Goal: Task Accomplishment & Management: Manage account settings

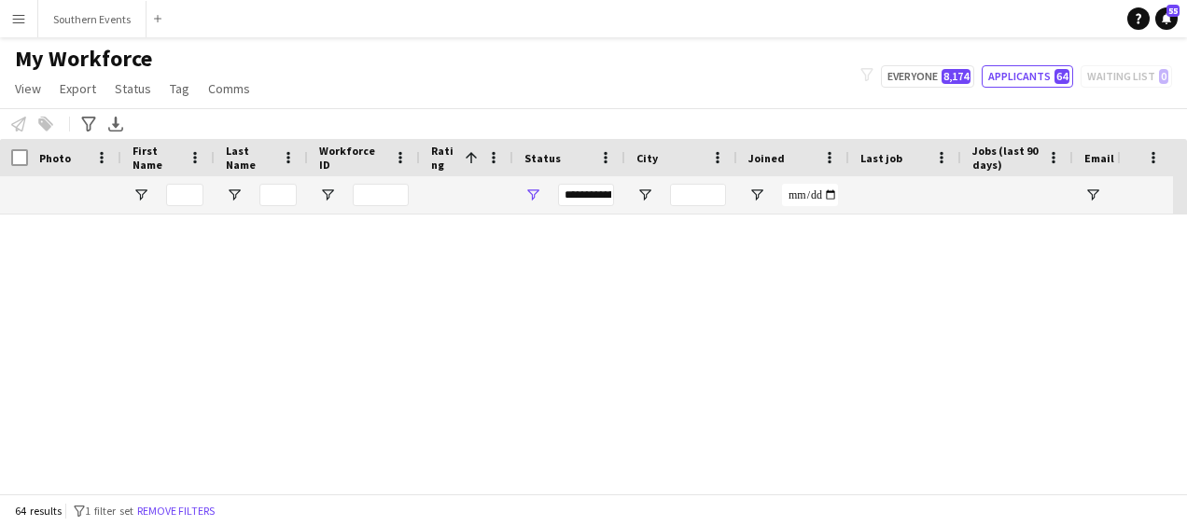
scroll to position [3080, 0]
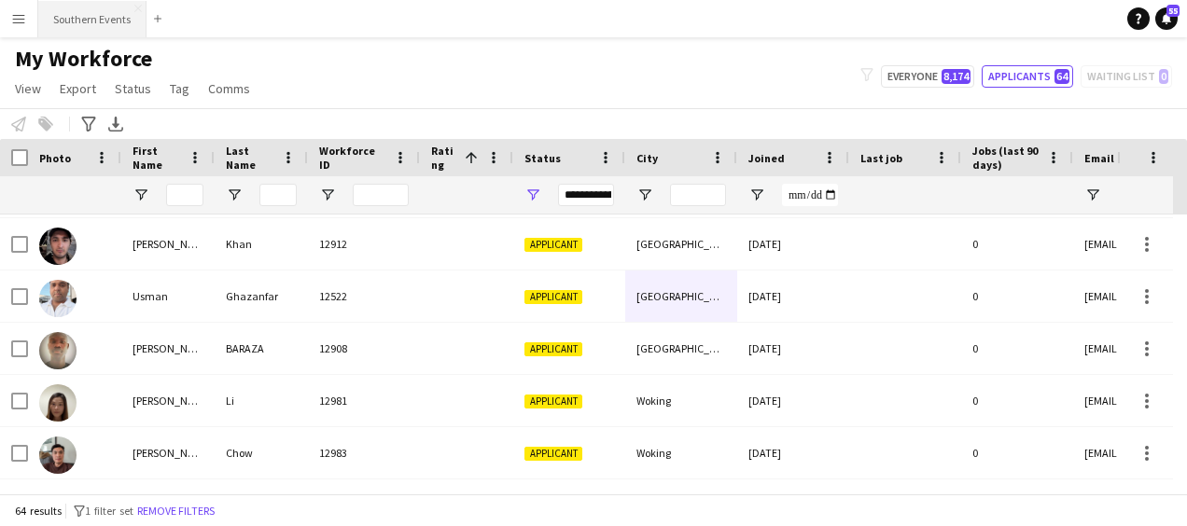
click at [99, 19] on button "Southern Events Close" at bounding box center [92, 19] width 108 height 36
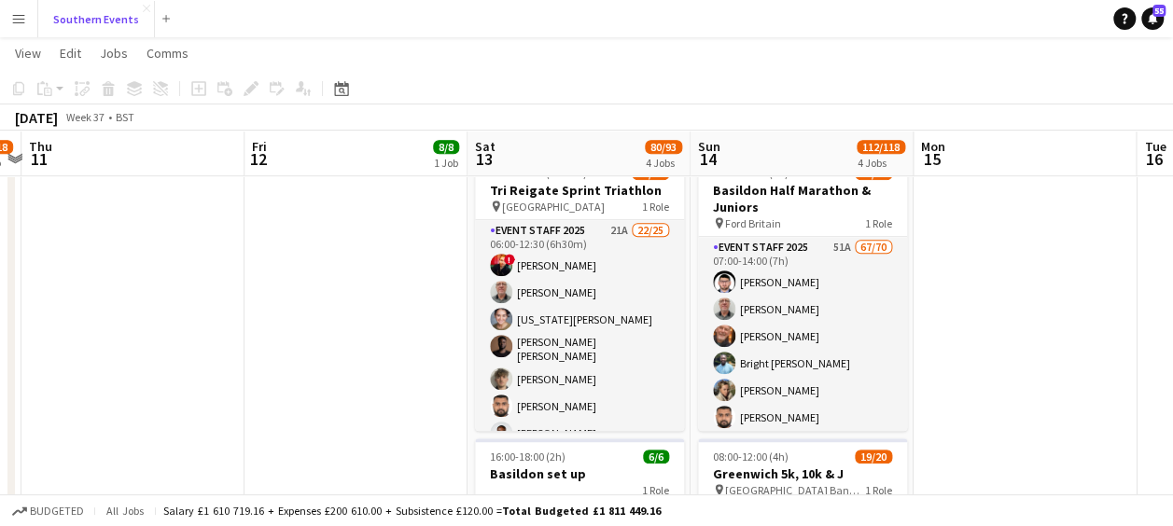
scroll to position [527, 0]
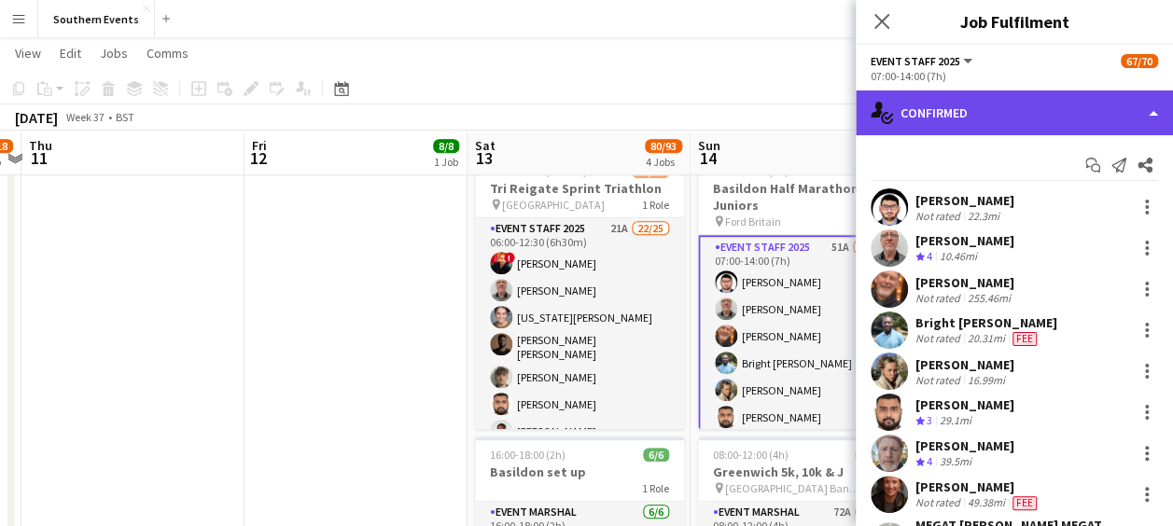
click at [1018, 110] on div "single-neutral-actions-check-2 Confirmed" at bounding box center [1014, 113] width 317 height 45
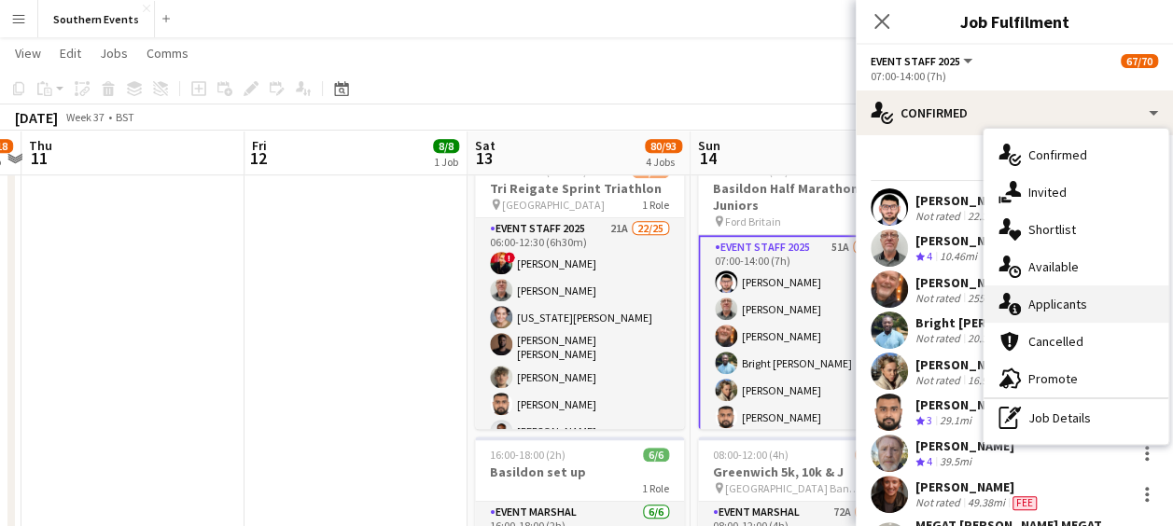
click at [1041, 303] on span "Applicants" at bounding box center [1058, 304] width 59 height 17
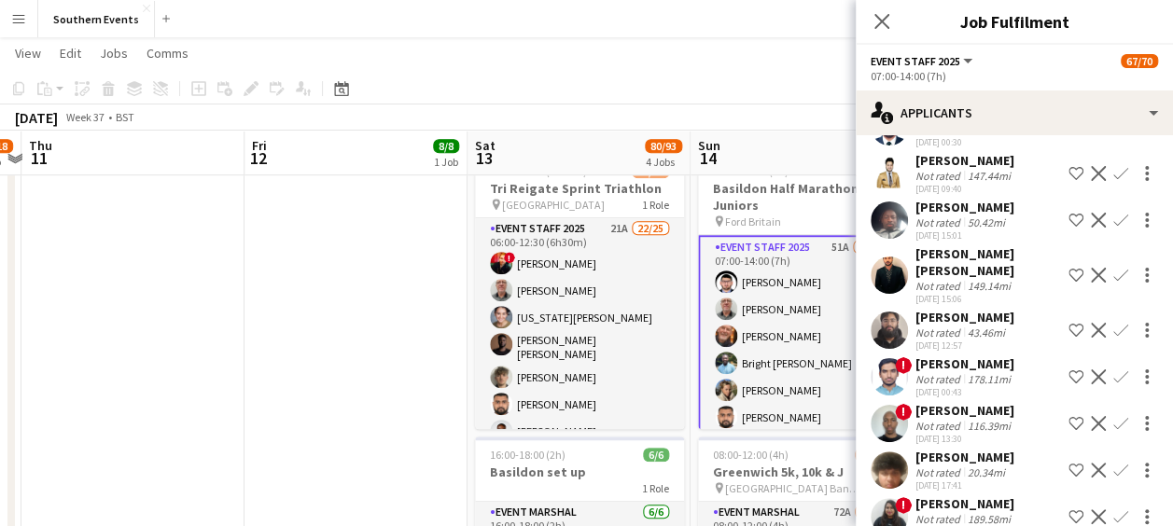
scroll to position [1374, 0]
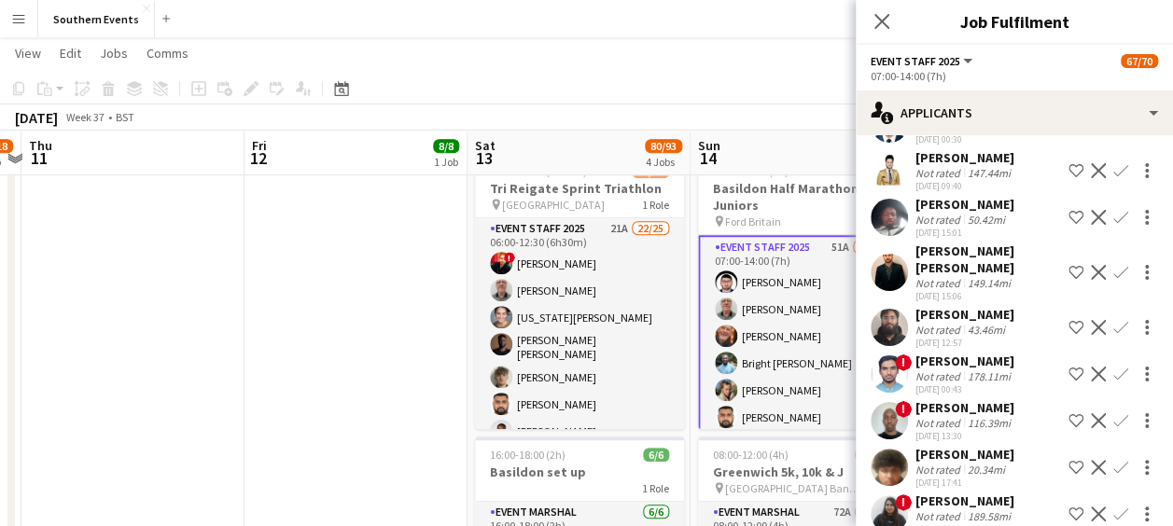
click at [1012, 384] on div "[DATE] 00:43" at bounding box center [965, 390] width 99 height 12
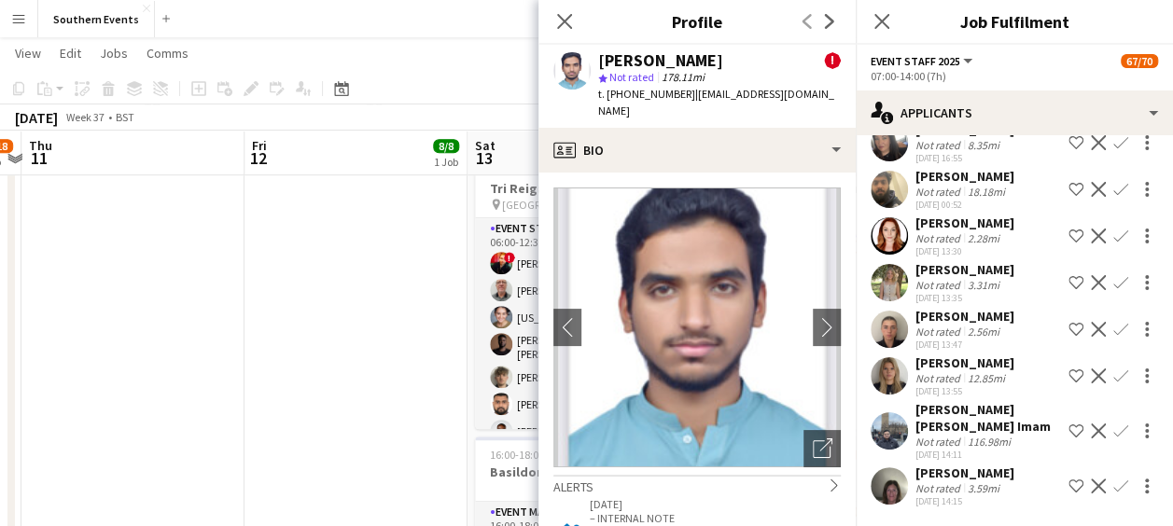
scroll to position [2062, 0]
click at [560, 22] on icon "Close pop-in" at bounding box center [564, 21] width 18 height 18
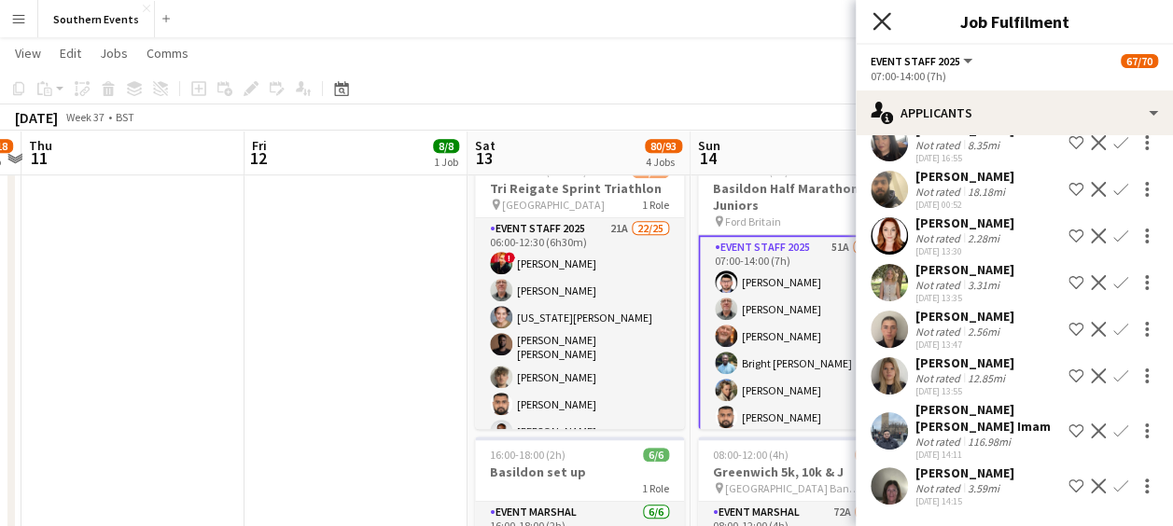
click at [888, 18] on icon "Close pop-in" at bounding box center [882, 21] width 18 height 18
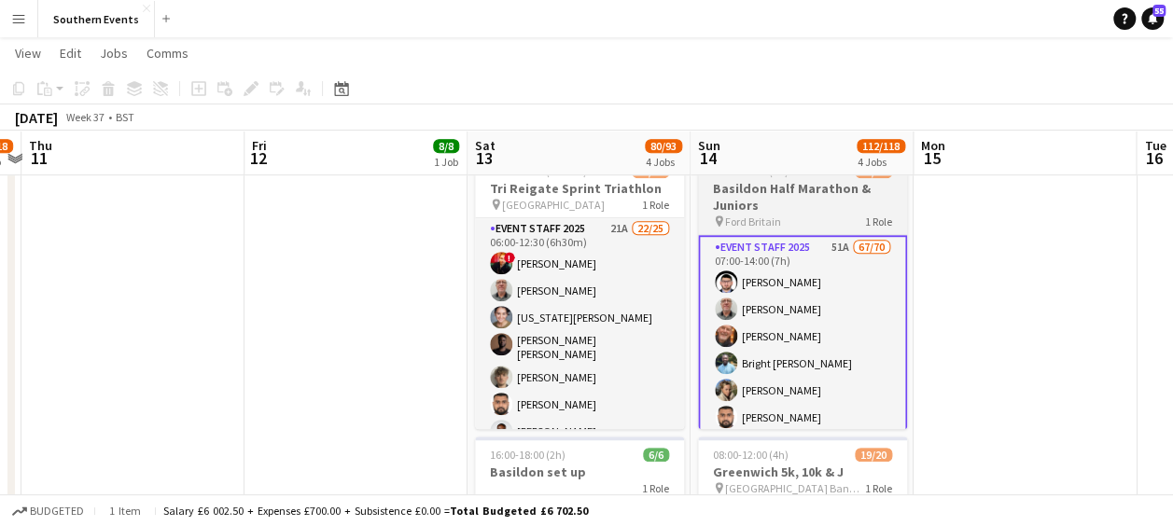
click at [825, 212] on h3 "Basildon Half Marathon & Juniors" at bounding box center [802, 197] width 209 height 34
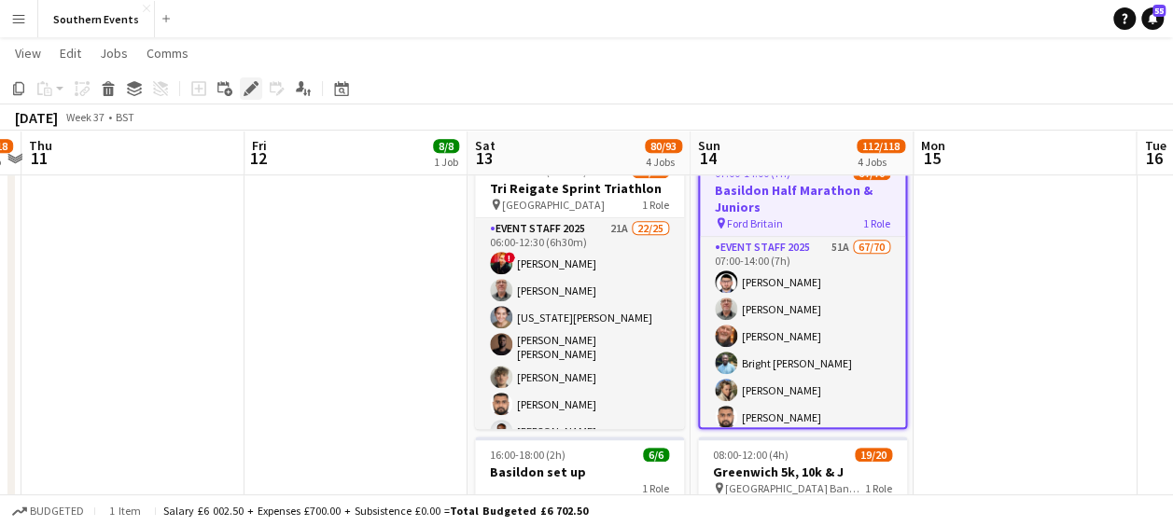
click at [248, 92] on icon at bounding box center [250, 89] width 10 height 10
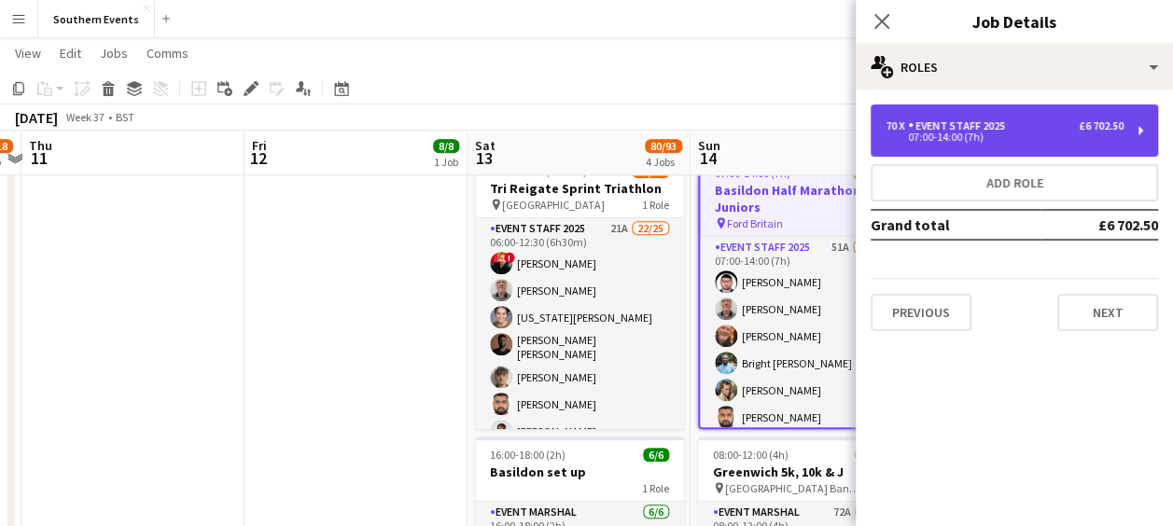
click at [1003, 122] on div "Event Staff 2025" at bounding box center [960, 125] width 105 height 13
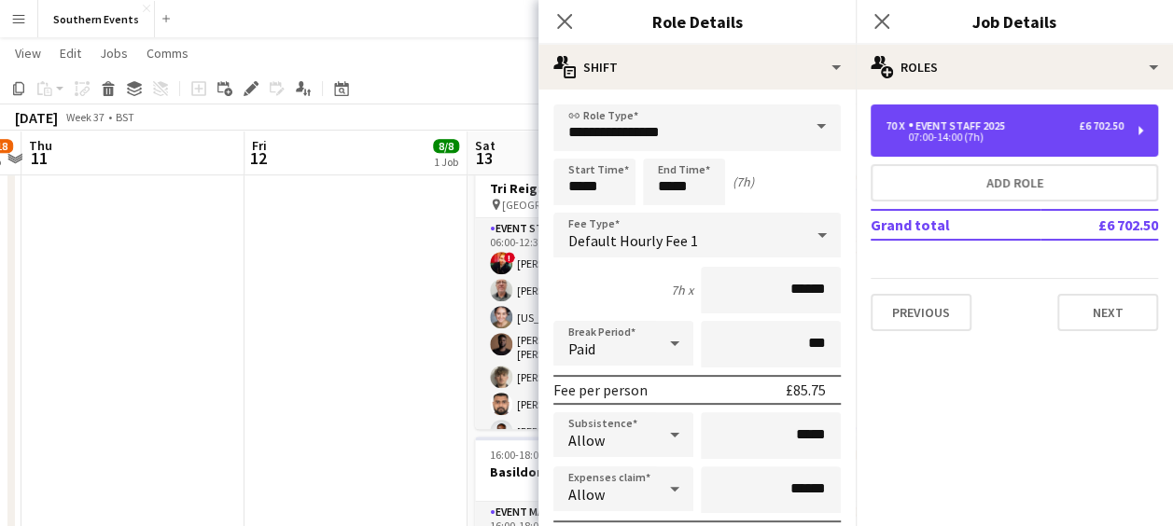
scroll to position [146, 0]
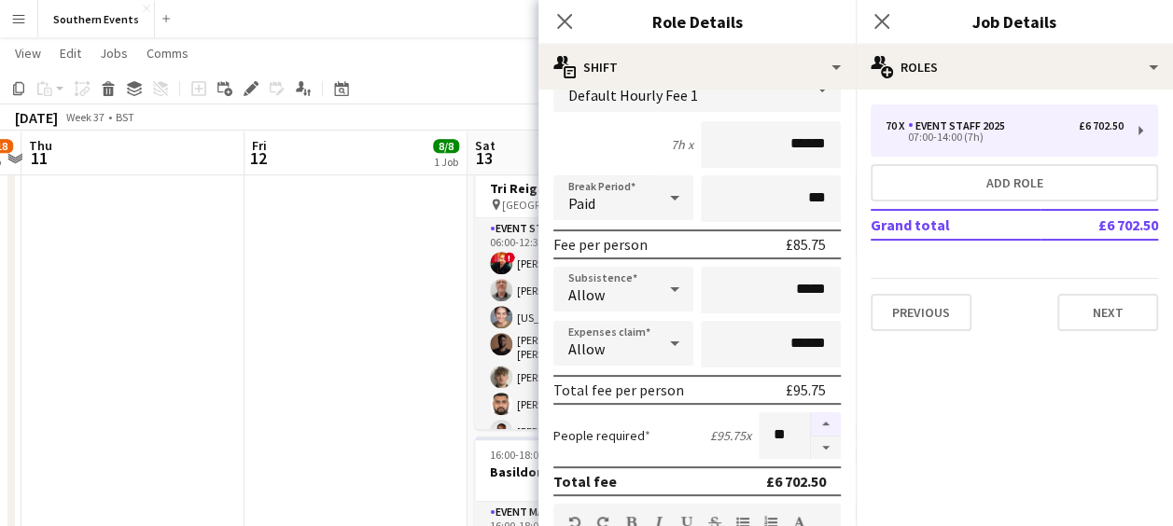
click at [811, 422] on button "button" at bounding box center [826, 425] width 30 height 24
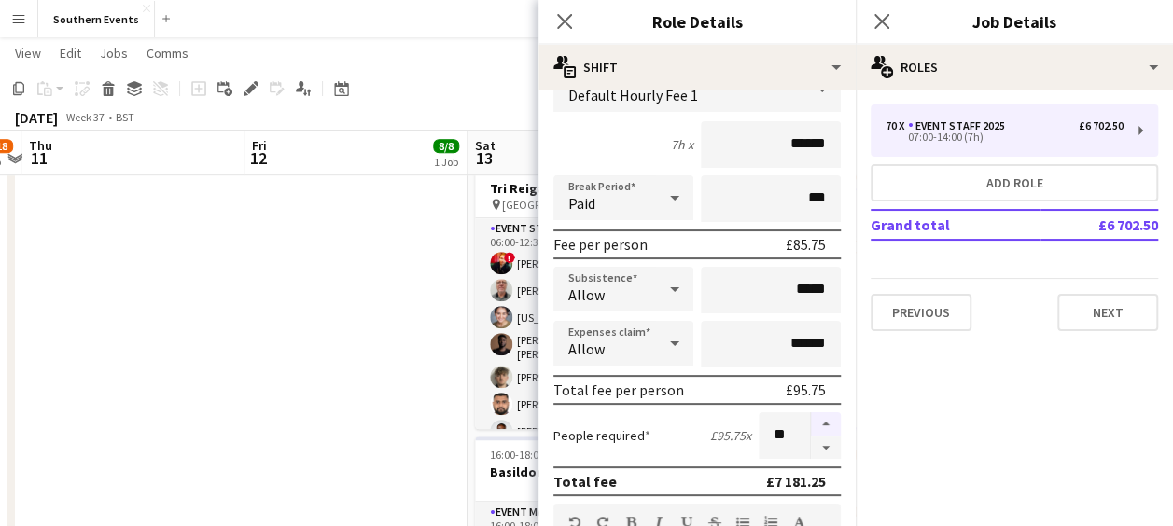
click at [811, 422] on button "button" at bounding box center [826, 425] width 30 height 24
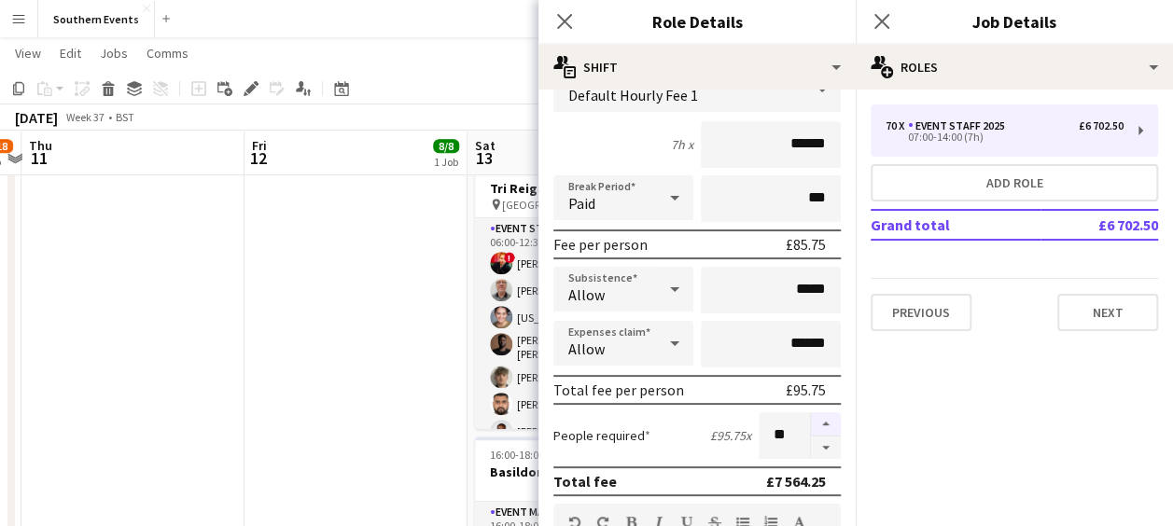
type input "**"
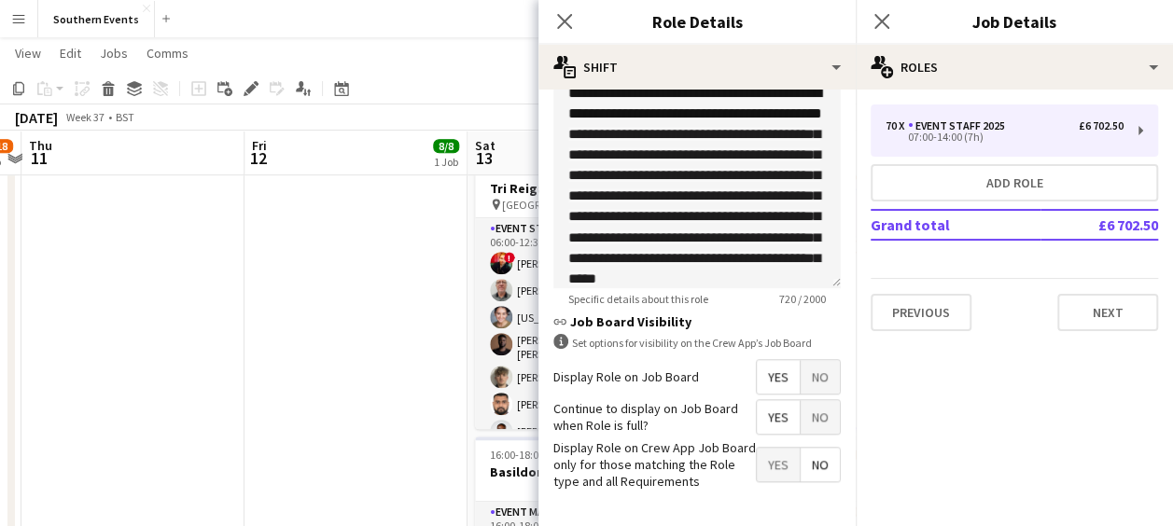
scroll to position [736, 0]
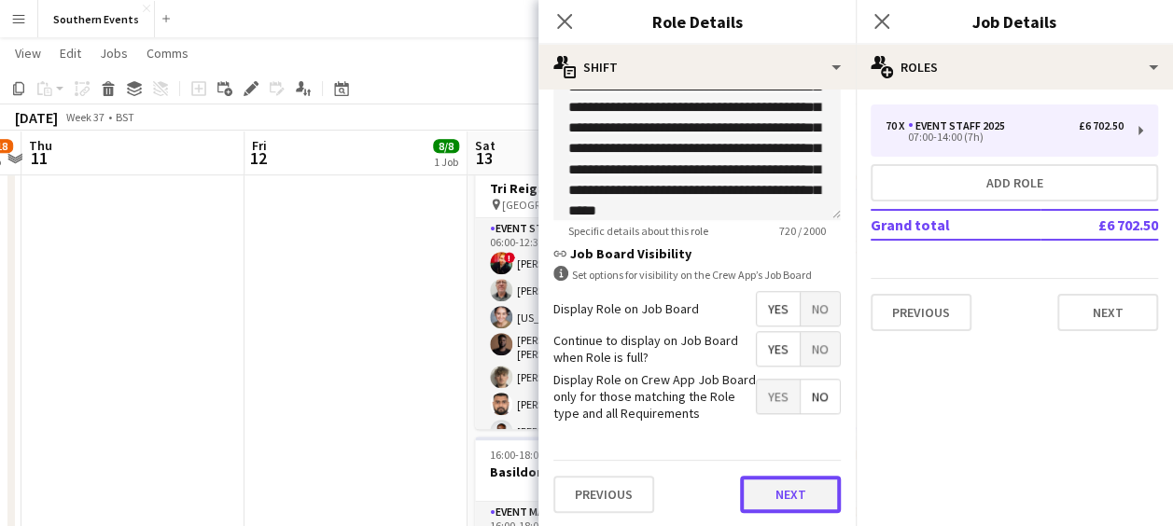
click at [781, 494] on button "Next" at bounding box center [790, 494] width 101 height 37
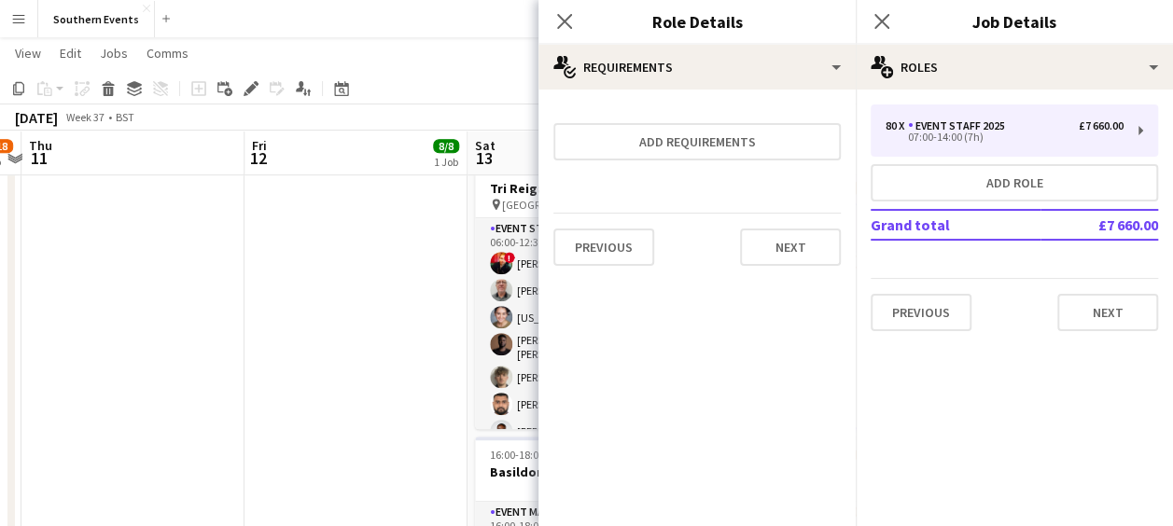
scroll to position [0, 0]
click at [792, 258] on button "Next" at bounding box center [790, 247] width 101 height 37
click at [792, 525] on mat-expansion-panel "pencil4 Application Request Collect a response when crew apply from the Job Boa…" at bounding box center [697, 526] width 317 height 0
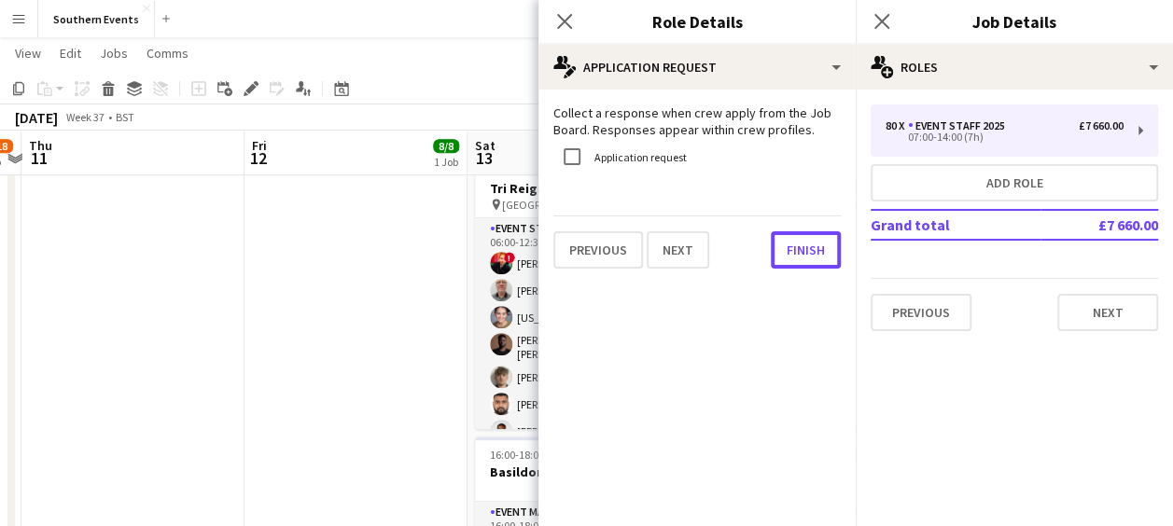
click at [792, 258] on button "Finish" at bounding box center [806, 249] width 70 height 37
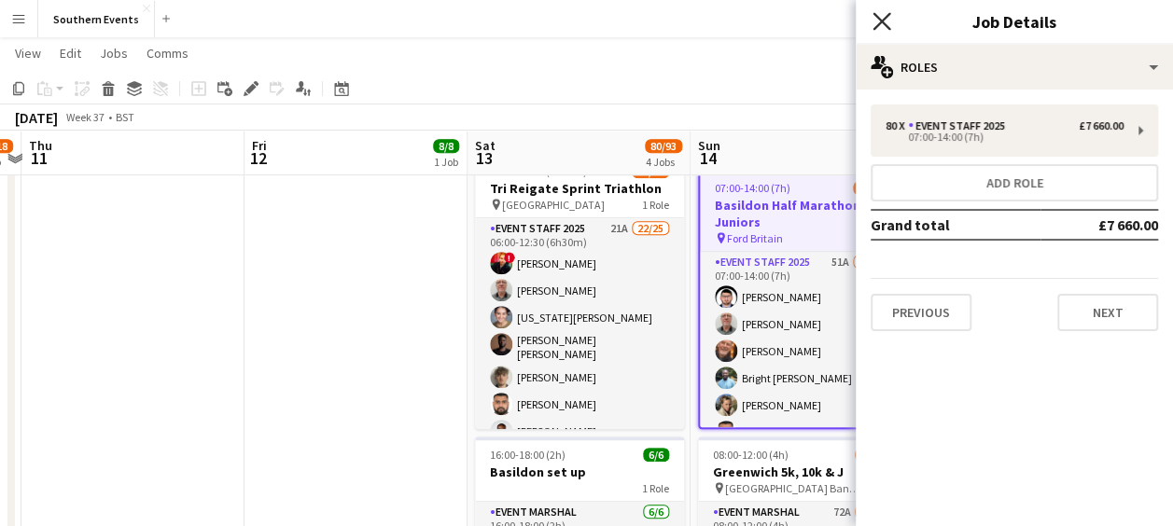
click at [874, 27] on icon "Close pop-in" at bounding box center [882, 21] width 18 height 18
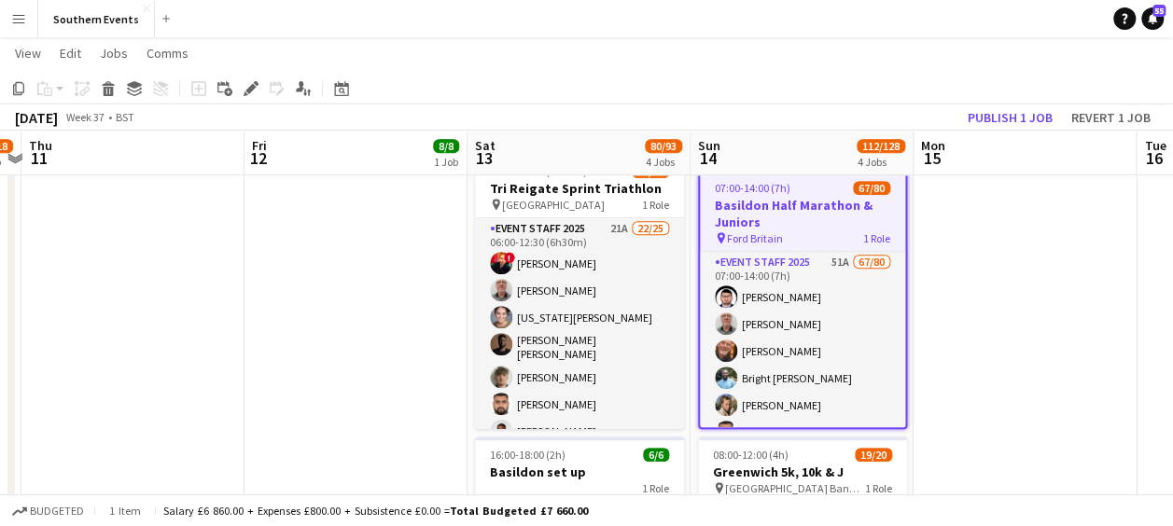
click at [827, 78] on app-toolbar "Copy Paste Paste Ctrl+V Paste with crew Ctrl+Shift+V Paste linked Job [GEOGRAPH…" at bounding box center [586, 89] width 1173 height 32
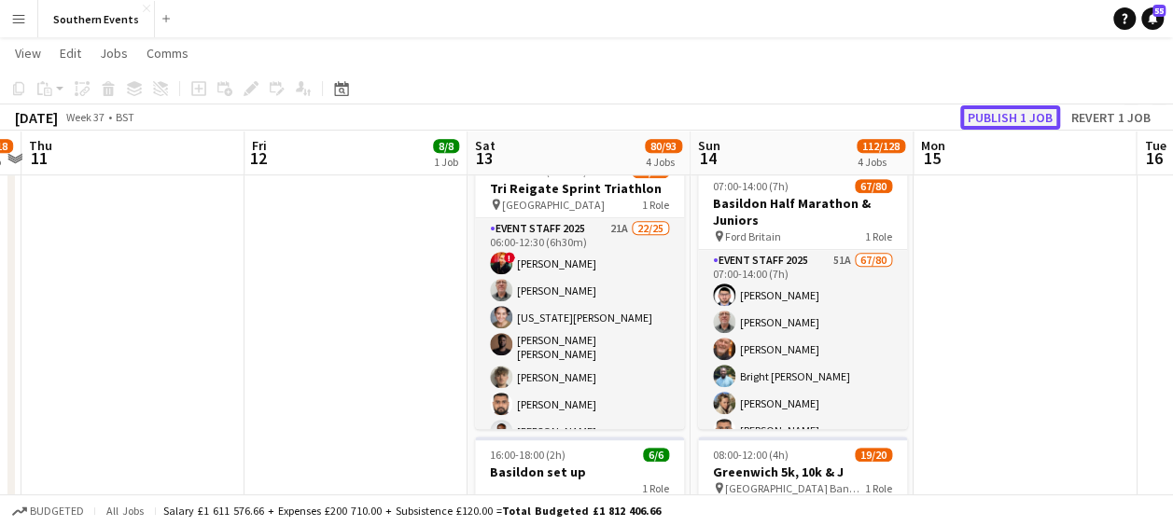
click at [981, 106] on button "Publish 1 job" at bounding box center [1010, 117] width 100 height 24
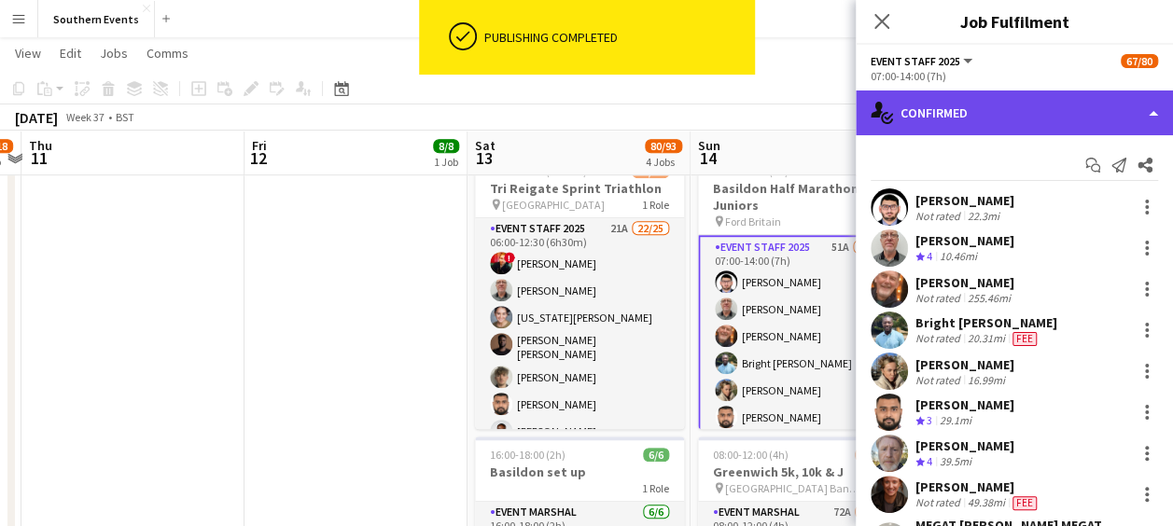
click at [1044, 123] on div "single-neutral-actions-check-2 Confirmed" at bounding box center [1014, 113] width 317 height 45
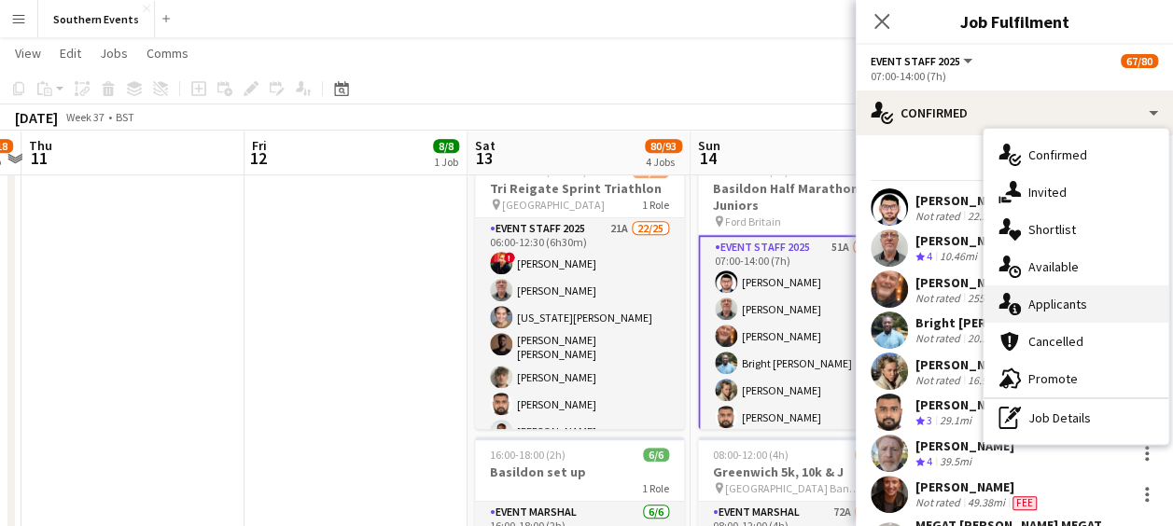
click at [1056, 303] on span "Applicants" at bounding box center [1058, 304] width 59 height 17
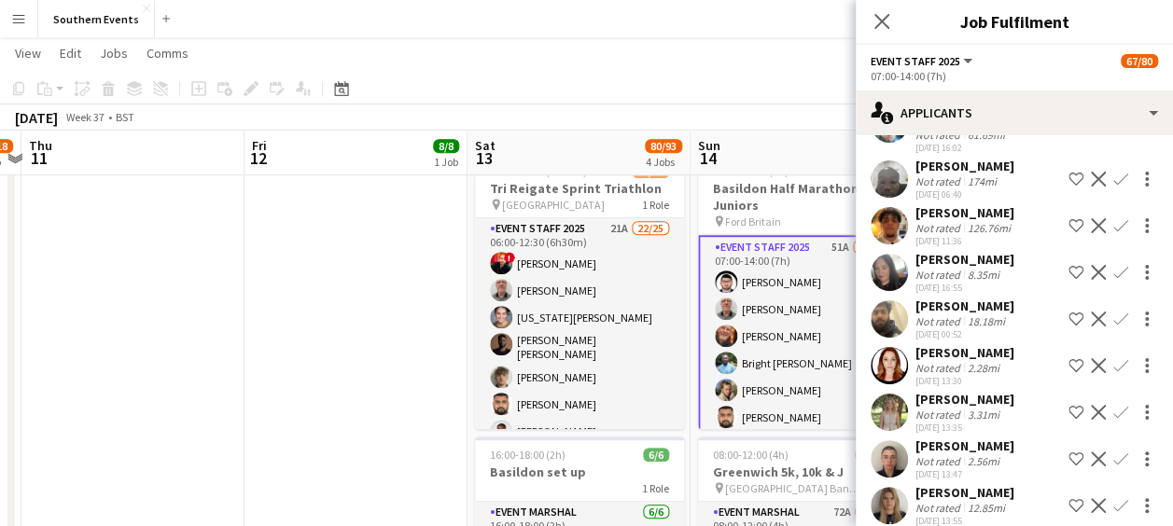
scroll to position [1895, 0]
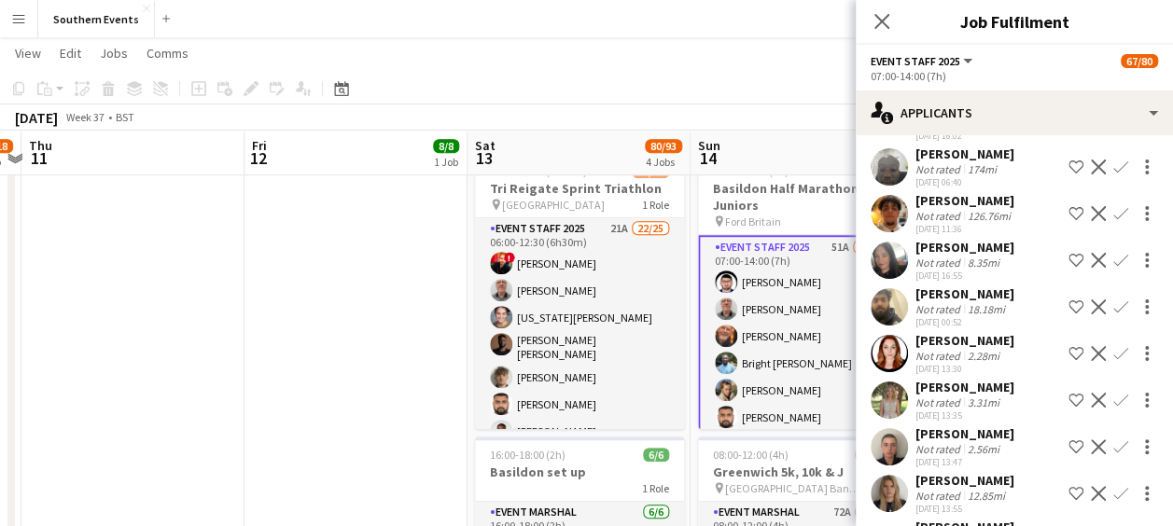
click at [1114, 361] on app-icon "Confirm" at bounding box center [1121, 353] width 15 height 15
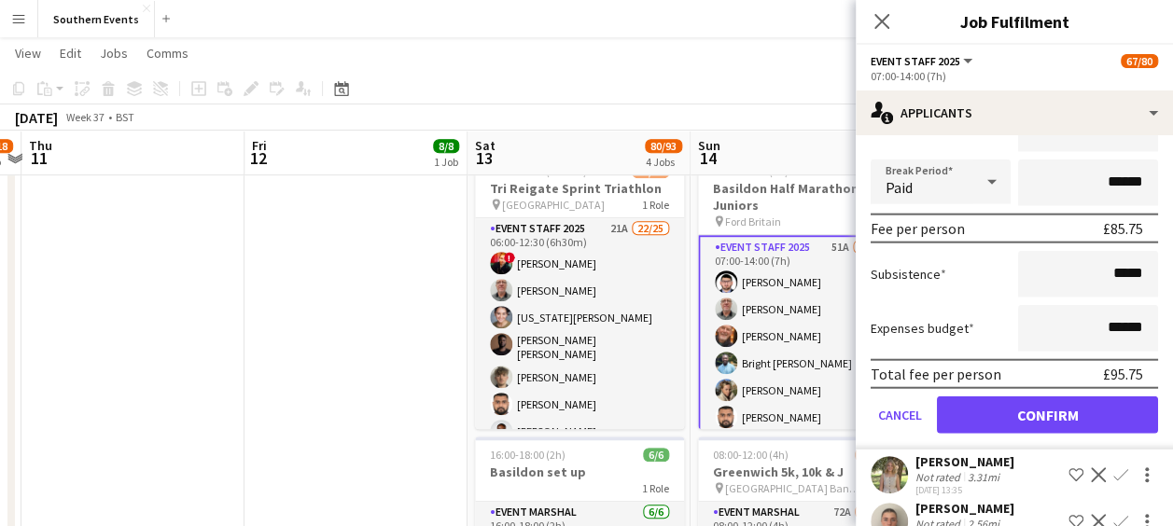
scroll to position [2245, 0]
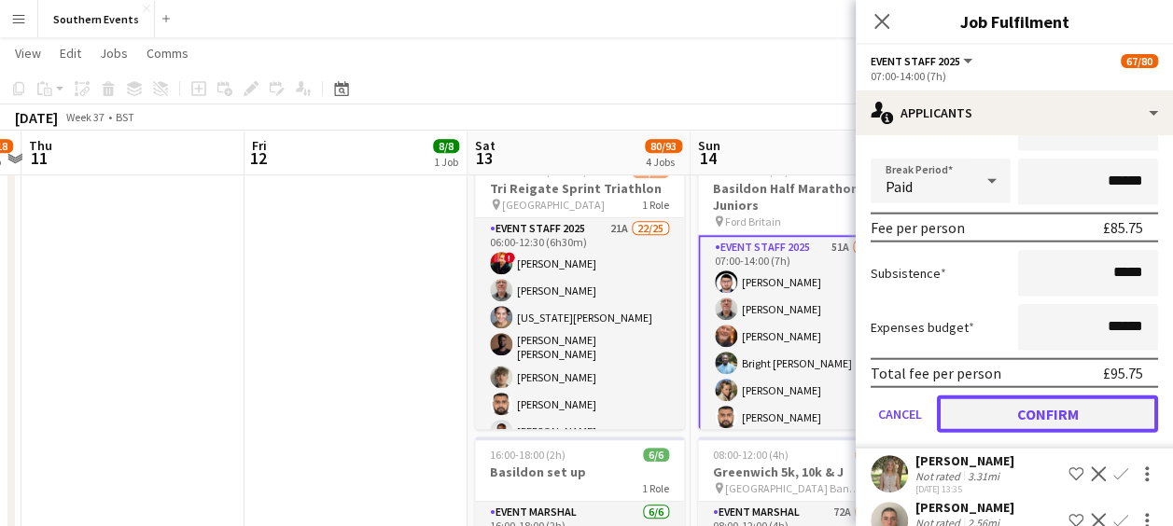
click at [1036, 431] on button "Confirm" at bounding box center [1047, 414] width 221 height 37
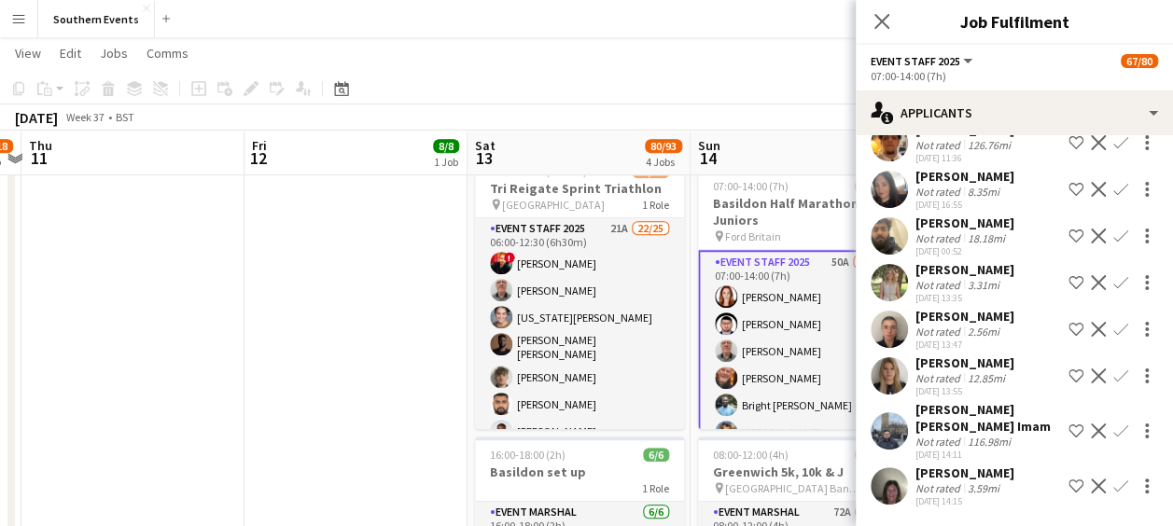
scroll to position [1775, 0]
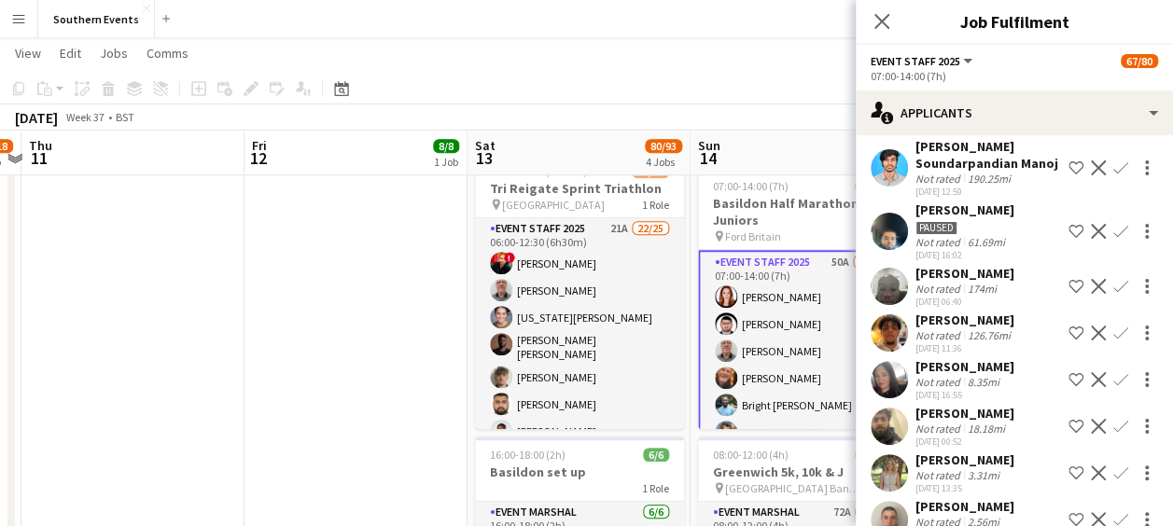
click at [1114, 481] on app-icon "Confirm" at bounding box center [1121, 473] width 15 height 15
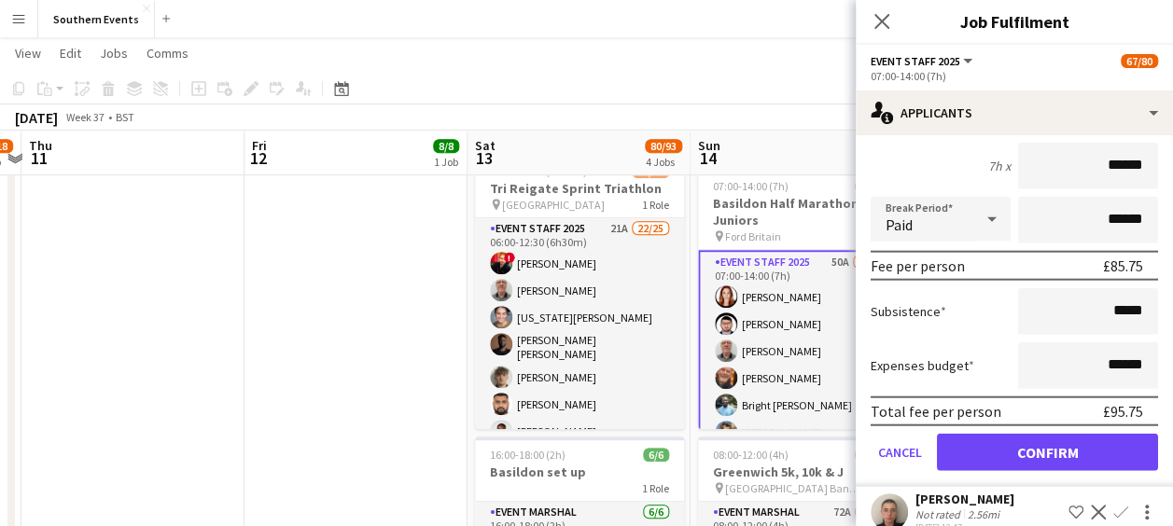
scroll to position [2208, 0]
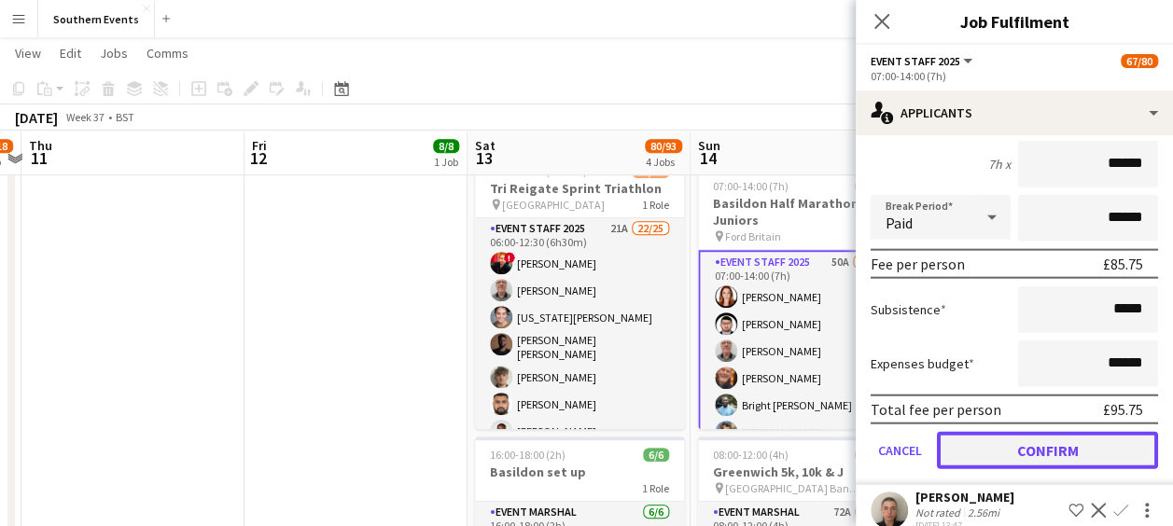
click at [1078, 465] on button "Confirm" at bounding box center [1047, 450] width 221 height 37
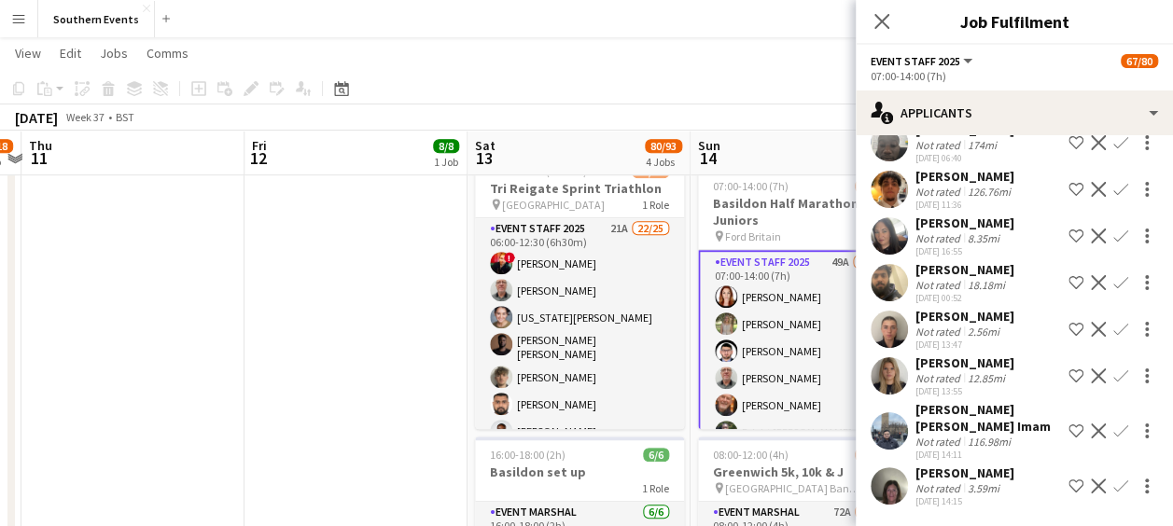
scroll to position [1738, 0]
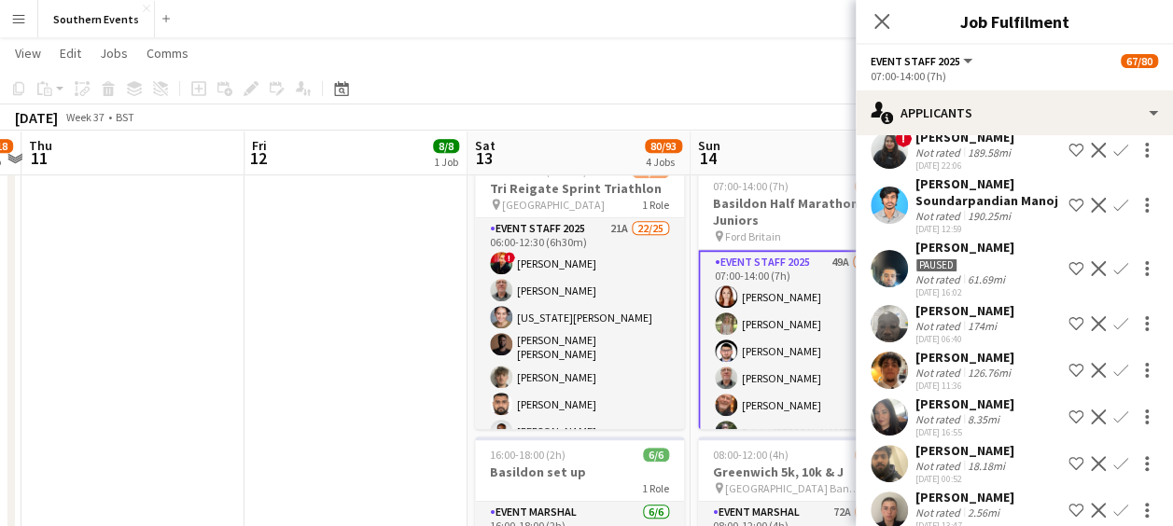
click at [1114, 425] on app-icon "Confirm" at bounding box center [1121, 417] width 15 height 15
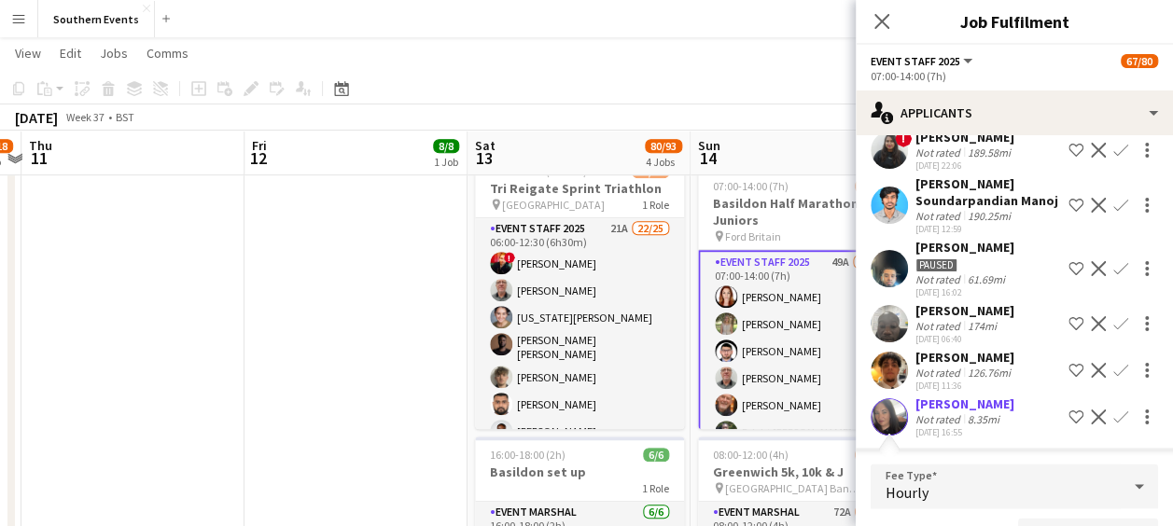
scroll to position [1964, 0]
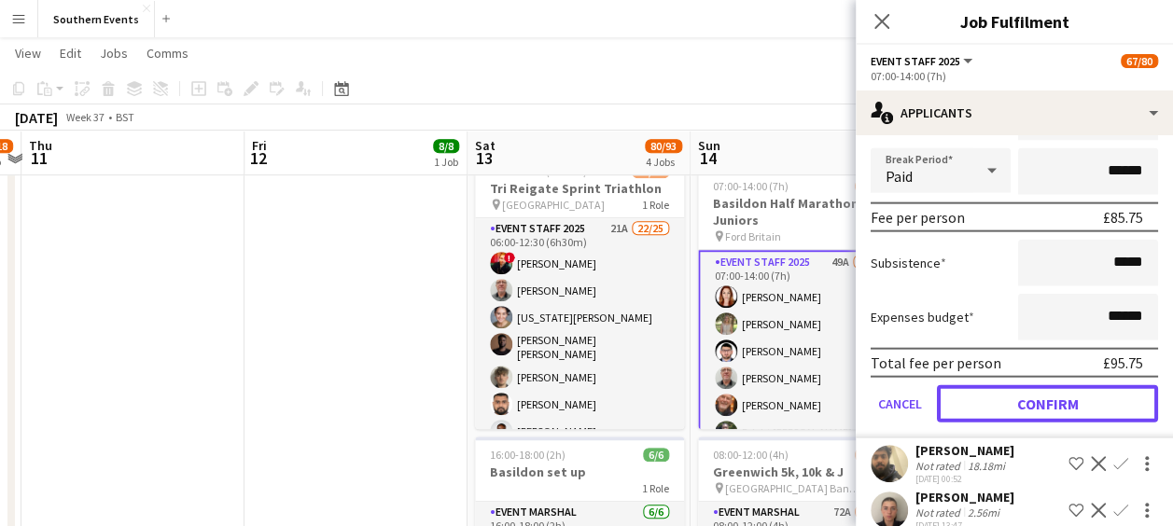
click at [1028, 423] on button "Confirm" at bounding box center [1047, 403] width 221 height 37
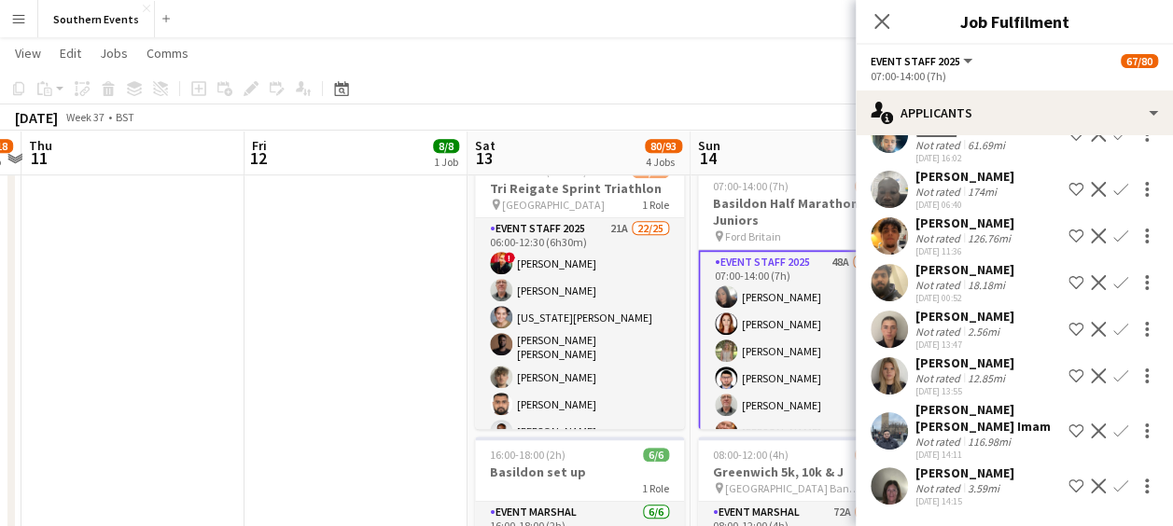
scroll to position [1691, 0]
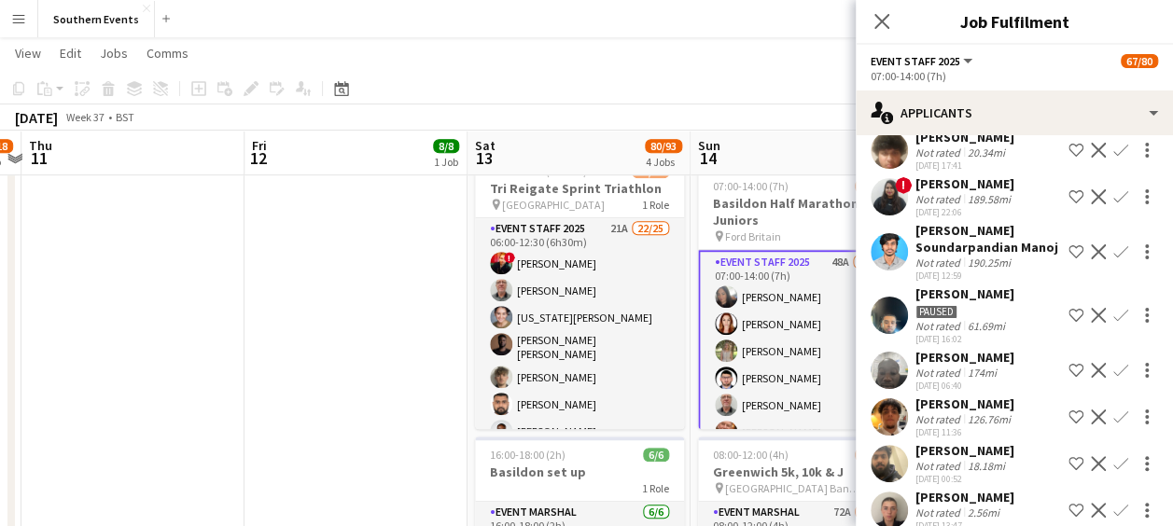
click at [1114, 471] on app-icon "Confirm" at bounding box center [1121, 463] width 15 height 15
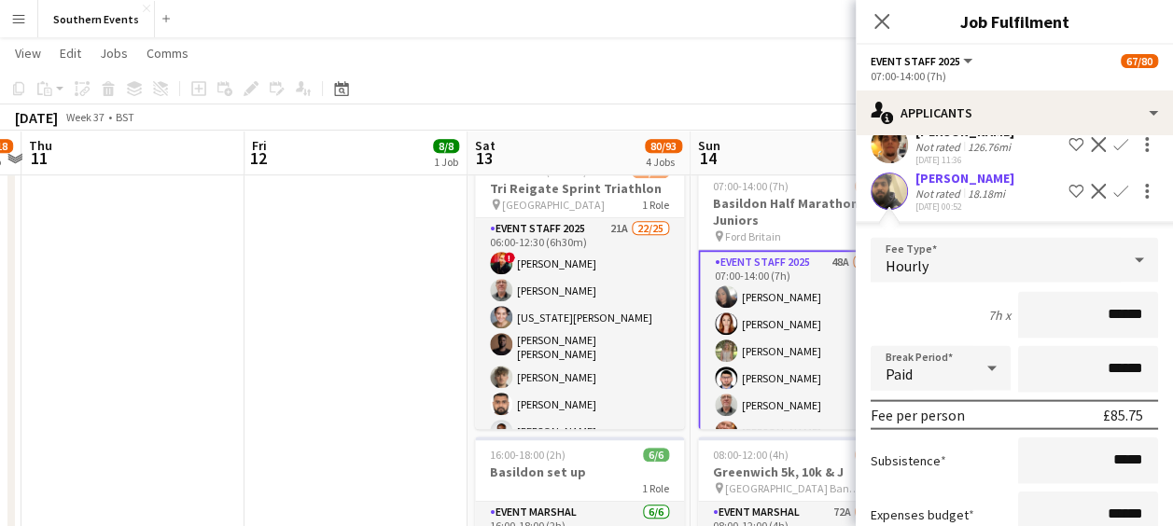
scroll to position [2192, 0]
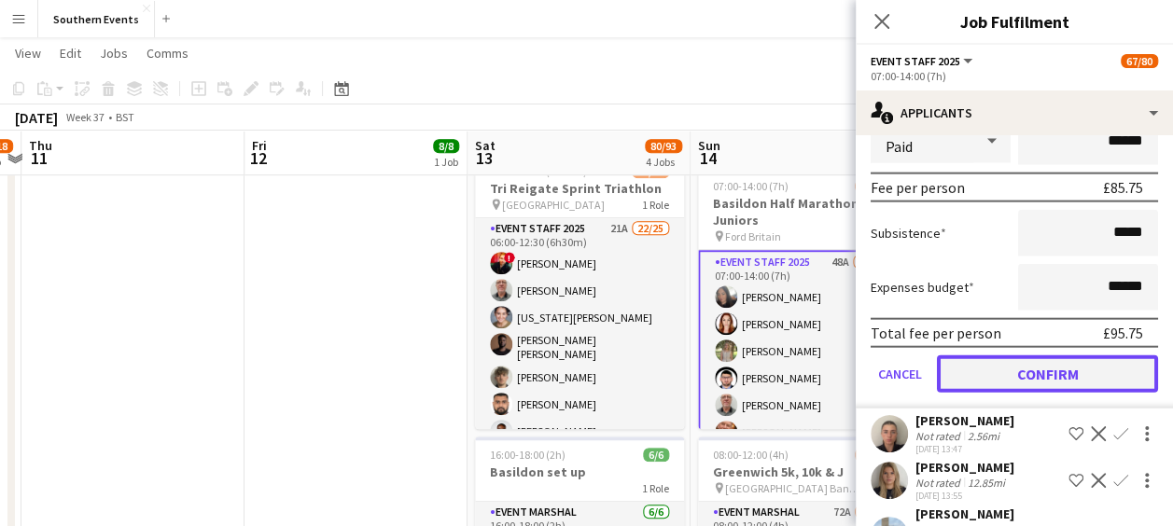
click at [1044, 386] on button "Confirm" at bounding box center [1047, 374] width 221 height 37
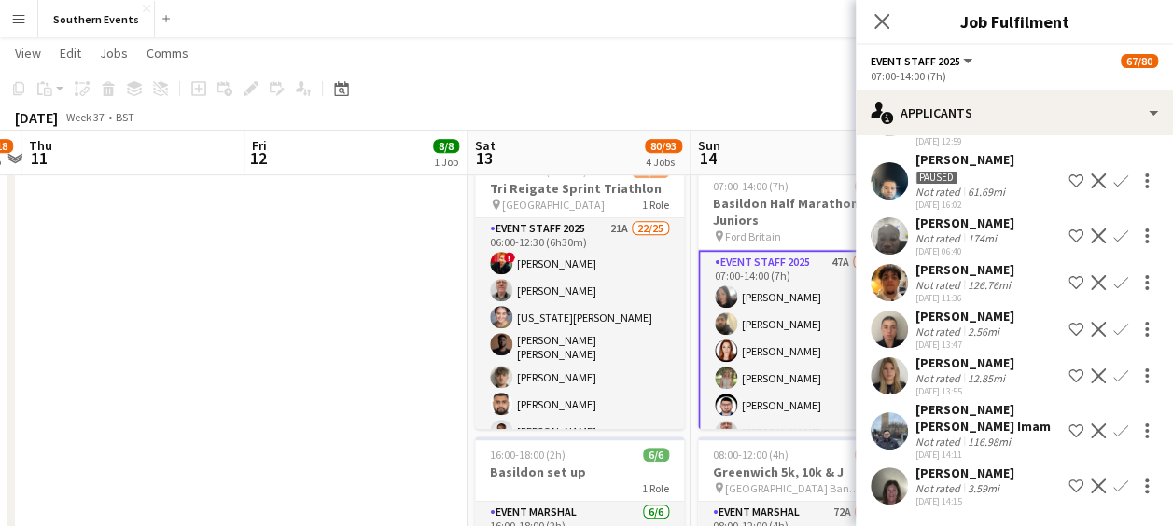
scroll to position [1722, 0]
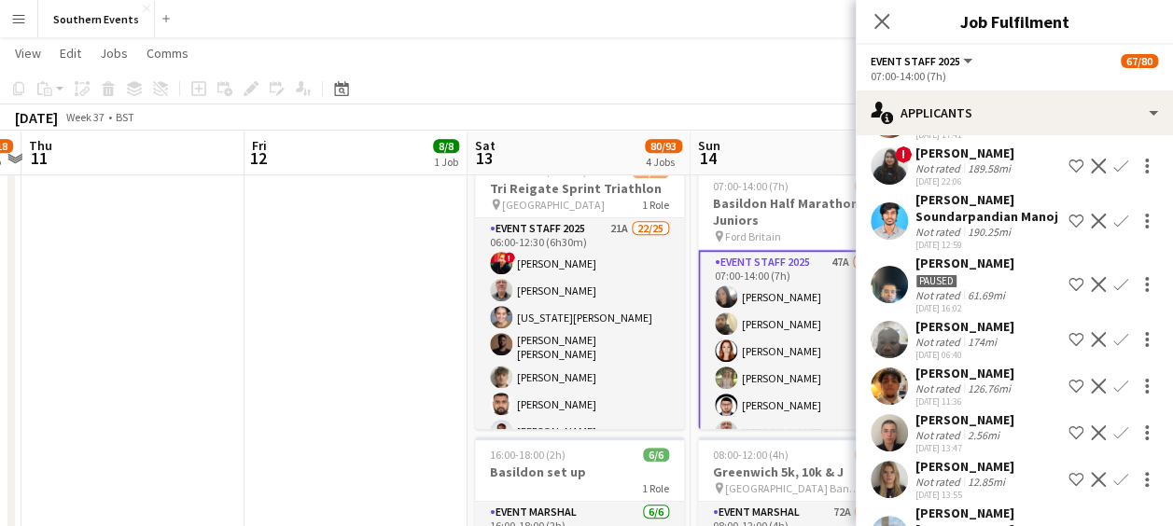
click at [1114, 441] on app-icon "Confirm" at bounding box center [1121, 433] width 15 height 15
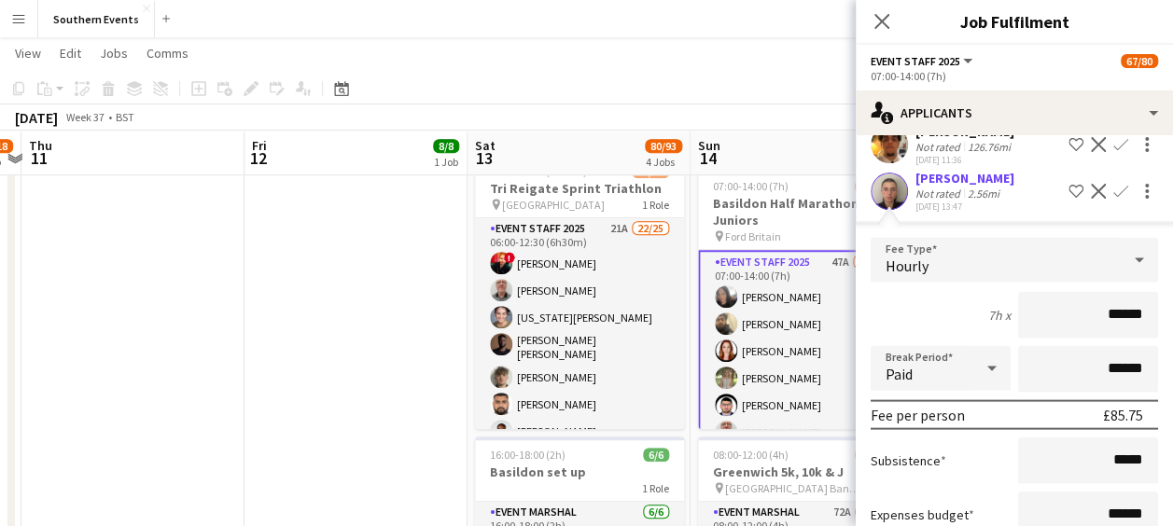
scroll to position [2204, 0]
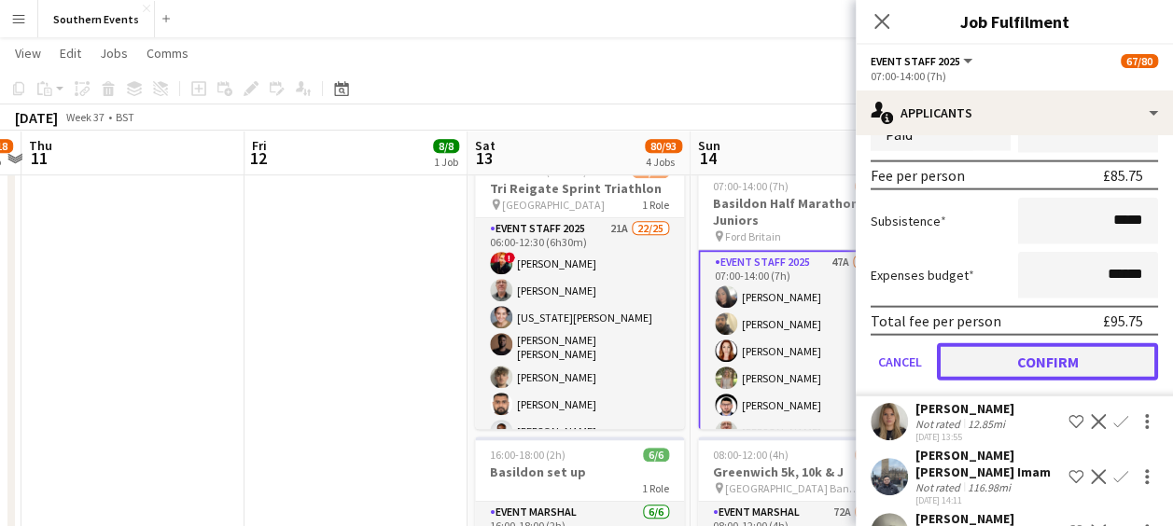
click at [1044, 381] on button "Confirm" at bounding box center [1047, 361] width 221 height 37
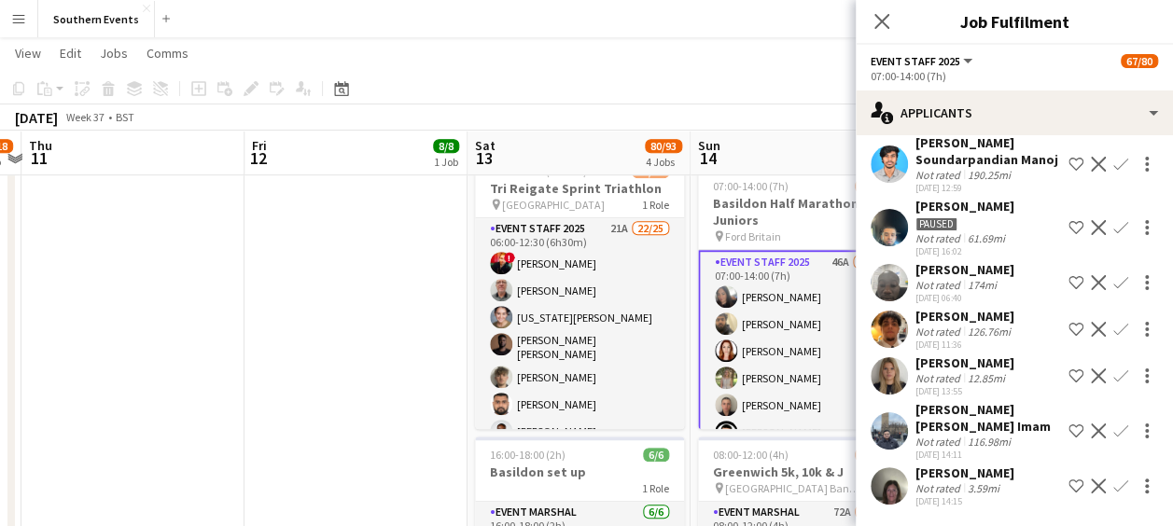
scroll to position [1795, 0]
click at [1114, 375] on app-icon "Confirm" at bounding box center [1121, 376] width 15 height 15
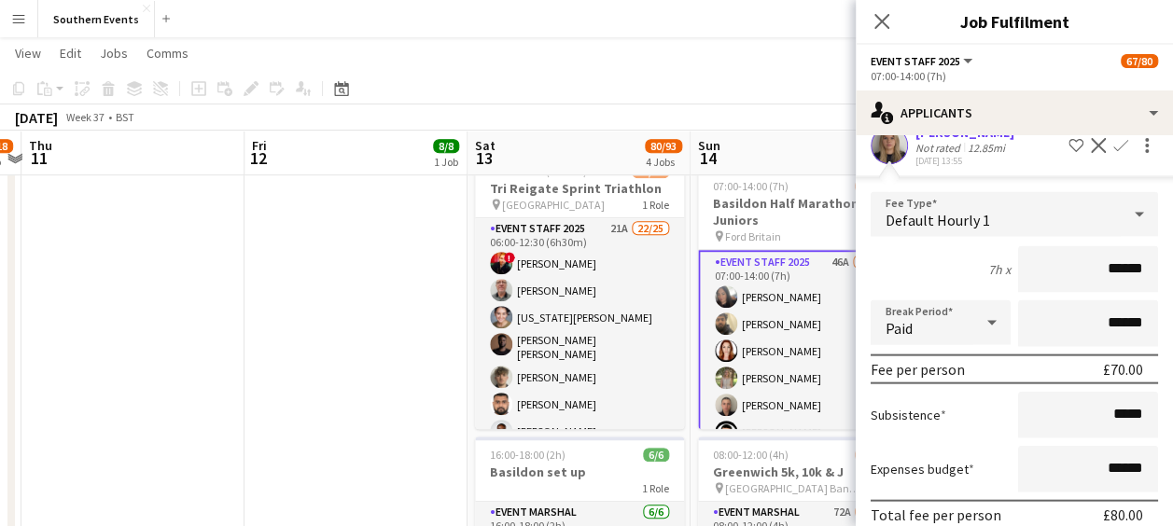
scroll to position [2183, 0]
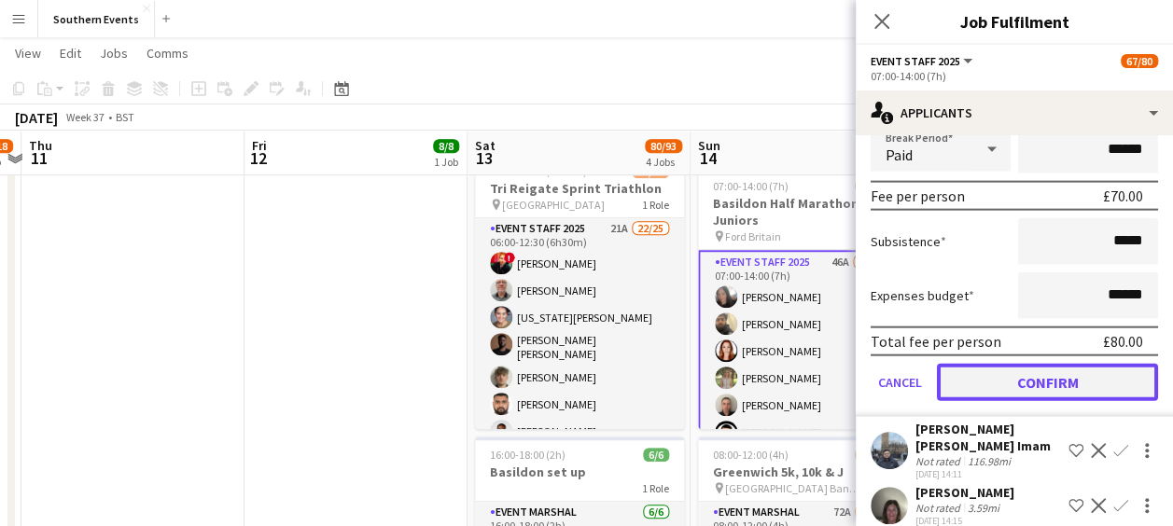
click at [1058, 390] on button "Confirm" at bounding box center [1047, 382] width 221 height 37
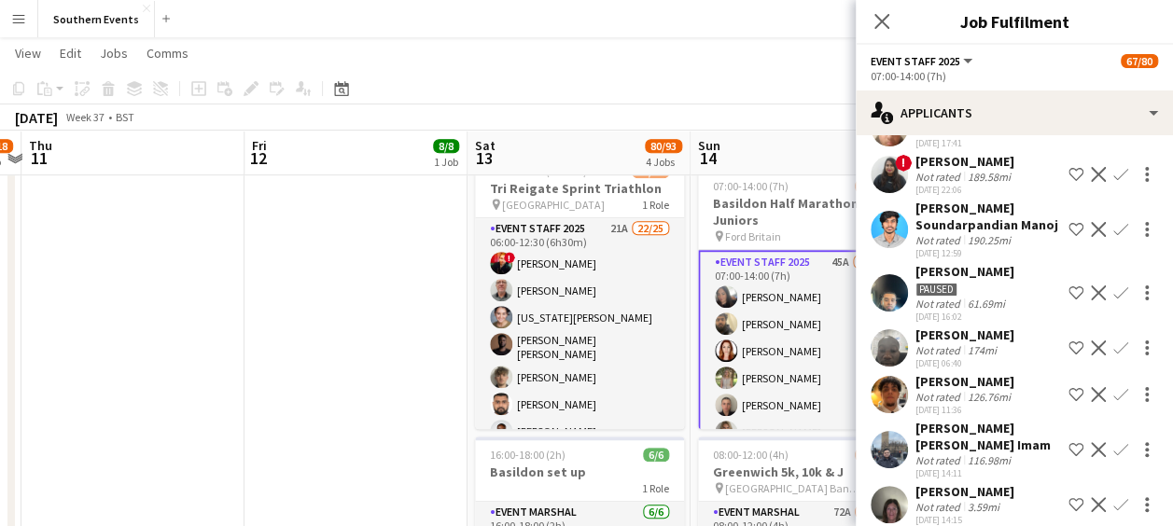
scroll to position [1748, 0]
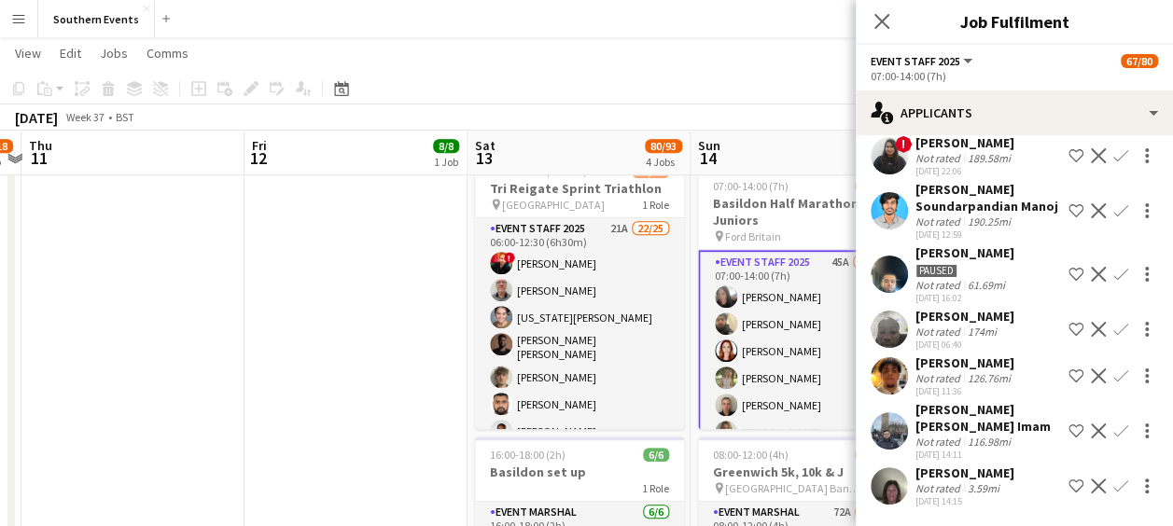
click at [1114, 484] on app-icon "Confirm" at bounding box center [1121, 486] width 15 height 15
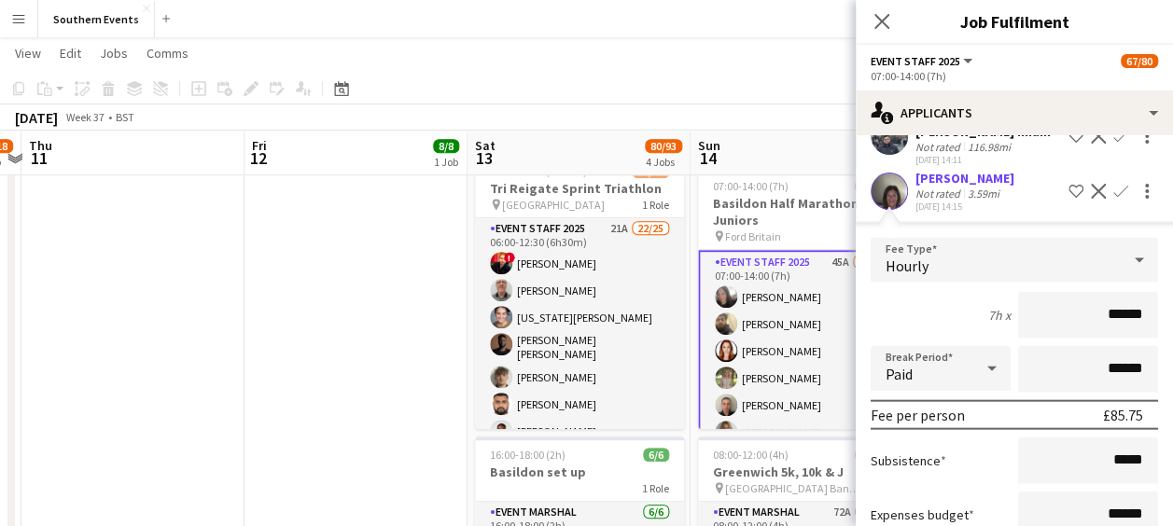
scroll to position [2171, 0]
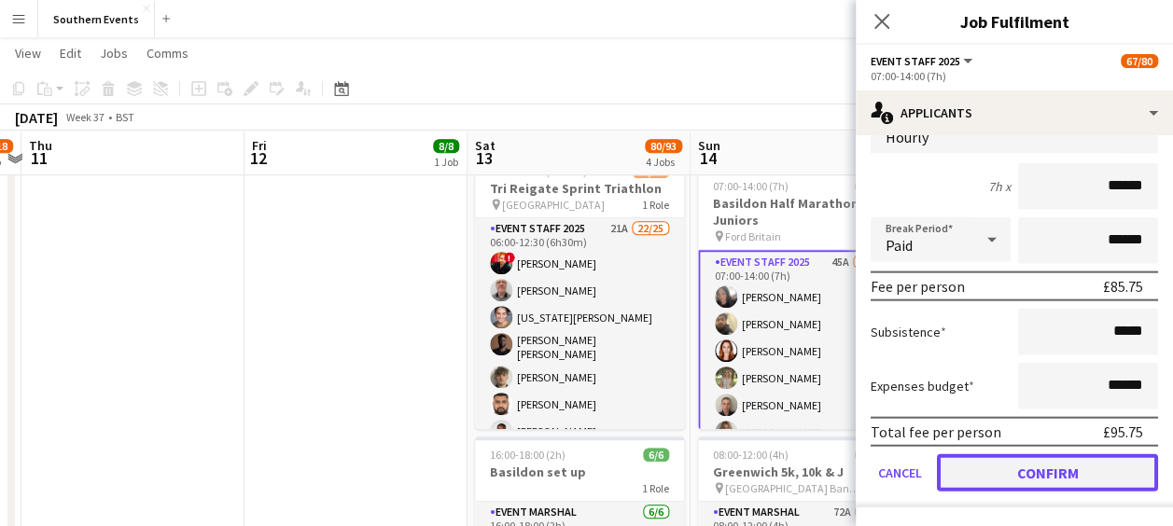
click at [1023, 460] on button "Confirm" at bounding box center [1047, 473] width 221 height 37
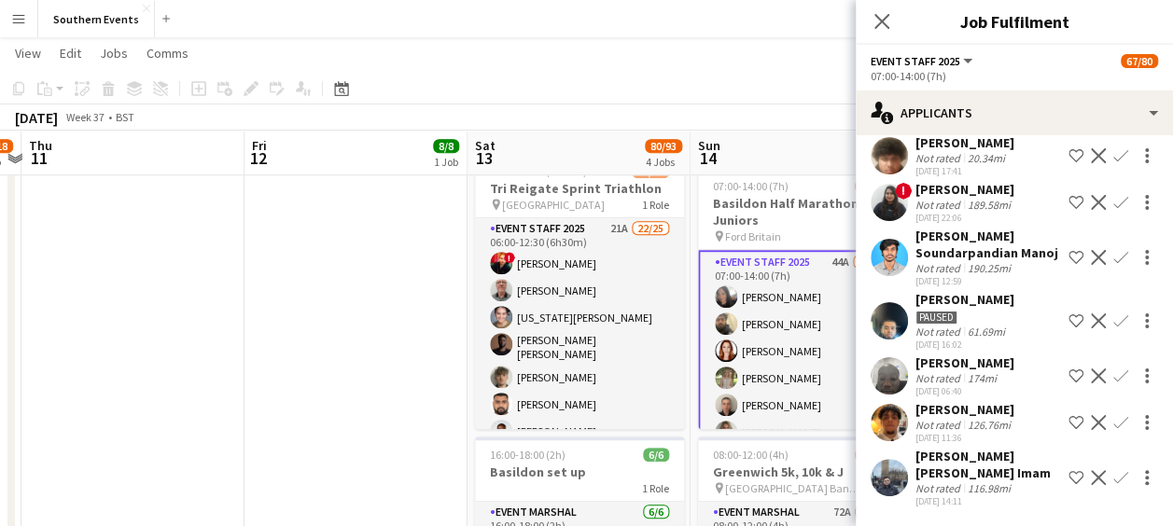
scroll to position [1702, 0]
click at [442, 427] on app-date-cell "10:00-17:00 (7h) 8/8 [GEOGRAPHIC_DATA] 50/50 SET UP pin Brighton 50/50 SET UP 1…" at bounding box center [356, 217] width 223 height 1071
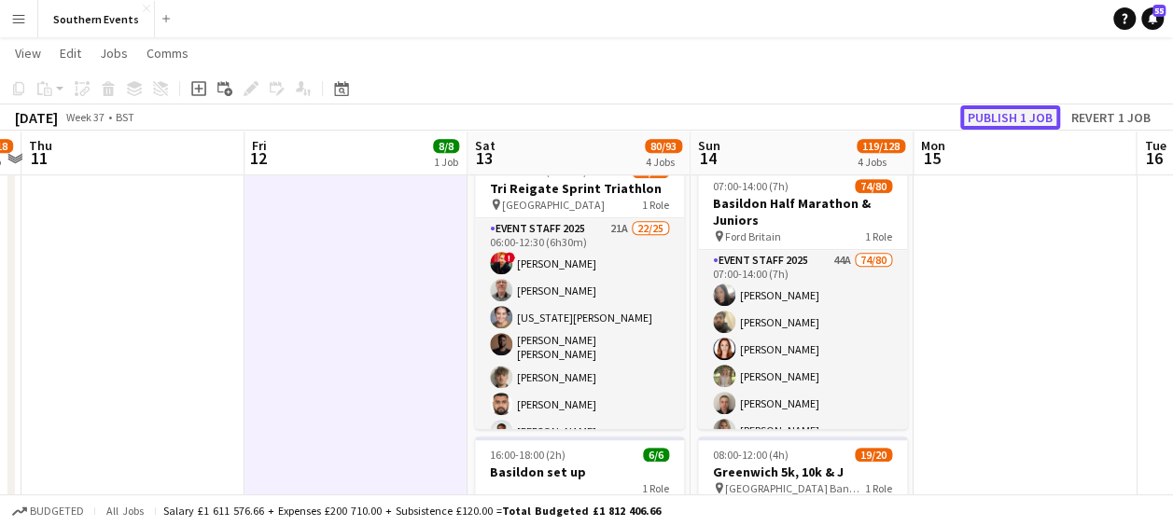
click at [1002, 111] on button "Publish 1 job" at bounding box center [1010, 117] width 100 height 24
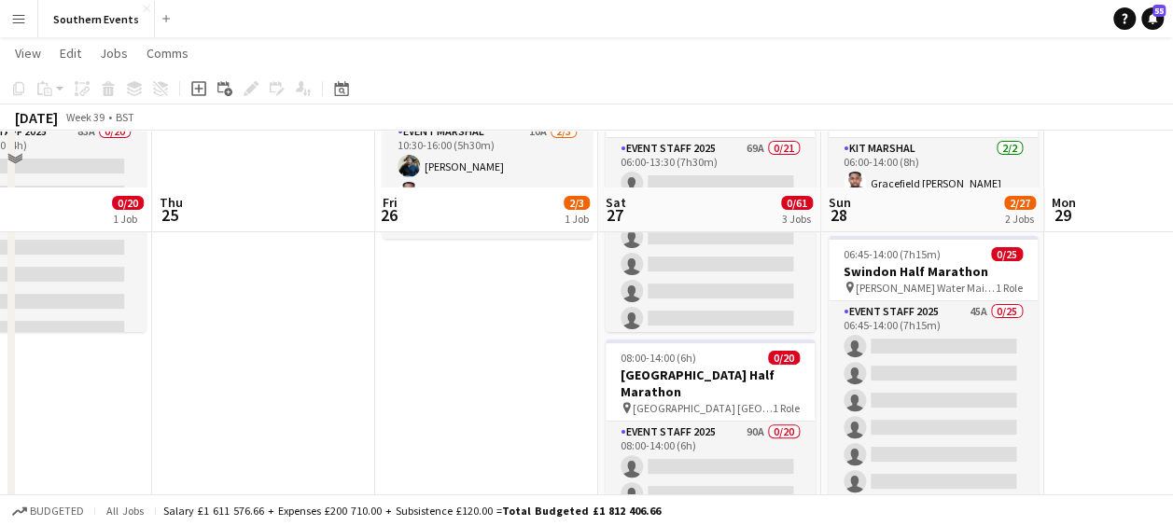
scroll to position [223, 0]
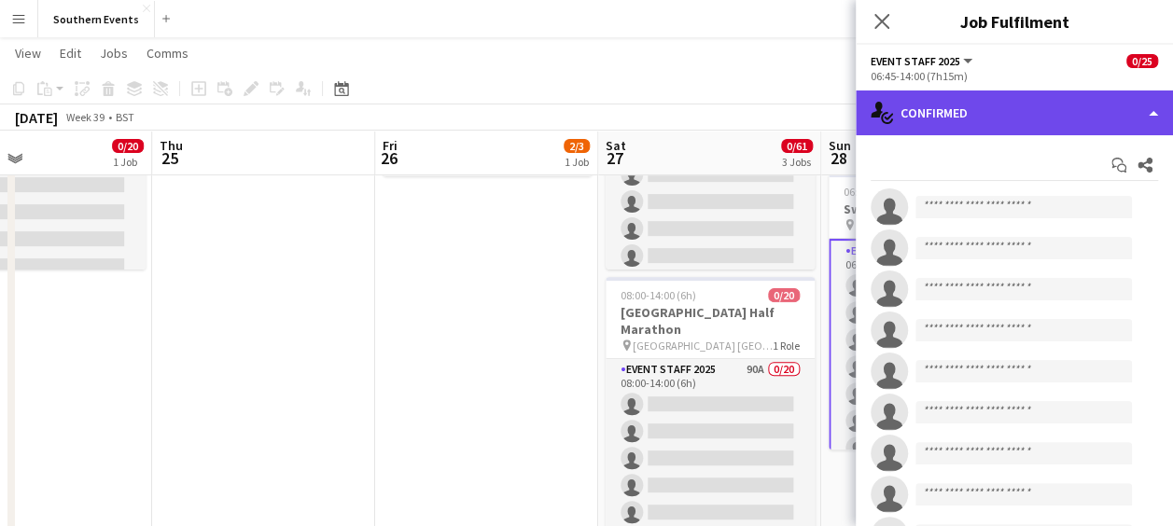
click at [1047, 112] on div "single-neutral-actions-check-2 Confirmed" at bounding box center [1014, 113] width 317 height 45
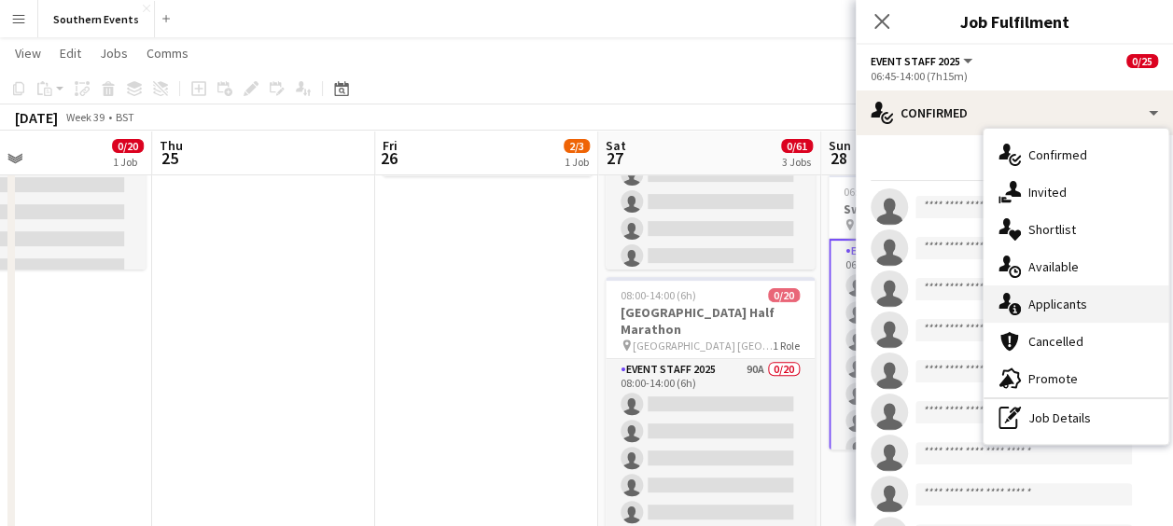
click at [1038, 306] on span "Applicants" at bounding box center [1058, 304] width 59 height 17
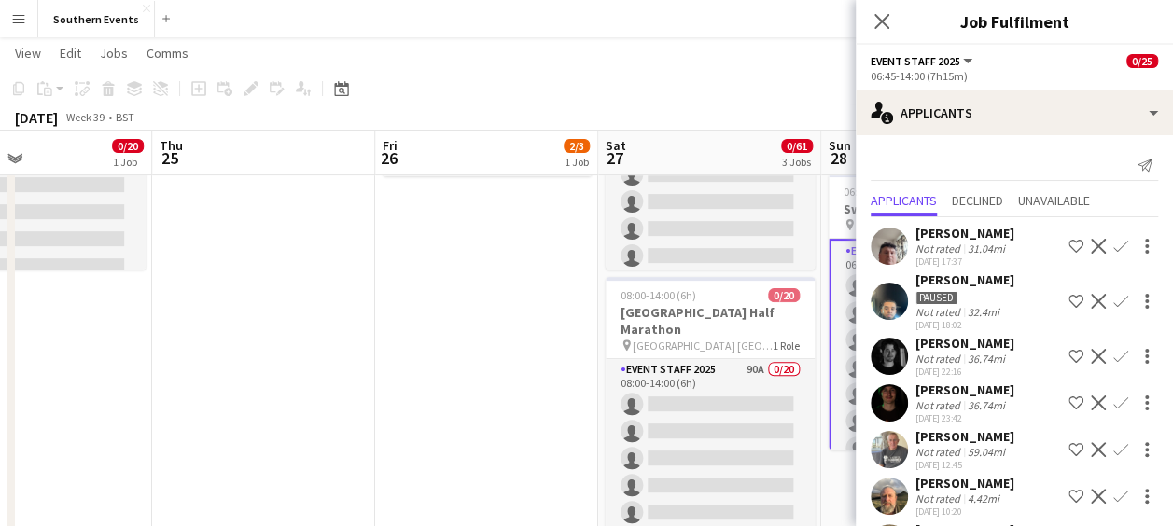
click at [1114, 245] on app-icon "Confirm" at bounding box center [1121, 246] width 15 height 15
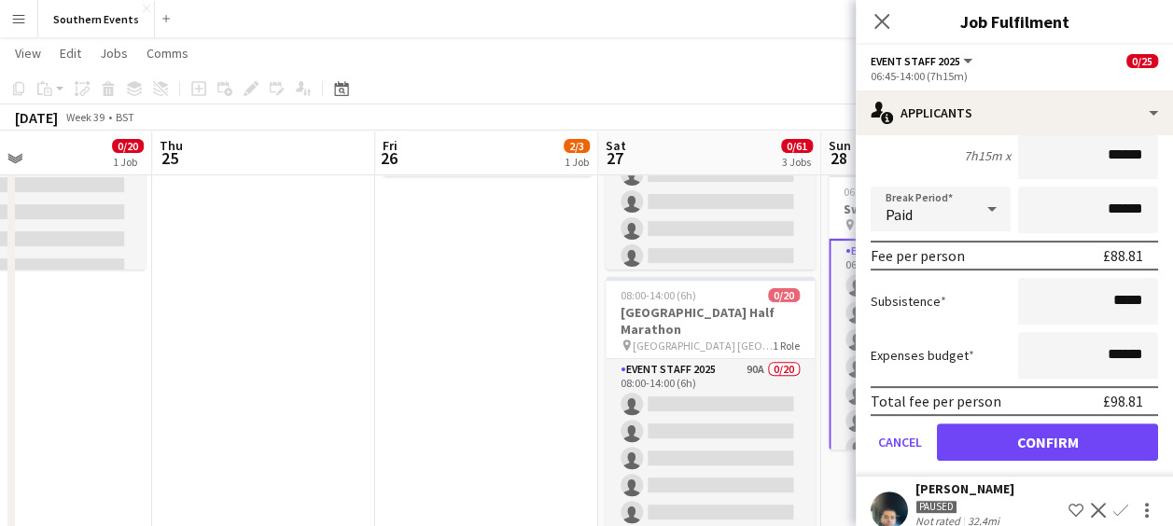
scroll to position [272, 0]
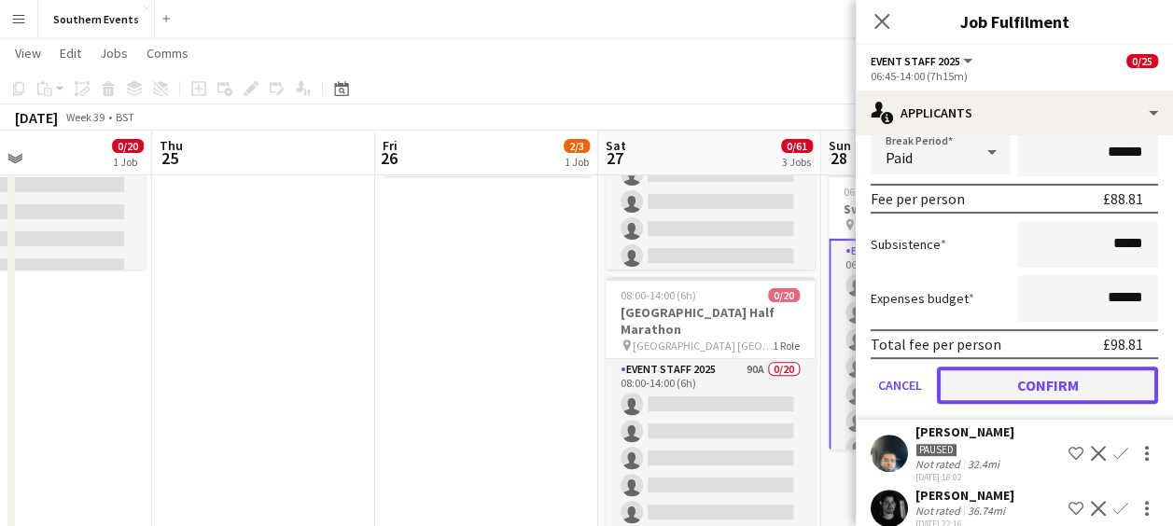
click at [1021, 383] on button "Confirm" at bounding box center [1047, 385] width 221 height 37
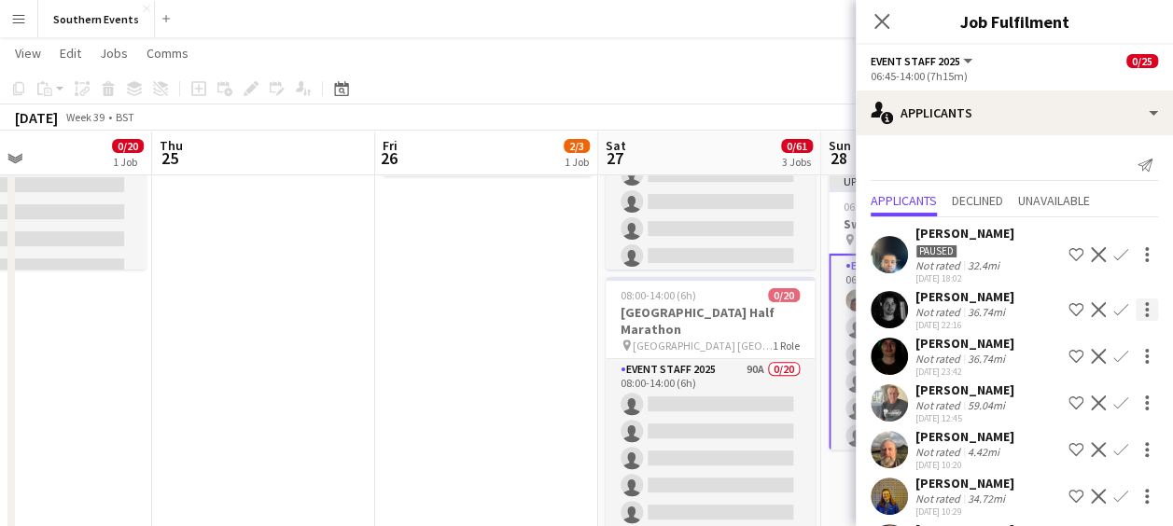
scroll to position [0, 0]
click at [1114, 308] on app-icon "Confirm" at bounding box center [1121, 309] width 15 height 15
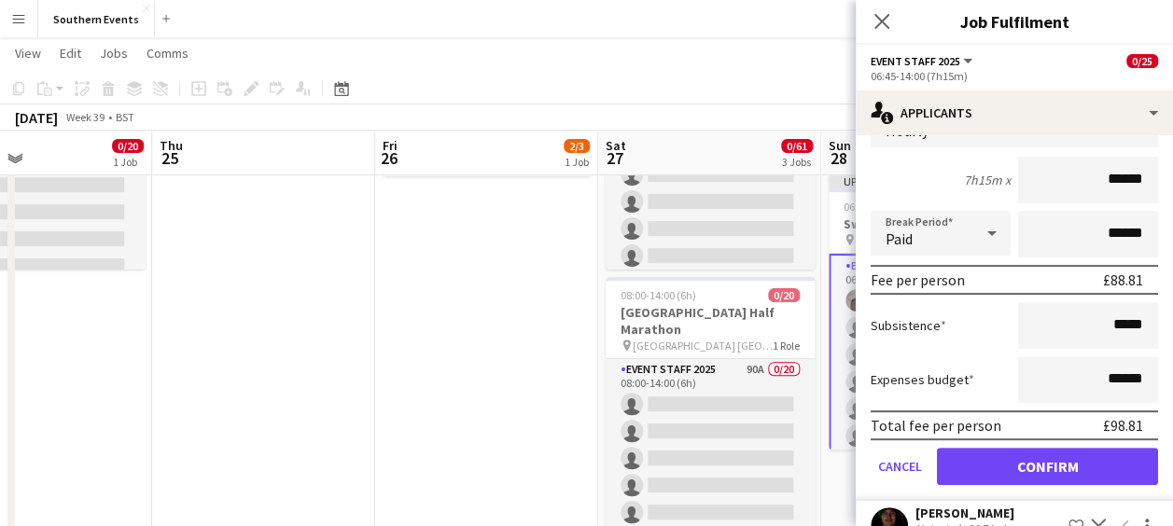
scroll to position [261, 0]
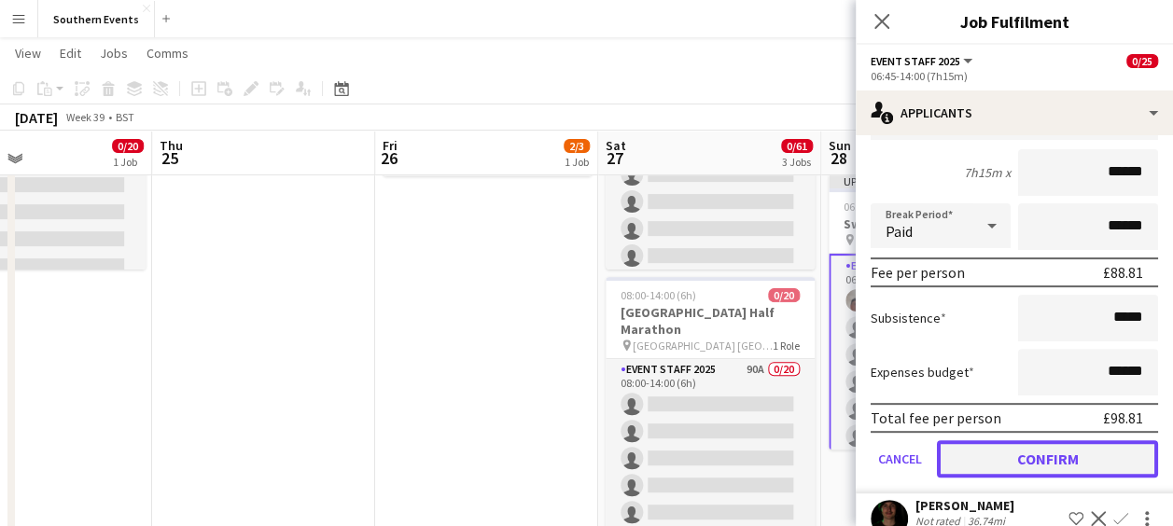
click at [1006, 457] on button "Confirm" at bounding box center [1047, 459] width 221 height 37
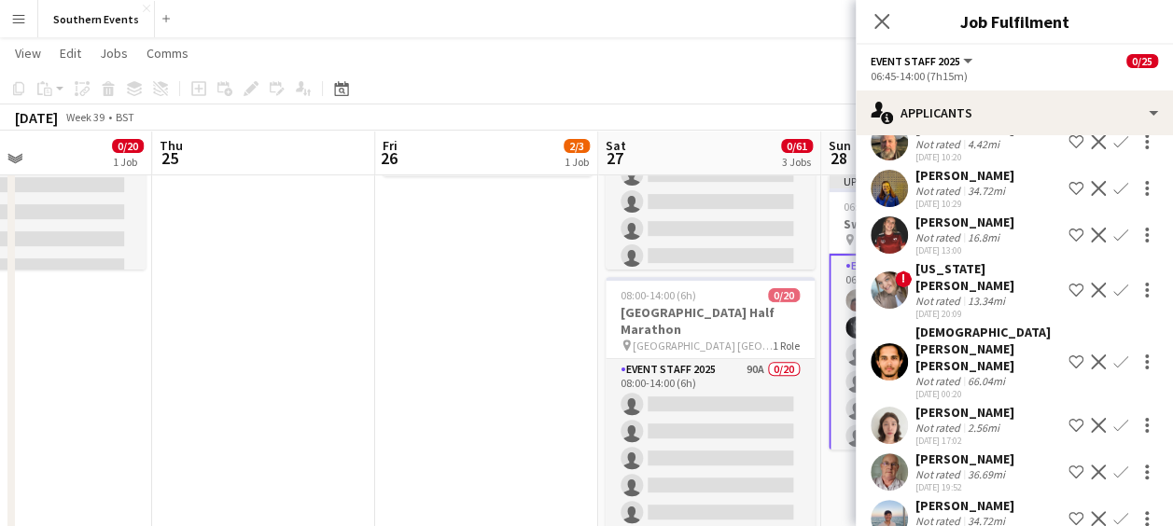
scroll to position [0, 0]
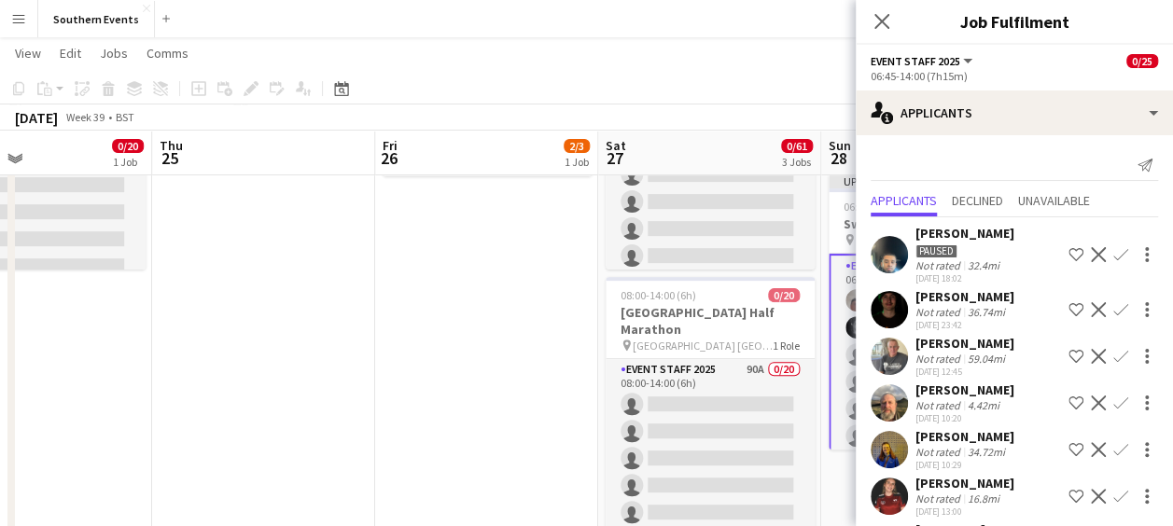
click at [1114, 307] on app-icon "Confirm" at bounding box center [1121, 309] width 15 height 15
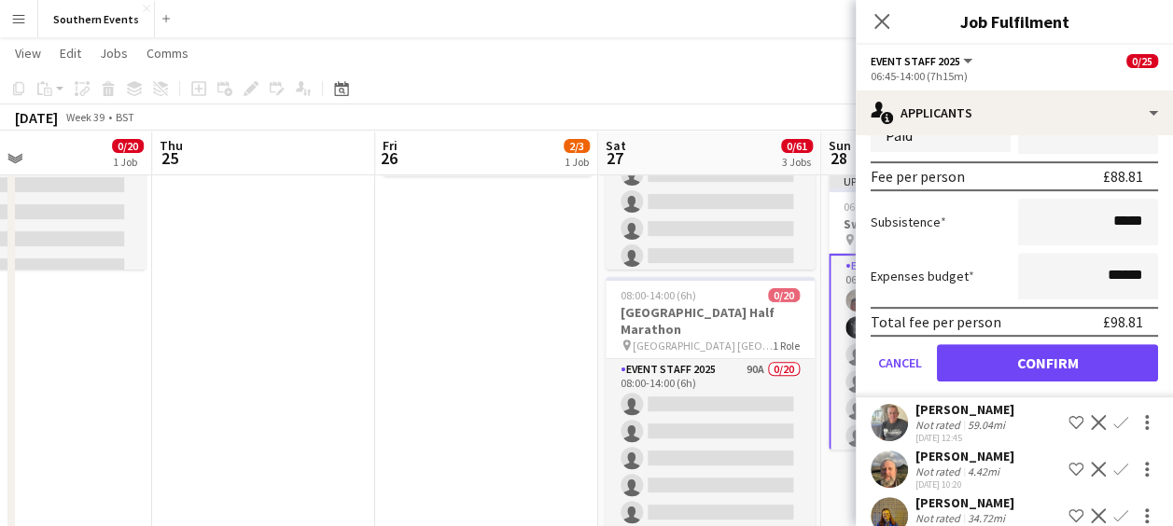
scroll to position [367, 0]
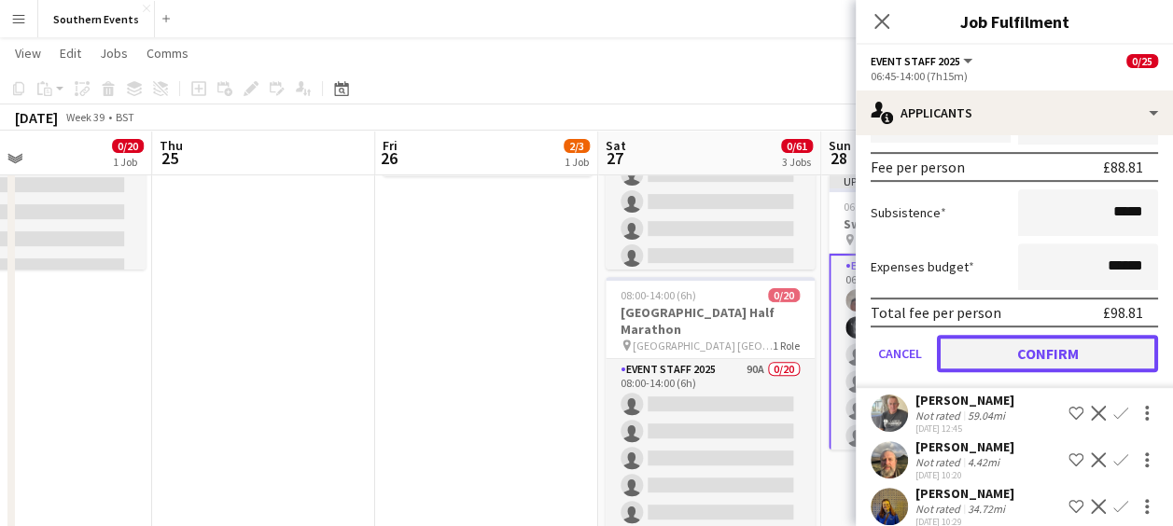
click at [1038, 347] on button "Confirm" at bounding box center [1047, 353] width 221 height 37
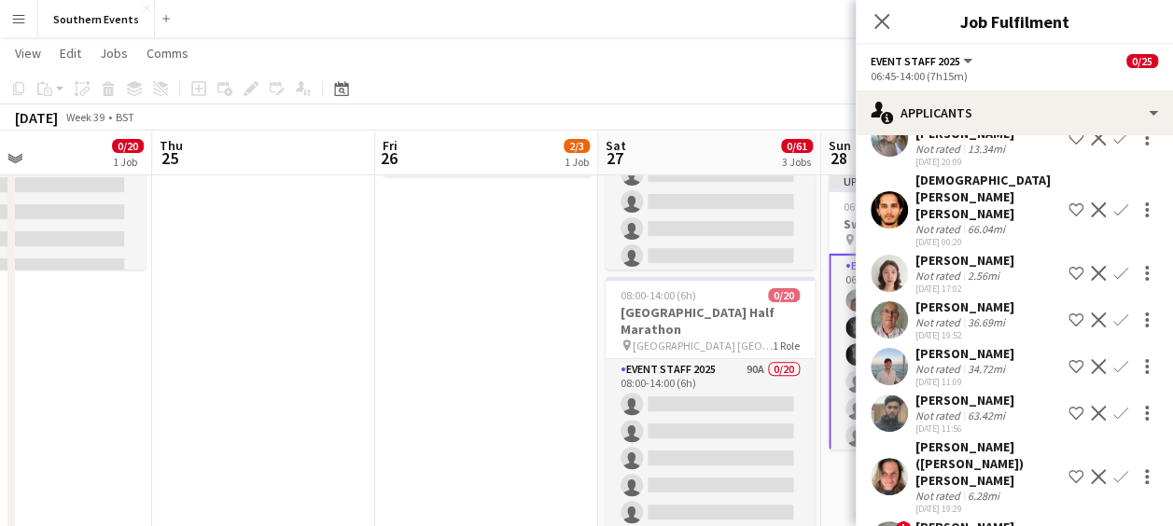
scroll to position [0, 0]
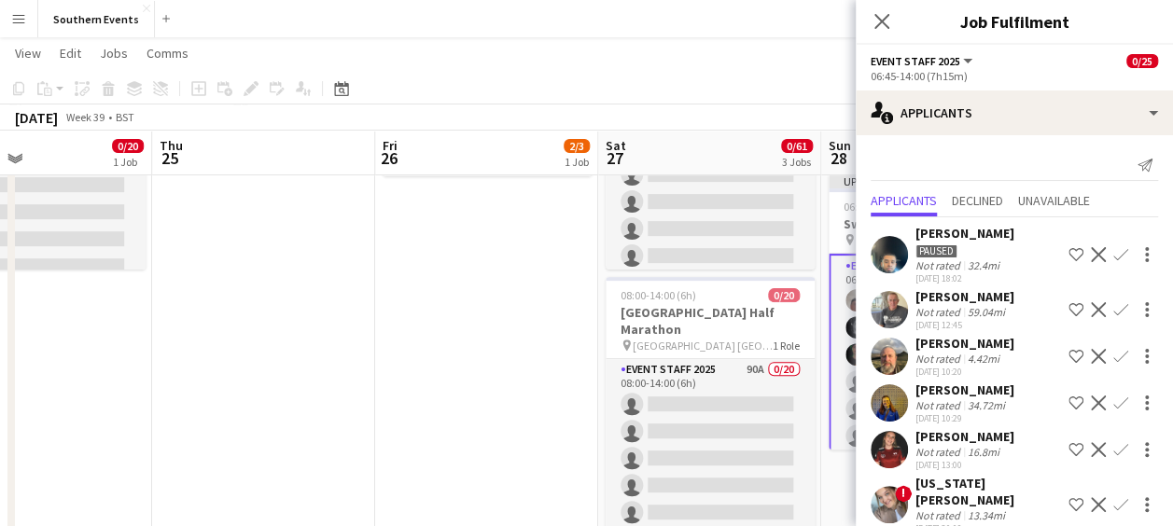
click at [1114, 304] on app-icon "Confirm" at bounding box center [1121, 309] width 15 height 15
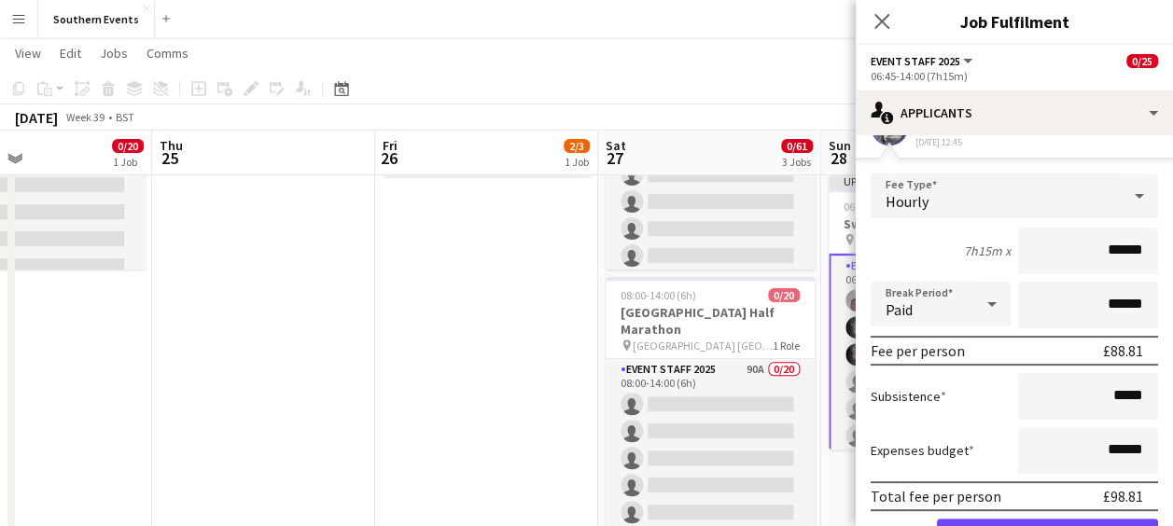
scroll to position [316, 0]
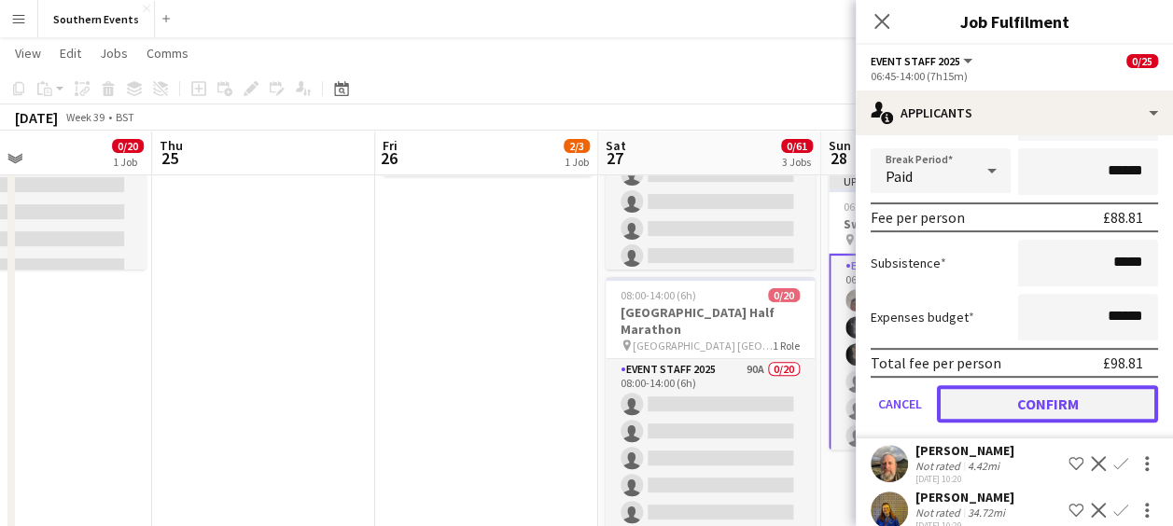
click at [1027, 411] on button "Confirm" at bounding box center [1047, 403] width 221 height 37
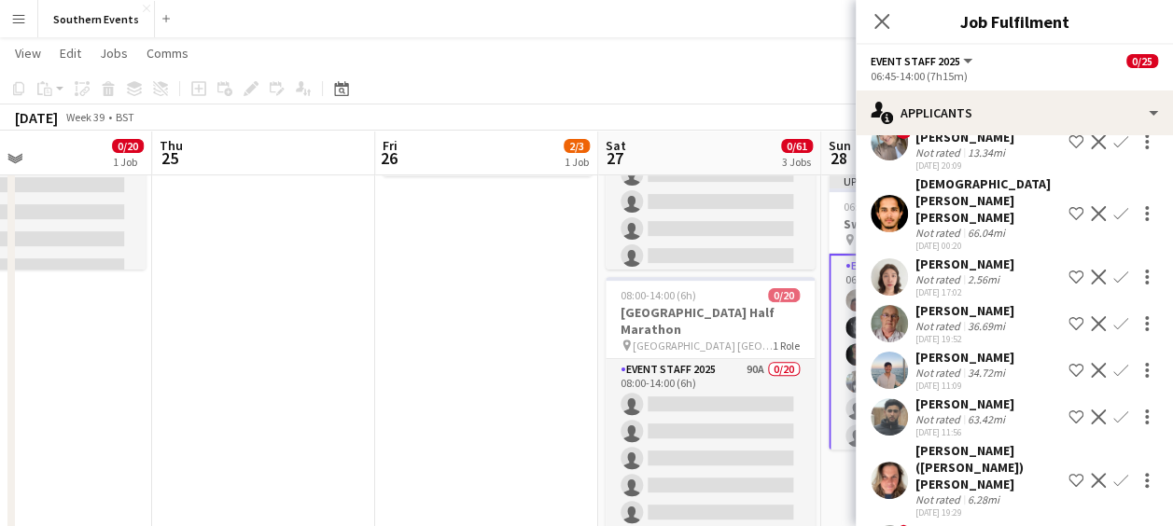
scroll to position [0, 0]
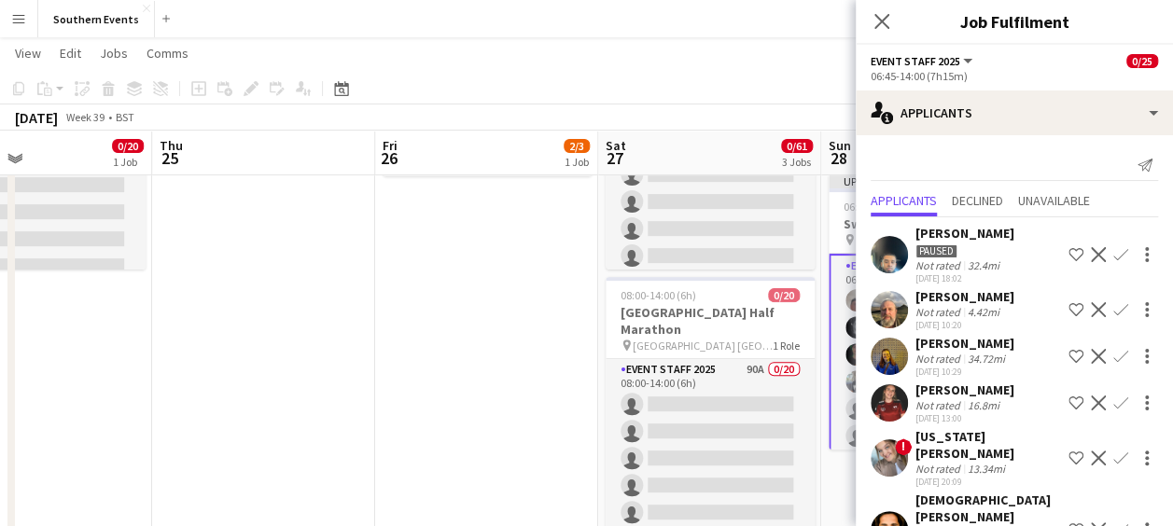
click at [1114, 307] on app-icon "Confirm" at bounding box center [1121, 309] width 15 height 15
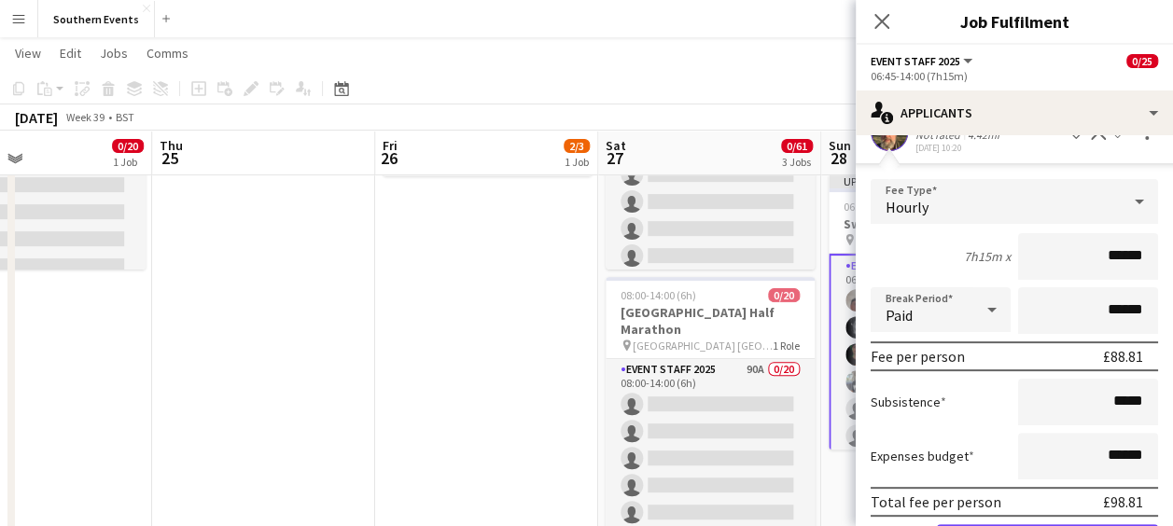
scroll to position [364, 0]
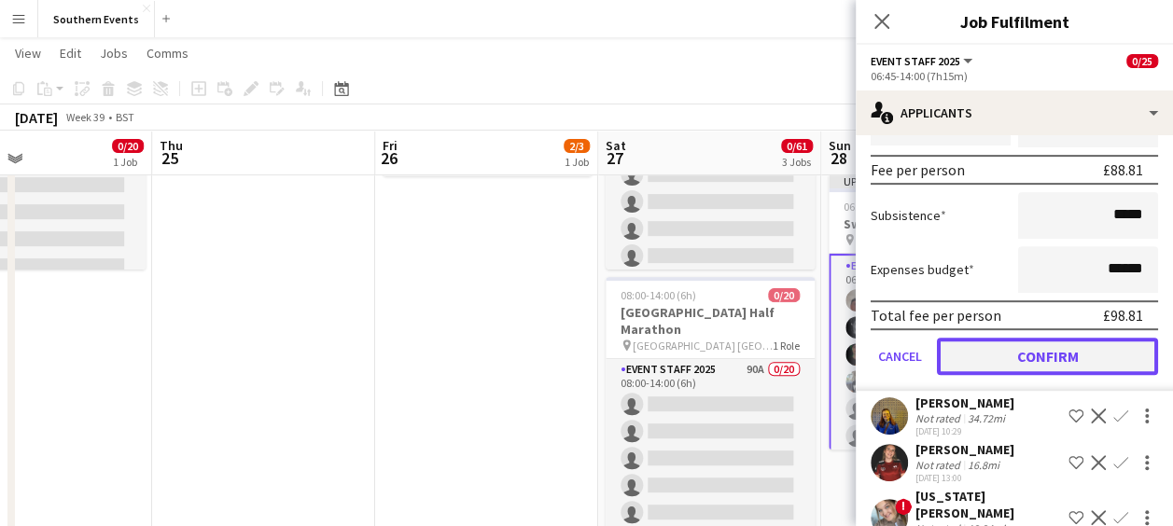
click at [1050, 355] on button "Confirm" at bounding box center [1047, 356] width 221 height 37
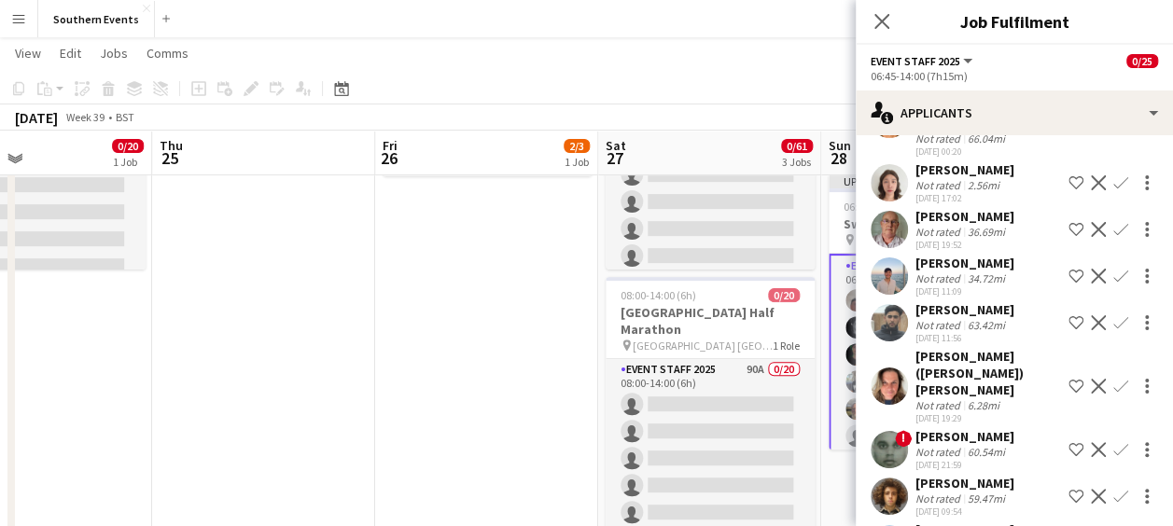
scroll to position [0, 0]
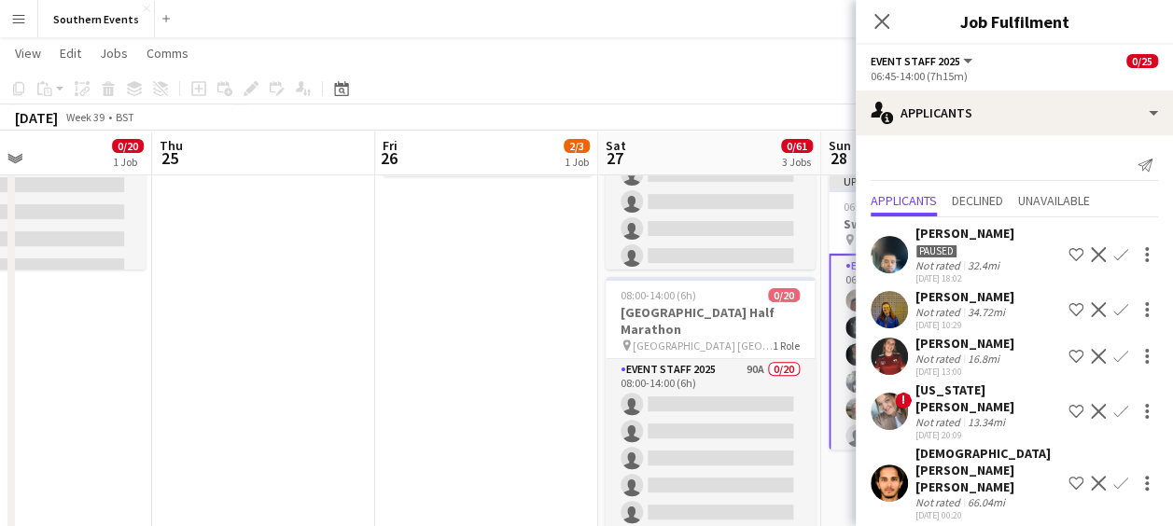
click at [1114, 309] on app-icon "Confirm" at bounding box center [1121, 309] width 15 height 15
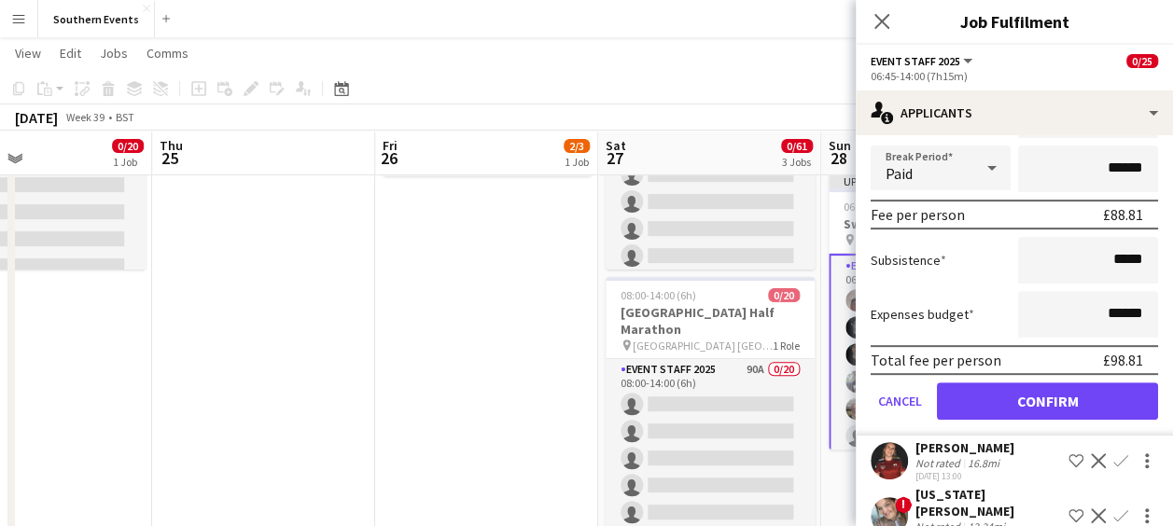
scroll to position [320, 0]
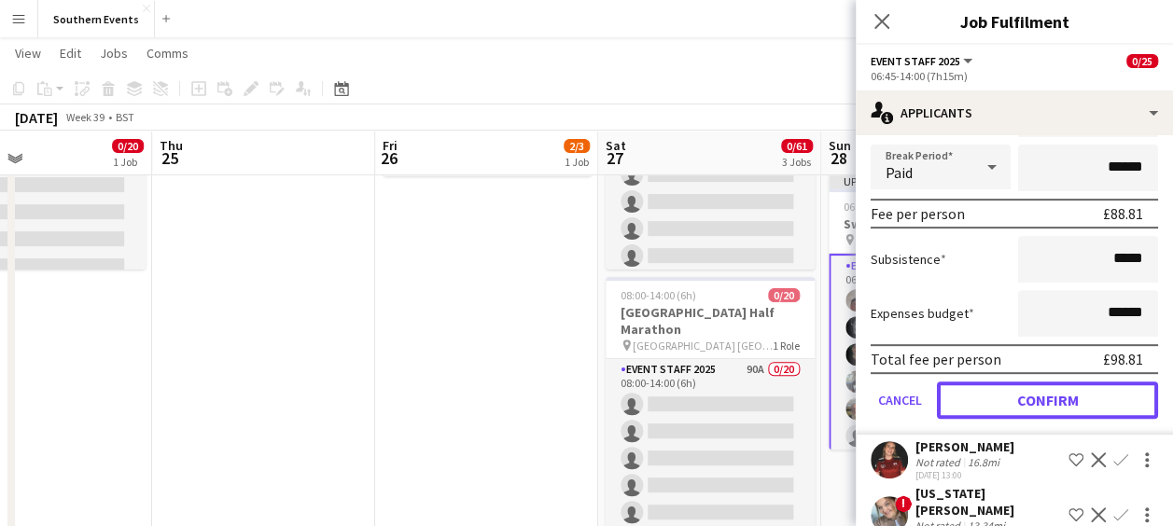
click at [1001, 413] on button "Confirm" at bounding box center [1047, 400] width 221 height 37
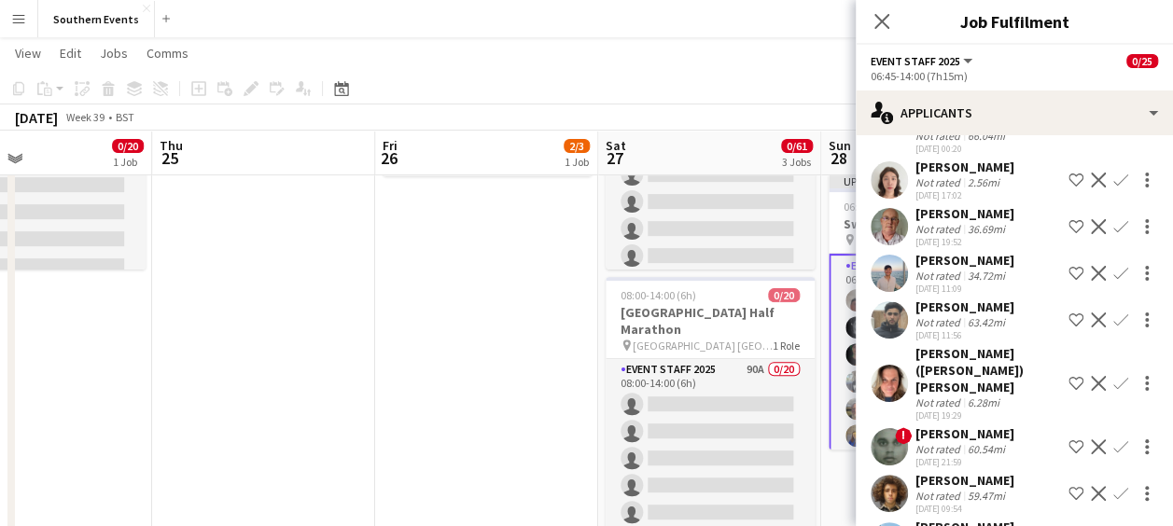
scroll to position [0, 0]
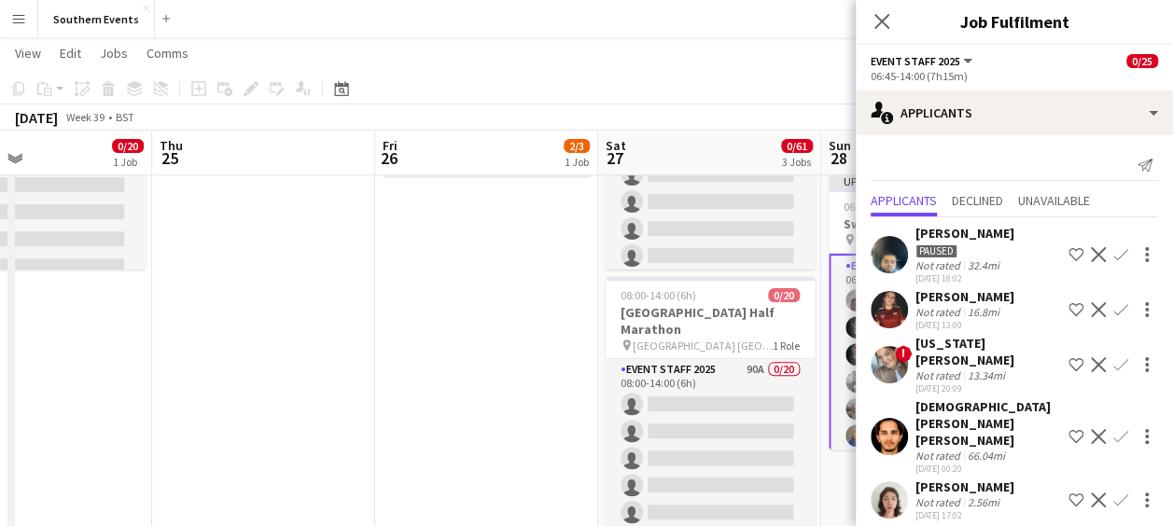
click at [1114, 308] on app-icon "Confirm" at bounding box center [1121, 309] width 15 height 15
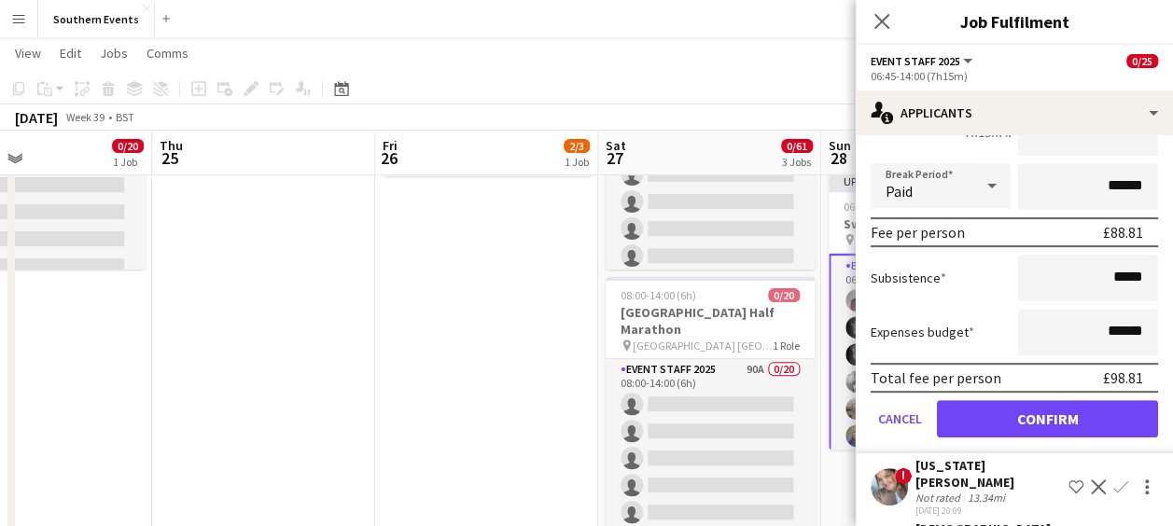
scroll to position [309, 0]
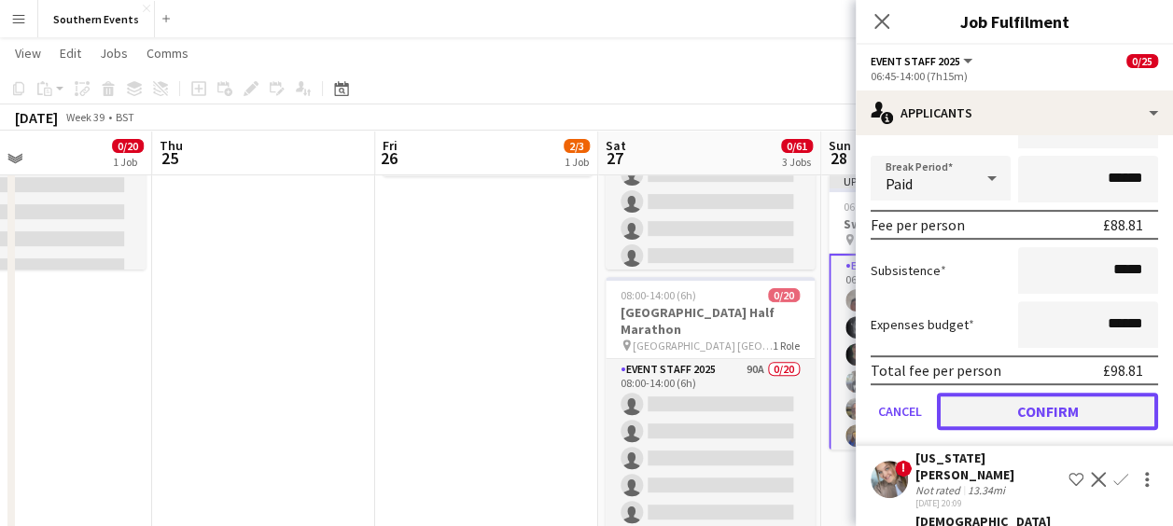
click at [1024, 411] on button "Confirm" at bounding box center [1047, 411] width 221 height 37
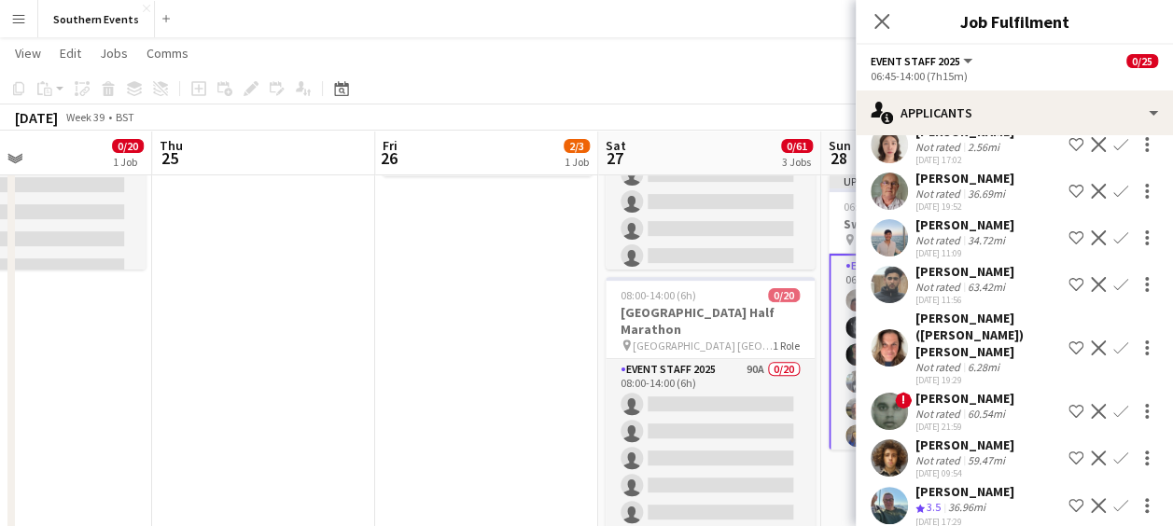
scroll to position [0, 0]
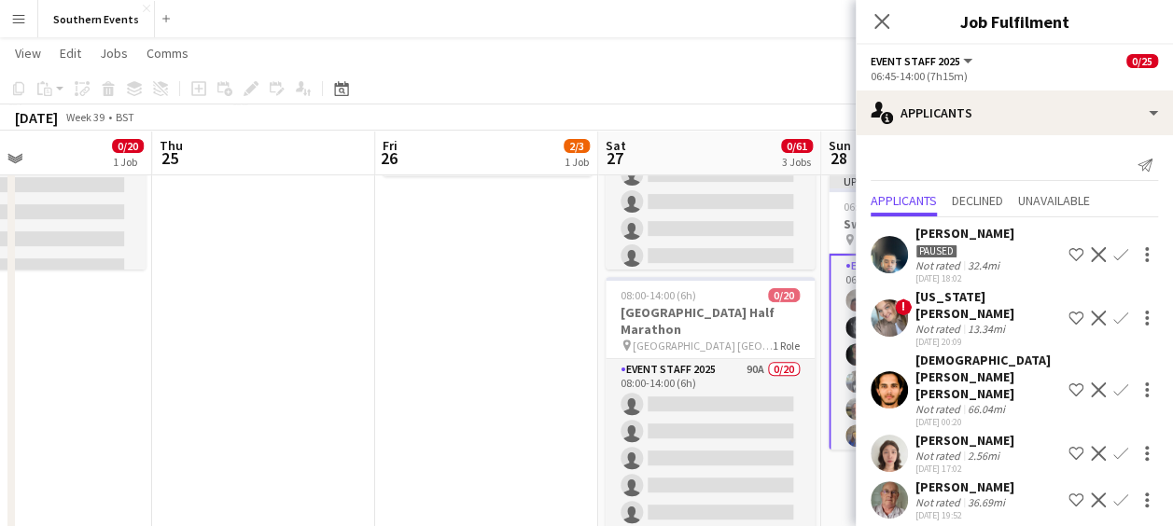
click at [890, 306] on app-user-avatar at bounding box center [889, 318] width 37 height 37
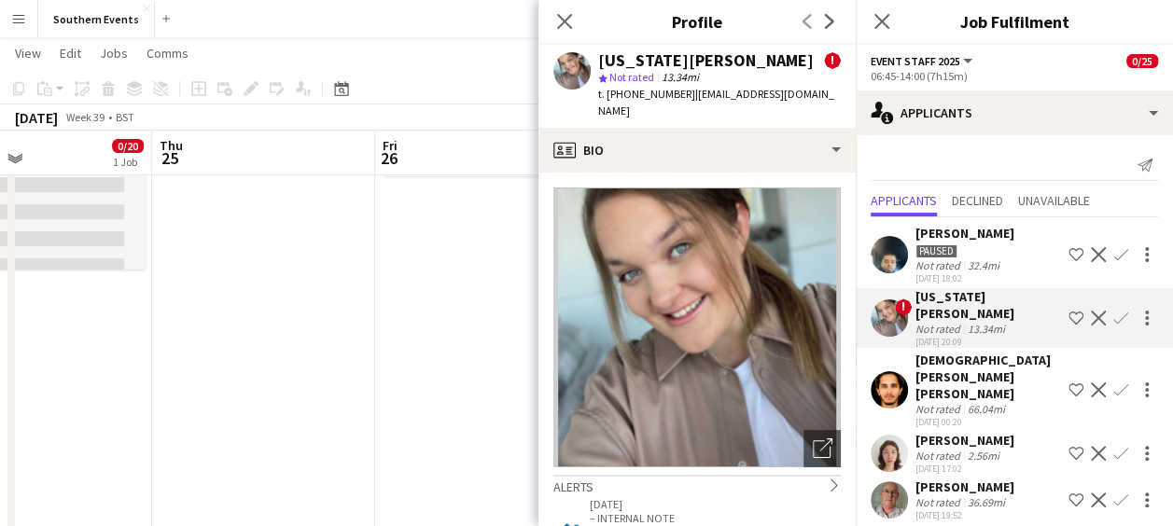
click at [1114, 446] on app-icon "Confirm" at bounding box center [1121, 453] width 15 height 15
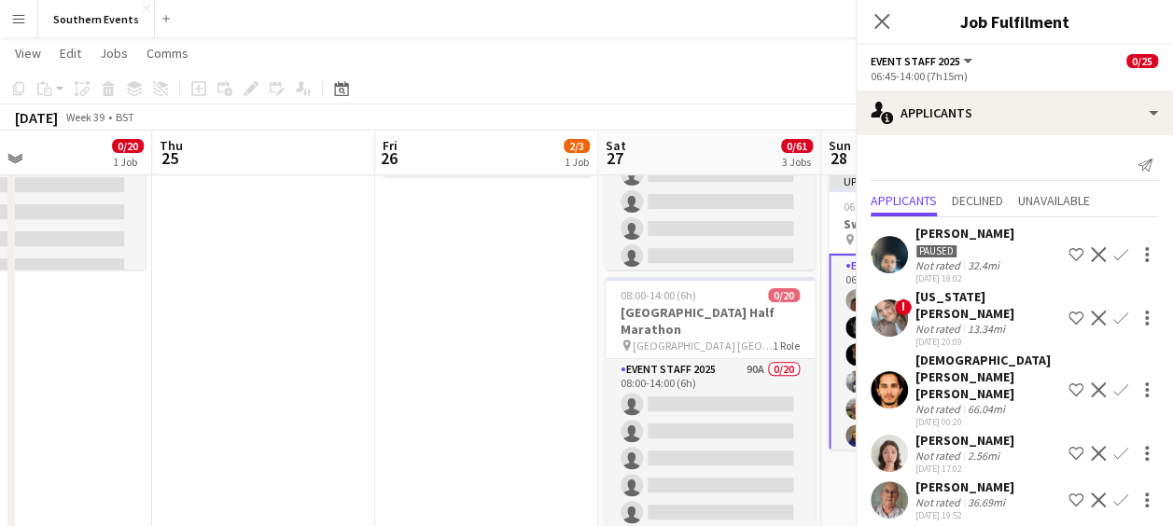
scroll to position [40, 0]
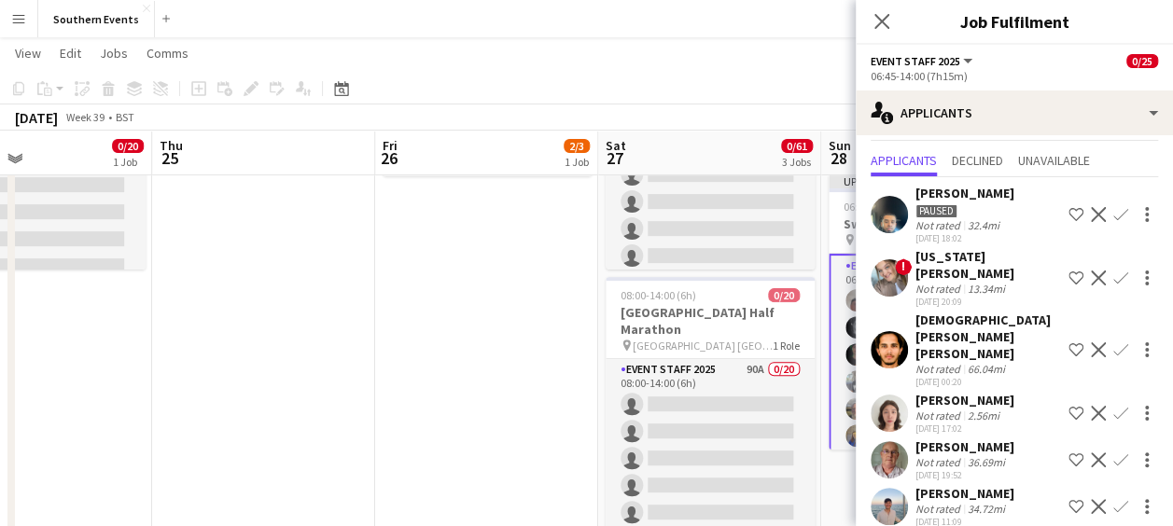
click at [1114, 406] on app-icon "Confirm" at bounding box center [1121, 413] width 15 height 15
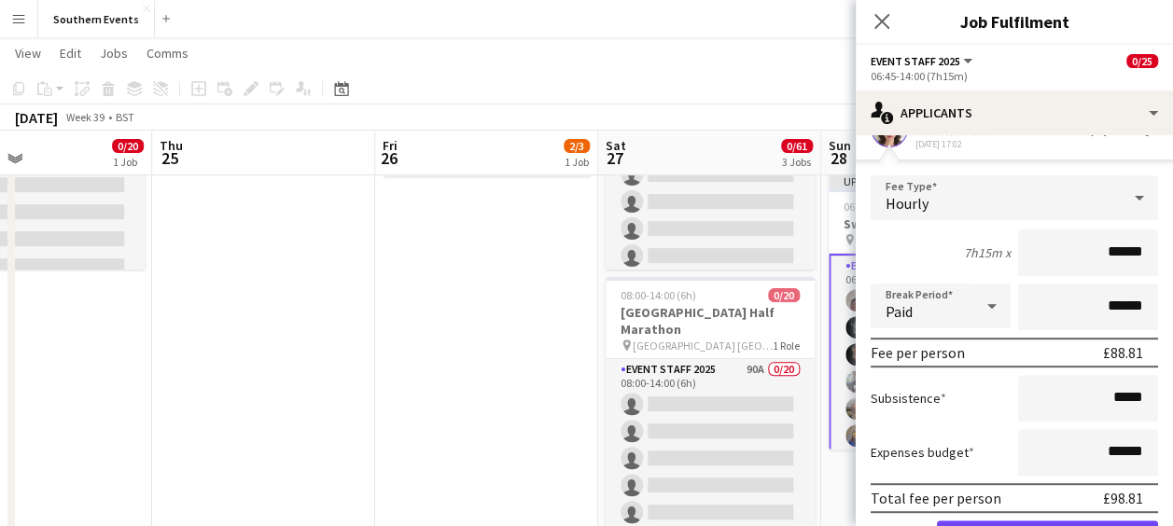
scroll to position [350, 0]
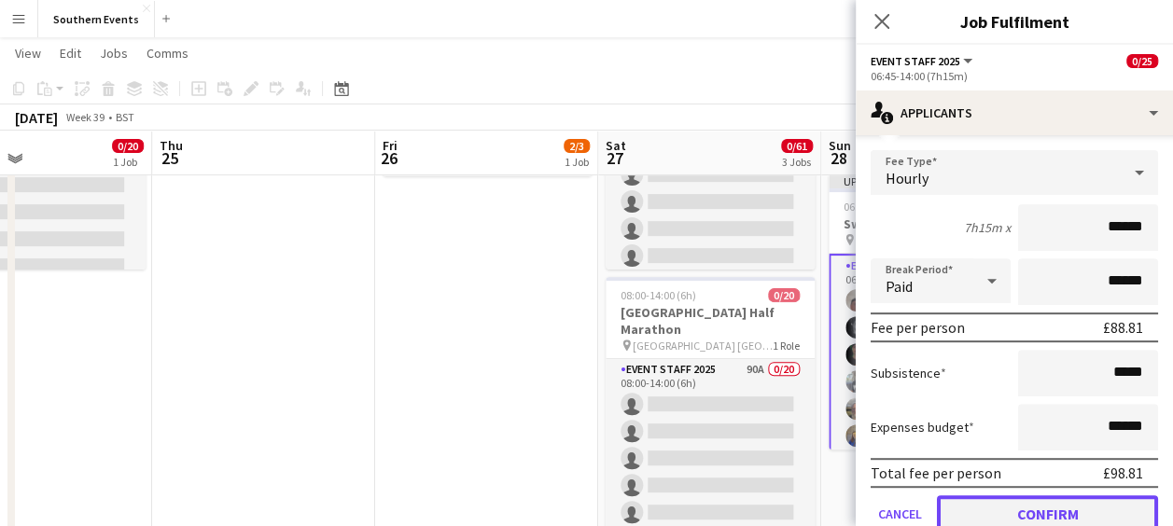
click at [1007, 496] on button "Confirm" at bounding box center [1047, 514] width 221 height 37
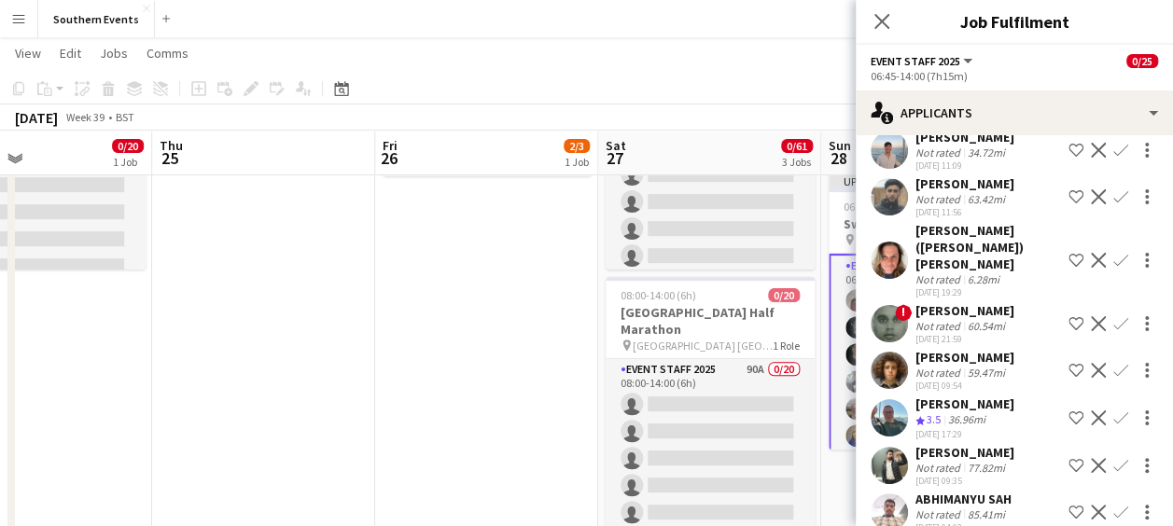
scroll to position [0, 0]
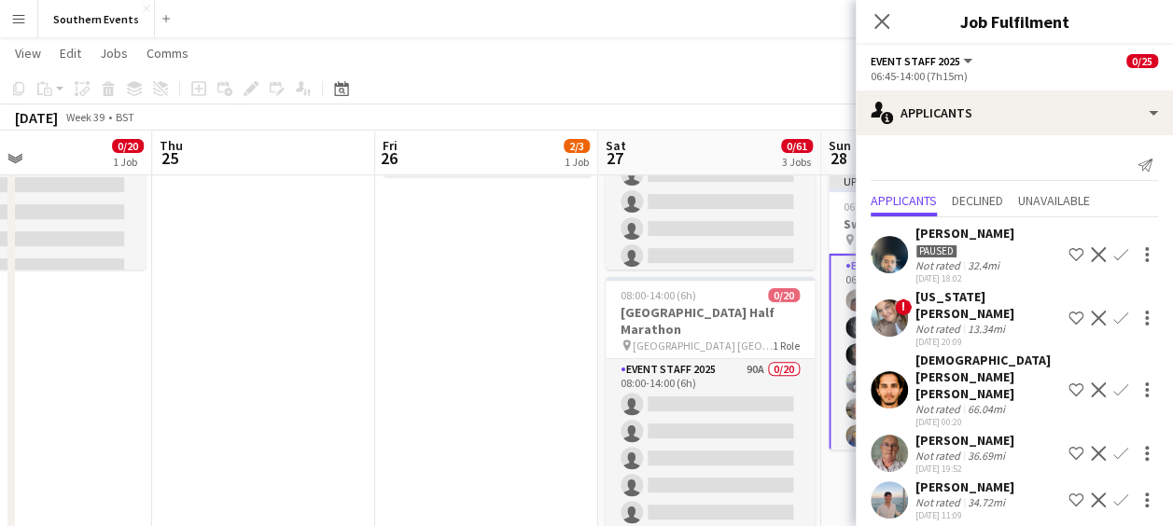
click at [1114, 446] on app-icon "Confirm" at bounding box center [1121, 453] width 15 height 15
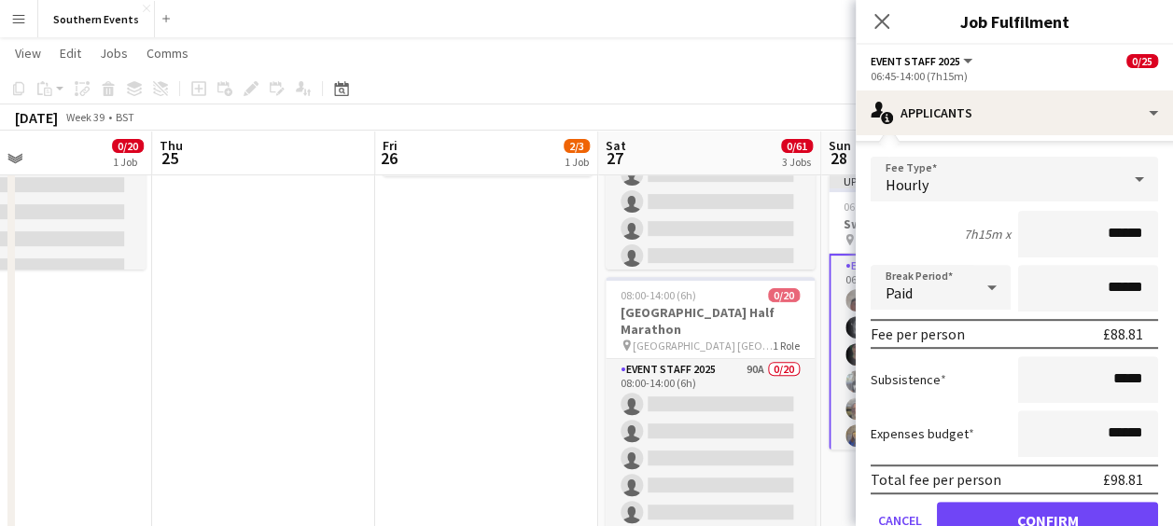
scroll to position [351, 0]
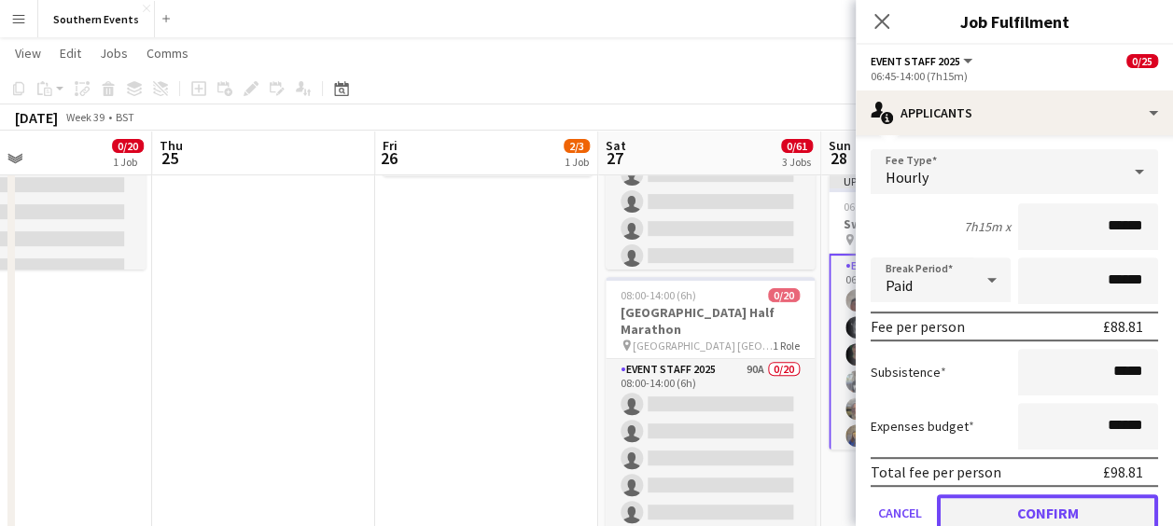
click at [1018, 495] on button "Confirm" at bounding box center [1047, 513] width 221 height 37
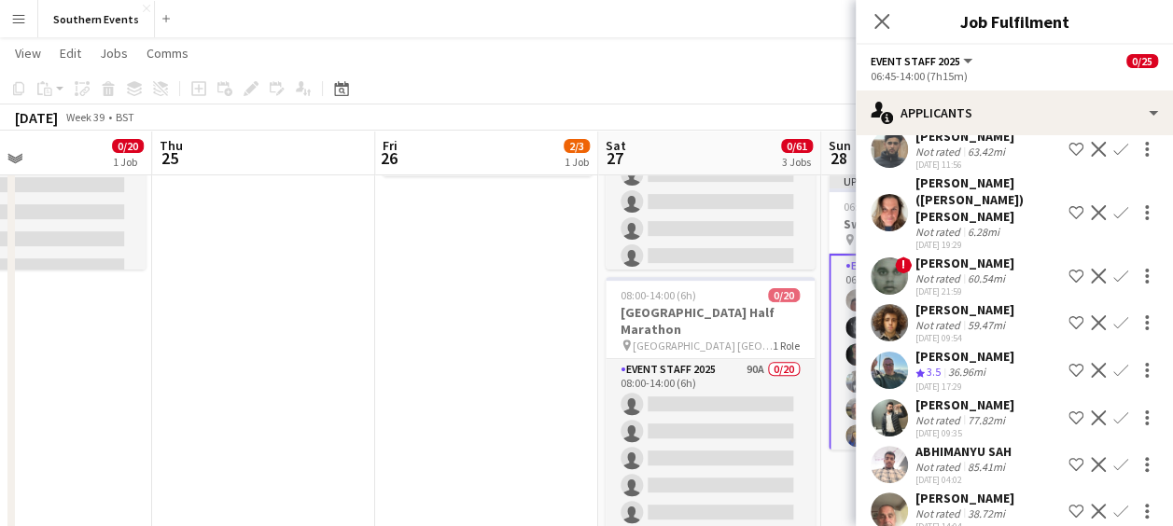
scroll to position [0, 0]
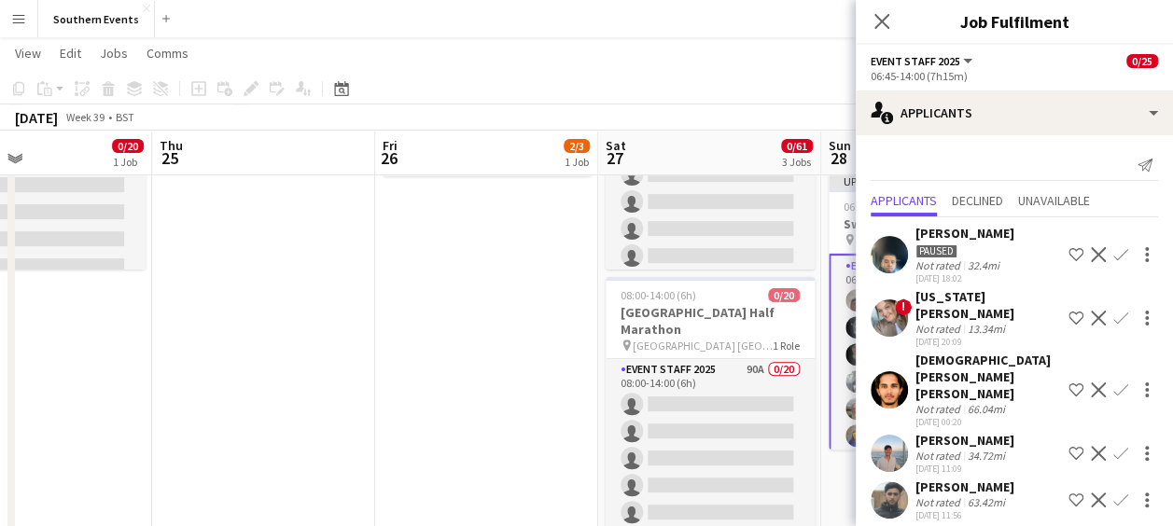
click at [1114, 446] on app-icon "Confirm" at bounding box center [1121, 453] width 15 height 15
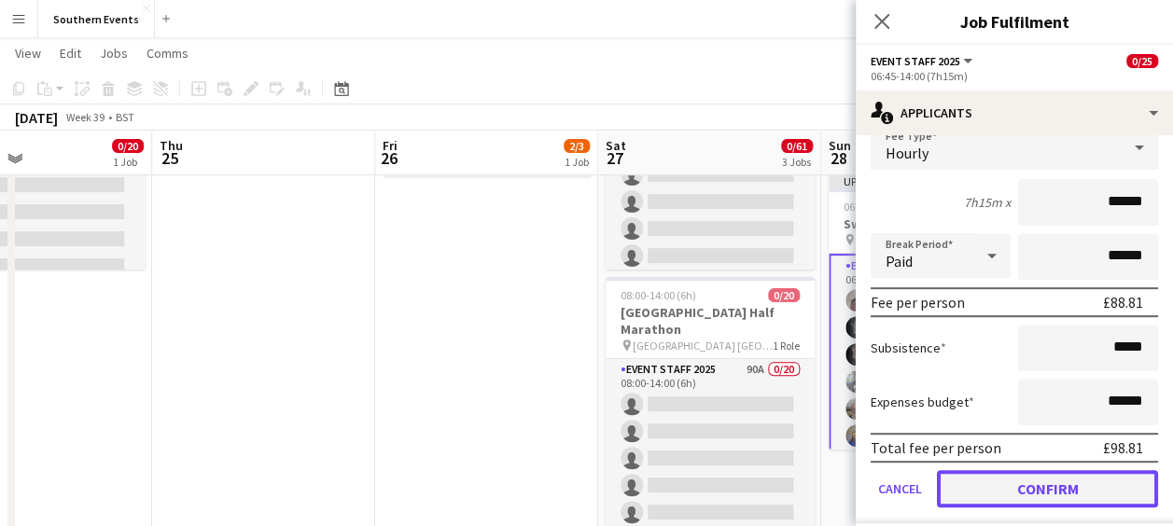
click at [1046, 470] on button "Confirm" at bounding box center [1047, 488] width 221 height 37
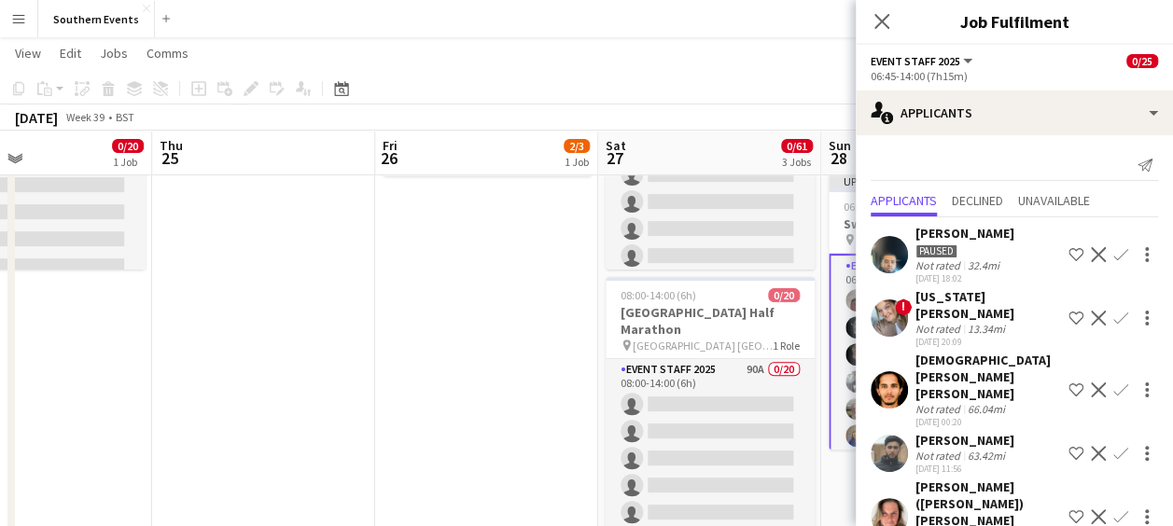
click at [1114, 510] on app-icon "Confirm" at bounding box center [1121, 517] width 15 height 15
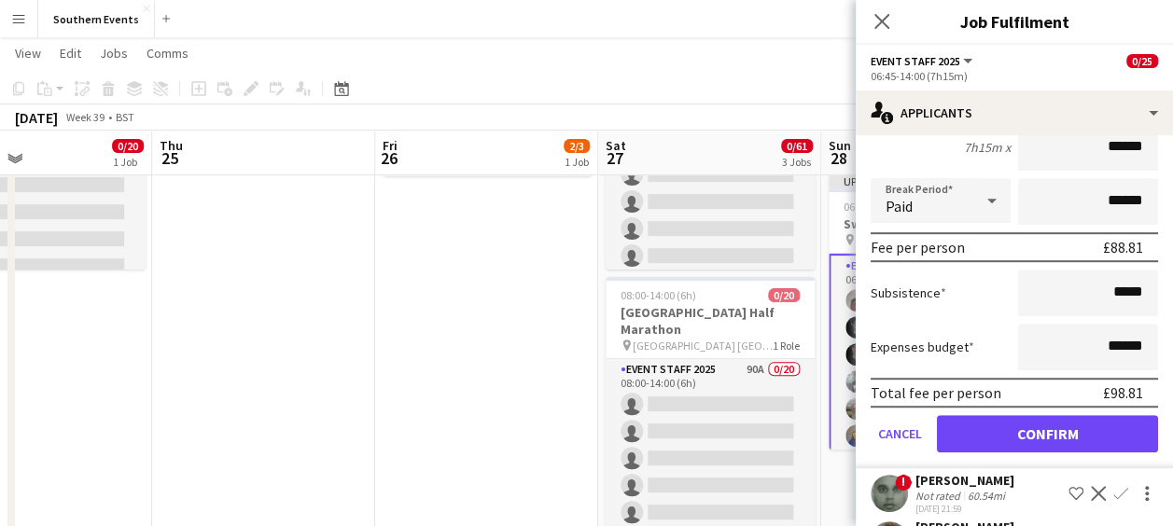
scroll to position [511, 0]
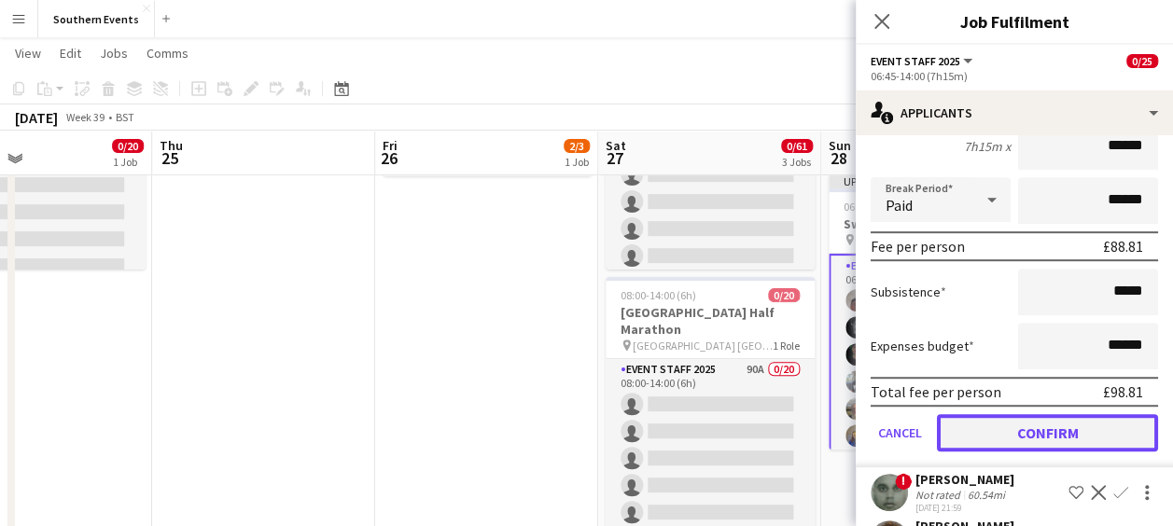
click at [1008, 414] on button "Confirm" at bounding box center [1047, 432] width 221 height 37
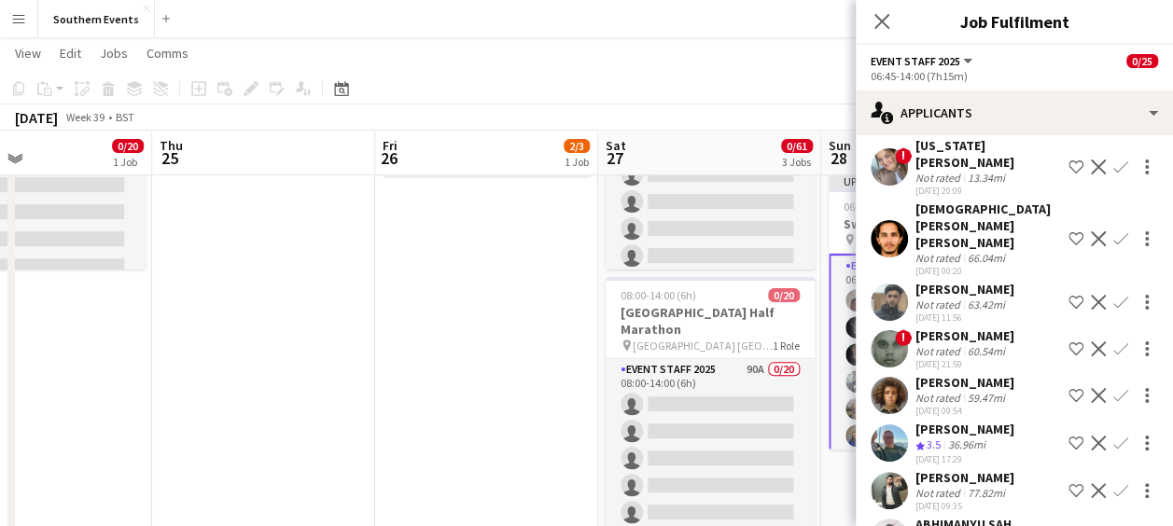
click at [1114, 436] on app-icon "Confirm" at bounding box center [1121, 443] width 15 height 15
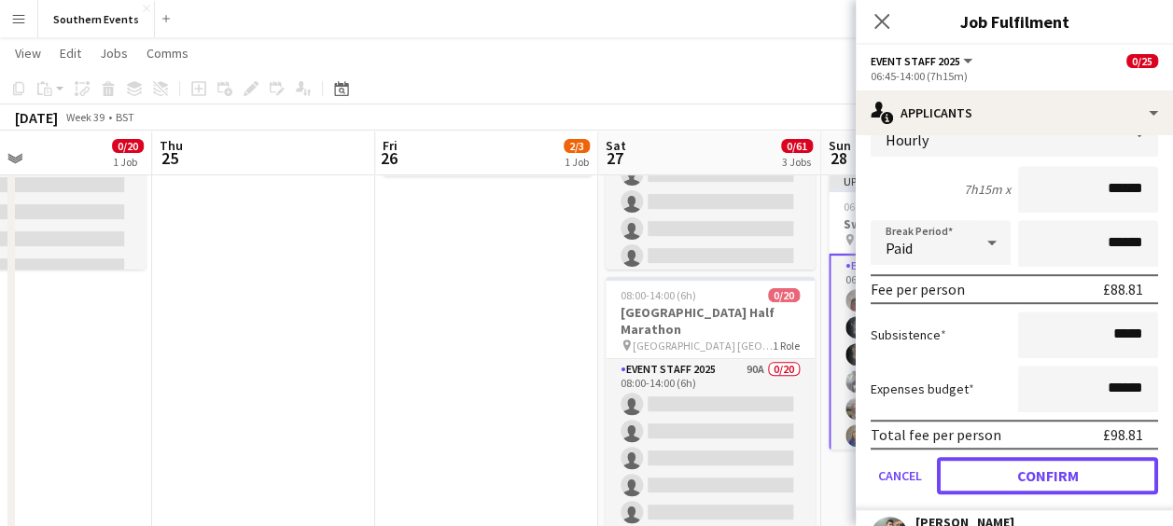
click at [1011, 457] on button "Confirm" at bounding box center [1047, 475] width 221 height 37
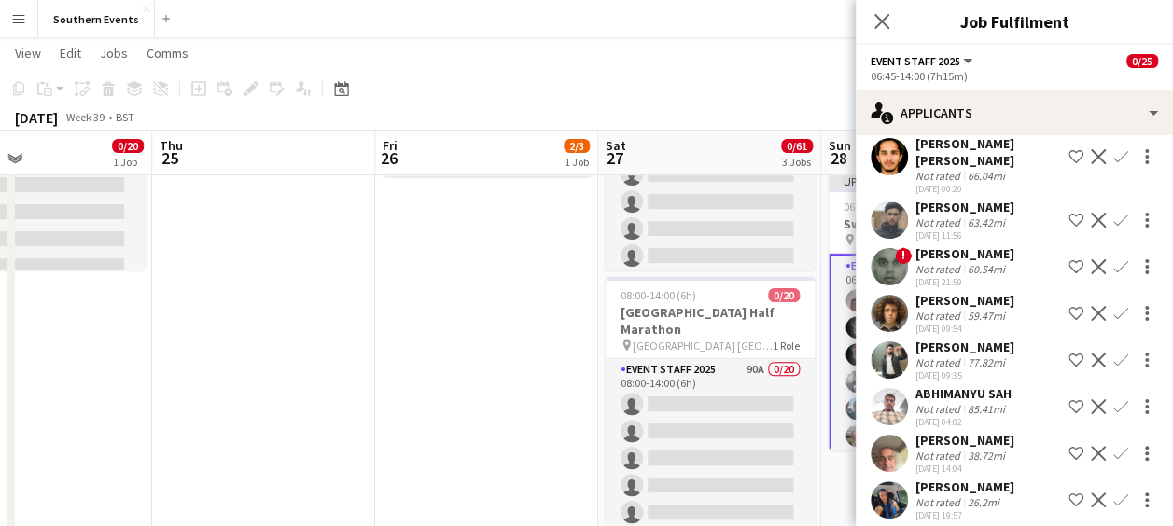
click at [1114, 446] on app-icon "Confirm" at bounding box center [1121, 453] width 15 height 15
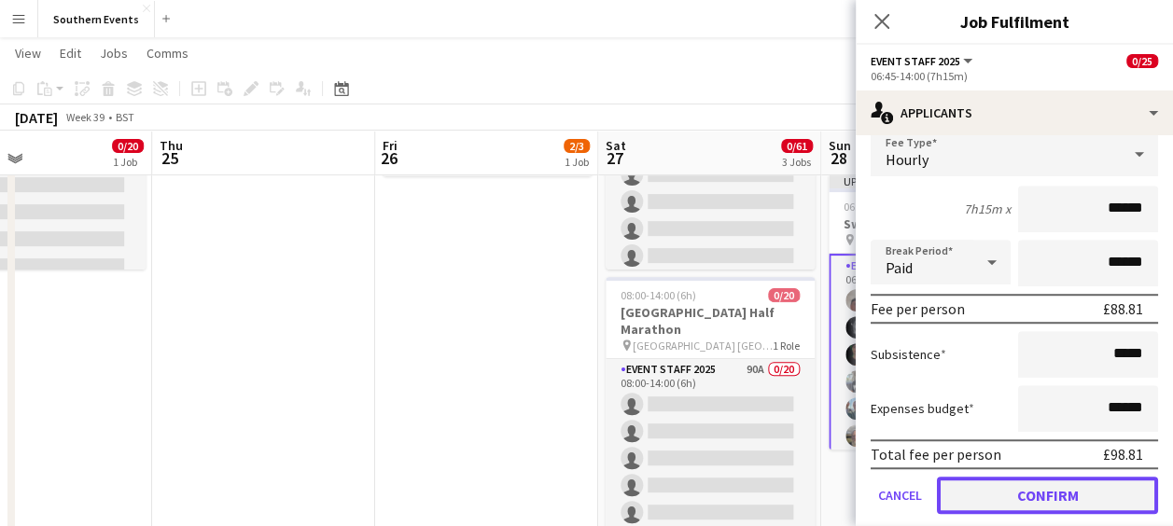
click at [1033, 477] on button "Confirm" at bounding box center [1047, 495] width 221 height 37
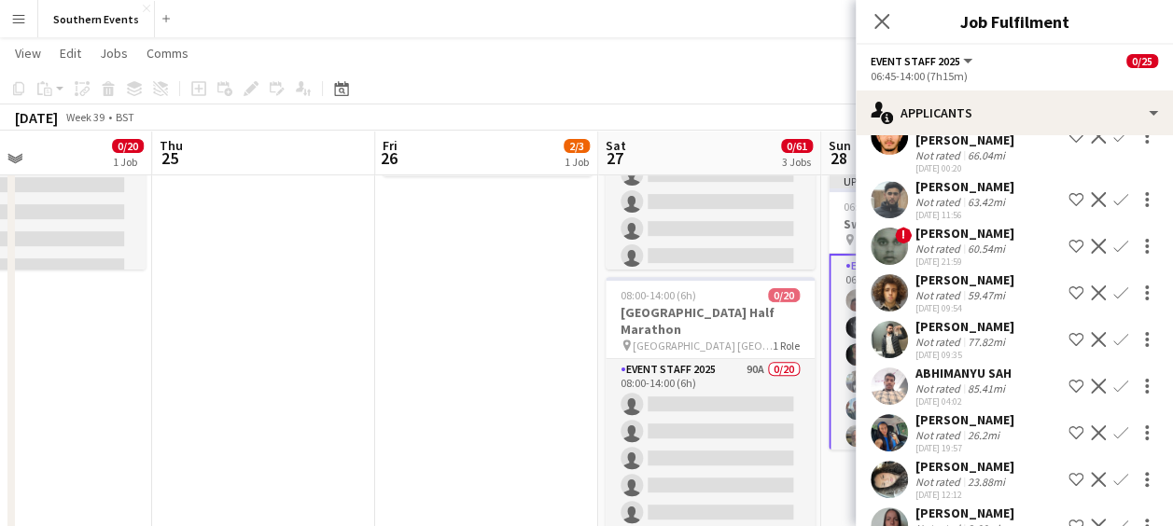
click at [1114, 426] on app-icon "Confirm" at bounding box center [1121, 433] width 15 height 15
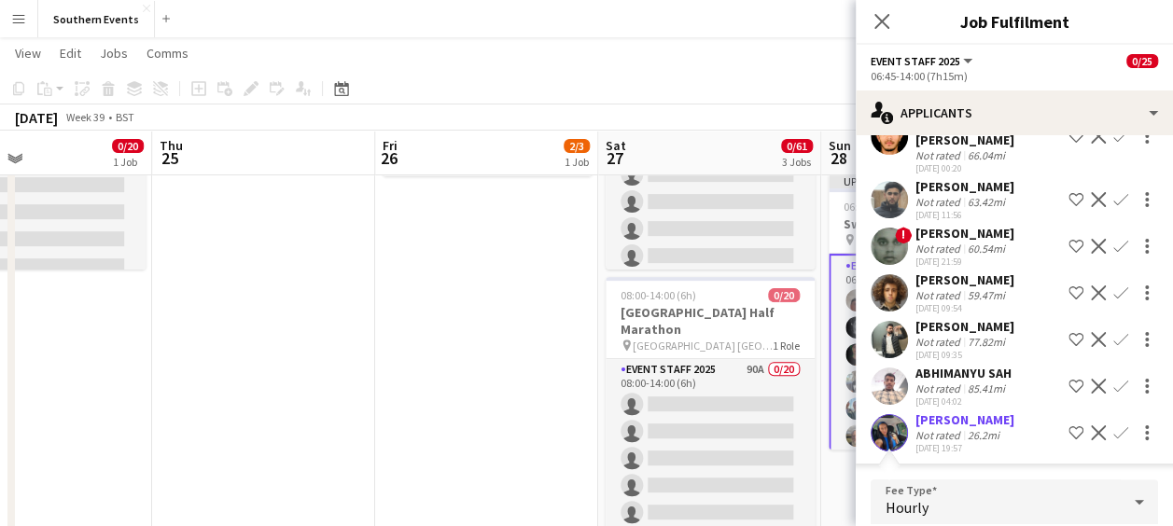
scroll to position [273, 0]
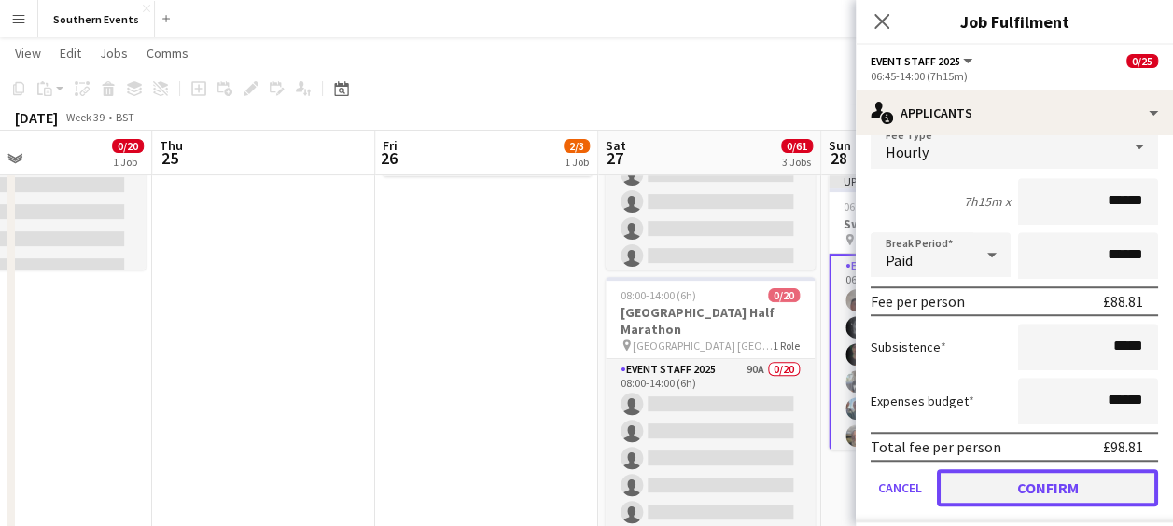
click at [1033, 469] on button "Confirm" at bounding box center [1047, 487] width 221 height 37
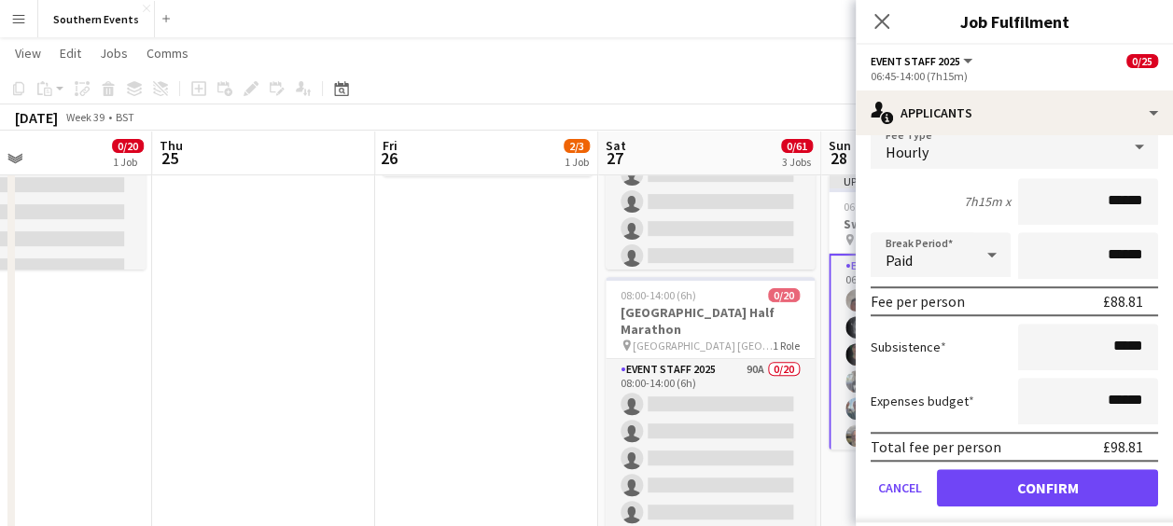
scroll to position [140, 0]
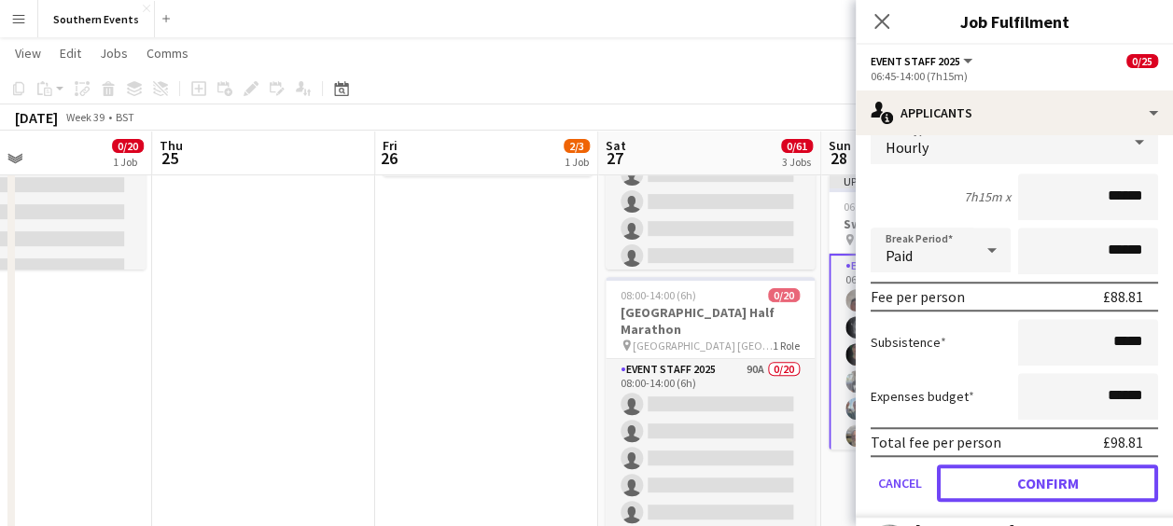
click at [1019, 465] on button "Confirm" at bounding box center [1047, 483] width 221 height 37
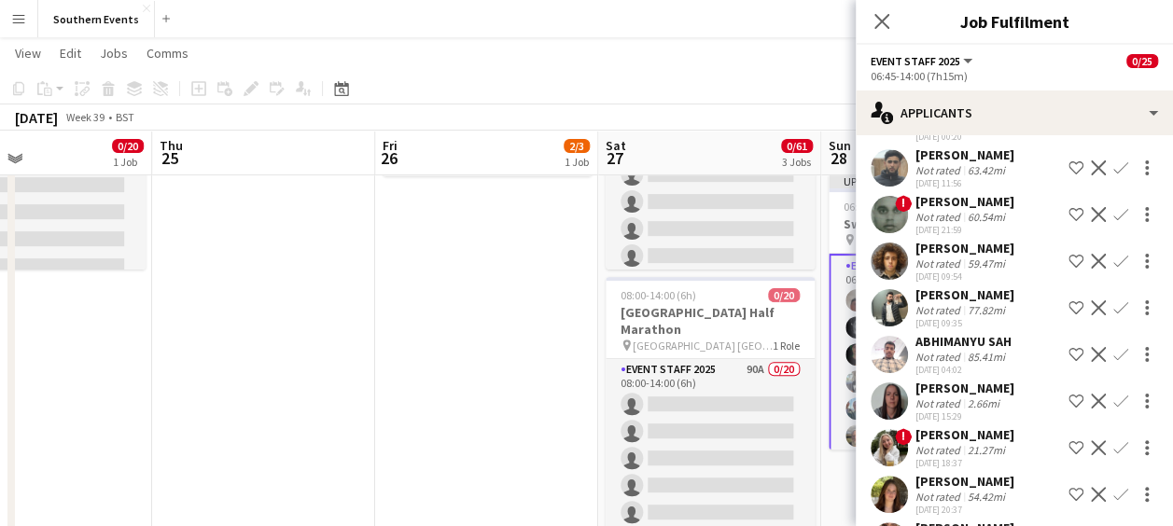
scroll to position [301, 0]
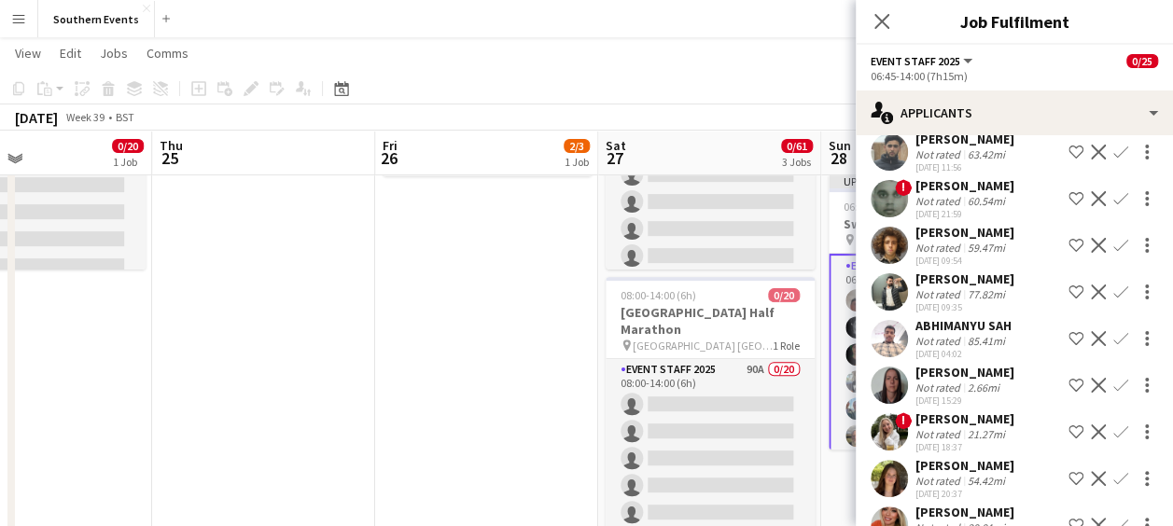
click at [1114, 378] on app-icon "Confirm" at bounding box center [1121, 385] width 15 height 15
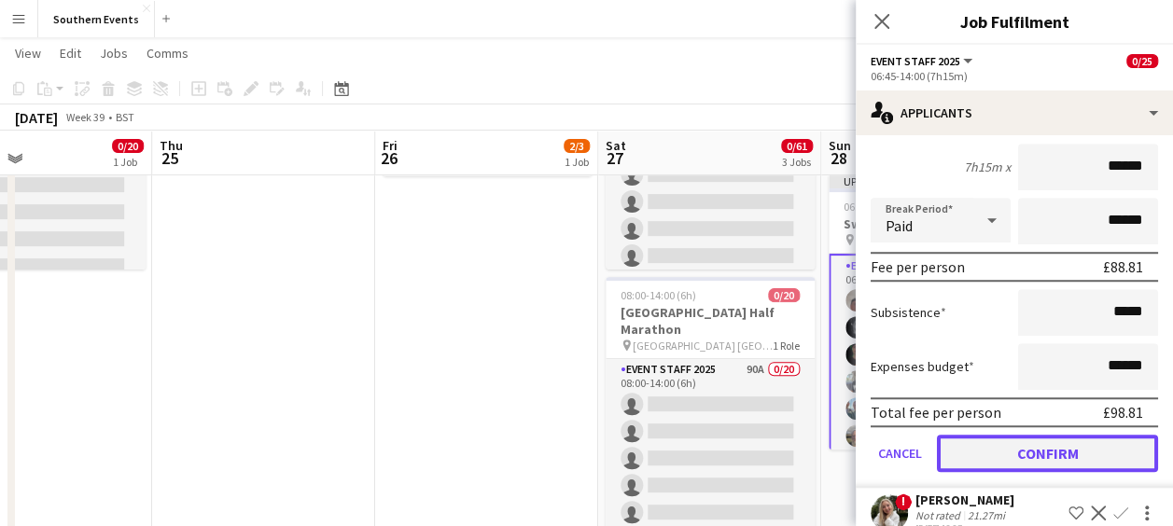
click at [988, 435] on button "Confirm" at bounding box center [1047, 453] width 221 height 37
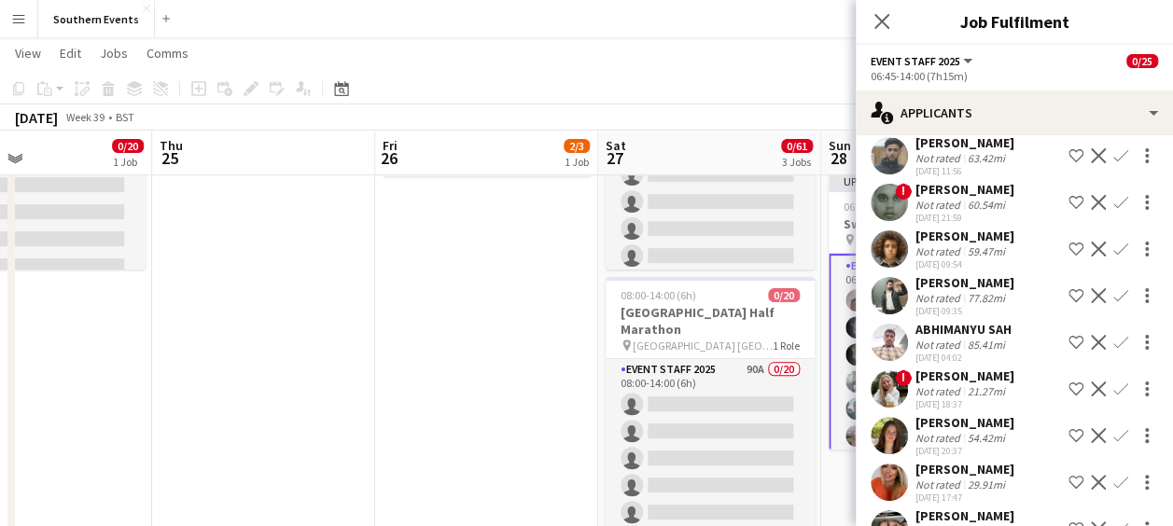
scroll to position [301, 0]
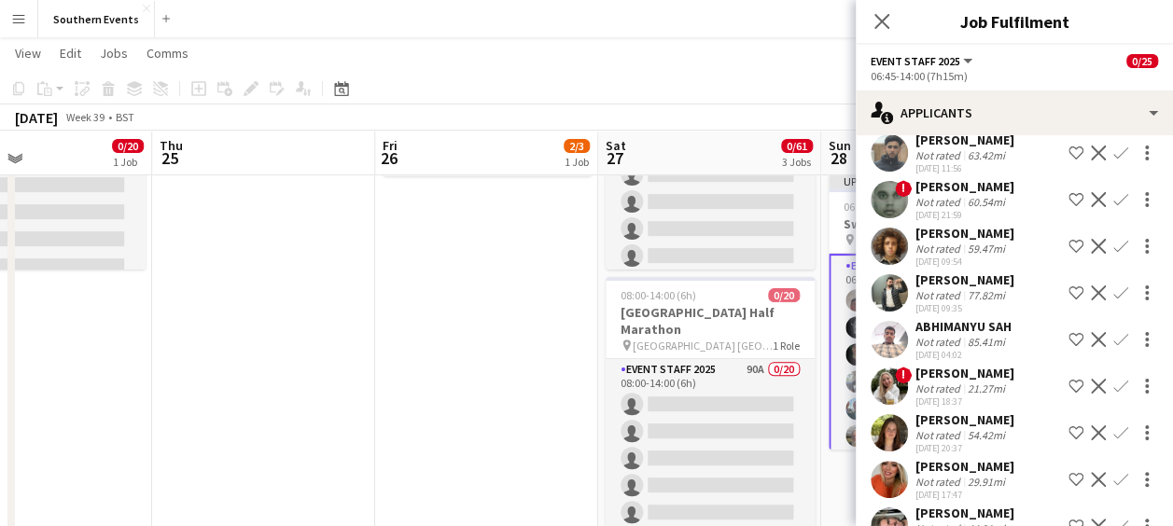
click at [1114, 426] on app-icon "Confirm" at bounding box center [1121, 433] width 15 height 15
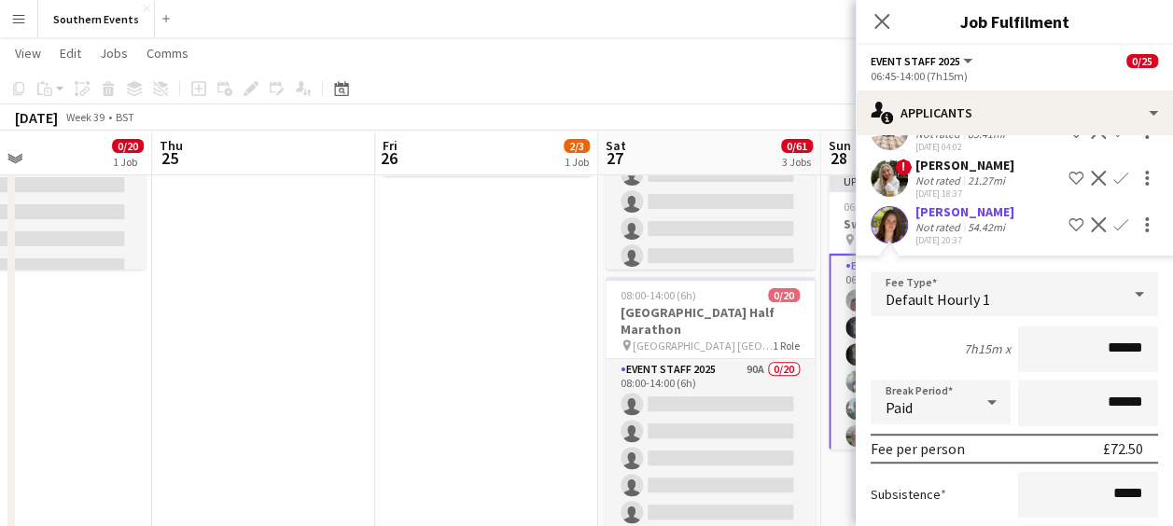
scroll to position [668, 0]
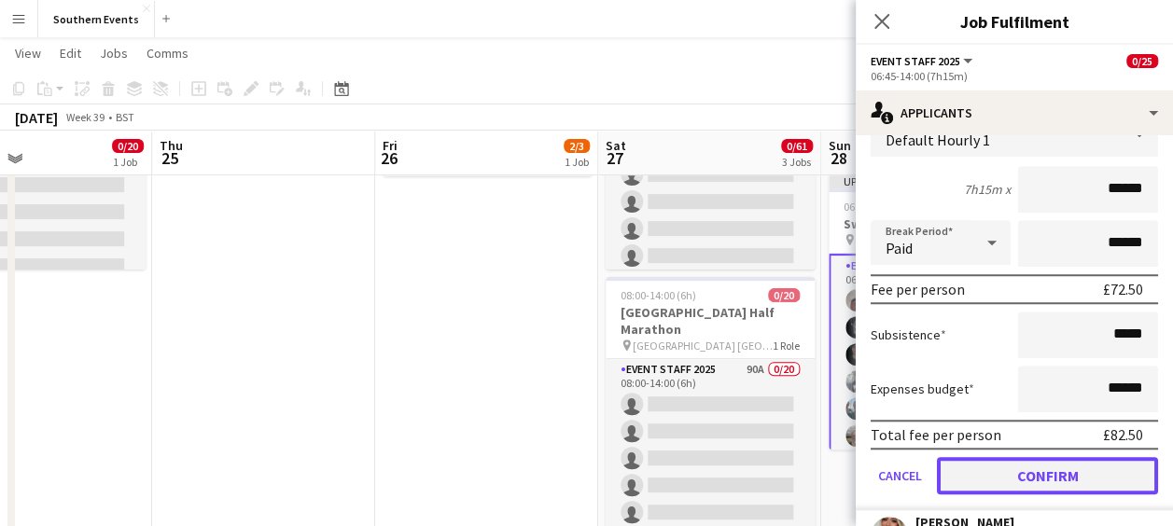
click at [1016, 457] on button "Confirm" at bounding box center [1047, 475] width 221 height 37
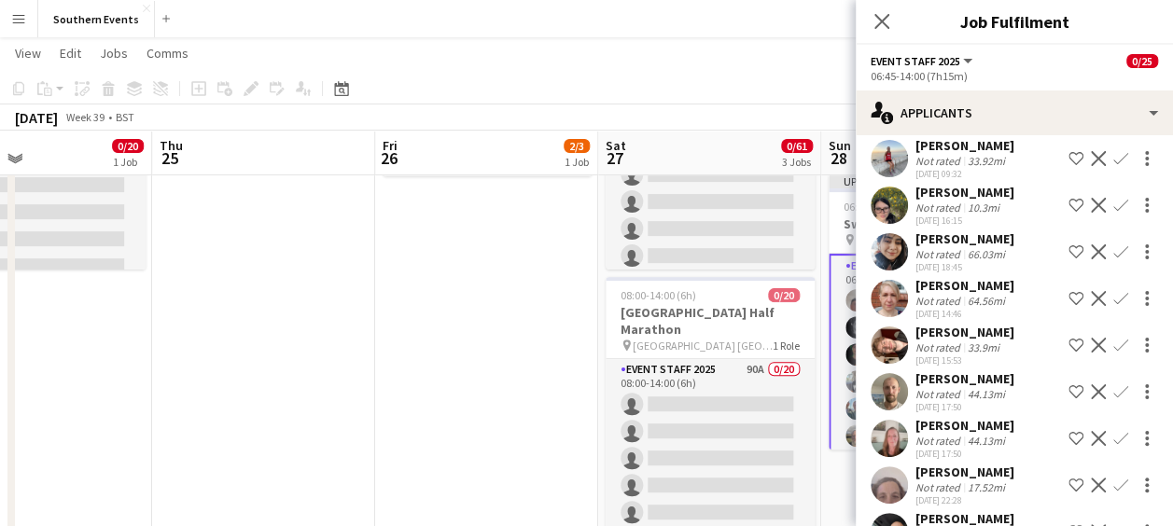
click at [1016, 40] on div "! [PERSON_NAME] Not rated 21.27mi [DATE] 18:37 Shortlist crew Decline Confirm" at bounding box center [1014, 18] width 317 height 43
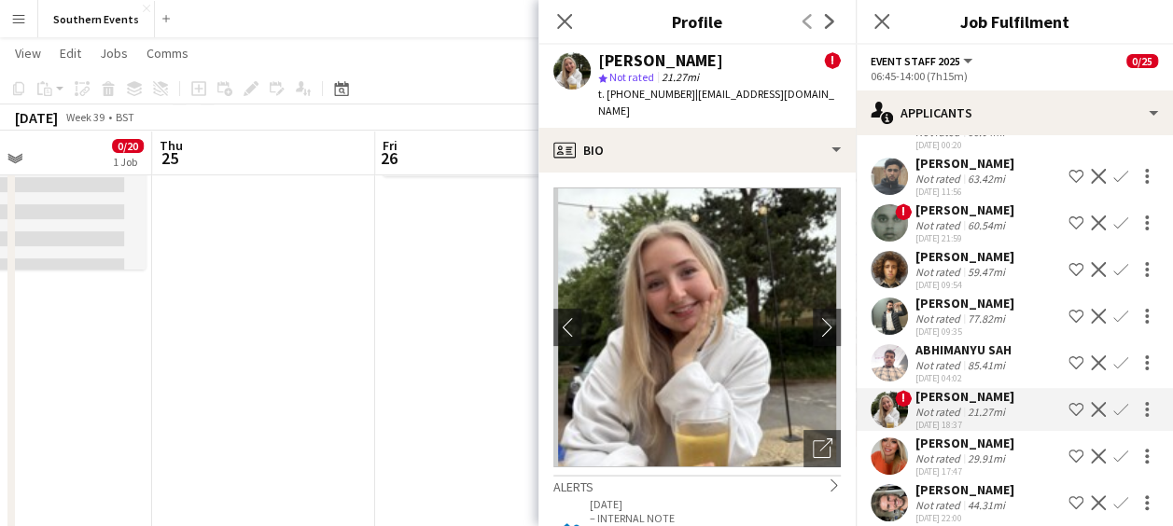
scroll to position [285, 0]
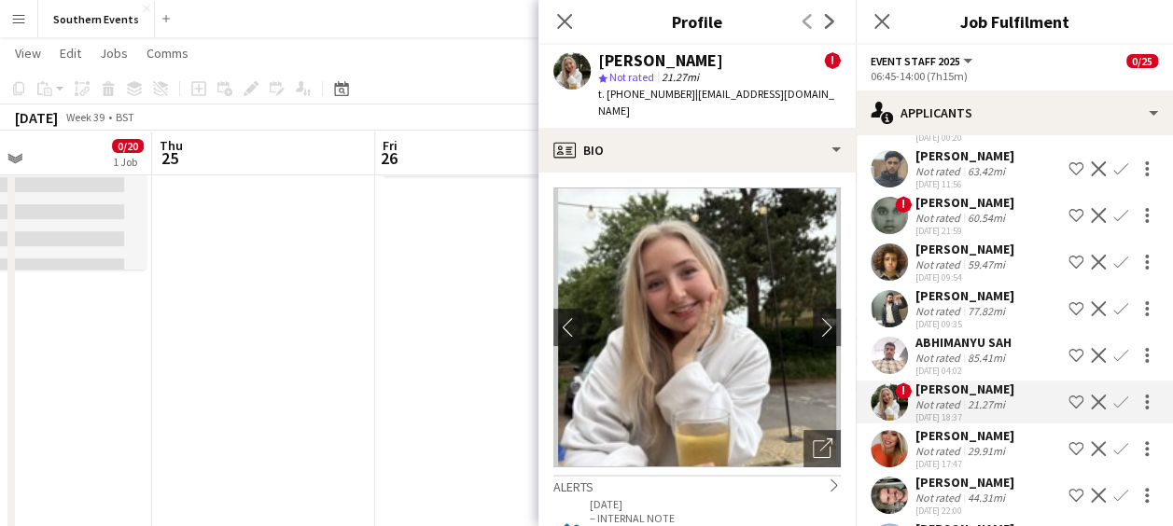
click at [1114, 441] on app-icon "Confirm" at bounding box center [1121, 448] width 15 height 15
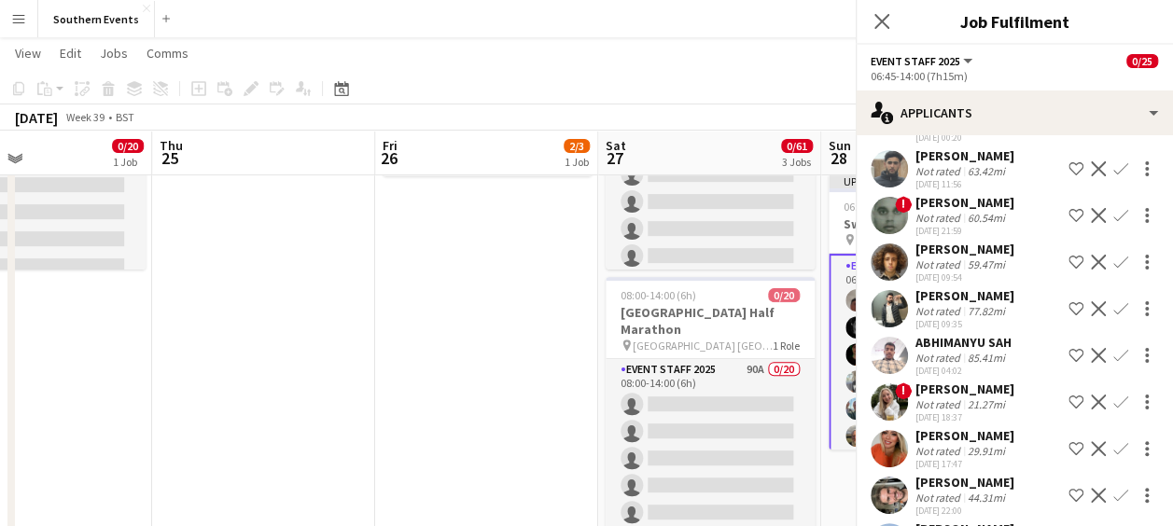
scroll to position [320, 0]
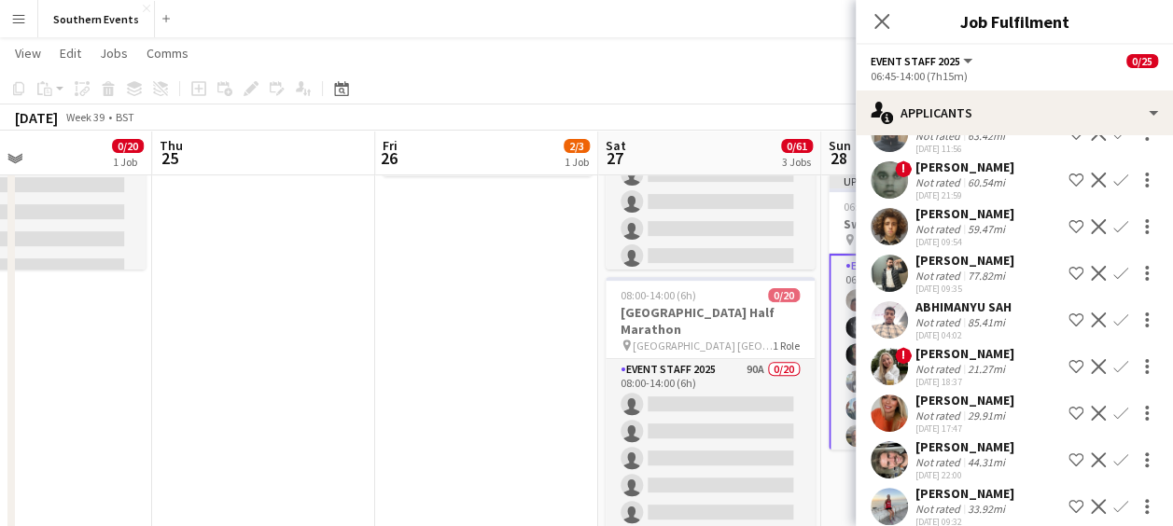
click at [1114, 406] on app-icon "Confirm" at bounding box center [1121, 413] width 15 height 15
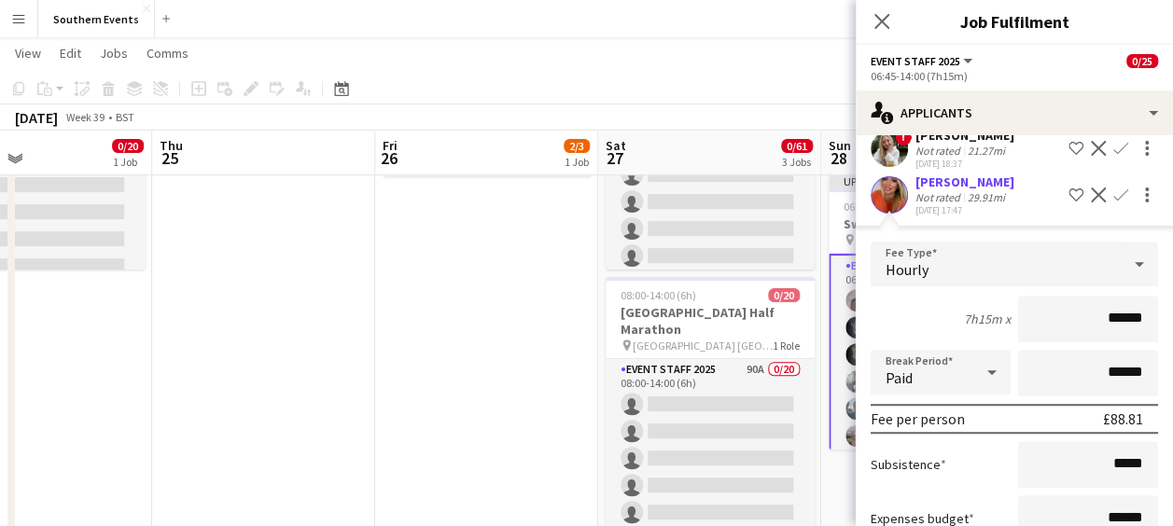
scroll to position [688, 0]
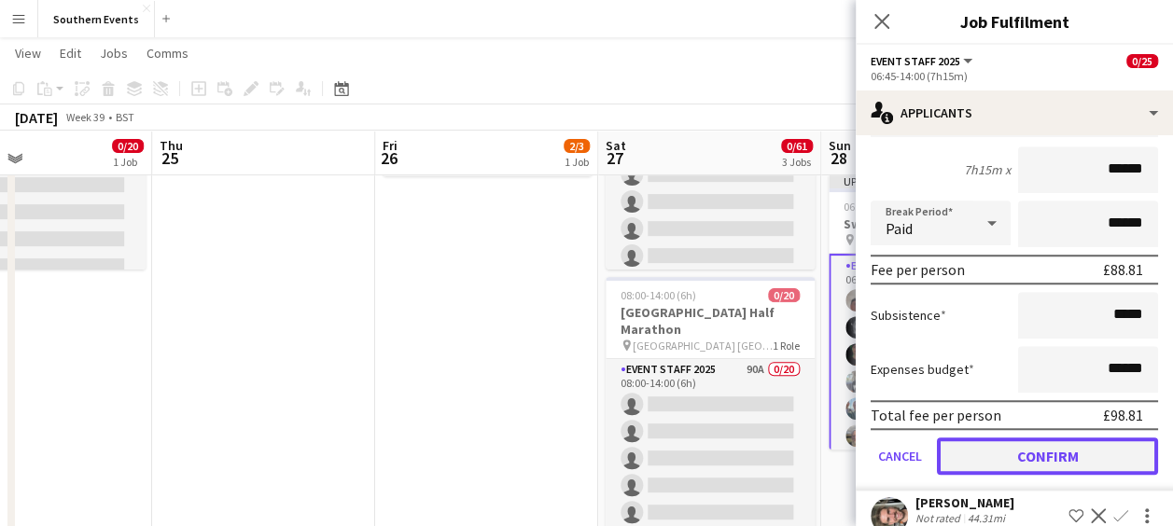
click at [1030, 438] on button "Confirm" at bounding box center [1047, 456] width 221 height 37
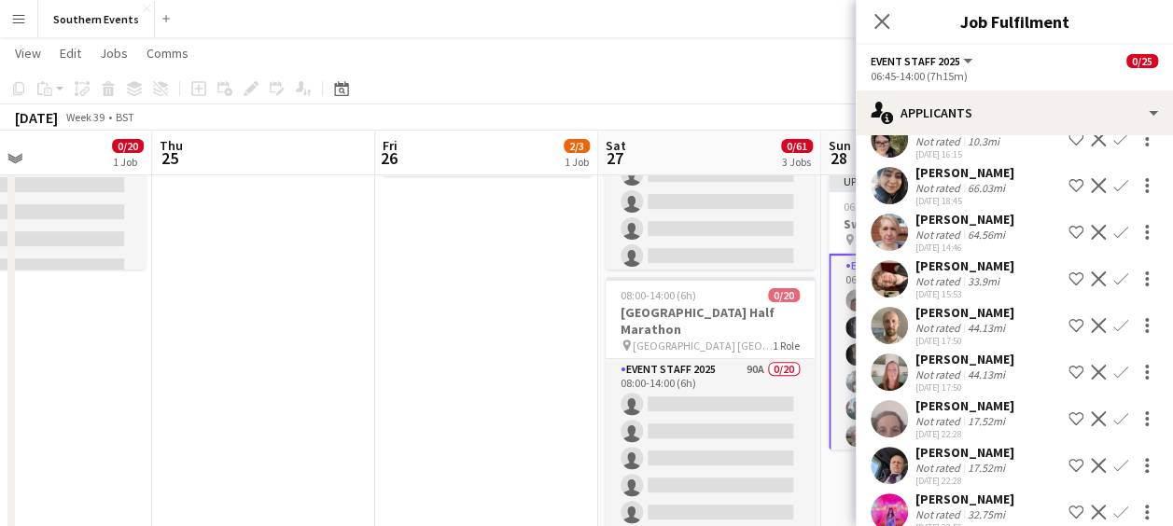
scroll to position [218, 0]
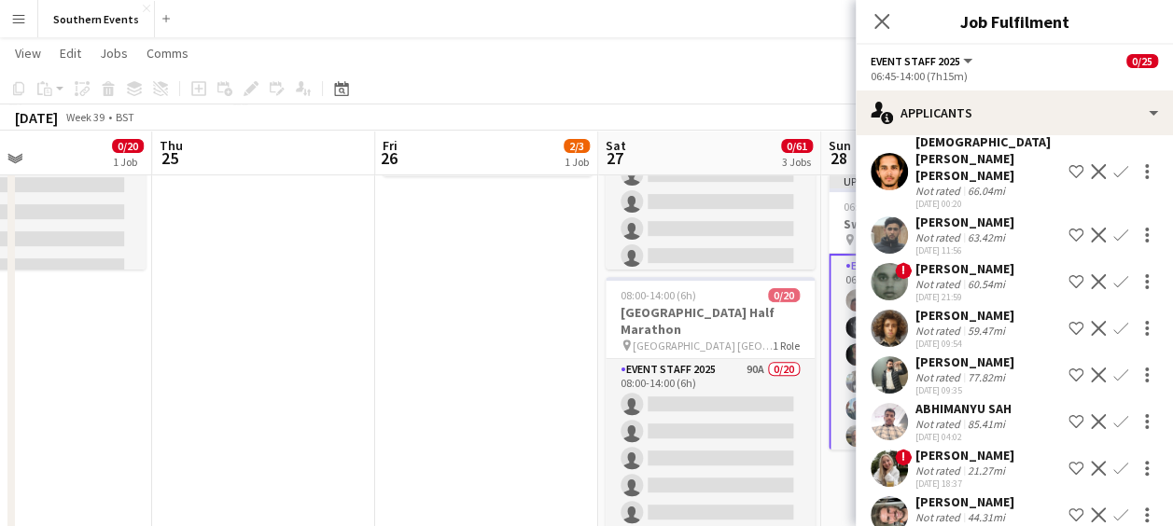
click at [1114, 508] on app-icon "Confirm" at bounding box center [1121, 515] width 15 height 15
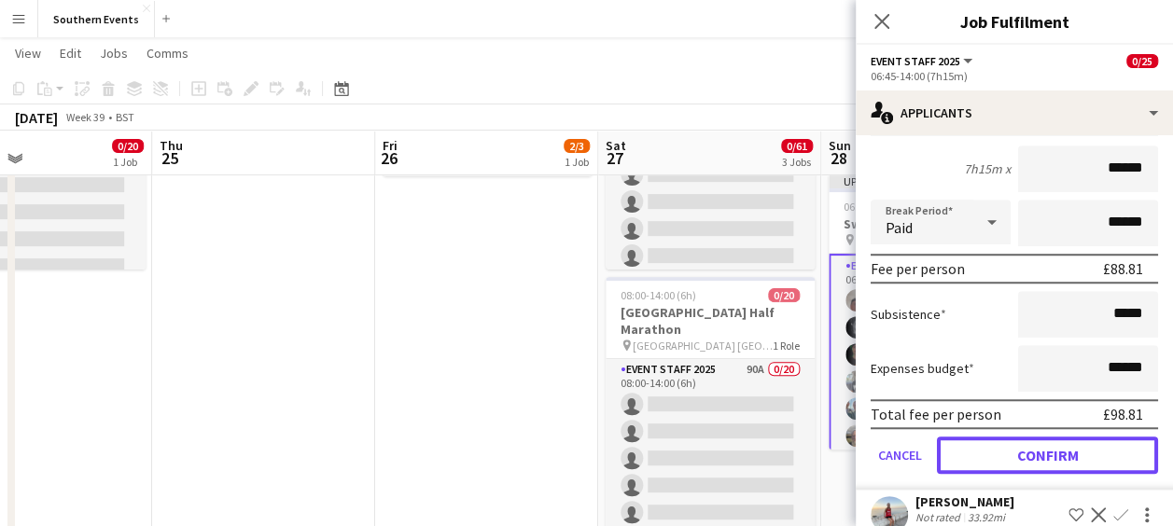
click at [974, 437] on button "Confirm" at bounding box center [1047, 455] width 221 height 37
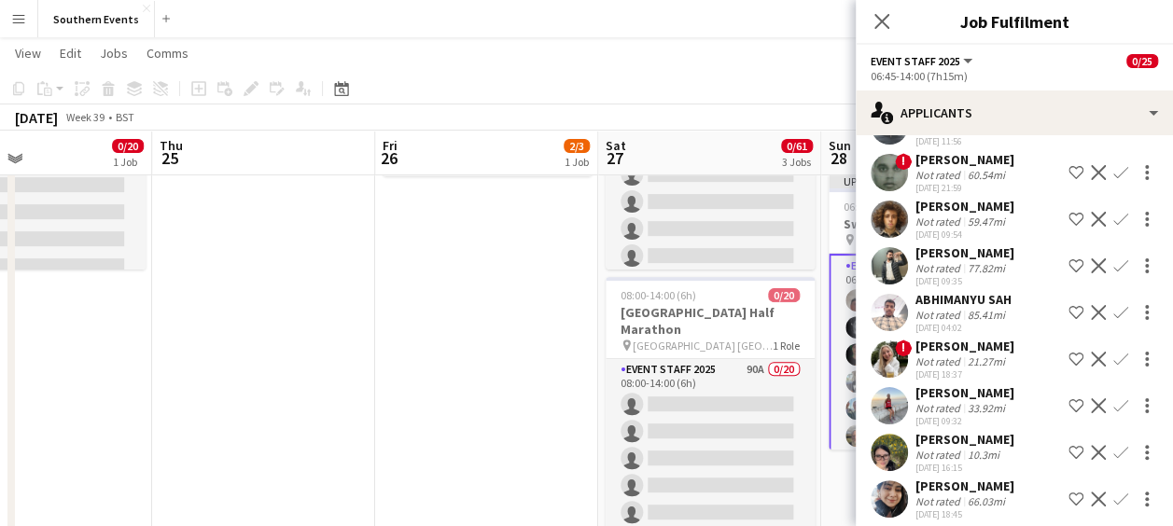
scroll to position [329, 0]
click at [1114, 398] on app-icon "Confirm" at bounding box center [1121, 405] width 15 height 15
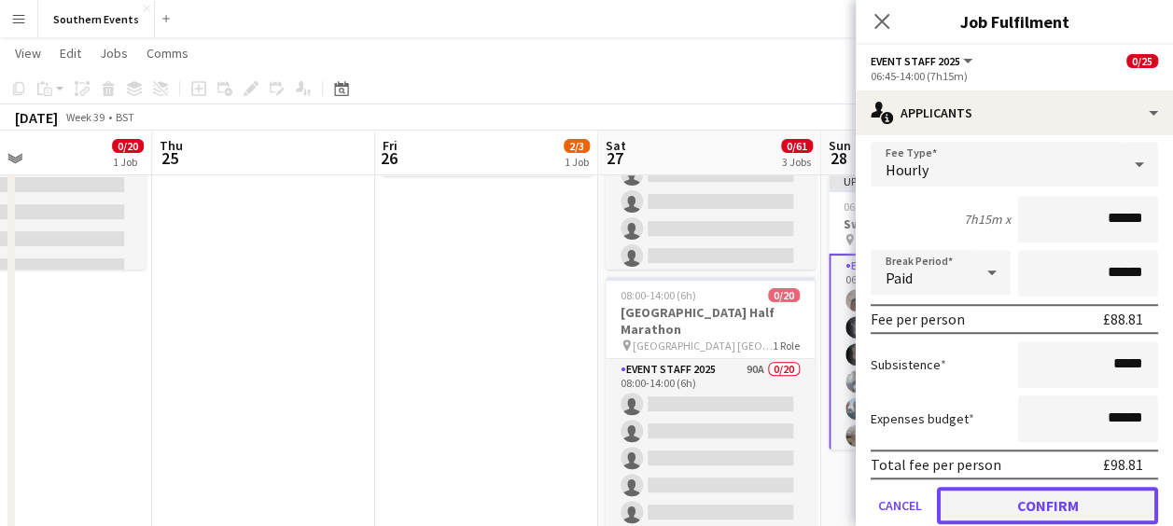
click at [1024, 487] on button "Confirm" at bounding box center [1047, 505] width 221 height 37
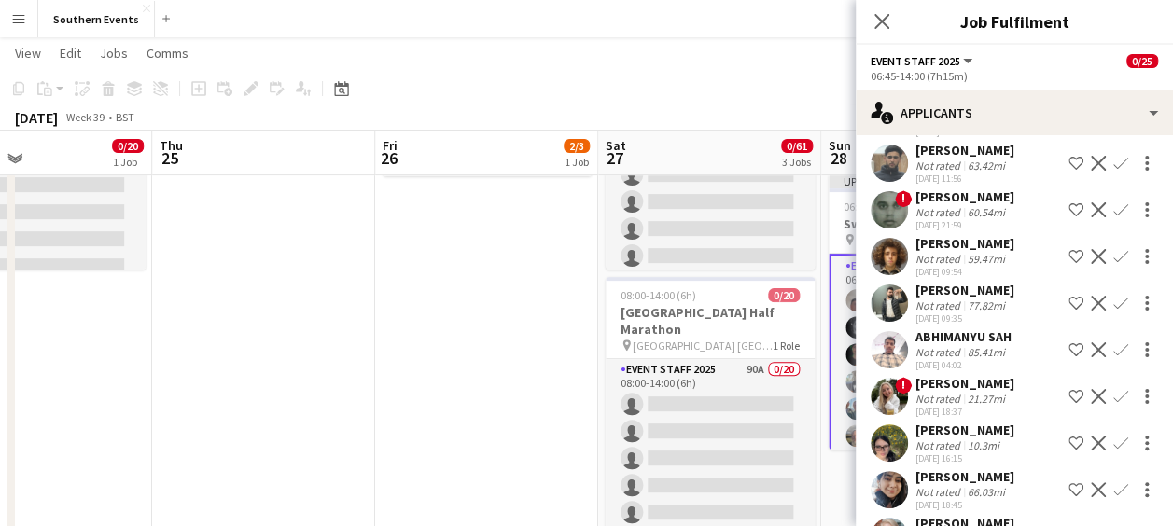
scroll to position [296, 0]
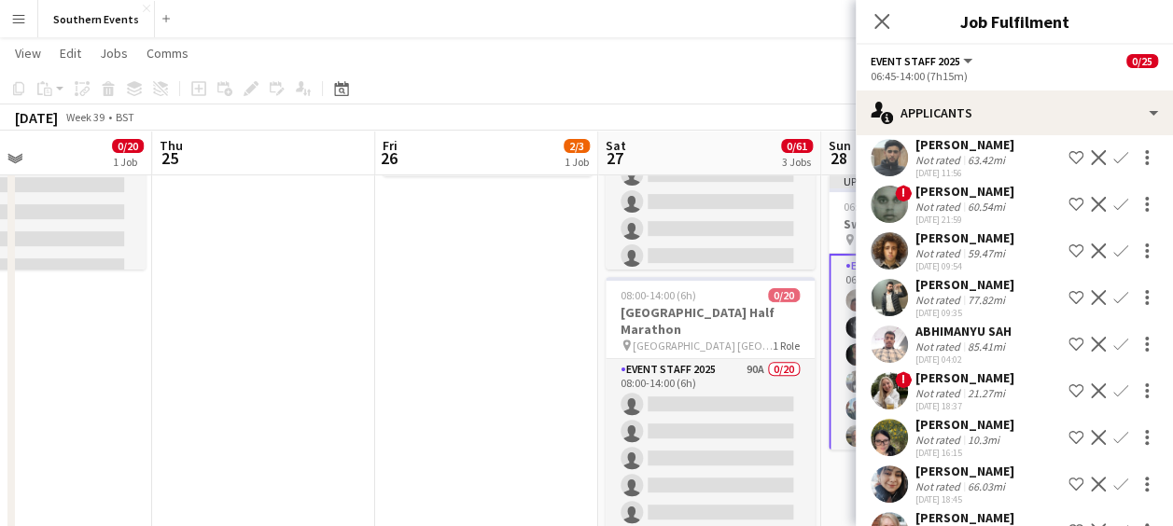
click at [1114, 430] on app-icon "Confirm" at bounding box center [1121, 437] width 15 height 15
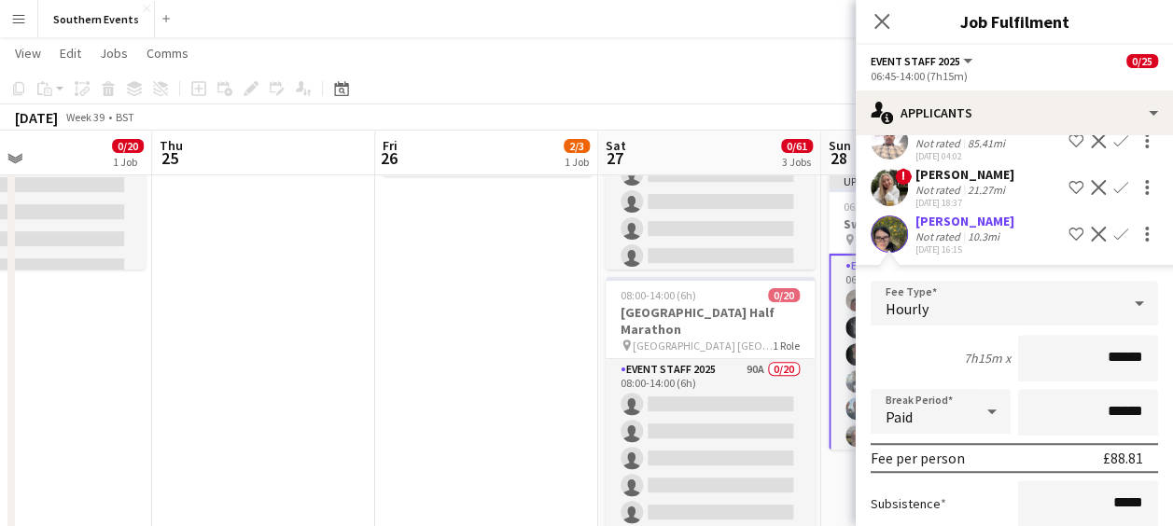
scroll to position [669, 0]
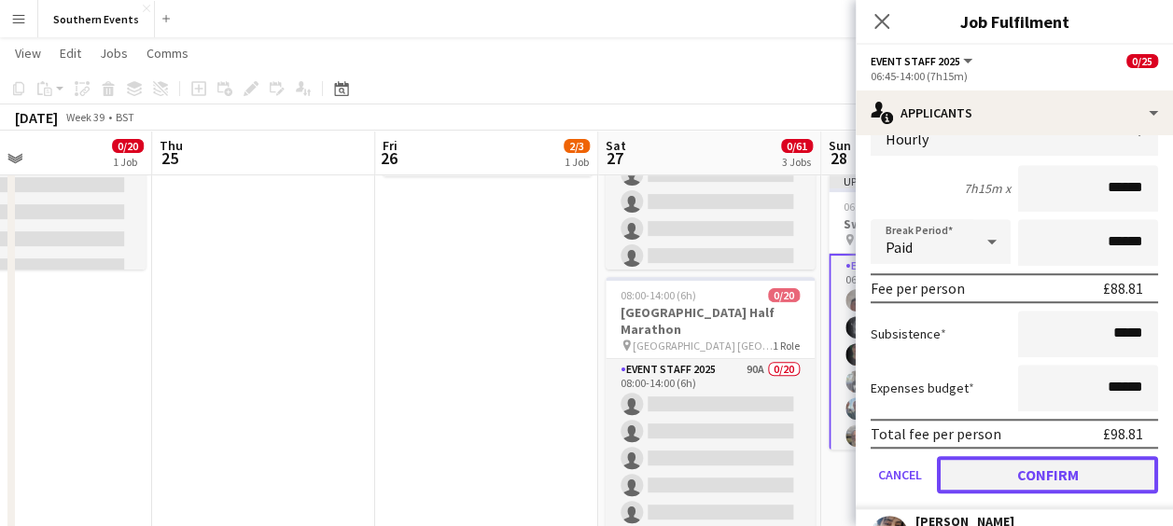
click at [1027, 456] on button "Confirm" at bounding box center [1047, 474] width 221 height 37
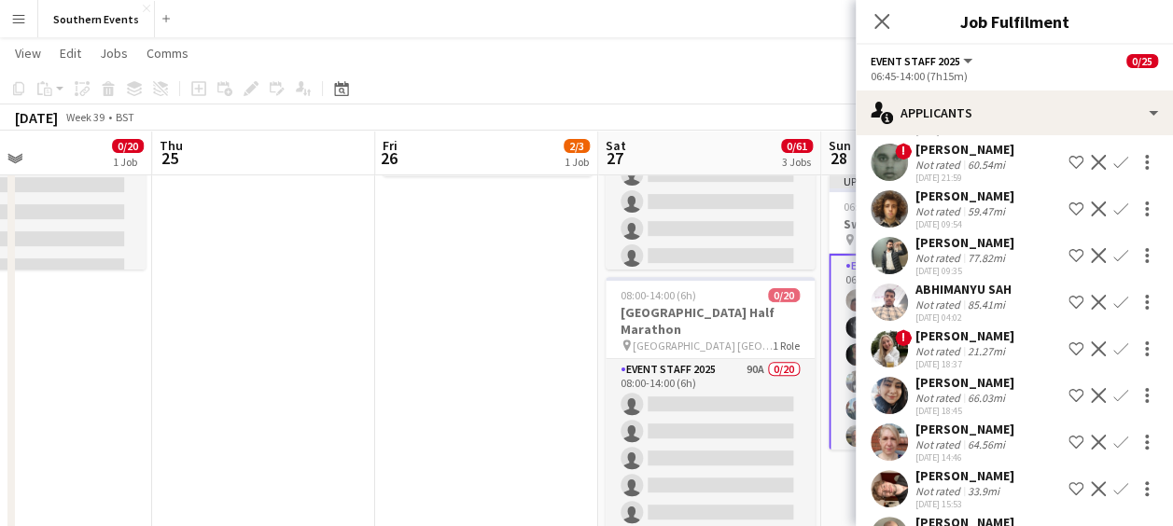
scroll to position [0, 517]
drag, startPoint x: 1027, startPoint y: 446, endPoint x: 841, endPoint y: 471, distance: 187.4
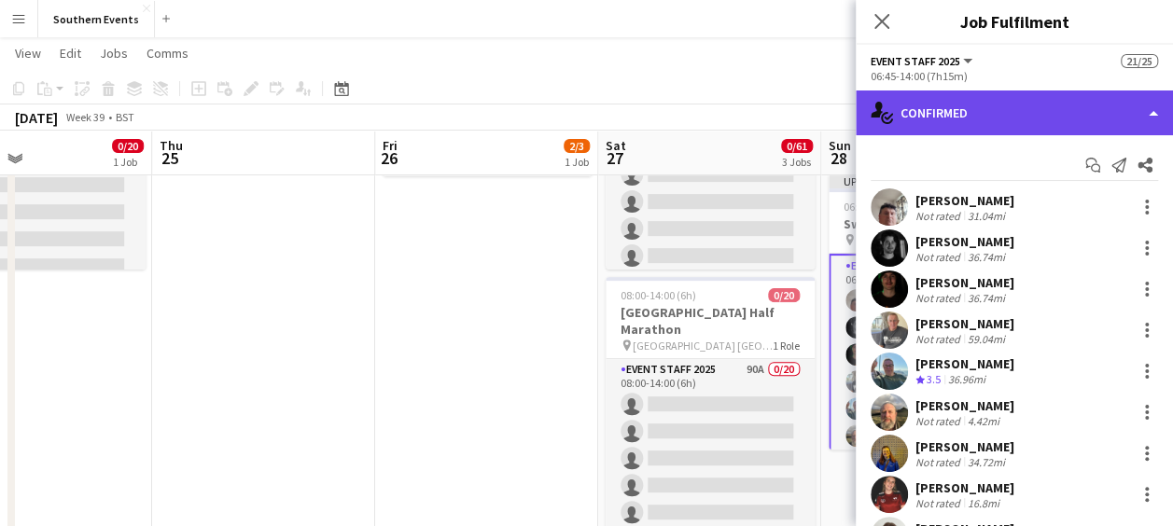
click at [1026, 116] on div "single-neutral-actions-check-2 Confirmed" at bounding box center [1014, 113] width 317 height 45
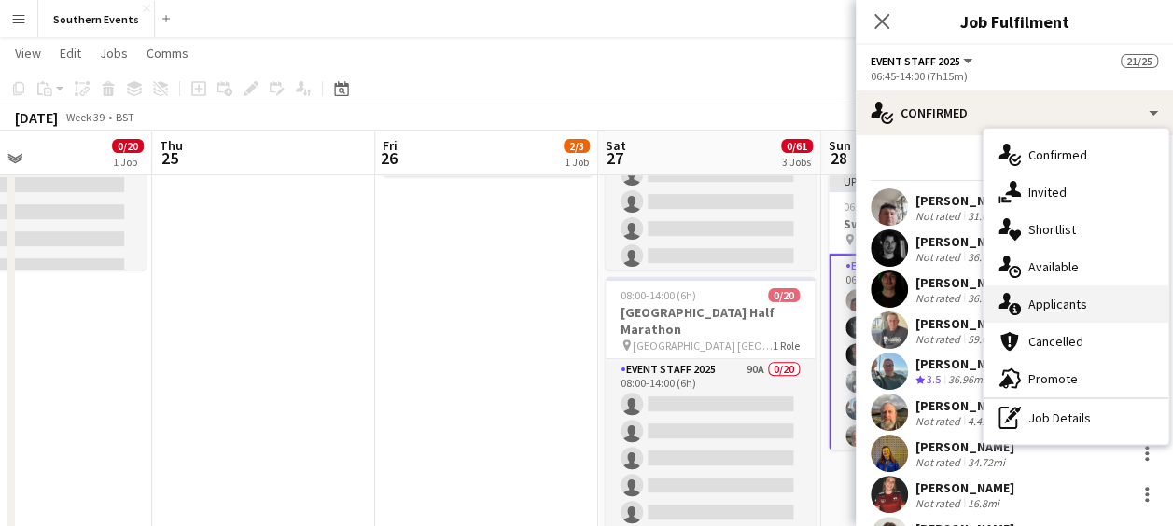
click at [1045, 297] on span "Applicants" at bounding box center [1058, 304] width 59 height 17
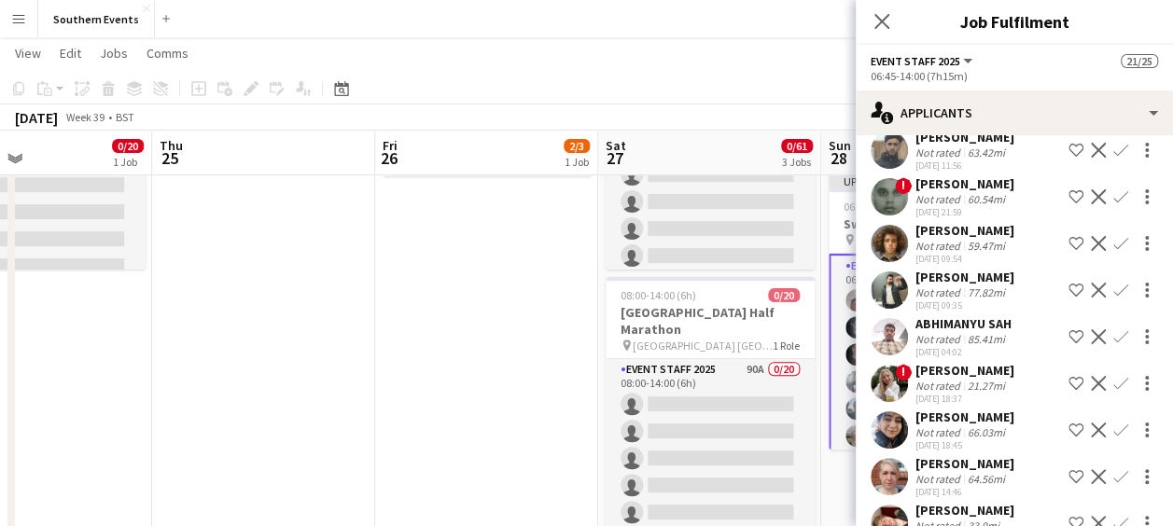
scroll to position [315, 0]
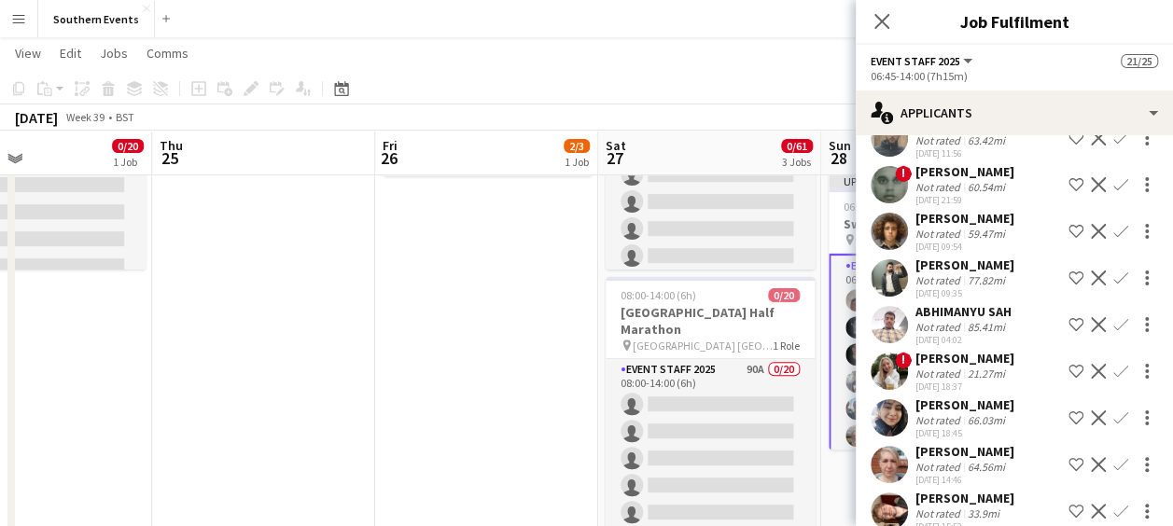
click at [1114, 457] on app-icon "Confirm" at bounding box center [1121, 464] width 15 height 15
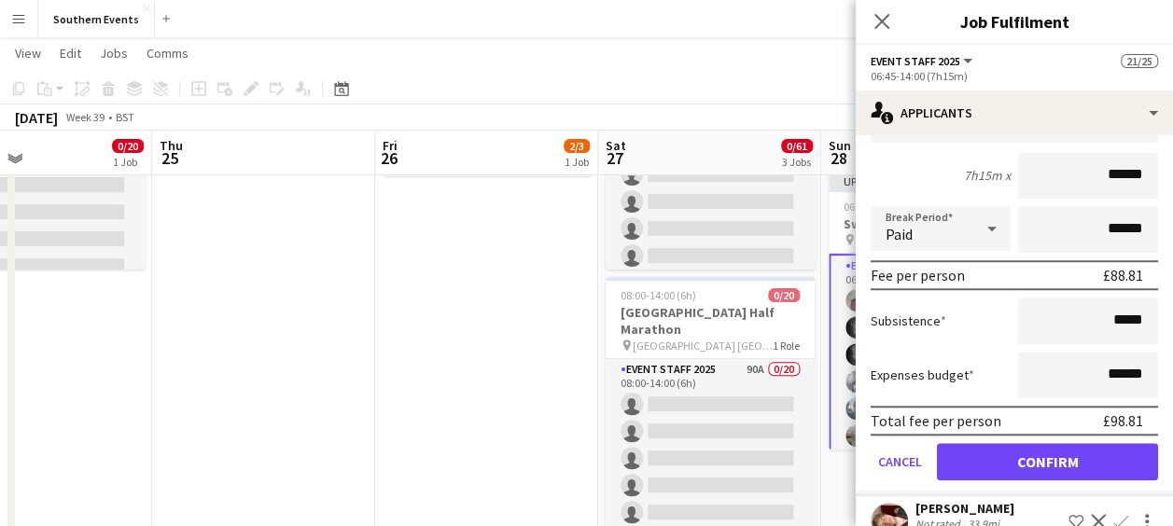
scroll to position [730, 0]
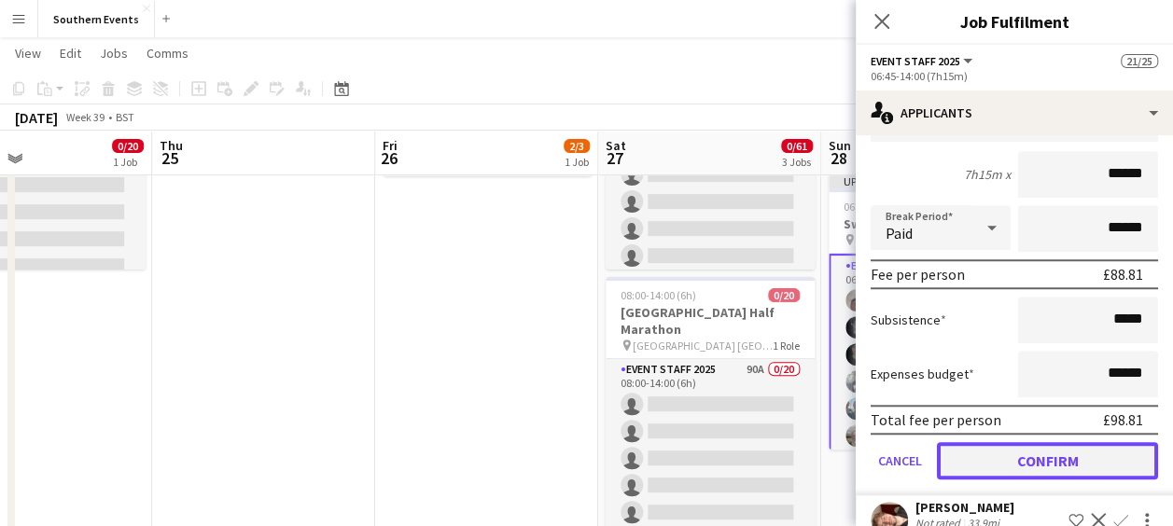
click at [1040, 442] on button "Confirm" at bounding box center [1047, 460] width 221 height 37
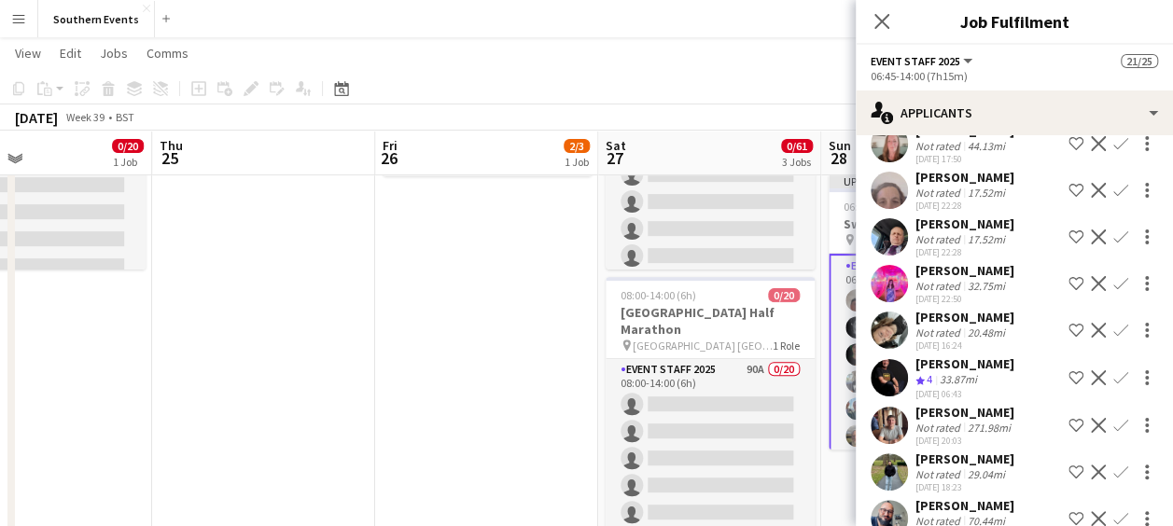
scroll to position [259, 0]
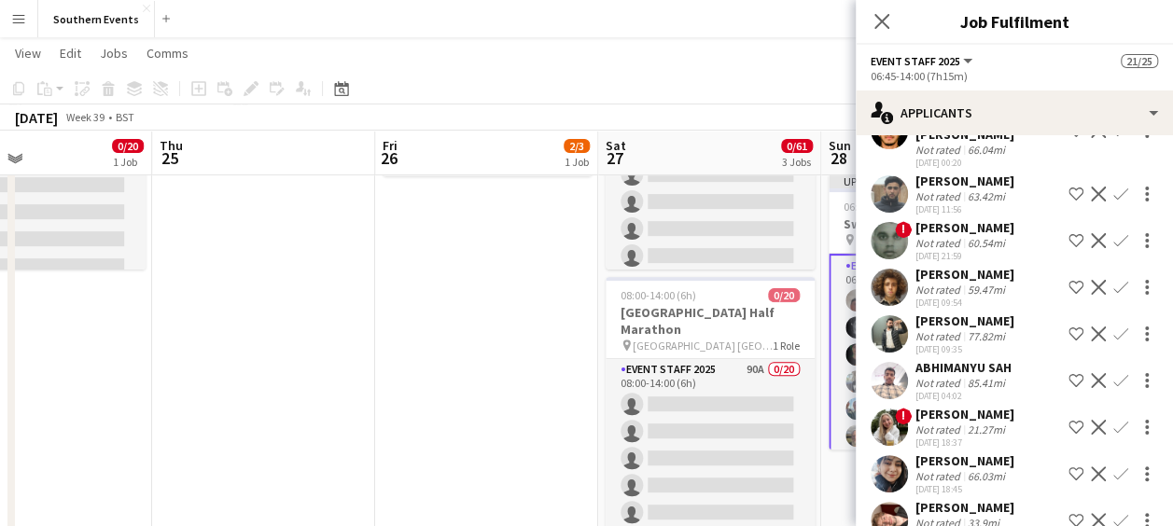
click at [1114, 513] on app-icon "Confirm" at bounding box center [1121, 520] width 15 height 15
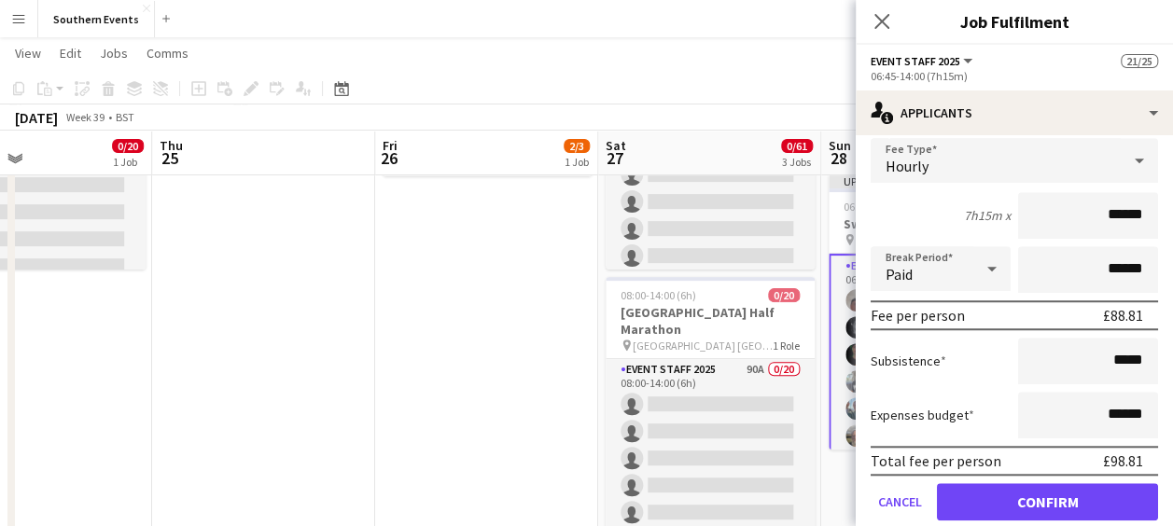
scroll to position [721, 0]
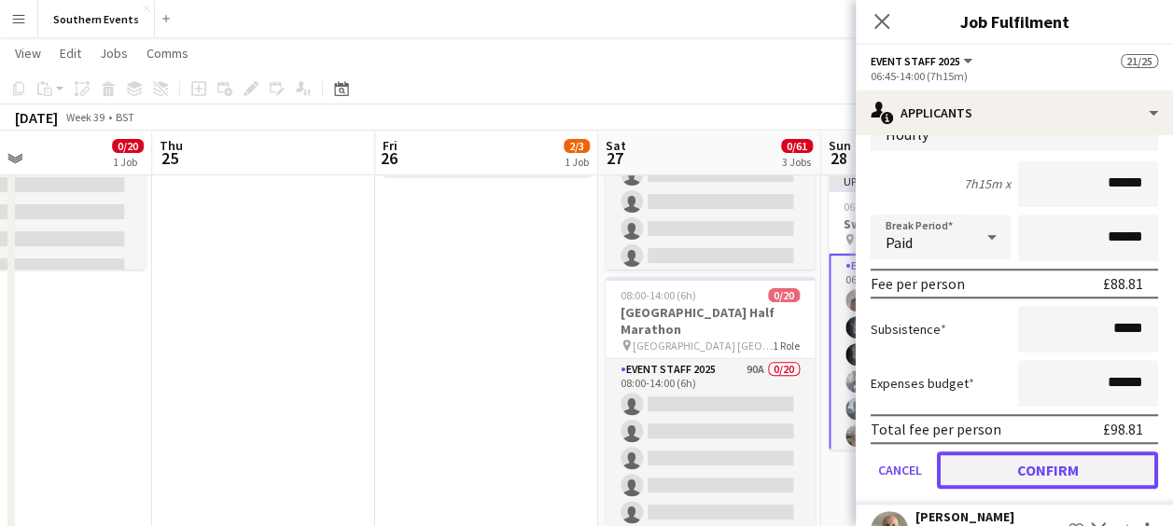
click at [1066, 452] on button "Confirm" at bounding box center [1047, 470] width 221 height 37
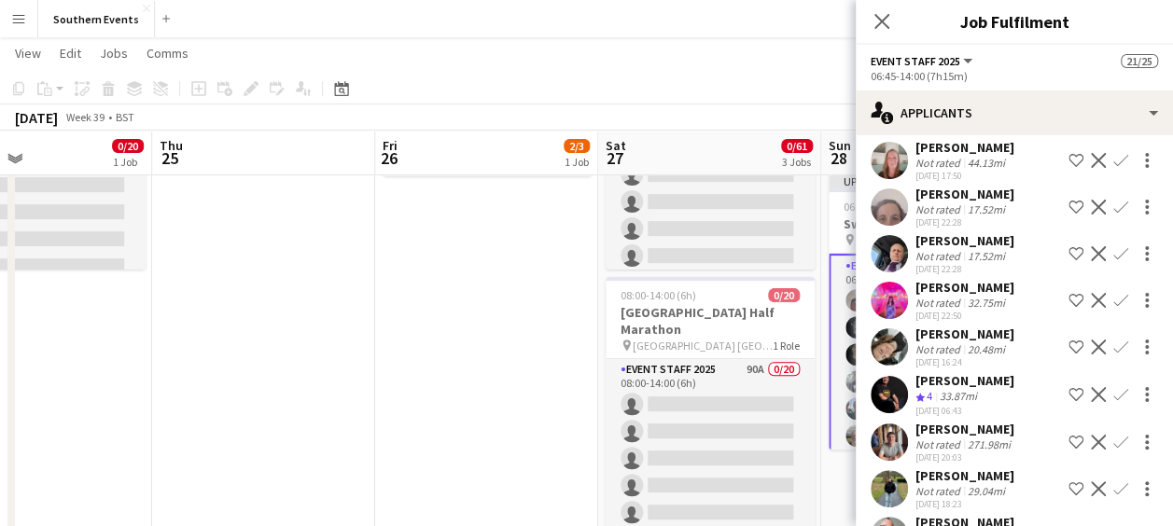
scroll to position [727, 0]
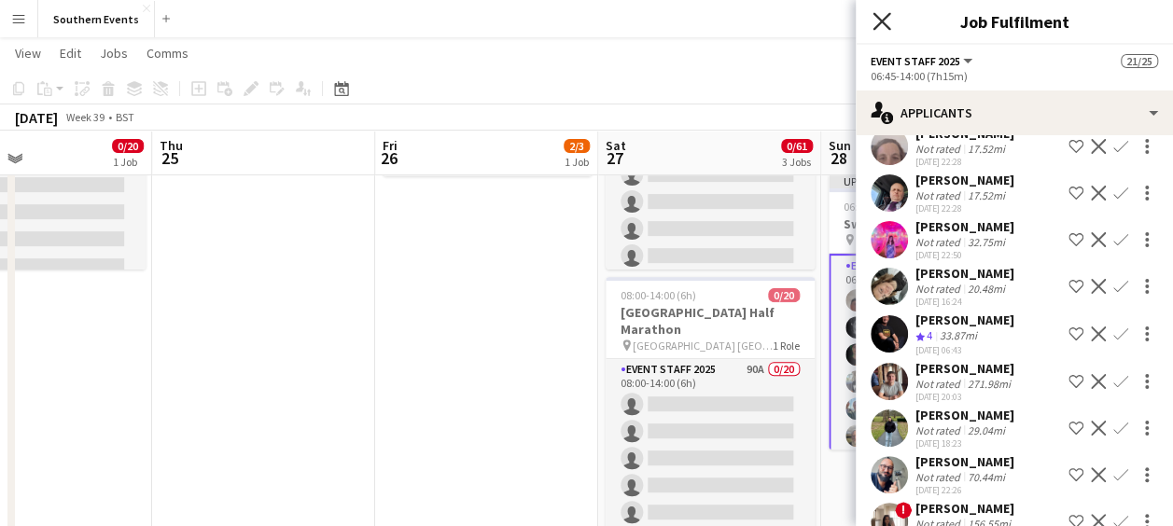
click at [877, 21] on icon "Close pop-in" at bounding box center [882, 21] width 18 height 18
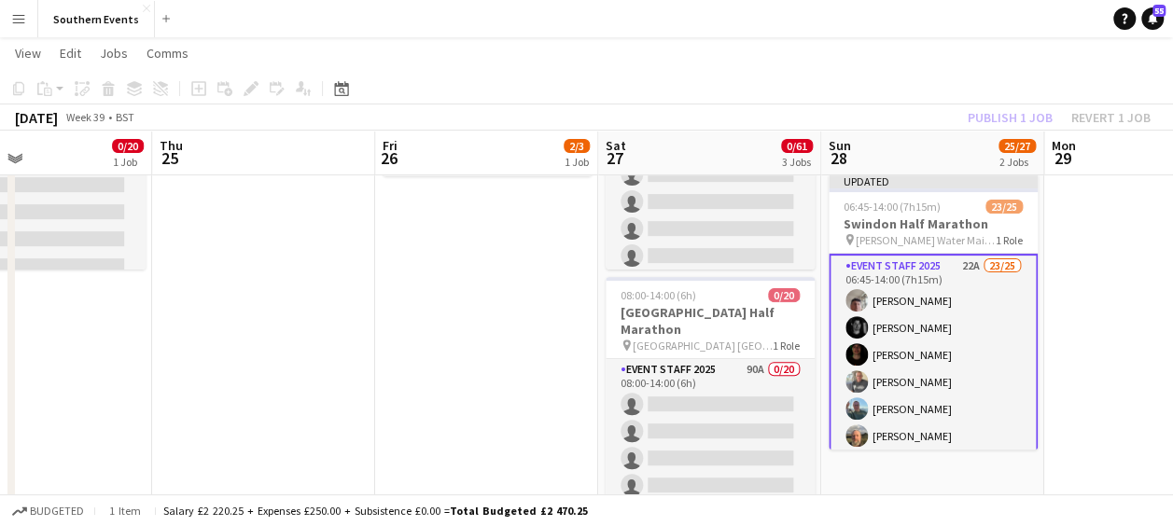
click at [848, 49] on app-page-menu "View Day view expanded Day view collapsed Month view Date picker Jump to [DATE]…" at bounding box center [586, 54] width 1173 height 35
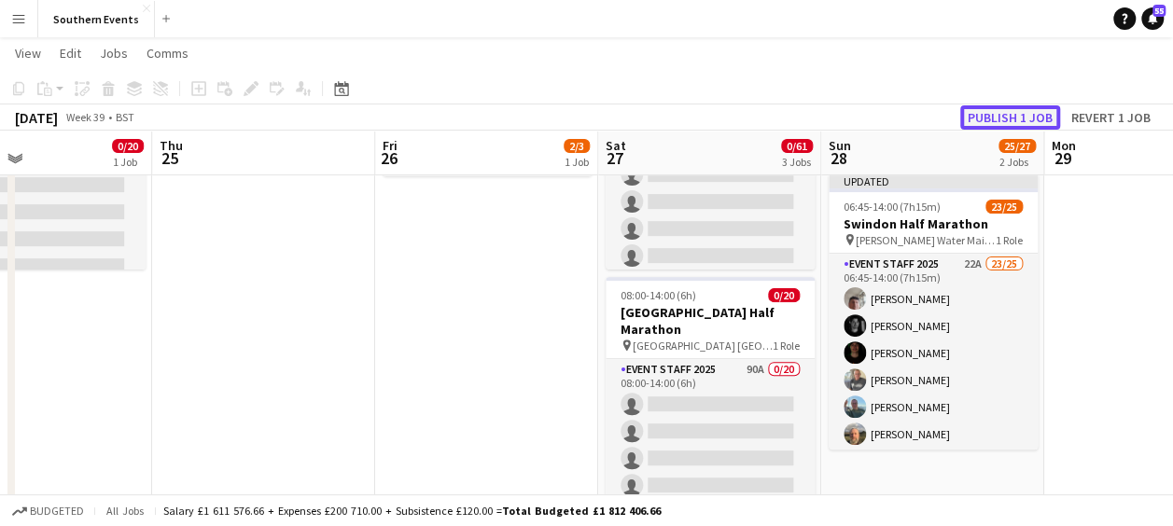
click at [982, 117] on button "Publish 1 job" at bounding box center [1010, 117] width 100 height 24
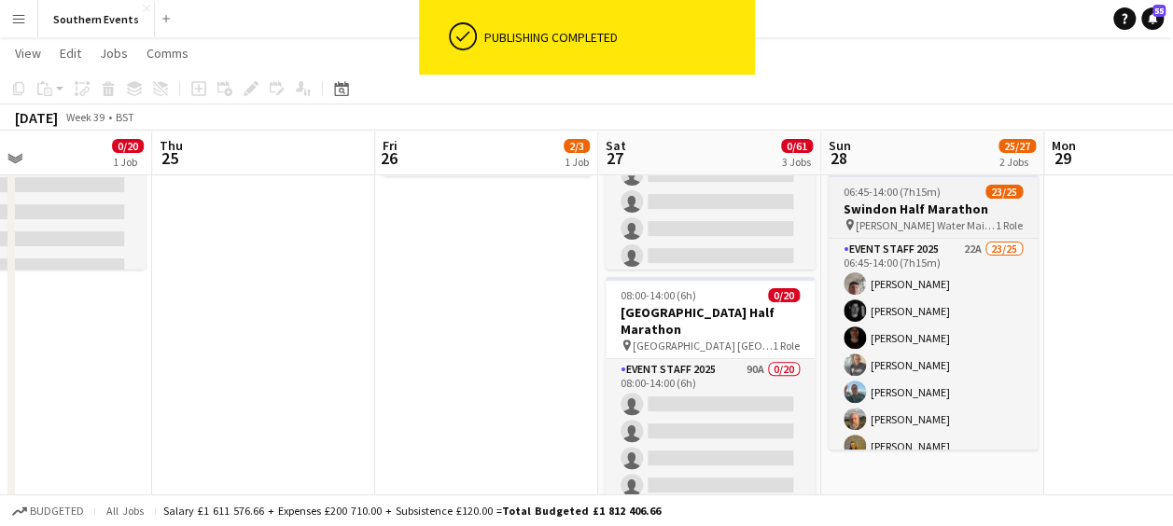
click at [925, 201] on h3 "Swindon Half Marathon" at bounding box center [933, 209] width 209 height 17
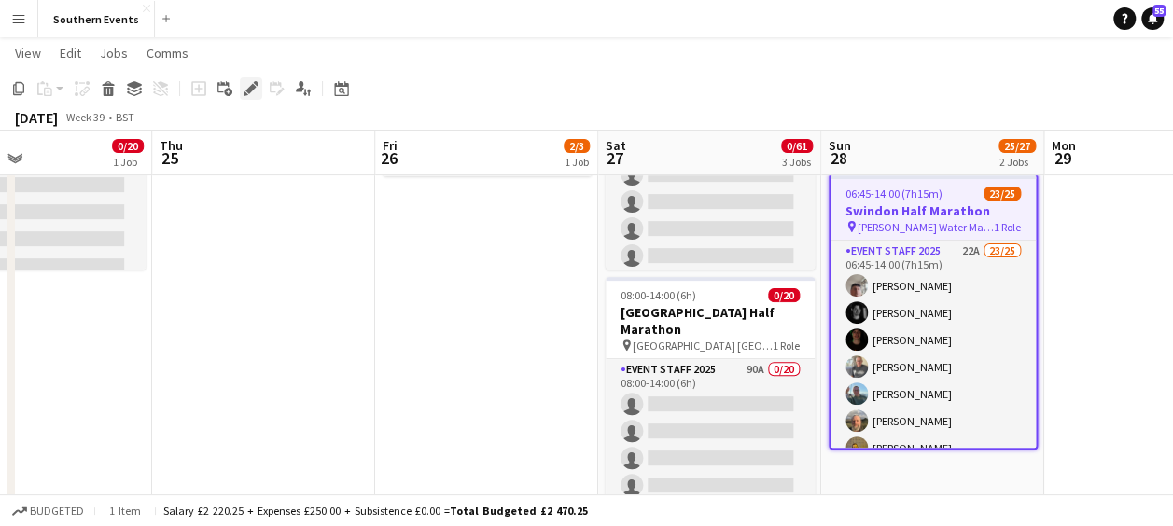
click at [246, 95] on icon at bounding box center [246, 93] width 5 height 5
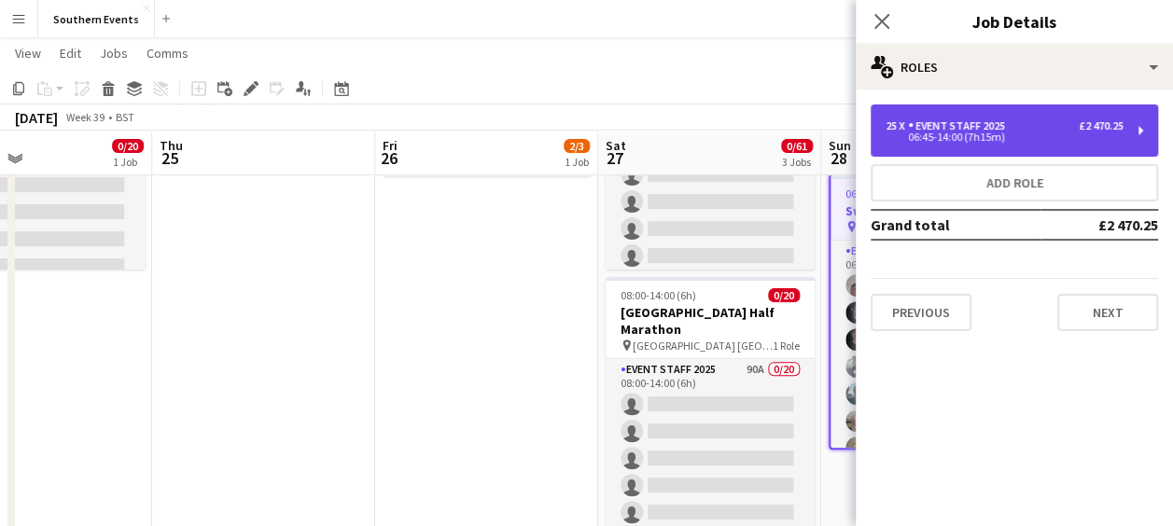
click at [934, 131] on div "Event Staff 2025" at bounding box center [960, 125] width 105 height 13
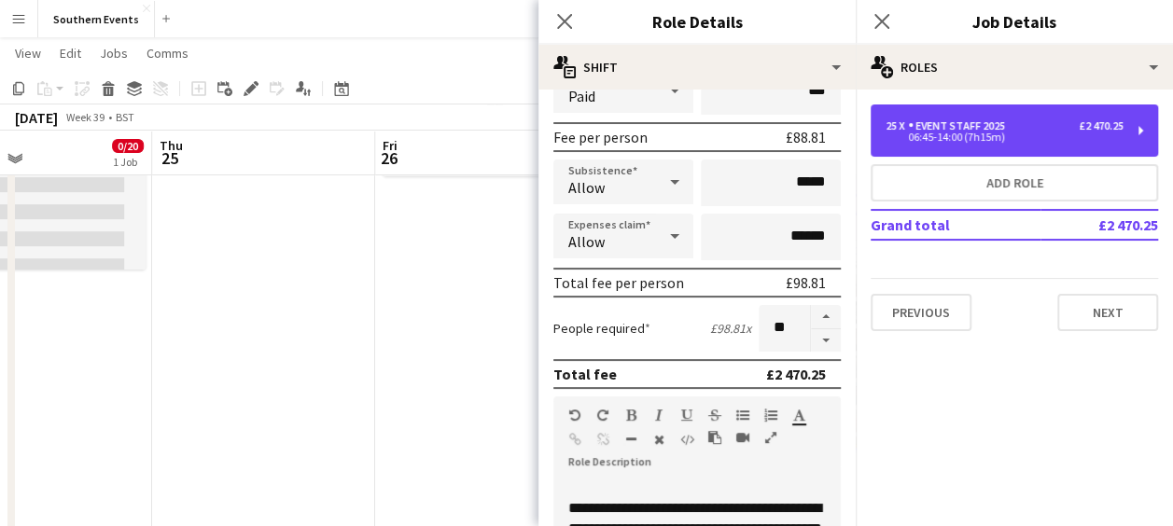
scroll to position [255, 0]
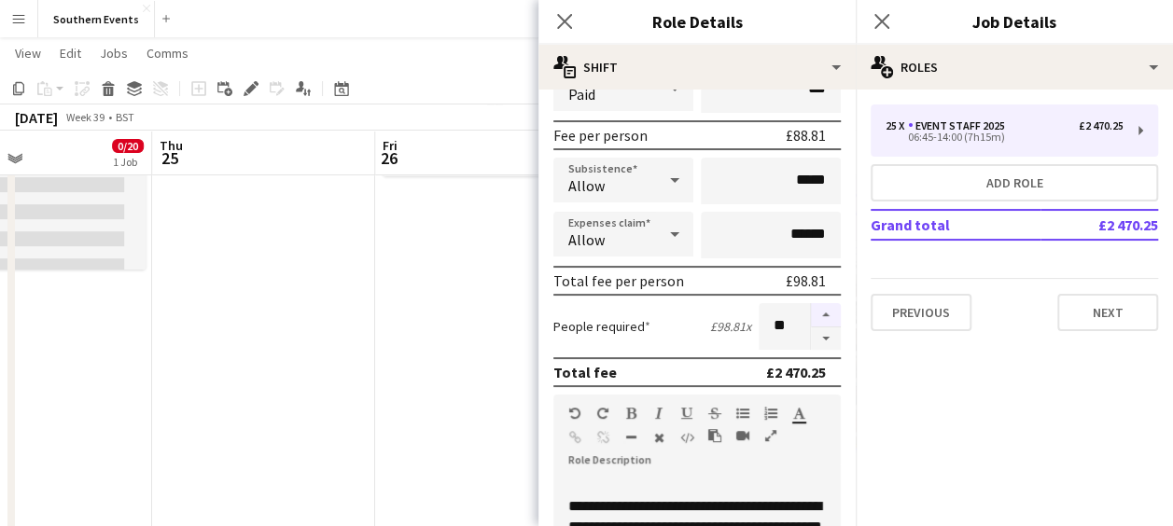
click at [811, 314] on button "button" at bounding box center [826, 315] width 30 height 24
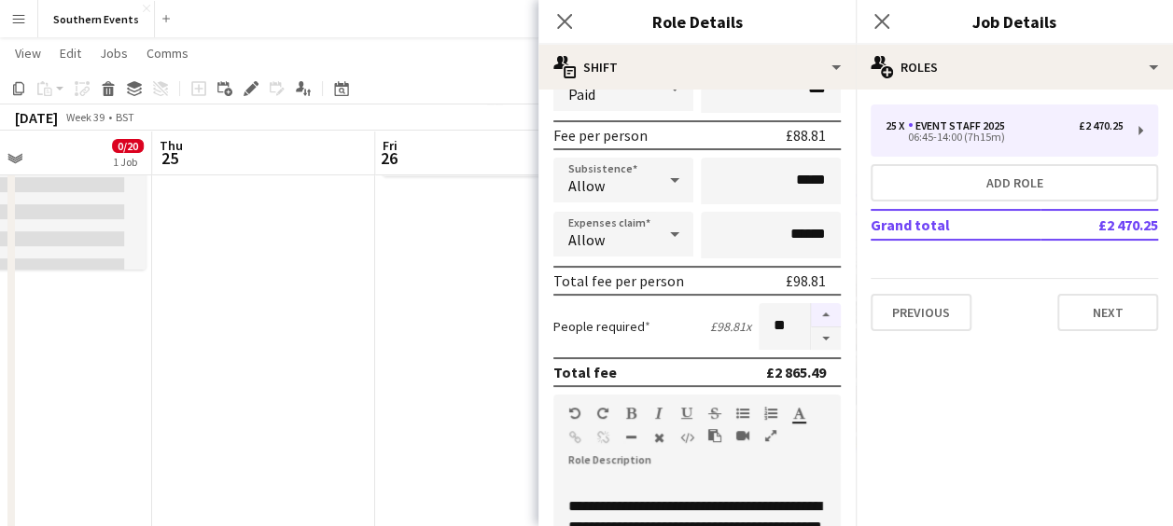
type input "**"
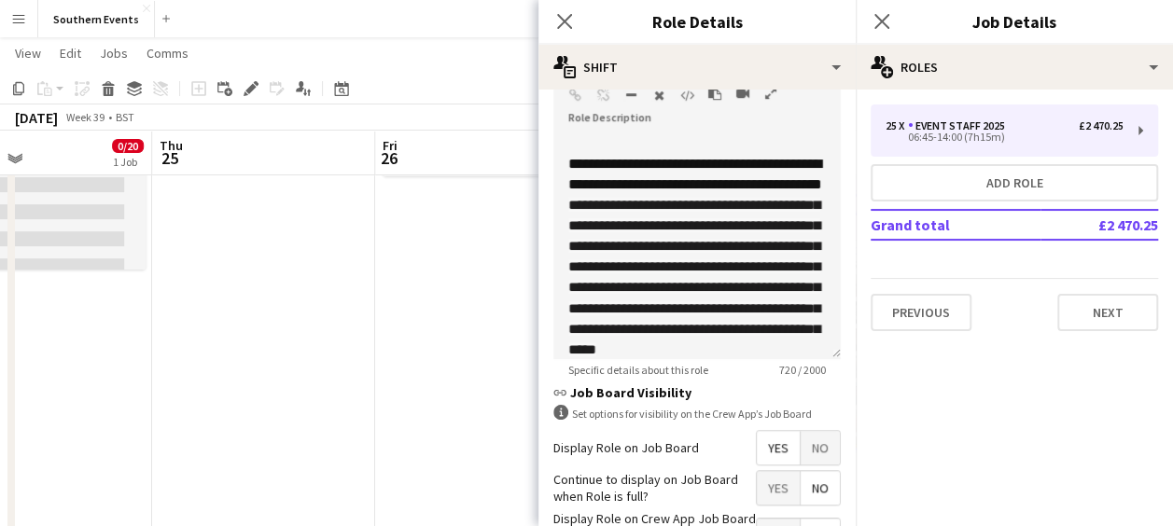
scroll to position [736, 0]
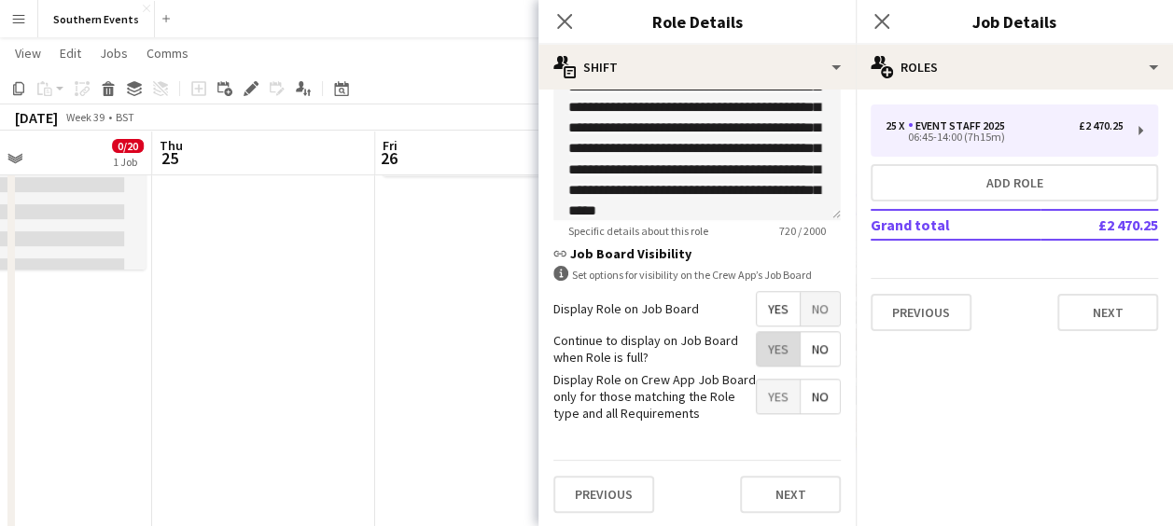
click at [765, 347] on span "Yes" at bounding box center [778, 349] width 43 height 34
click at [769, 491] on button "Next" at bounding box center [790, 494] width 101 height 37
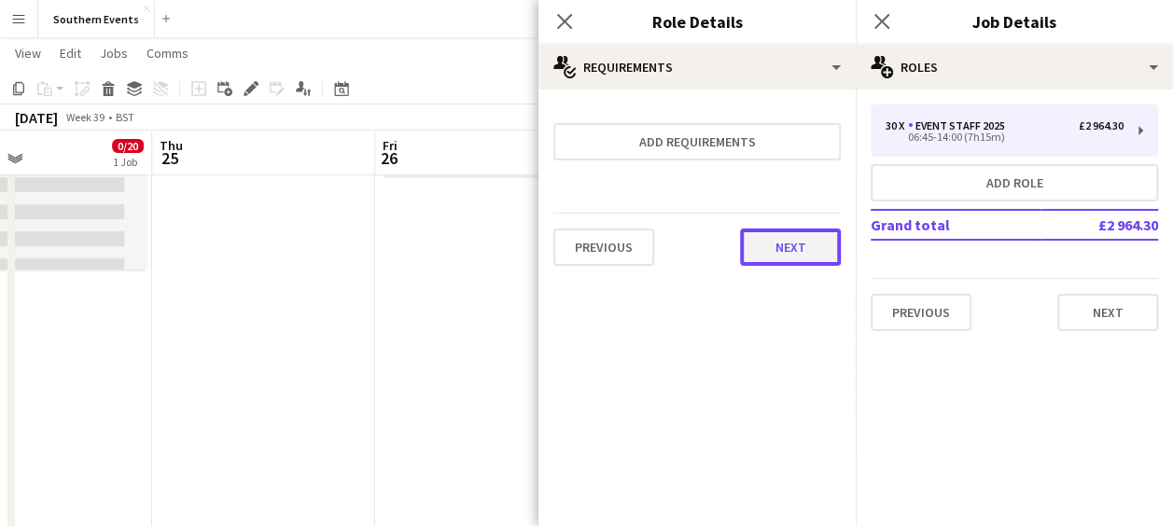
click at [788, 254] on button "Next" at bounding box center [790, 247] width 101 height 37
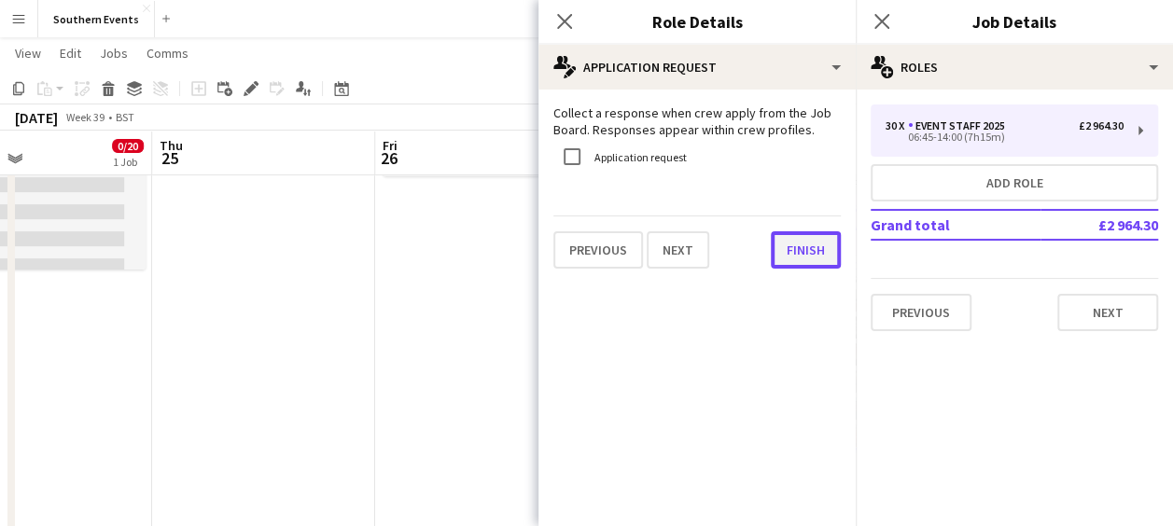
click at [805, 242] on button "Finish" at bounding box center [806, 249] width 70 height 37
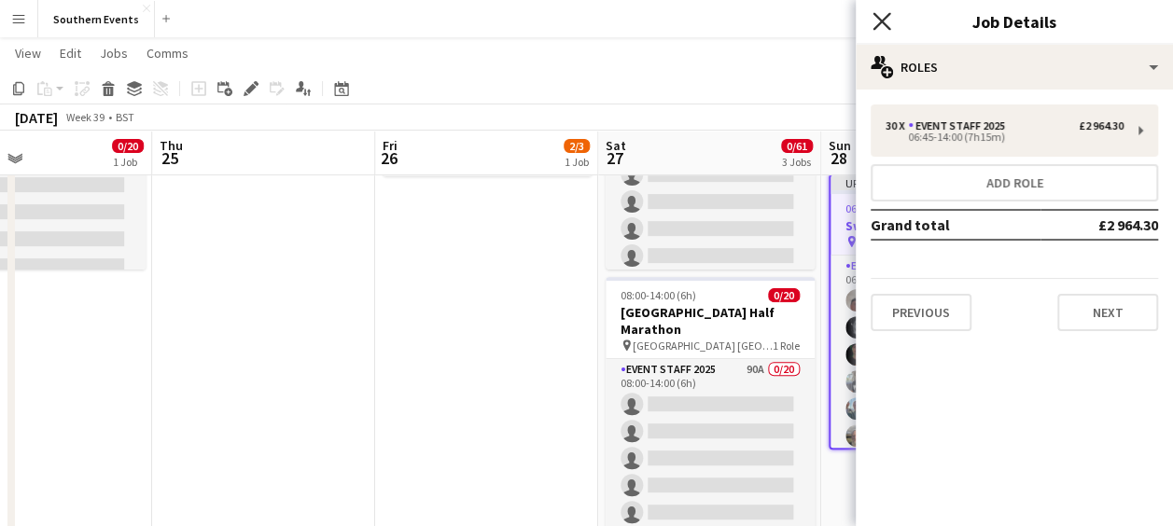
click at [881, 24] on icon "Close pop-in" at bounding box center [882, 21] width 18 height 18
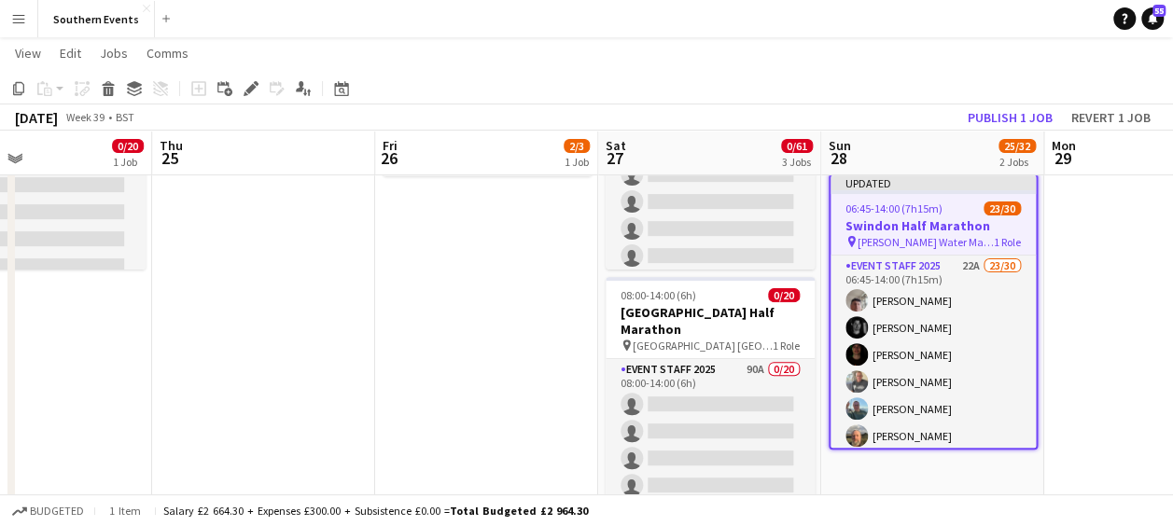
click at [823, 69] on app-page-menu "View Day view expanded Day view collapsed Month view Date picker Jump to [DATE]…" at bounding box center [586, 54] width 1173 height 35
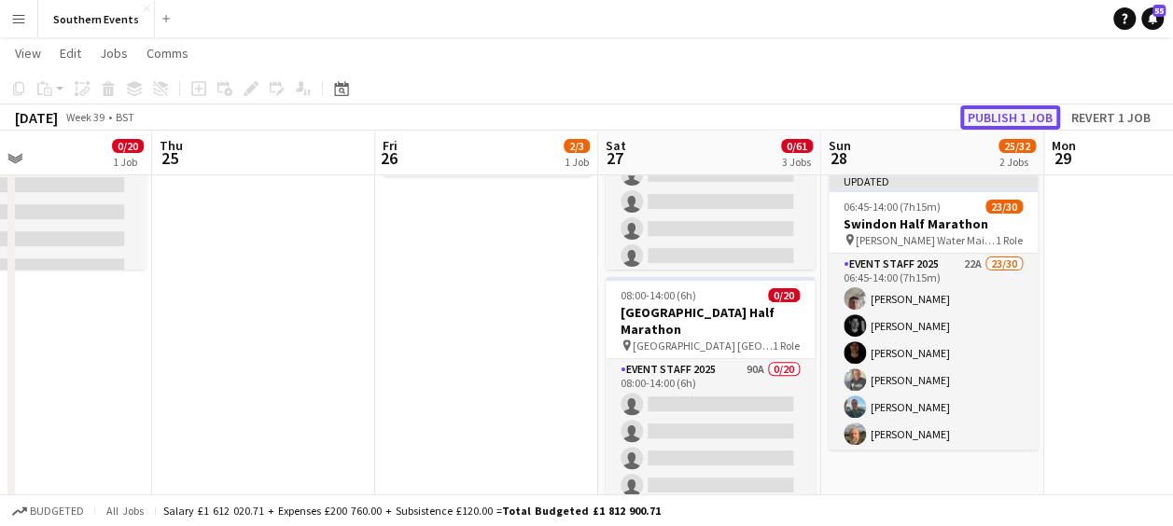
click at [988, 116] on button "Publish 1 job" at bounding box center [1010, 117] width 100 height 24
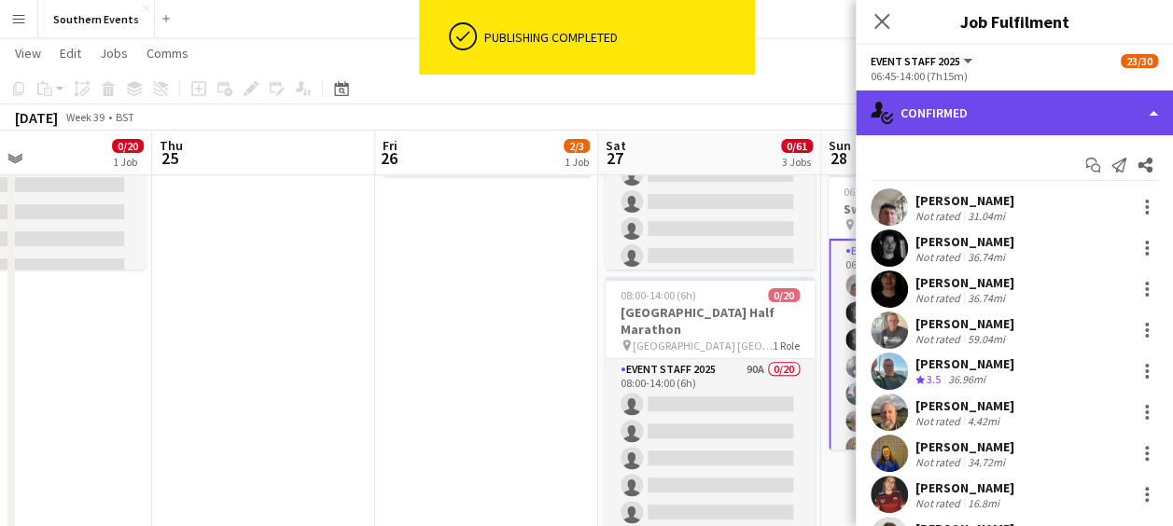
click at [1073, 93] on div "single-neutral-actions-check-2 Confirmed" at bounding box center [1014, 113] width 317 height 45
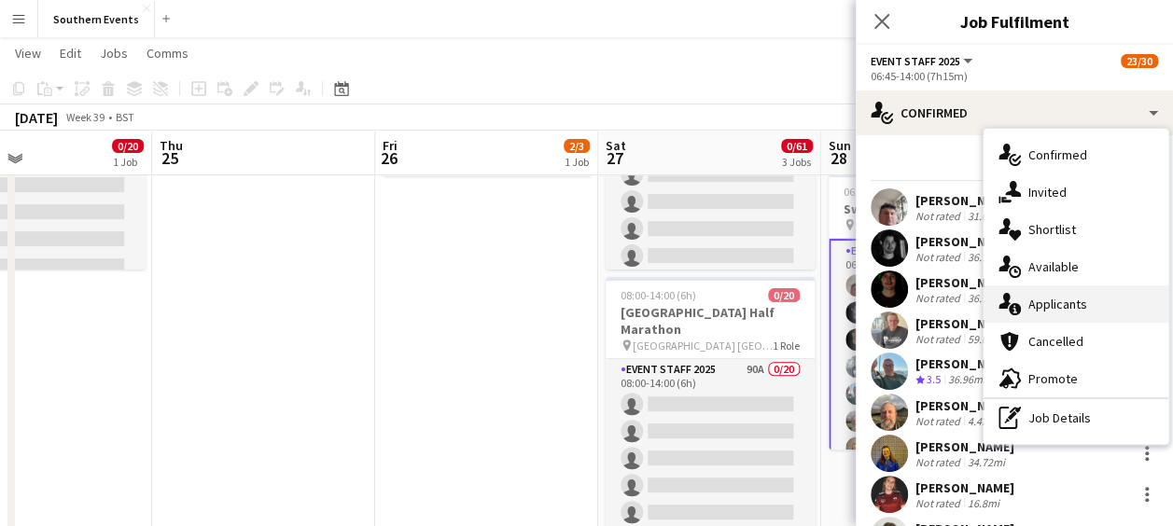
click at [1057, 302] on span "Applicants" at bounding box center [1058, 304] width 59 height 17
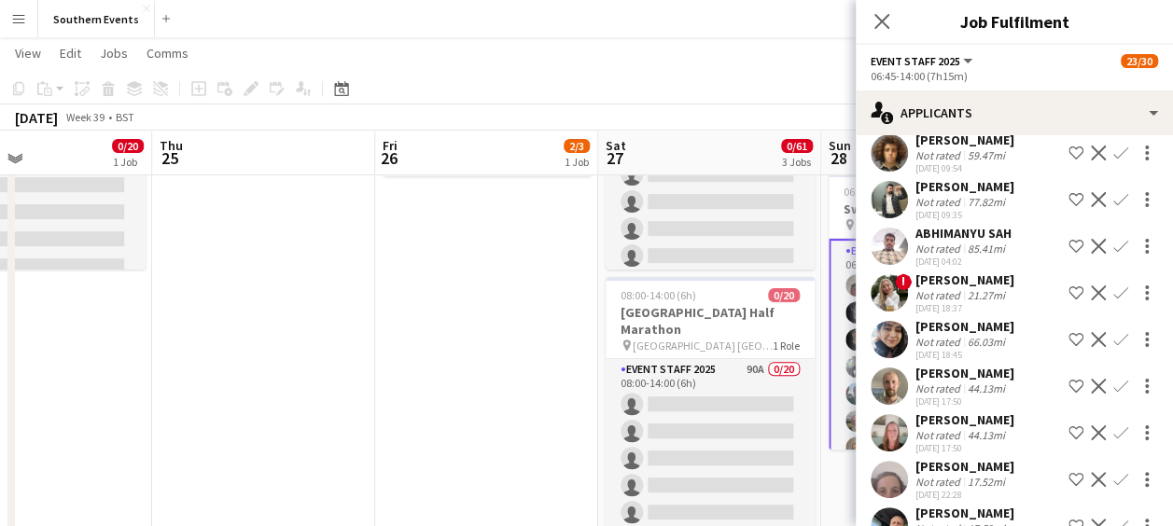
scroll to position [413, 0]
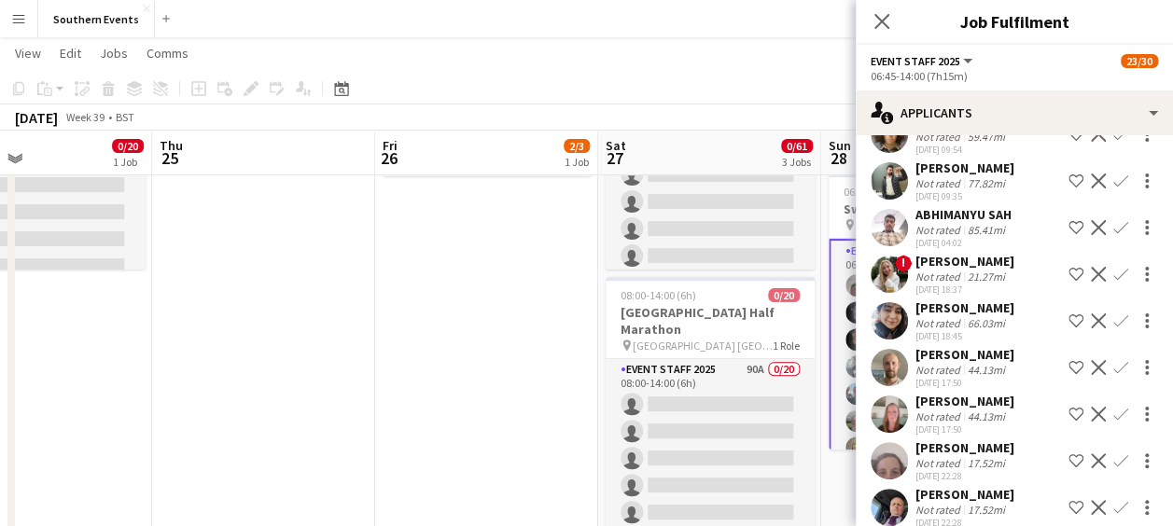
click at [1114, 360] on app-icon "Confirm" at bounding box center [1121, 367] width 15 height 15
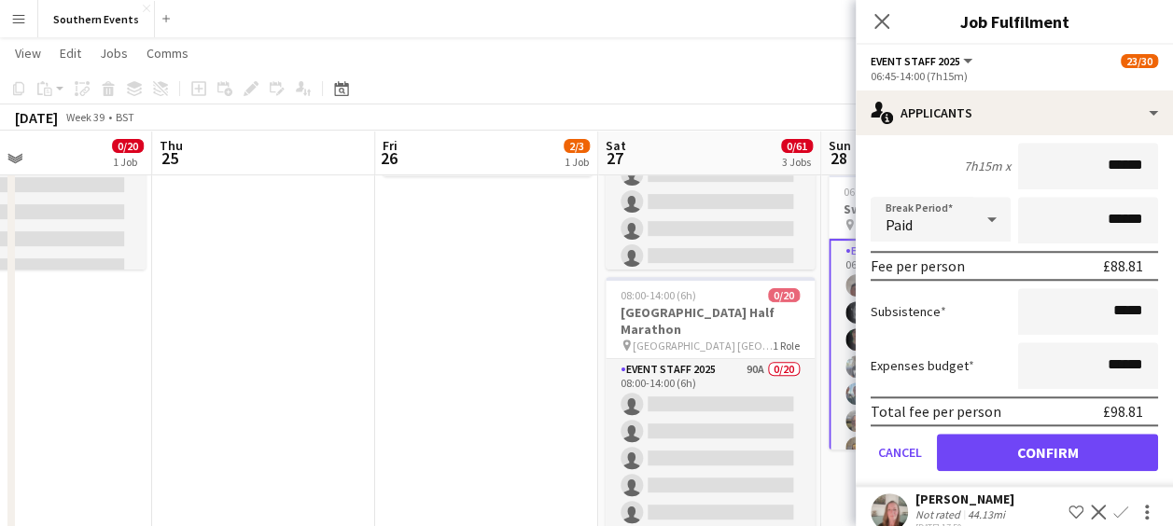
scroll to position [799, 0]
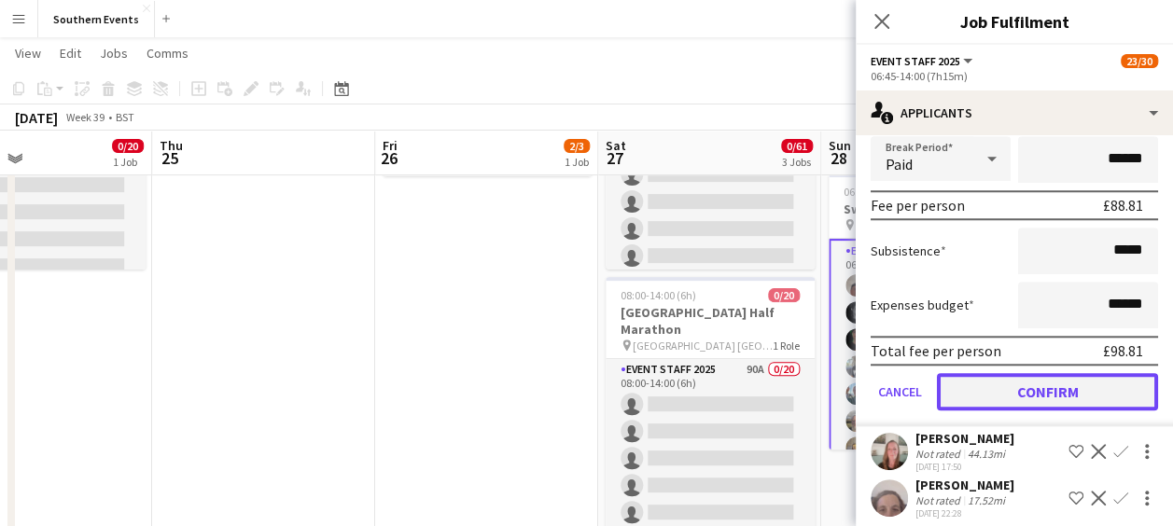
click at [1040, 373] on button "Confirm" at bounding box center [1047, 391] width 221 height 37
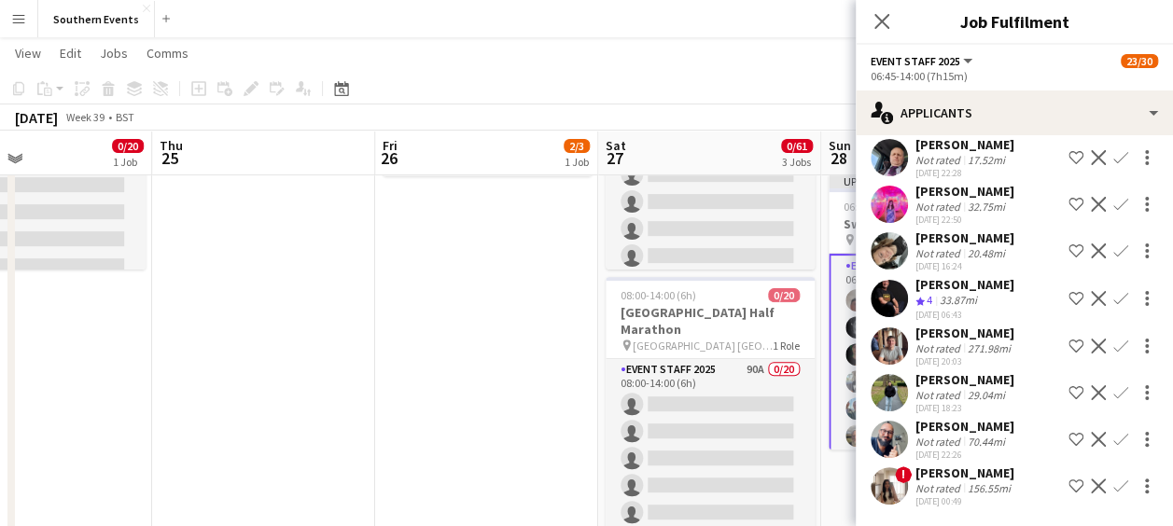
scroll to position [329, 0]
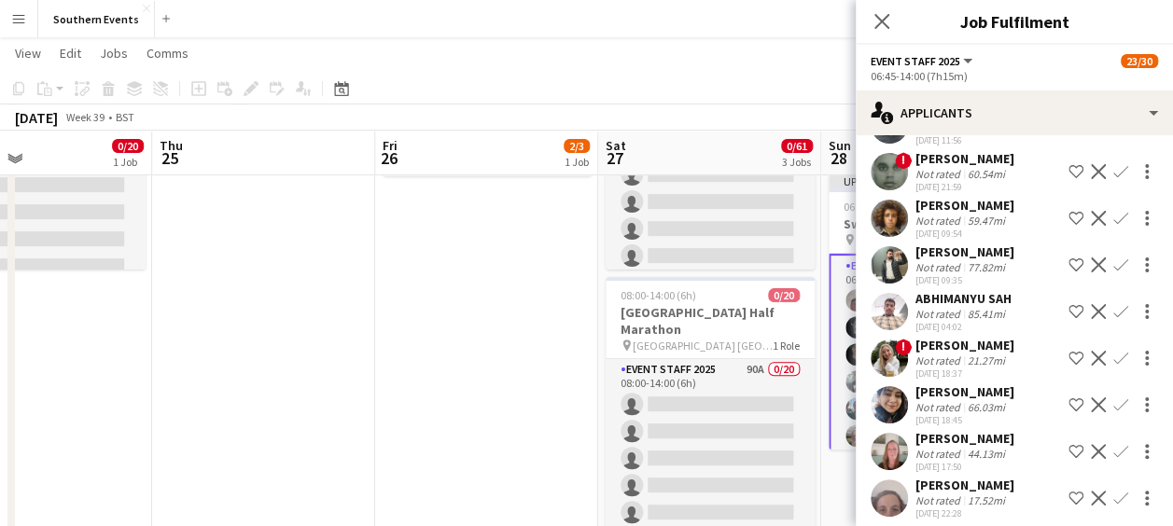
click at [1114, 444] on app-icon "Confirm" at bounding box center [1121, 451] width 15 height 15
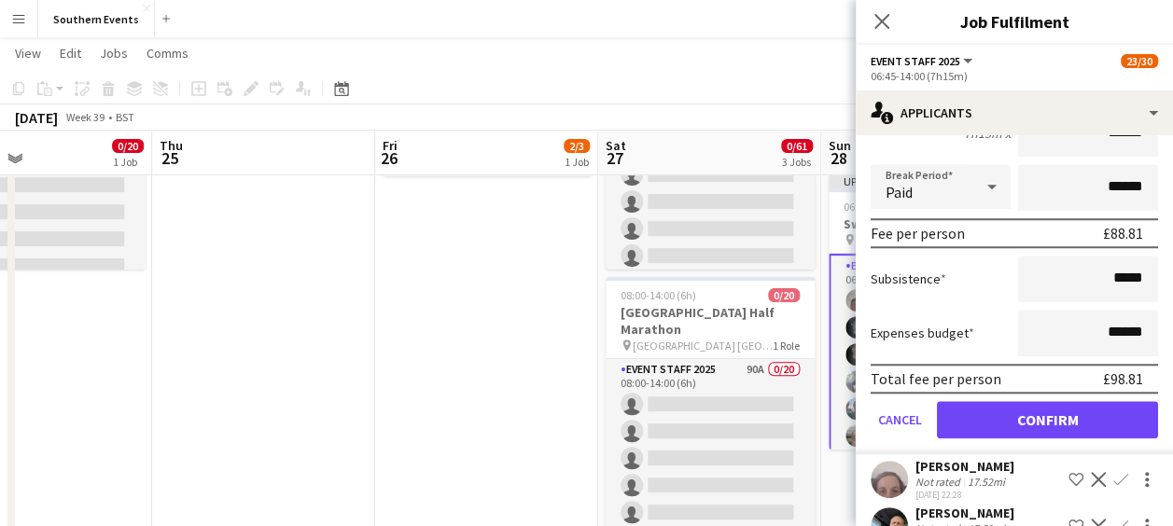
scroll to position [804, 0]
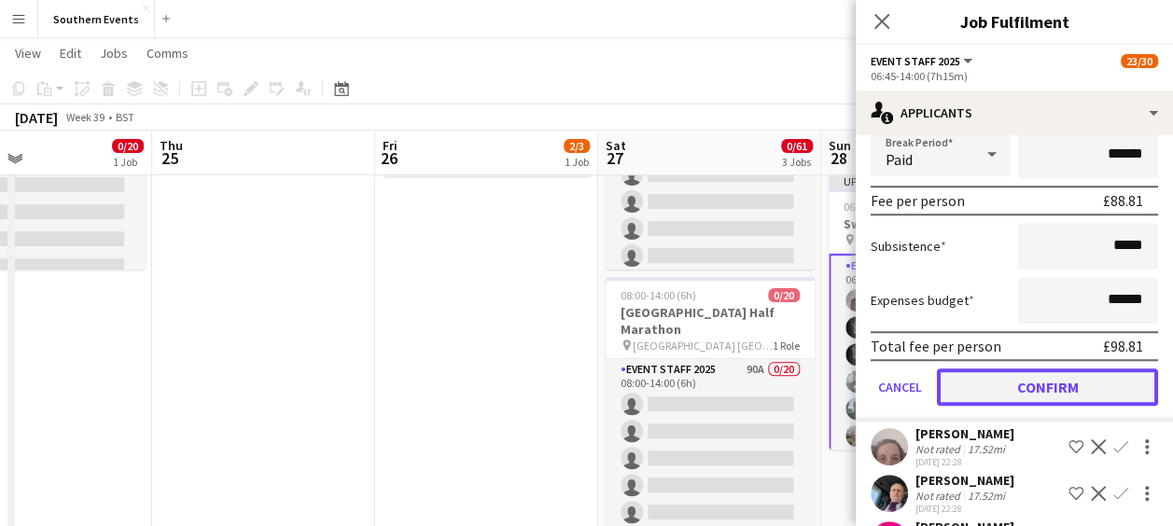
click at [1054, 369] on button "Confirm" at bounding box center [1047, 387] width 221 height 37
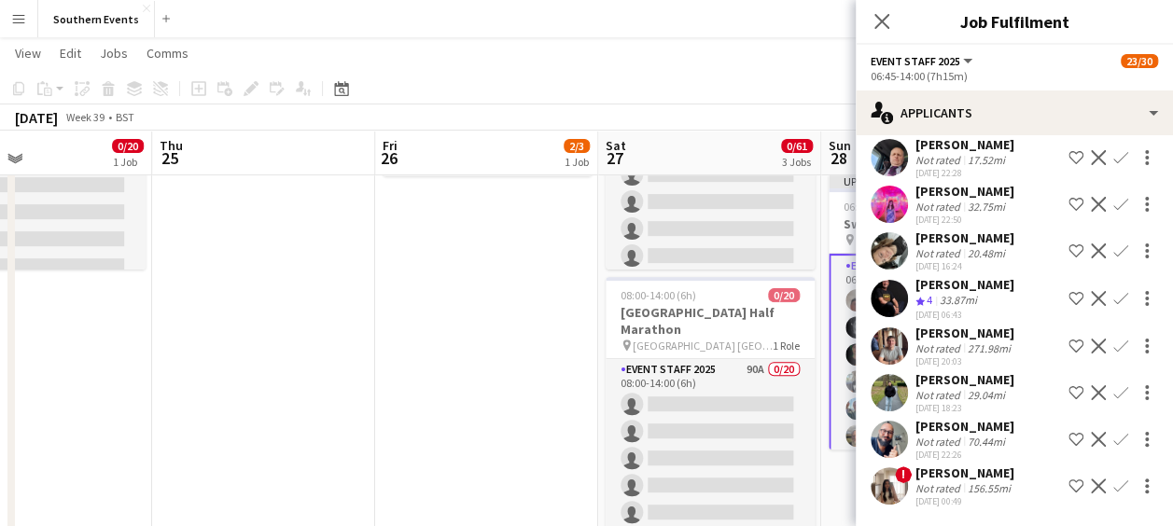
scroll to position [334, 0]
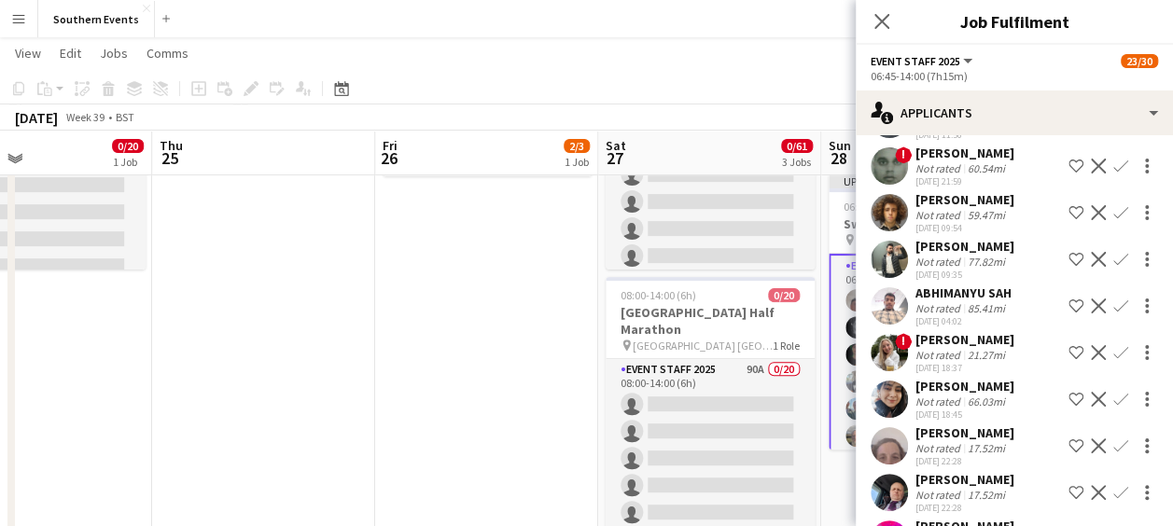
click at [1114, 439] on app-icon "Confirm" at bounding box center [1121, 446] width 15 height 15
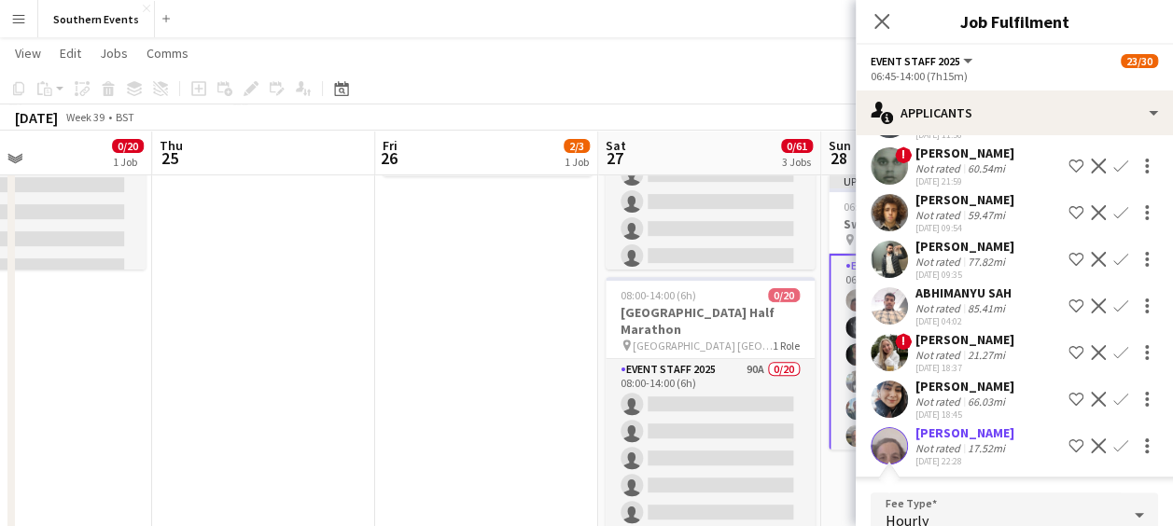
scroll to position [367, 0]
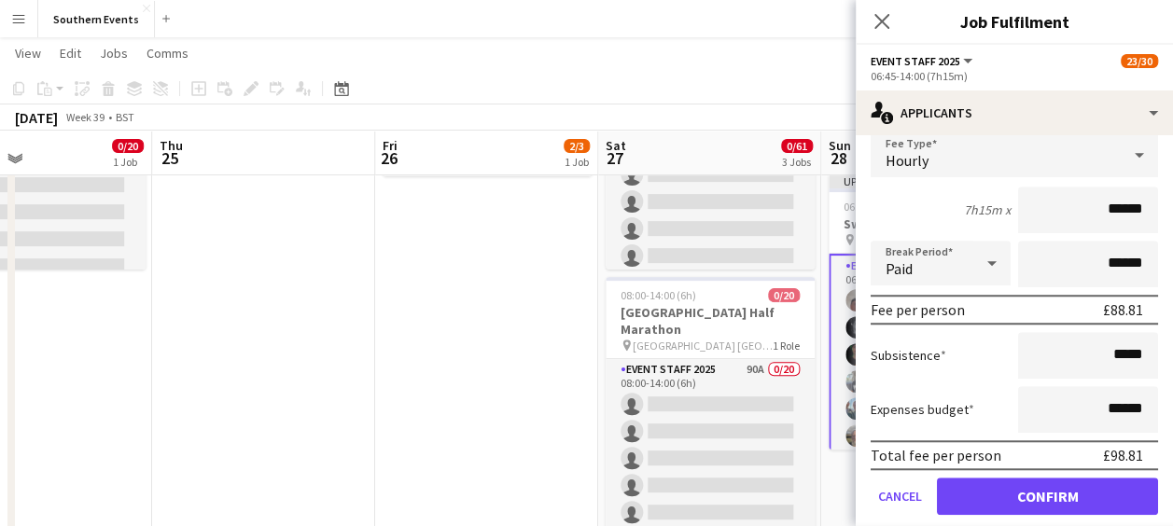
scroll to position [769, 0]
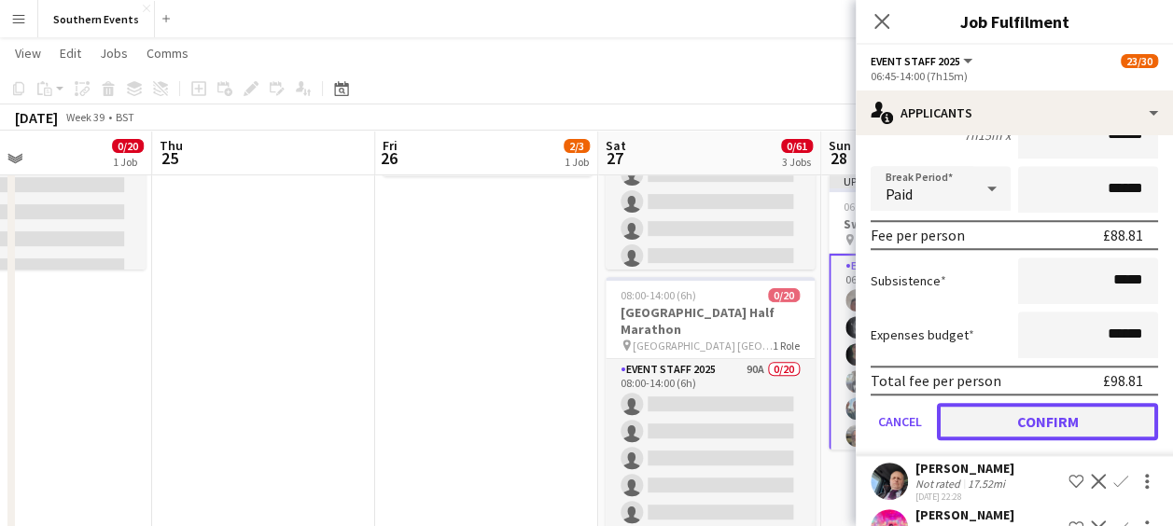
click at [1038, 403] on button "Confirm" at bounding box center [1047, 421] width 221 height 37
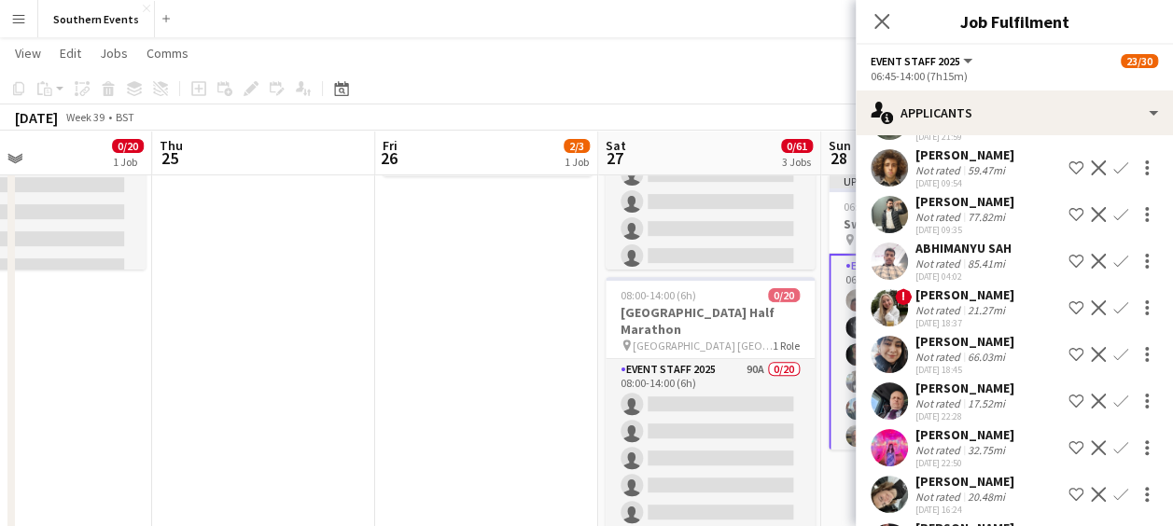
scroll to position [382, 0]
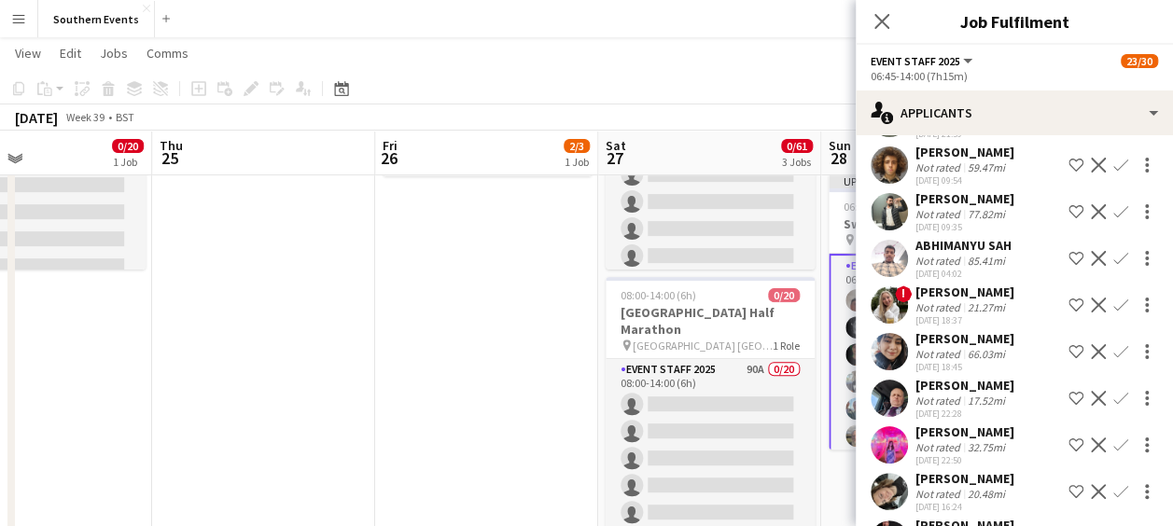
click at [1114, 391] on app-icon "Confirm" at bounding box center [1121, 398] width 15 height 15
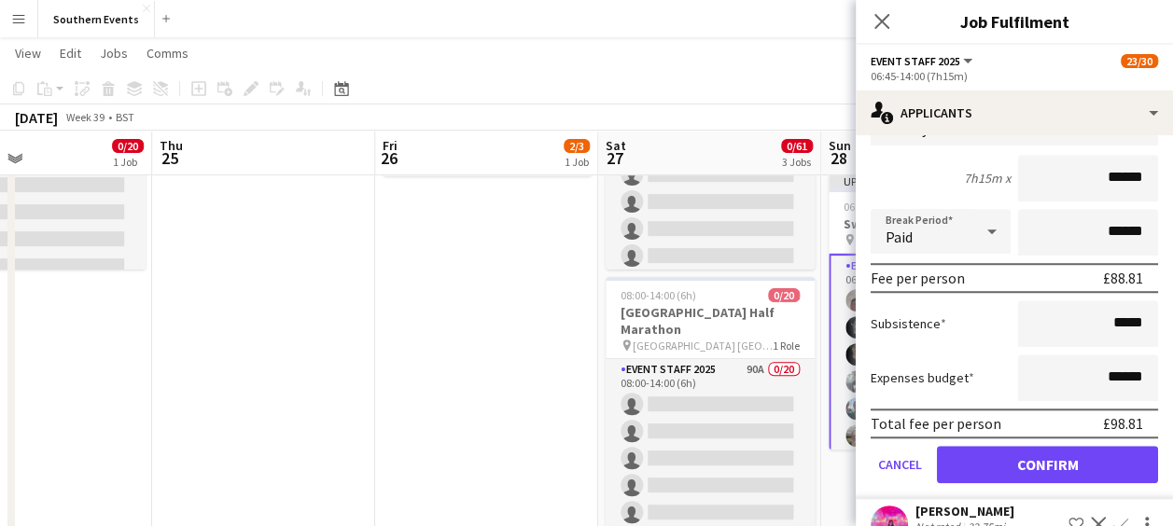
scroll to position [766, 0]
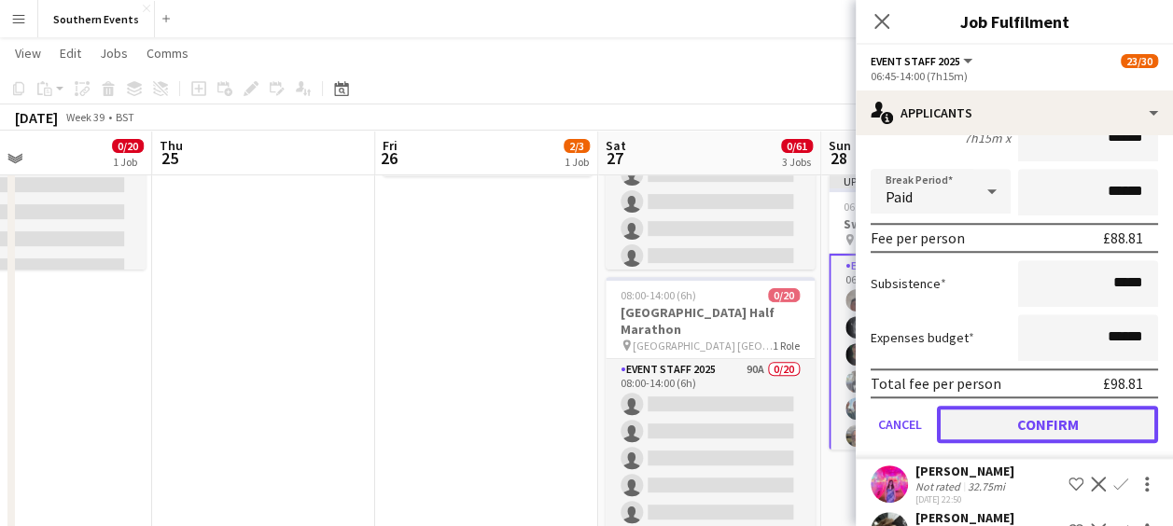
click at [1051, 406] on button "Confirm" at bounding box center [1047, 424] width 221 height 37
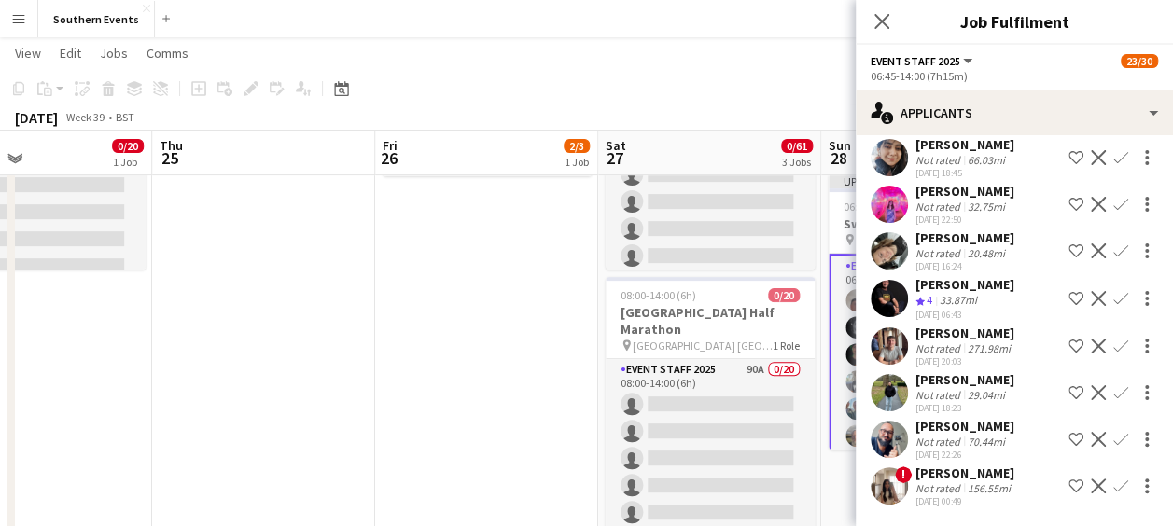
scroll to position [297, 0]
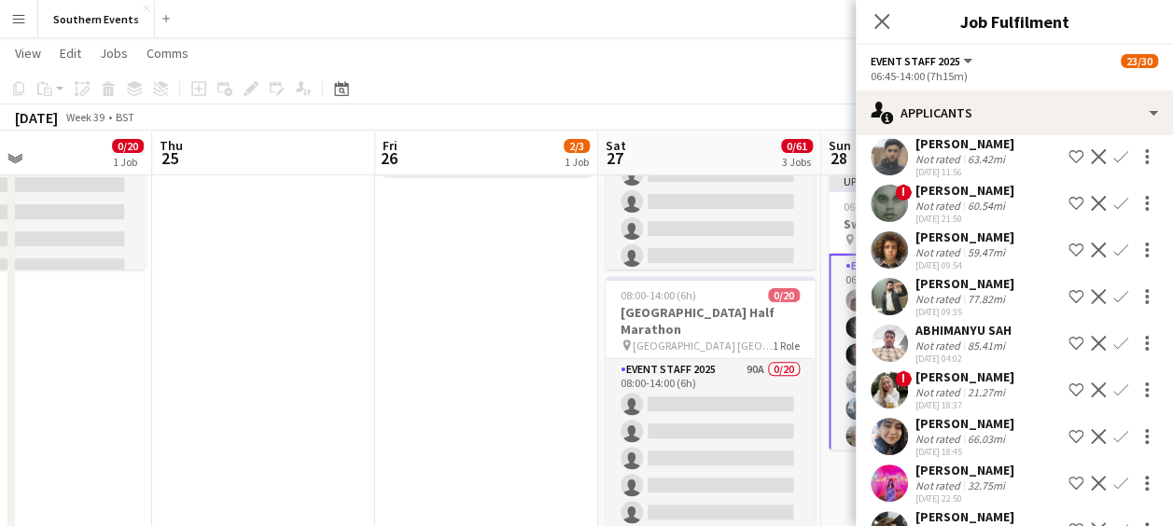
click at [1114, 476] on app-icon "Confirm" at bounding box center [1121, 483] width 15 height 15
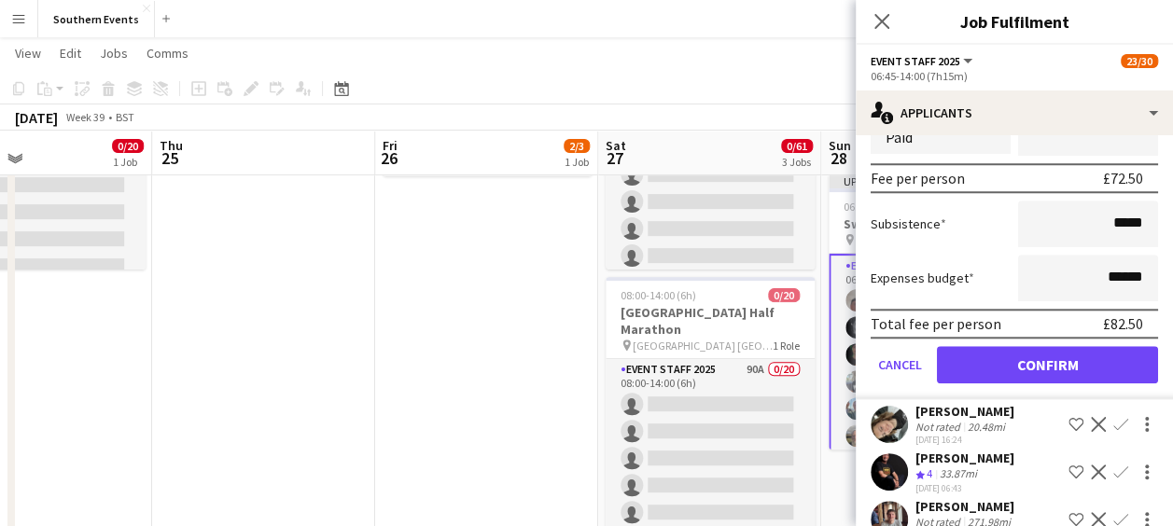
scroll to position [913, 0]
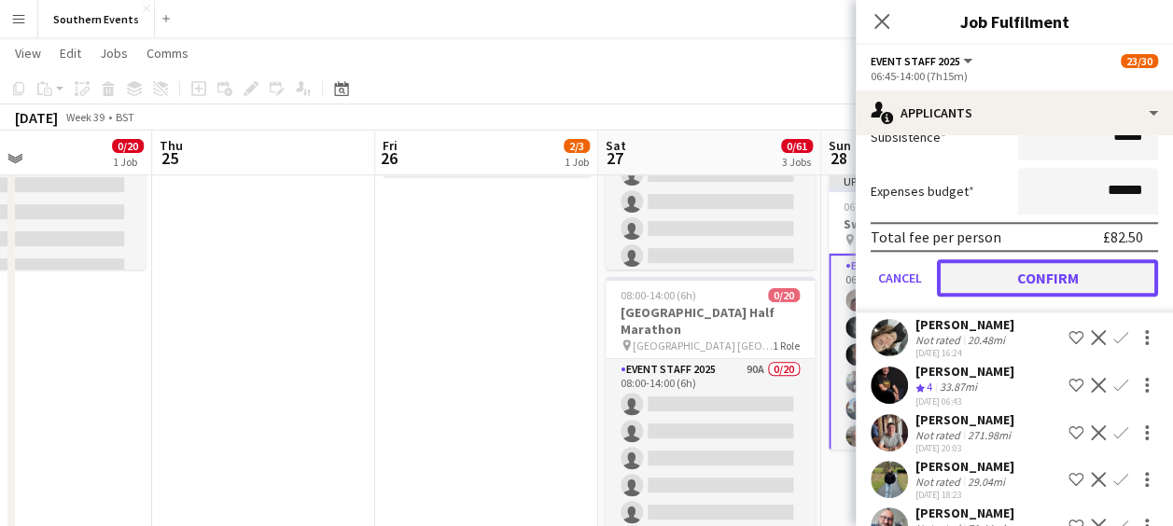
click at [1066, 259] on button "Confirm" at bounding box center [1047, 277] width 221 height 37
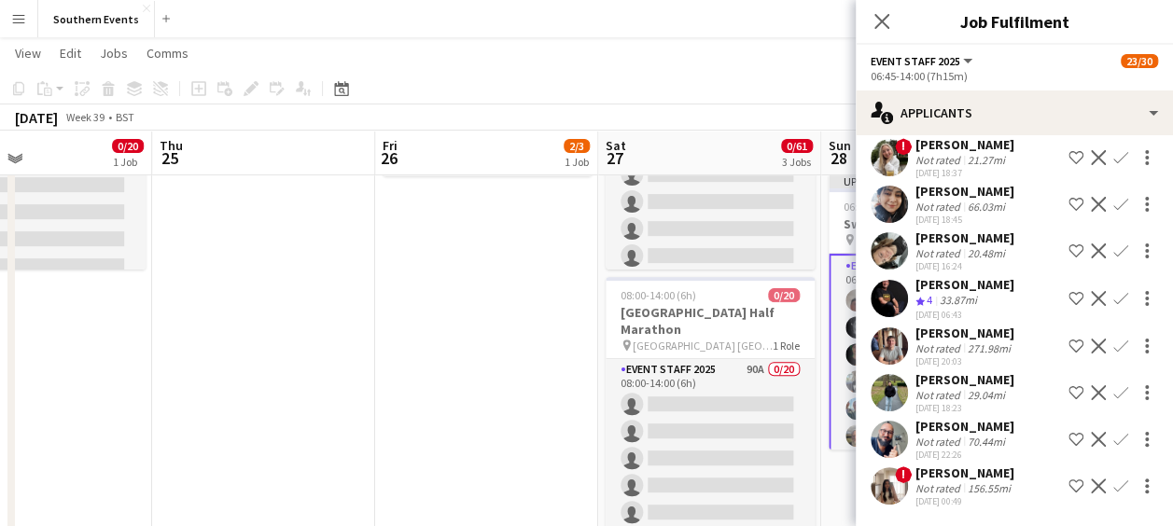
scroll to position [443, 0]
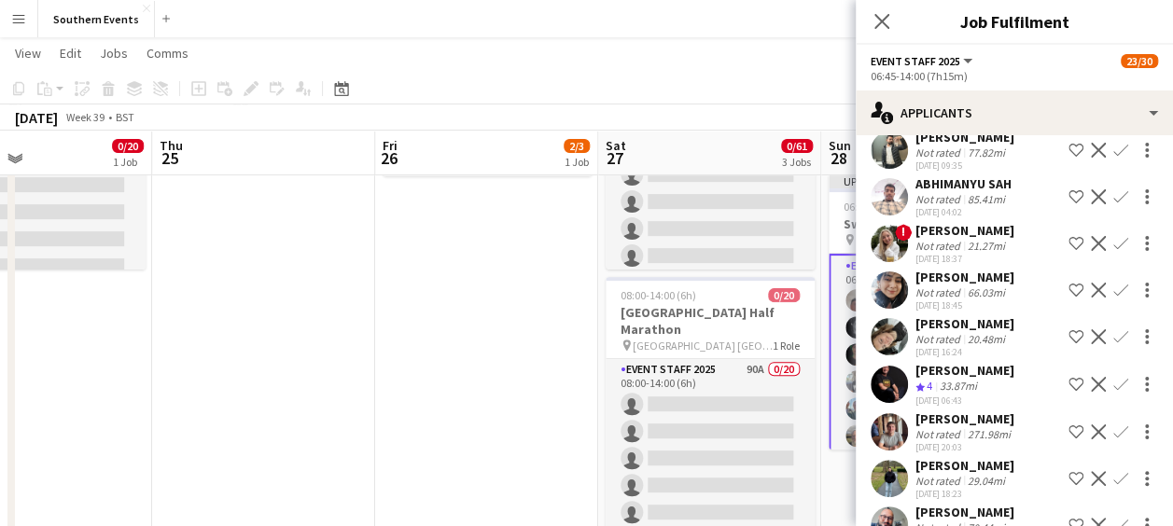
click at [1114, 377] on app-icon "Confirm" at bounding box center [1121, 384] width 15 height 15
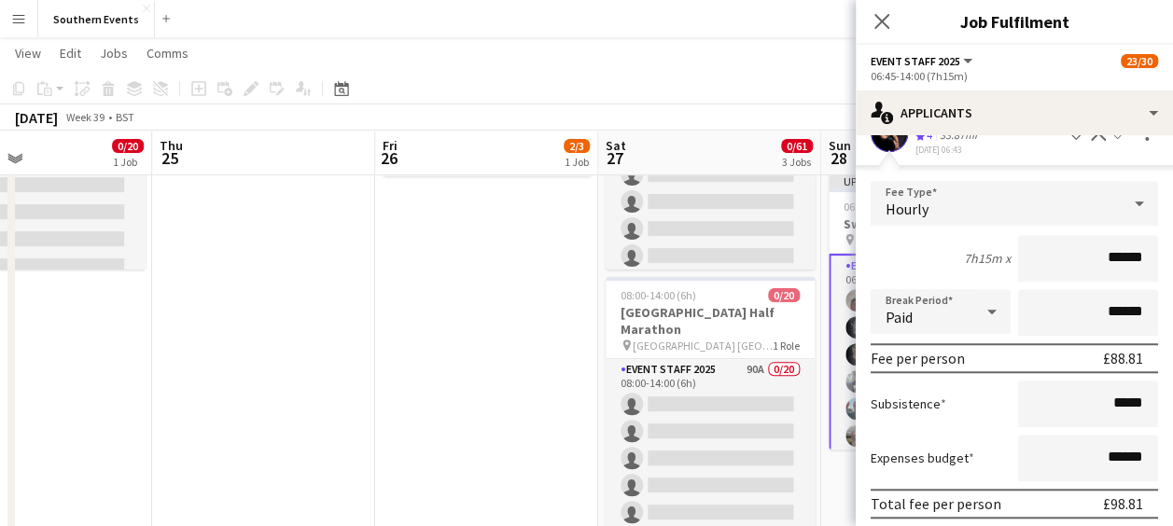
scroll to position [772, 0]
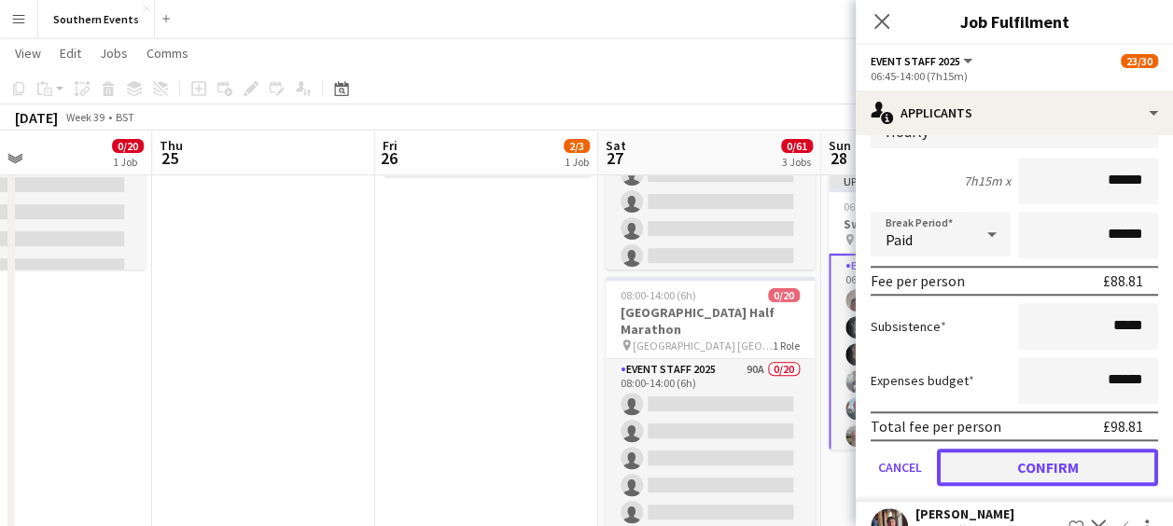
click at [1010, 449] on button "Confirm" at bounding box center [1047, 467] width 221 height 37
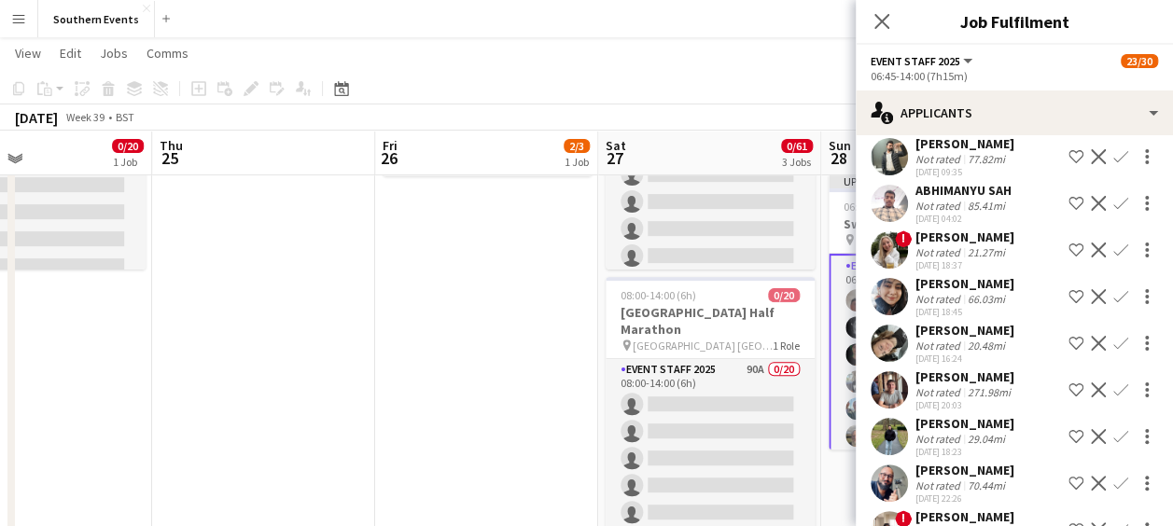
scroll to position [446, 0]
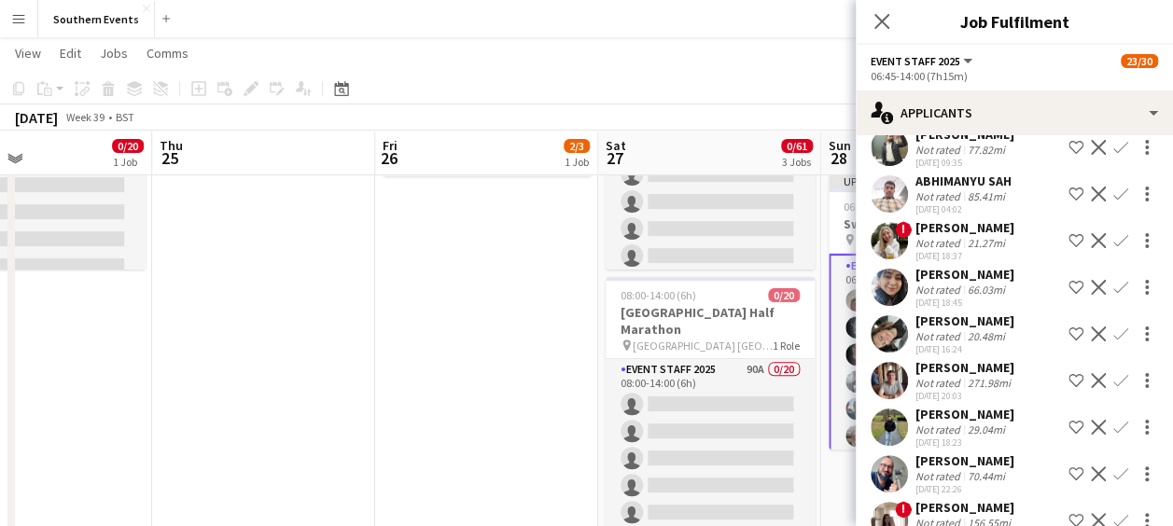
click at [1114, 467] on app-icon "Confirm" at bounding box center [1121, 474] width 15 height 15
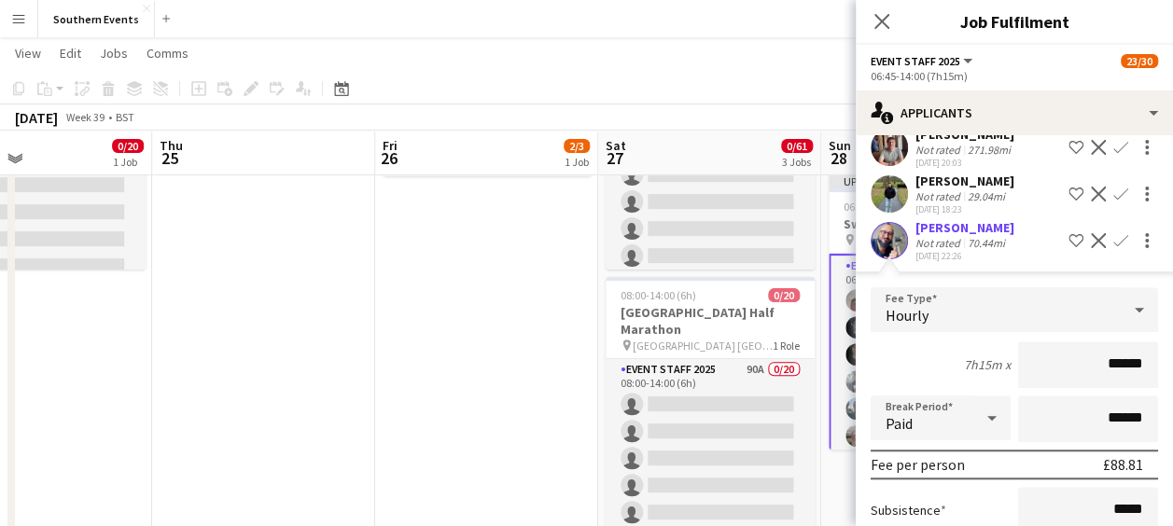
scroll to position [870, 0]
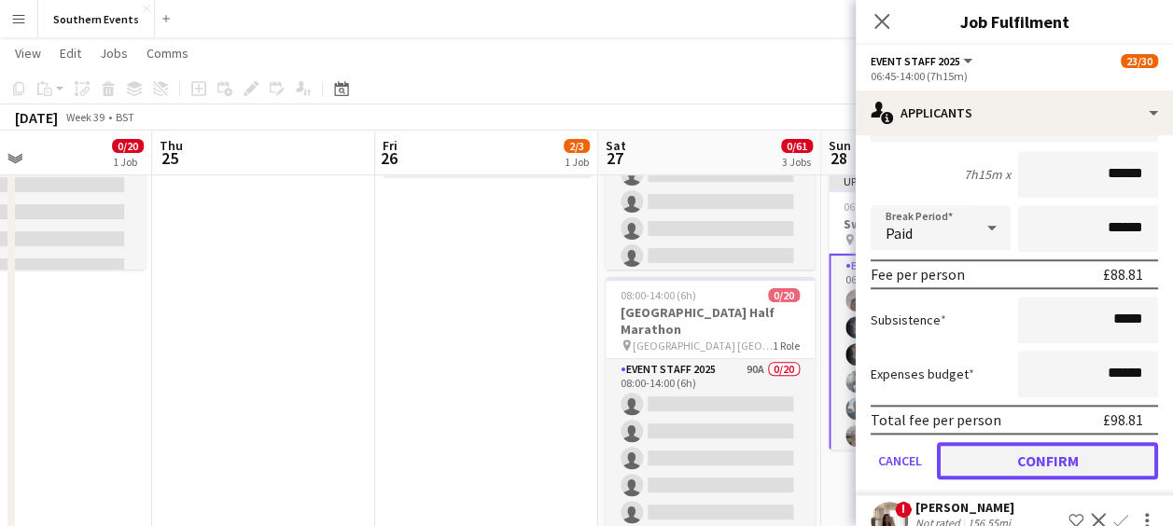
click at [1040, 442] on button "Confirm" at bounding box center [1047, 460] width 221 height 37
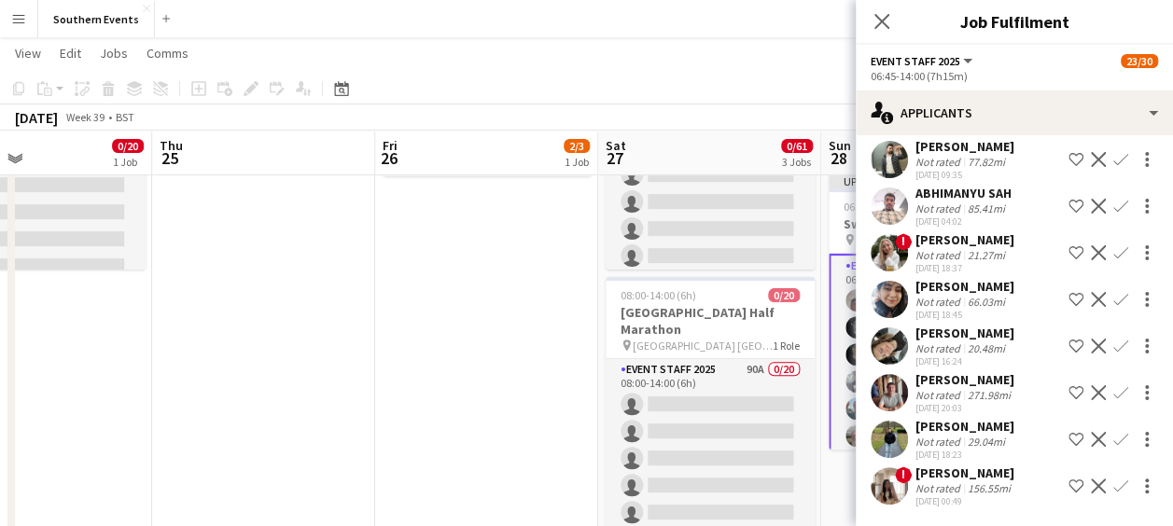
scroll to position [399, 0]
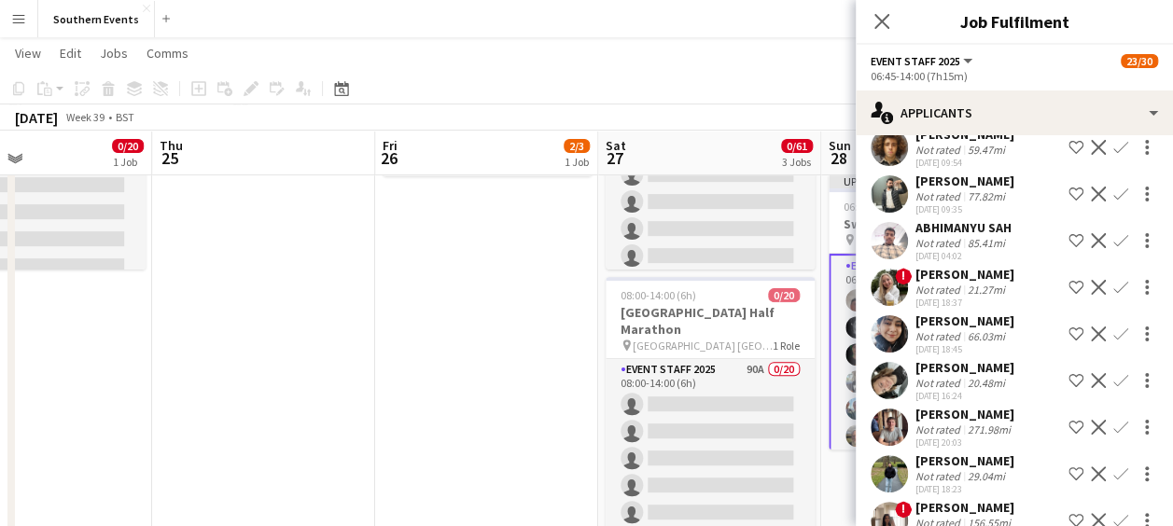
click at [1114, 373] on app-icon "Confirm" at bounding box center [1121, 380] width 15 height 15
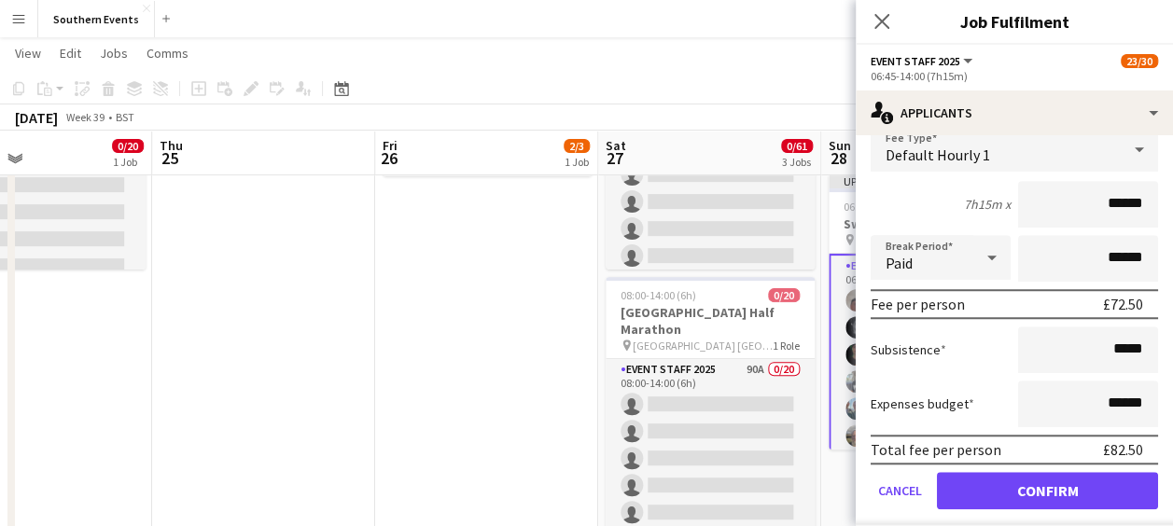
scroll to position [749, 0]
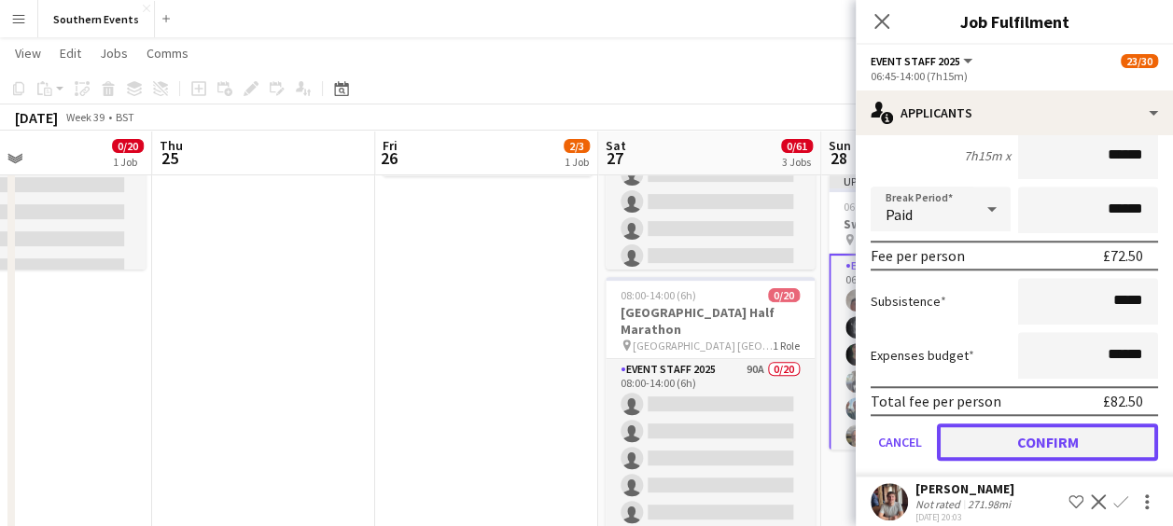
click at [1070, 424] on button "Confirm" at bounding box center [1047, 442] width 221 height 37
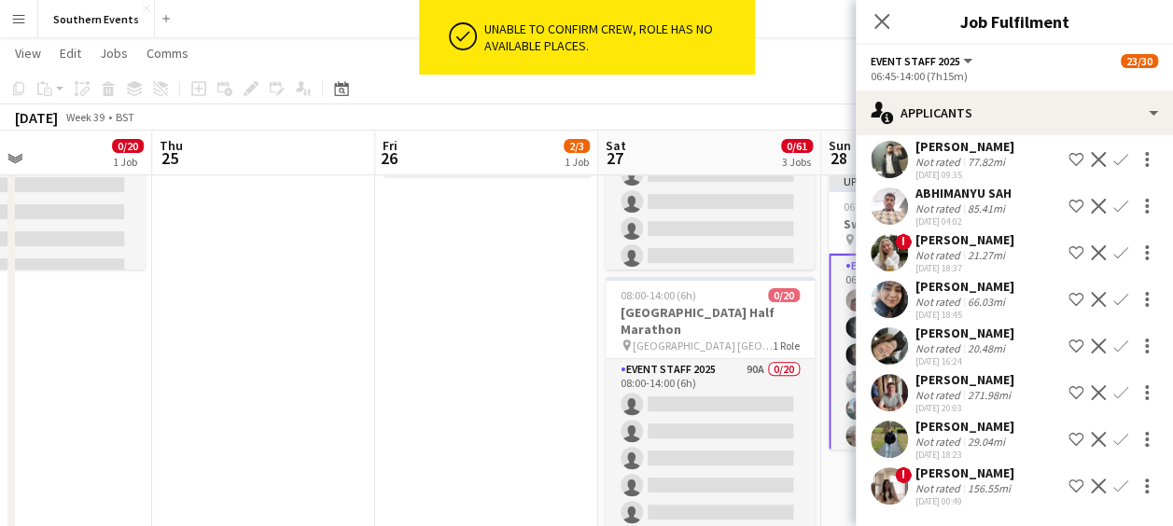
scroll to position [399, 0]
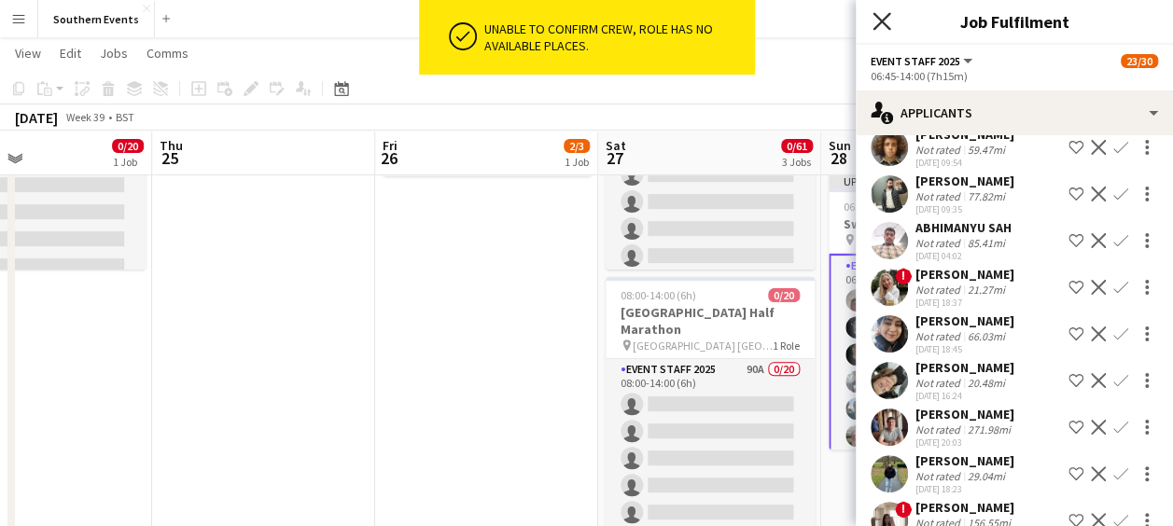
click at [887, 23] on icon "Close pop-in" at bounding box center [882, 21] width 18 height 18
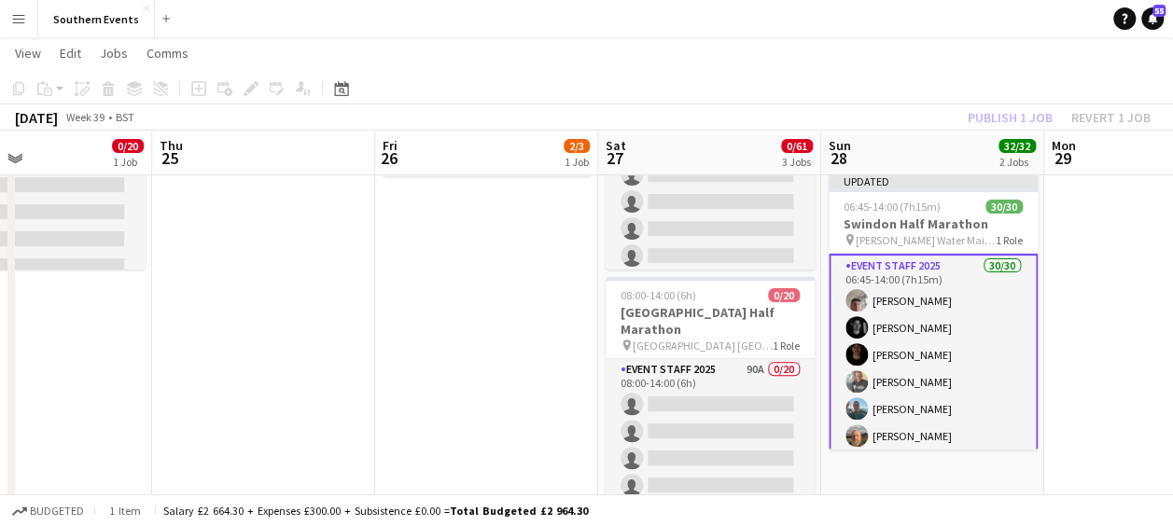
click at [801, 75] on app-toolbar "Copy Paste Paste Ctrl+V Paste with crew Ctrl+Shift+V Paste linked Job [GEOGRAPH…" at bounding box center [586, 89] width 1173 height 32
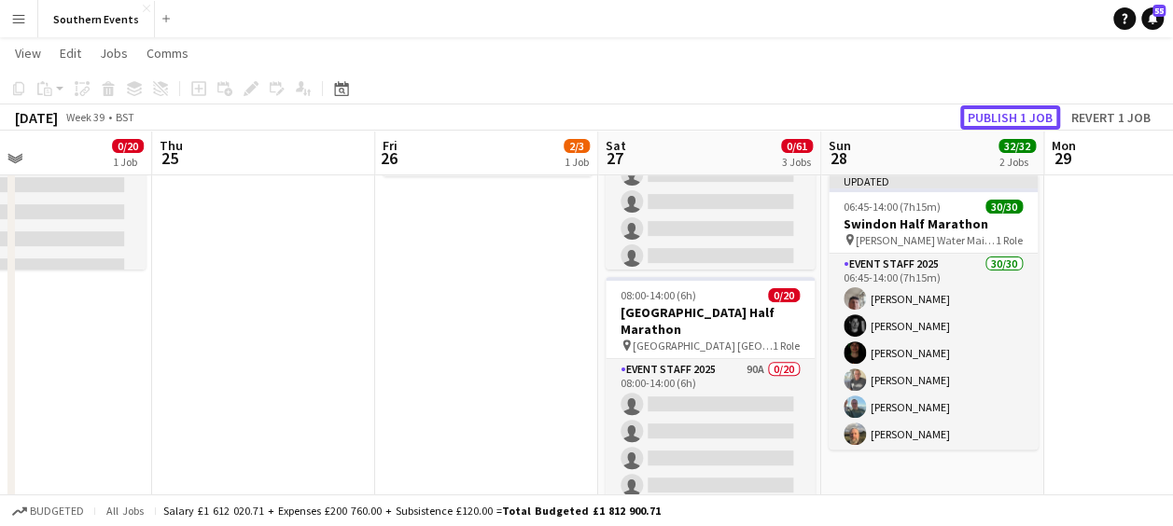
click at [965, 105] on button "Publish 1 job" at bounding box center [1010, 117] width 100 height 24
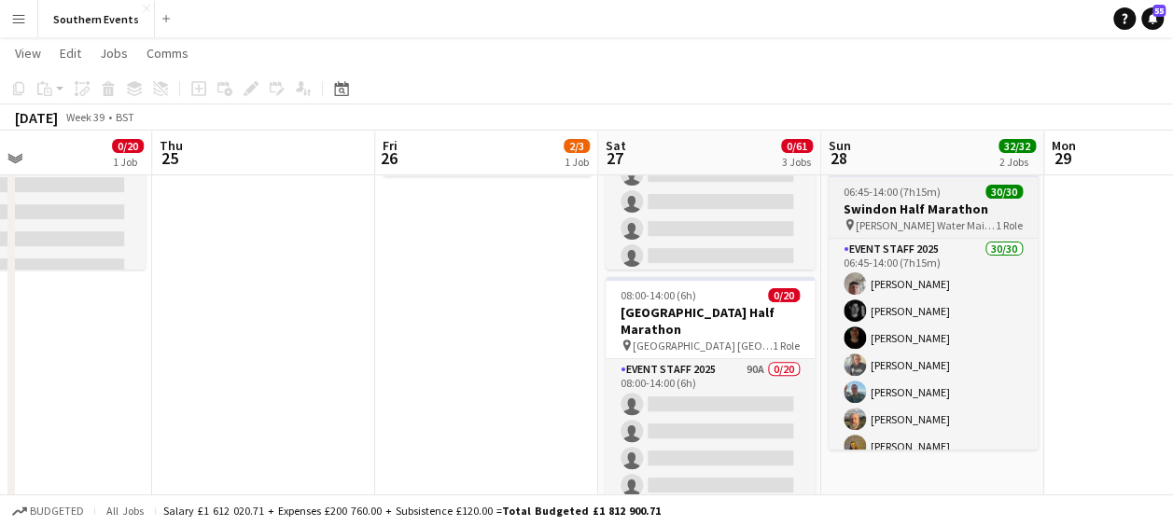
click at [918, 201] on h3 "Swindon Half Marathon" at bounding box center [933, 209] width 209 height 17
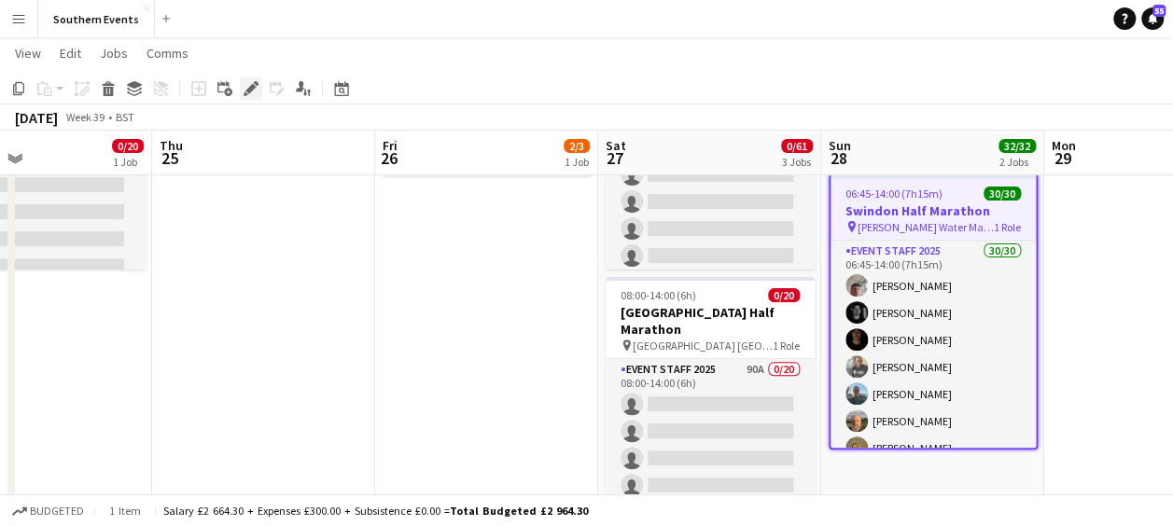
click at [244, 88] on icon "Edit" at bounding box center [251, 88] width 15 height 15
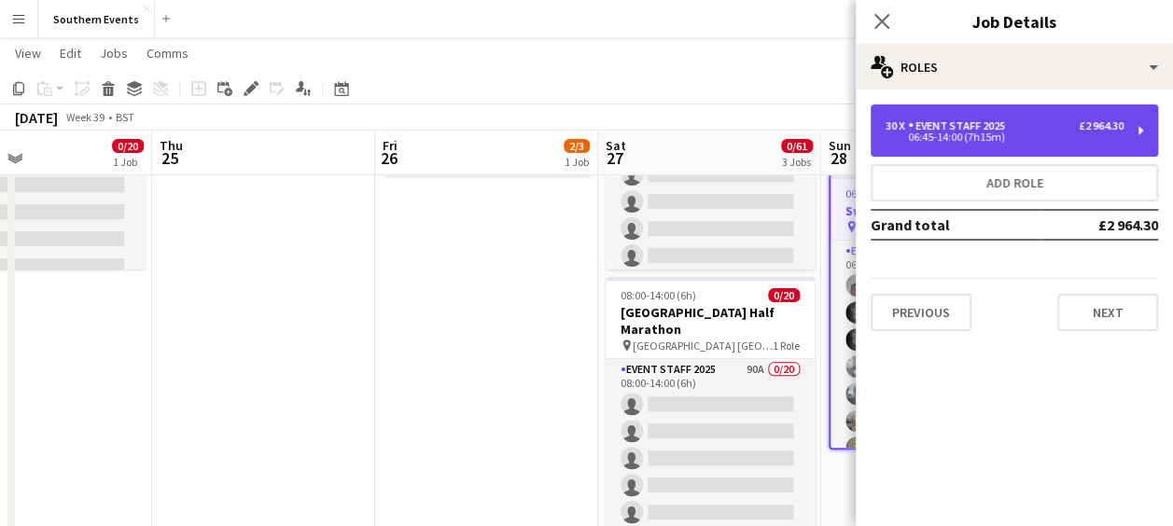
click at [918, 154] on div "30 x Event Staff 2025 £2 964.30 06:45-14:00 (7h15m)" at bounding box center [1014, 131] width 287 height 52
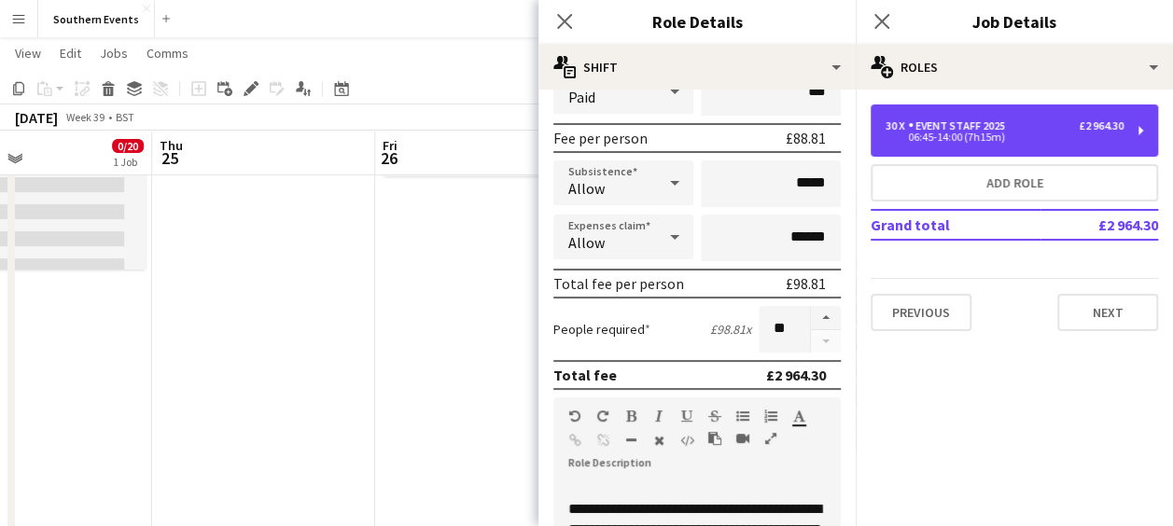
scroll to position [256, 0]
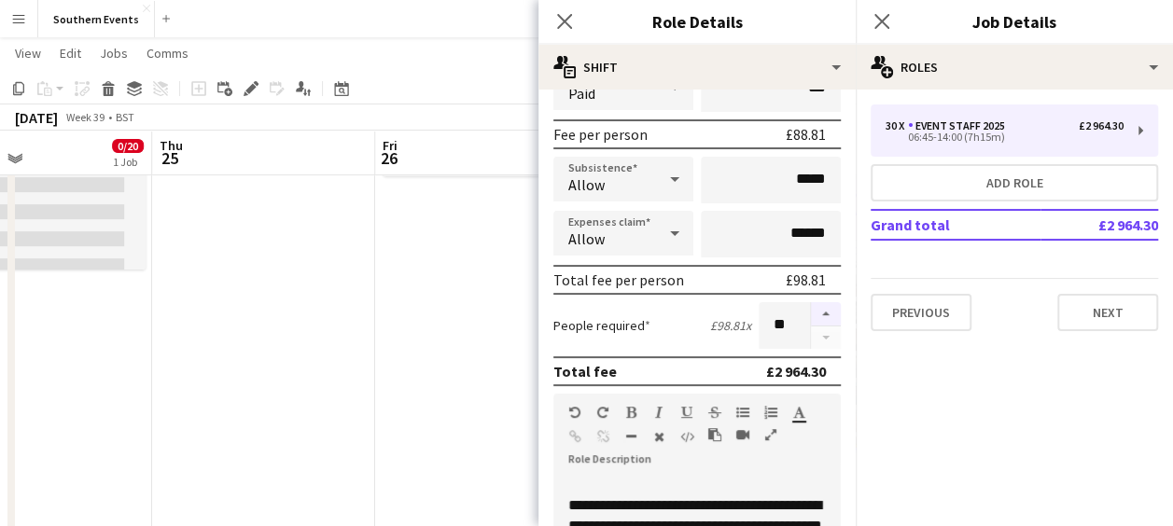
click at [811, 314] on button "button" at bounding box center [826, 314] width 30 height 24
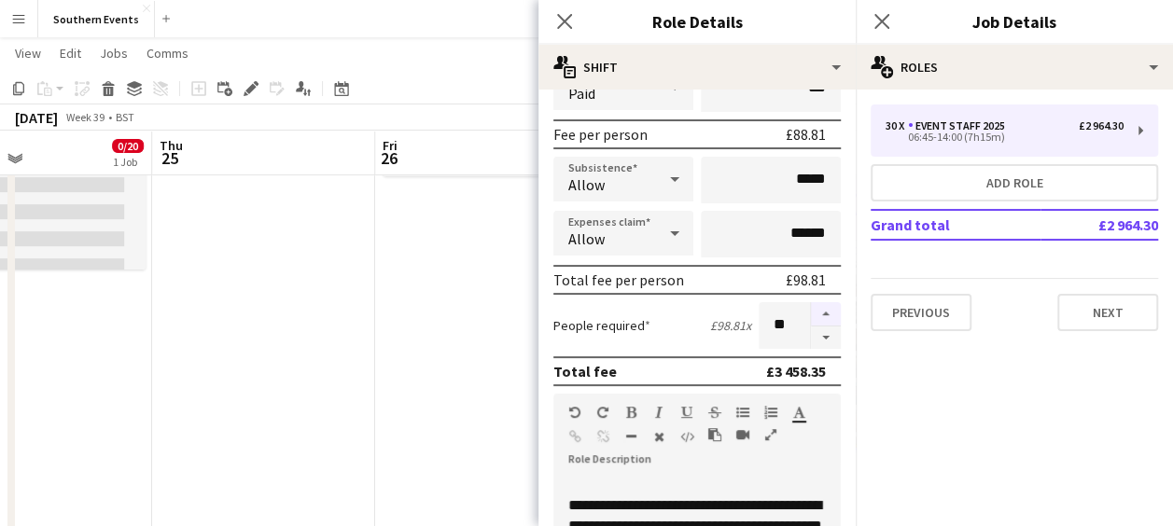
click at [811, 314] on button "button" at bounding box center [826, 314] width 30 height 24
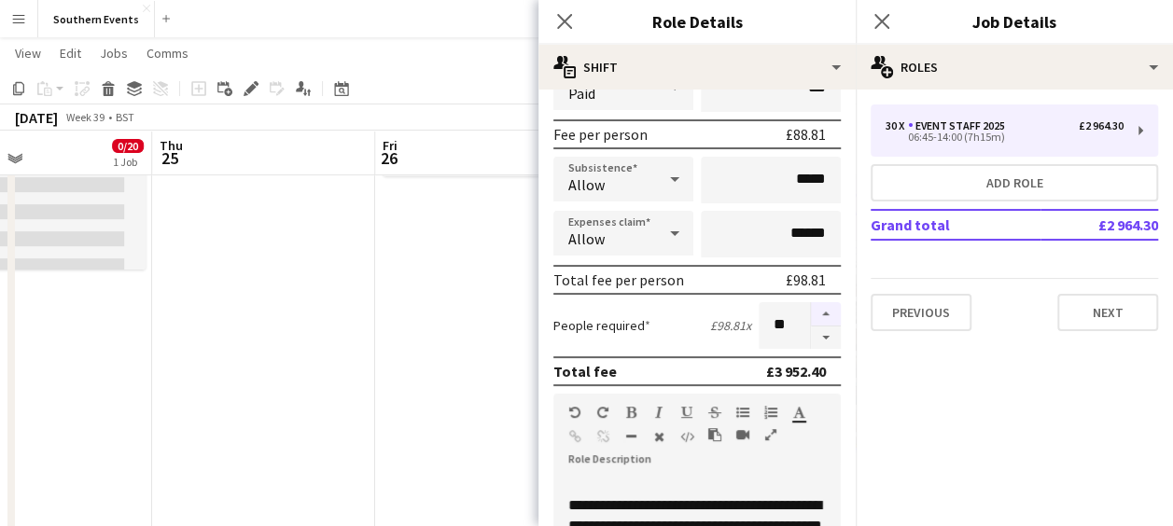
click at [811, 314] on button "button" at bounding box center [826, 314] width 30 height 24
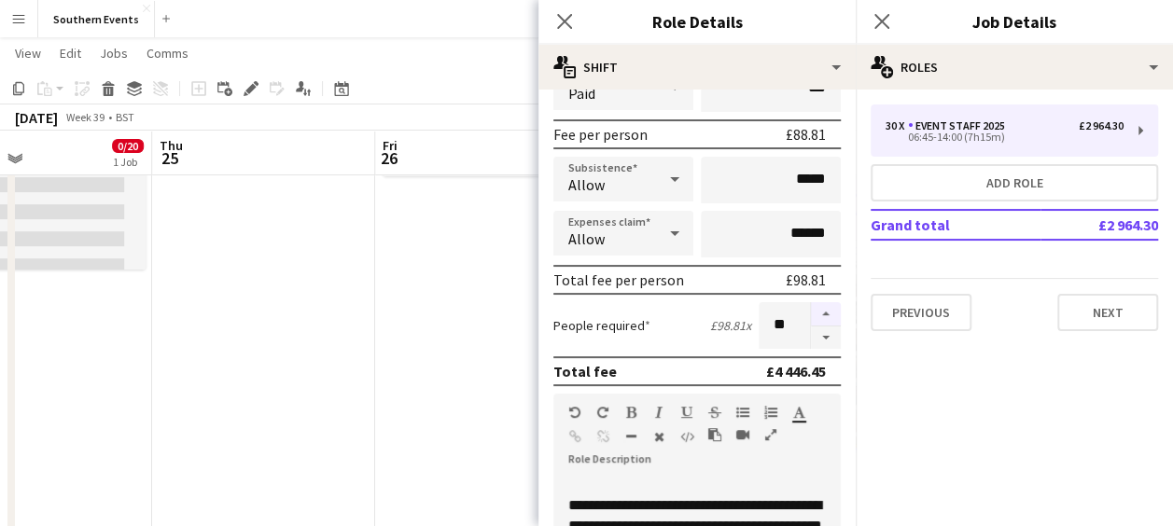
click at [811, 314] on button "button" at bounding box center [826, 314] width 30 height 24
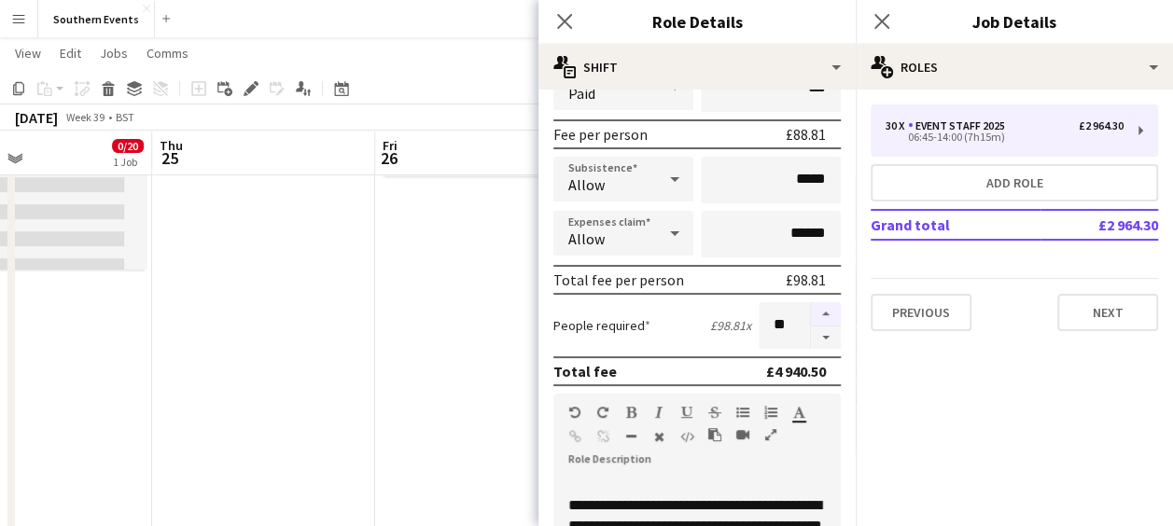
click at [811, 314] on button "button" at bounding box center [826, 314] width 30 height 24
click at [811, 333] on button "button" at bounding box center [826, 338] width 30 height 23
type input "**"
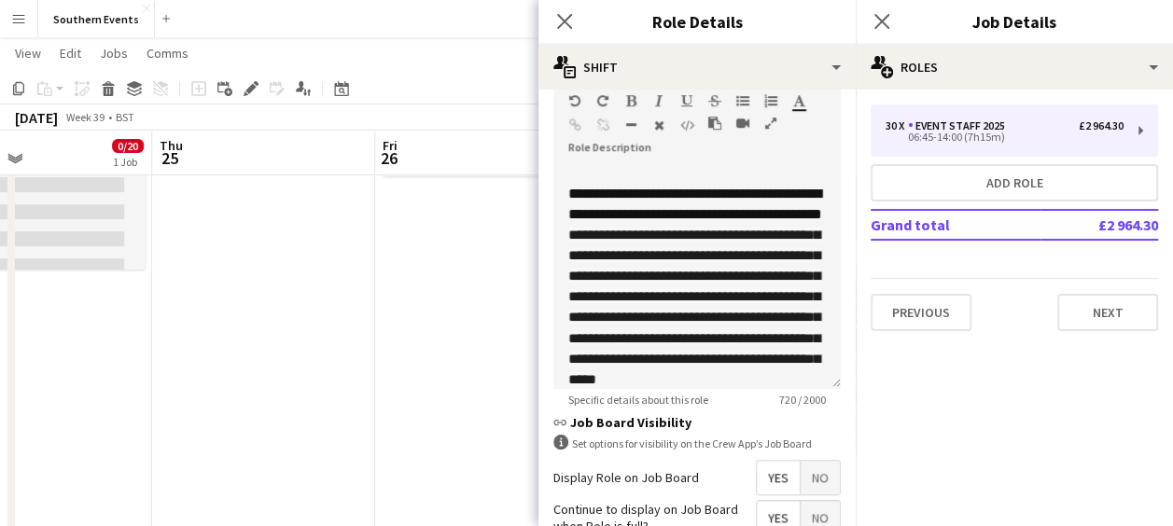
scroll to position [736, 0]
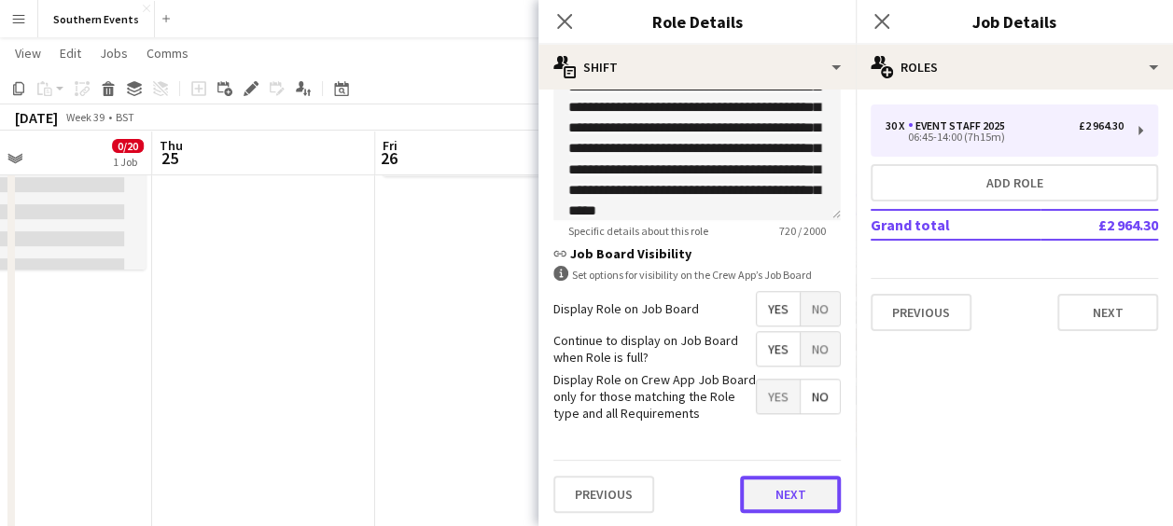
click at [766, 495] on button "Next" at bounding box center [790, 494] width 101 height 37
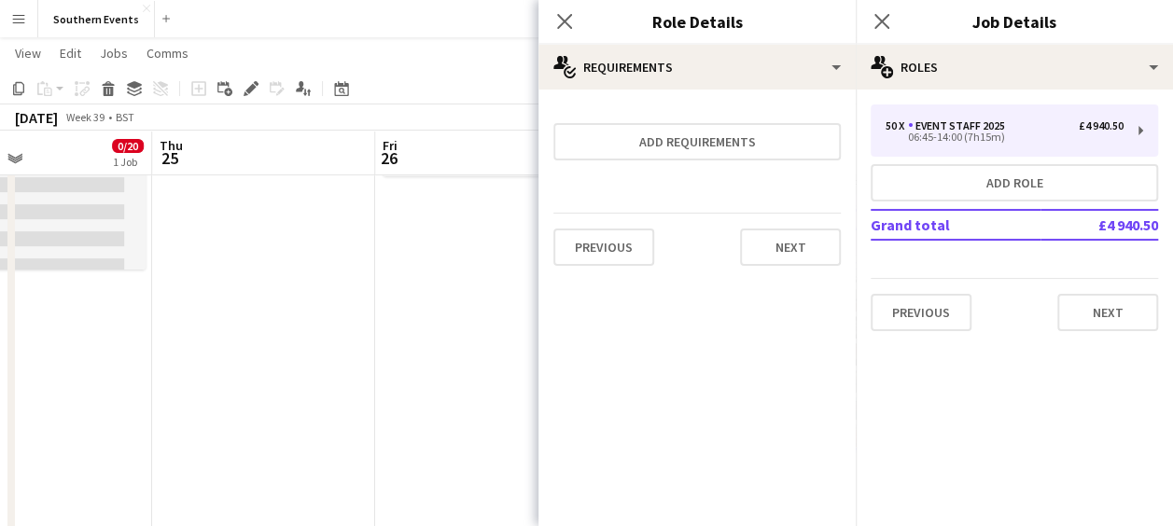
scroll to position [0, 0]
click at [789, 245] on button "Next" at bounding box center [790, 247] width 101 height 37
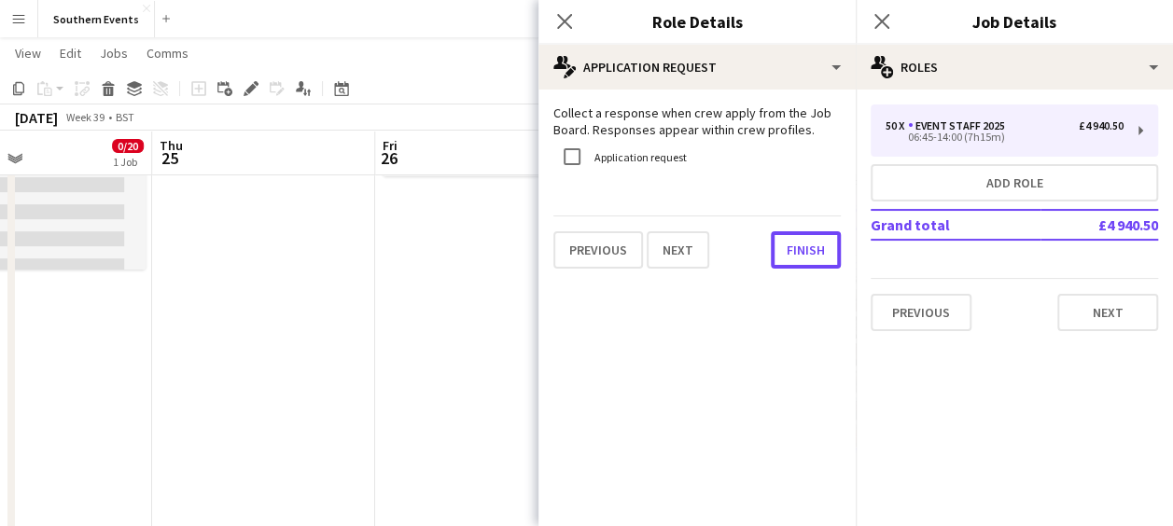
click at [789, 245] on button "Finish" at bounding box center [806, 249] width 70 height 37
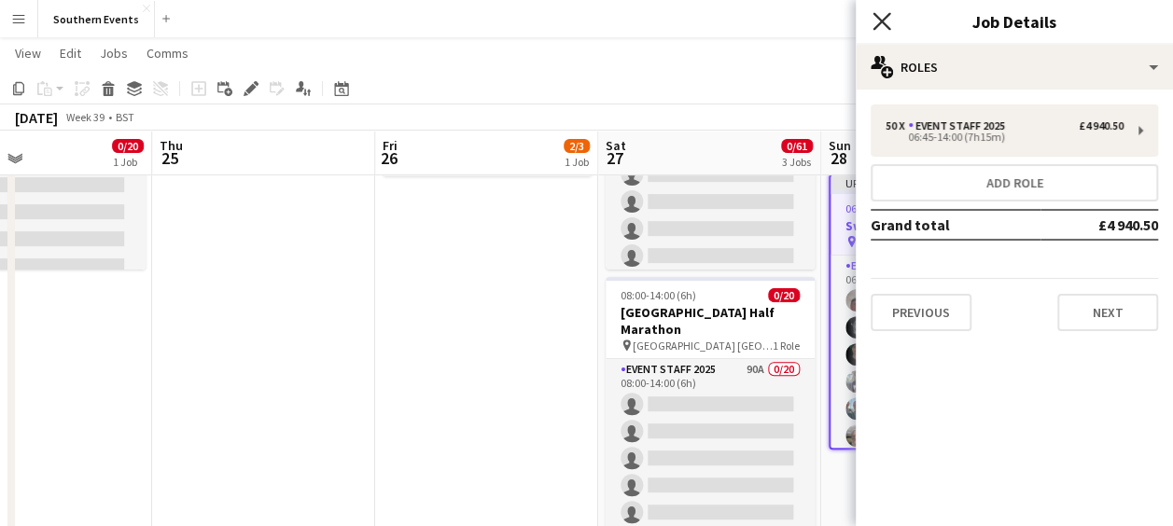
click at [889, 17] on icon "Close pop-in" at bounding box center [882, 21] width 18 height 18
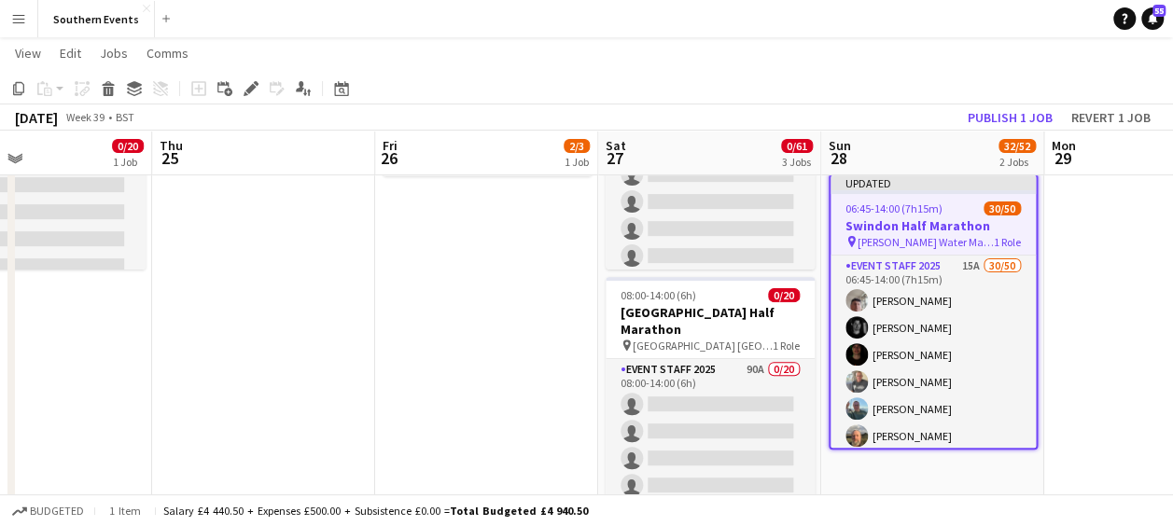
click at [835, 73] on app-page-menu "View Day view expanded Day view collapsed Month view Date picker Jump to [DATE]…" at bounding box center [586, 54] width 1173 height 35
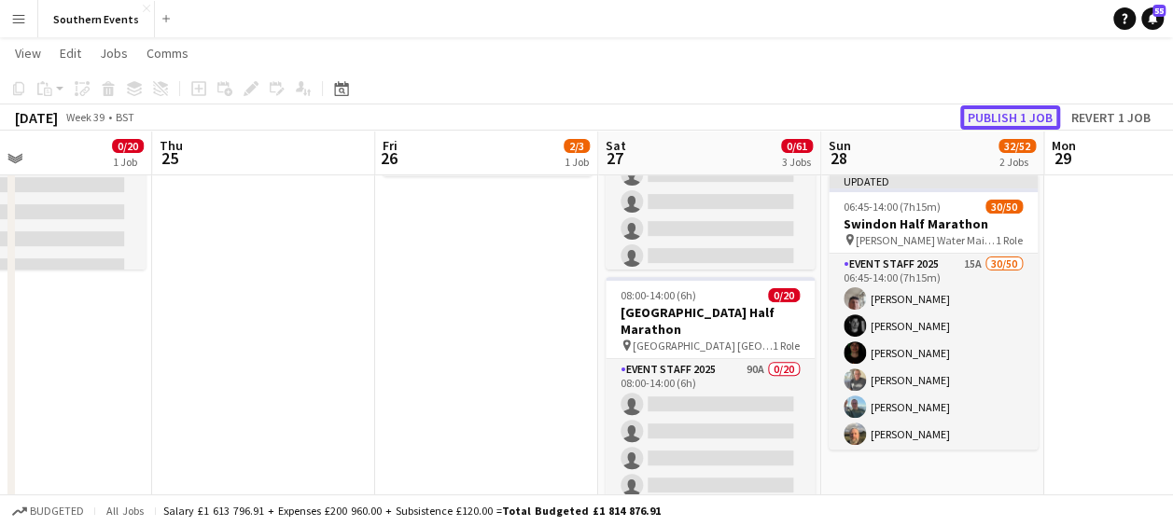
click at [978, 106] on button "Publish 1 job" at bounding box center [1010, 117] width 100 height 24
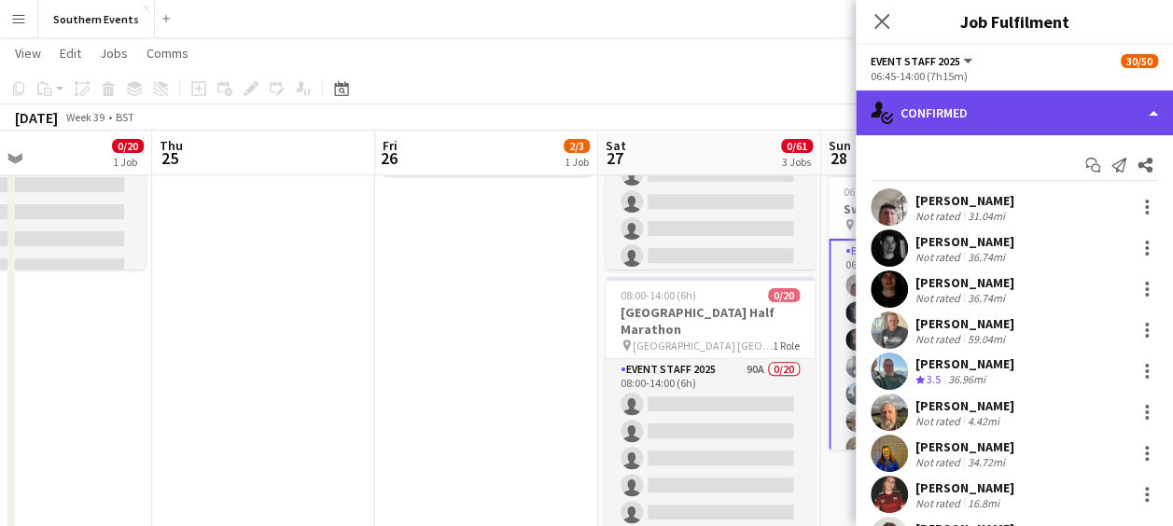
click at [1048, 111] on div "single-neutral-actions-check-2 Confirmed" at bounding box center [1014, 113] width 317 height 45
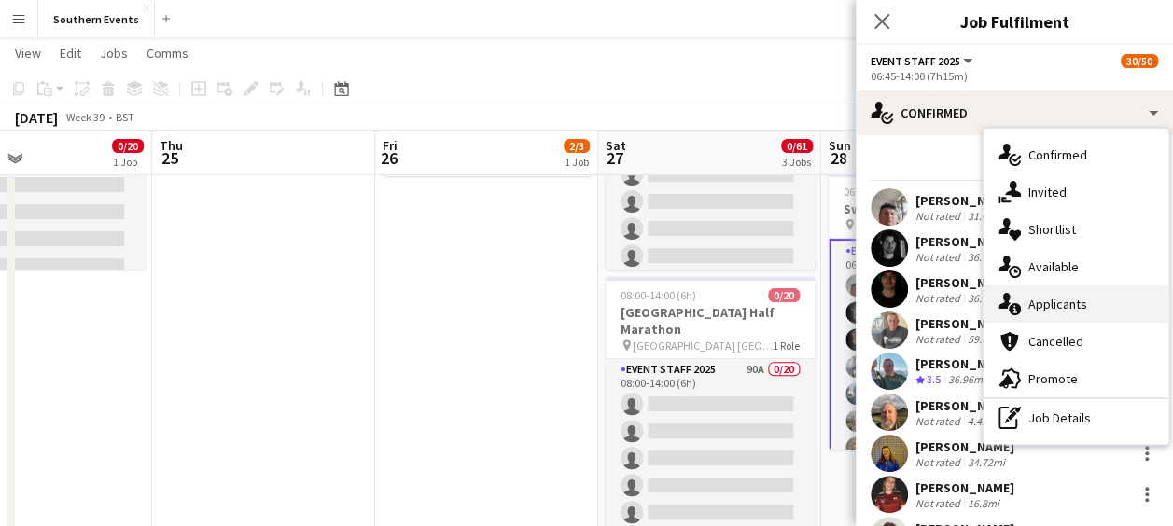
click at [1040, 302] on span "Applicants" at bounding box center [1058, 304] width 59 height 17
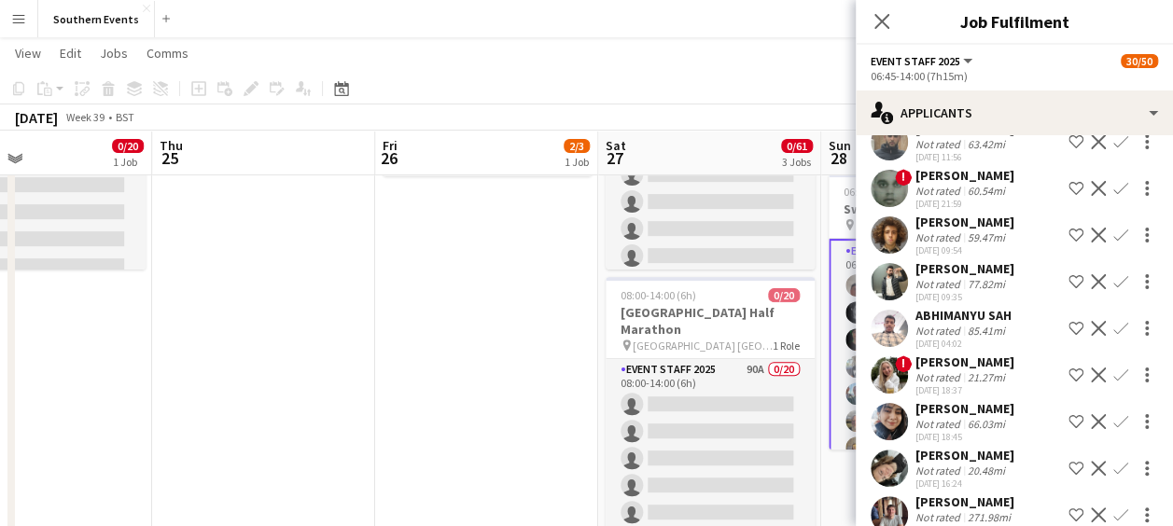
scroll to position [399, 0]
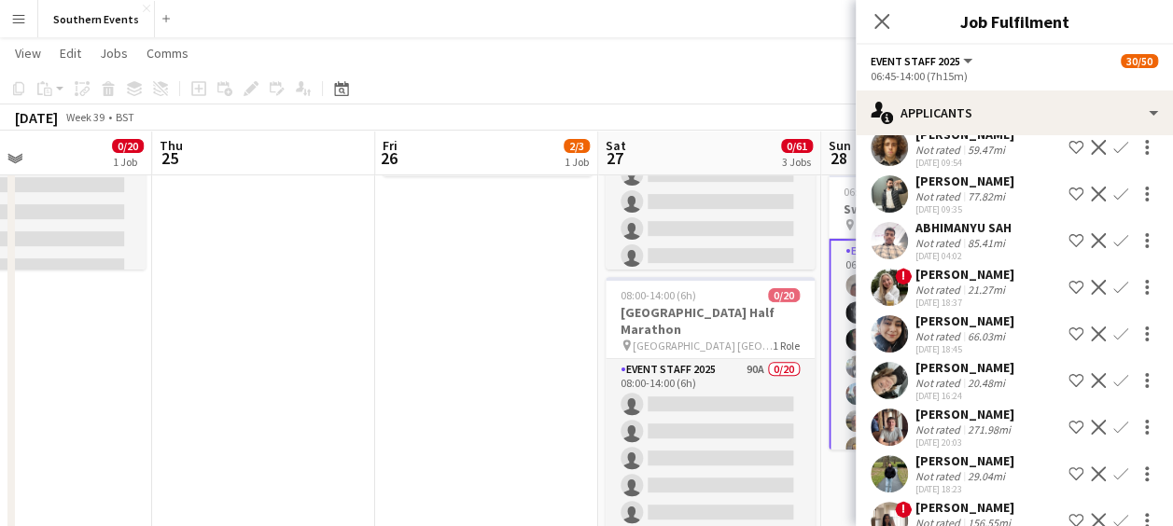
click at [1114, 373] on app-icon "Confirm" at bounding box center [1121, 380] width 15 height 15
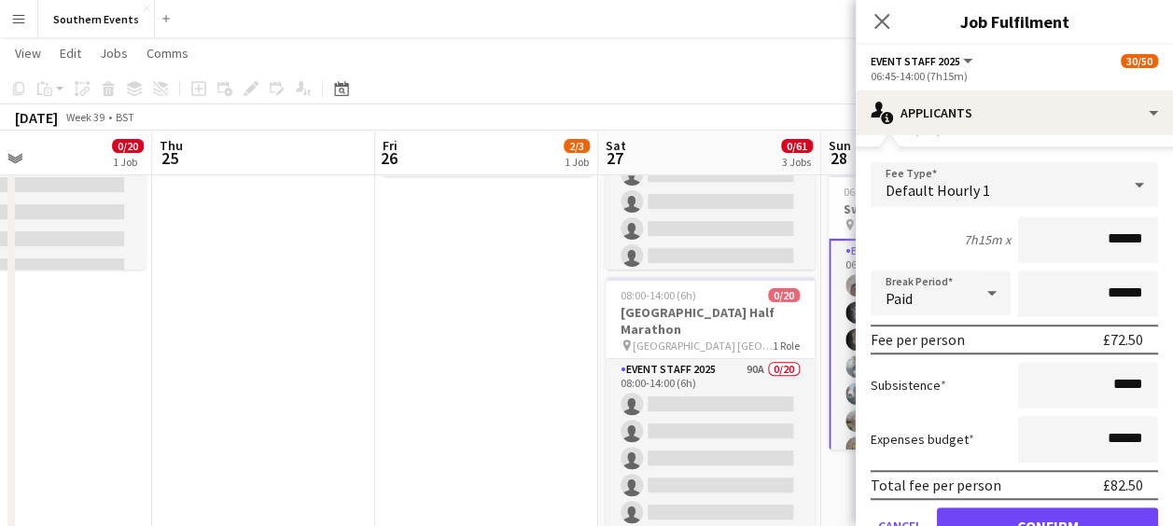
scroll to position [666, 0]
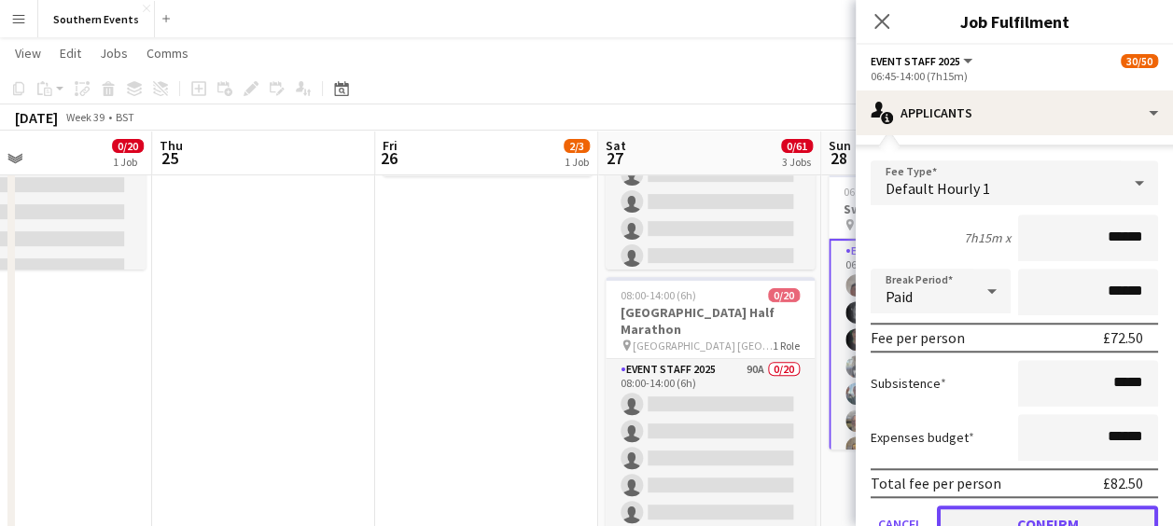
click at [1021, 506] on button "Confirm" at bounding box center [1047, 524] width 221 height 37
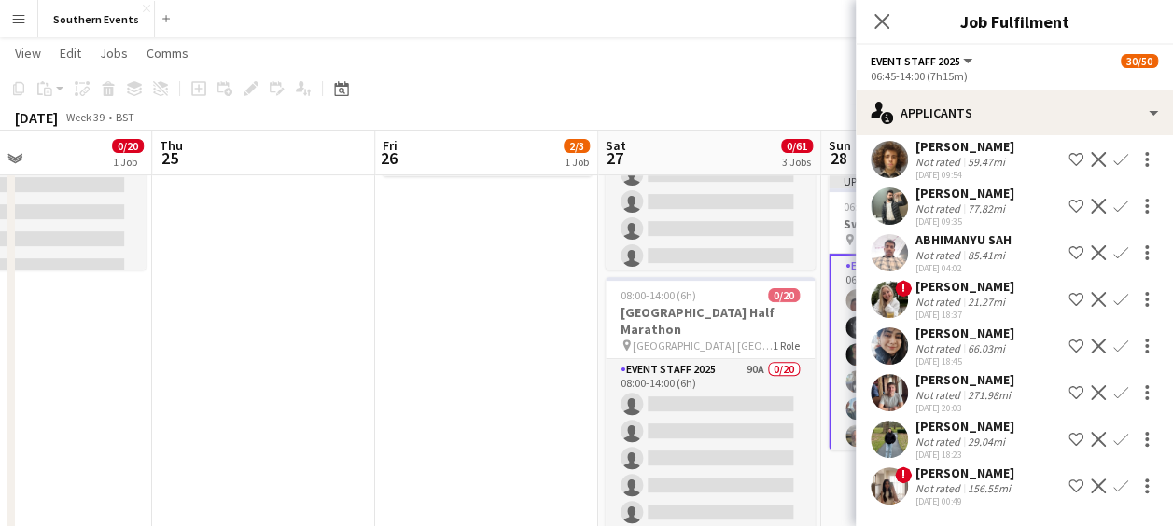
scroll to position [353, 0]
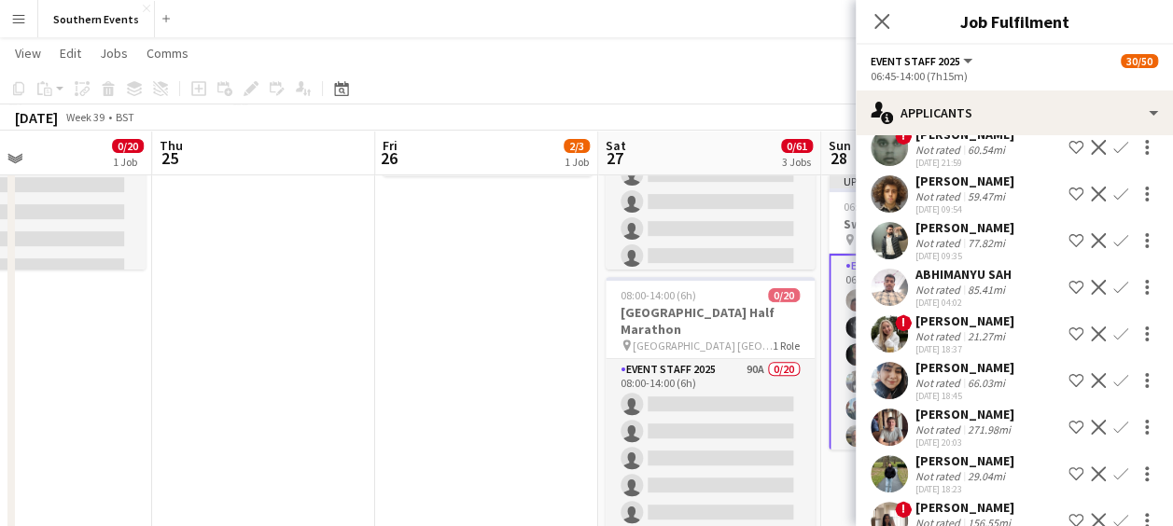
click at [896, 409] on app-user-avatar at bounding box center [889, 427] width 37 height 37
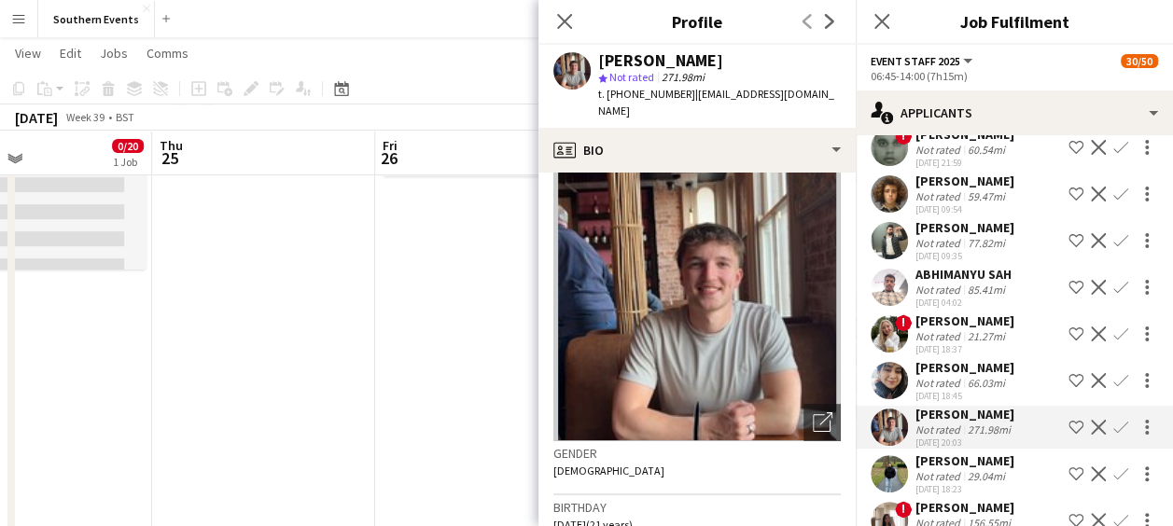
scroll to position [0, 0]
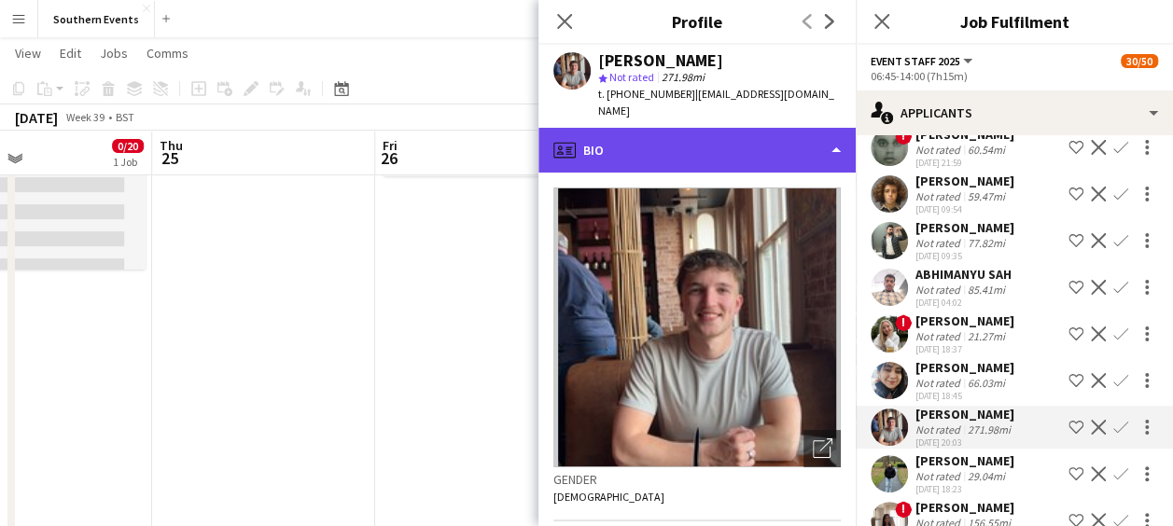
click at [760, 133] on div "profile Bio" at bounding box center [697, 150] width 317 height 45
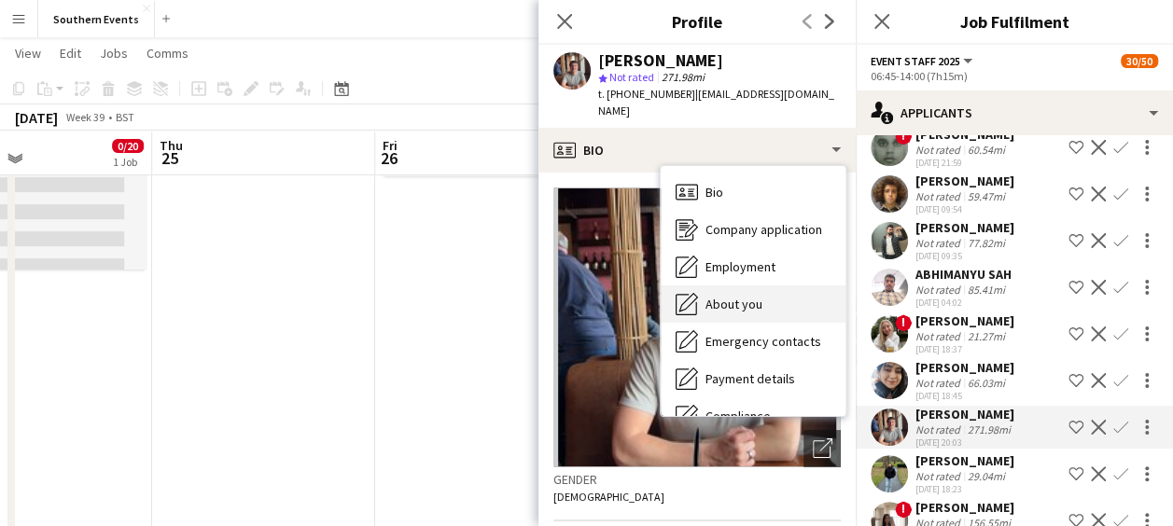
click at [729, 296] on span "About you" at bounding box center [734, 304] width 57 height 17
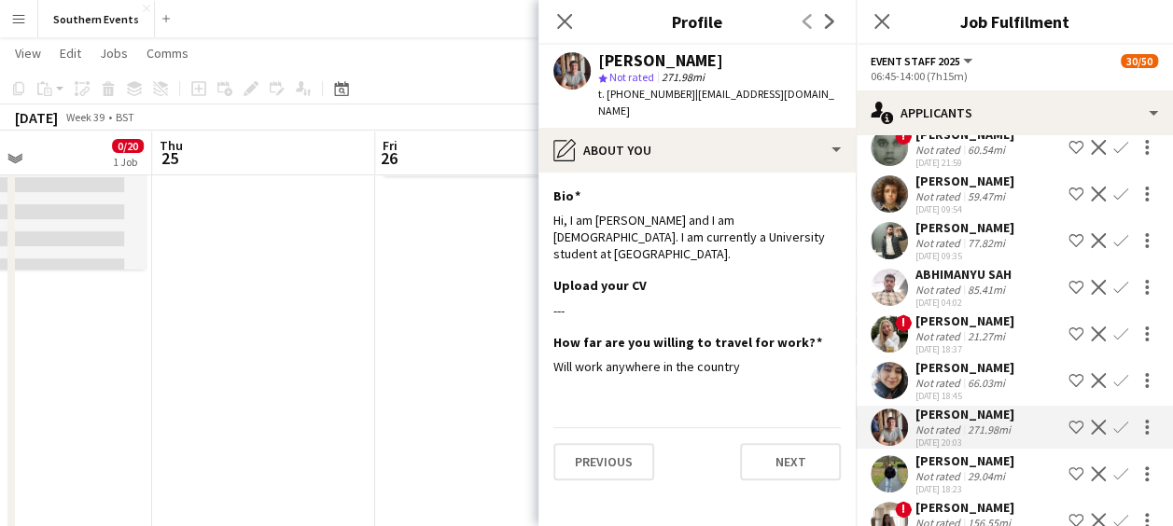
click at [1114, 420] on app-icon "Confirm" at bounding box center [1121, 427] width 15 height 15
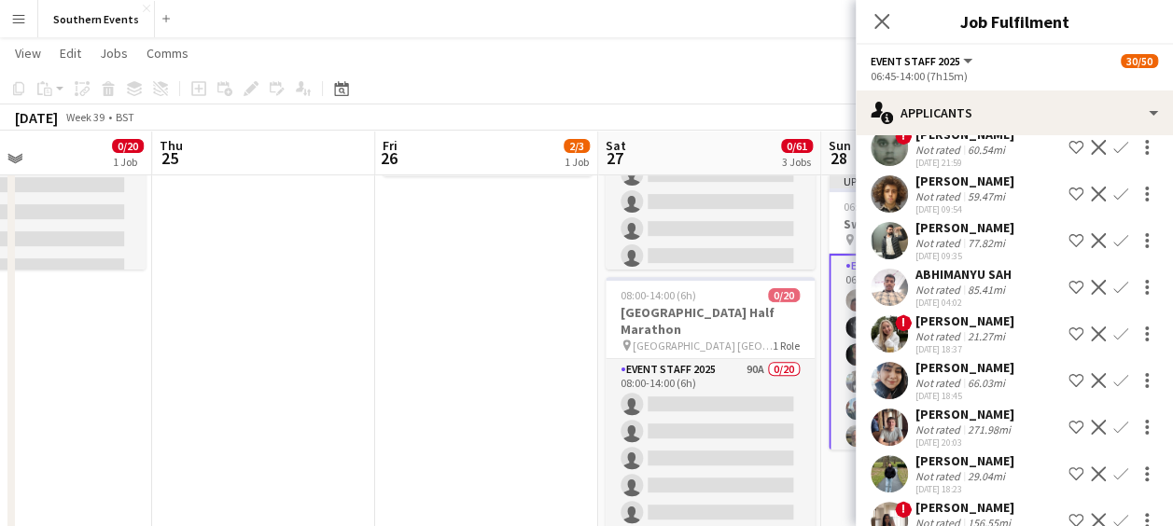
click at [1114, 420] on app-icon "Confirm" at bounding box center [1121, 427] width 15 height 15
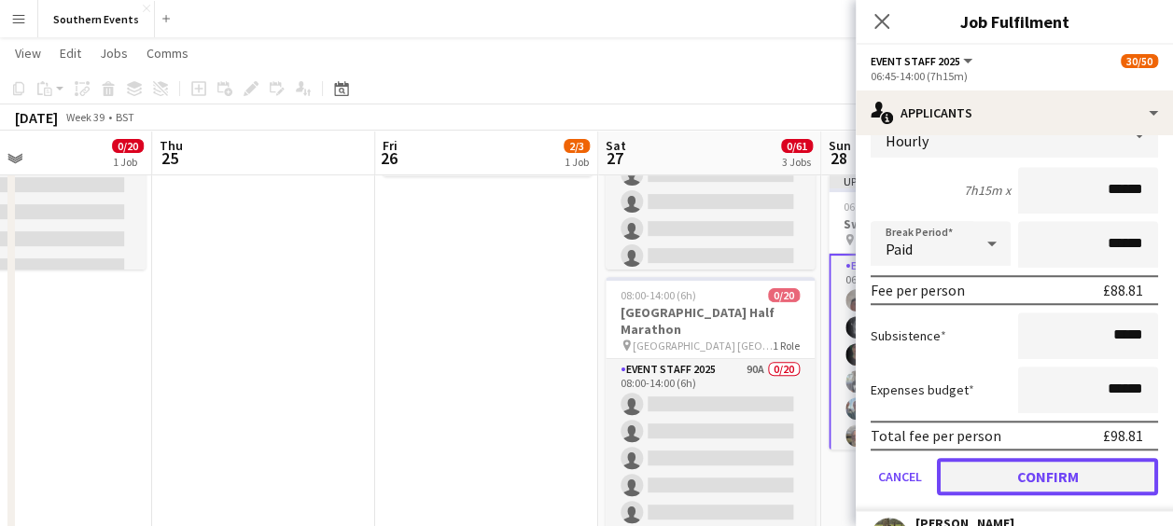
click at [1044, 458] on button "Confirm" at bounding box center [1047, 476] width 221 height 37
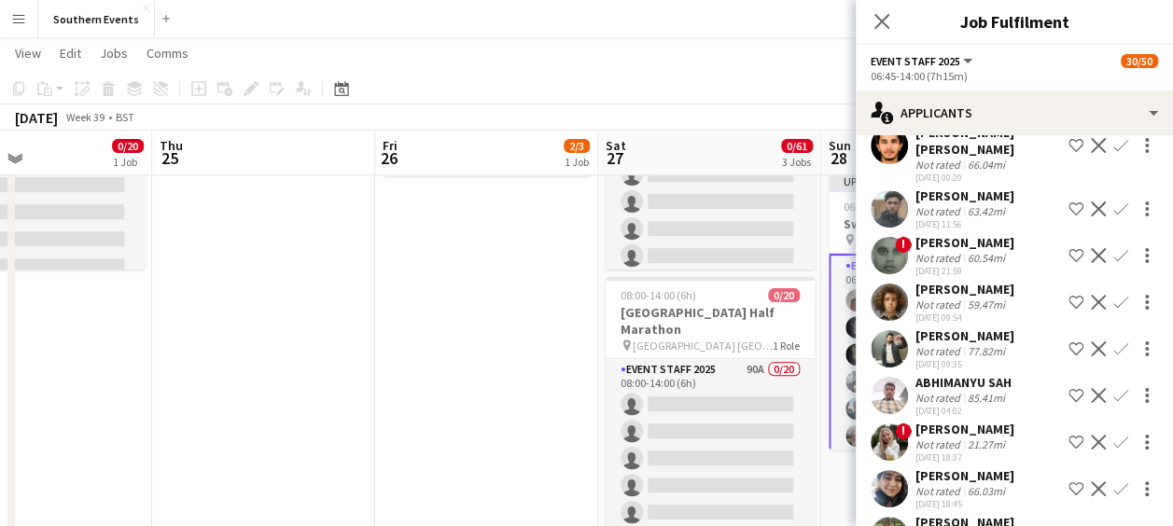
scroll to position [306, 0]
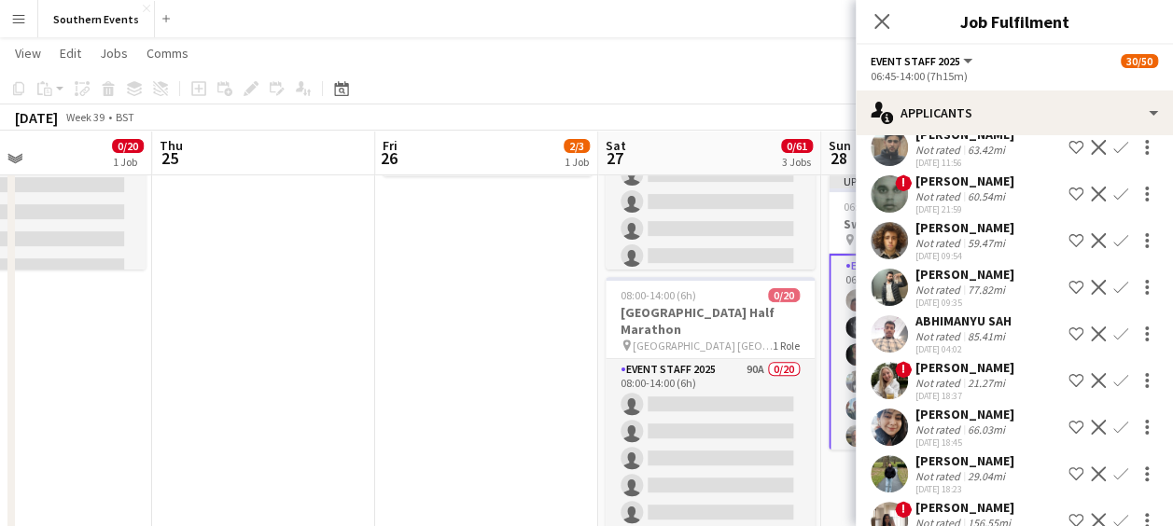
click at [1114, 420] on app-icon "Confirm" at bounding box center [1121, 427] width 15 height 15
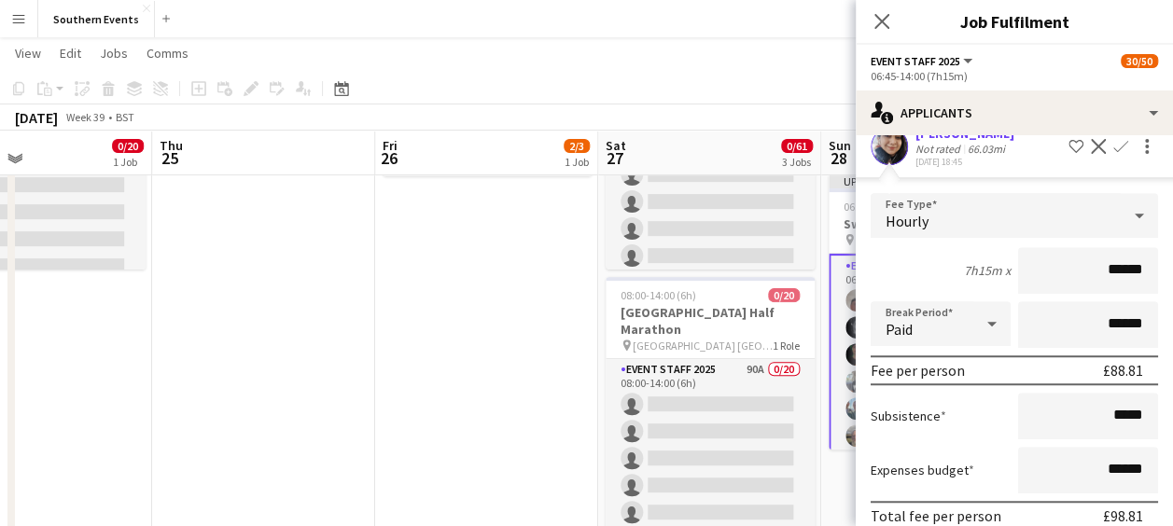
scroll to position [649, 0]
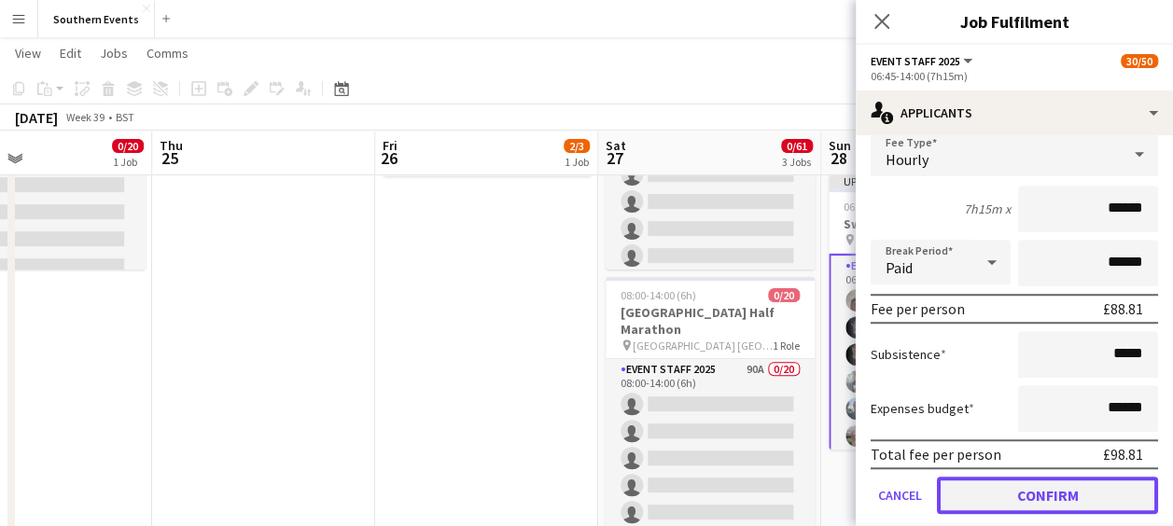
click at [1017, 477] on button "Confirm" at bounding box center [1047, 495] width 221 height 37
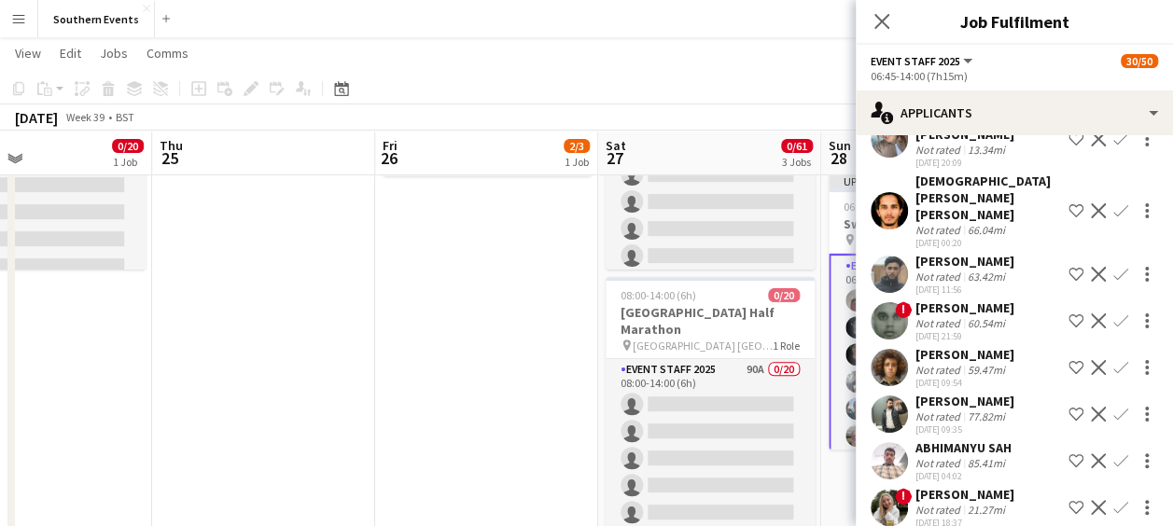
scroll to position [259, 0]
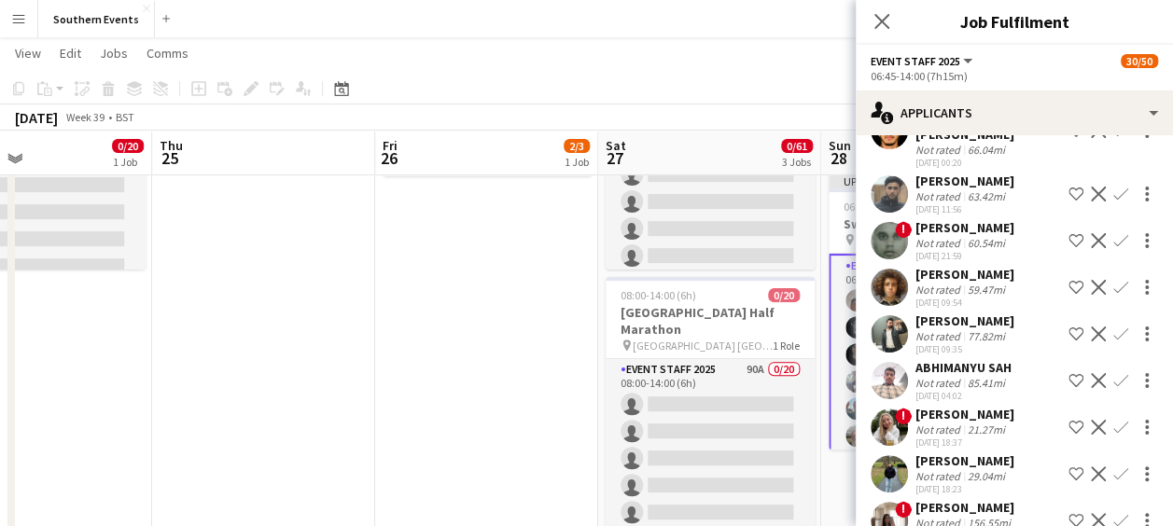
click at [1114, 467] on app-icon "Confirm" at bounding box center [1121, 474] width 15 height 15
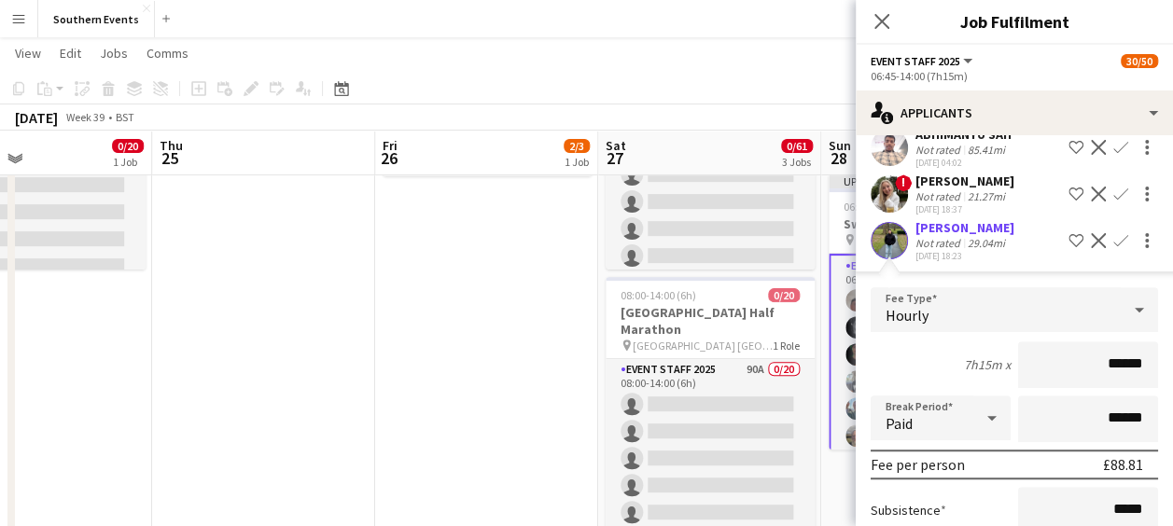
scroll to position [644, 0]
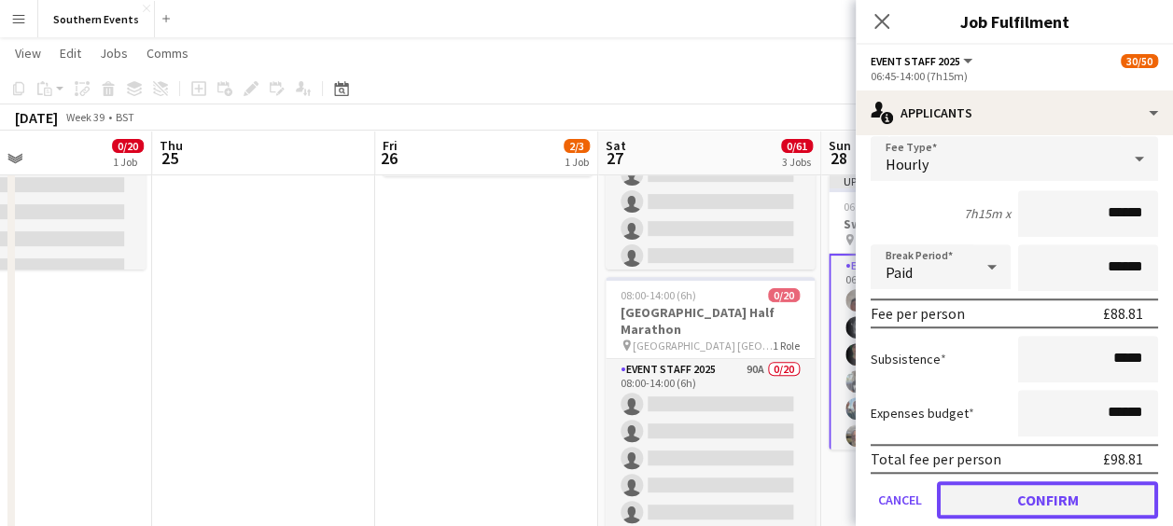
click at [1005, 482] on button "Confirm" at bounding box center [1047, 500] width 221 height 37
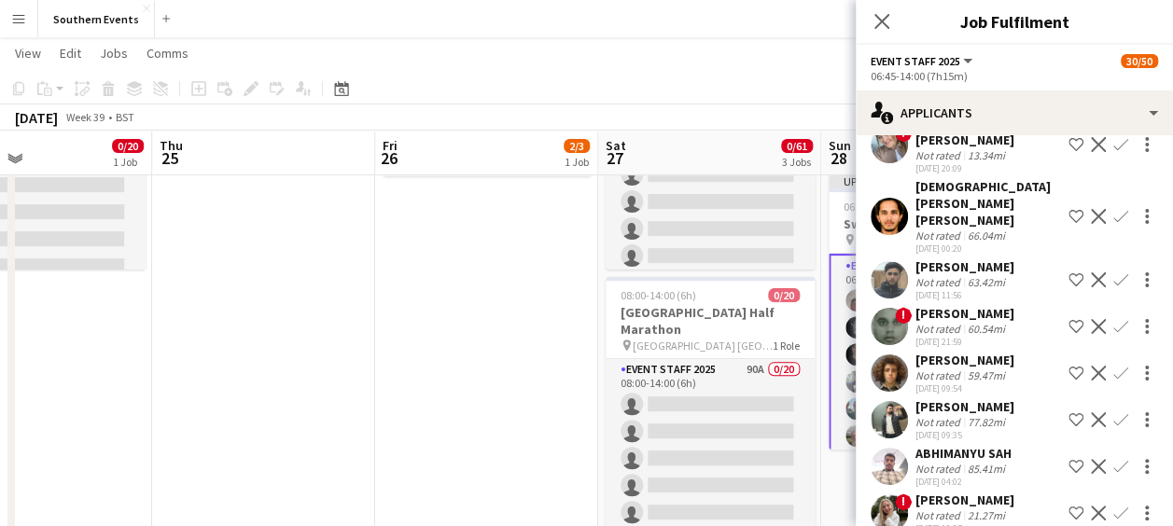
scroll to position [213, 0]
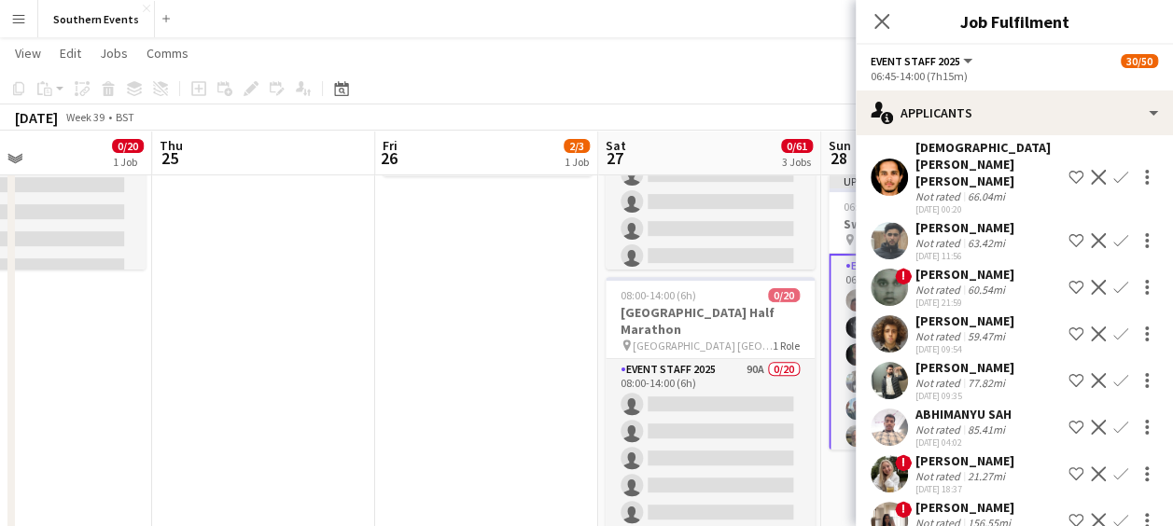
click at [890, 502] on app-user-avatar at bounding box center [889, 520] width 37 height 37
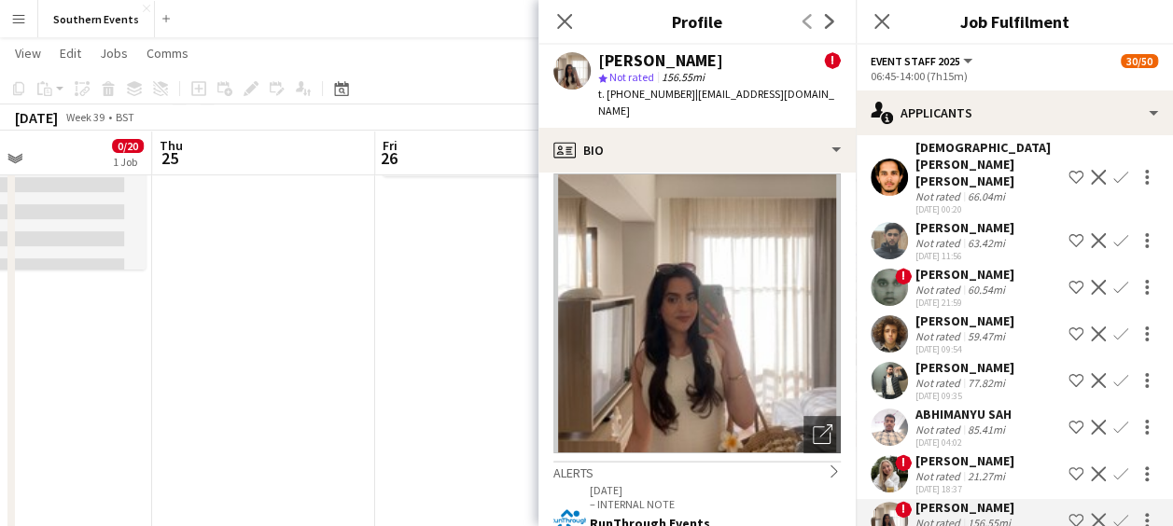
scroll to position [0, 0]
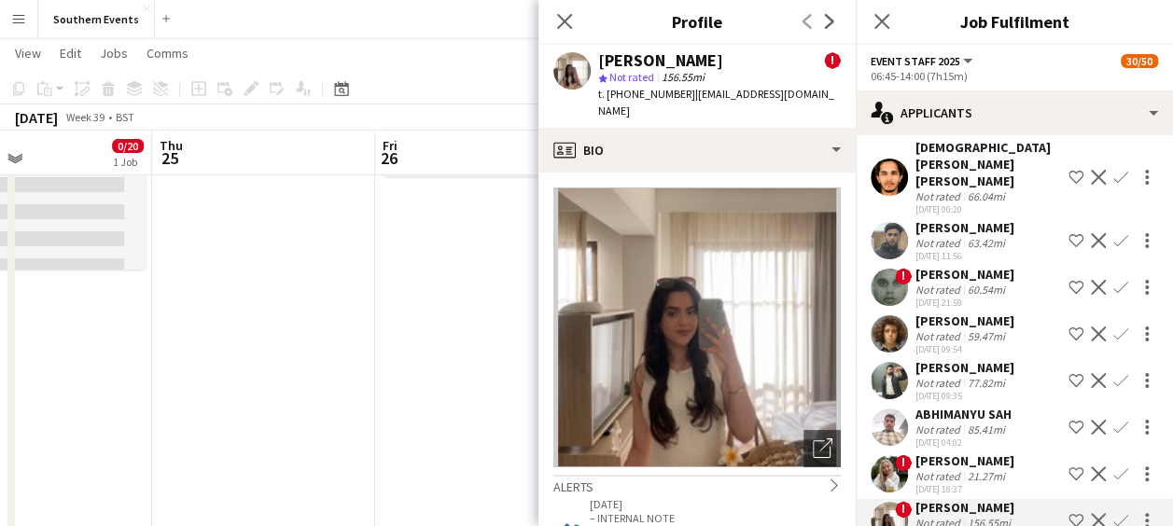
click at [1114, 513] on app-icon "Confirm" at bounding box center [1121, 520] width 15 height 15
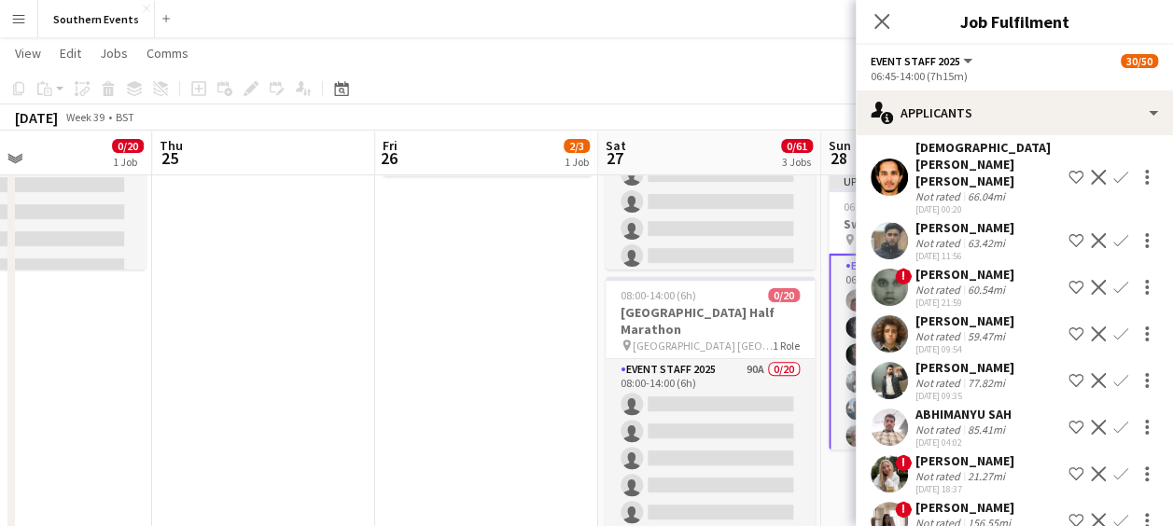
click at [1114, 513] on app-icon "Confirm" at bounding box center [1121, 520] width 15 height 15
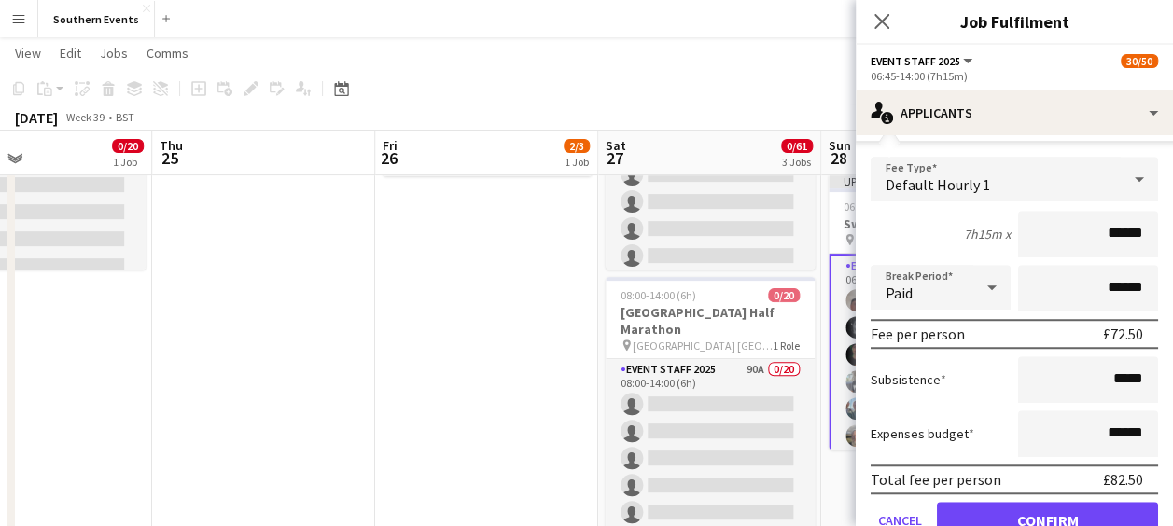
scroll to position [637, 0]
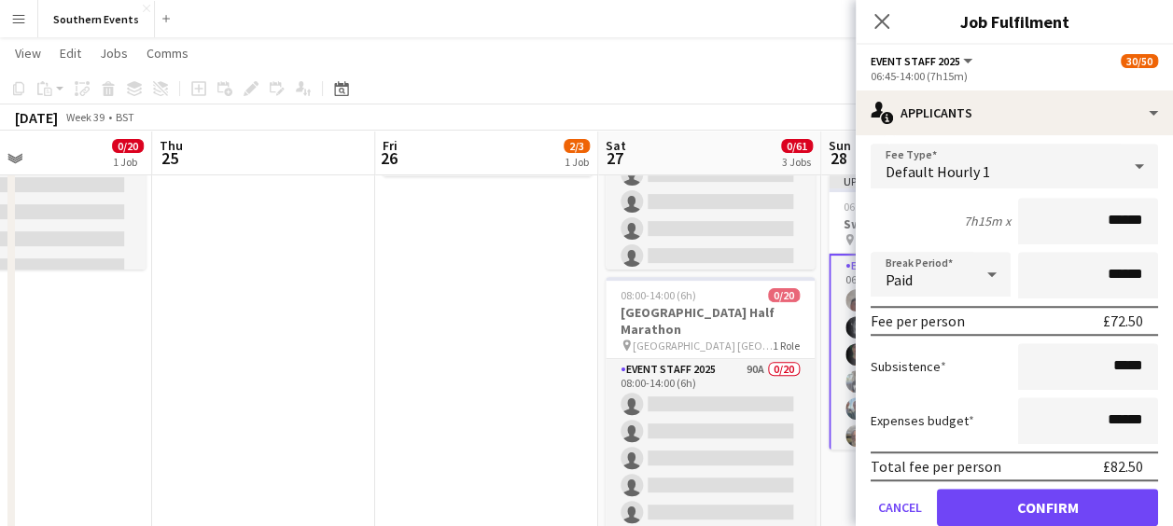
click at [1010, 493] on form "Fee Type Default Hourly 1 7h15m x ****** Break Period Paid ****** Fee per perso…" at bounding box center [1014, 343] width 317 height 399
click at [1009, 489] on button "Confirm" at bounding box center [1047, 507] width 221 height 37
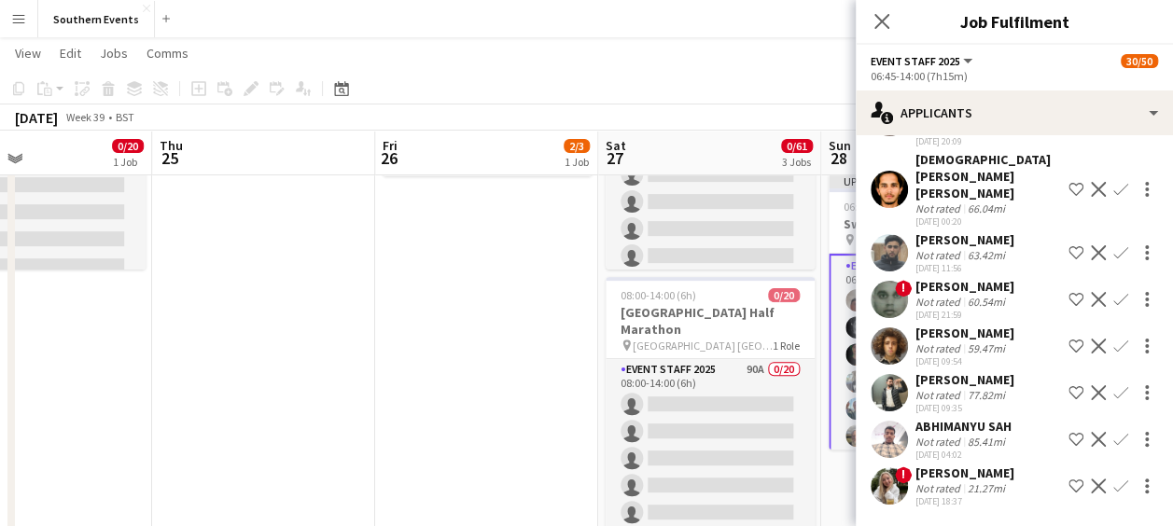
scroll to position [166, 0]
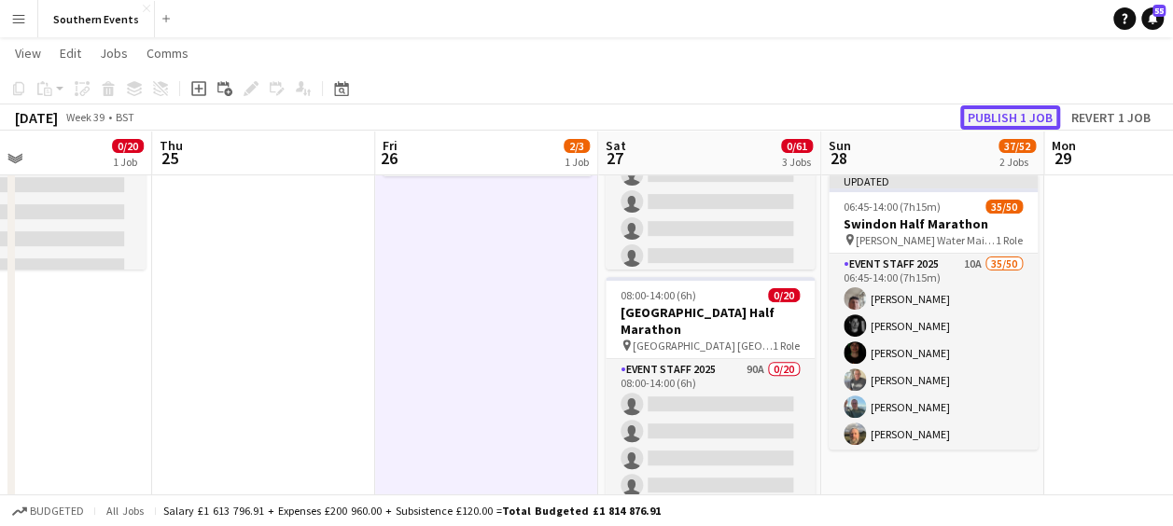
click at [990, 106] on button "Publish 1 job" at bounding box center [1010, 117] width 100 height 24
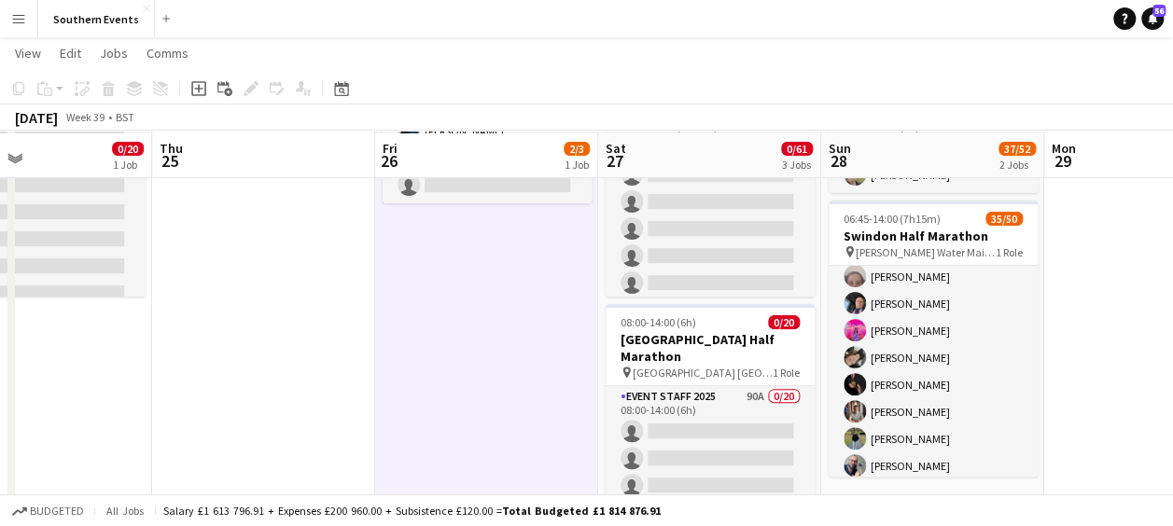
scroll to position [198, 0]
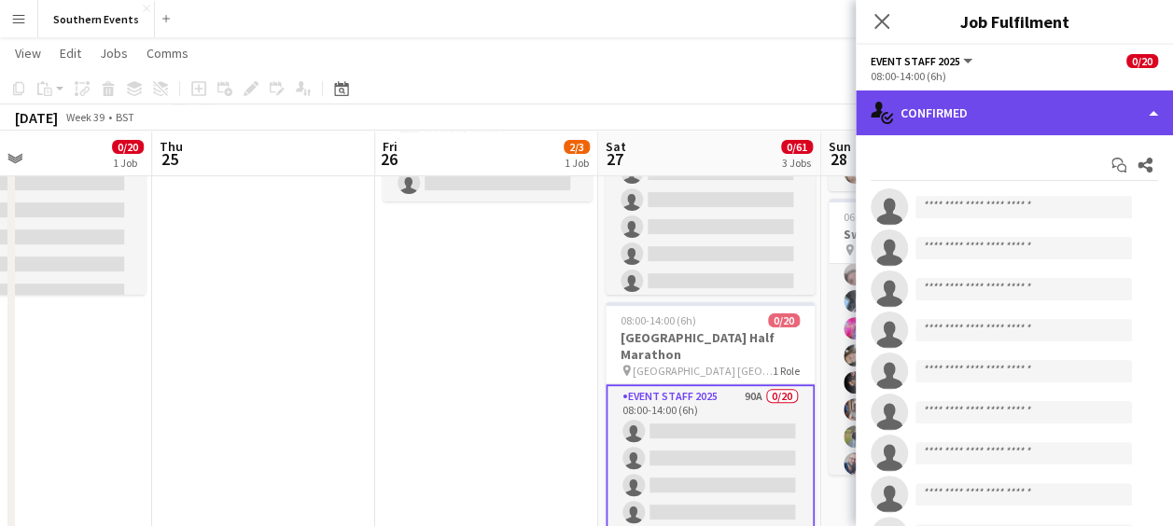
click at [1049, 118] on div "single-neutral-actions-check-2 Confirmed" at bounding box center [1014, 113] width 317 height 45
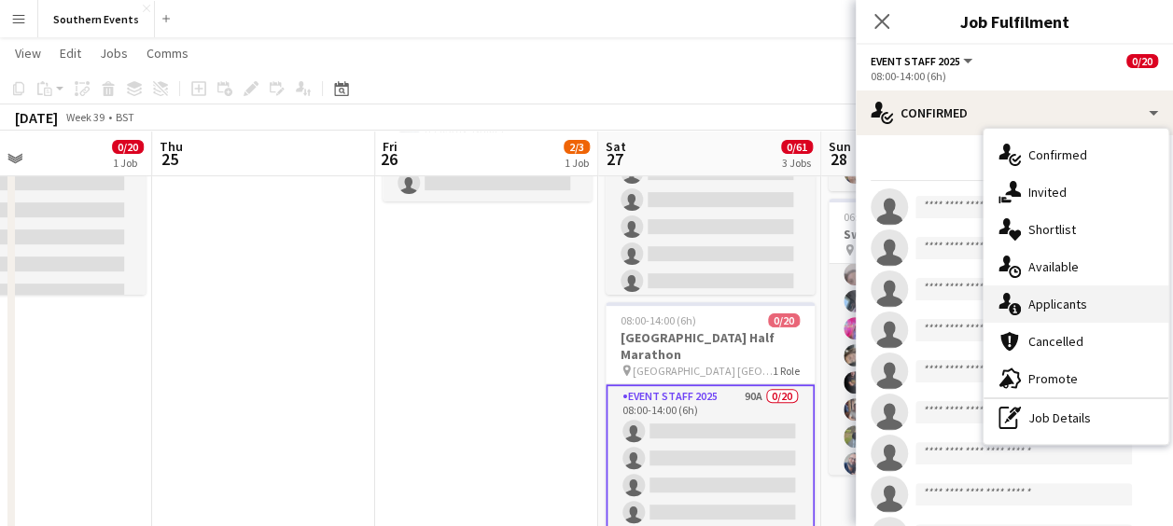
click at [1051, 299] on span "Applicants" at bounding box center [1058, 304] width 59 height 17
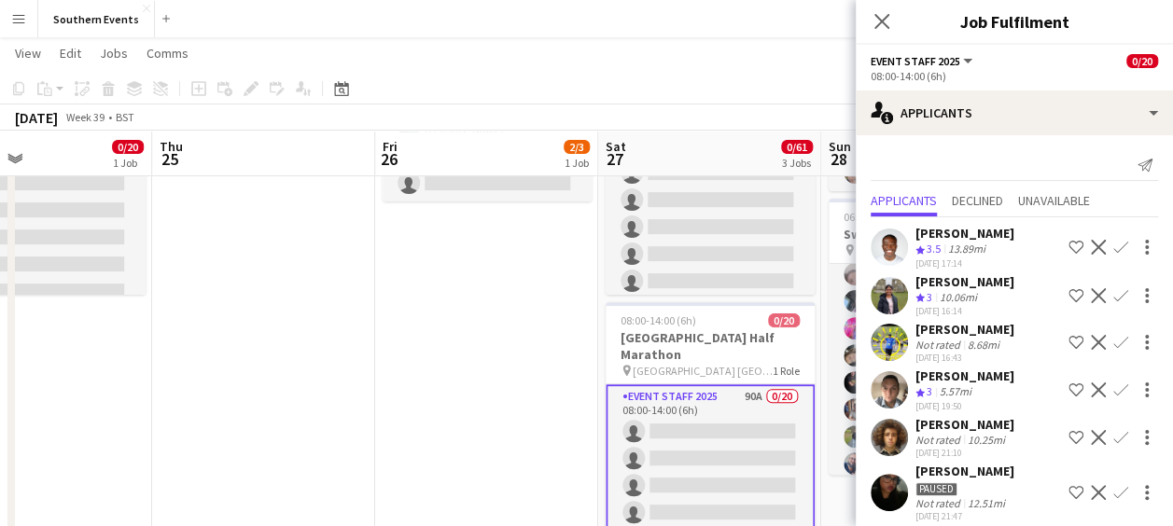
click at [1114, 245] on app-icon "Confirm" at bounding box center [1121, 247] width 15 height 15
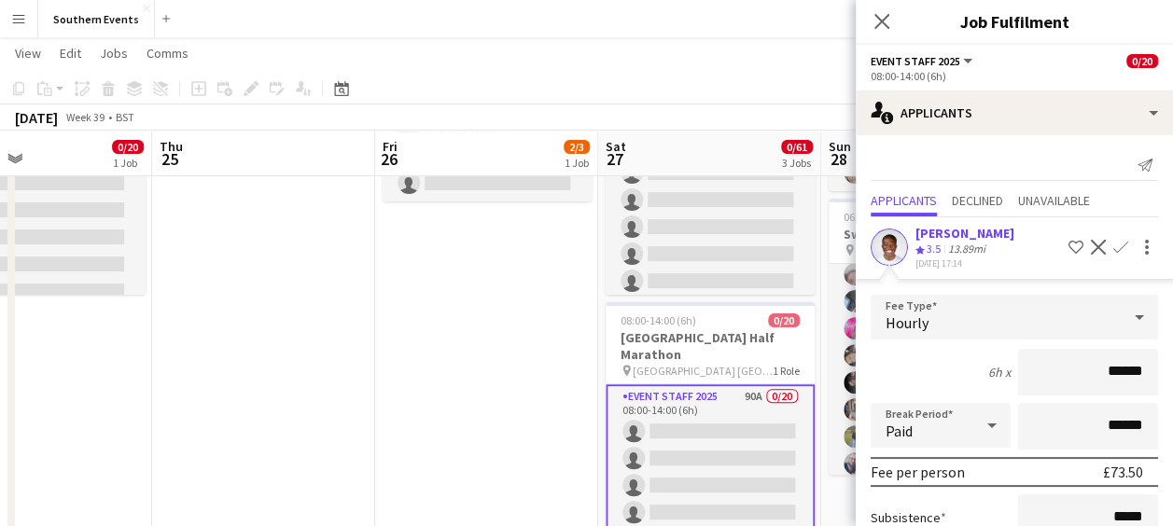
click at [1114, 245] on app-icon "Confirm" at bounding box center [1121, 247] width 15 height 15
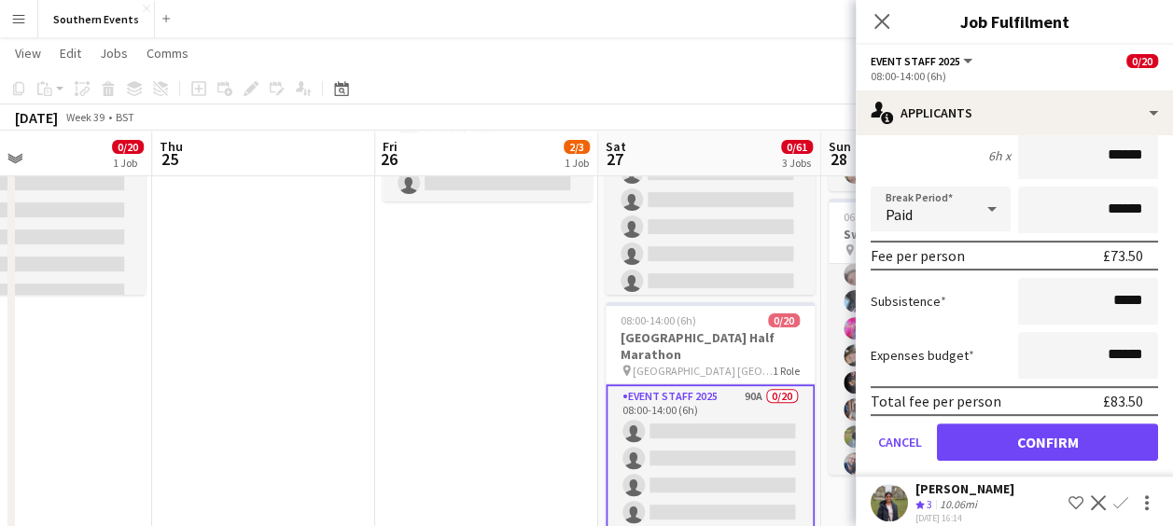
scroll to position [217, 0]
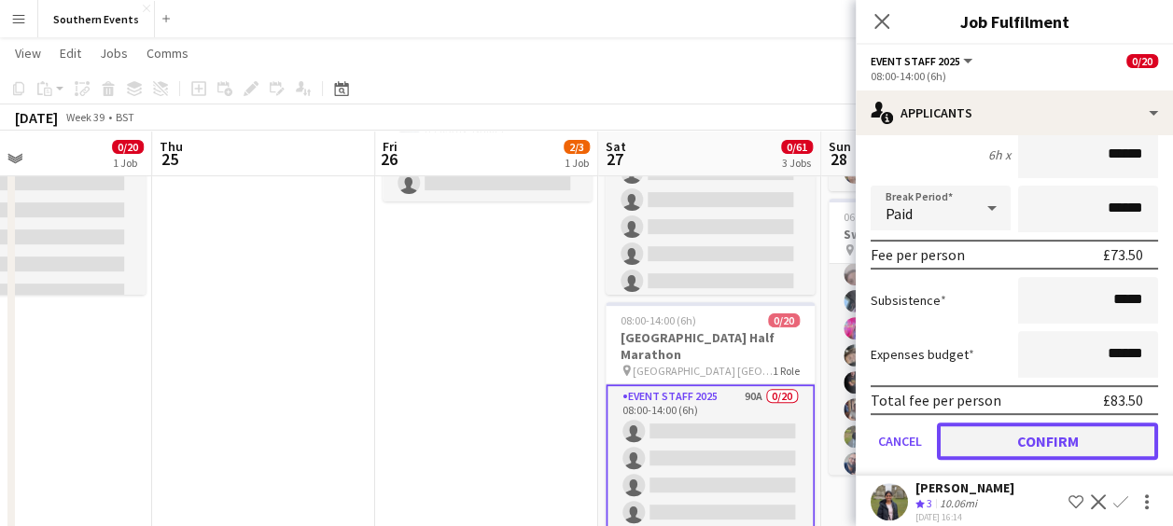
click at [1016, 431] on button "Confirm" at bounding box center [1047, 441] width 221 height 37
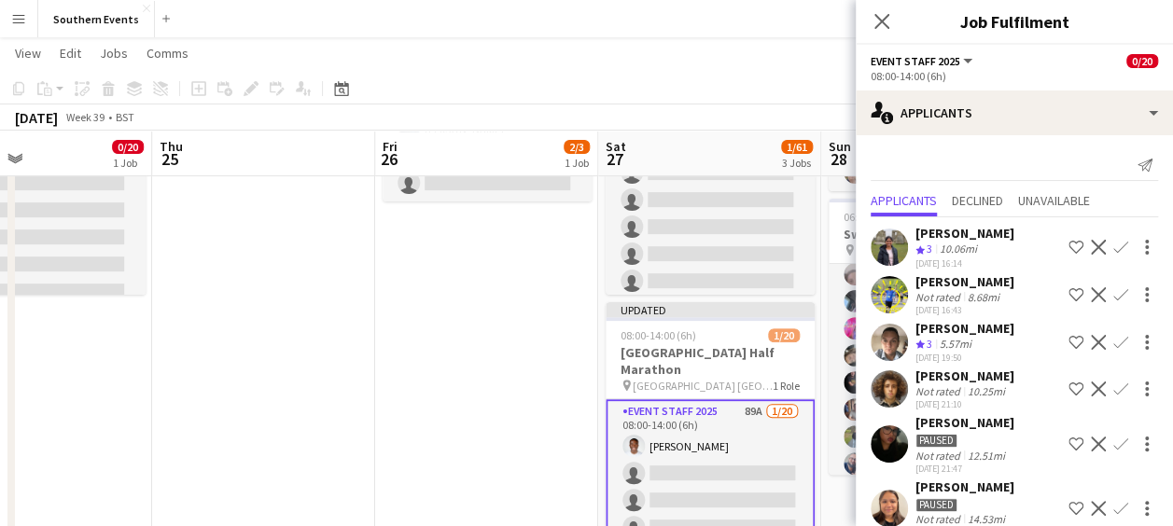
scroll to position [0, 0]
click at [1114, 255] on app-icon "Confirm" at bounding box center [1121, 247] width 15 height 15
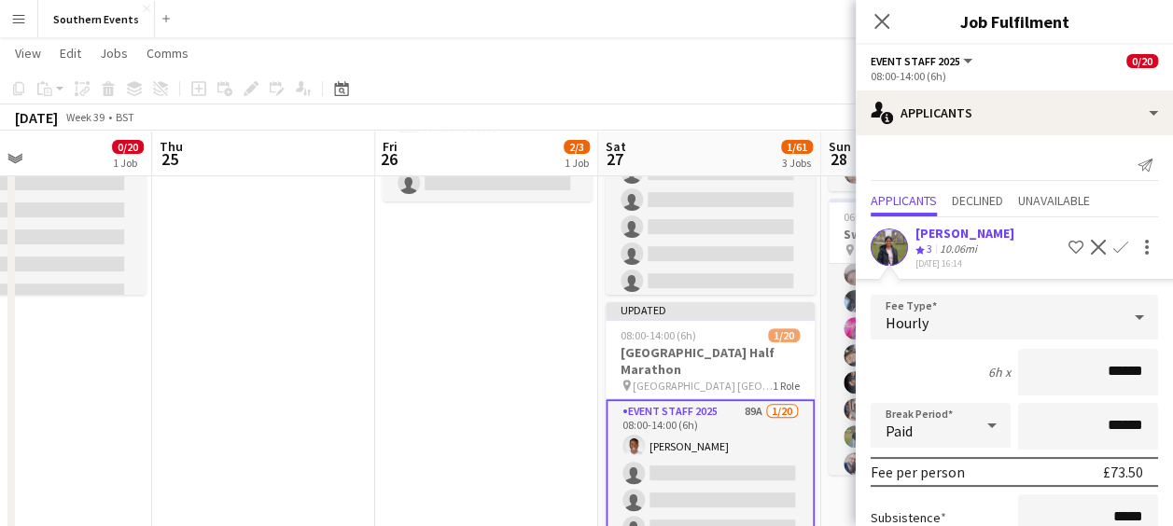
scroll to position [193, 0]
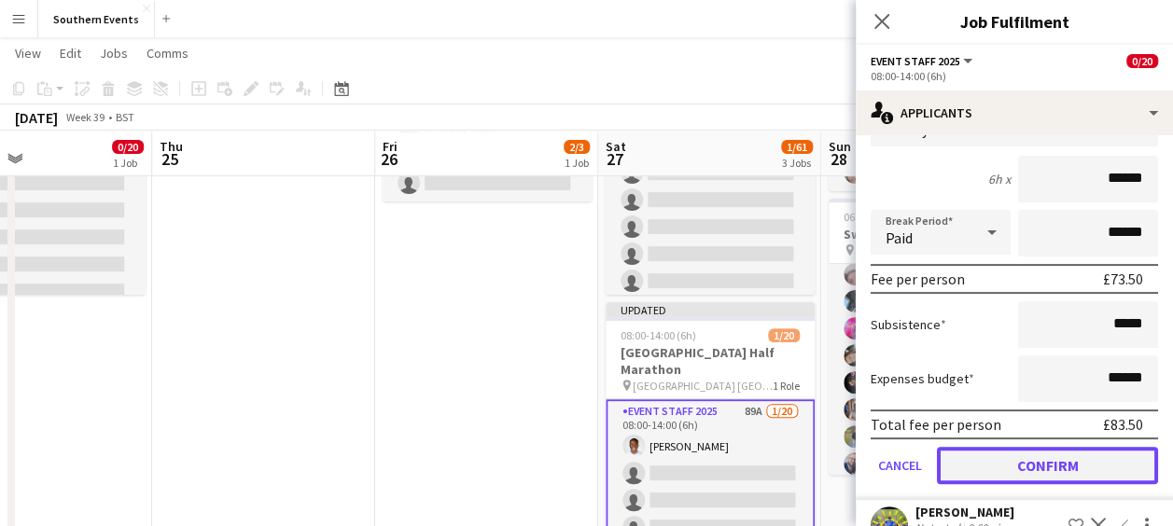
click at [1002, 484] on button "Confirm" at bounding box center [1047, 465] width 221 height 37
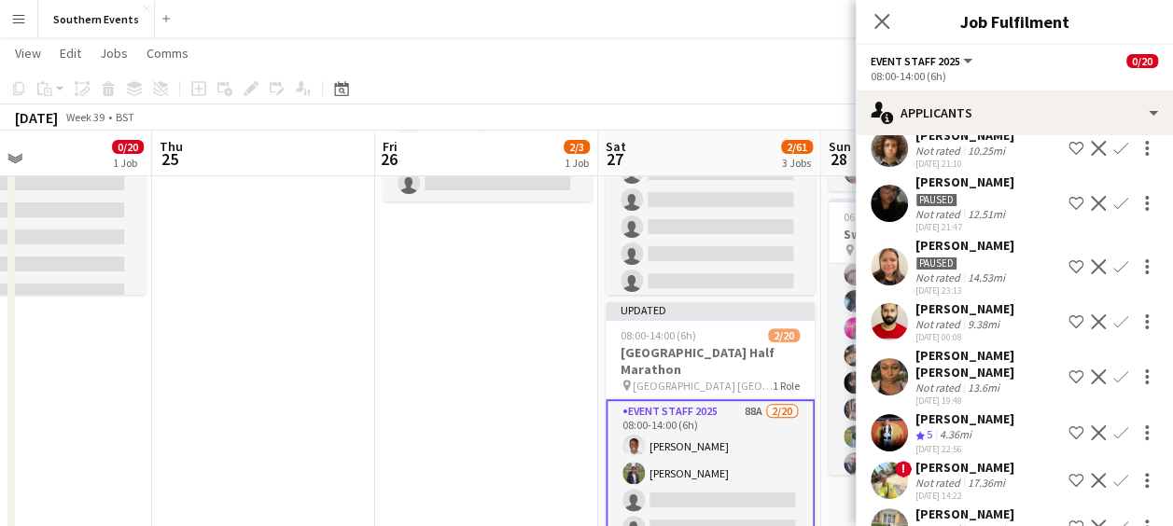
scroll to position [0, 0]
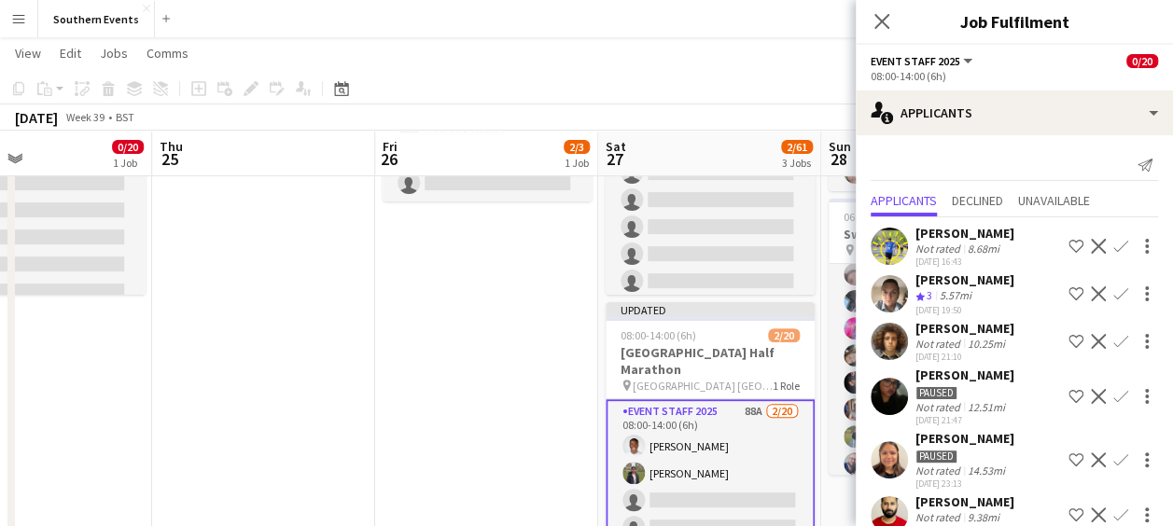
click at [1114, 289] on app-icon "Confirm" at bounding box center [1121, 294] width 15 height 15
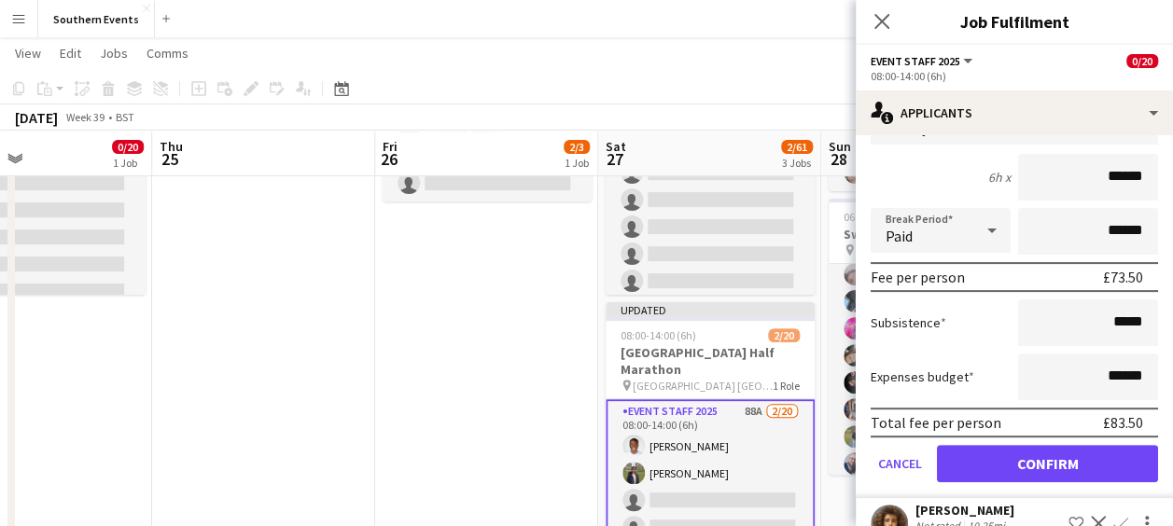
scroll to position [244, 0]
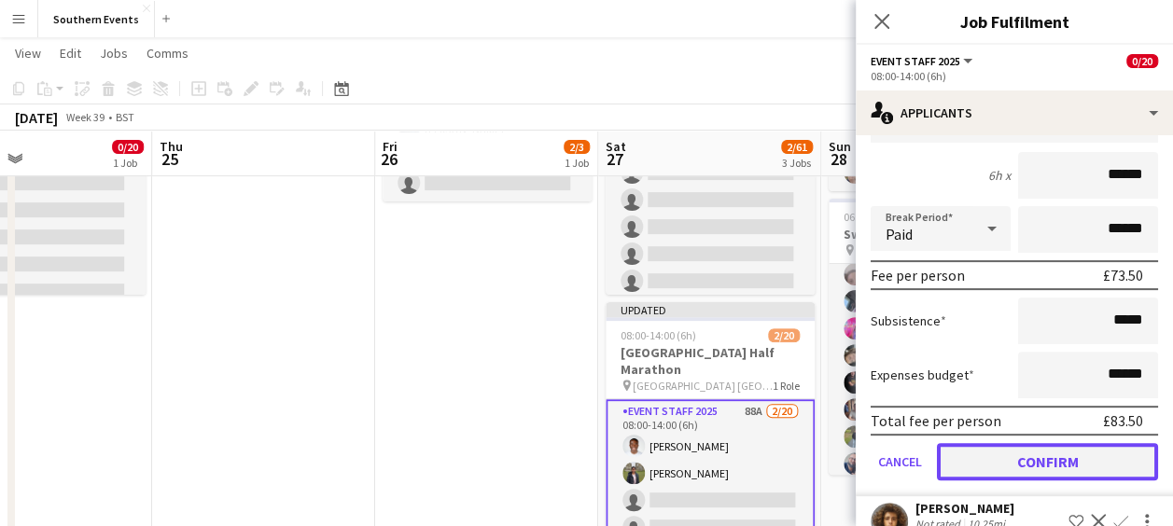
click at [999, 472] on button "Confirm" at bounding box center [1047, 461] width 221 height 37
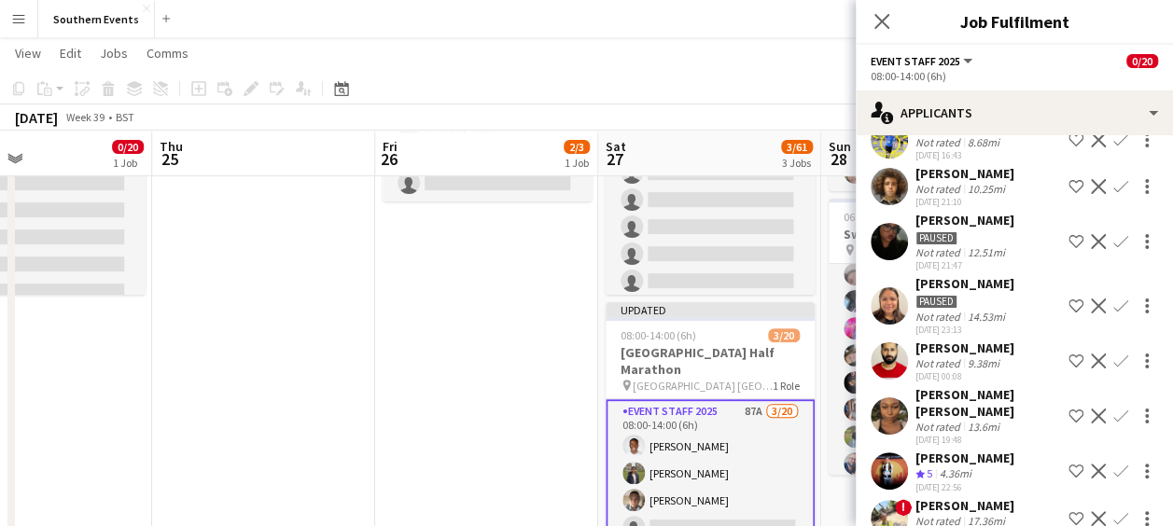
scroll to position [116, 0]
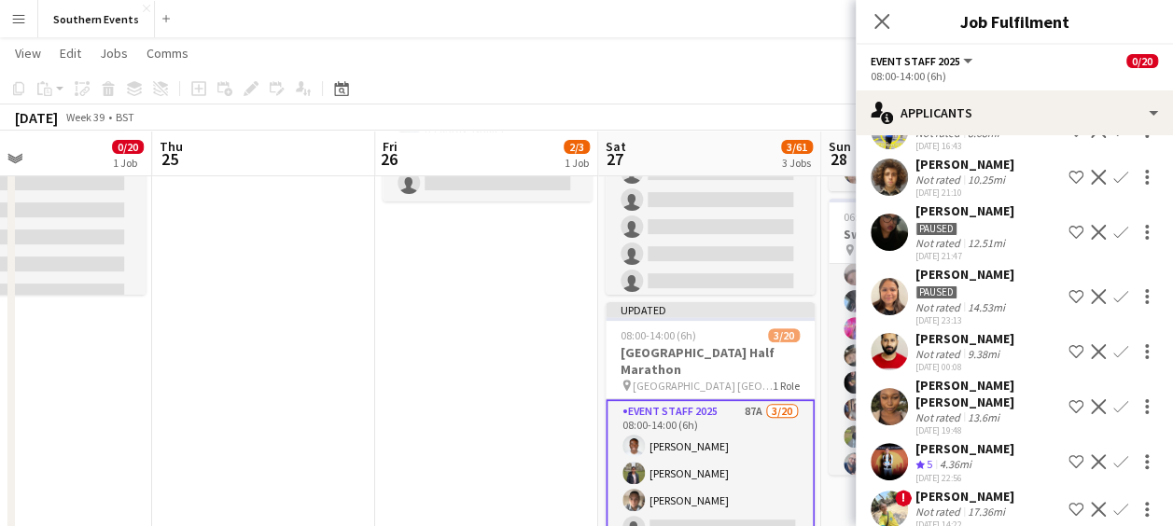
drag, startPoint x: 999, startPoint y: 472, endPoint x: 1017, endPoint y: 477, distance: 19.2
click at [1017, 488] on div "! [PERSON_NAME] Not rated 17.36mi [DATE] 14:22 Shortlist crew Decline Confirm" at bounding box center [1014, 509] width 317 height 43
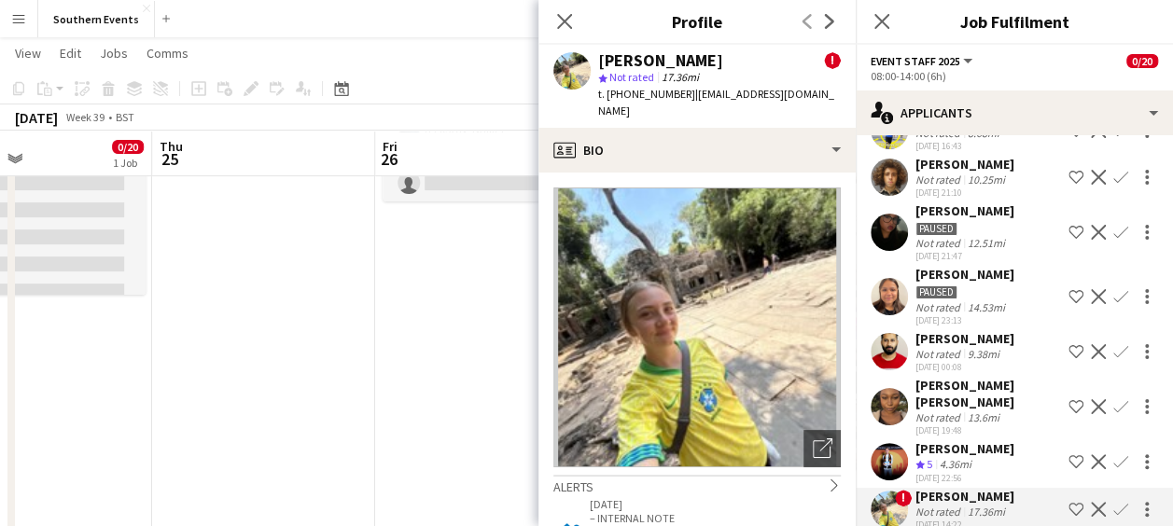
click at [1114, 455] on app-icon "Confirm" at bounding box center [1121, 462] width 15 height 15
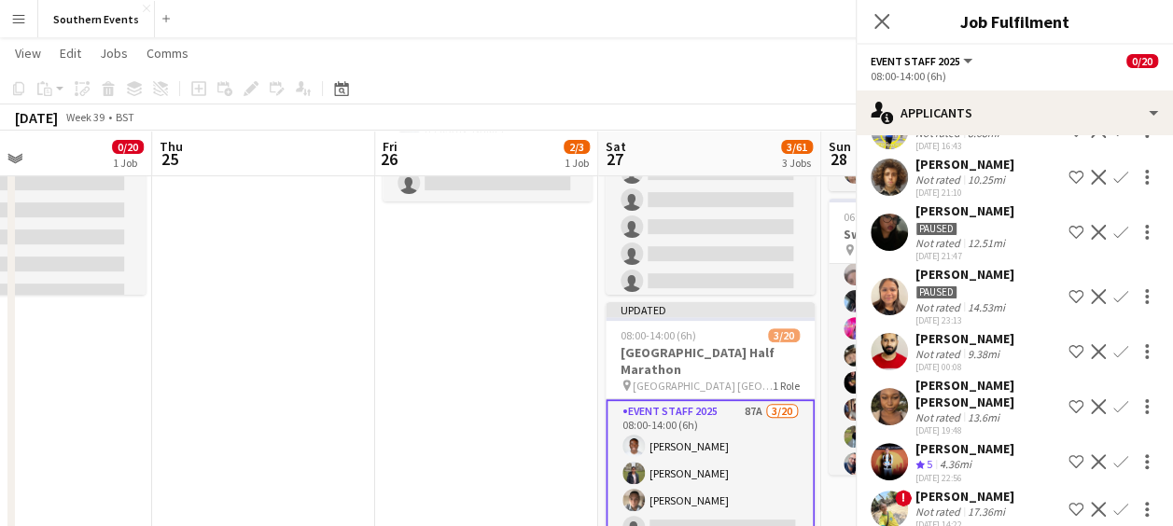
scroll to position [353, 0]
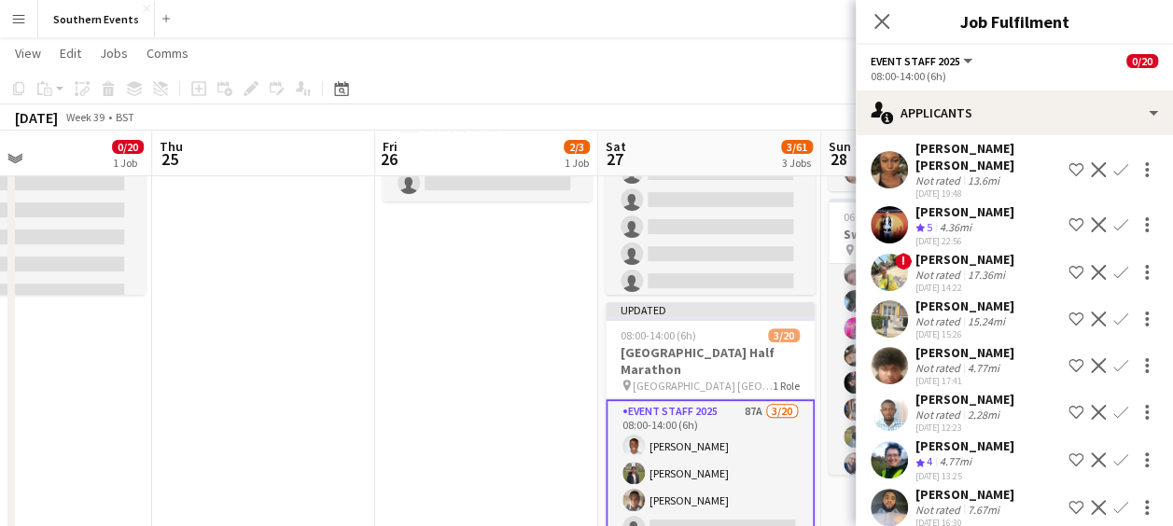
click at [1114, 217] on app-icon "Confirm" at bounding box center [1121, 224] width 15 height 15
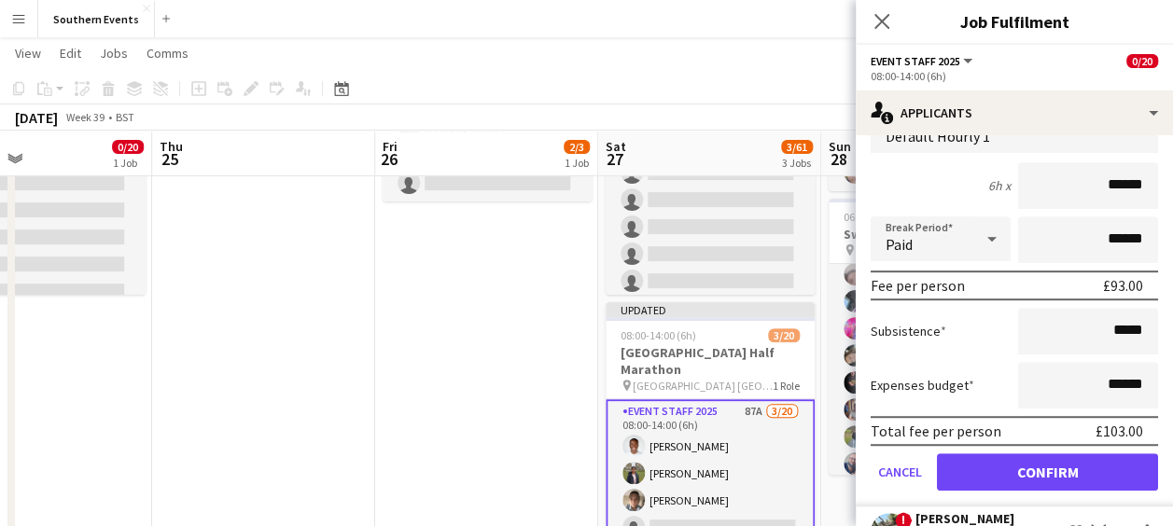
scroll to position [518, 0]
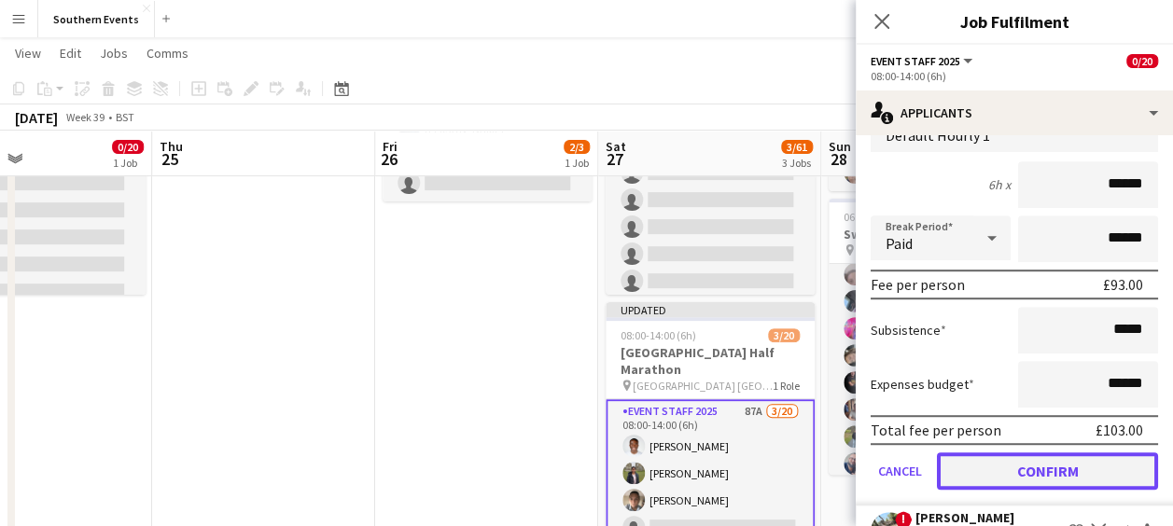
click at [988, 453] on button "Confirm" at bounding box center [1047, 471] width 221 height 37
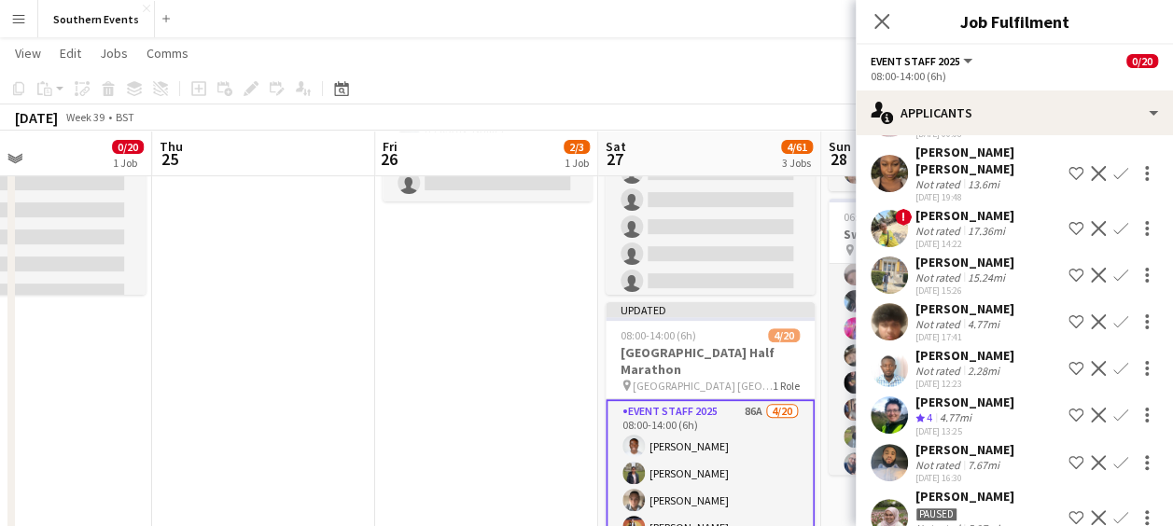
scroll to position [357, 0]
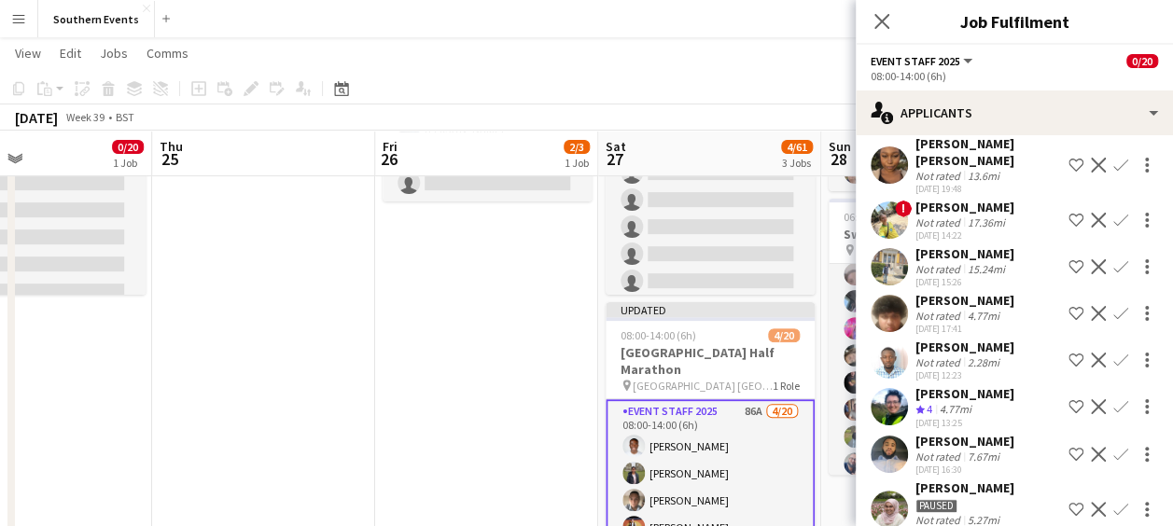
click at [1106, 385] on div "[PERSON_NAME] Crew rating 4 4.77mi [DATE] 13:25 Shortlist crew Decline Confirm" at bounding box center [1014, 407] width 317 height 45
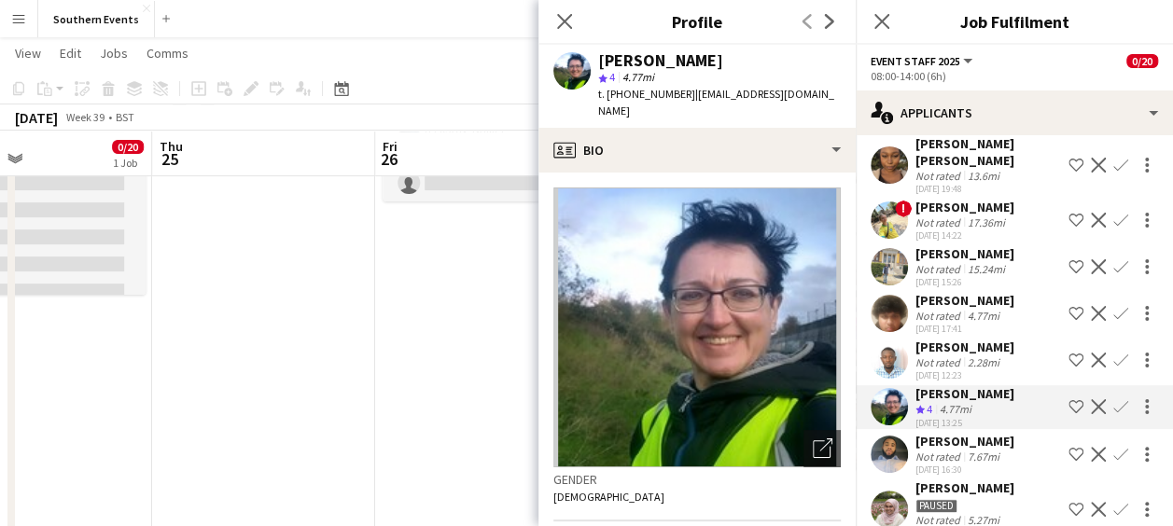
click at [1114, 399] on app-icon "Confirm" at bounding box center [1121, 406] width 15 height 15
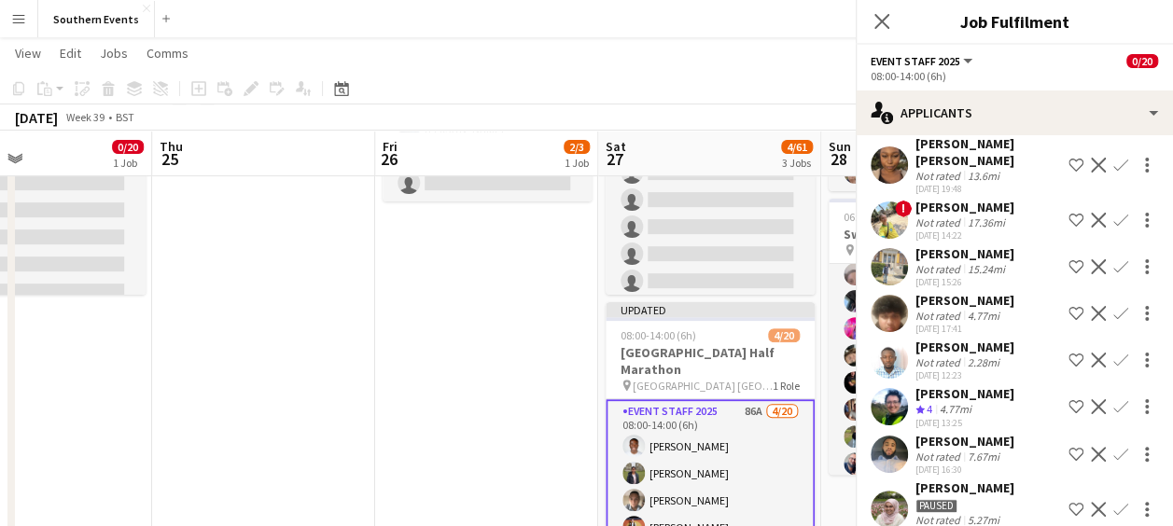
scroll to position [368, 0]
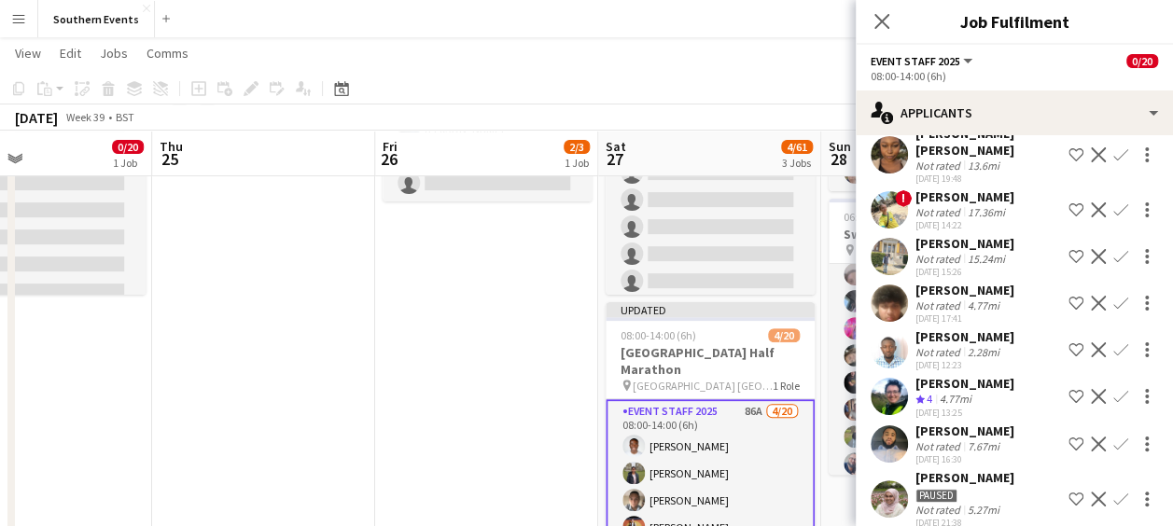
click at [1110, 387] on button "Confirm" at bounding box center [1121, 396] width 22 height 22
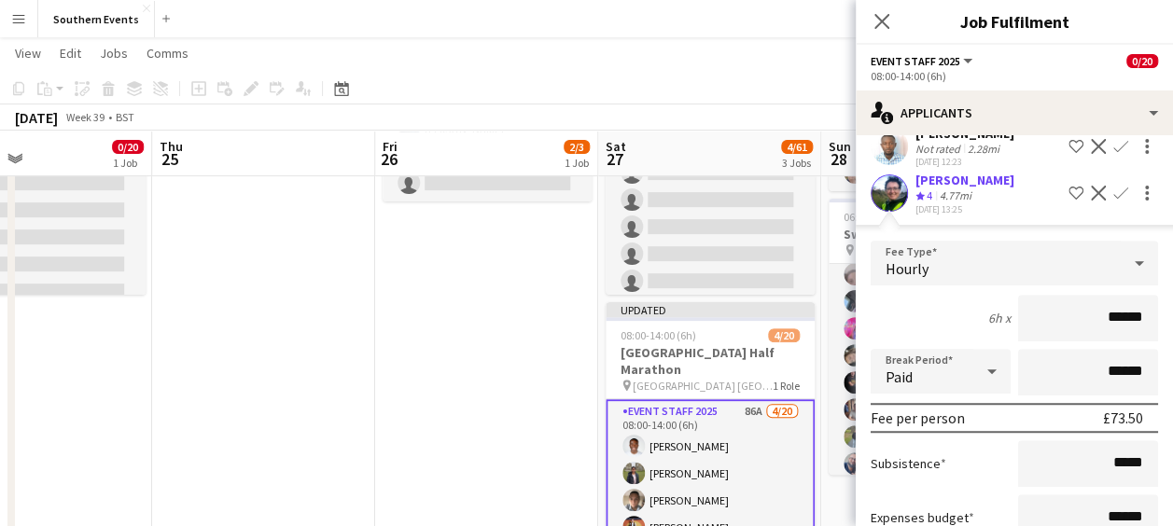
scroll to position [706, 0]
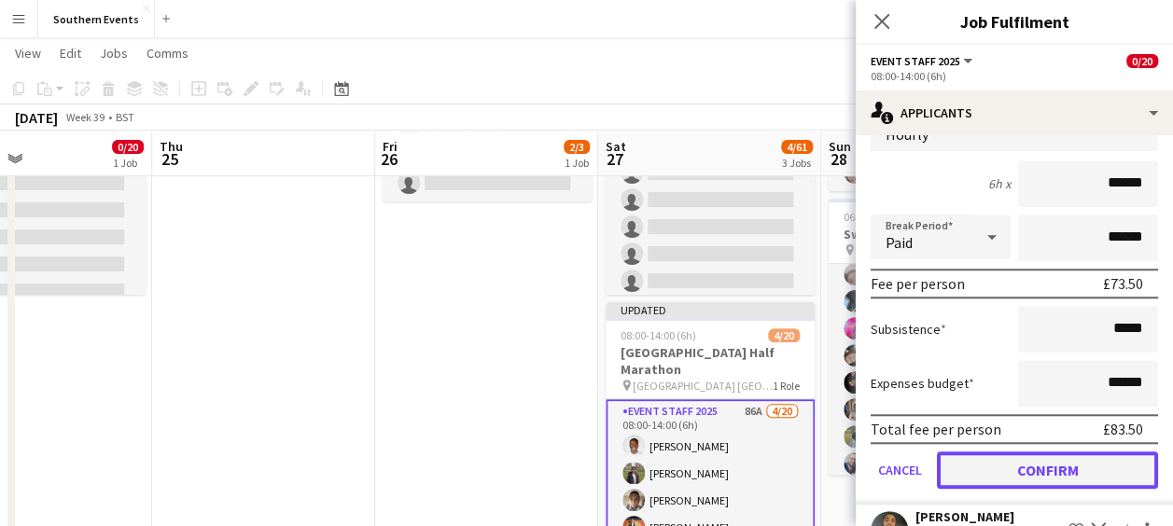
click at [984, 465] on button "Confirm" at bounding box center [1047, 470] width 221 height 37
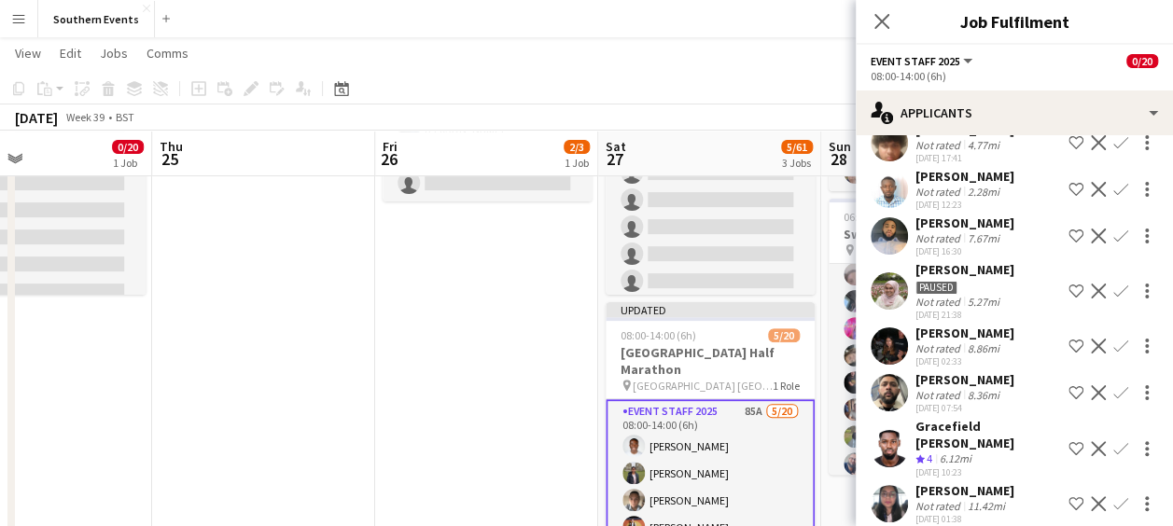
scroll to position [551, 0]
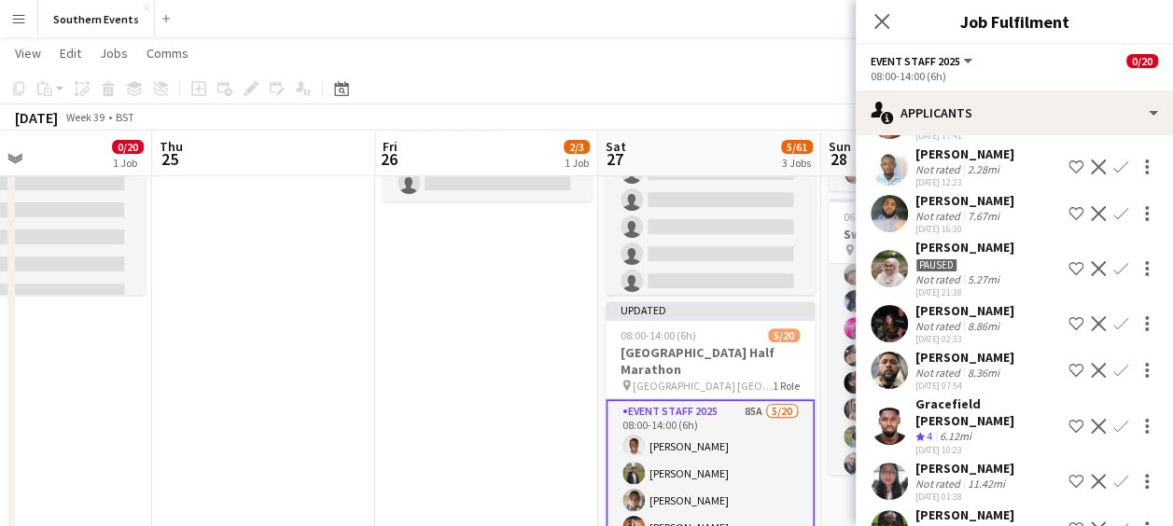
click at [1114, 419] on app-icon "Confirm" at bounding box center [1121, 426] width 15 height 15
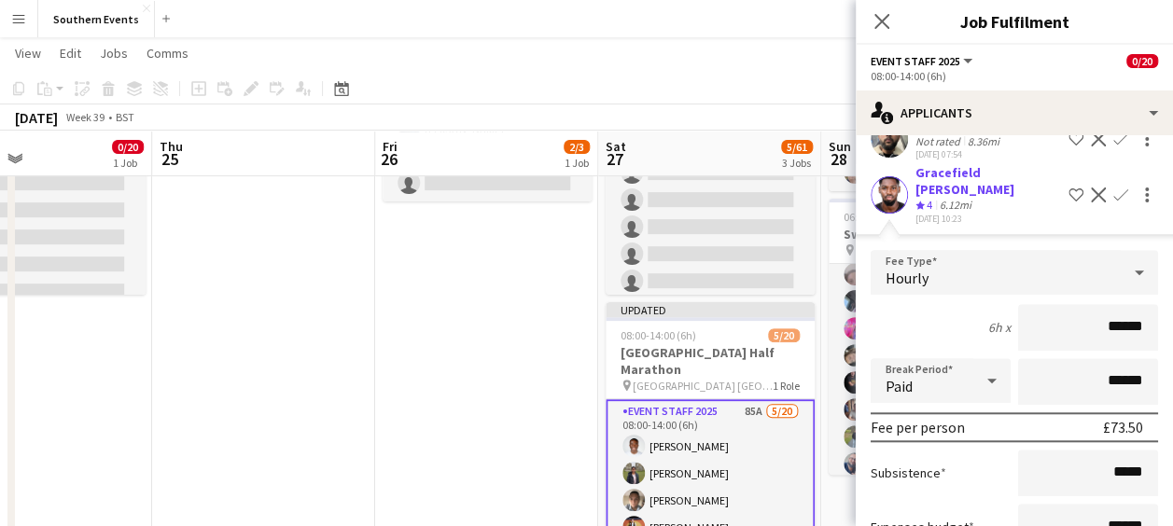
scroll to position [956, 0]
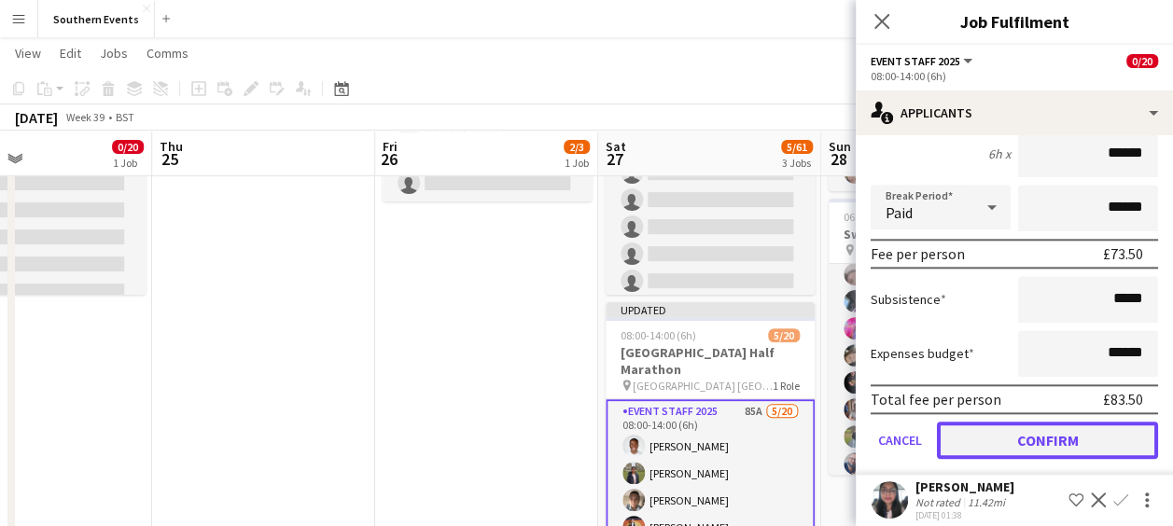
click at [1038, 425] on button "Confirm" at bounding box center [1047, 440] width 221 height 37
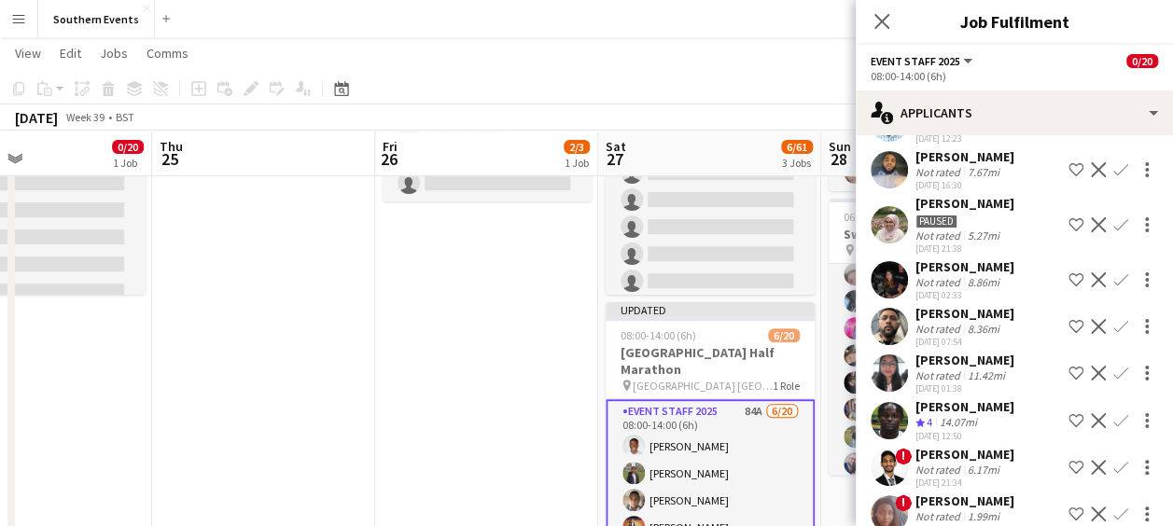
scroll to position [611, 0]
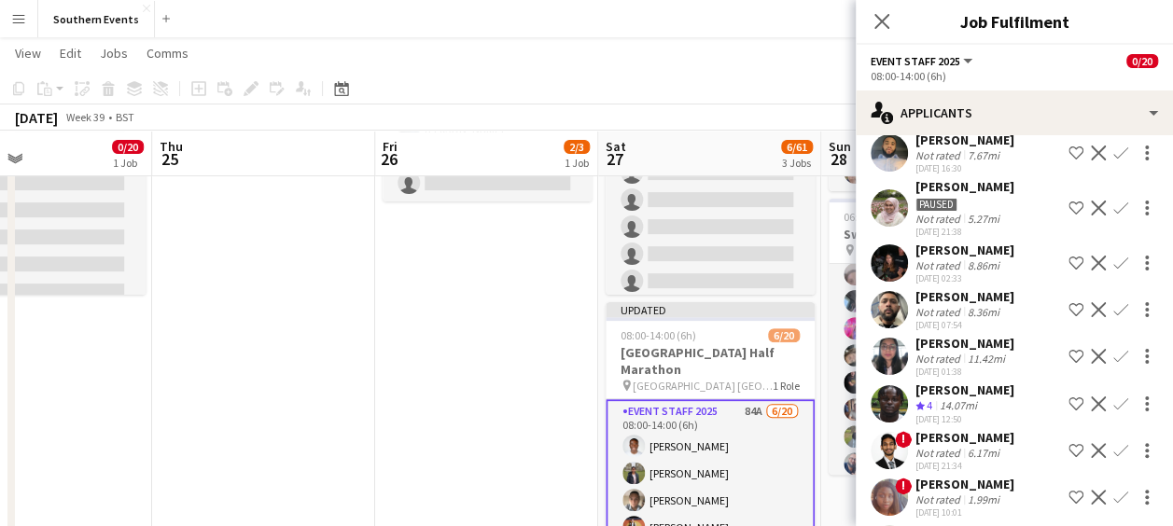
click at [1114, 397] on app-icon "Confirm" at bounding box center [1121, 404] width 15 height 15
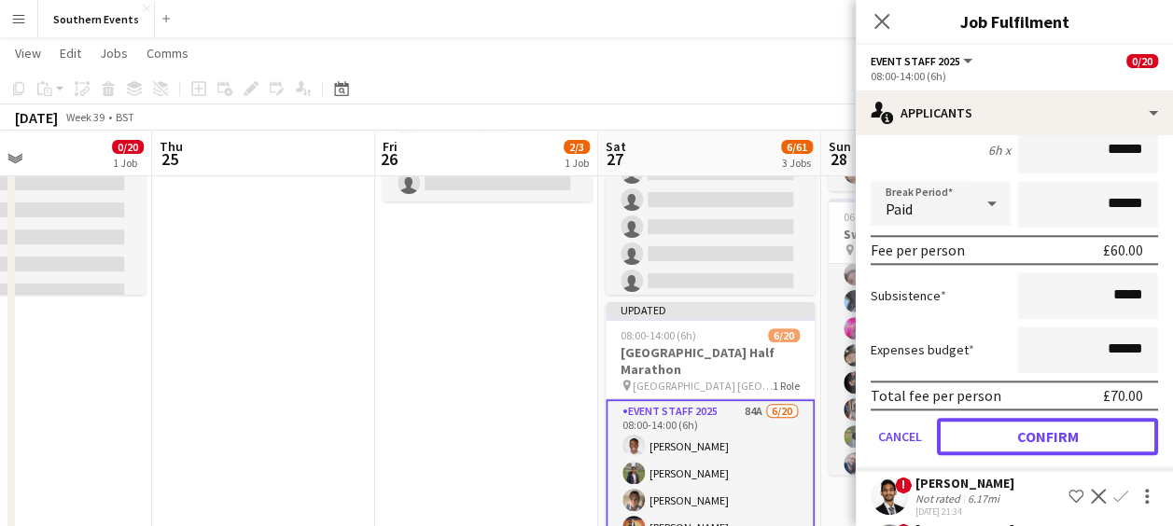
click at [982, 419] on button "Confirm" at bounding box center [1047, 436] width 221 height 37
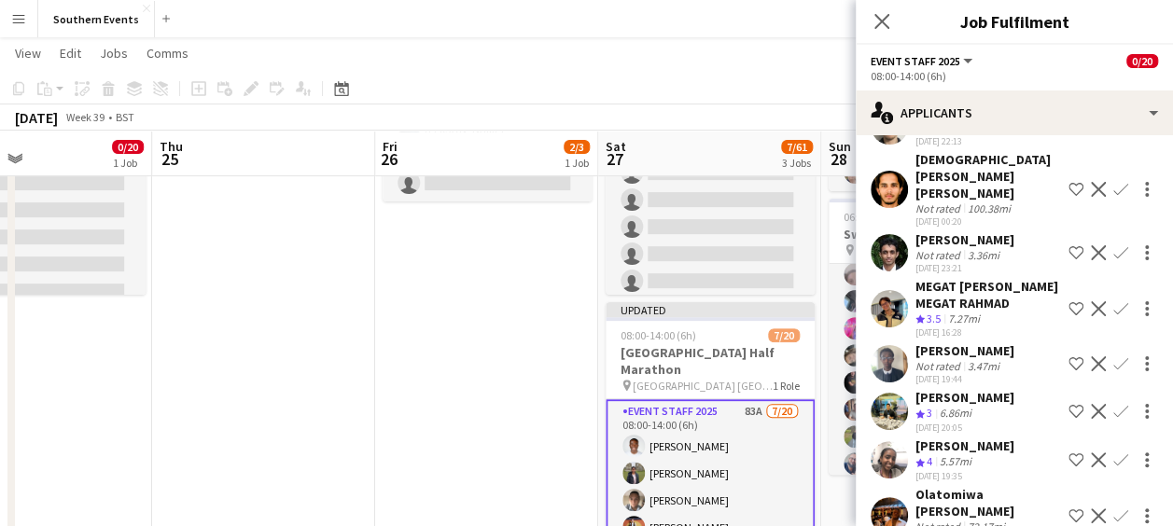
scroll to position [982, 0]
click at [1114, 301] on app-icon "Confirm" at bounding box center [1121, 308] width 15 height 15
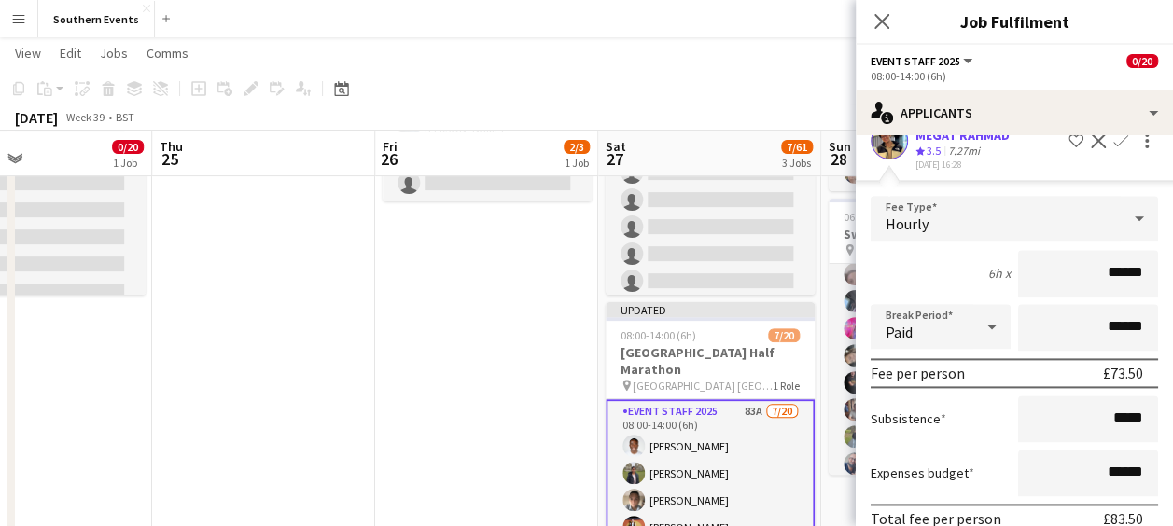
scroll to position [1251, 0]
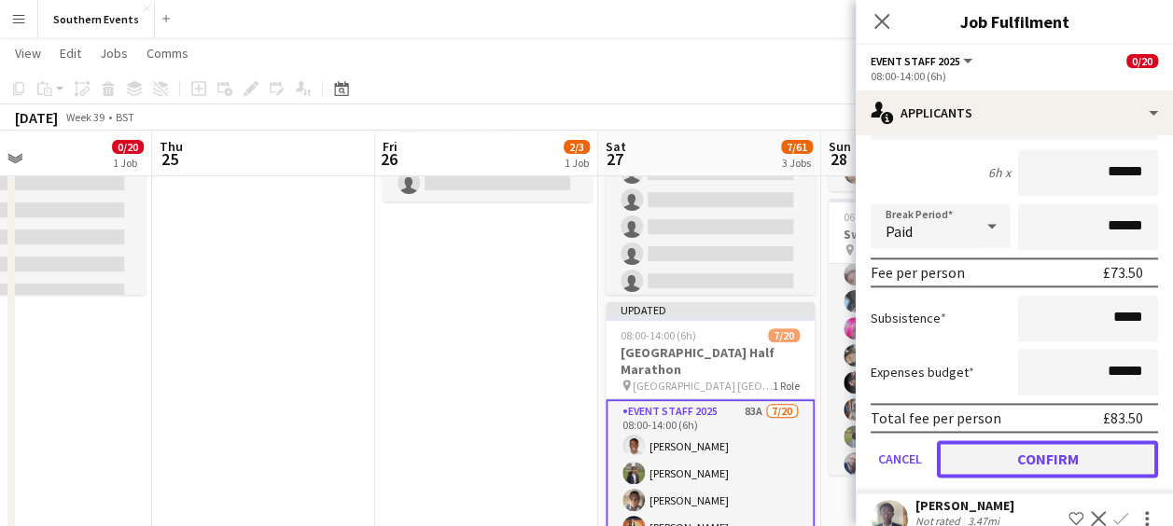
click at [1004, 442] on button "Confirm" at bounding box center [1047, 459] width 221 height 37
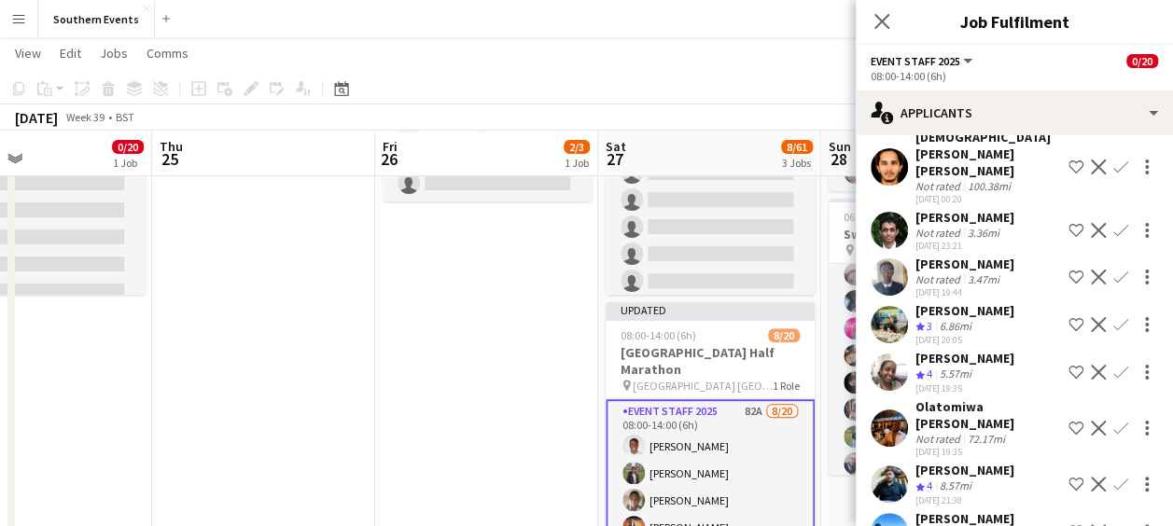
scroll to position [1023, 0]
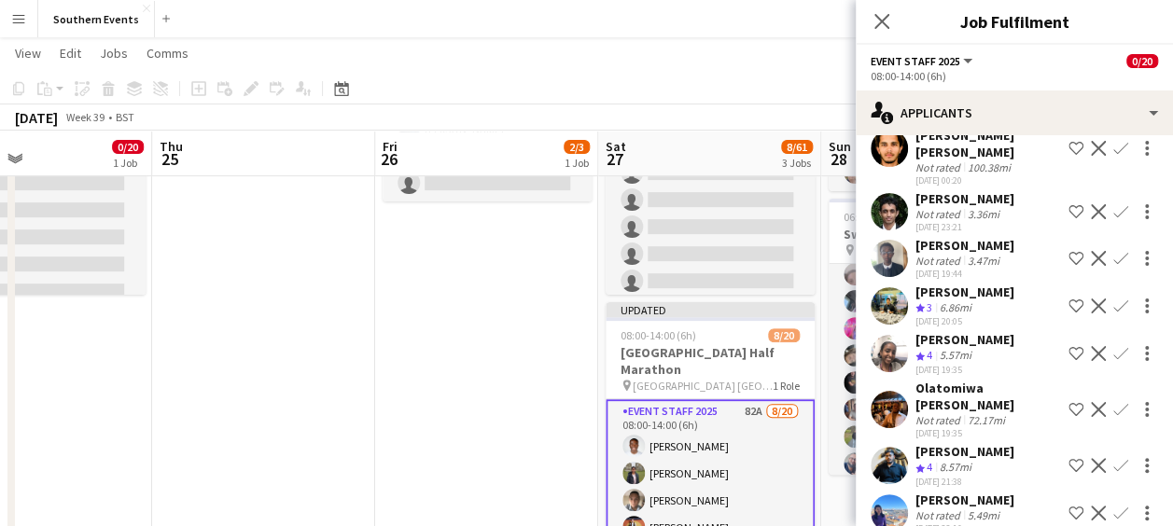
click at [1114, 458] on app-icon "Confirm" at bounding box center [1121, 465] width 15 height 15
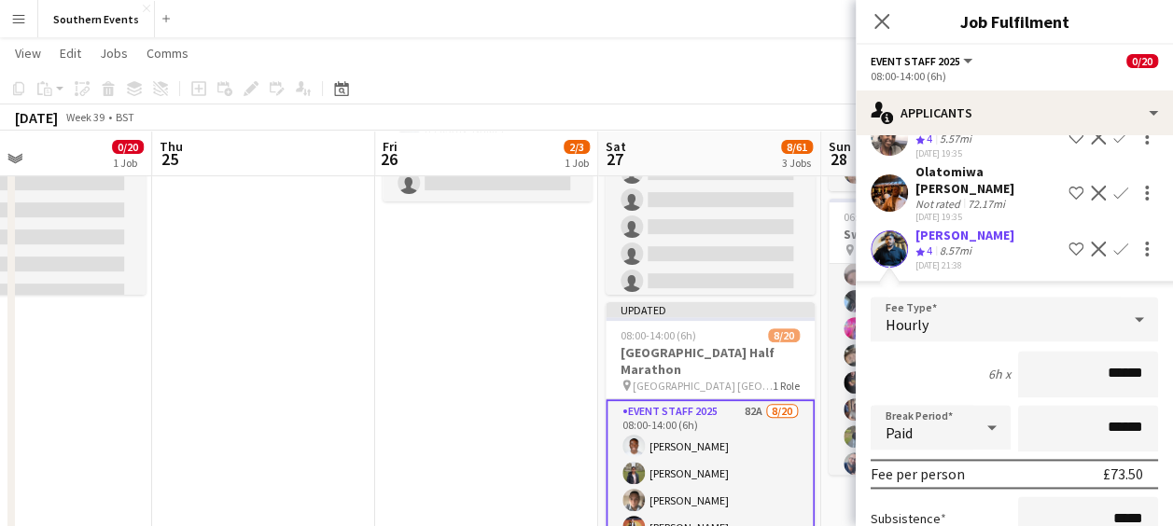
scroll to position [1361, 0]
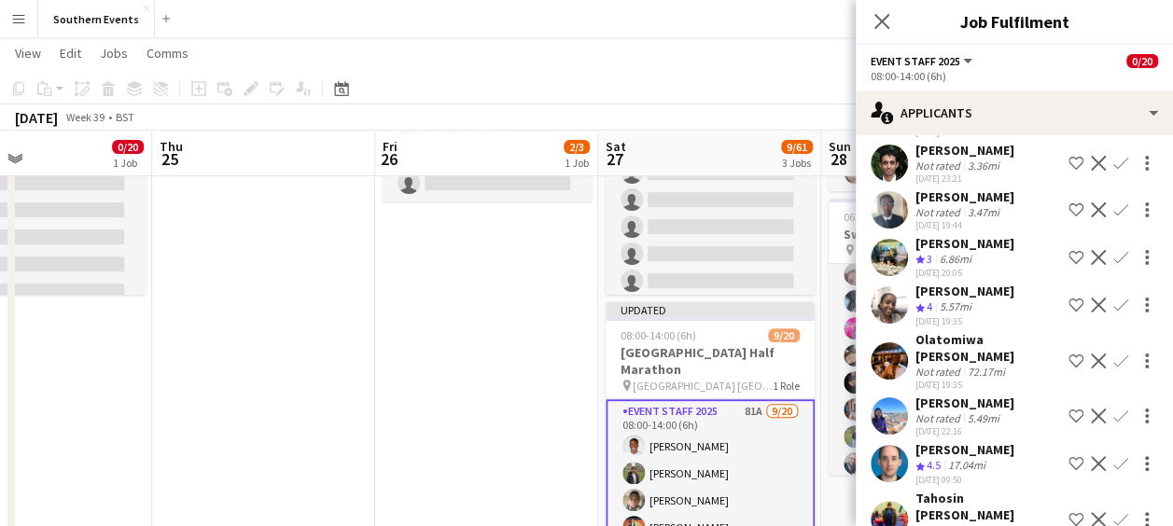
scroll to position [1085, 0]
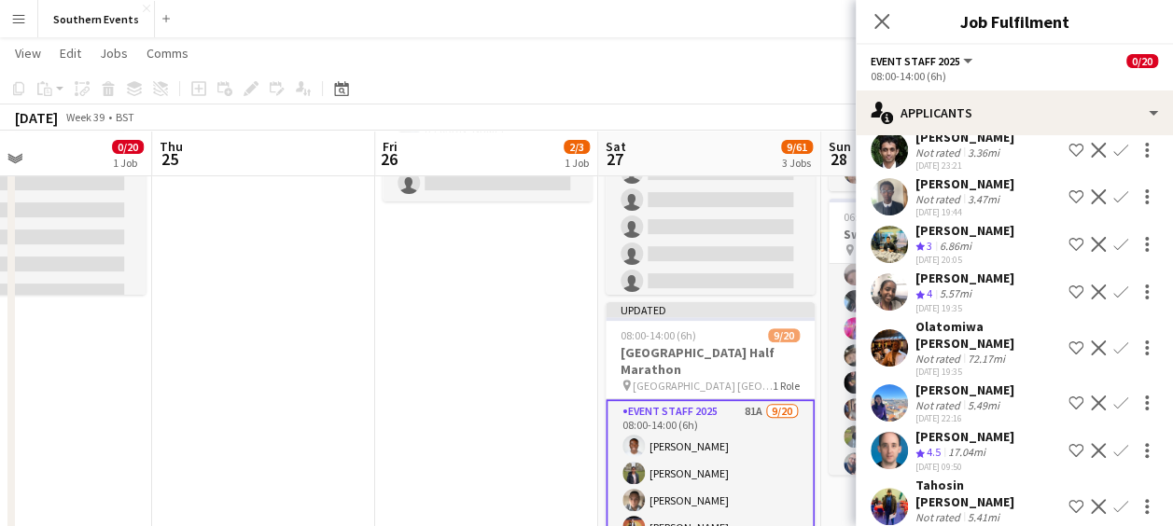
click at [1114, 443] on app-icon "Confirm" at bounding box center [1121, 450] width 15 height 15
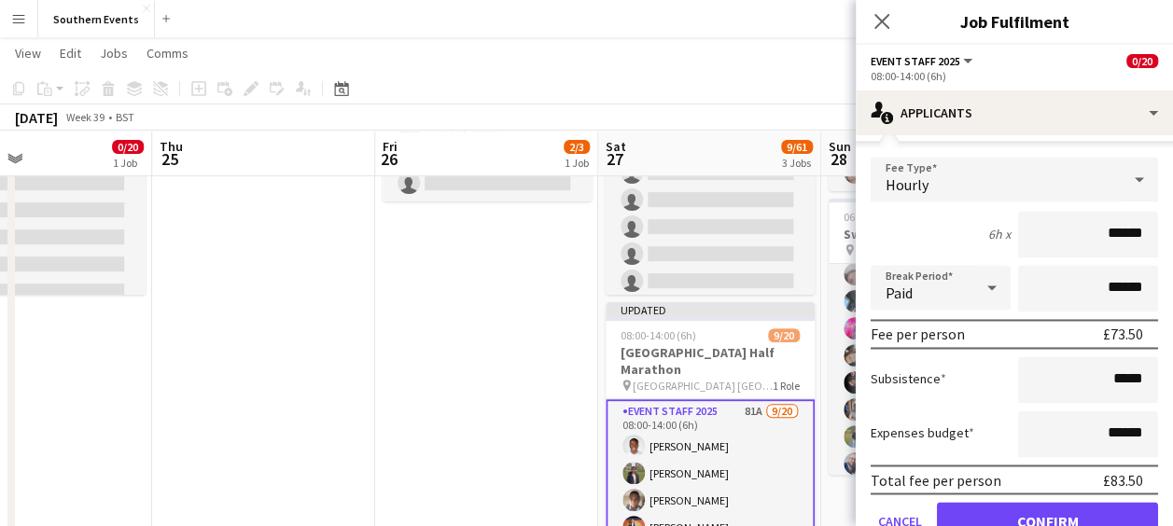
scroll to position [1426, 0]
click at [1001, 502] on button "Confirm" at bounding box center [1047, 520] width 221 height 37
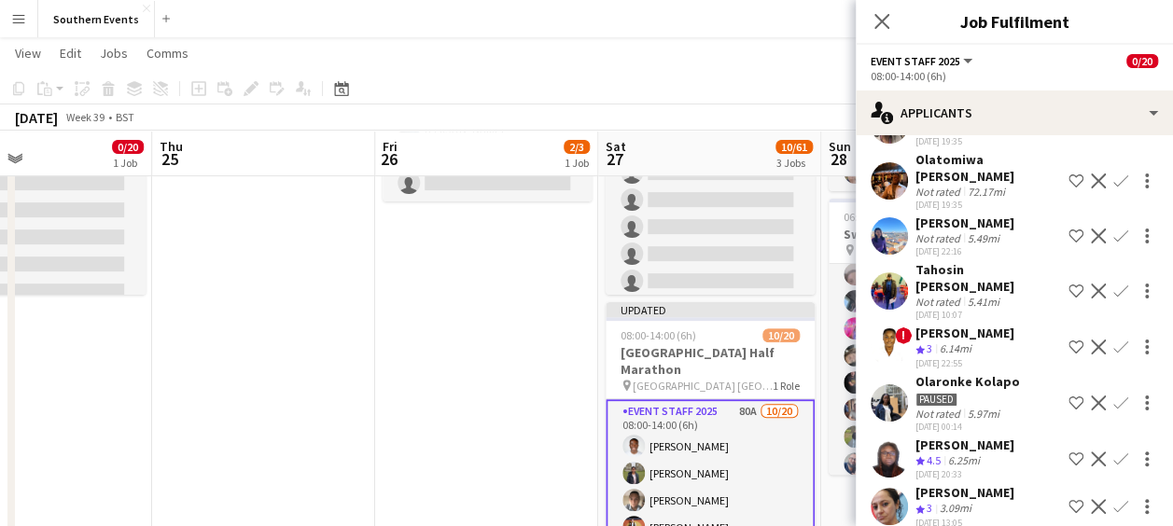
scroll to position [1253, 0]
click at [1114, 451] on app-icon "Confirm" at bounding box center [1121, 458] width 15 height 15
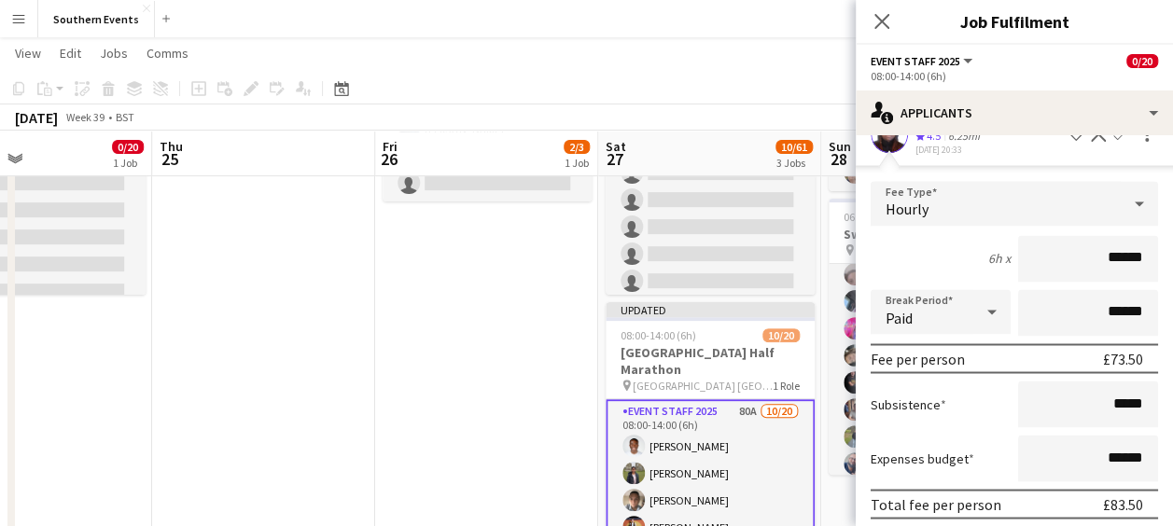
scroll to position [1577, 0]
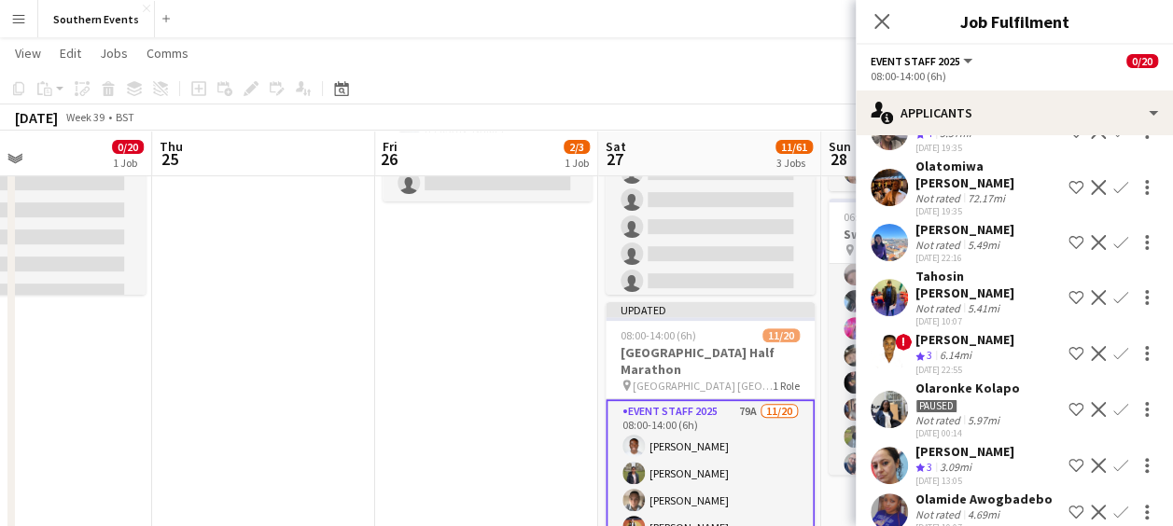
scroll to position [1286, 0]
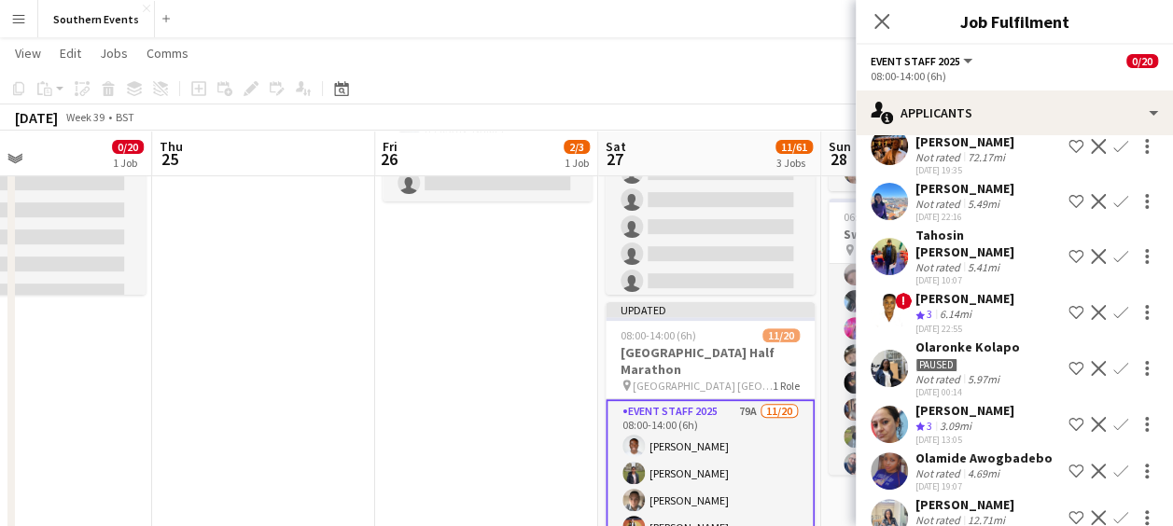
drag, startPoint x: 999, startPoint y: 477, endPoint x: 1103, endPoint y: 357, distance: 159.5
click at [1114, 417] on app-icon "Confirm" at bounding box center [1121, 424] width 15 height 15
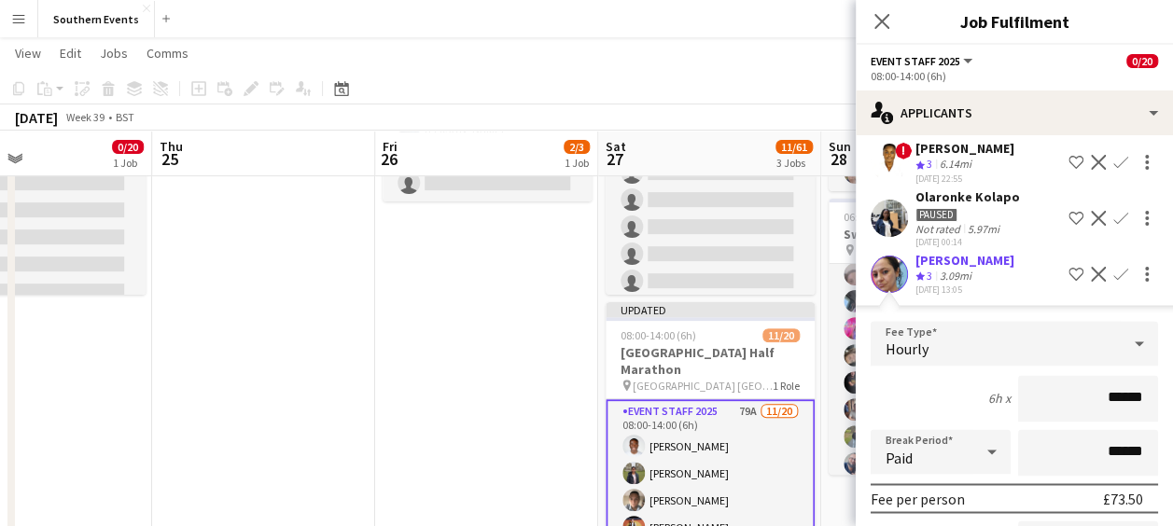
scroll to position [1571, 0]
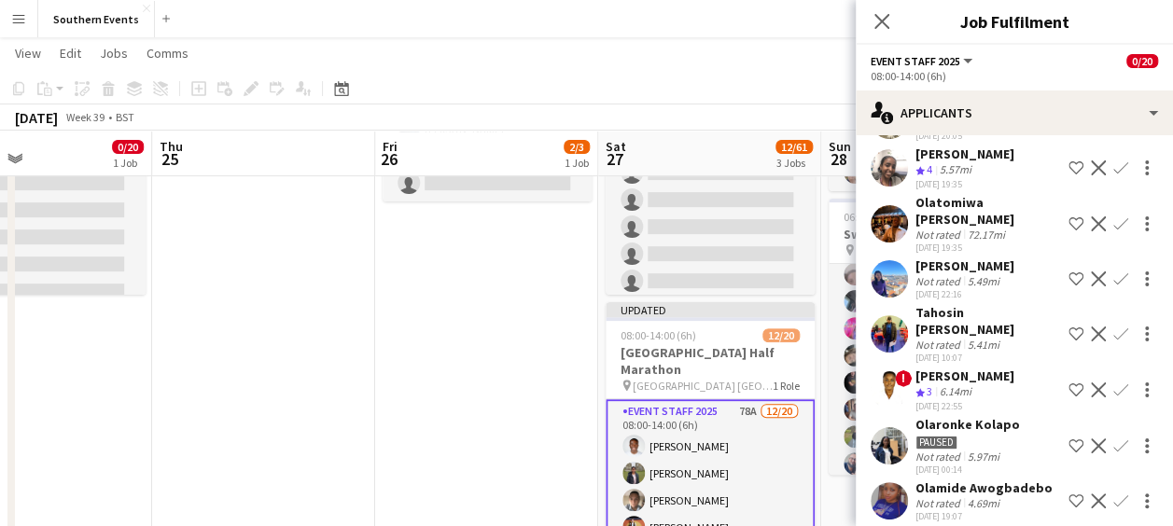
scroll to position [1317, 0]
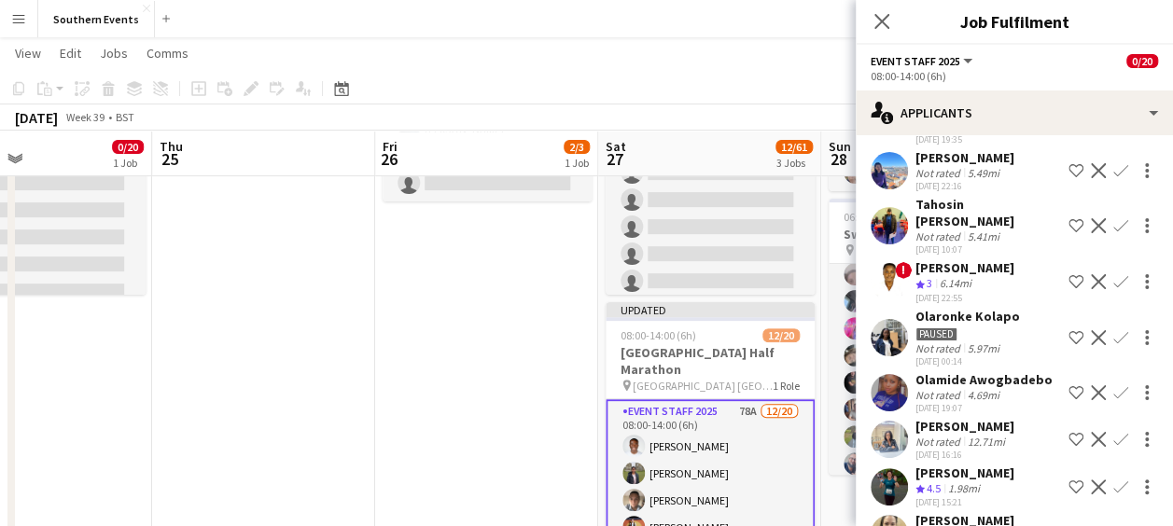
click at [1114, 480] on app-icon "Confirm" at bounding box center [1121, 487] width 15 height 15
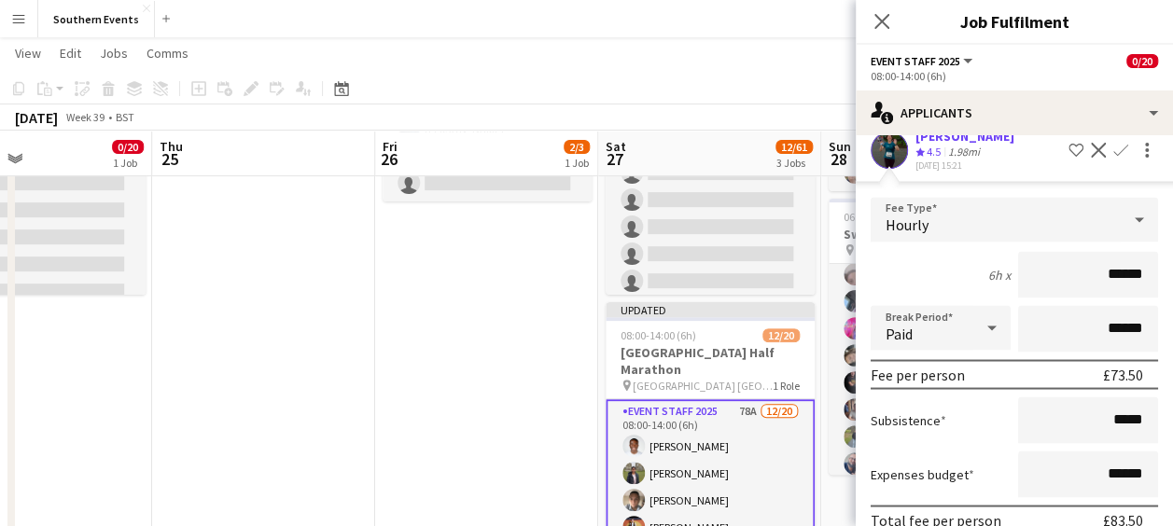
scroll to position [1667, 0]
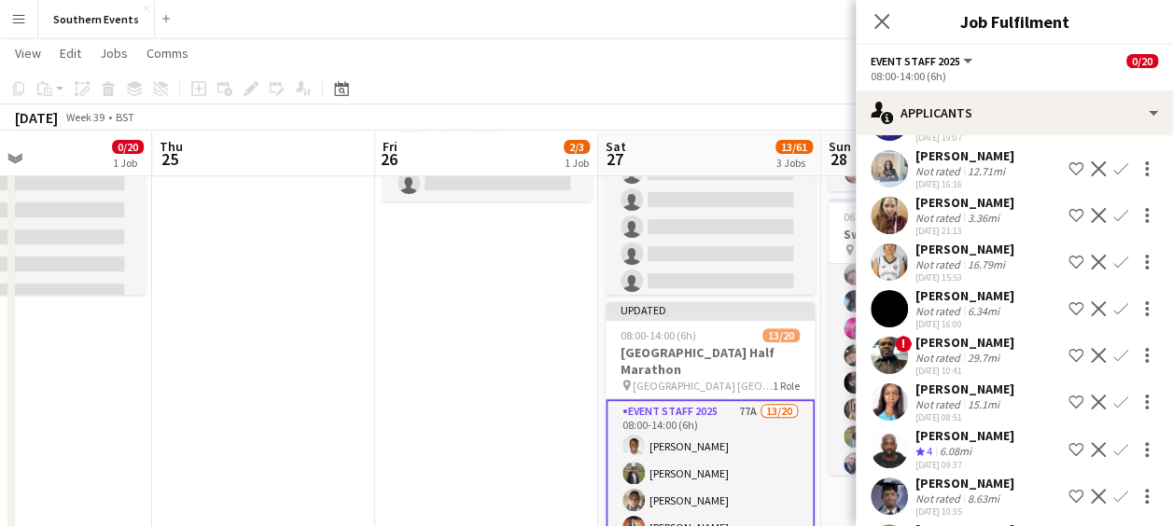
scroll to position [1604, 0]
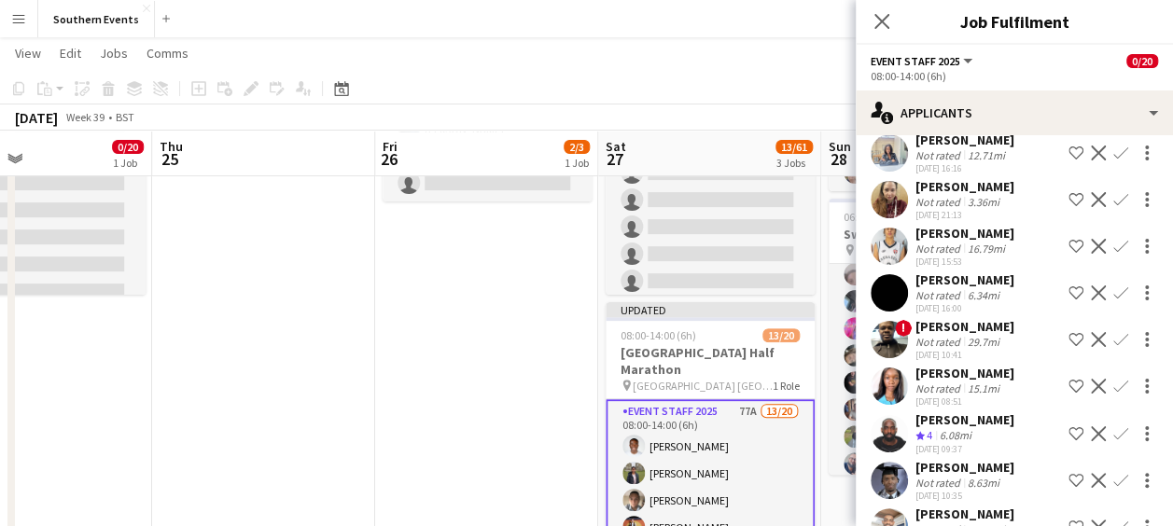
click at [1114, 427] on app-icon "Confirm" at bounding box center [1121, 434] width 15 height 15
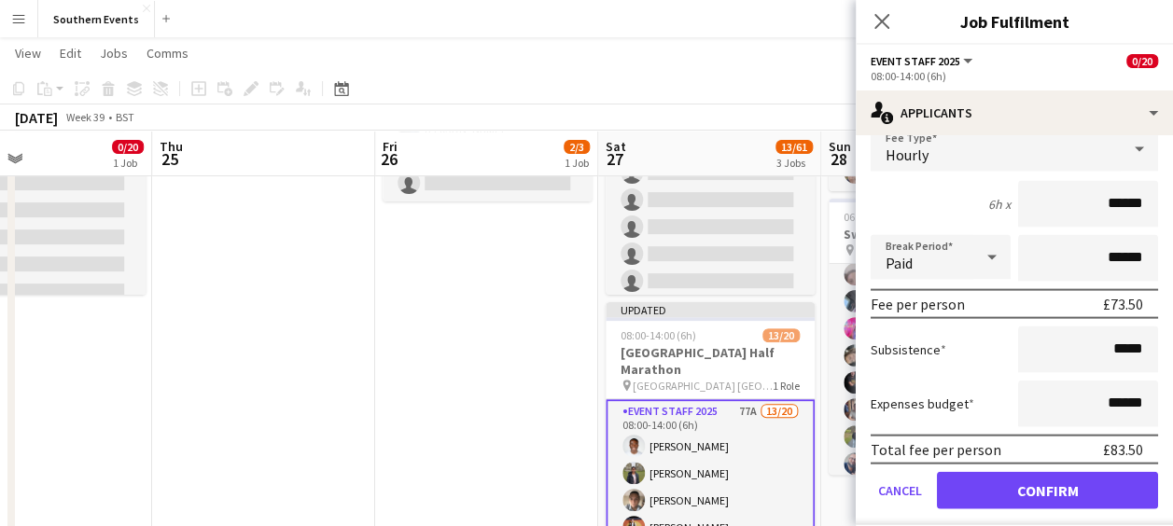
scroll to position [1958, 0]
click at [959, 457] on form "Fee Type Hourly 6h x ****** Break Period Paid ****** Fee per person £73.50 Subs…" at bounding box center [1014, 325] width 317 height 399
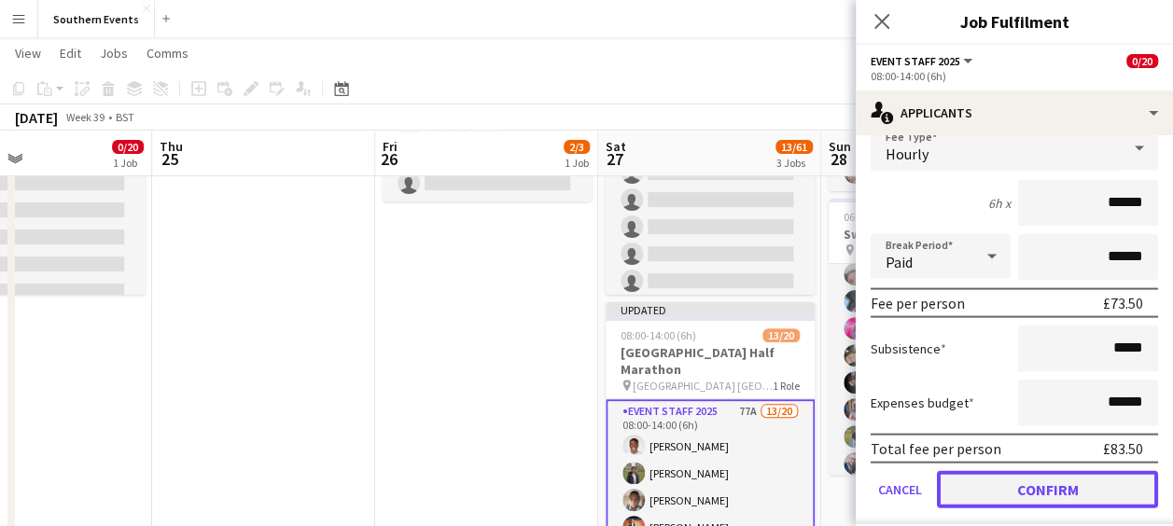
click at [1005, 471] on button "Confirm" at bounding box center [1047, 489] width 221 height 37
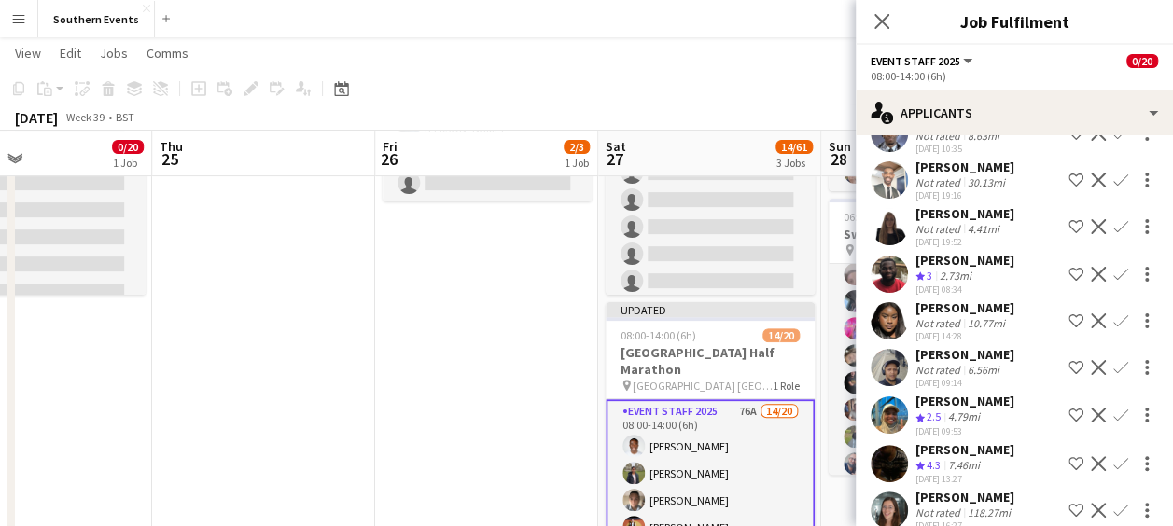
scroll to position [1908, 0]
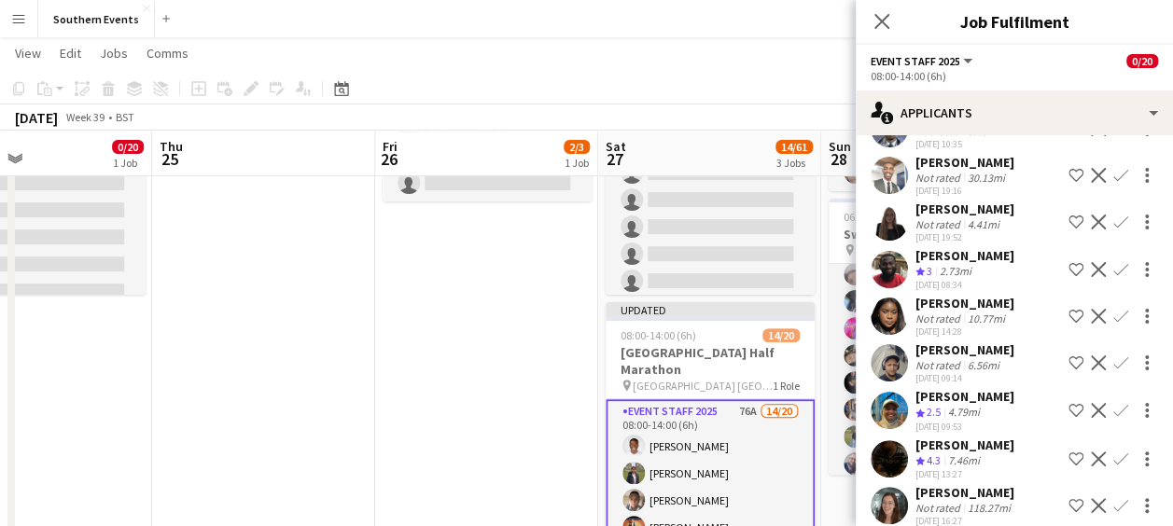
click at [1114, 452] on app-icon "Confirm" at bounding box center [1121, 459] width 15 height 15
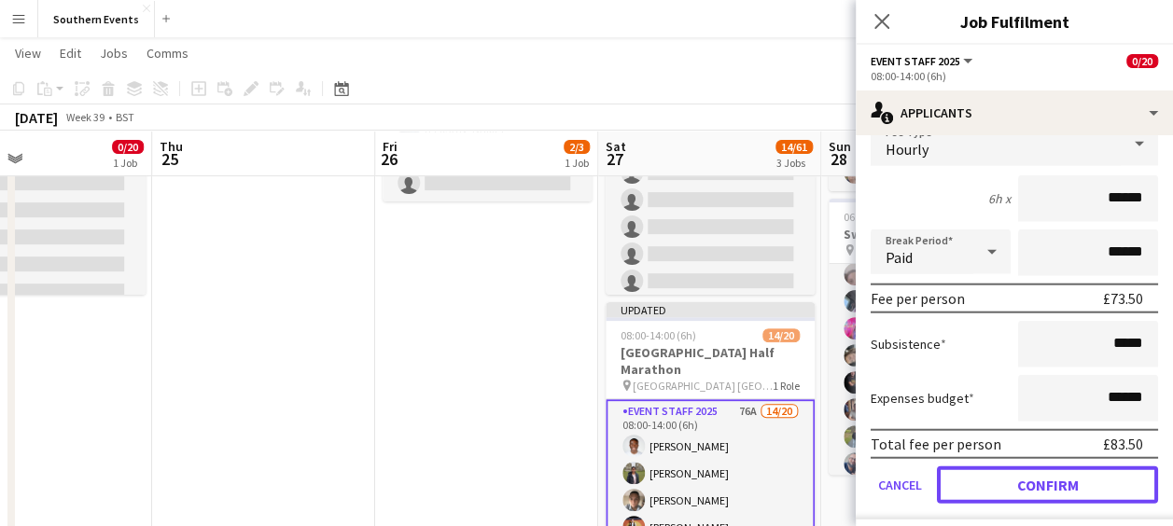
click at [994, 467] on button "Confirm" at bounding box center [1047, 485] width 221 height 37
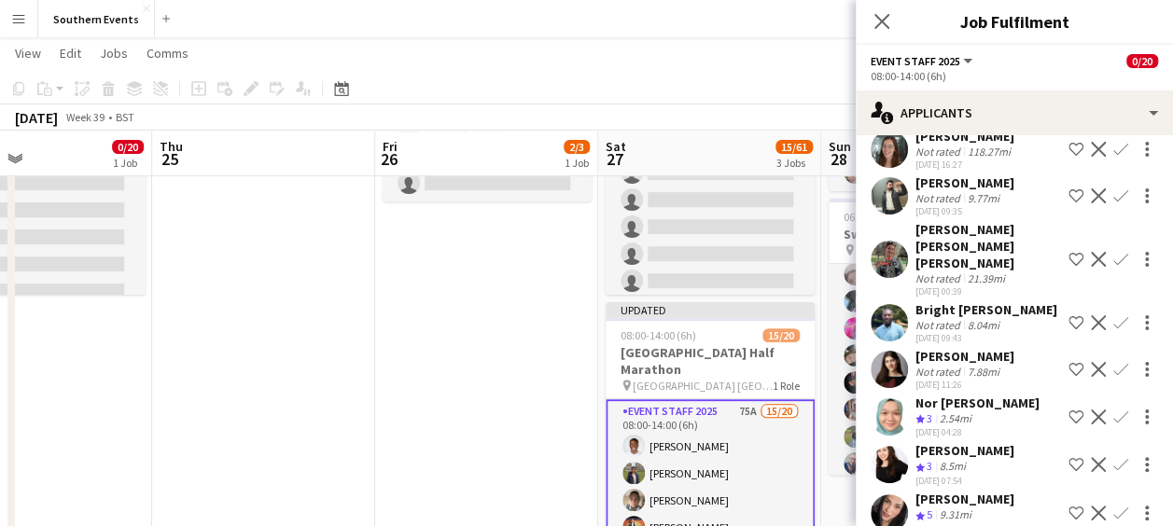
scroll to position [2262, 0]
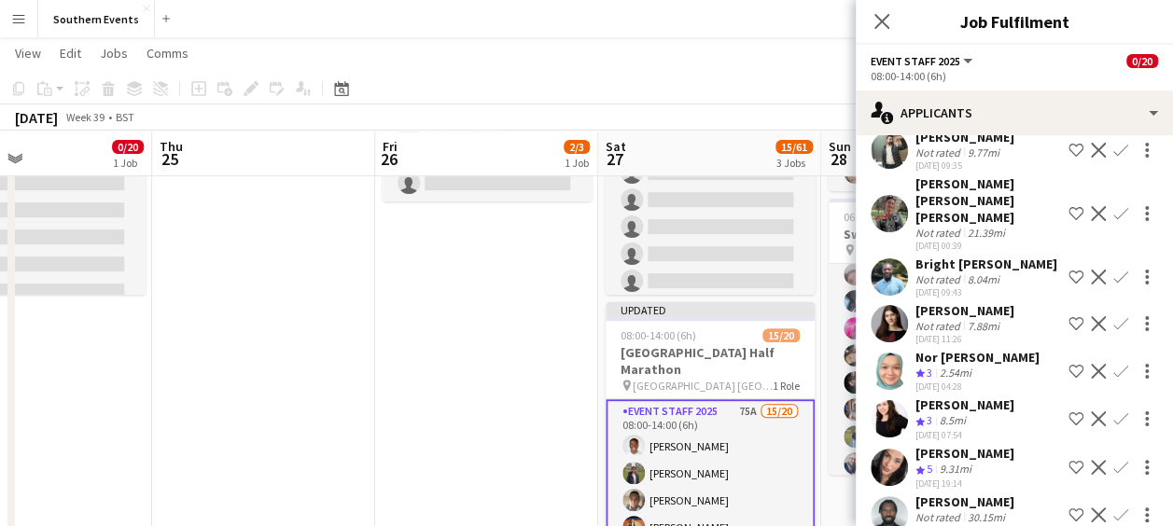
click at [1114, 460] on app-icon "Confirm" at bounding box center [1121, 467] width 15 height 15
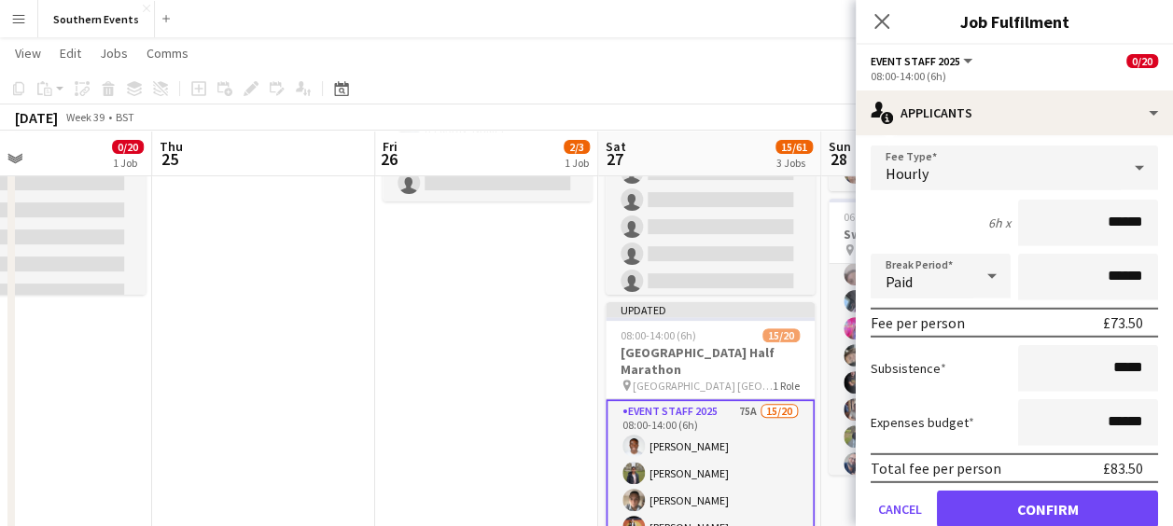
scroll to position [2651, 0]
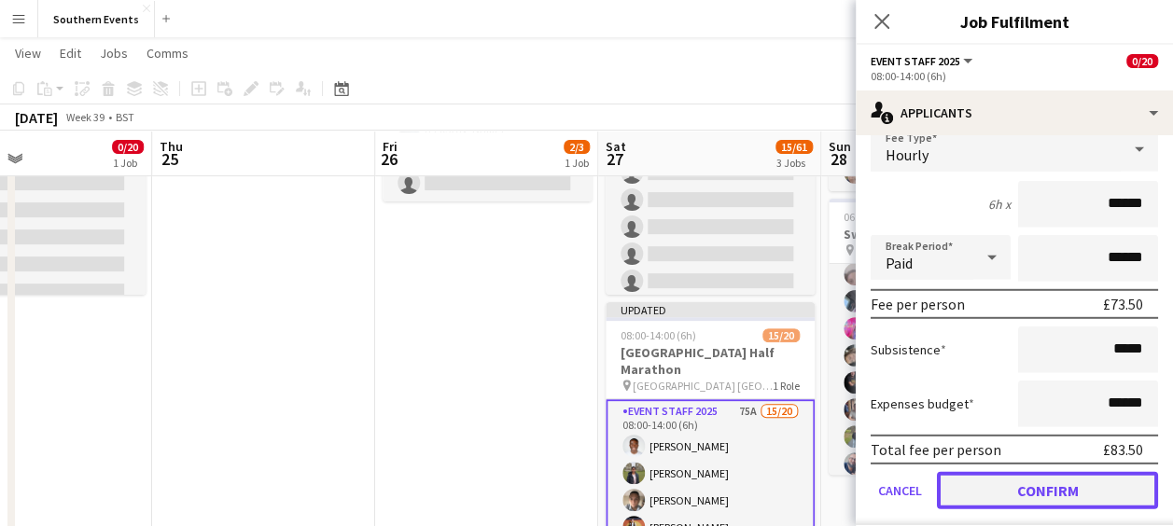
click at [1001, 472] on button "Confirm" at bounding box center [1047, 490] width 221 height 37
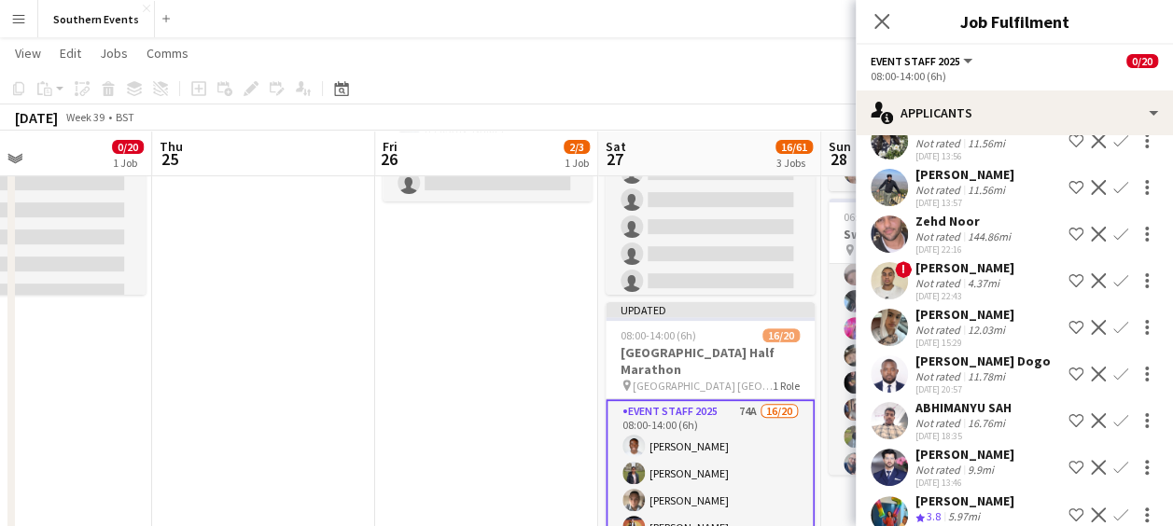
scroll to position [2778, 0]
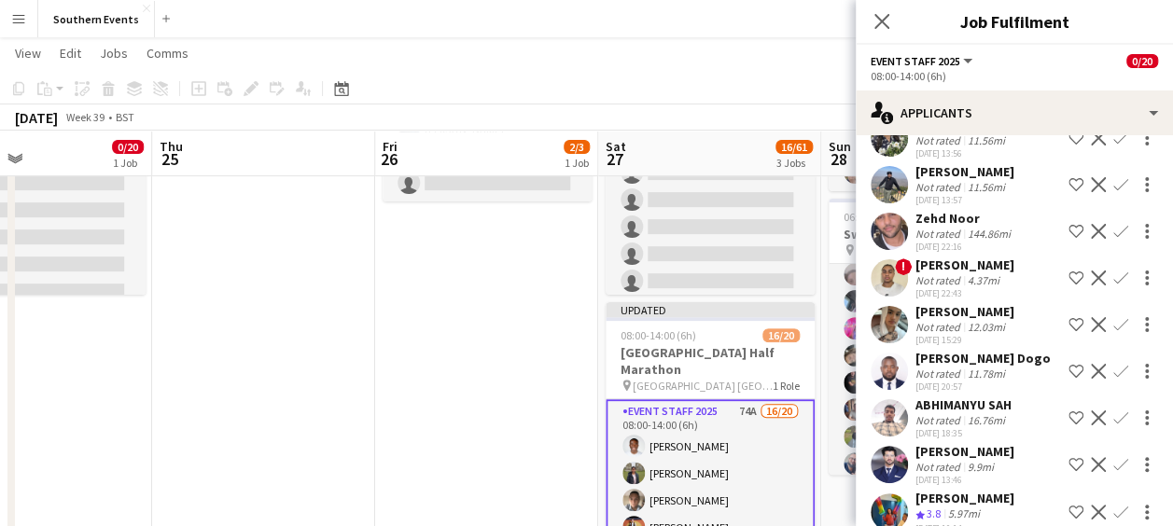
click at [1114, 505] on app-icon "Confirm" at bounding box center [1121, 512] width 15 height 15
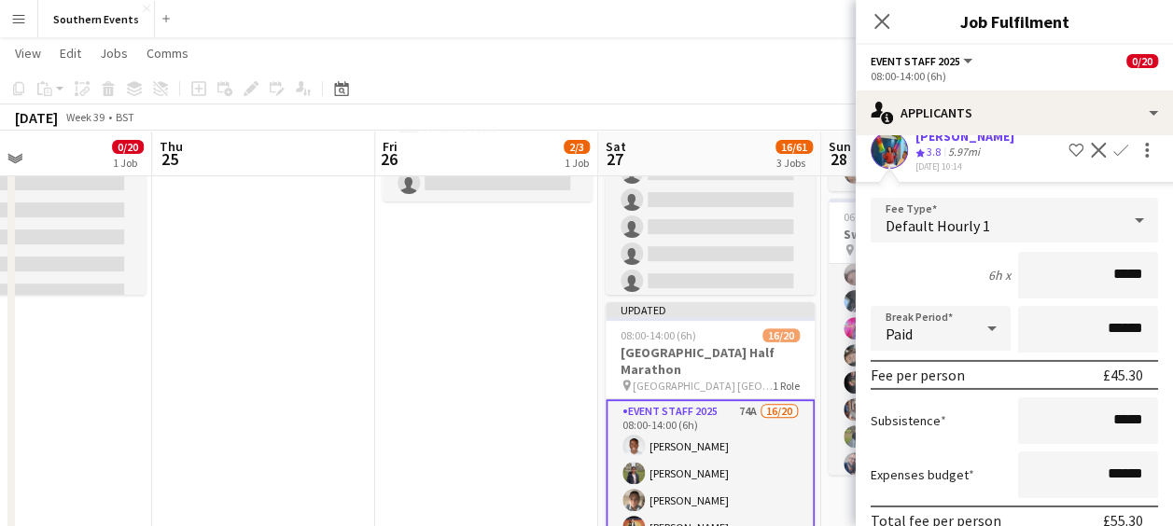
scroll to position [3233, 0]
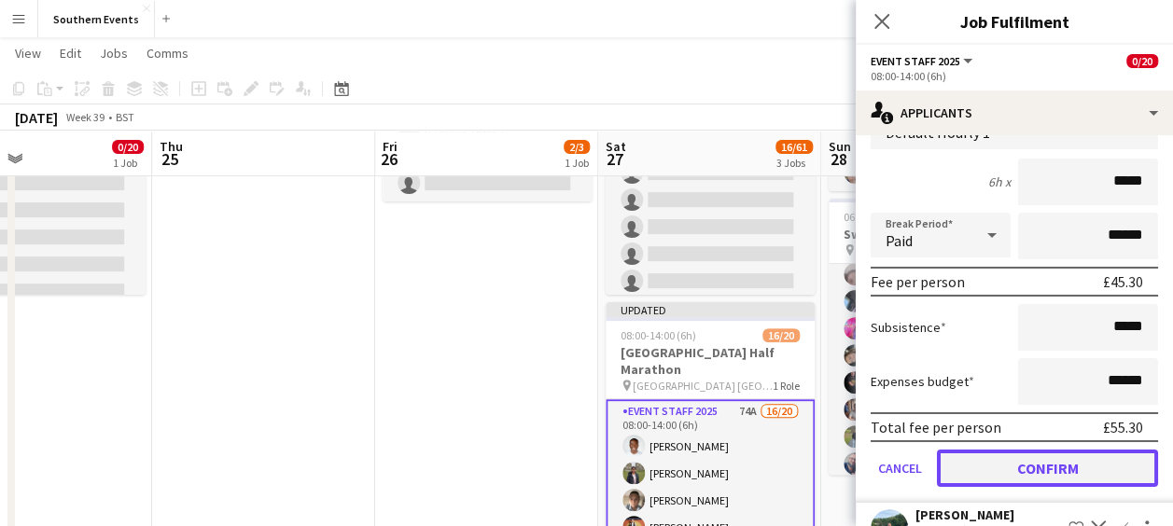
click at [1025, 450] on button "Confirm" at bounding box center [1047, 468] width 221 height 37
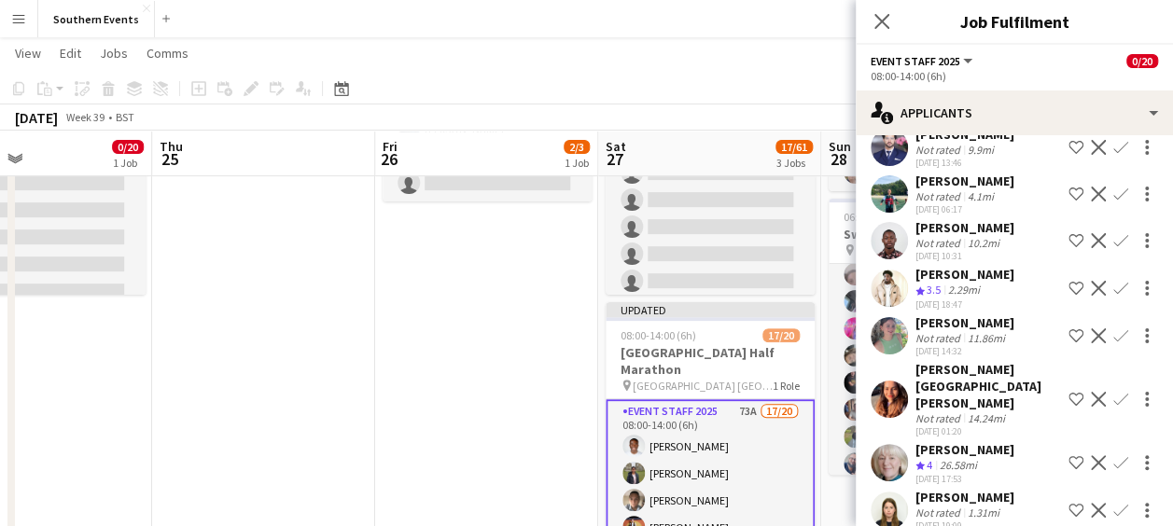
scroll to position [3097, 0]
click at [1114, 454] on app-icon "Confirm" at bounding box center [1121, 461] width 15 height 15
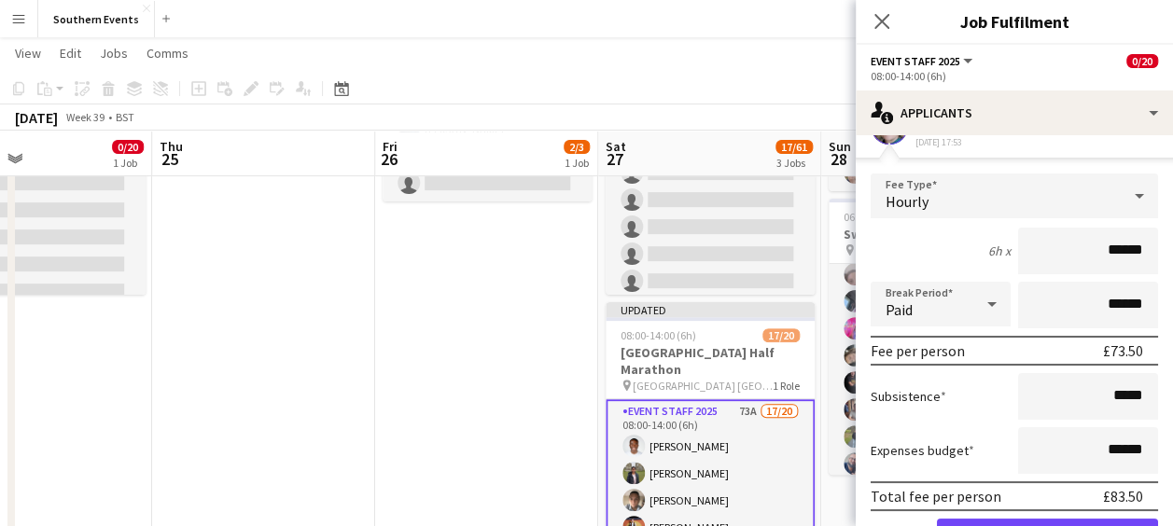
scroll to position [3457, 0]
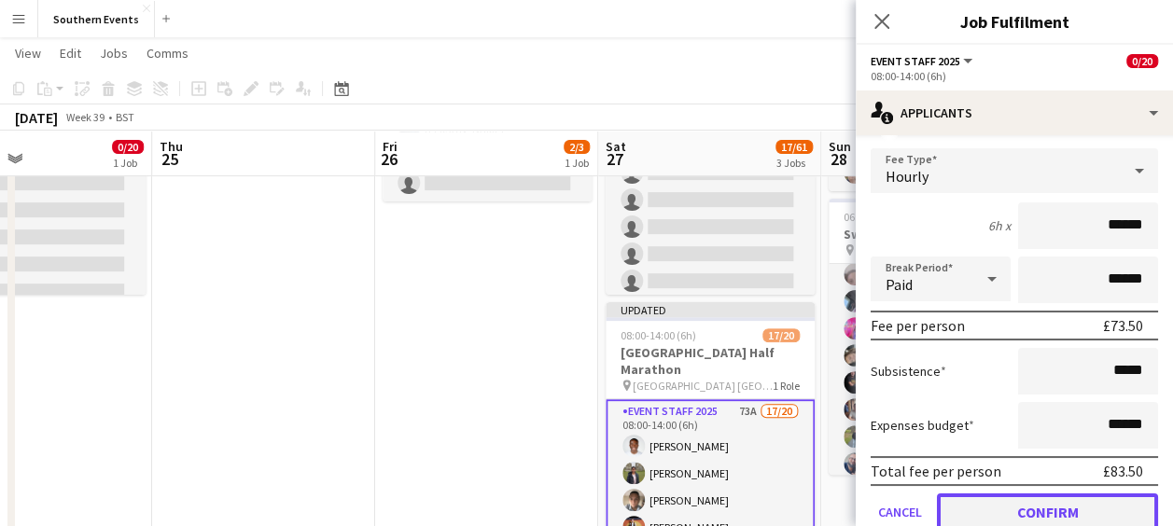
click at [1009, 494] on button "Confirm" at bounding box center [1047, 512] width 221 height 37
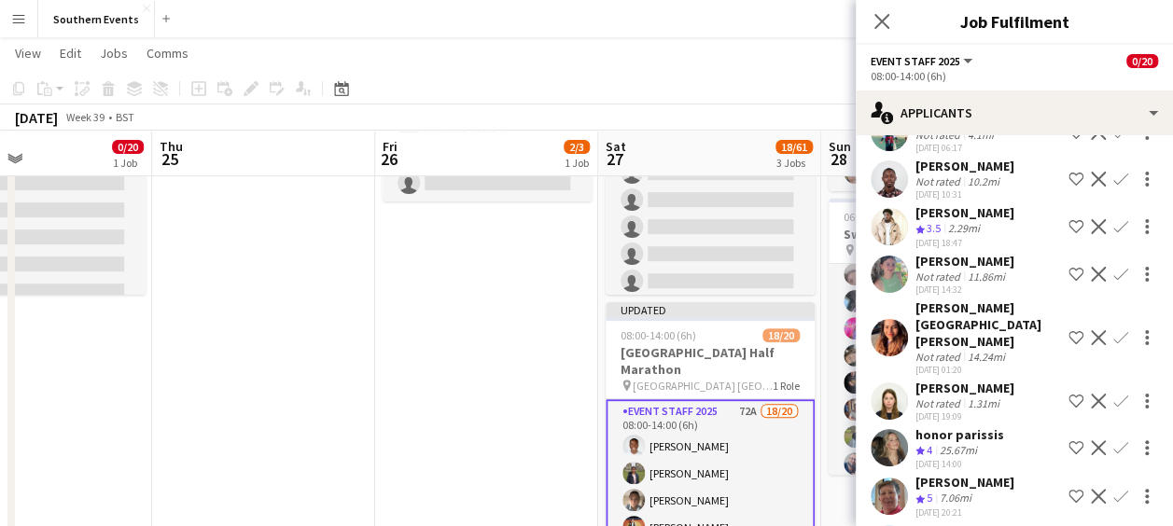
scroll to position [3161, 0]
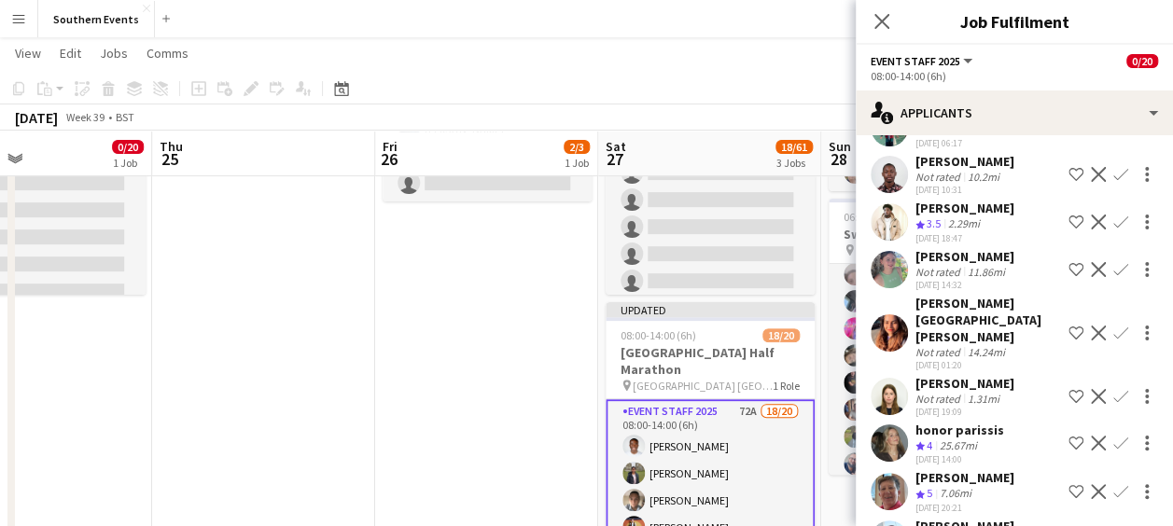
click at [1114, 436] on app-icon "Confirm" at bounding box center [1121, 443] width 15 height 15
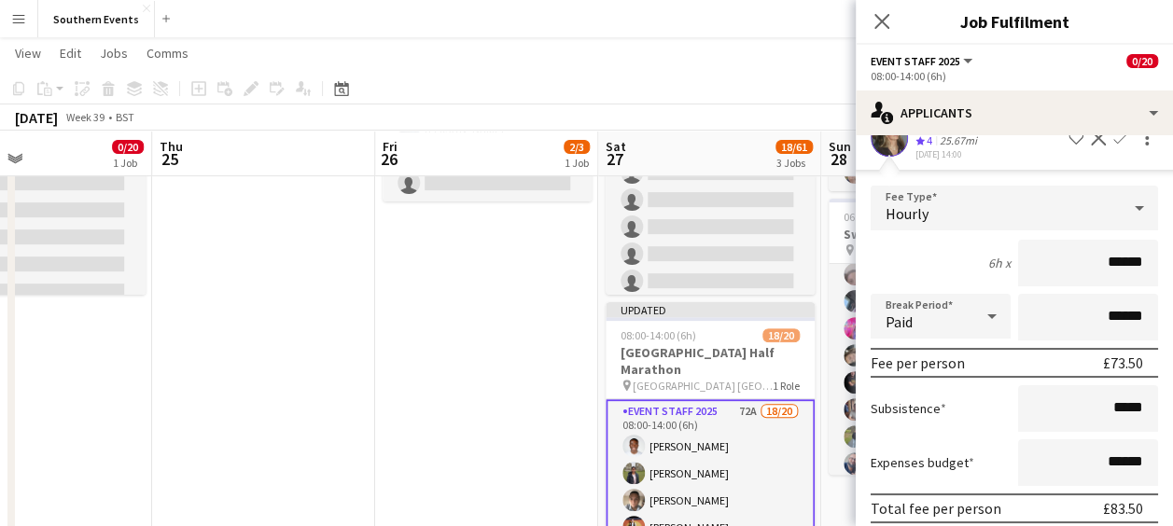
scroll to position [3468, 0]
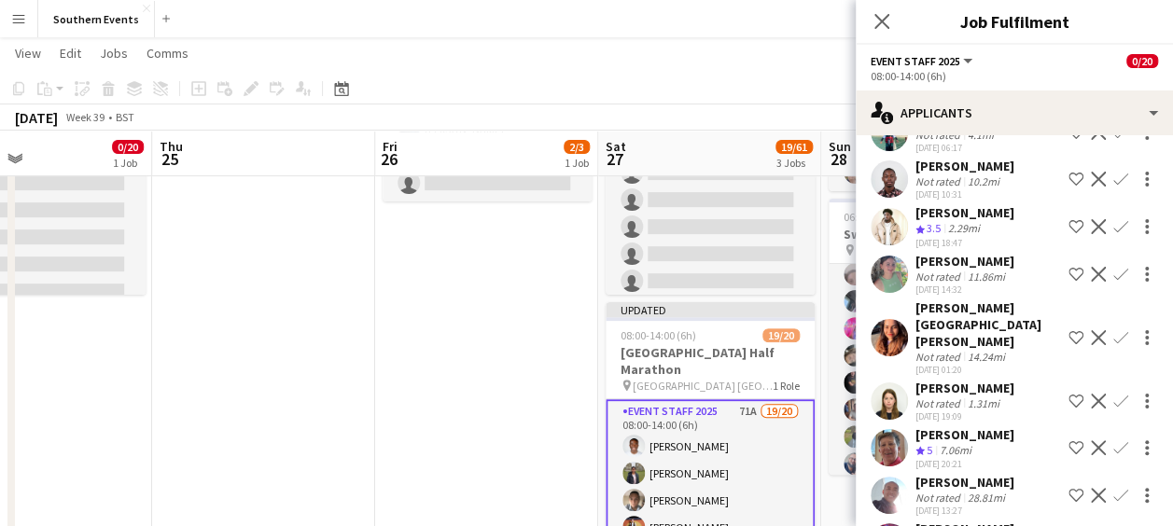
scroll to position [3156, 0]
click at [1114, 441] on app-icon "Confirm" at bounding box center [1121, 448] width 15 height 15
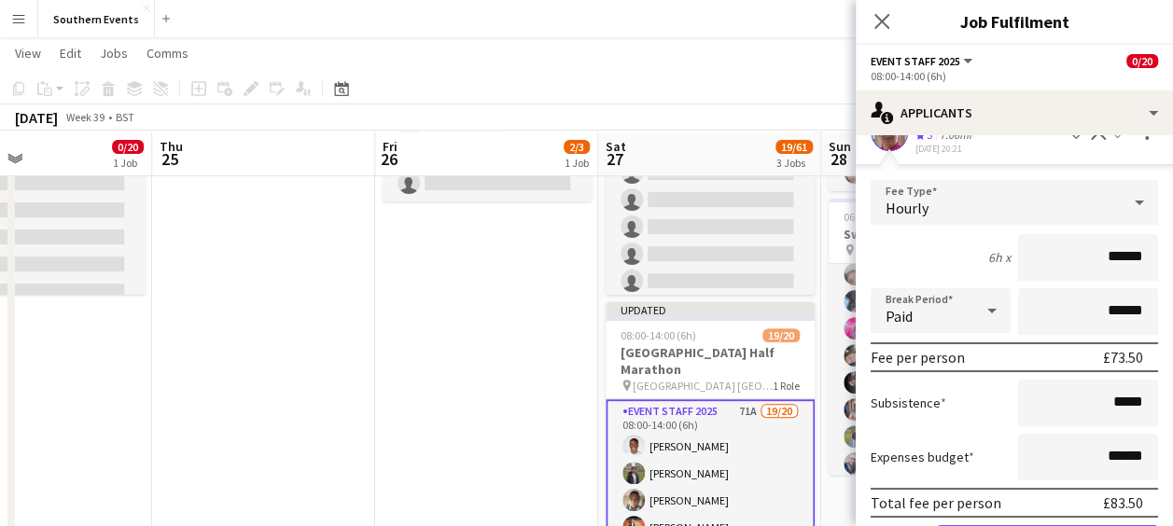
scroll to position [3487, 0]
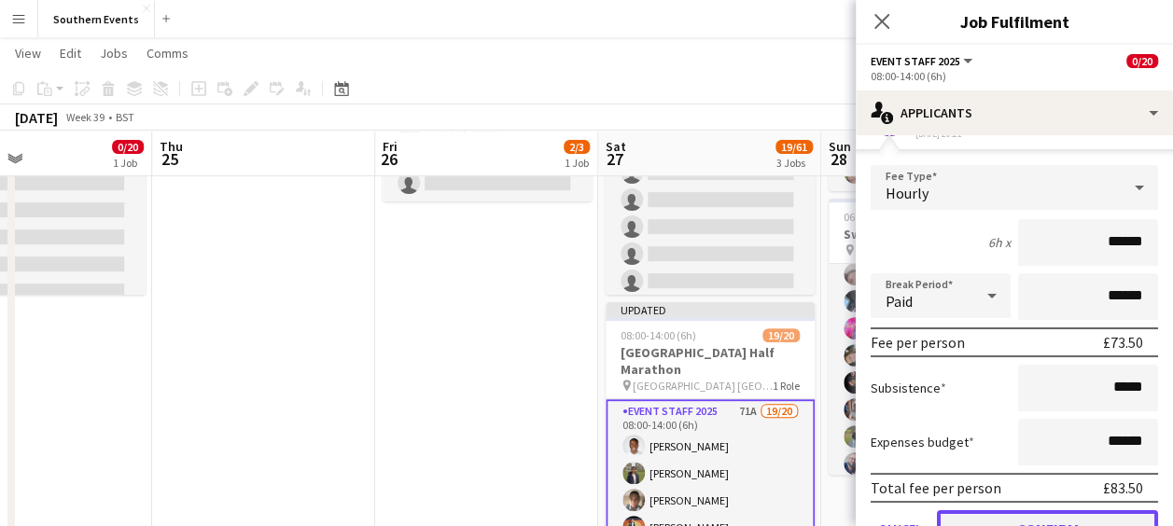
click at [1008, 511] on button "Confirm" at bounding box center [1047, 529] width 221 height 37
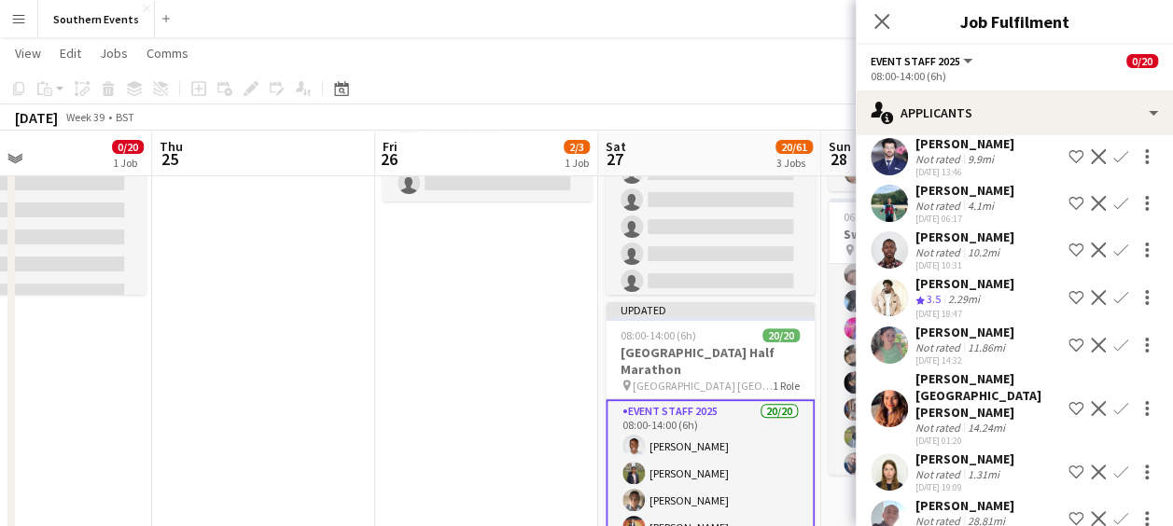
scroll to position [3108, 0]
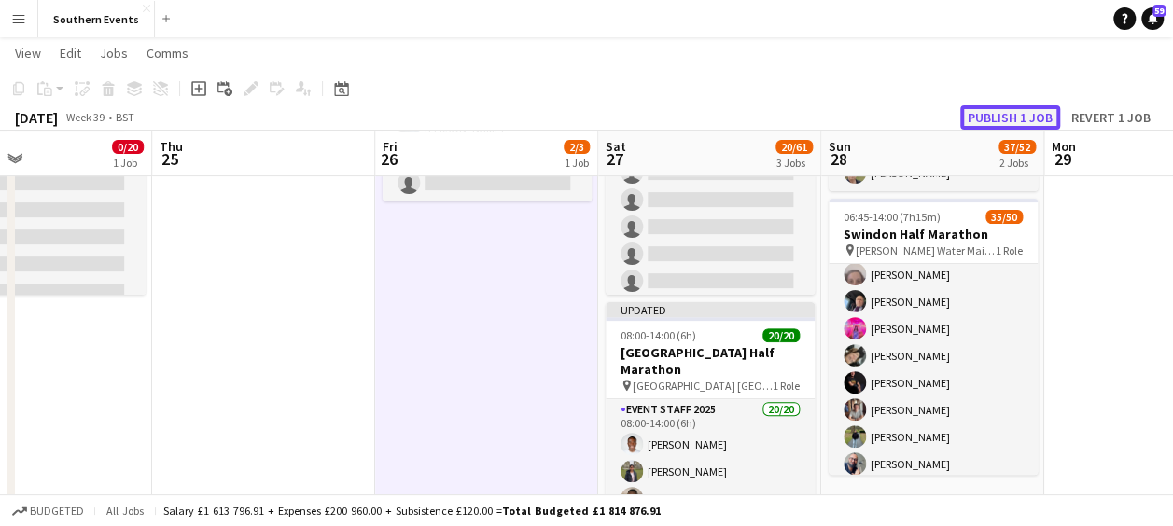
click at [989, 115] on button "Publish 1 job" at bounding box center [1010, 117] width 100 height 24
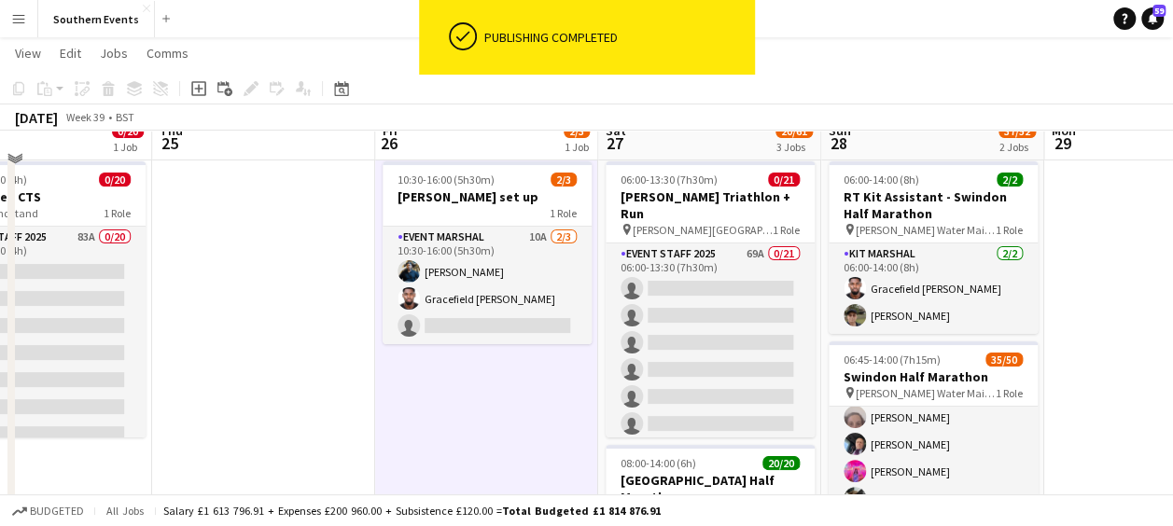
scroll to position [18, 0]
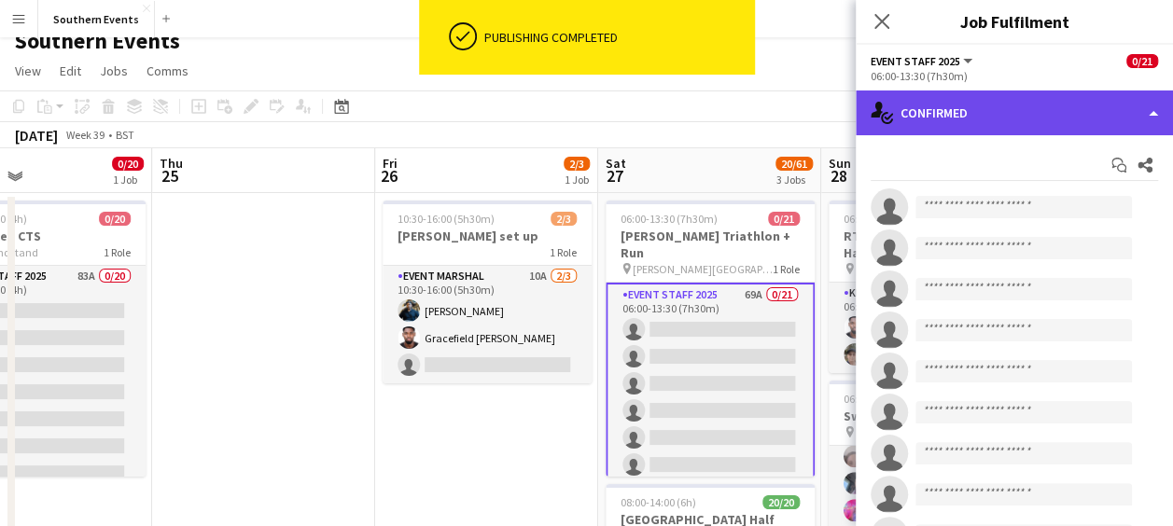
click at [993, 110] on div "single-neutral-actions-check-2 Confirmed" at bounding box center [1014, 113] width 317 height 45
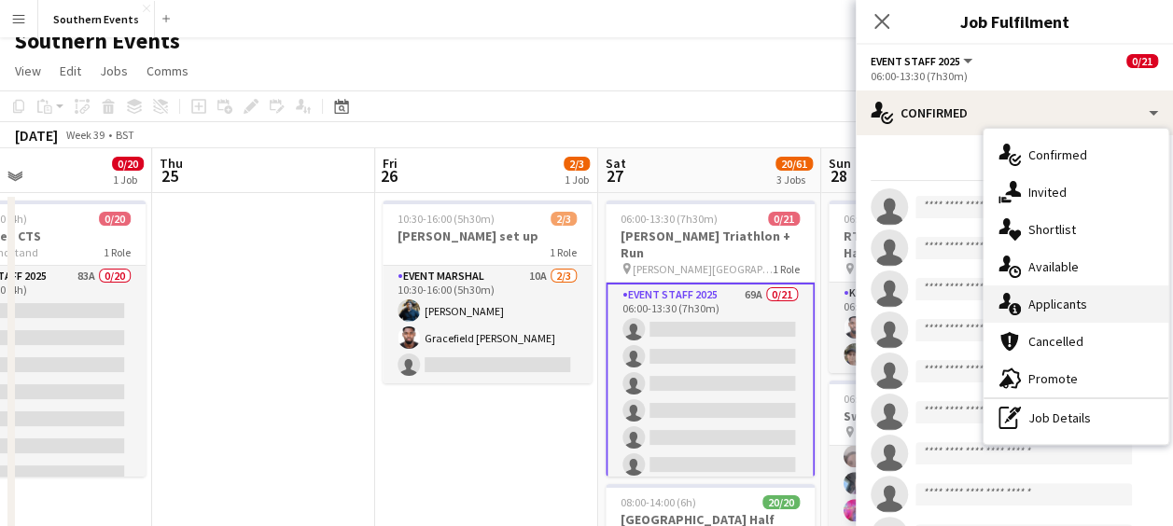
click at [1030, 297] on span "Applicants" at bounding box center [1058, 304] width 59 height 17
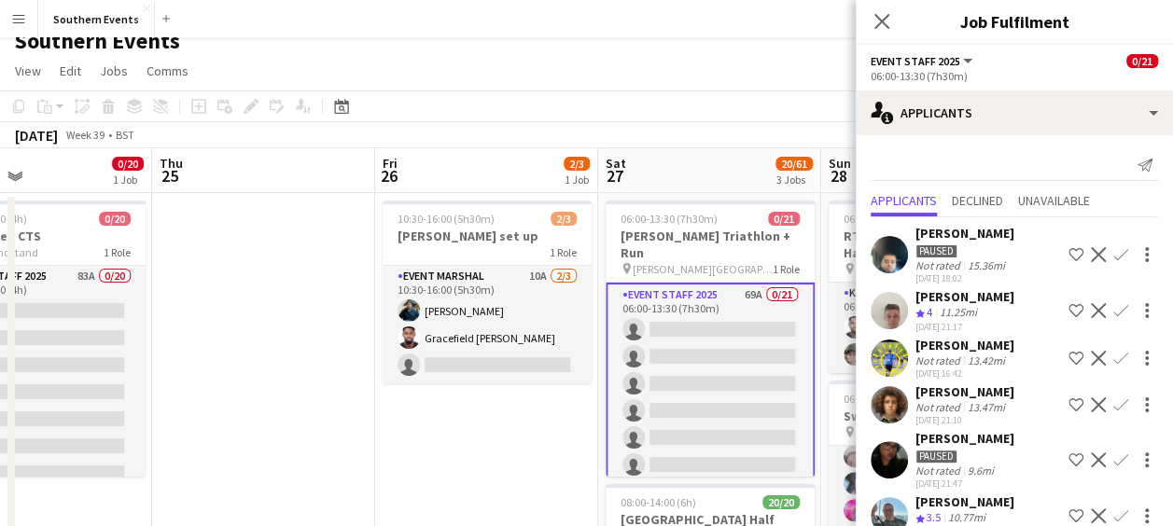
click at [1114, 308] on app-icon "Confirm" at bounding box center [1121, 310] width 15 height 15
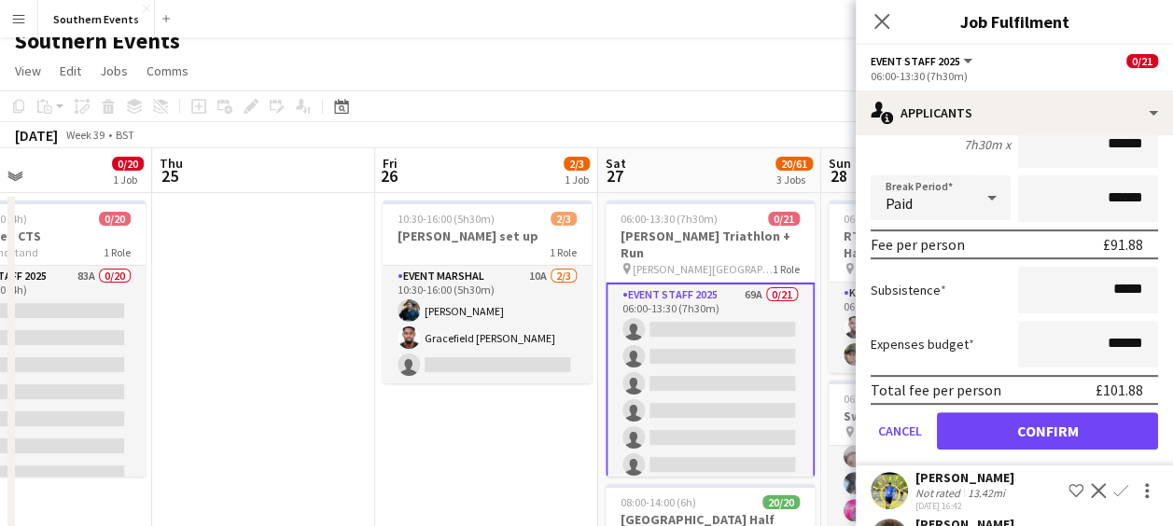
scroll to position [292, 0]
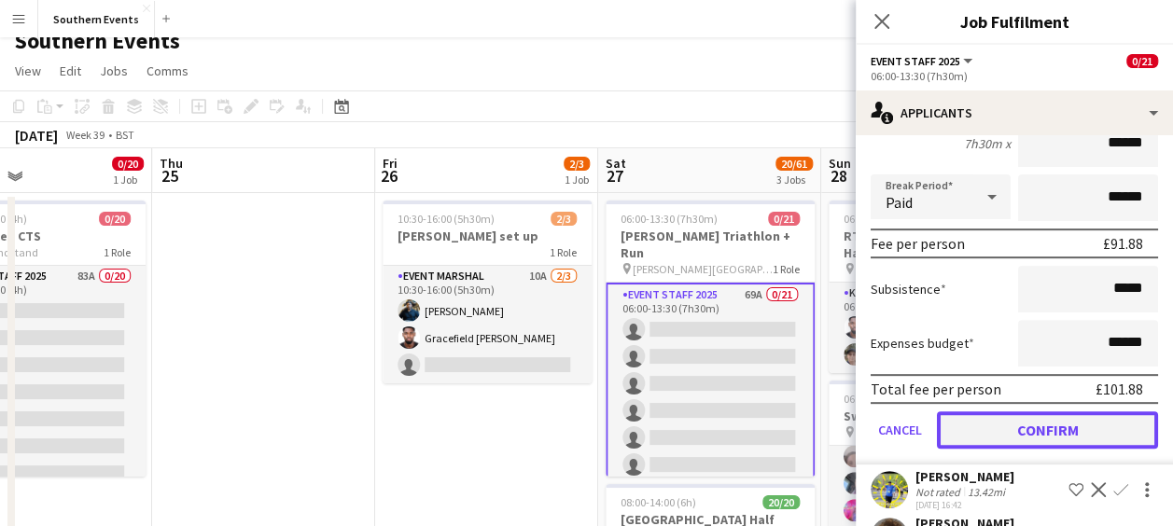
click at [1002, 425] on button "Confirm" at bounding box center [1047, 430] width 221 height 37
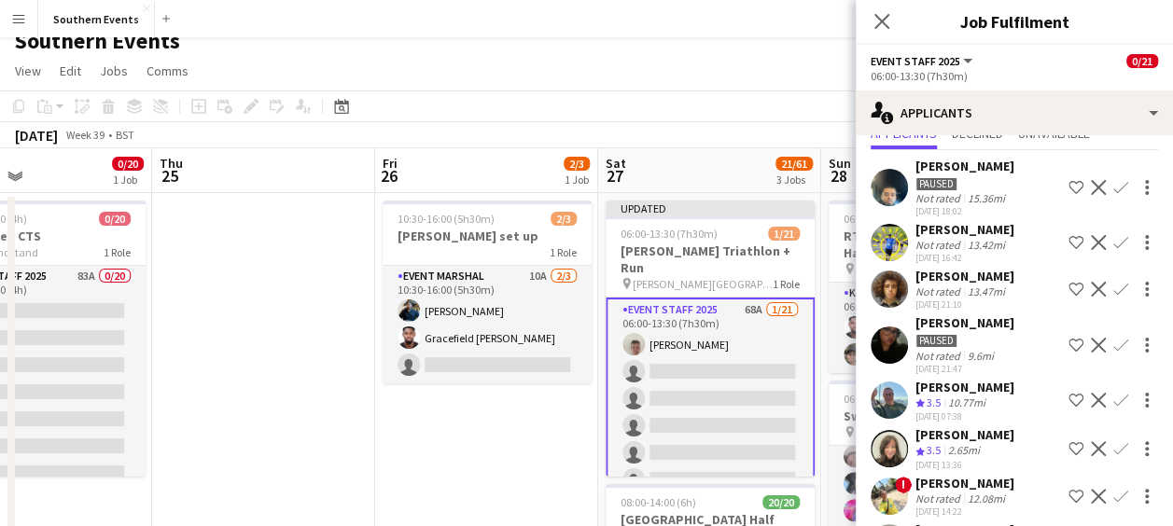
scroll to position [69, 0]
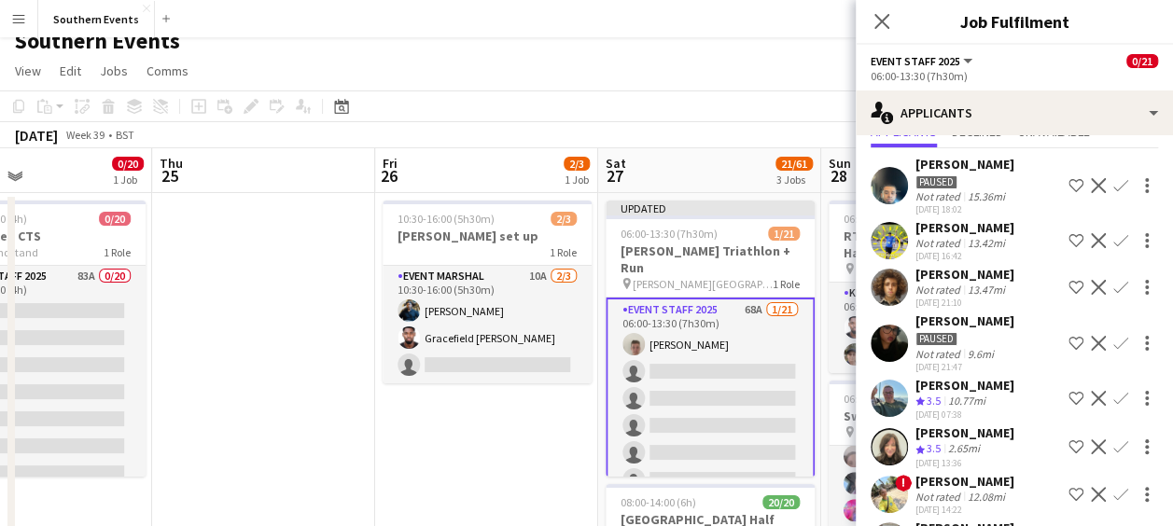
click at [1114, 396] on app-icon "Confirm" at bounding box center [1121, 398] width 15 height 15
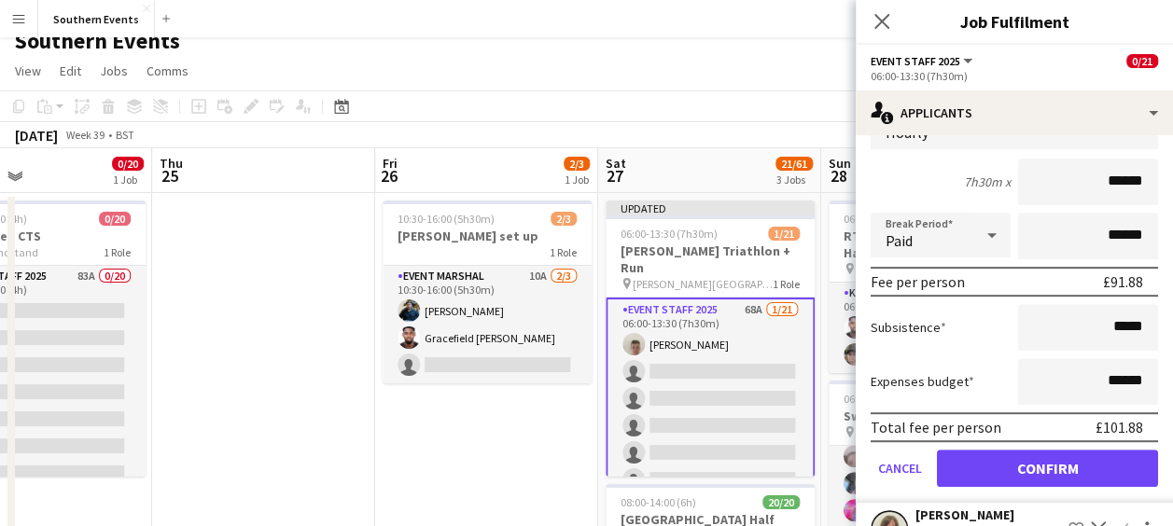
scroll to position [440, 0]
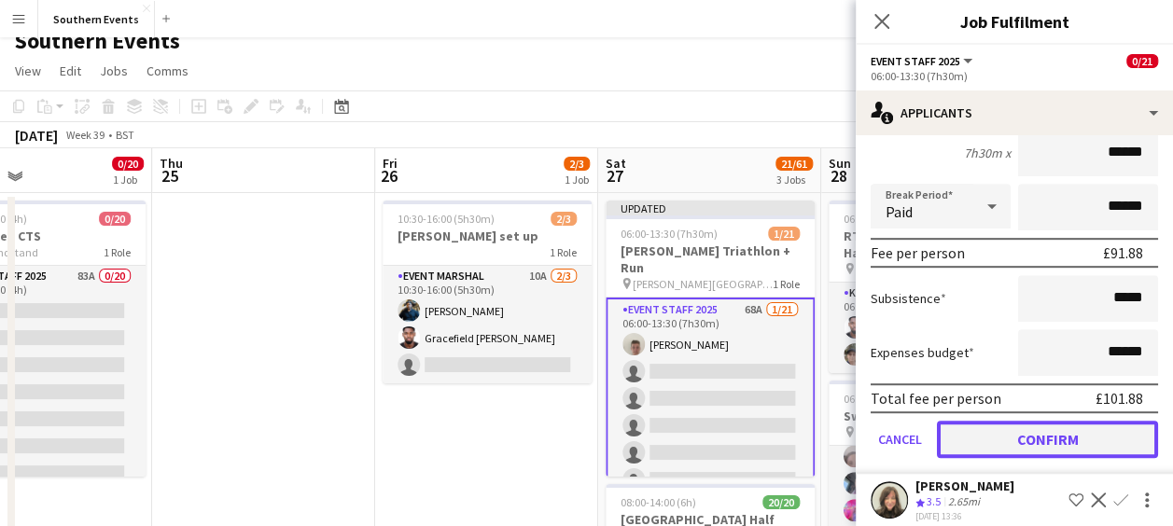
click at [974, 442] on button "Confirm" at bounding box center [1047, 439] width 221 height 37
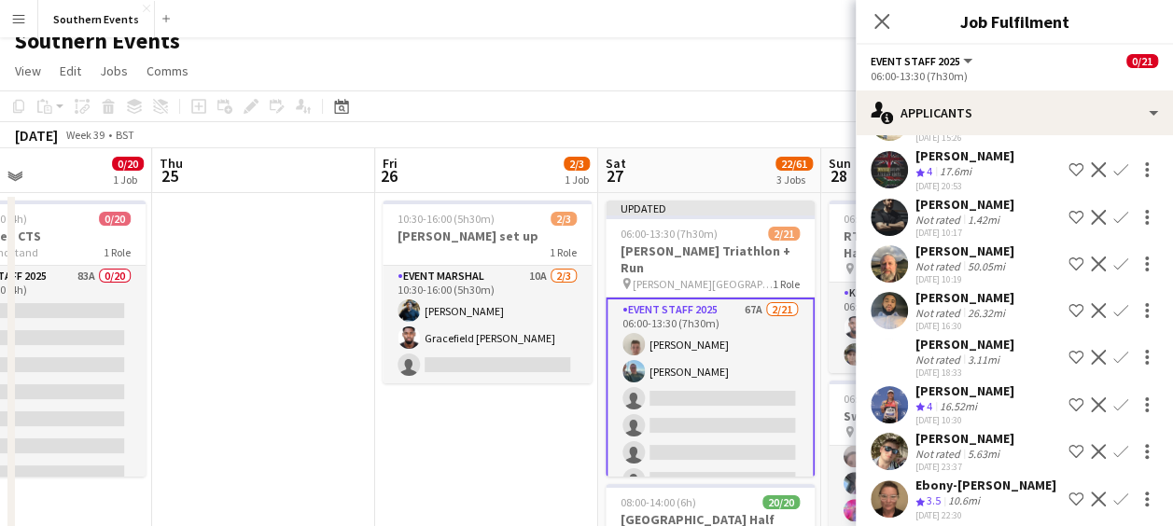
scroll to position [0, 0]
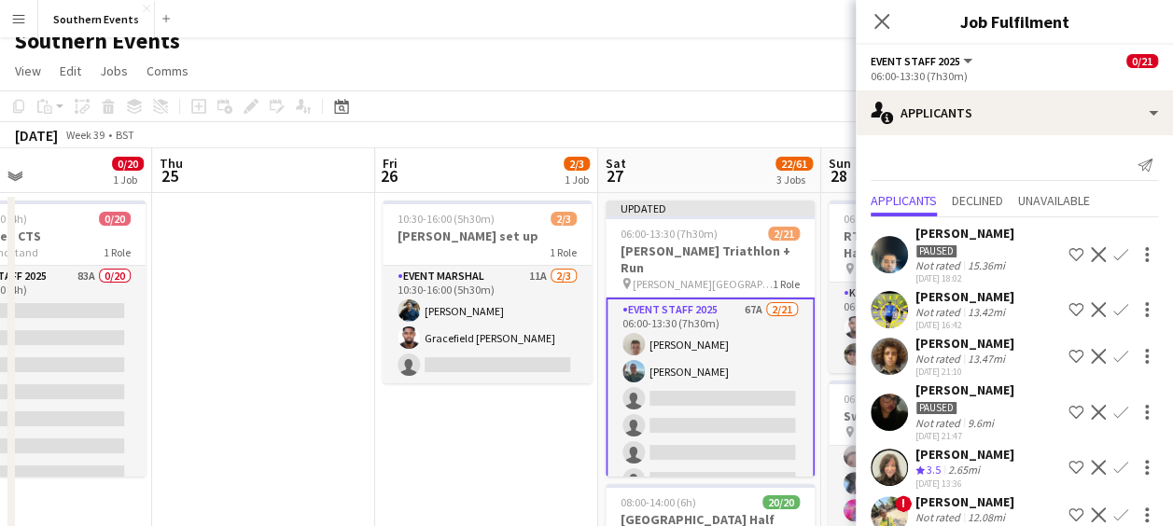
click at [1114, 466] on app-icon "Confirm" at bounding box center [1121, 467] width 15 height 15
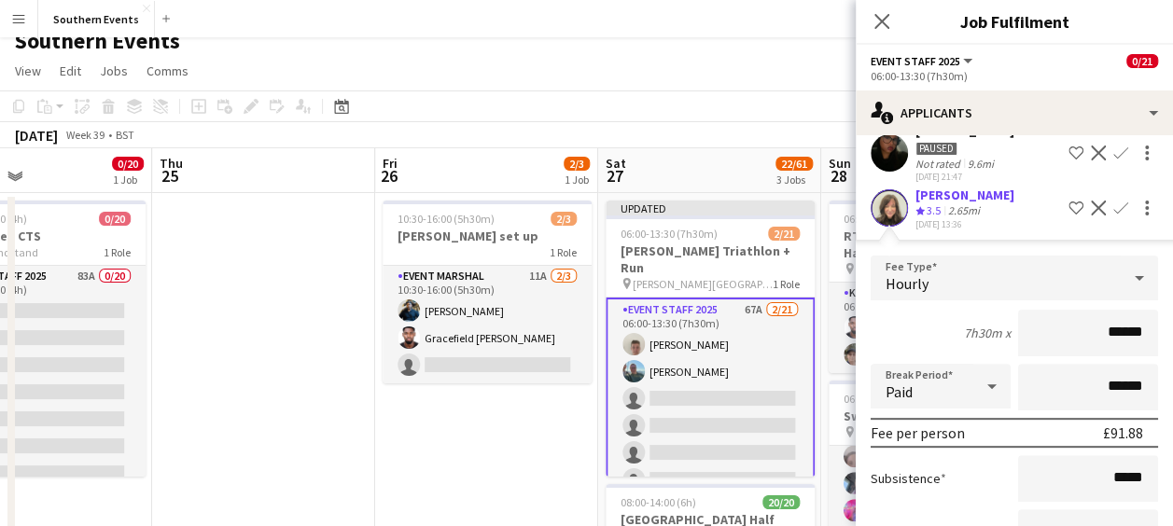
scroll to position [416, 0]
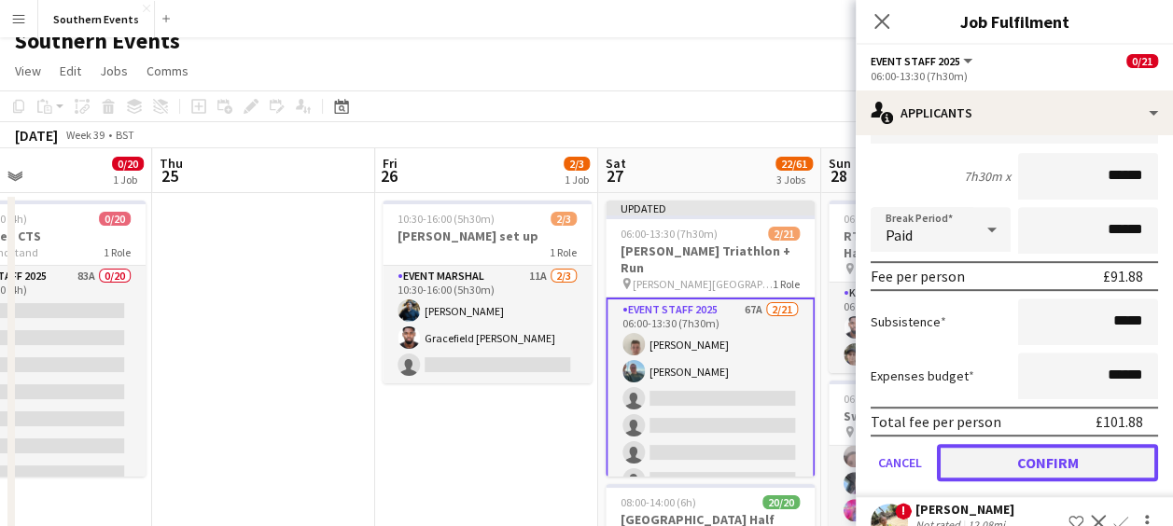
click at [1003, 457] on button "Confirm" at bounding box center [1047, 462] width 221 height 37
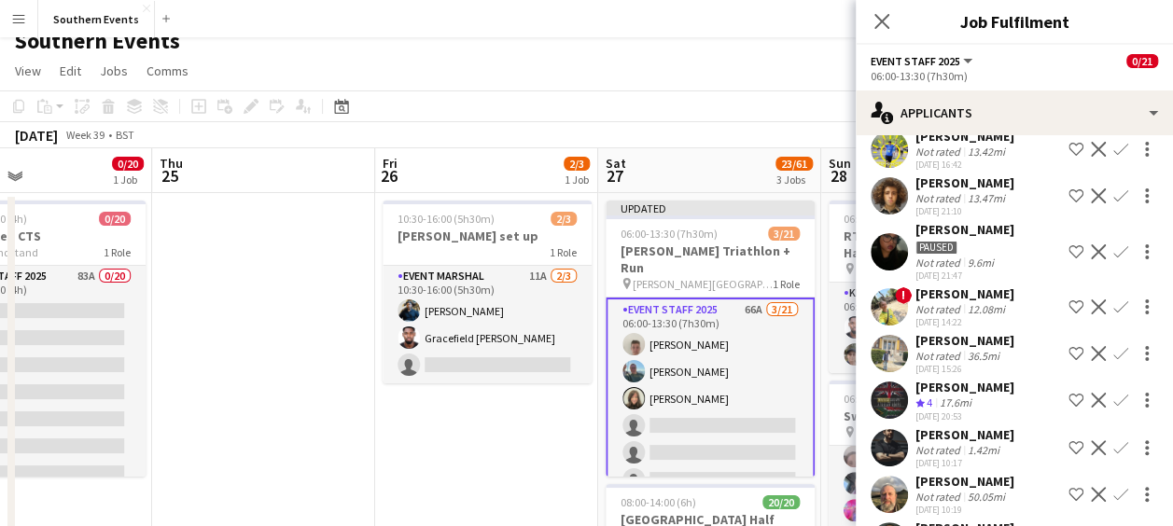
scroll to position [175, 0]
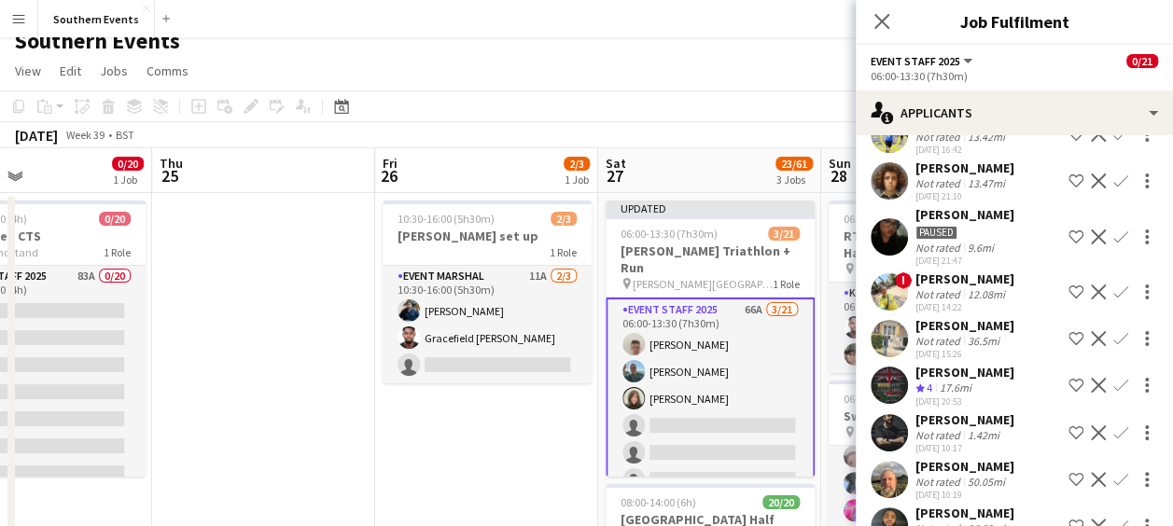
click at [1114, 391] on app-icon "Confirm" at bounding box center [1121, 385] width 15 height 15
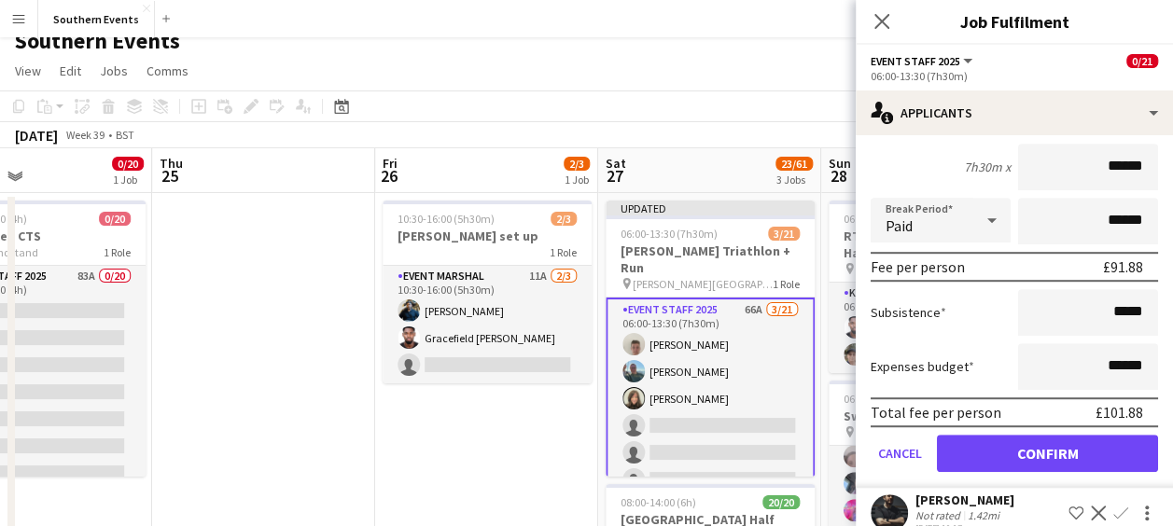
scroll to position [525, 0]
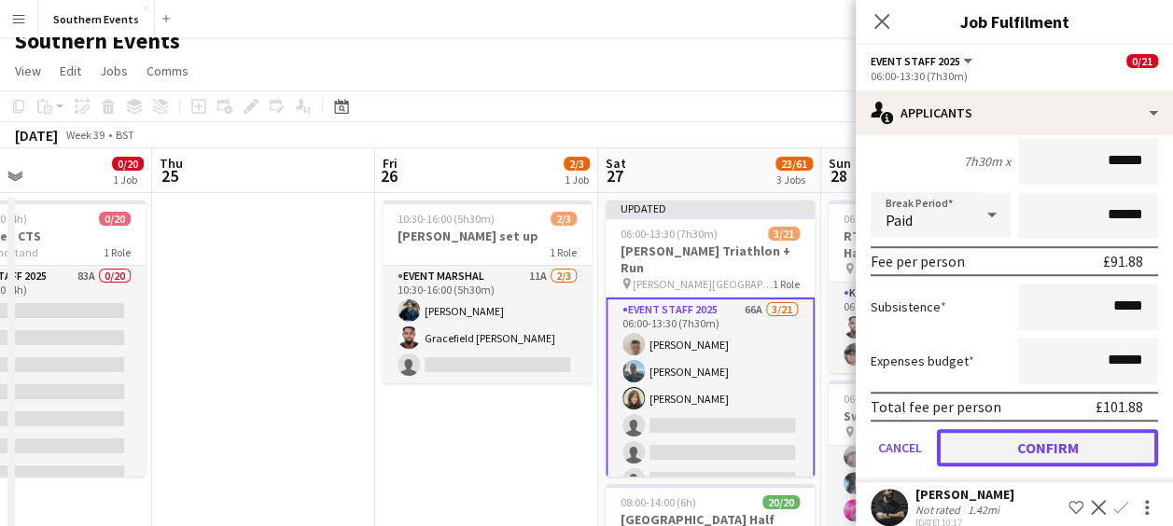
click at [994, 454] on button "Confirm" at bounding box center [1047, 447] width 221 height 37
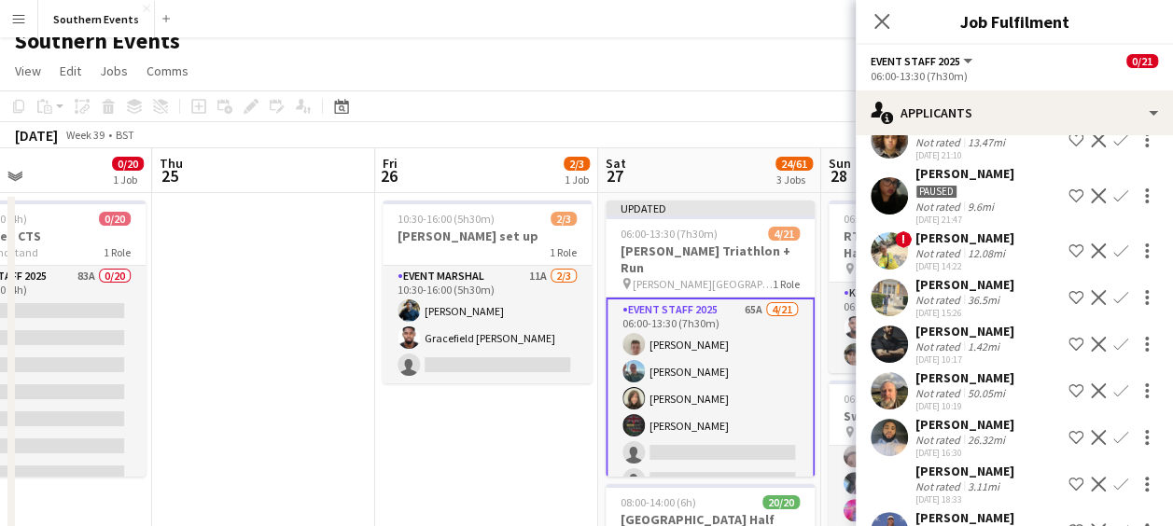
scroll to position [226, 0]
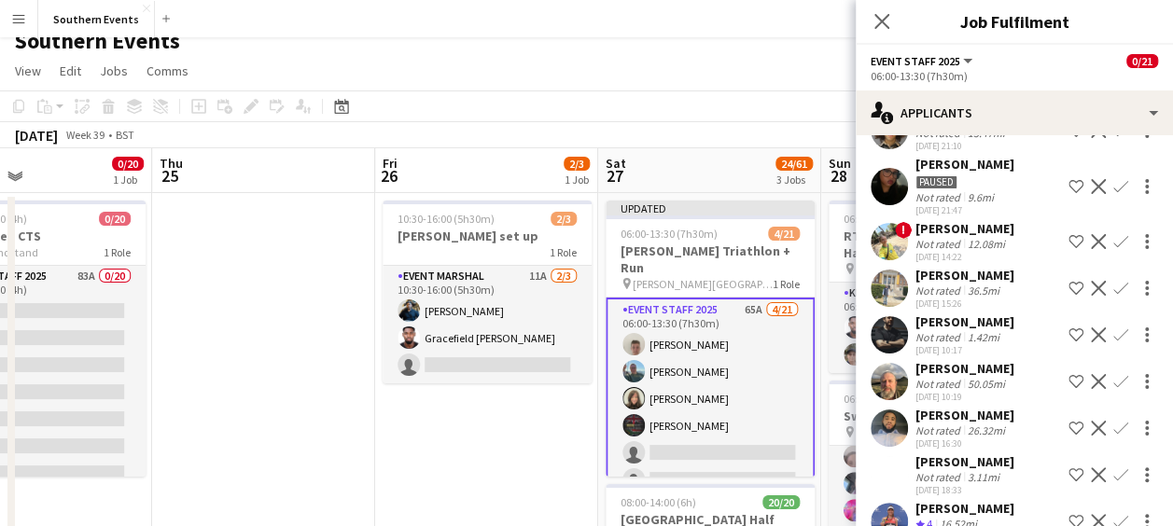
click at [1114, 375] on app-icon "Confirm" at bounding box center [1121, 381] width 15 height 15
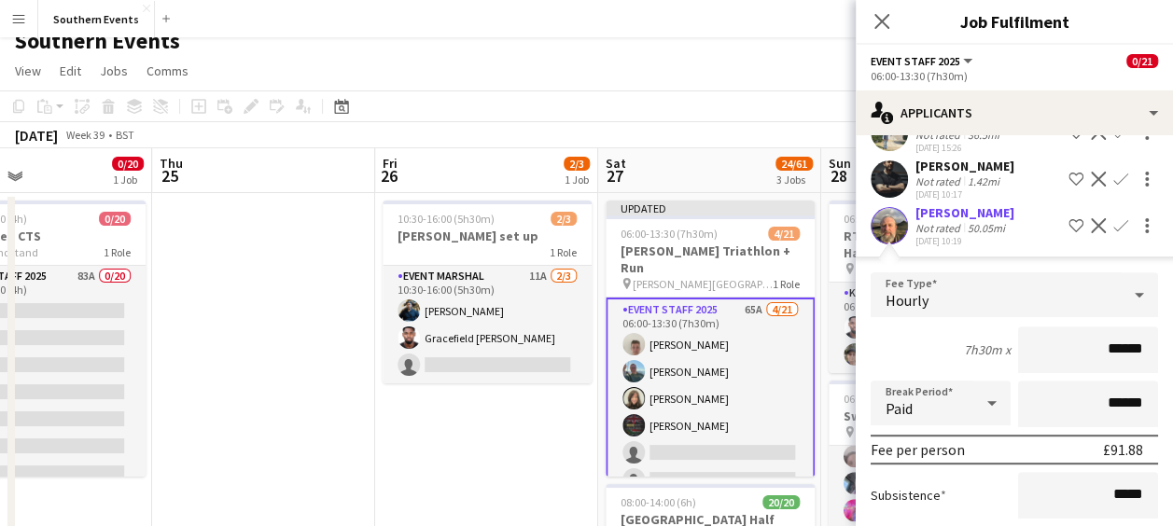
scroll to position [535, 0]
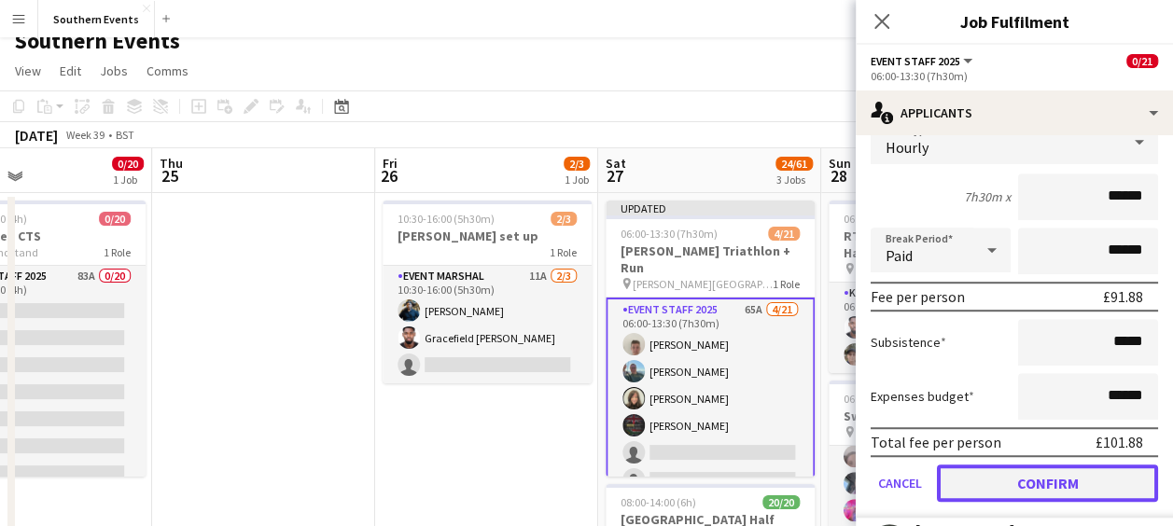
click at [1008, 479] on button "Confirm" at bounding box center [1047, 483] width 221 height 37
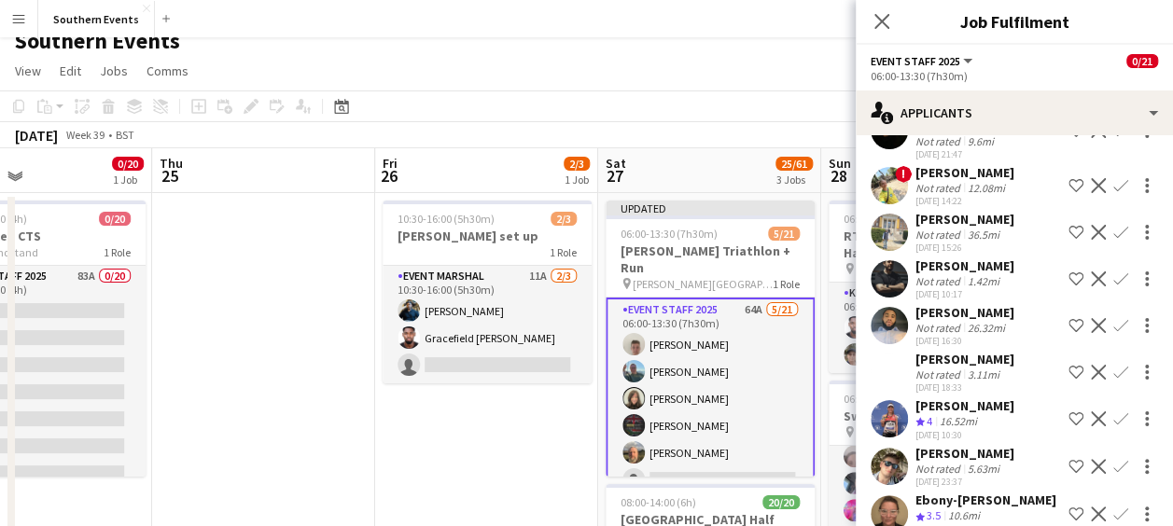
scroll to position [282, 0]
click at [1114, 414] on app-icon "Confirm" at bounding box center [1121, 419] width 15 height 15
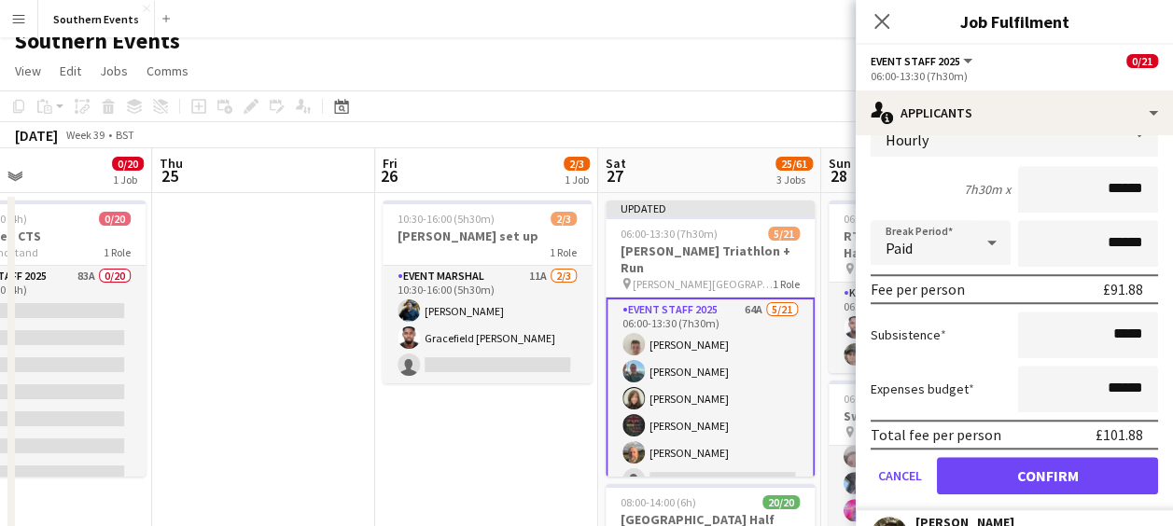
scroll to position [638, 0]
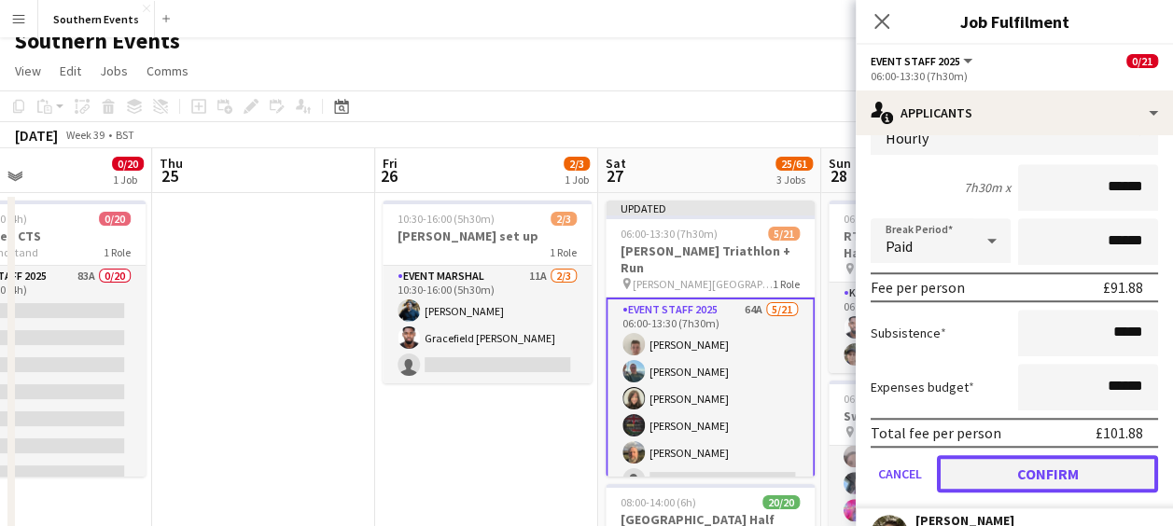
click at [997, 473] on button "Confirm" at bounding box center [1047, 473] width 221 height 37
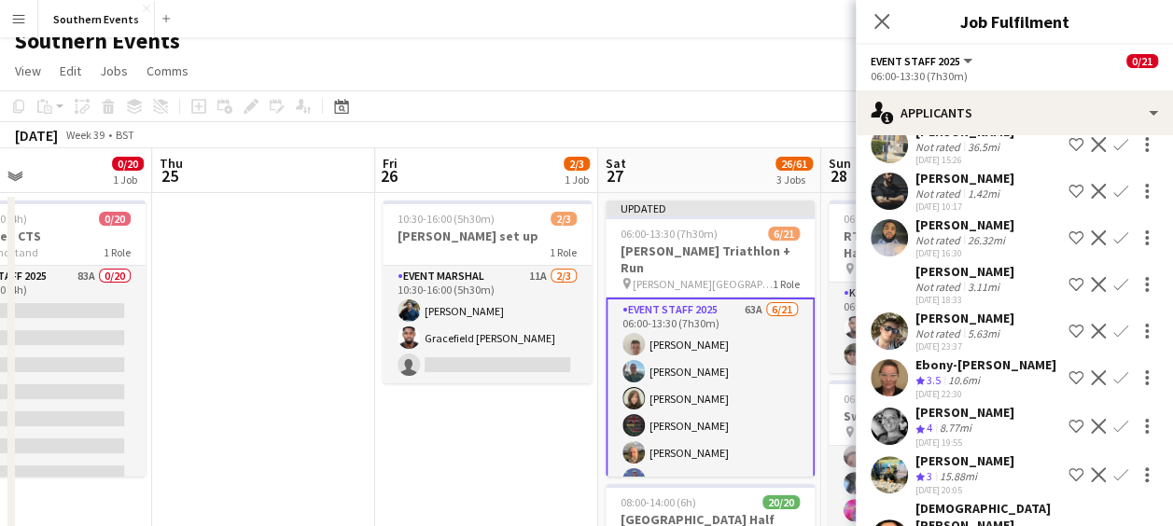
scroll to position [381, 0]
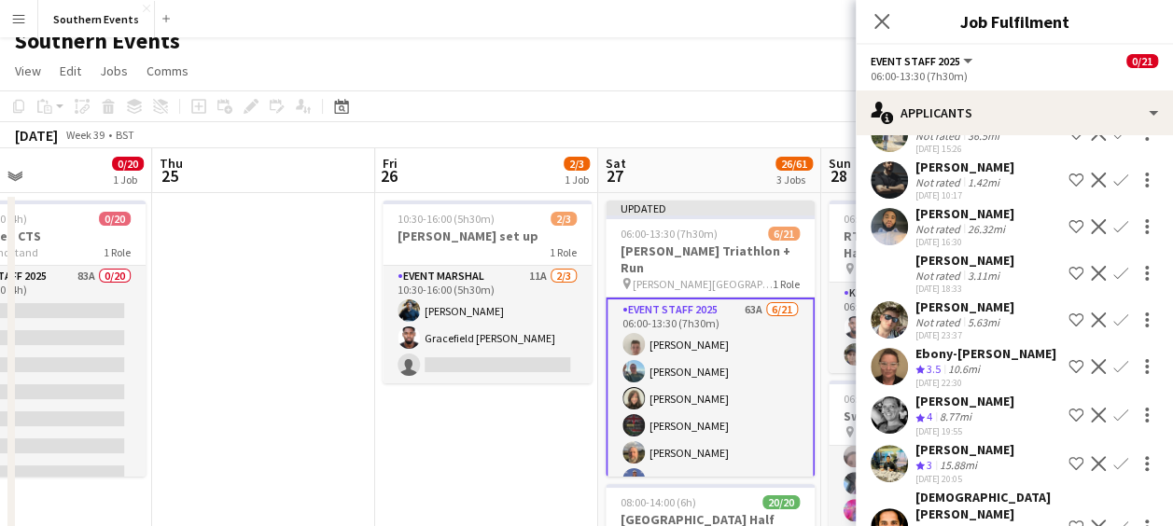
click at [1114, 368] on app-icon "Confirm" at bounding box center [1121, 366] width 15 height 15
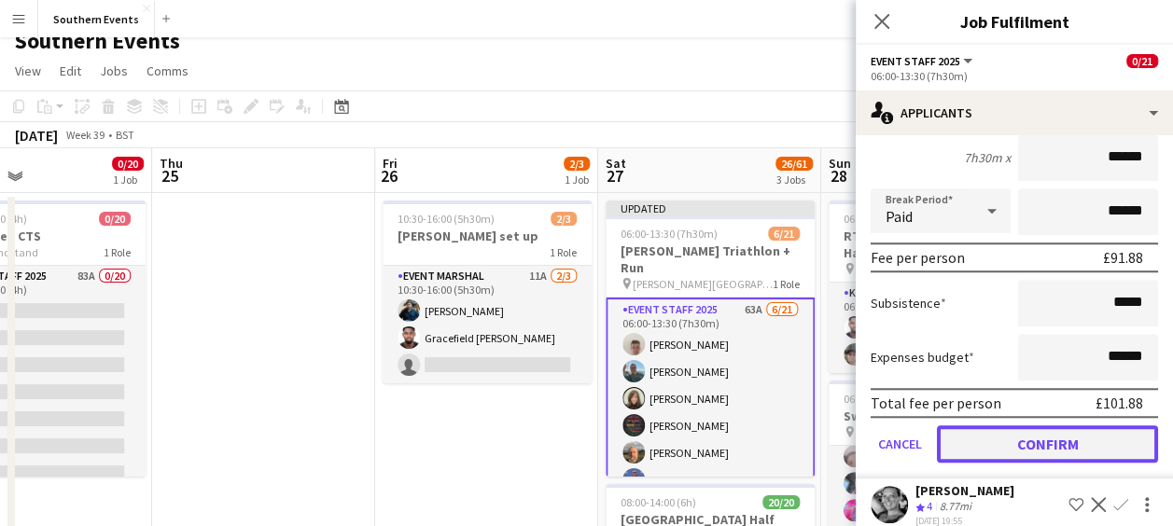
click at [1008, 430] on button "Confirm" at bounding box center [1047, 444] width 221 height 37
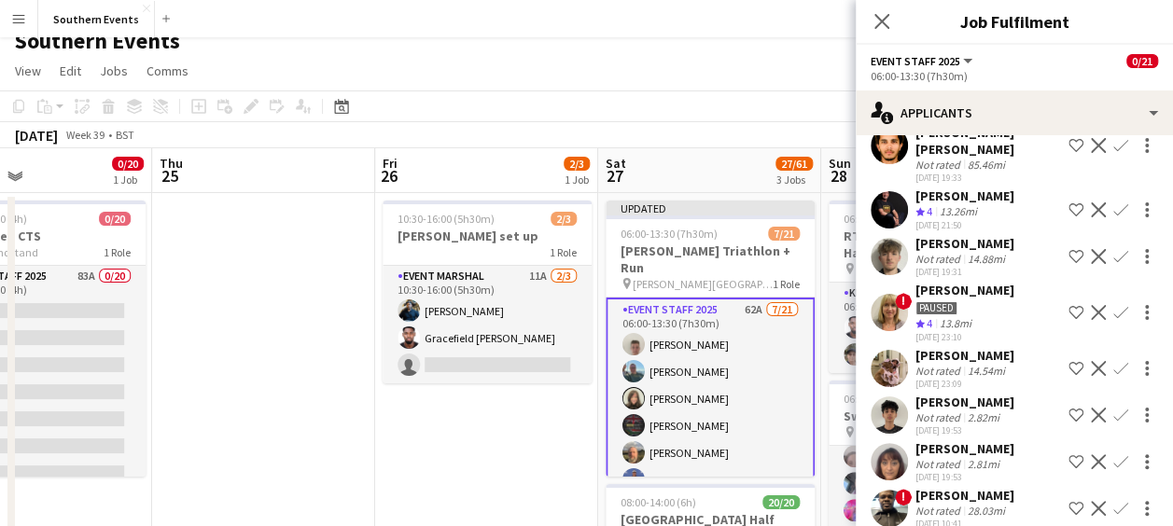
scroll to position [245, 0]
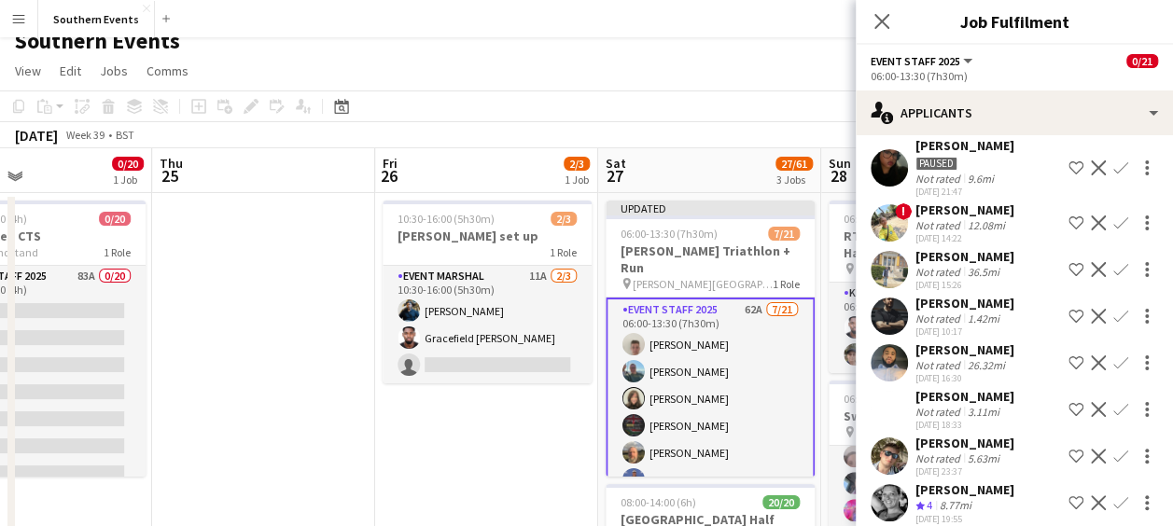
click at [1114, 502] on app-icon "Confirm" at bounding box center [1121, 503] width 15 height 15
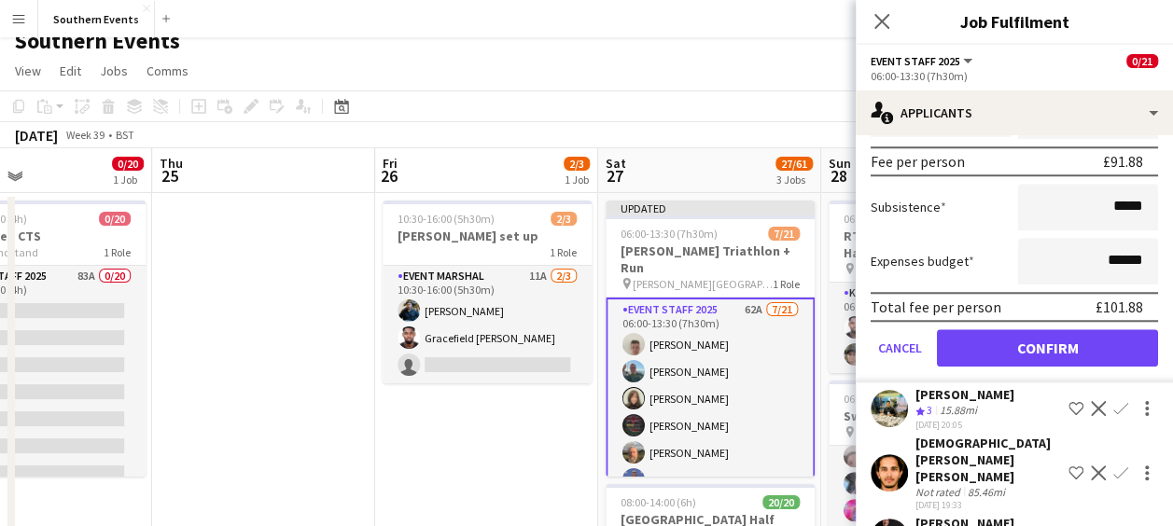
scroll to position [812, 0]
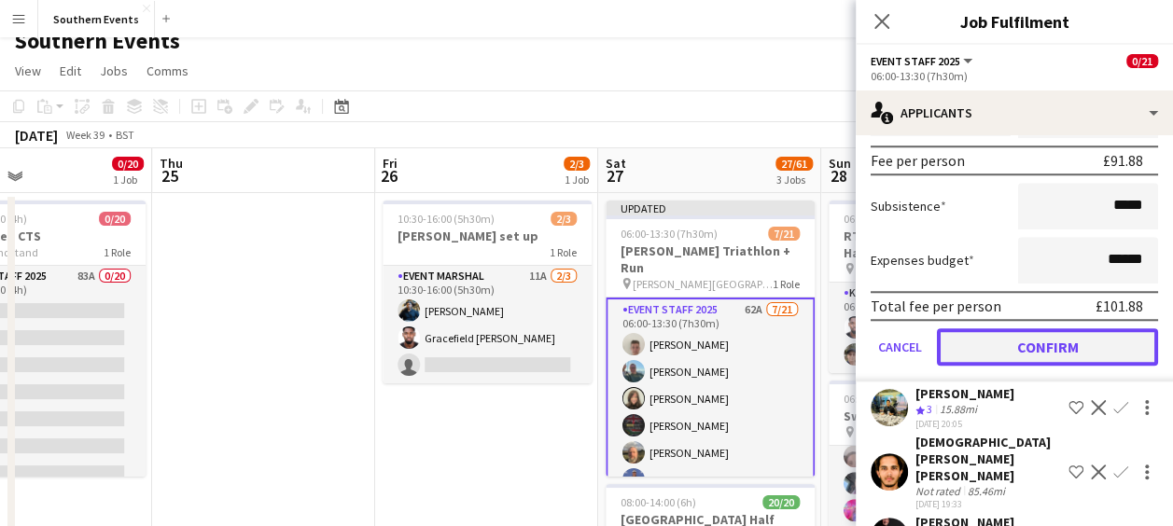
click at [1027, 341] on button "Confirm" at bounding box center [1047, 347] width 221 height 37
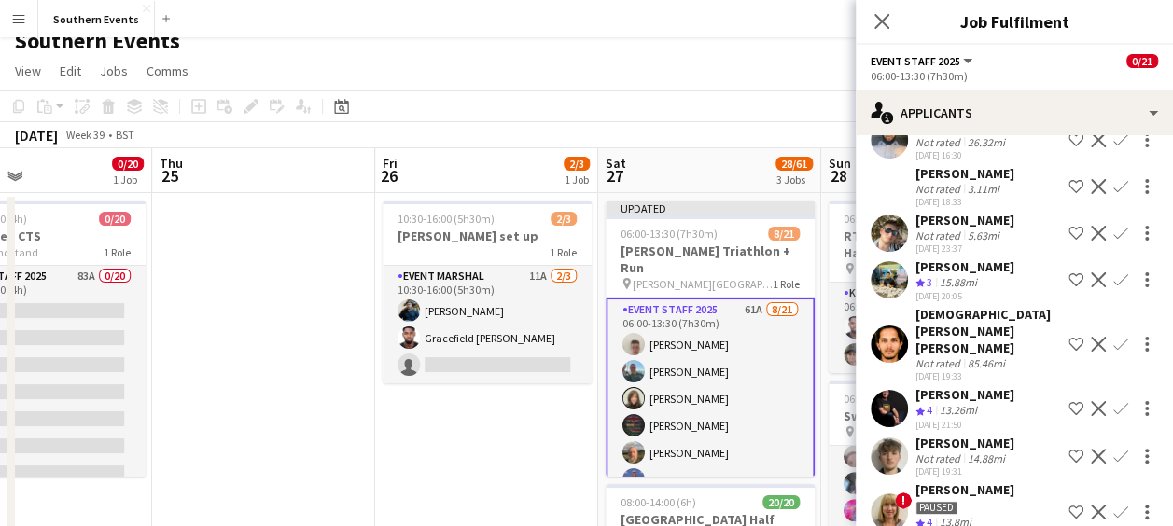
scroll to position [489, 0]
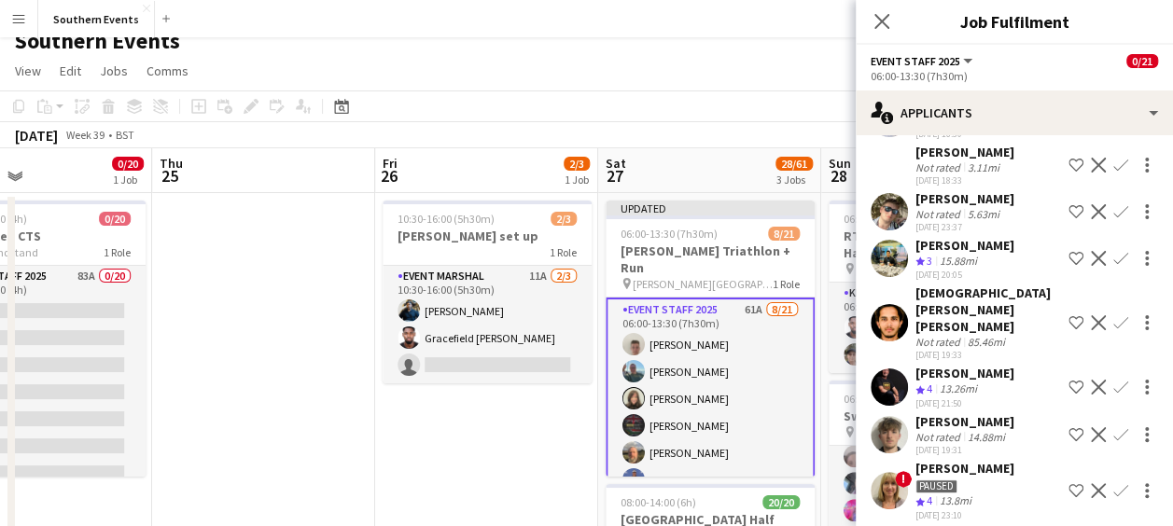
click at [1110, 376] on button "Confirm" at bounding box center [1121, 387] width 22 height 22
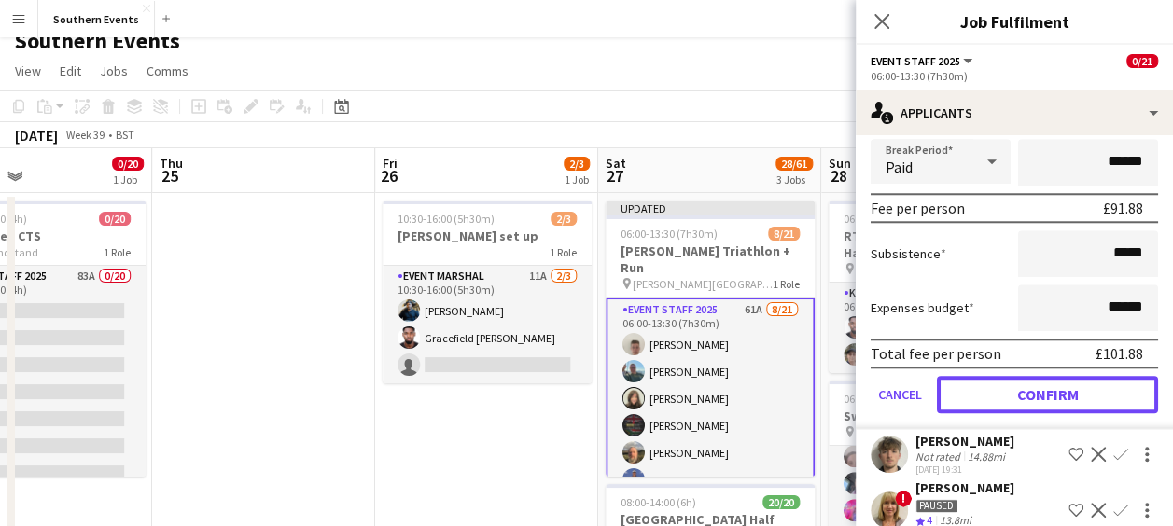
click at [996, 376] on button "Confirm" at bounding box center [1047, 394] width 221 height 37
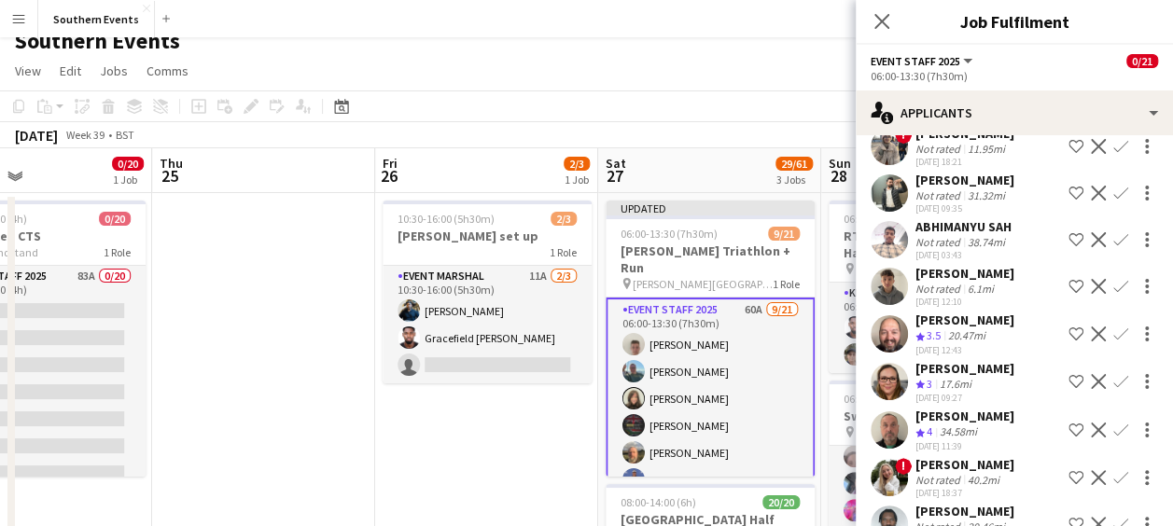
scroll to position [1230, 0]
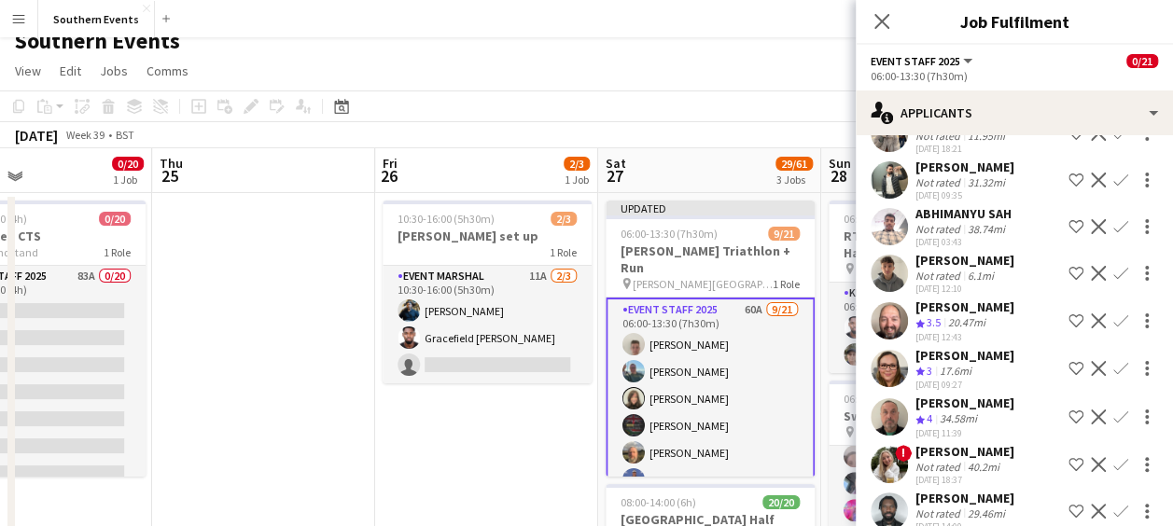
click at [1114, 376] on app-icon "Confirm" at bounding box center [1121, 368] width 15 height 15
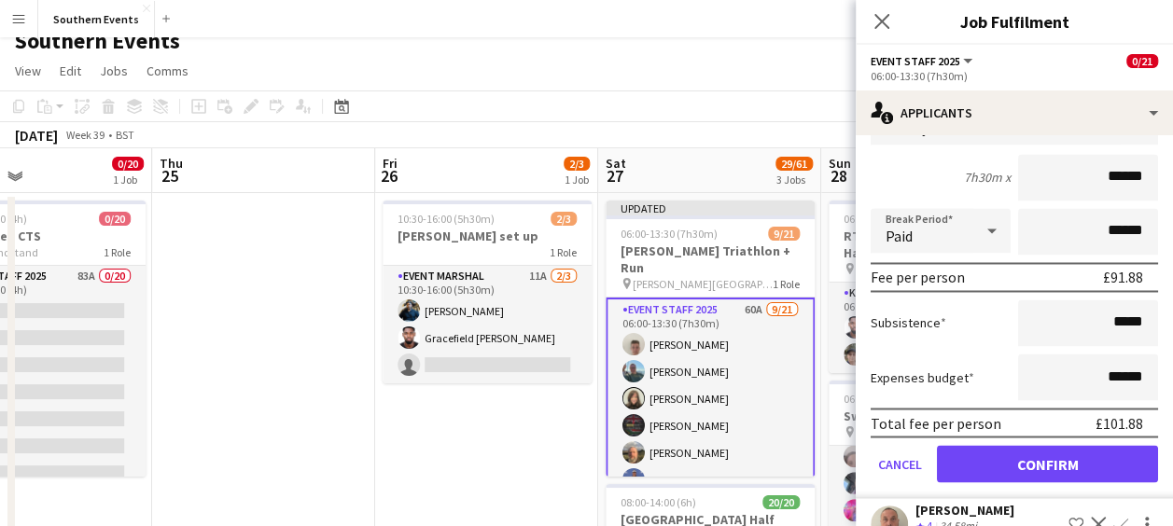
scroll to position [1577, 0]
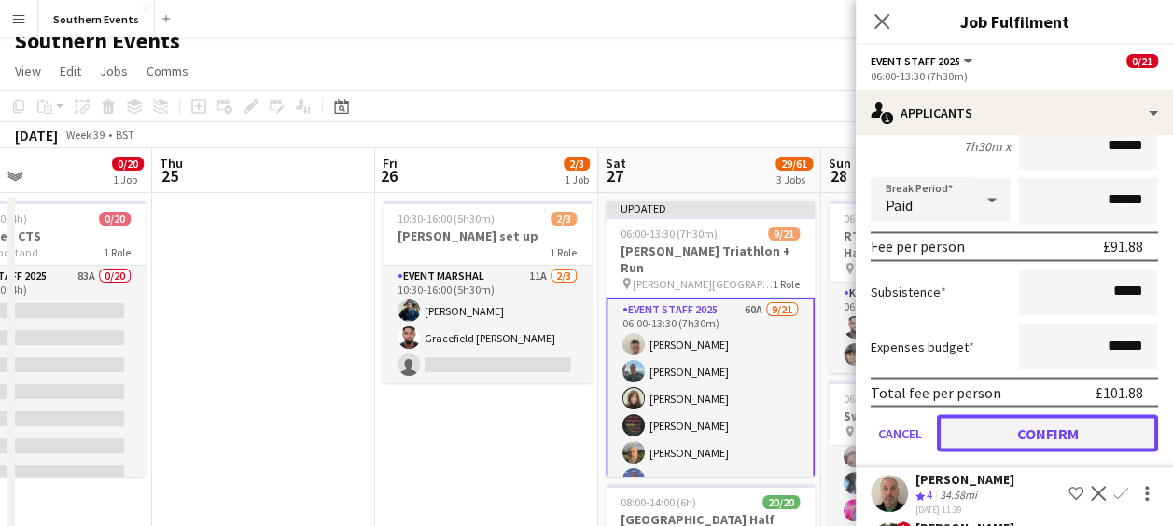
click at [986, 452] on button "Confirm" at bounding box center [1047, 432] width 221 height 37
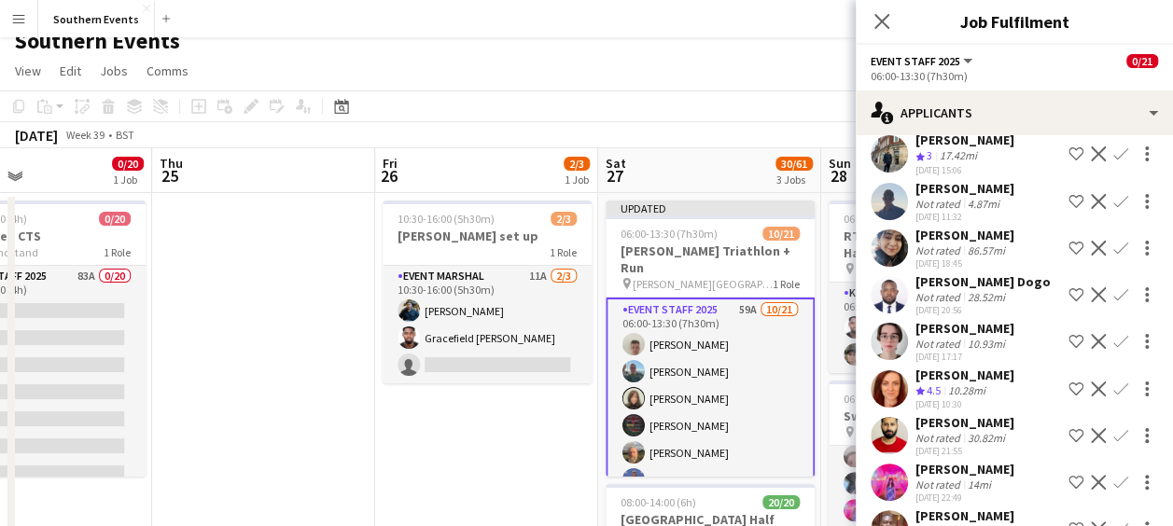
scroll to position [1634, 0]
click at [1114, 396] on app-icon "Confirm" at bounding box center [1121, 388] width 15 height 15
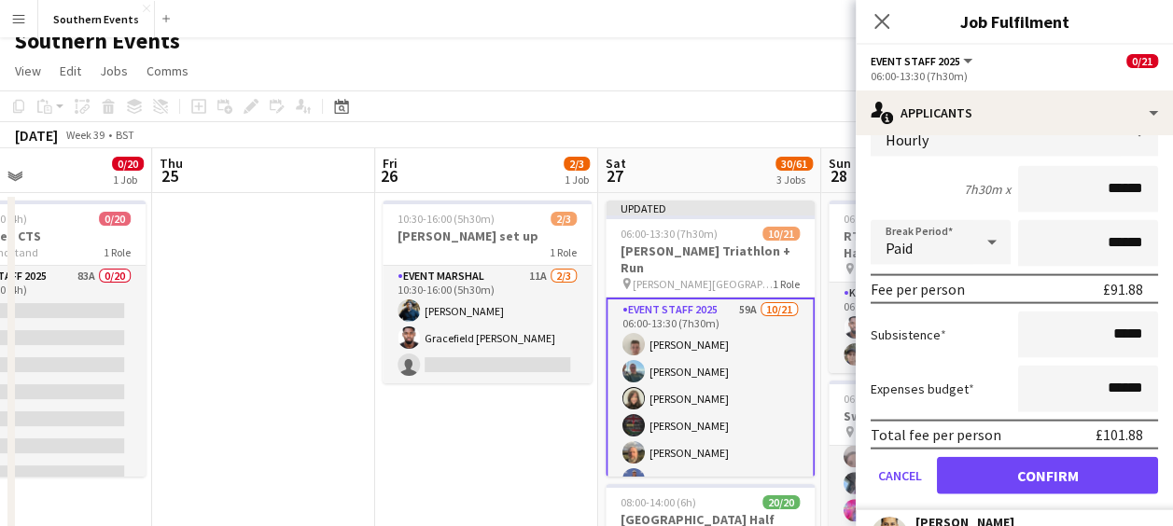
scroll to position [1978, 0]
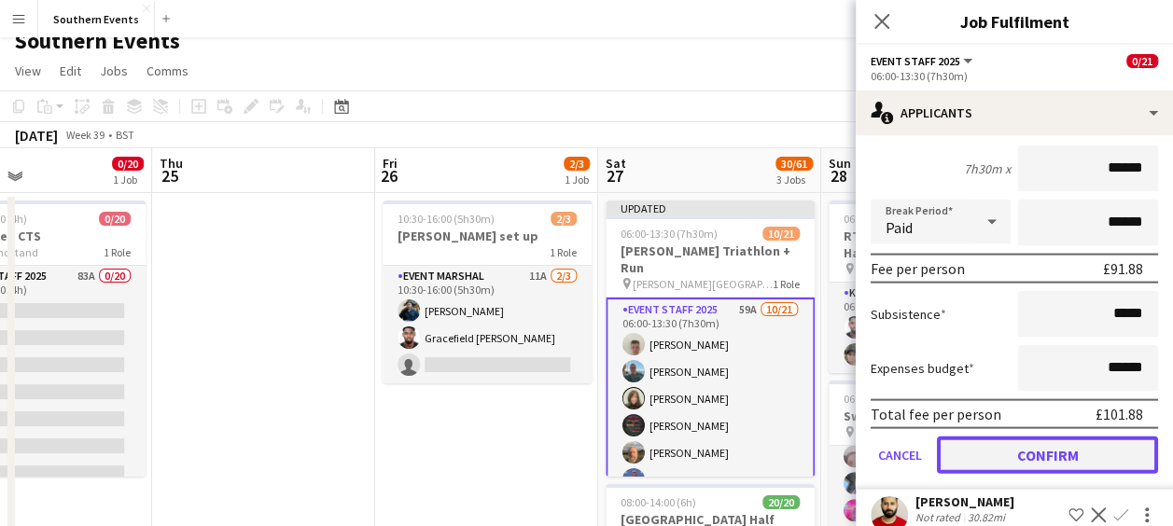
click at [986, 472] on button "Confirm" at bounding box center [1047, 455] width 221 height 37
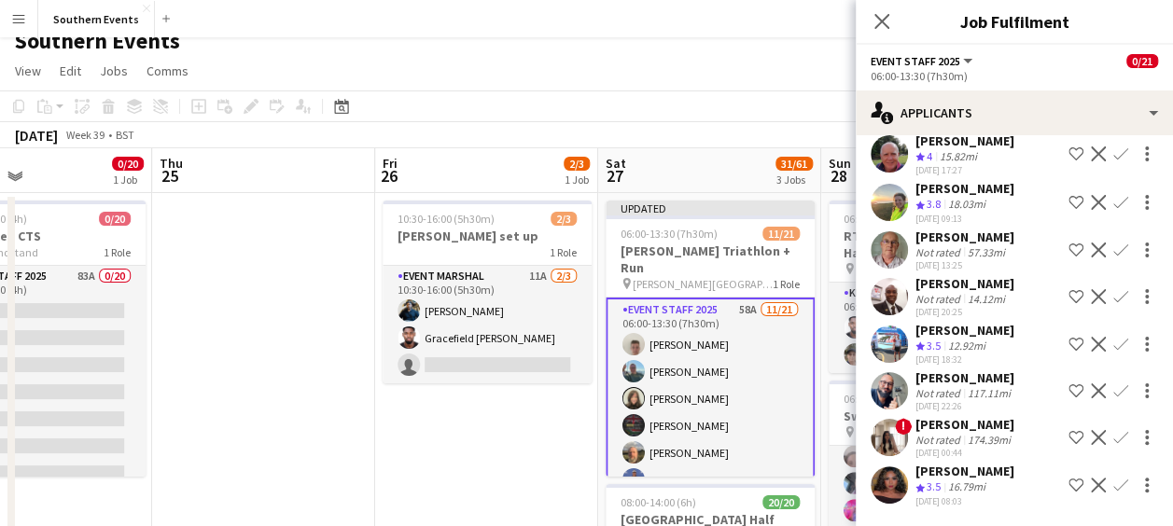
scroll to position [2380, 0]
click at [1110, 477] on button "Confirm" at bounding box center [1121, 485] width 22 height 22
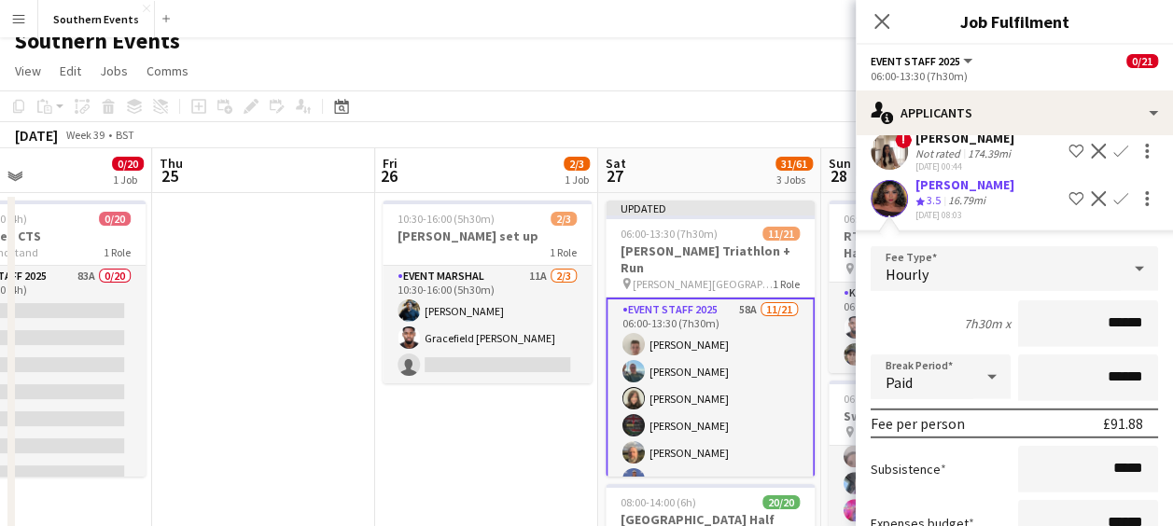
scroll to position [2803, 0]
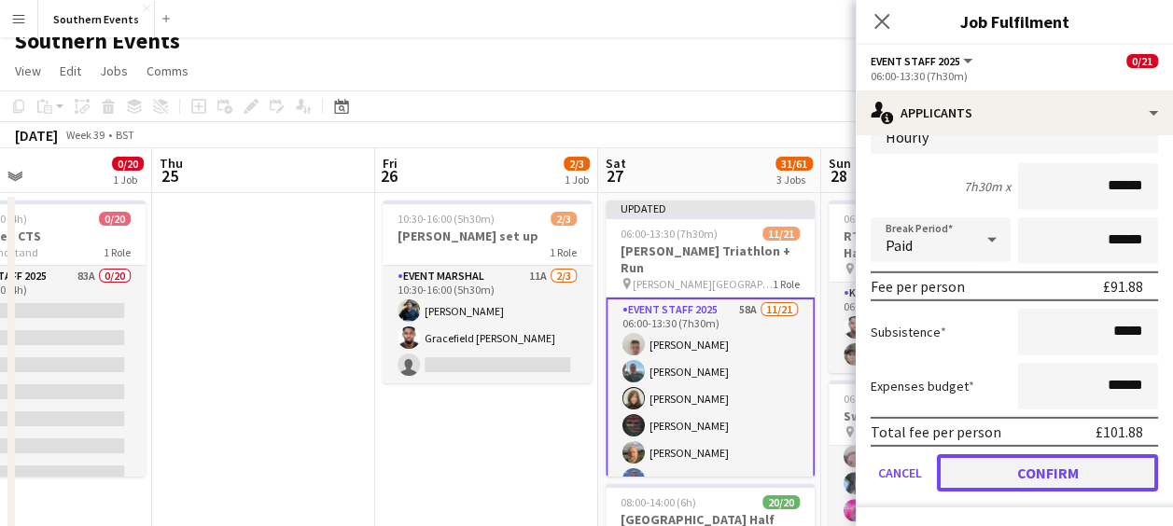
click at [1011, 465] on button "Confirm" at bounding box center [1047, 473] width 221 height 37
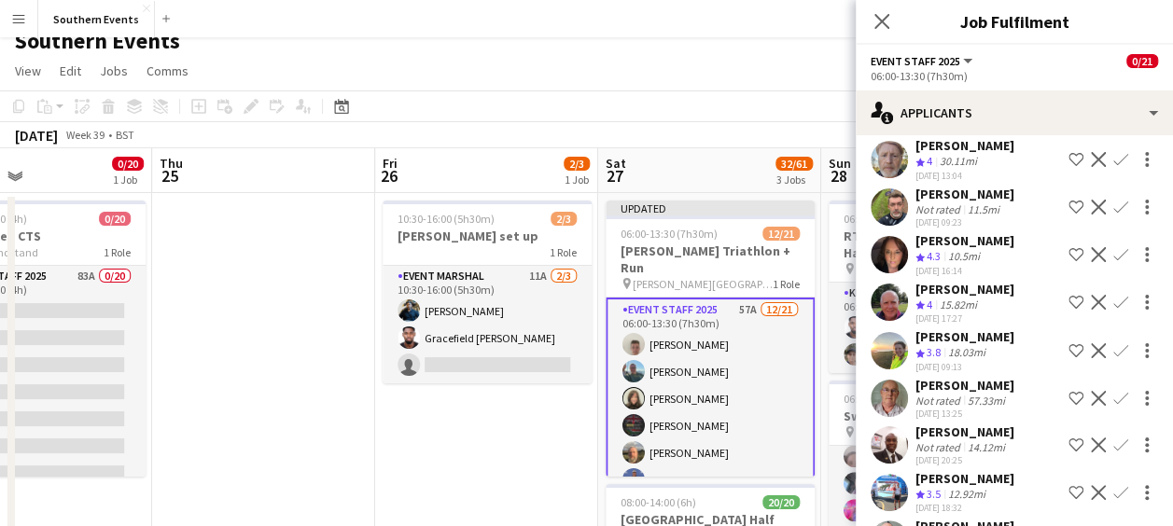
scroll to position [2220, 0]
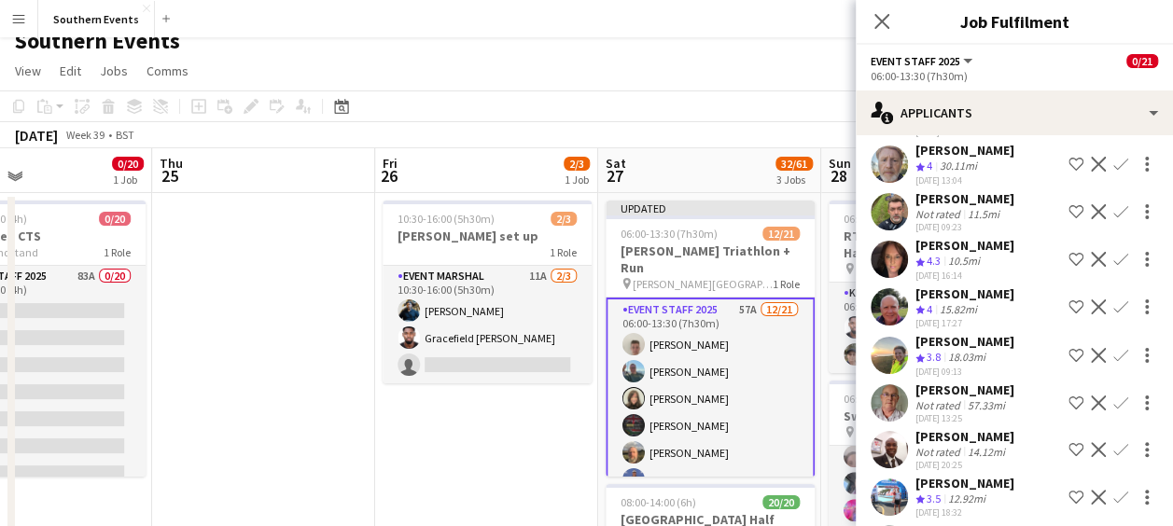
click at [1114, 265] on app-icon "Confirm" at bounding box center [1121, 259] width 15 height 15
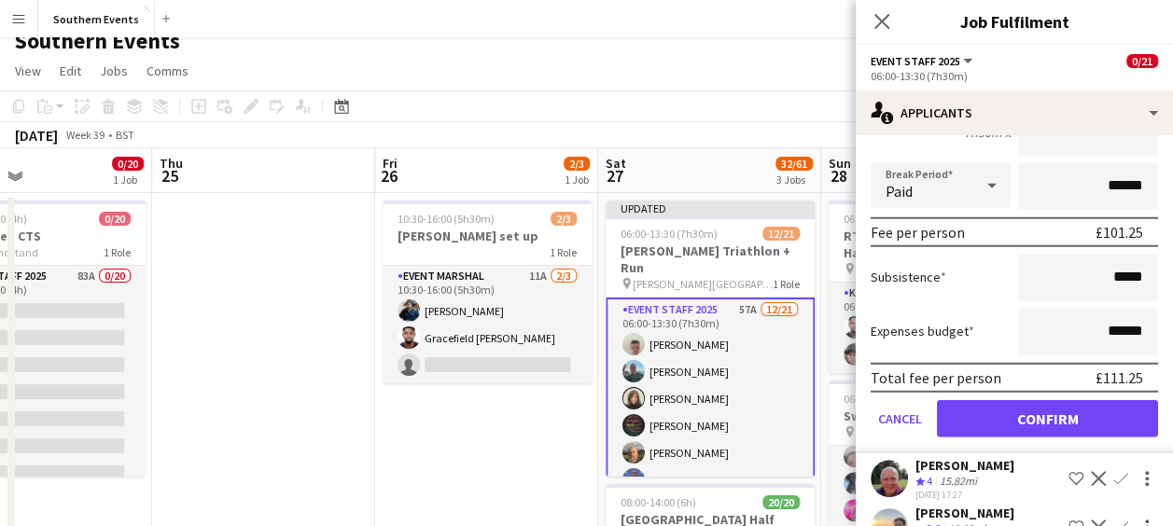
scroll to position [2473, 0]
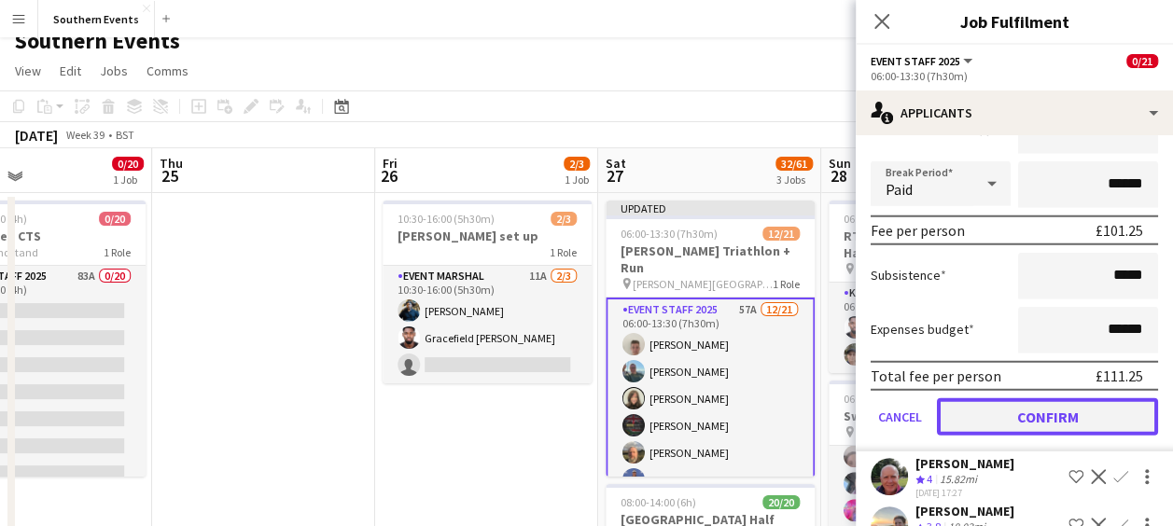
click at [986, 425] on button "Confirm" at bounding box center [1047, 417] width 221 height 37
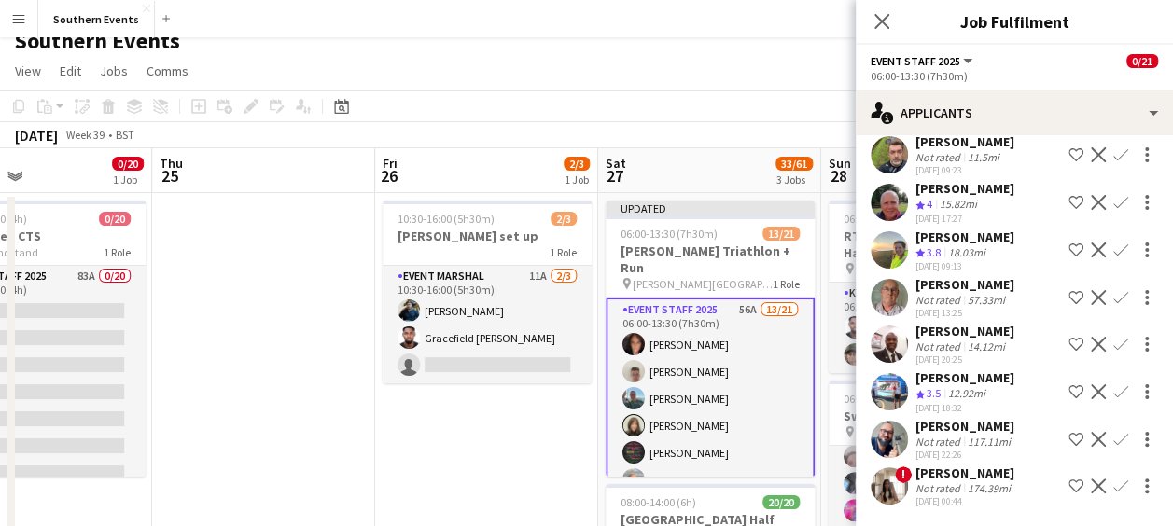
scroll to position [2003, 0]
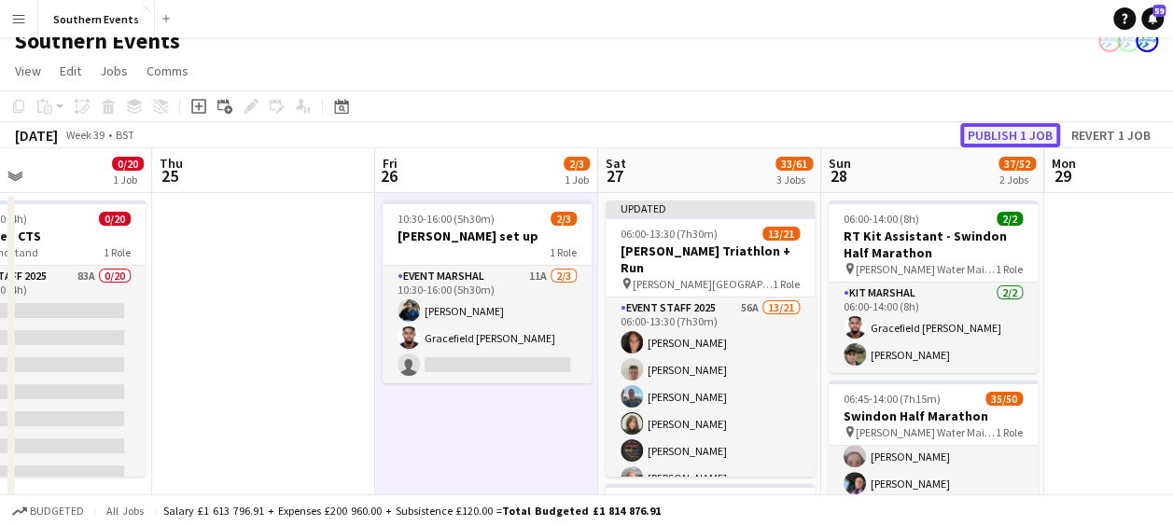
click at [995, 140] on button "Publish 1 job" at bounding box center [1010, 135] width 100 height 24
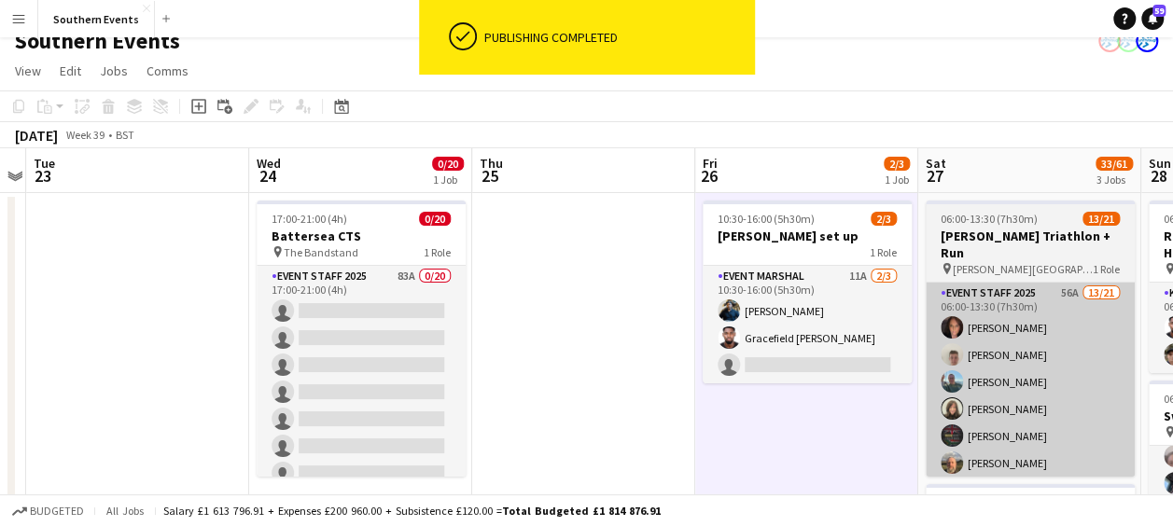
scroll to position [0, 419]
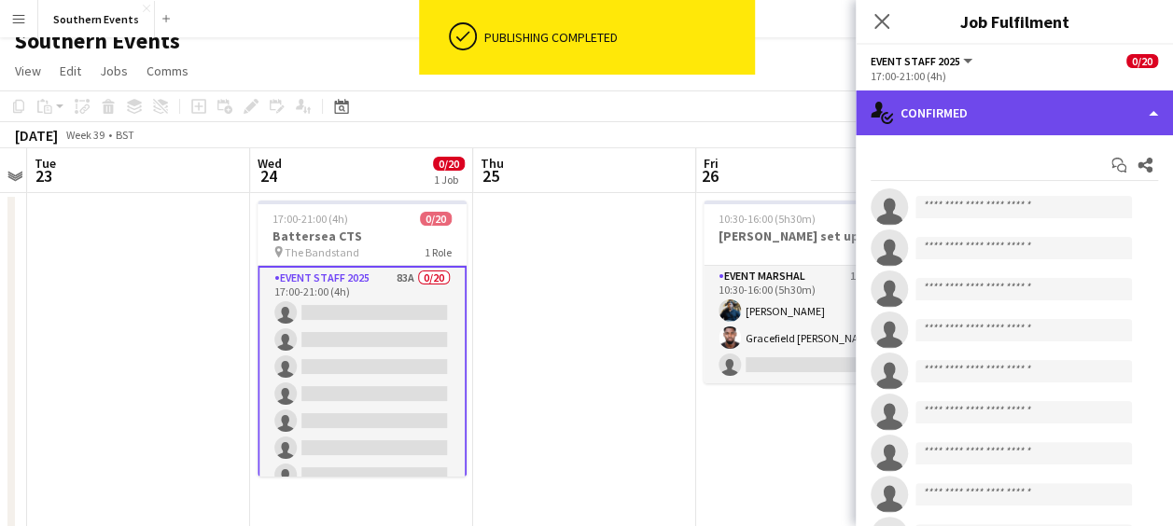
click at [1001, 127] on div "single-neutral-actions-check-2 Confirmed" at bounding box center [1014, 113] width 317 height 45
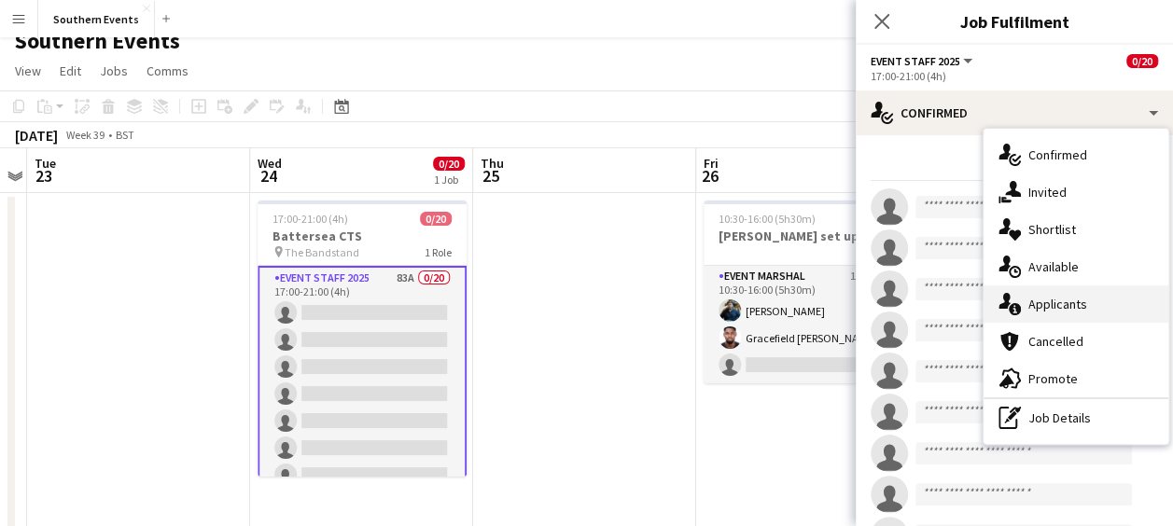
click at [1030, 296] on span "Applicants" at bounding box center [1058, 304] width 59 height 17
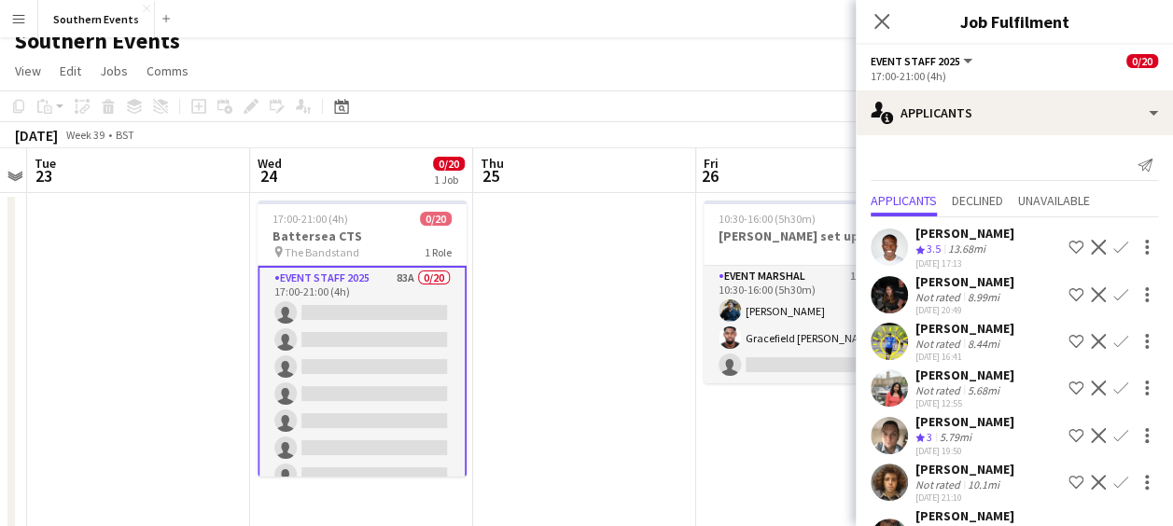
click at [1114, 244] on app-icon "Confirm" at bounding box center [1121, 247] width 15 height 15
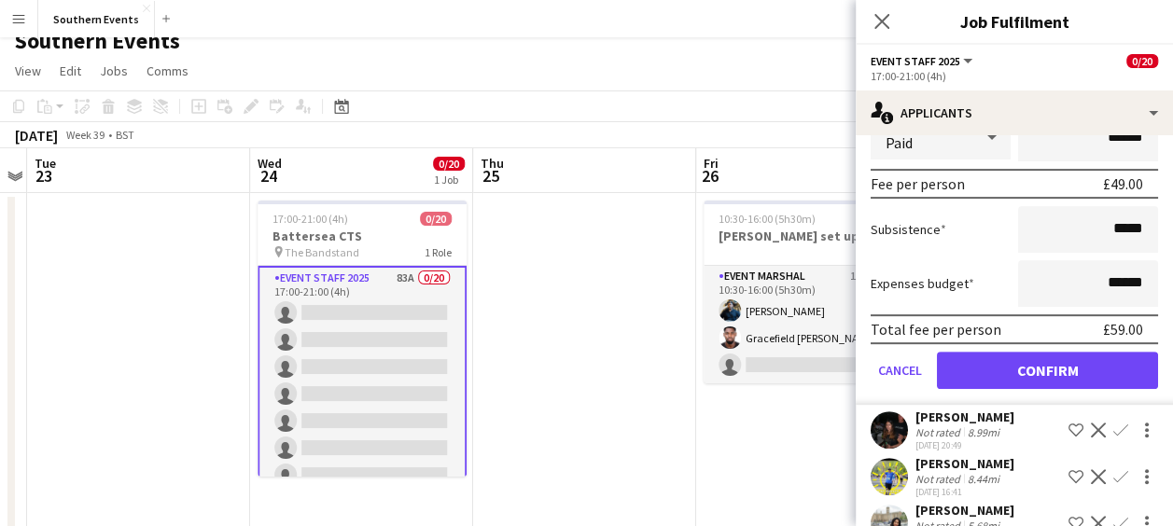
scroll to position [295, 0]
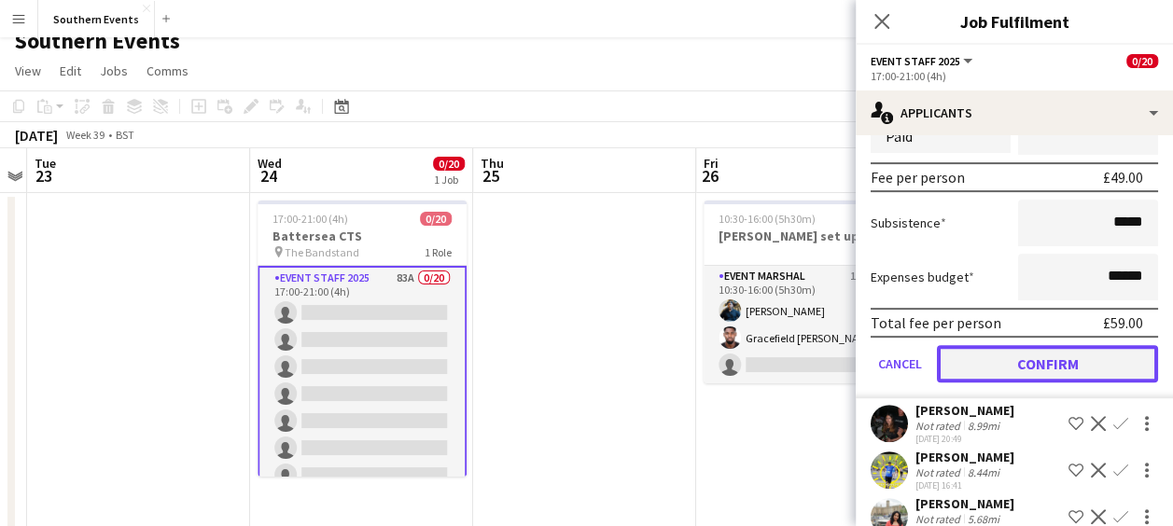
click at [1029, 357] on button "Confirm" at bounding box center [1047, 363] width 221 height 37
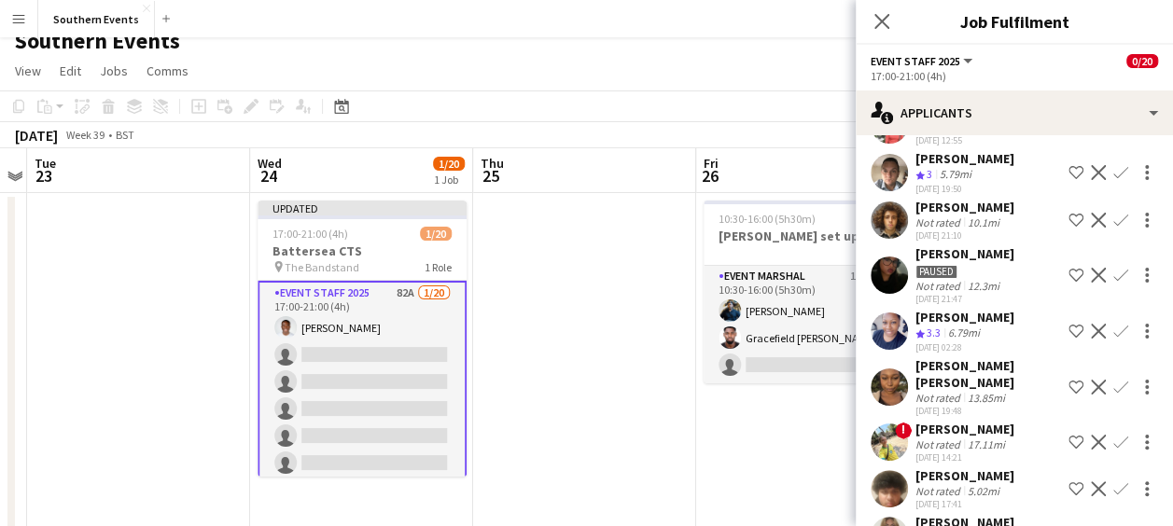
scroll to position [222, 0]
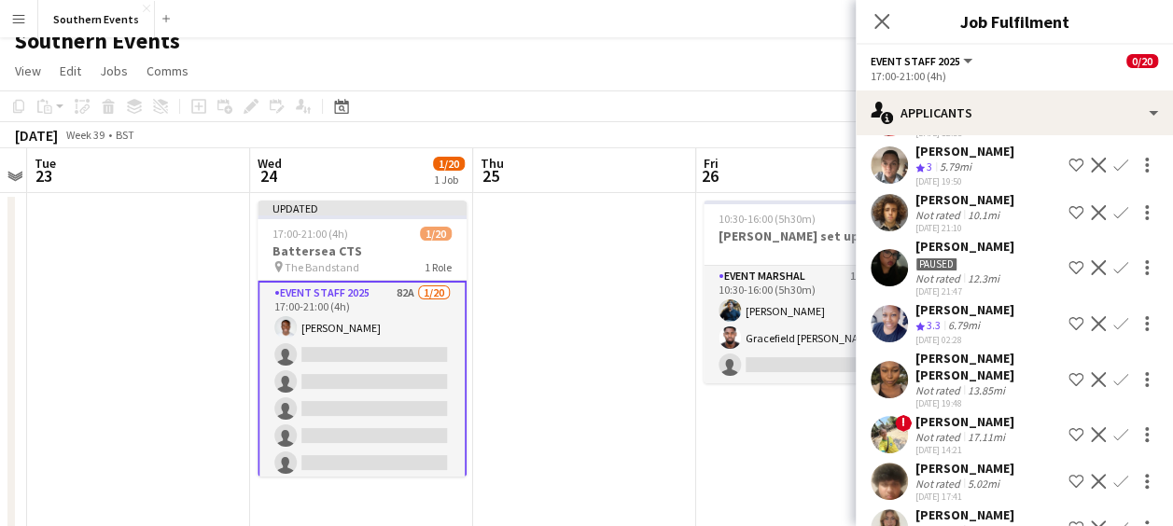
click at [1114, 321] on app-icon "Confirm" at bounding box center [1121, 323] width 15 height 15
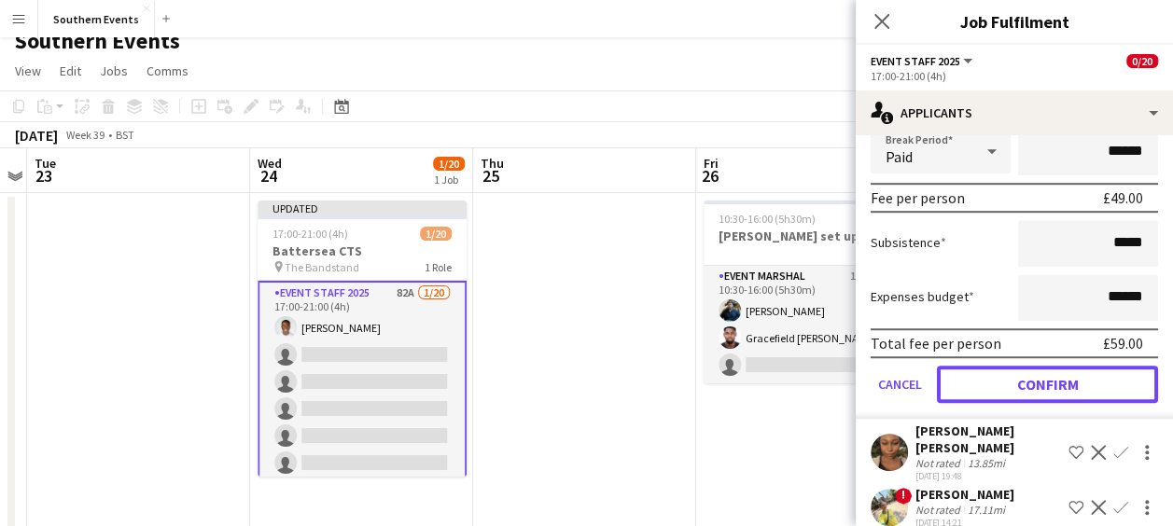
click at [1011, 388] on button "Confirm" at bounding box center [1047, 384] width 221 height 37
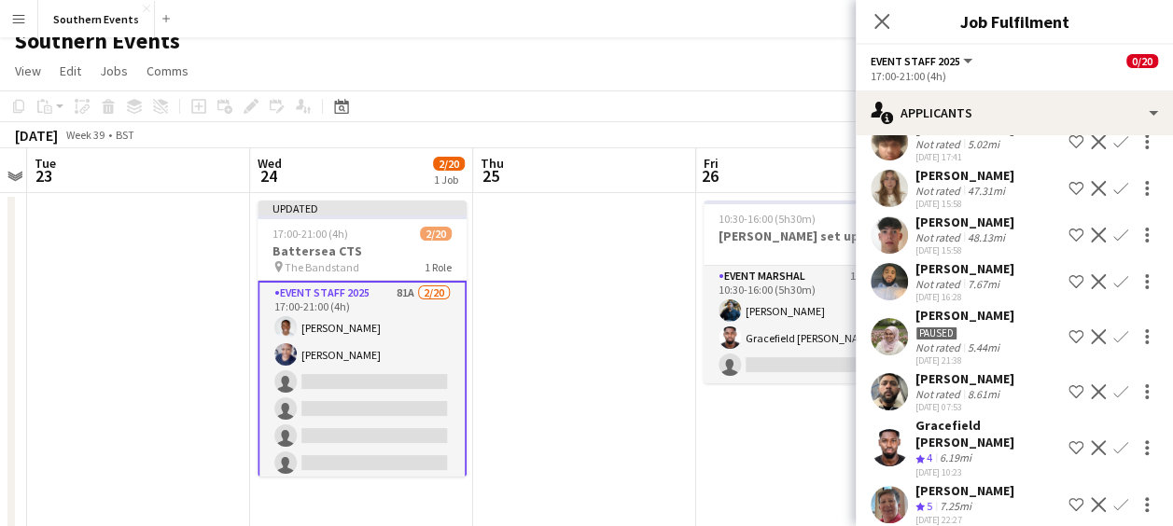
scroll to position [530, 0]
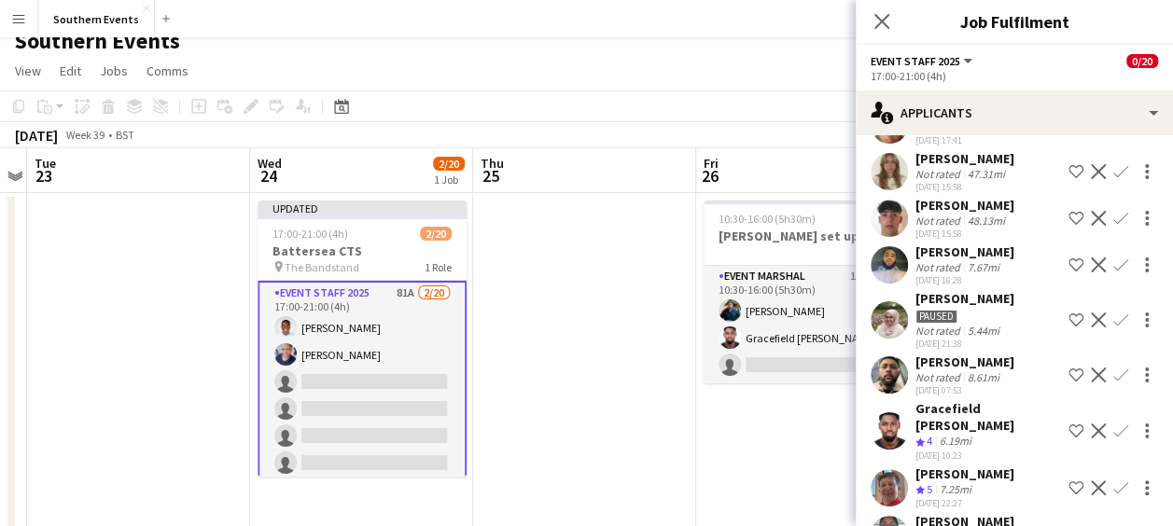
click at [1114, 424] on app-icon "Confirm" at bounding box center [1121, 431] width 15 height 15
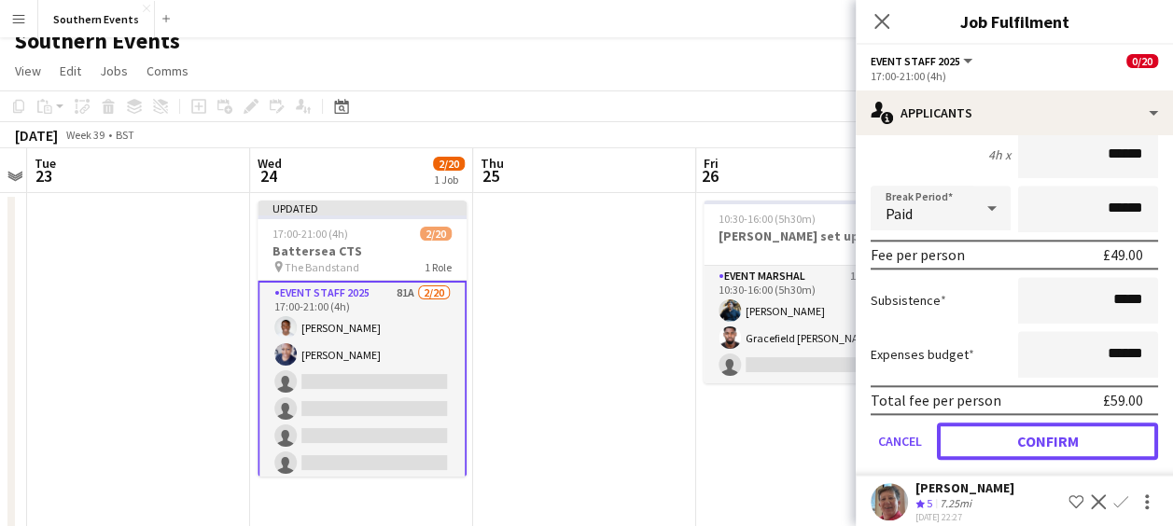
click at [997, 438] on button "Confirm" at bounding box center [1047, 441] width 221 height 37
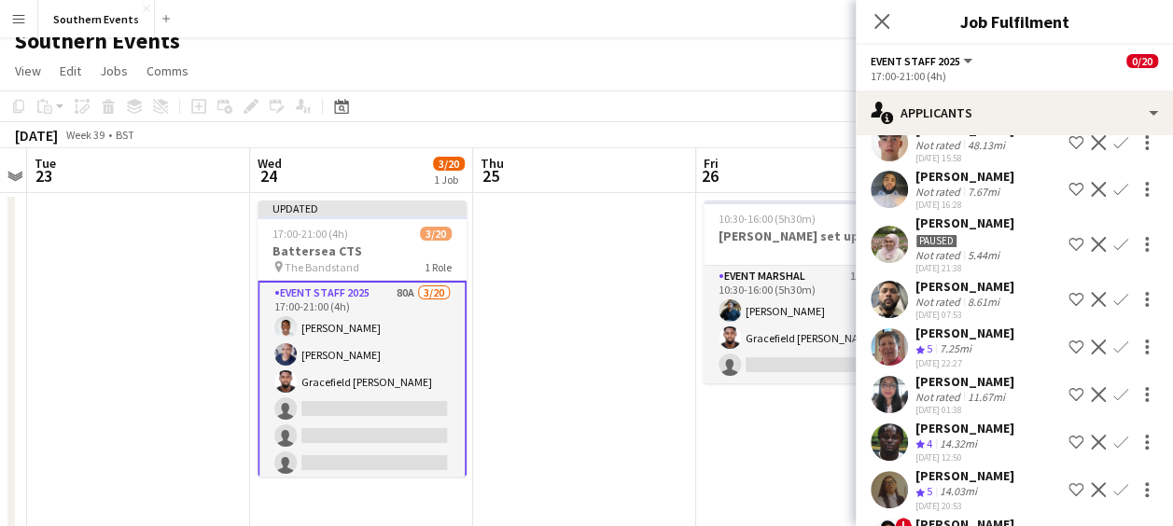
scroll to position [607, 0]
click at [1110, 335] on button "Confirm" at bounding box center [1121, 346] width 22 height 22
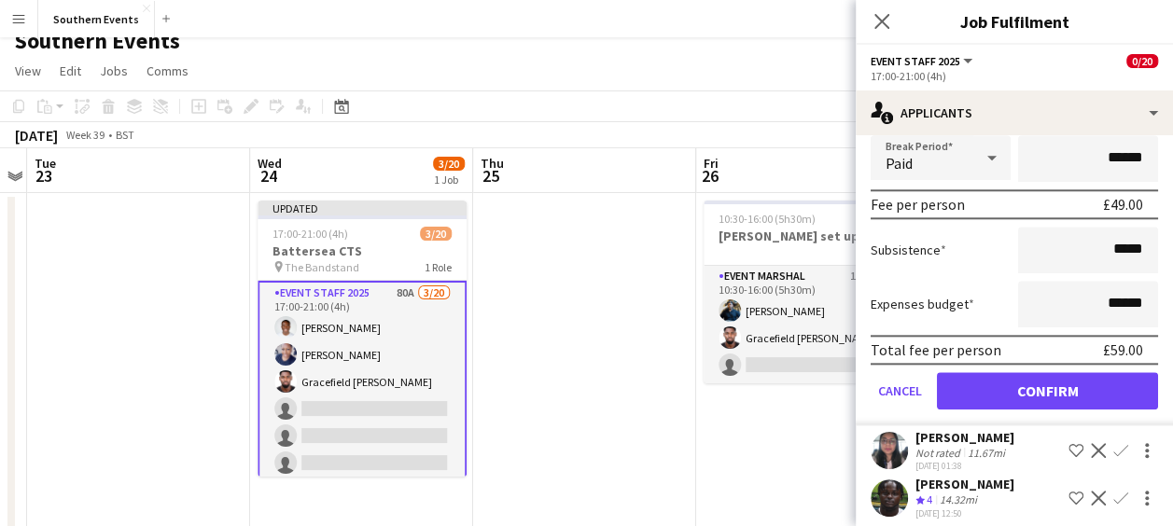
scroll to position [974, 0]
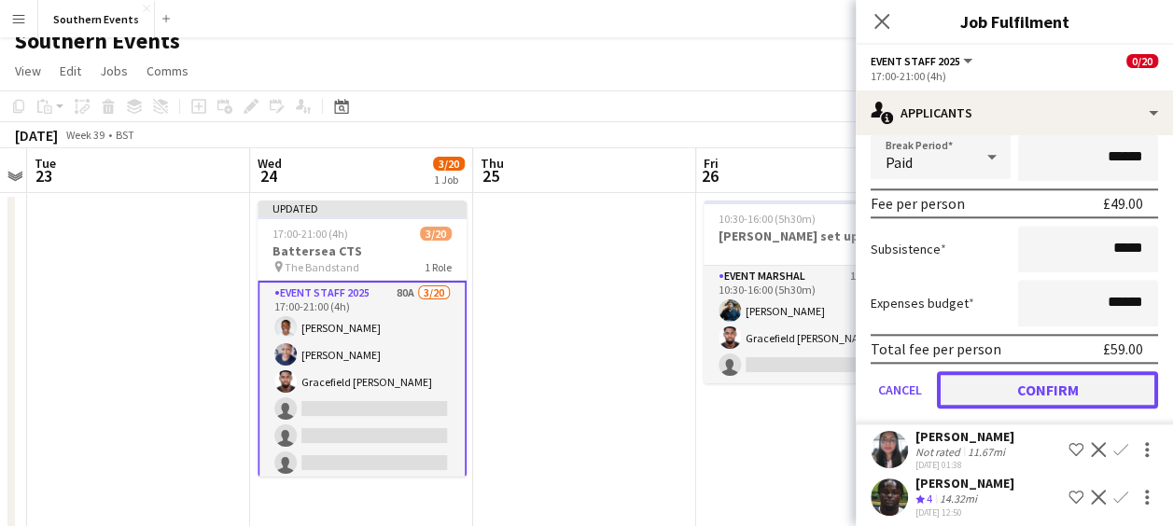
click at [1024, 378] on button "Confirm" at bounding box center [1047, 389] width 221 height 37
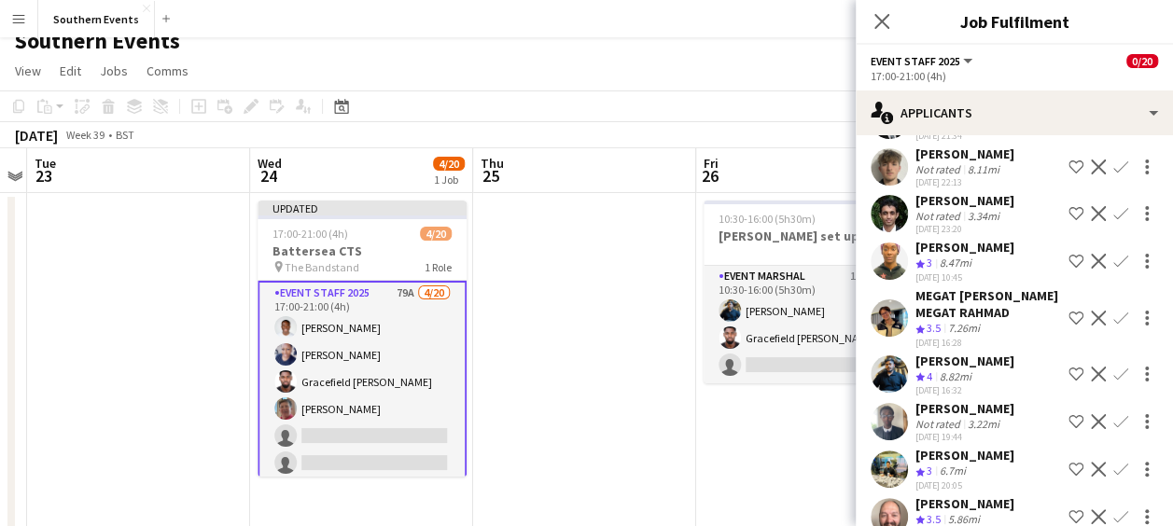
scroll to position [504, 0]
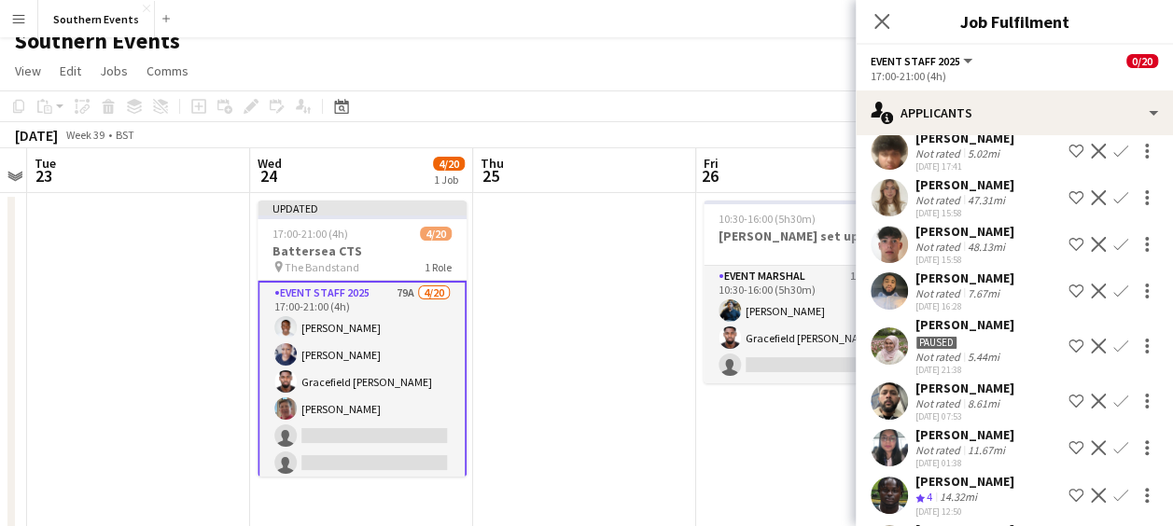
click at [1114, 488] on app-icon "Confirm" at bounding box center [1121, 495] width 15 height 15
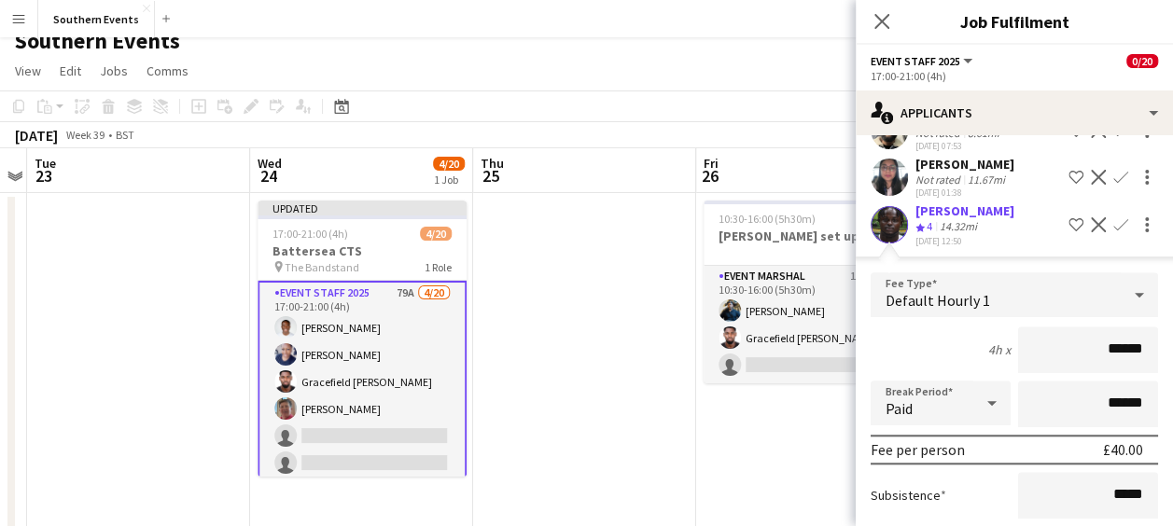
scroll to position [956, 0]
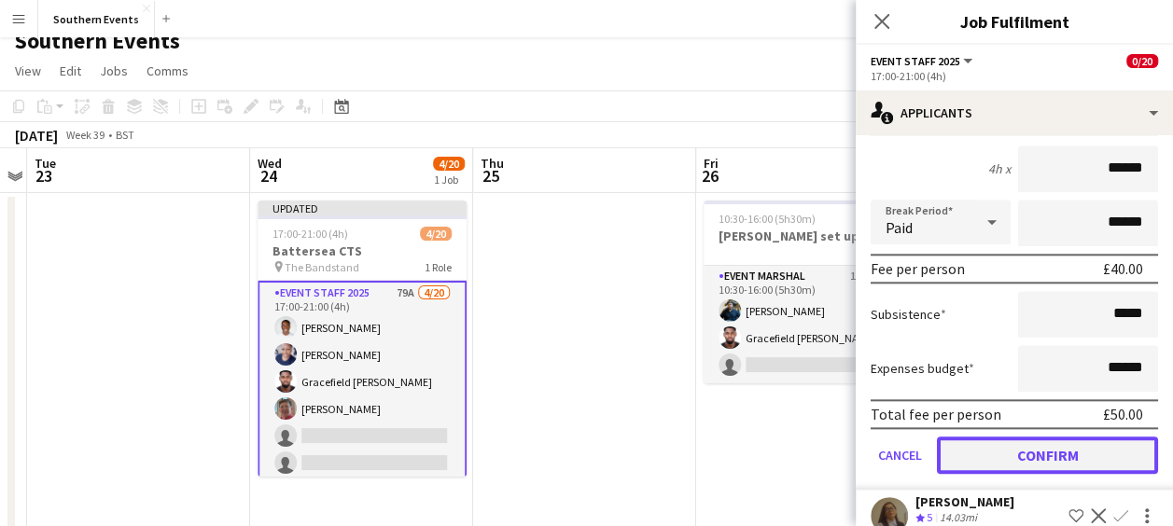
click at [1019, 437] on button "Confirm" at bounding box center [1047, 455] width 221 height 37
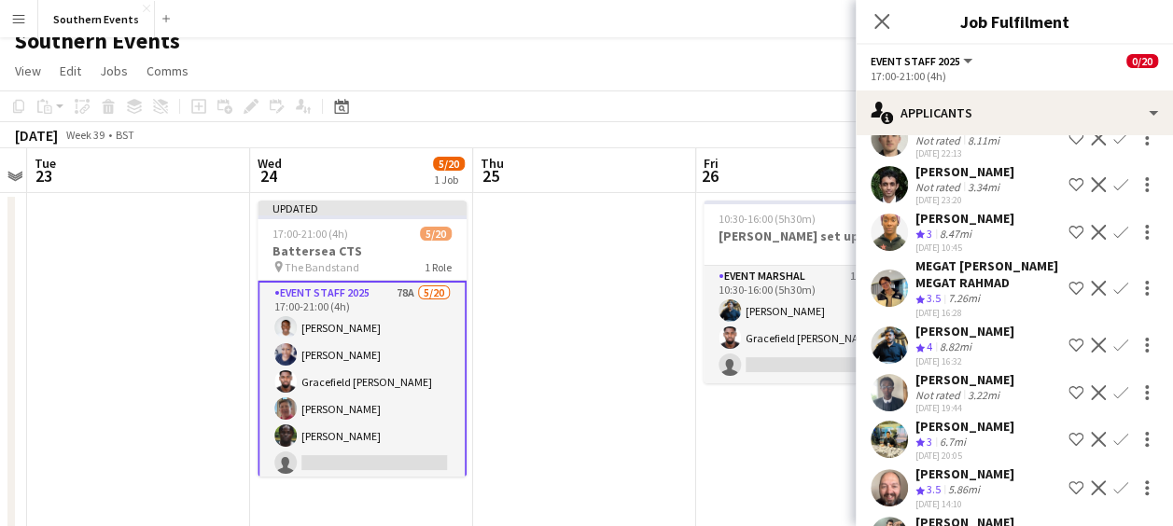
scroll to position [485, 0]
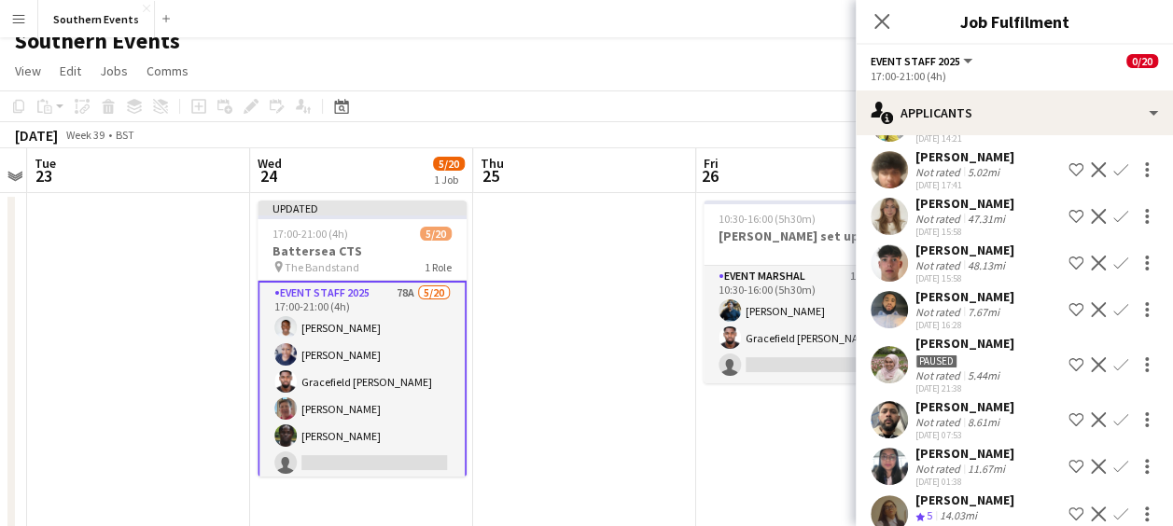
click at [1114, 507] on app-icon "Confirm" at bounding box center [1121, 514] width 15 height 15
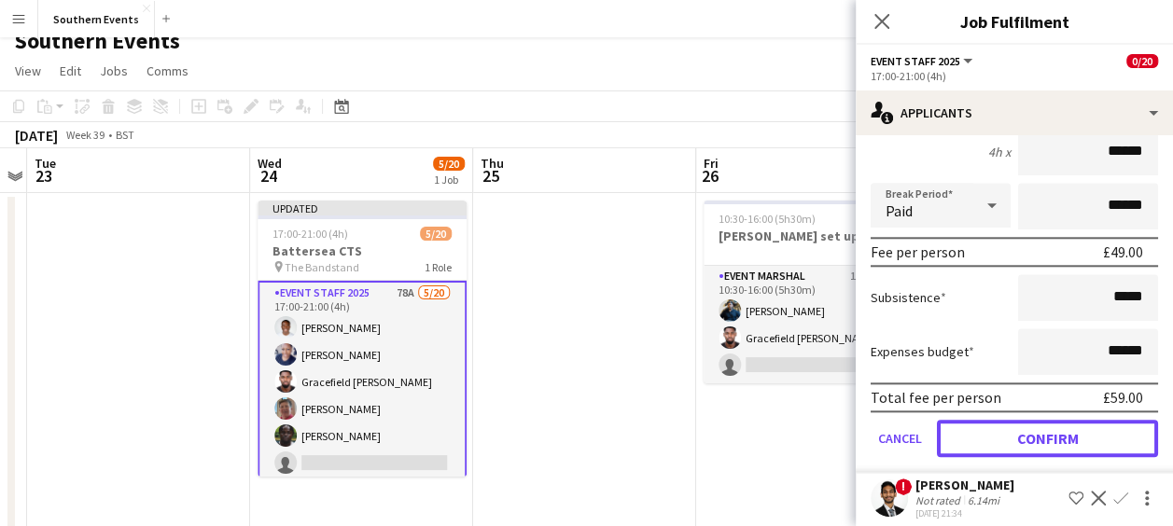
click at [1005, 420] on button "Confirm" at bounding box center [1047, 438] width 221 height 37
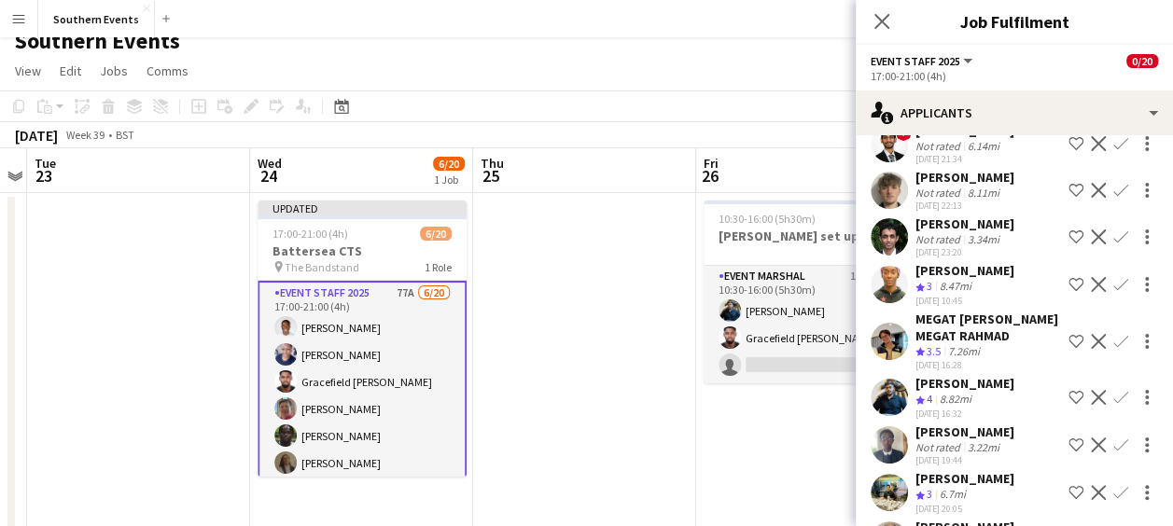
scroll to position [857, 0]
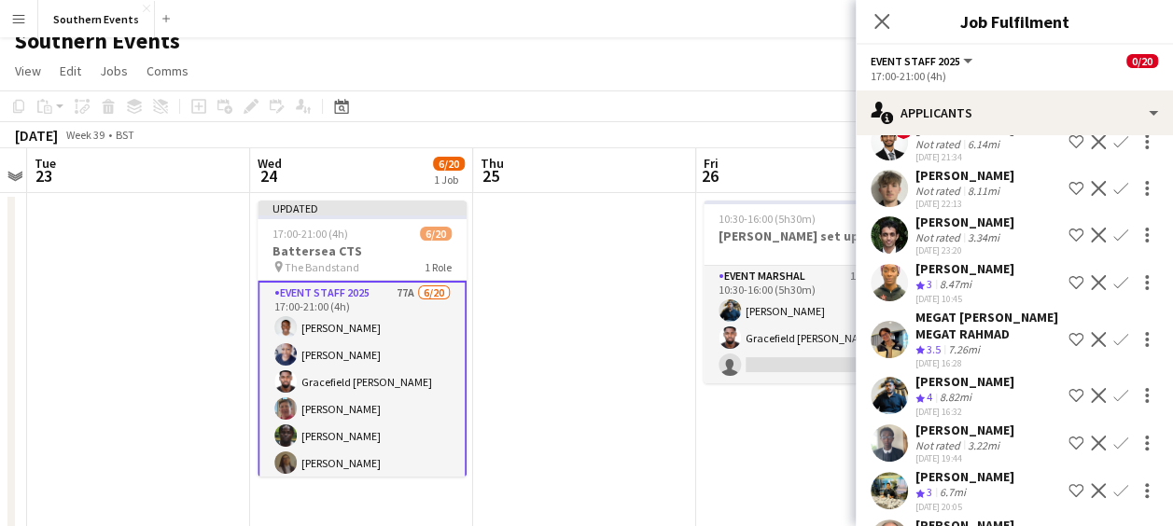
click at [1114, 388] on app-icon "Confirm" at bounding box center [1121, 395] width 15 height 15
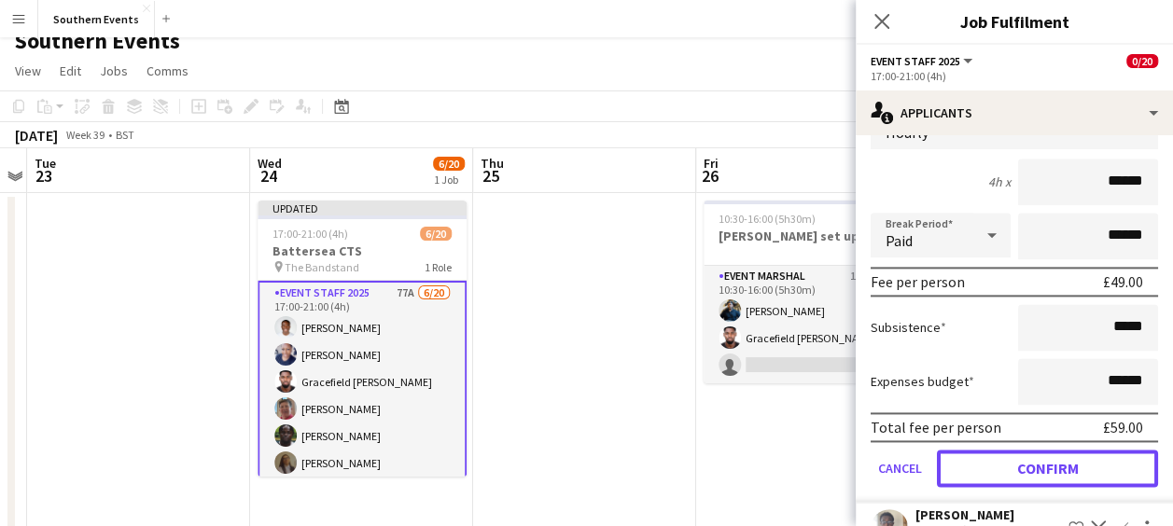
click at [993, 467] on button "Confirm" at bounding box center [1047, 468] width 221 height 37
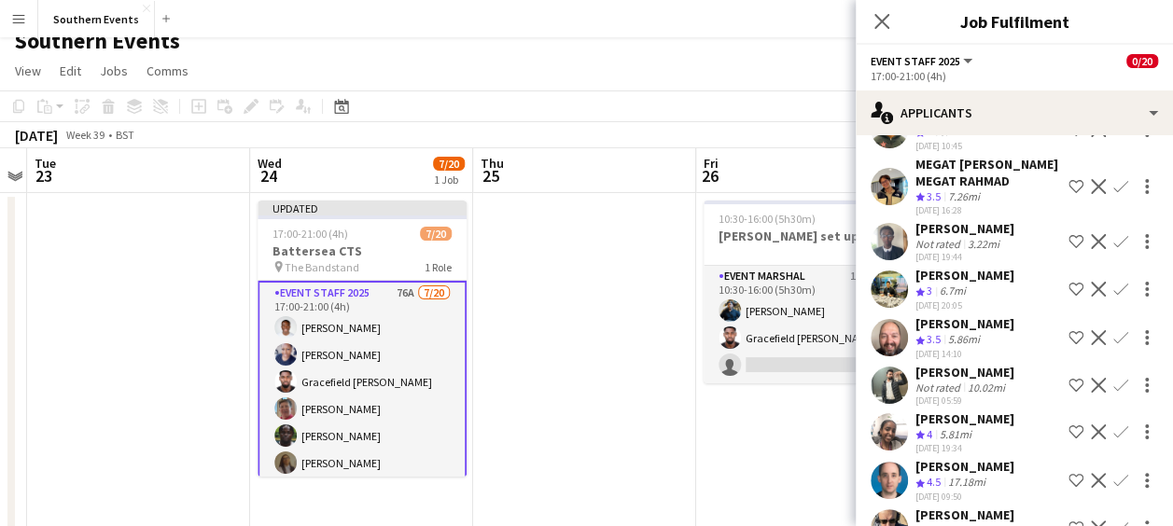
scroll to position [1025, 0]
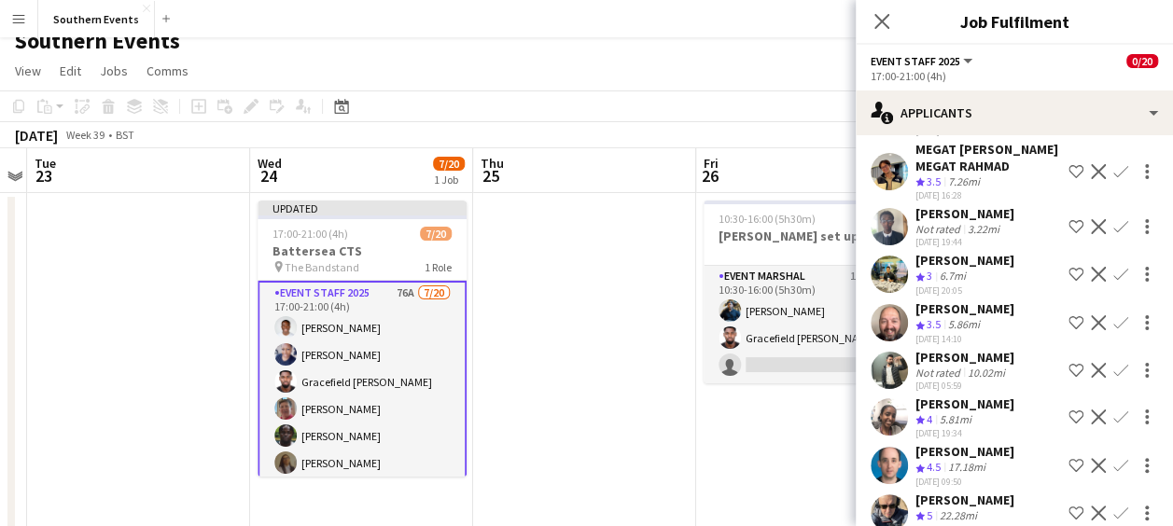
click at [1114, 458] on app-icon "Confirm" at bounding box center [1121, 465] width 15 height 15
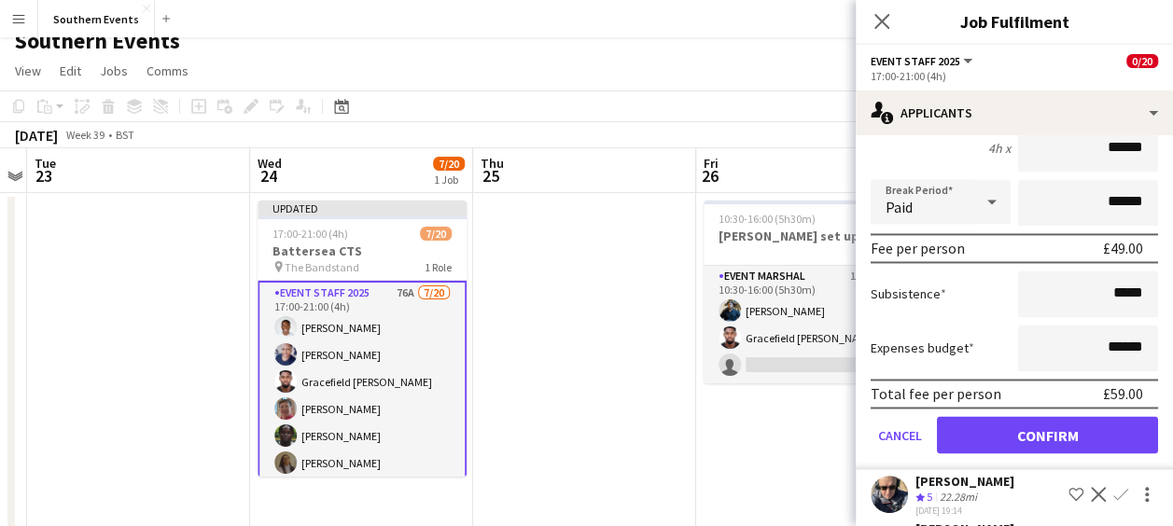
scroll to position [1508, 0]
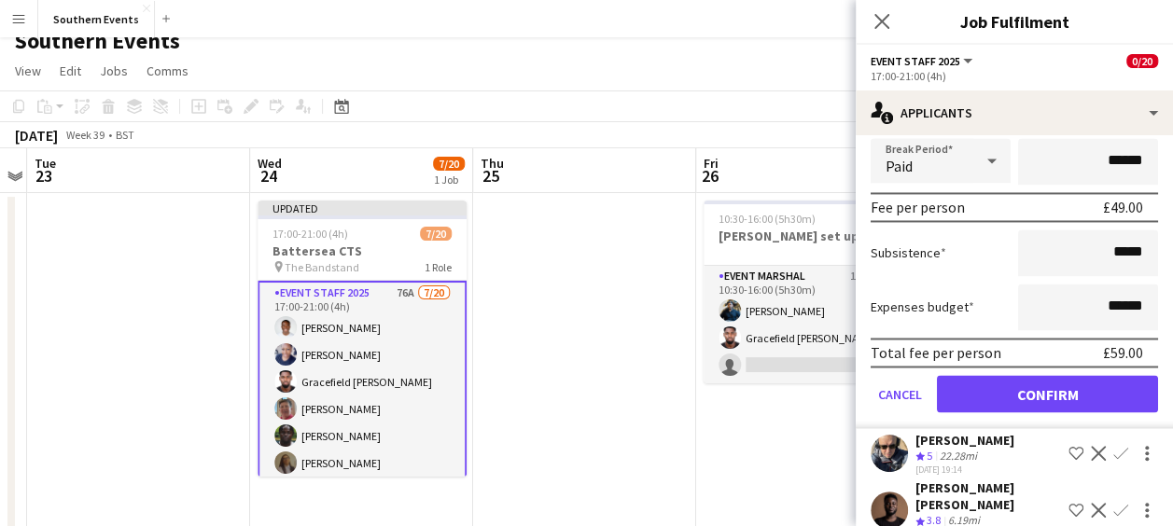
click at [1016, 411] on form "Fee Type Hourly 4h x ****** Break Period Paid ****** Fee per person £49.00 Subs…" at bounding box center [1014, 229] width 317 height 399
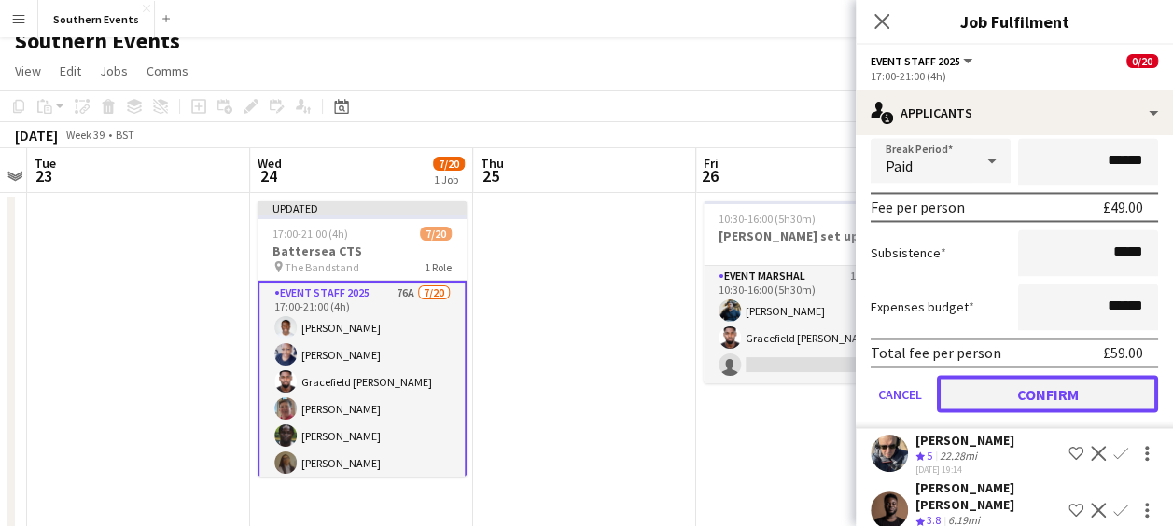
click at [1022, 389] on button "Confirm" at bounding box center [1047, 393] width 221 height 37
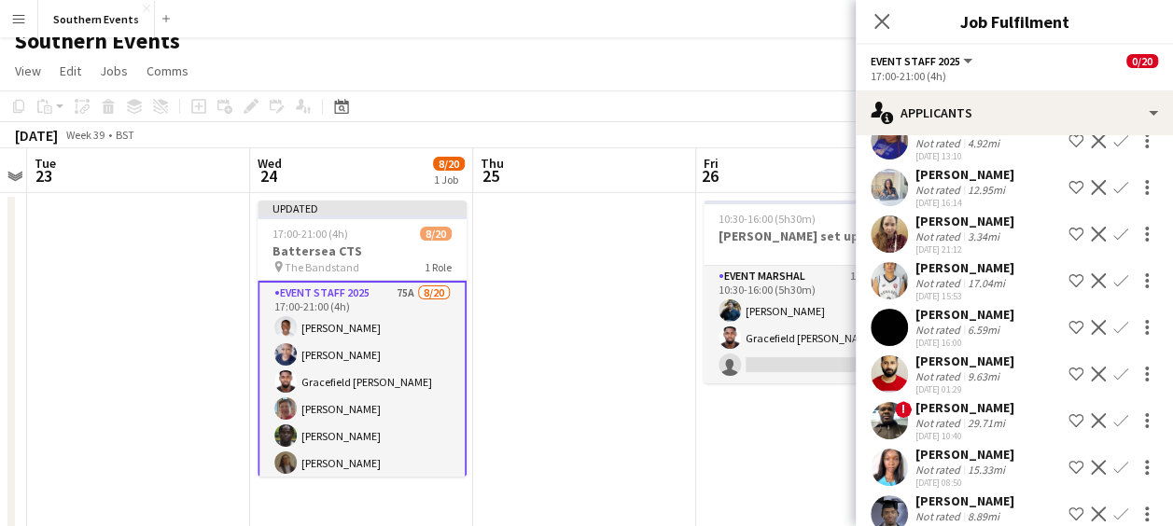
scroll to position [1038, 0]
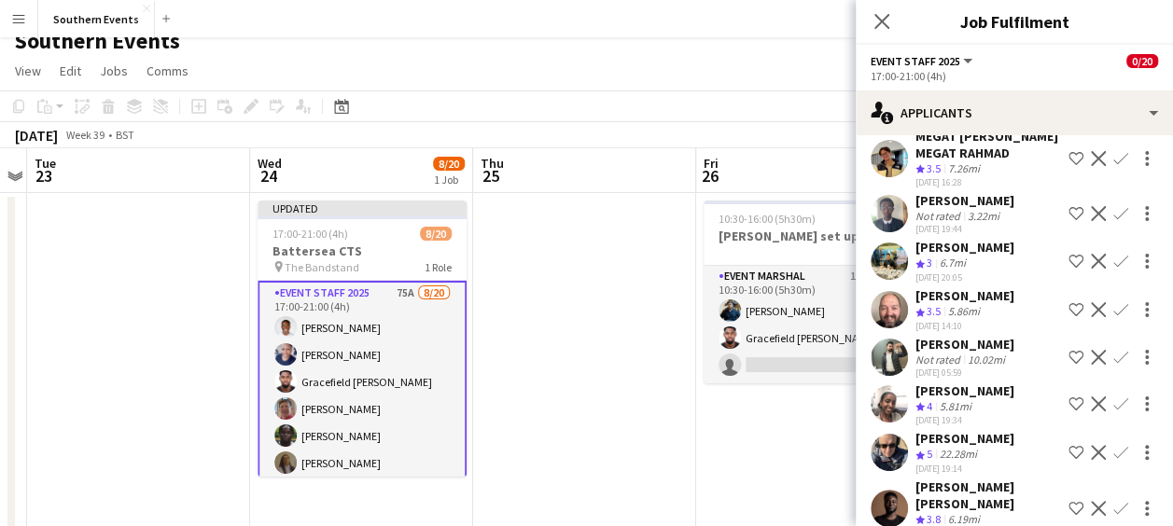
click at [1114, 445] on app-icon "Confirm" at bounding box center [1121, 452] width 15 height 15
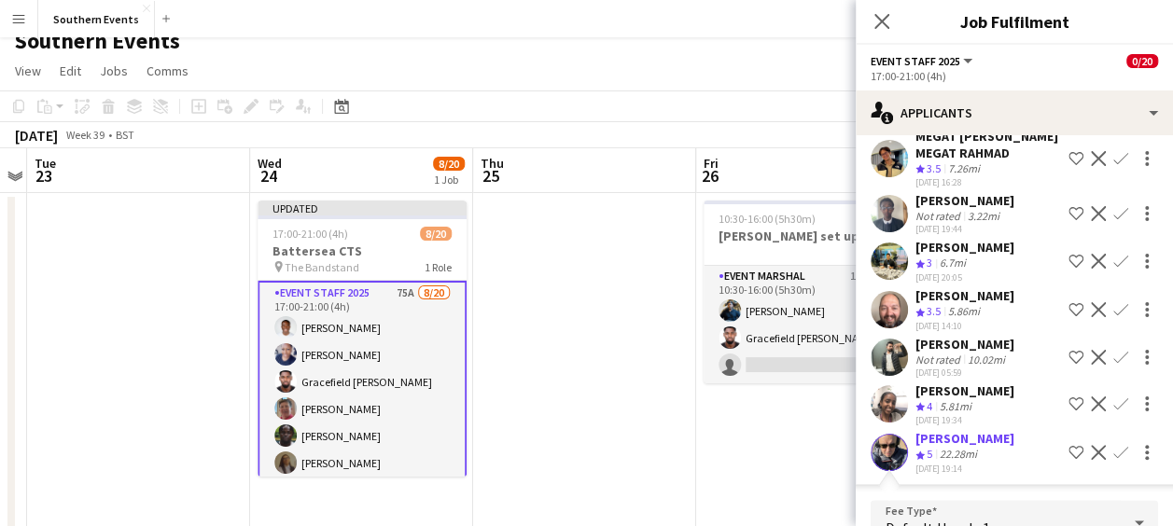
scroll to position [1279, 0]
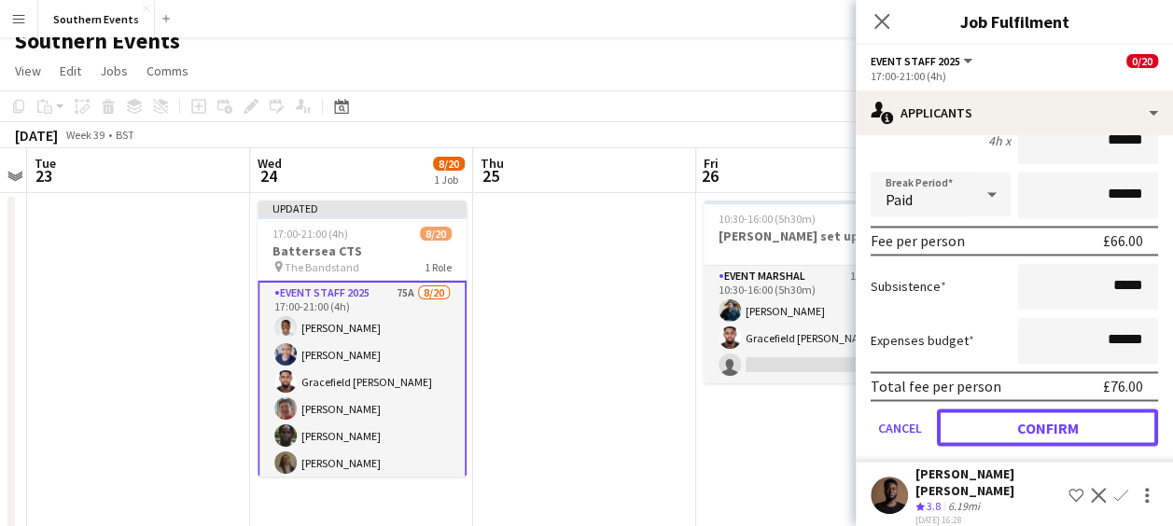
click at [1014, 427] on button "Confirm" at bounding box center [1047, 427] width 221 height 37
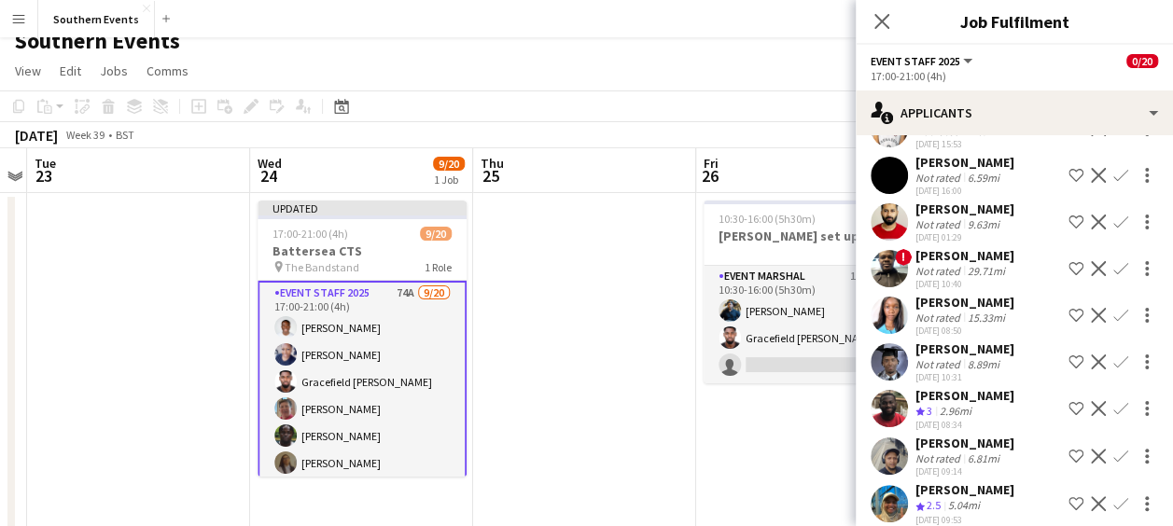
scroll to position [1725, 0]
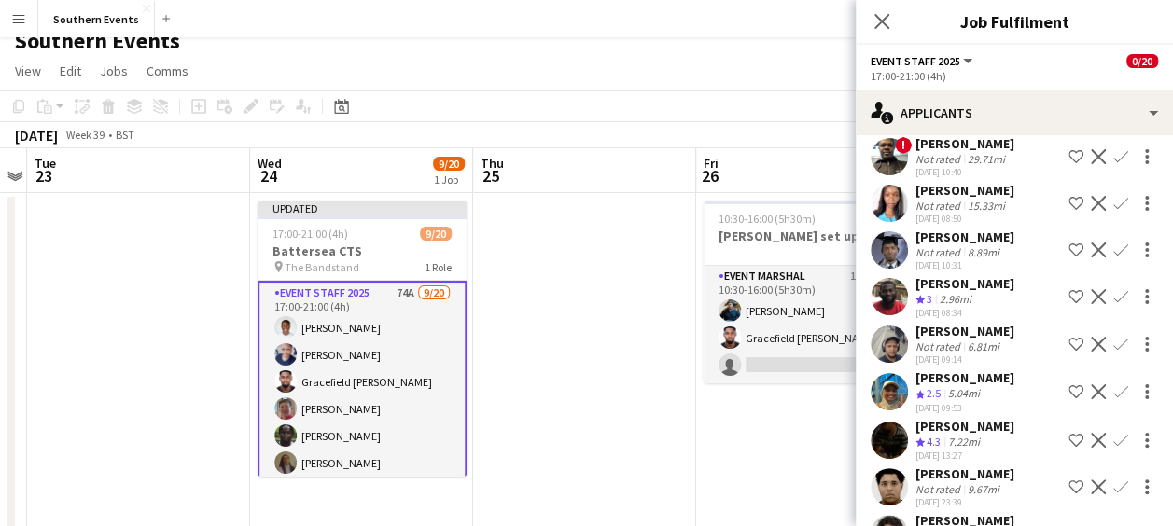
click at [1114, 448] on app-icon "Confirm" at bounding box center [1121, 440] width 15 height 15
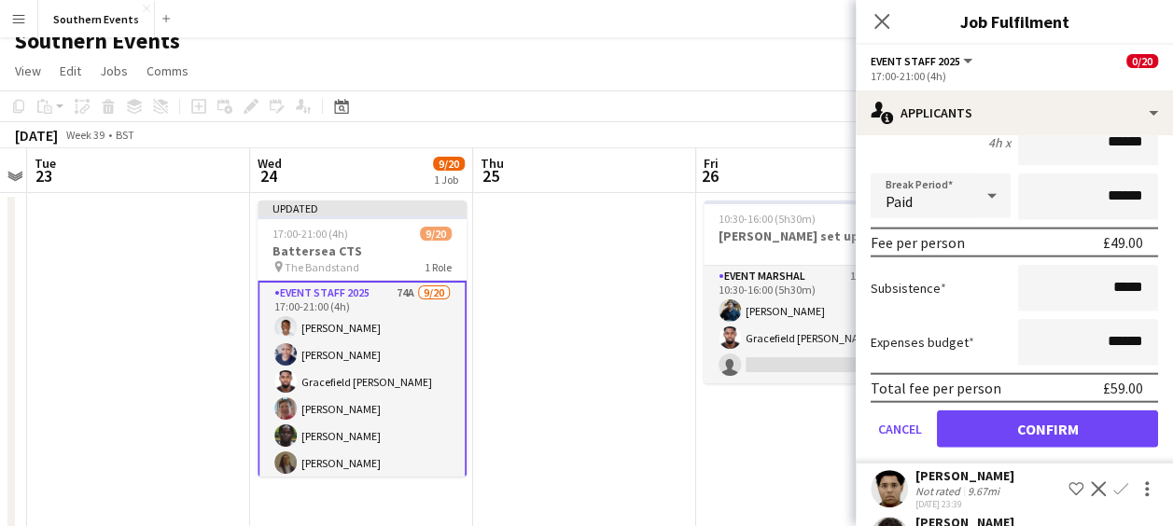
scroll to position [2178, 0]
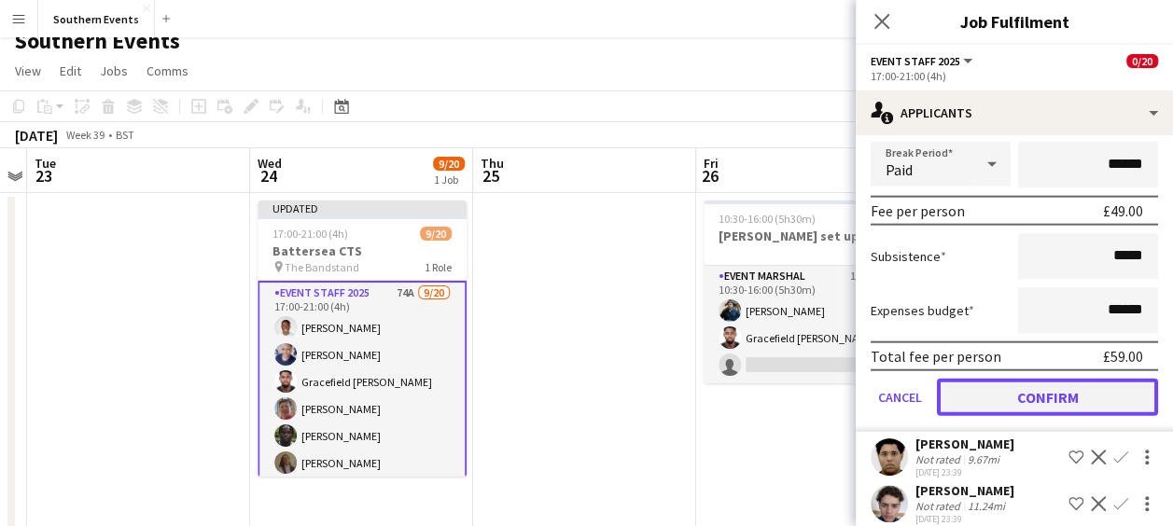
click at [1005, 412] on button "Confirm" at bounding box center [1047, 397] width 221 height 37
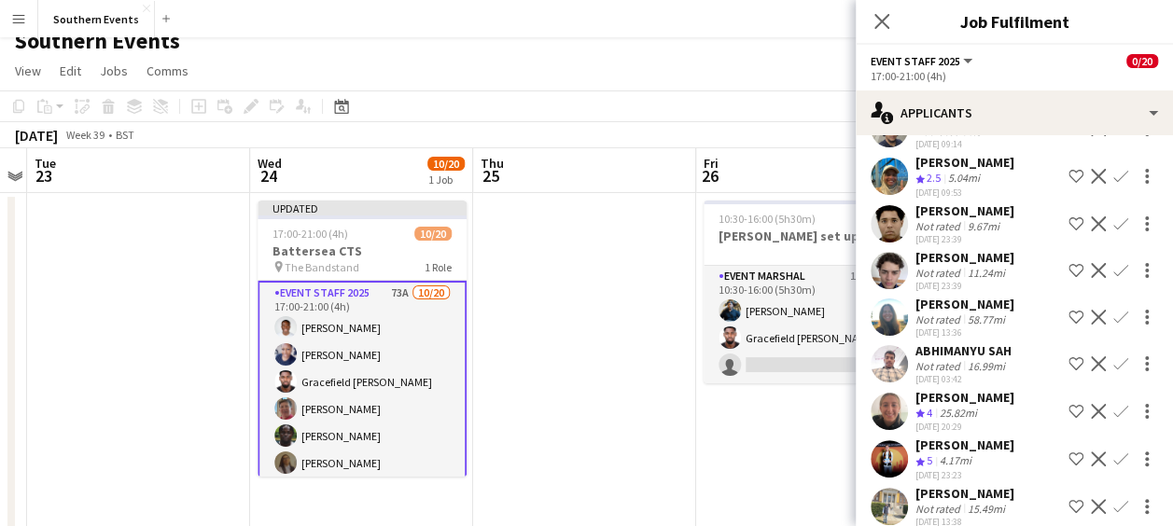
scroll to position [1950, 0]
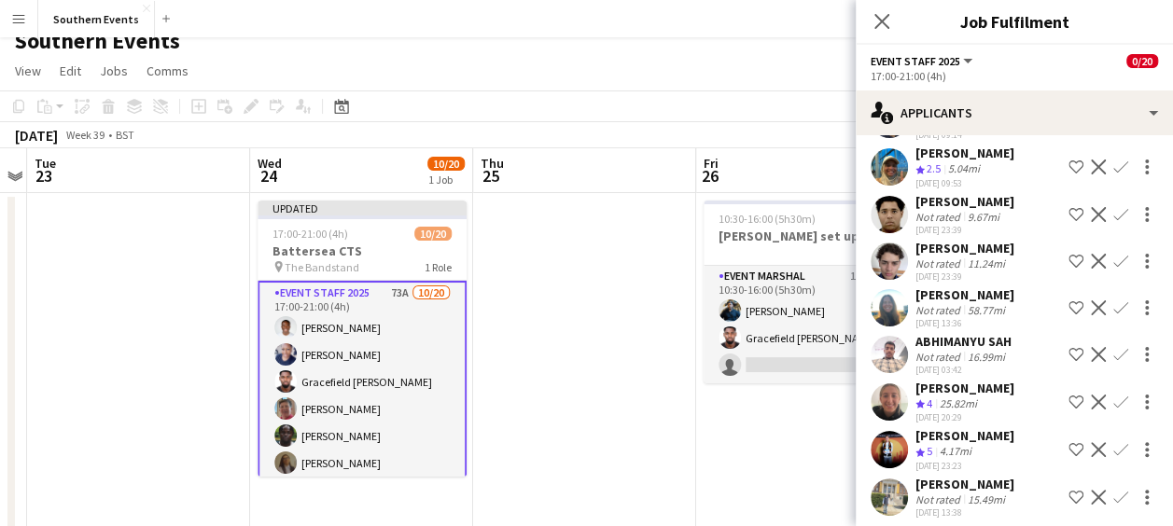
click at [1114, 410] on app-icon "Confirm" at bounding box center [1121, 402] width 15 height 15
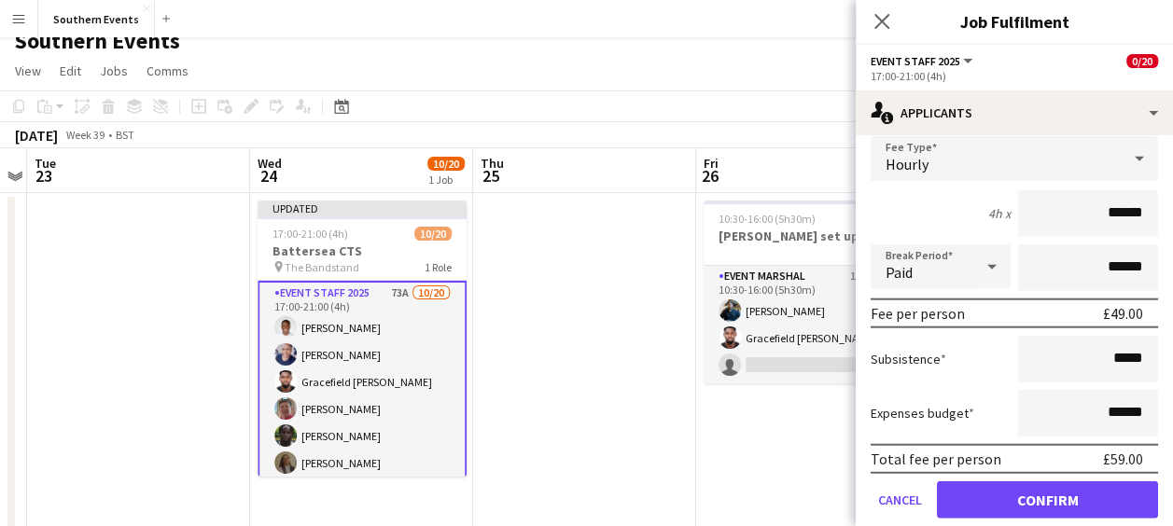
scroll to position [2268, 0]
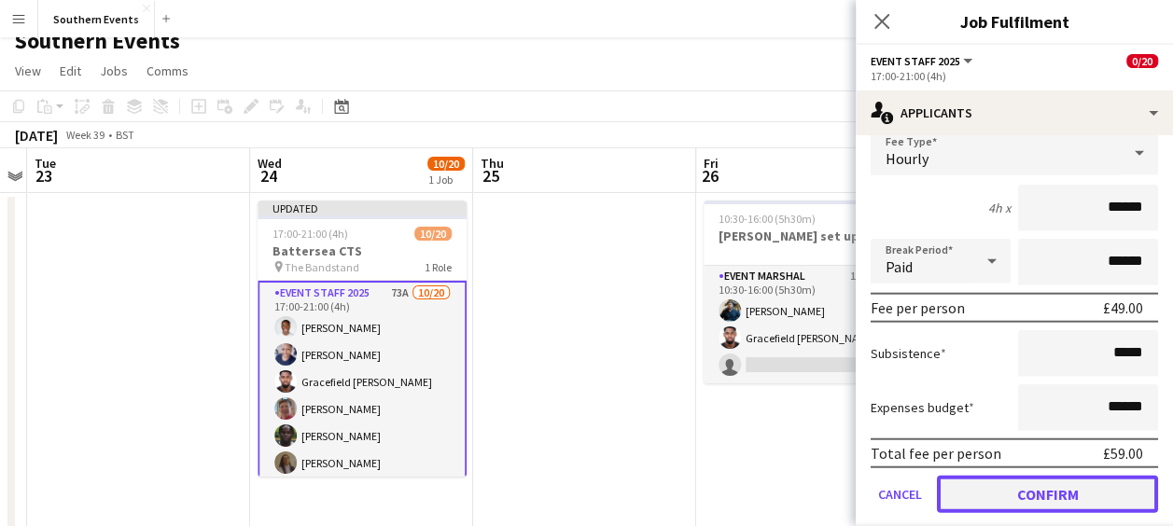
click at [993, 502] on button "Confirm" at bounding box center [1047, 494] width 221 height 37
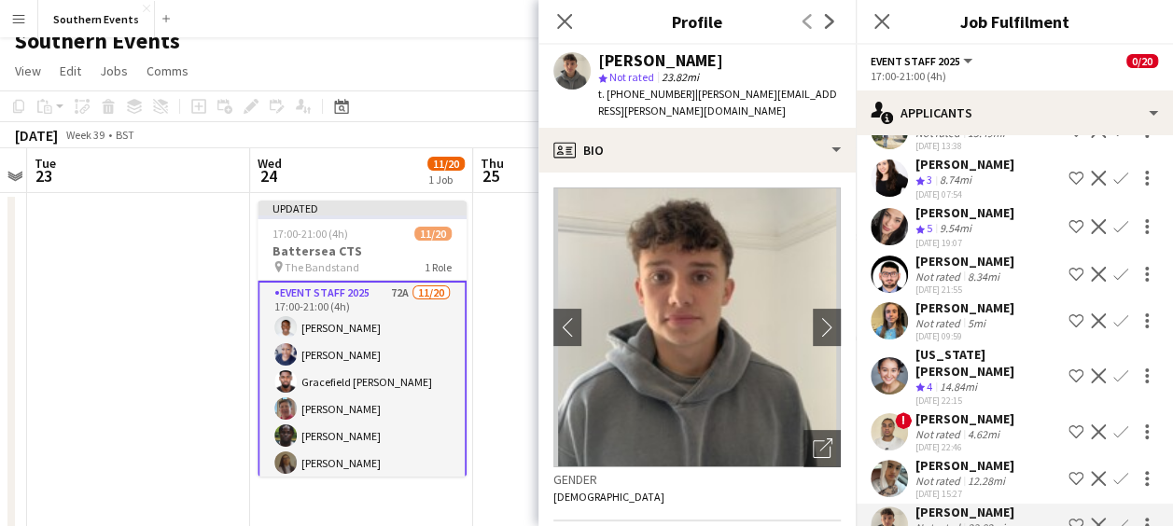
click at [1114, 373] on app-icon "Confirm" at bounding box center [1121, 376] width 15 height 15
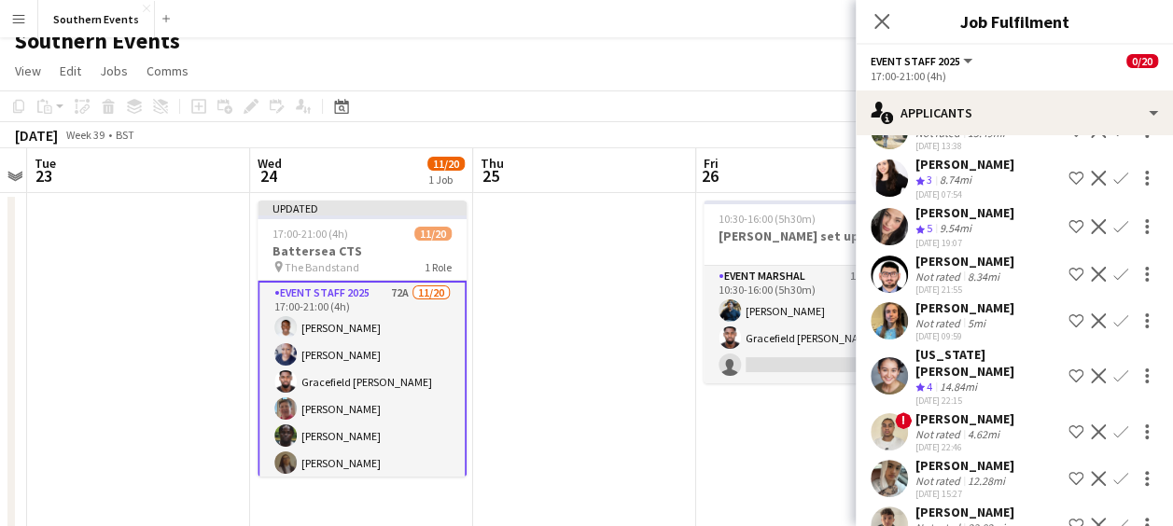
click at [1114, 373] on app-icon "Confirm" at bounding box center [1121, 376] width 15 height 15
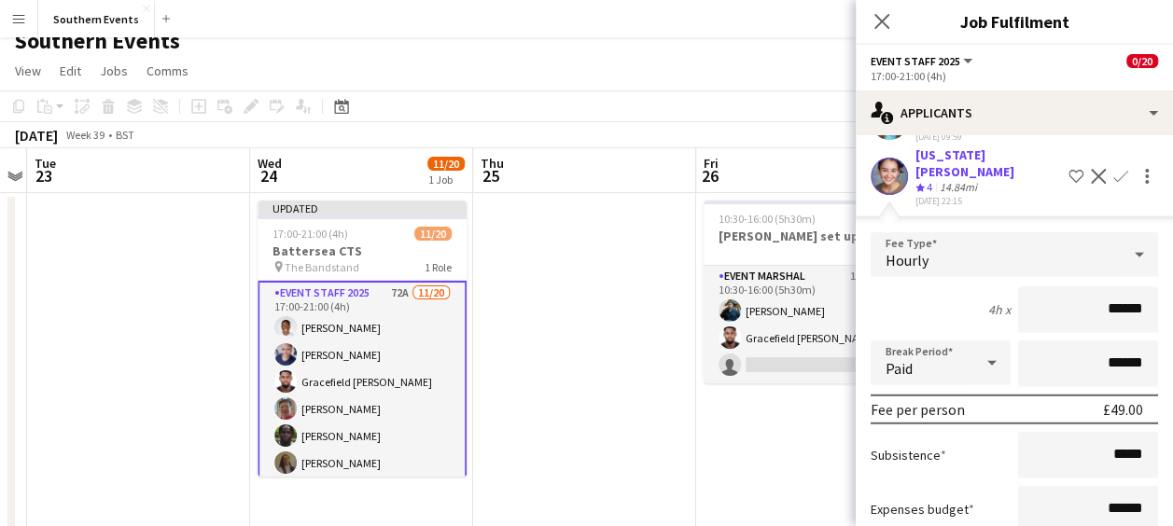
scroll to position [2559, 0]
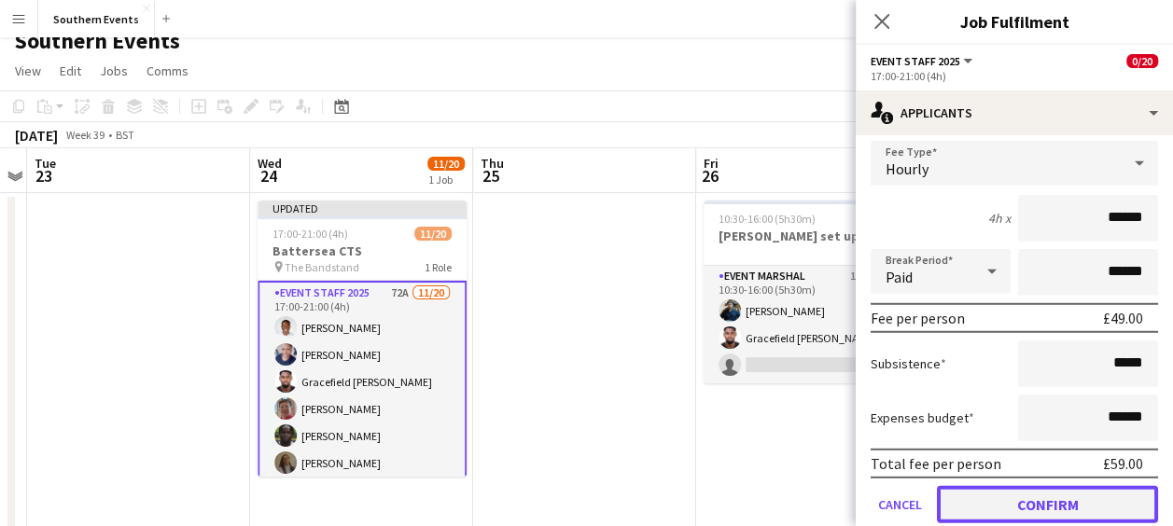
click at [1002, 488] on button "Confirm" at bounding box center [1047, 504] width 221 height 37
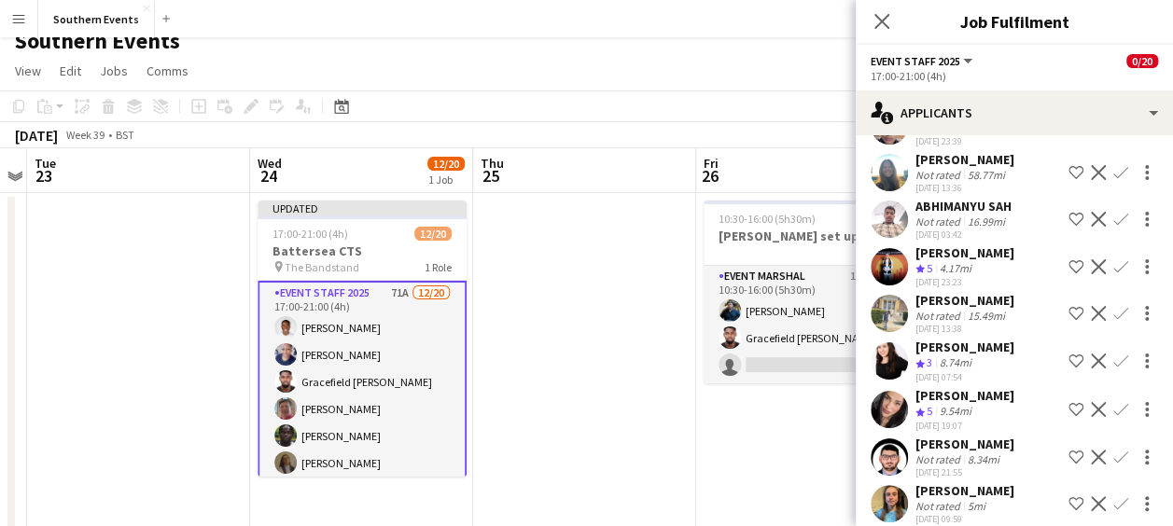
scroll to position [2082, 0]
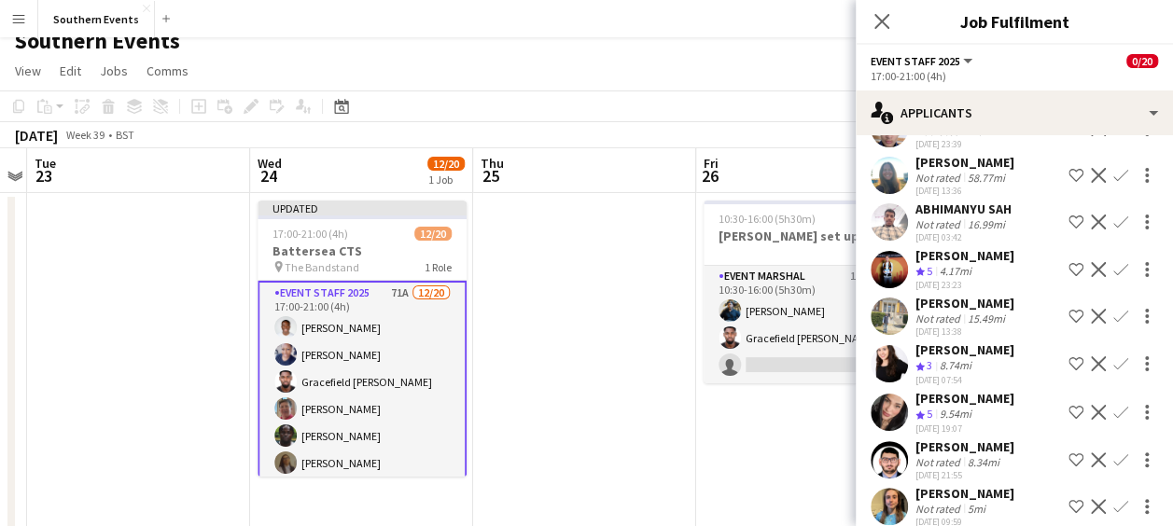
click at [1114, 276] on app-icon "Confirm" at bounding box center [1121, 269] width 15 height 15
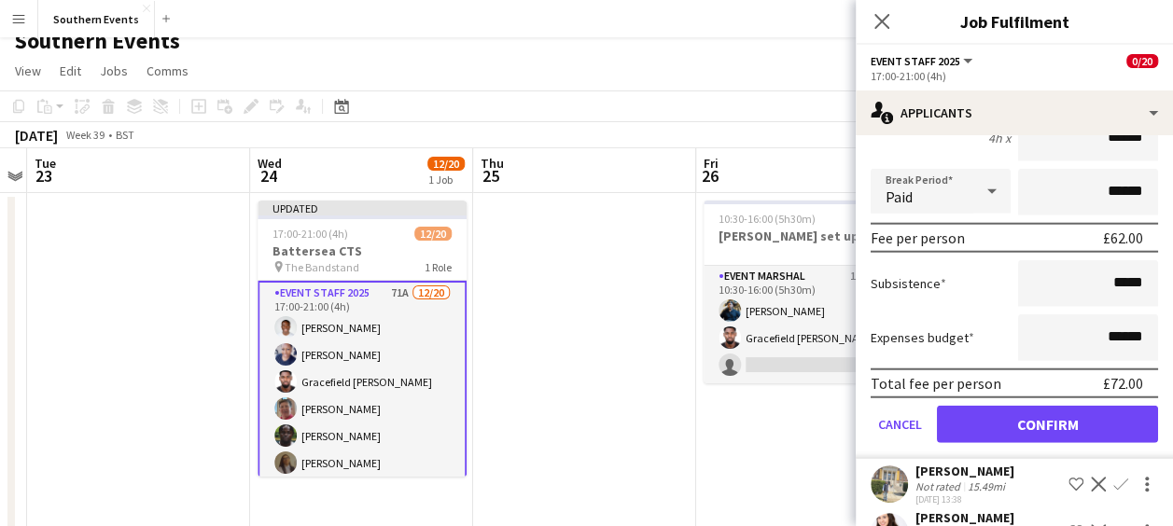
scroll to position [2339, 0]
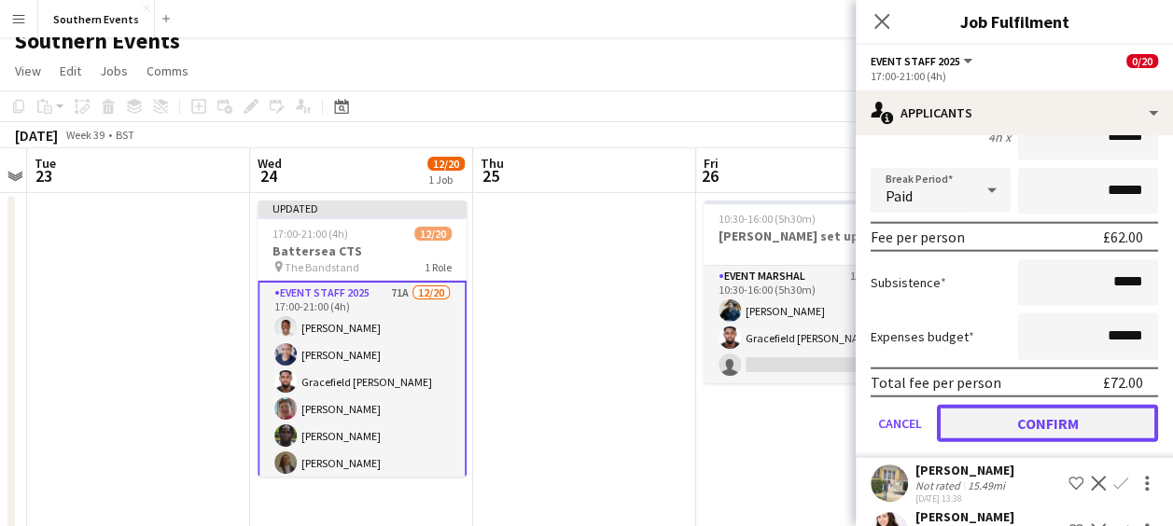
click at [1013, 431] on button "Confirm" at bounding box center [1047, 423] width 221 height 37
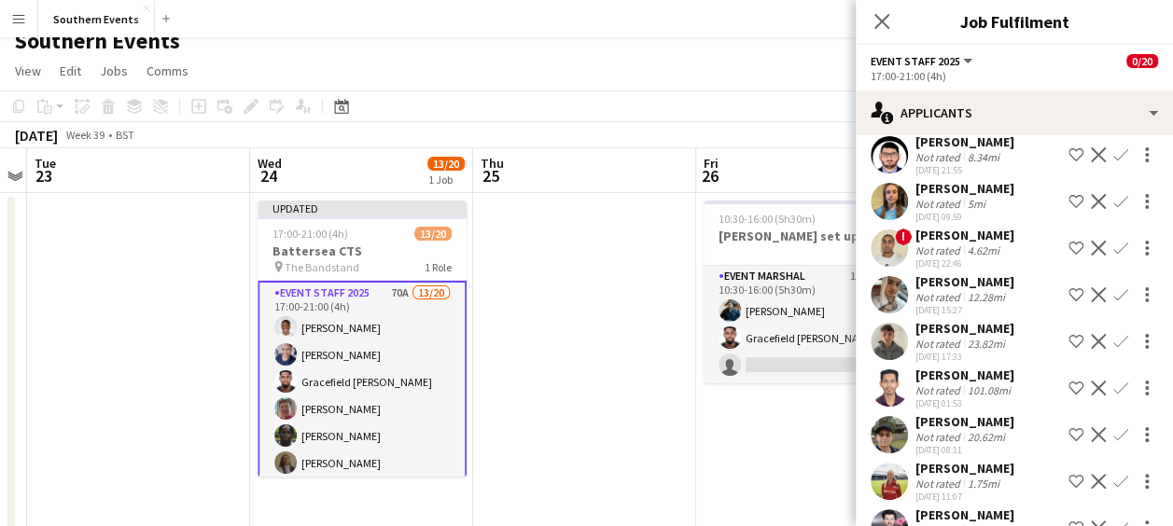
scroll to position [1869, 0]
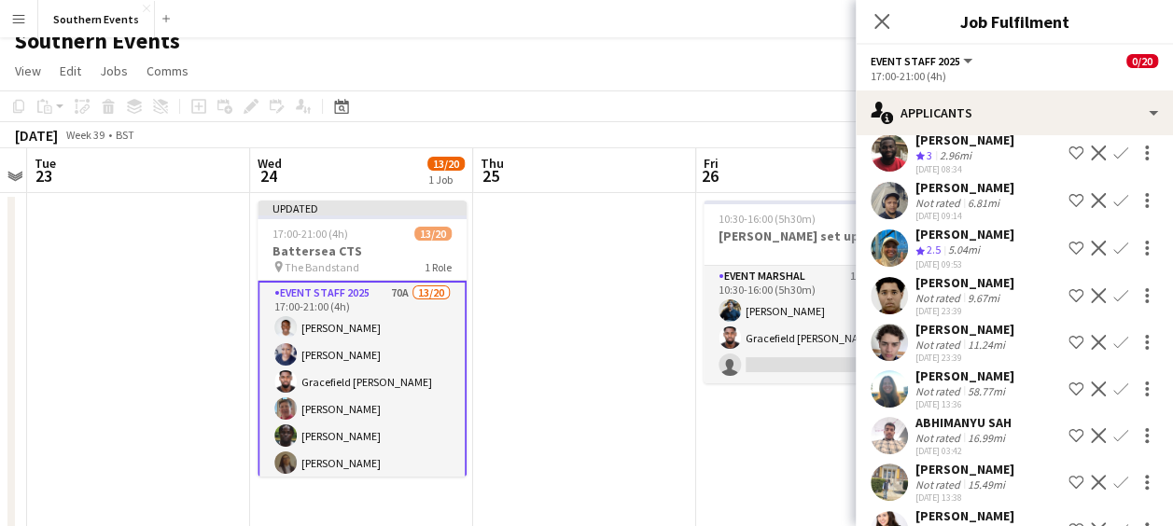
drag, startPoint x: 1013, startPoint y: 431, endPoint x: 1038, endPoint y: 366, distance: 70.0
click at [1038, 366] on div "[PERSON_NAME] Not rated 8.99mi [DATE] 20:49 Shortlist crew Decline Confirm [PER…" at bounding box center [1014, 57] width 317 height 3416
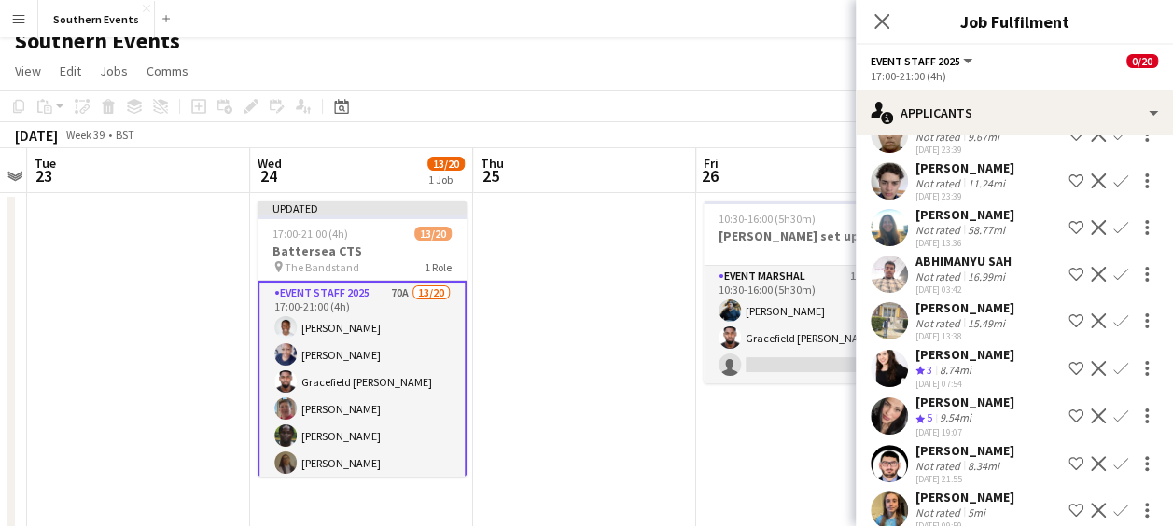
scroll to position [2031, 0]
click at [1114, 423] on app-icon "Confirm" at bounding box center [1121, 415] width 15 height 15
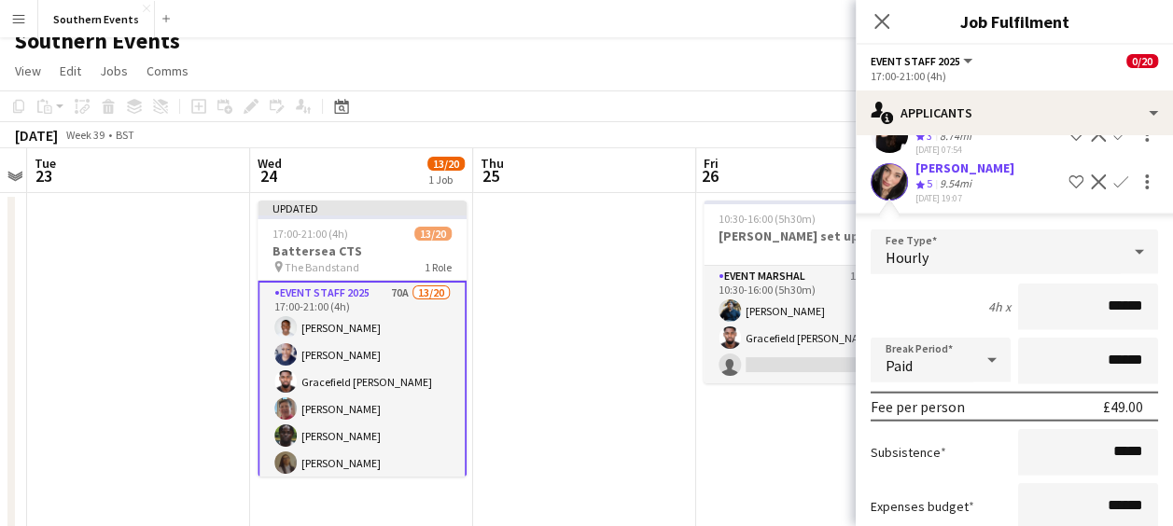
scroll to position [2371, 0]
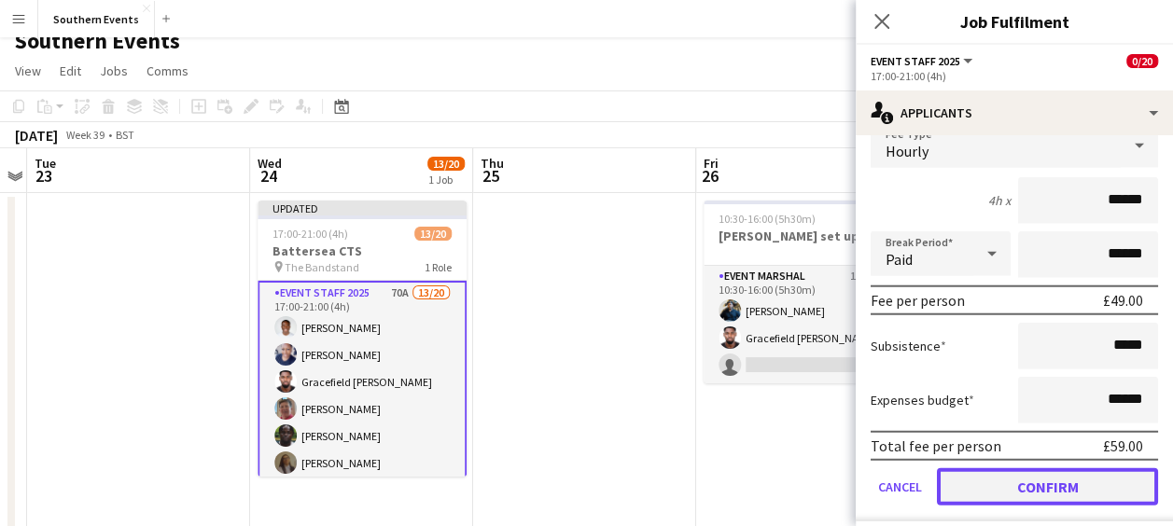
click at [986, 493] on button "Confirm" at bounding box center [1047, 487] width 221 height 37
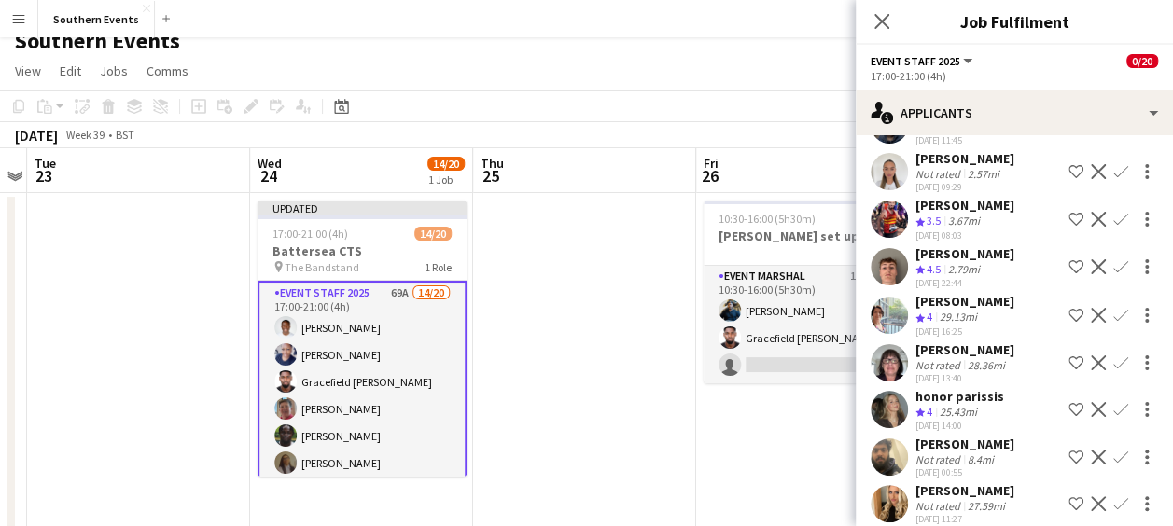
scroll to position [3063, 0]
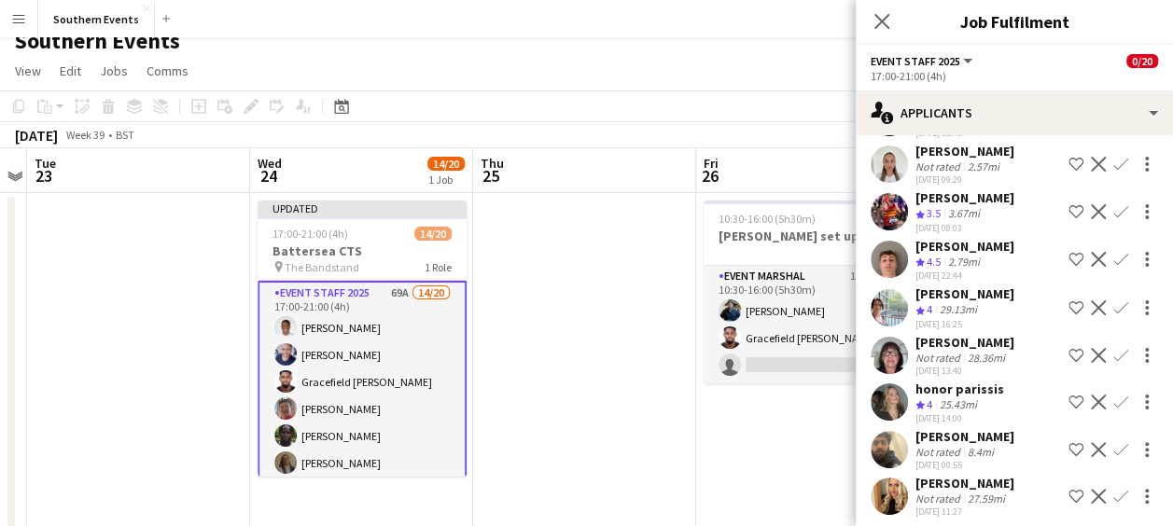
click at [1114, 395] on app-icon "Confirm" at bounding box center [1121, 402] width 15 height 15
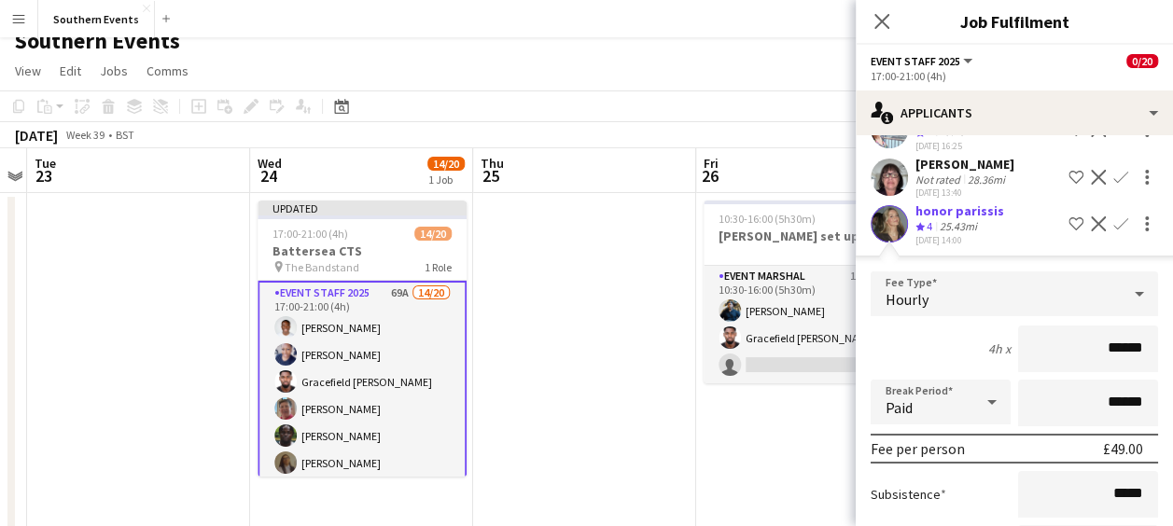
scroll to position [3385, 0]
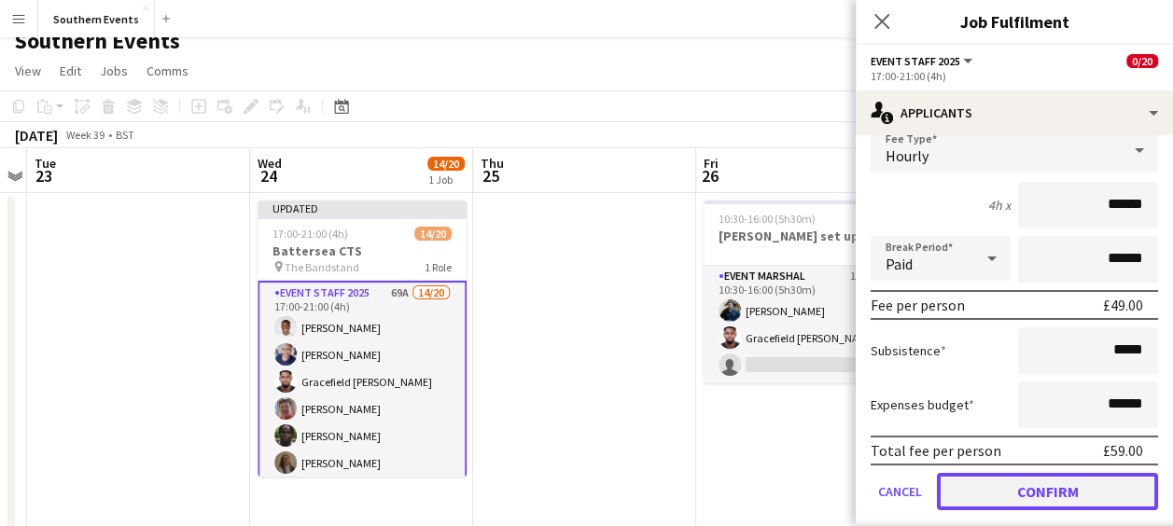
click at [992, 481] on button "Confirm" at bounding box center [1047, 491] width 221 height 37
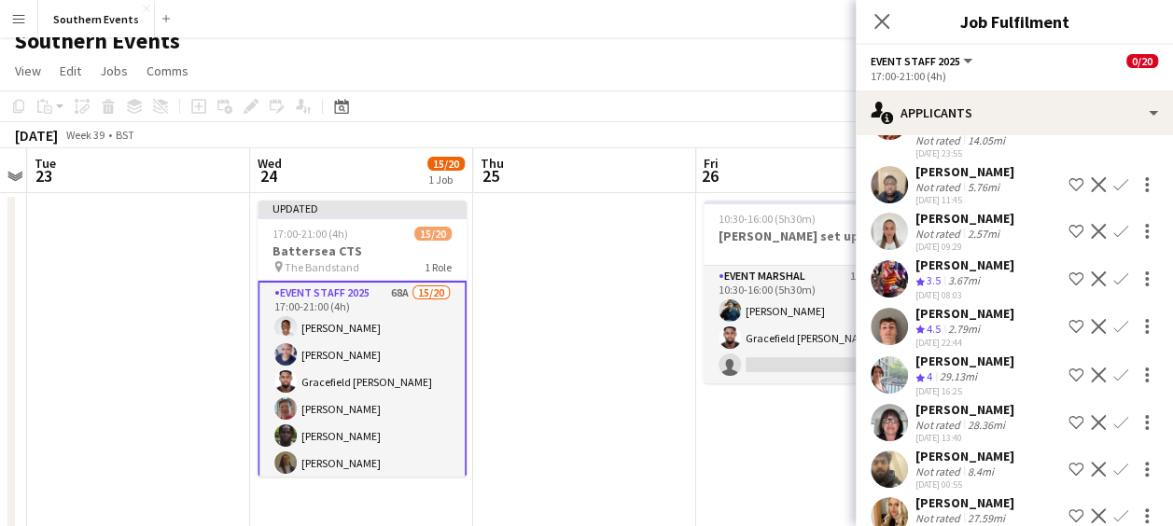
scroll to position [3017, 0]
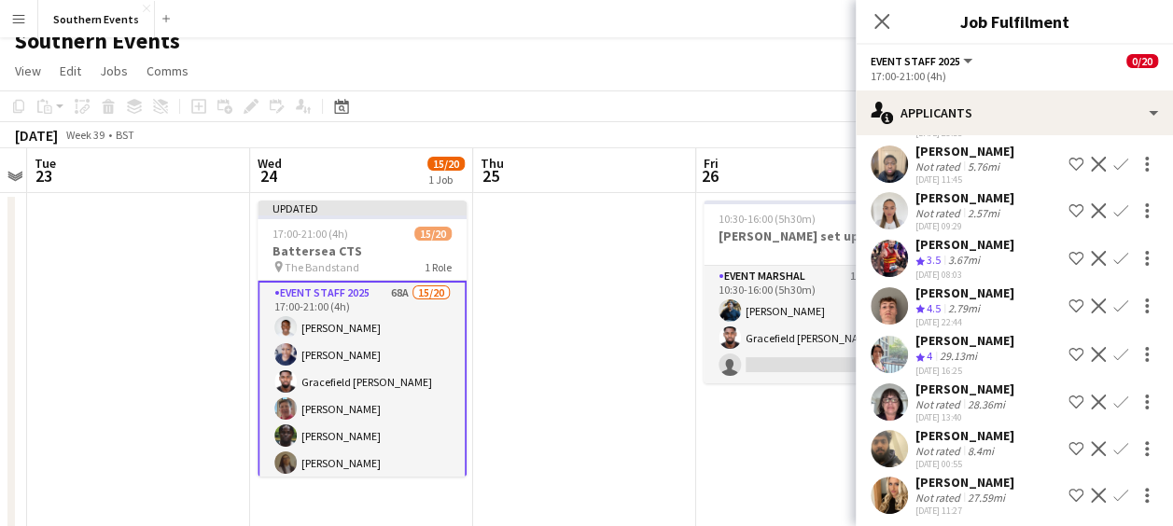
click at [1114, 347] on app-icon "Confirm" at bounding box center [1121, 354] width 15 height 15
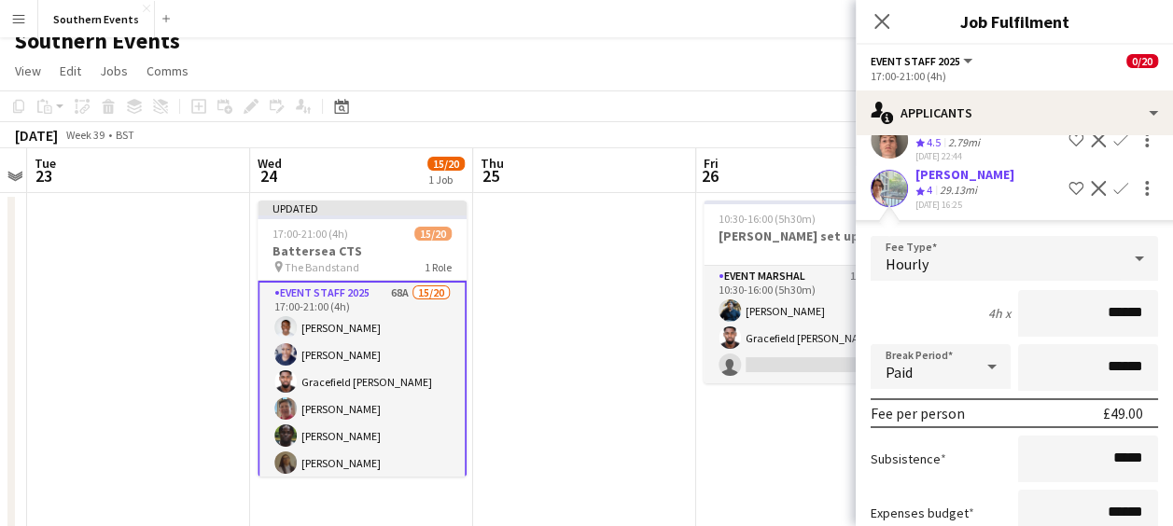
scroll to position [3330, 0]
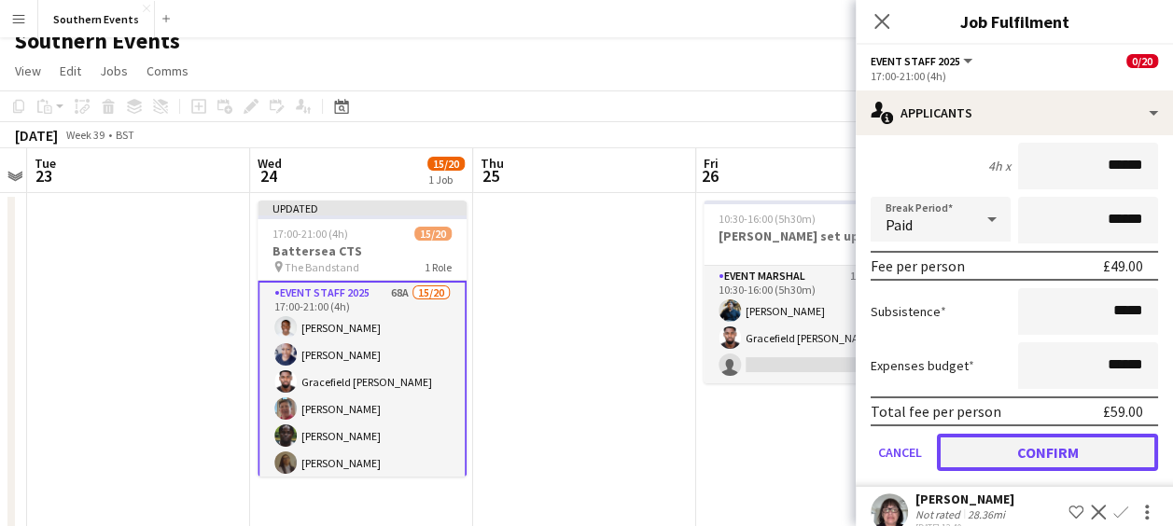
click at [990, 434] on button "Confirm" at bounding box center [1047, 452] width 221 height 37
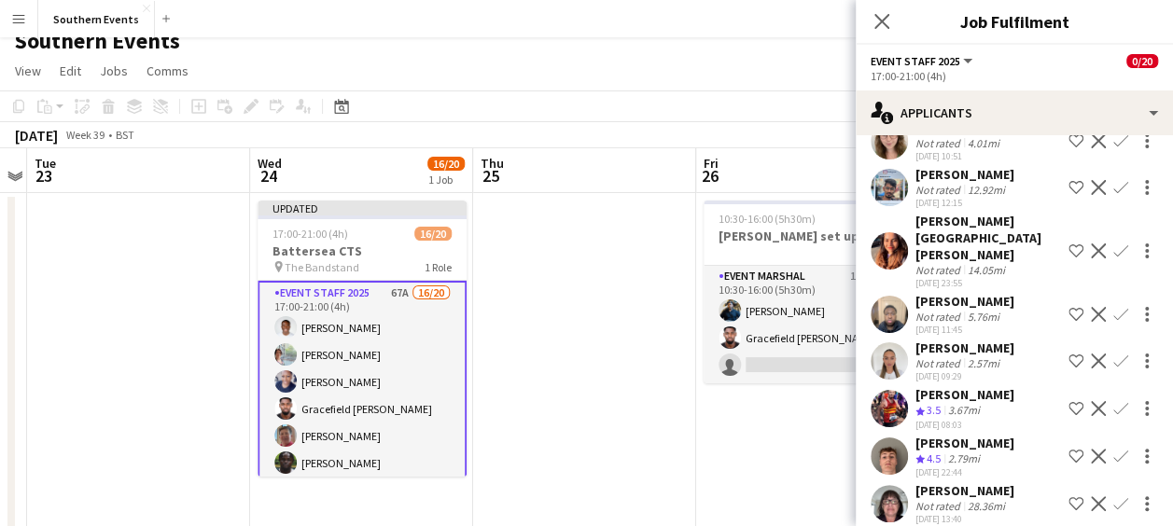
scroll to position [2868, 0]
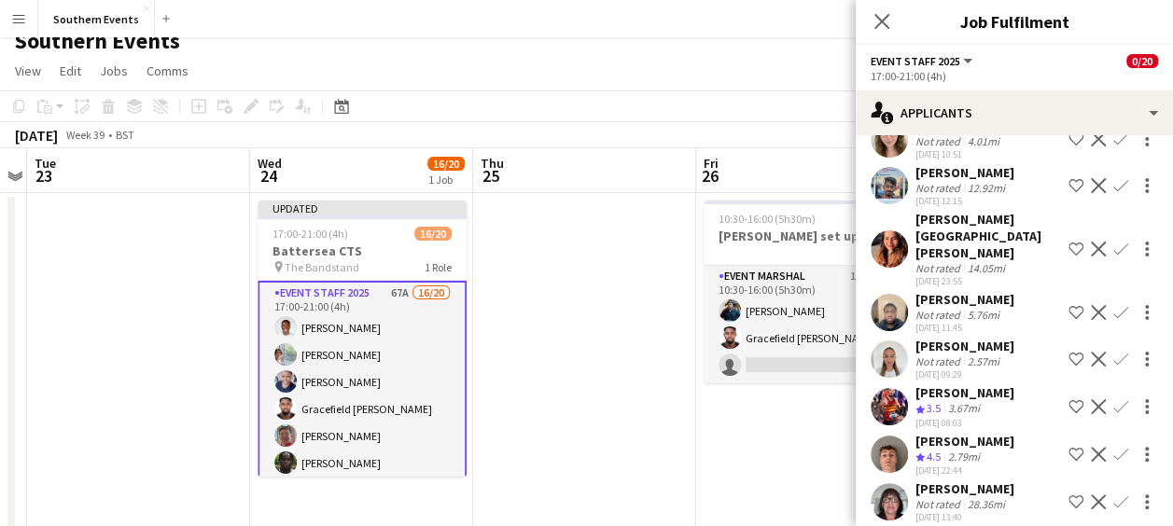
click at [1114, 448] on app-icon "Confirm" at bounding box center [1121, 454] width 15 height 15
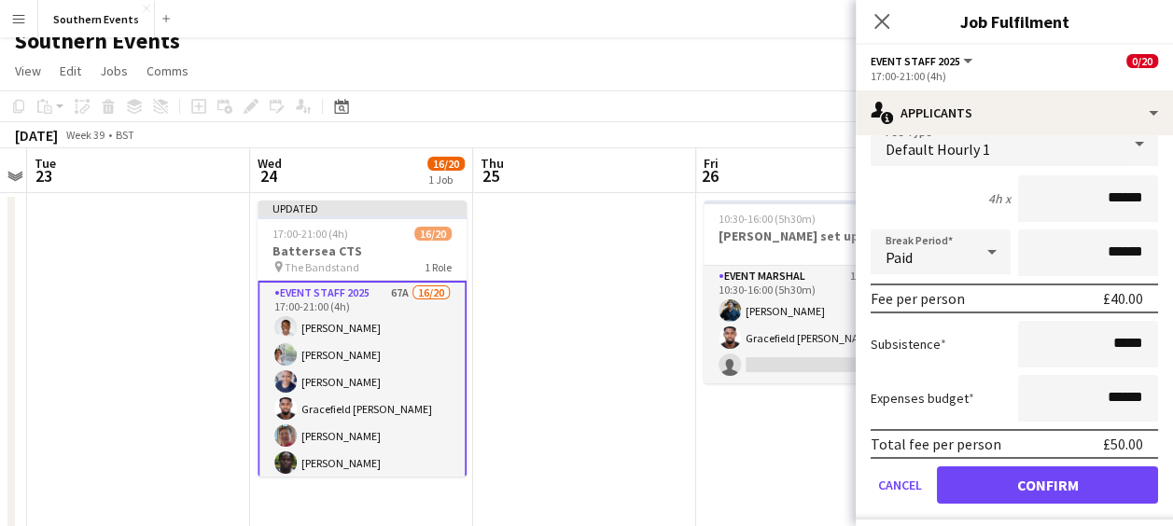
scroll to position [3250, 0]
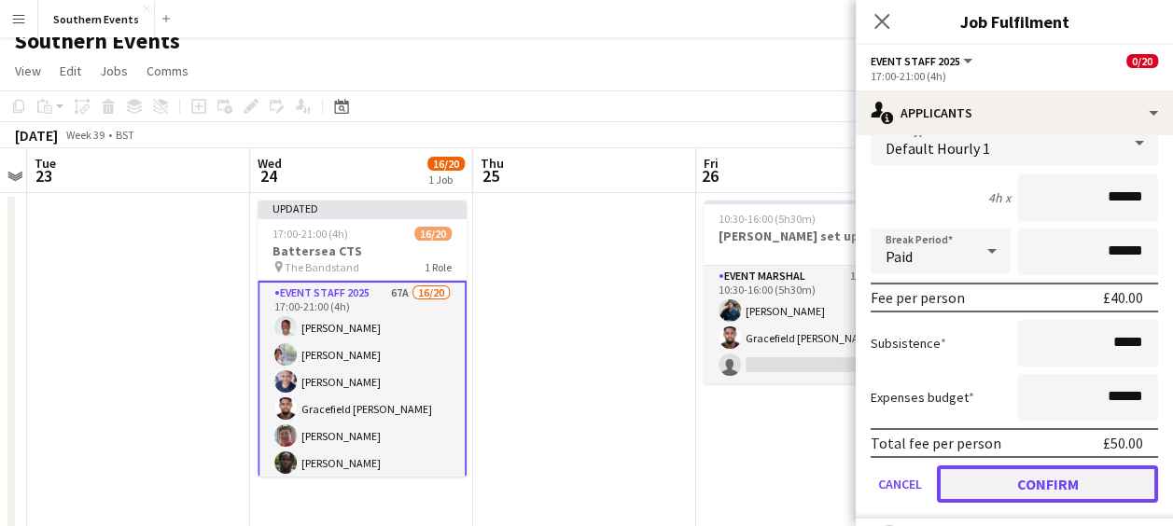
click at [996, 470] on button "Confirm" at bounding box center [1047, 484] width 221 height 37
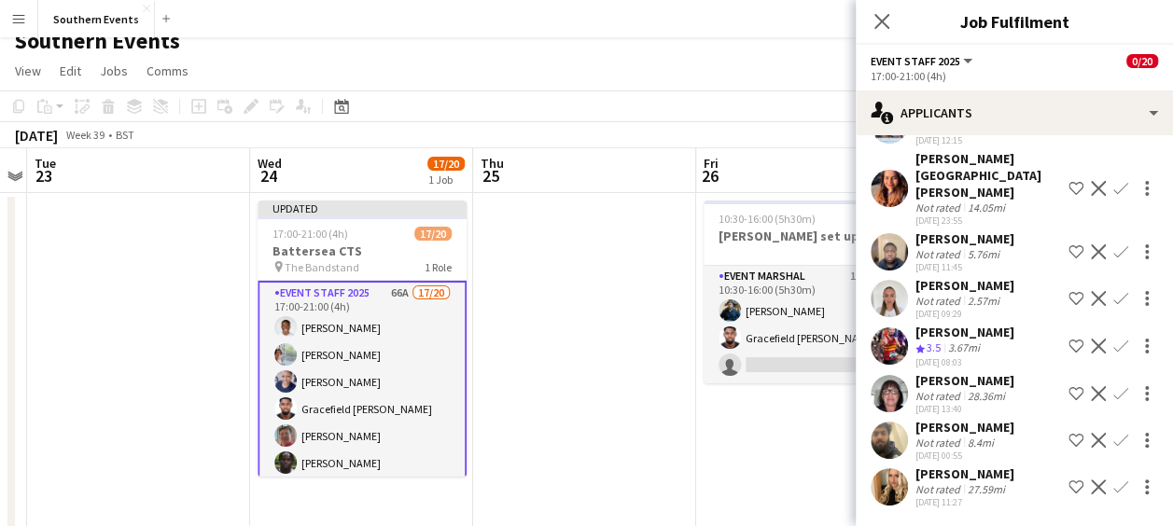
scroll to position [2780, 0]
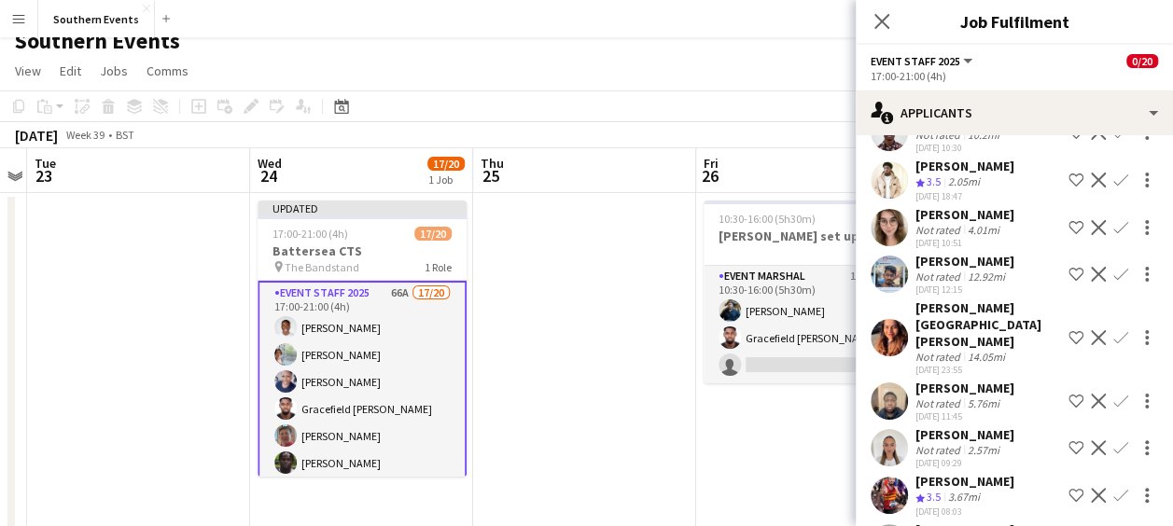
click at [1114, 488] on app-icon "Confirm" at bounding box center [1121, 495] width 15 height 15
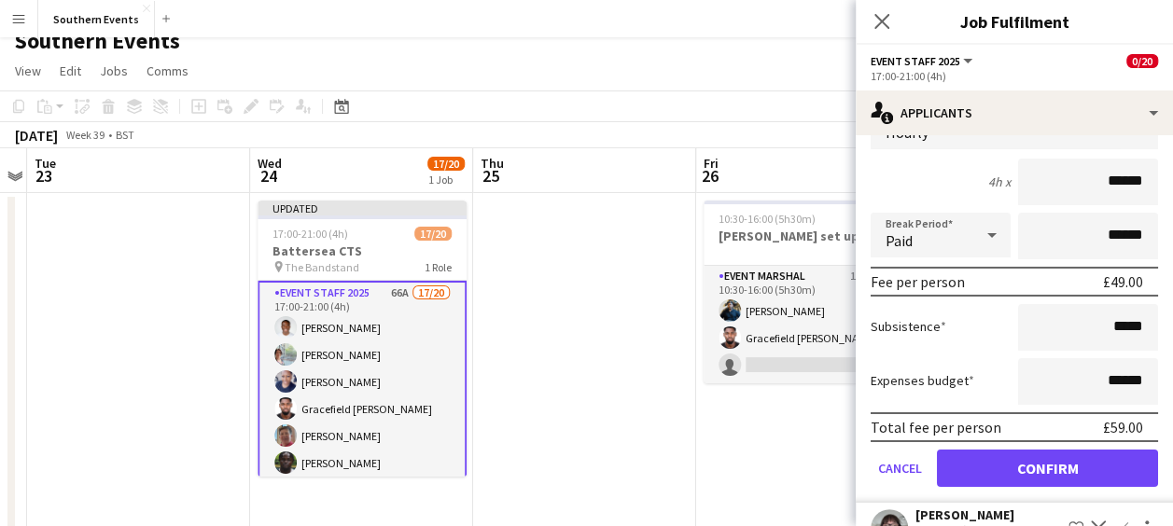
scroll to position [3233, 0]
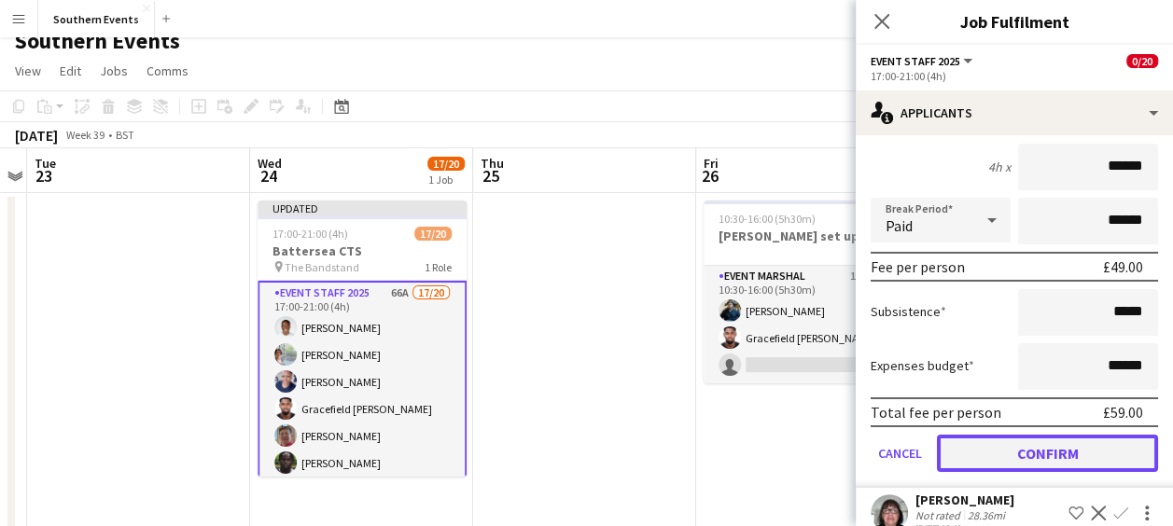
click at [1002, 439] on button "Confirm" at bounding box center [1047, 453] width 221 height 37
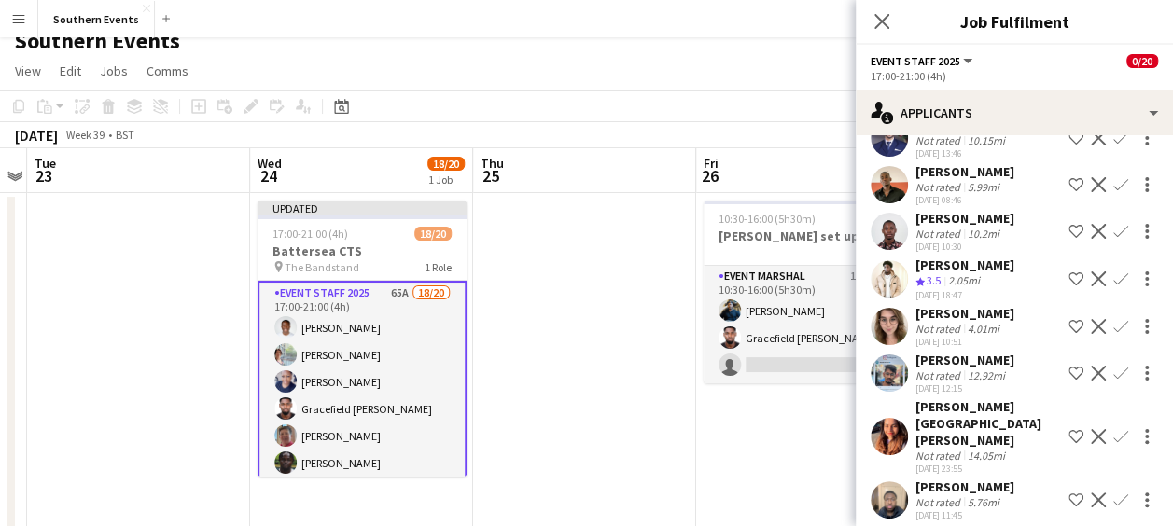
scroll to position [2681, 0]
click at [1114, 334] on app-icon "Confirm" at bounding box center [1121, 326] width 15 height 15
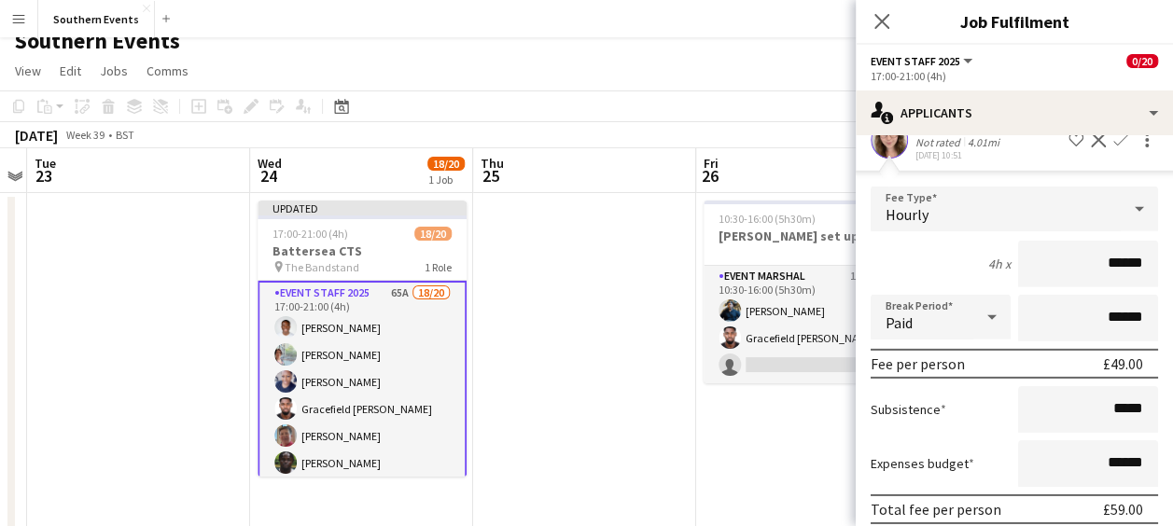
scroll to position [2987, 0]
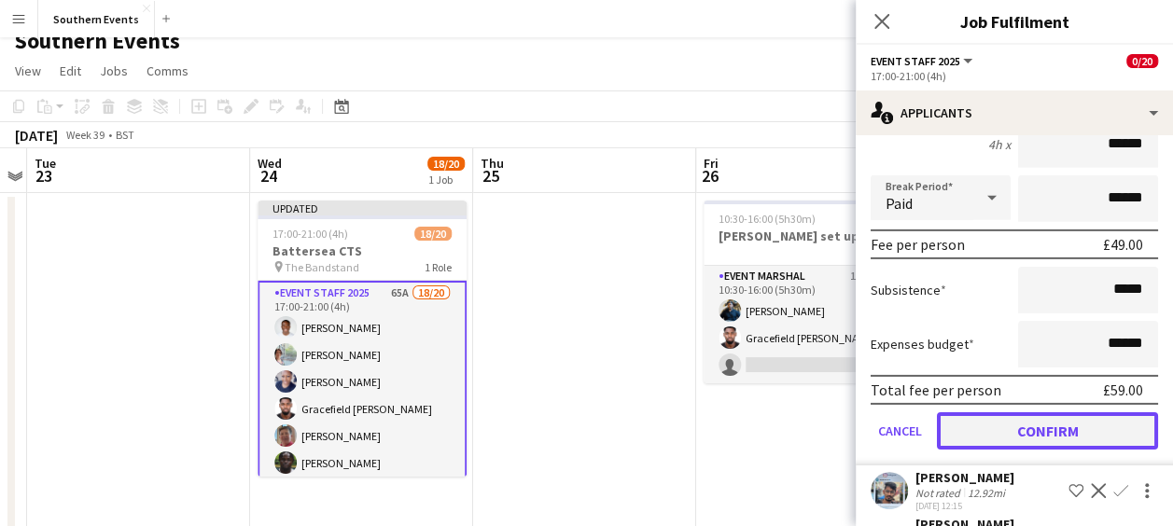
click at [1021, 433] on button "Confirm" at bounding box center [1047, 431] width 221 height 37
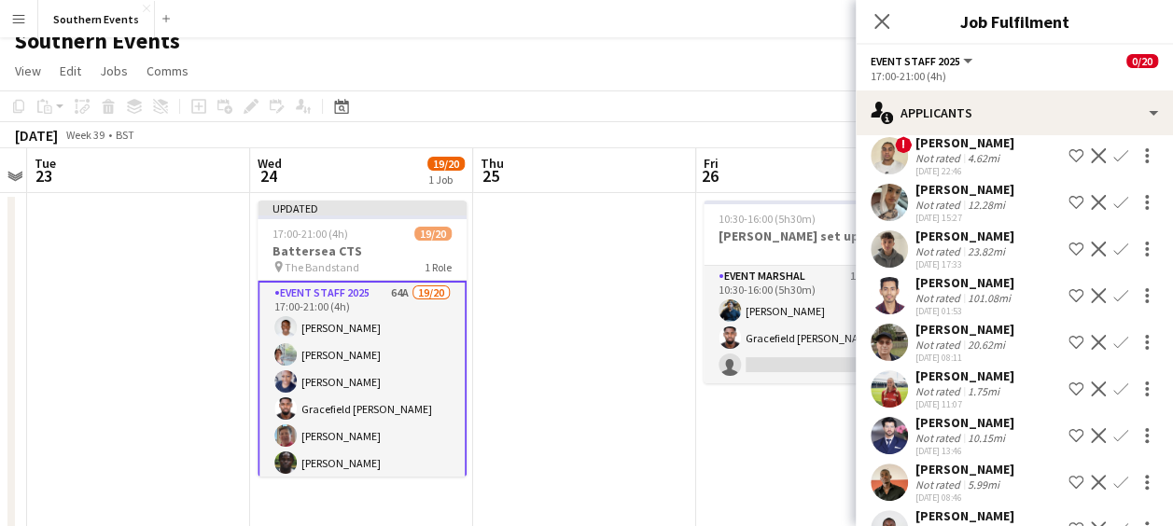
scroll to position [2381, 0]
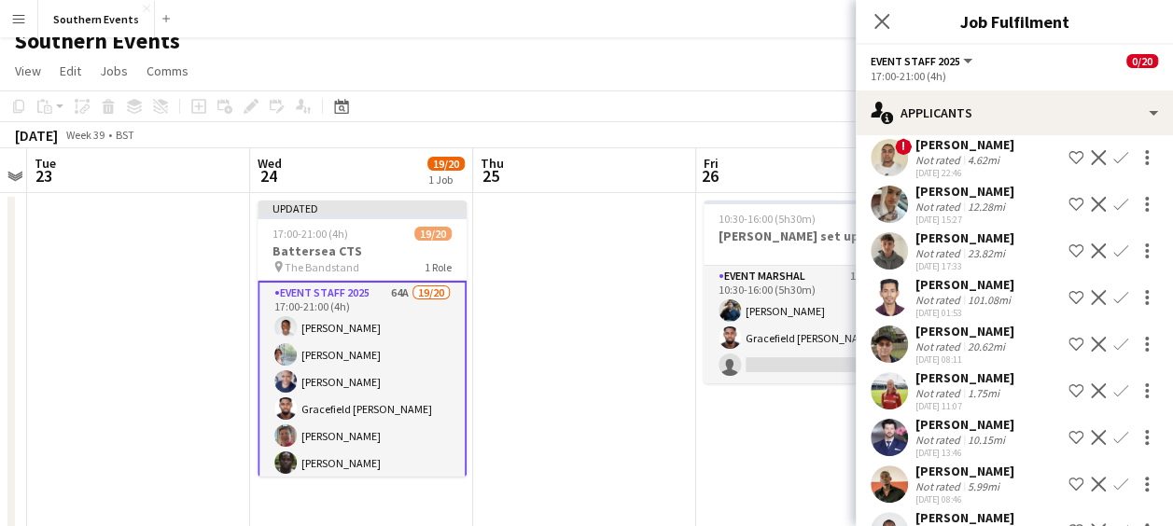
click at [1114, 351] on app-icon "Confirm" at bounding box center [1121, 344] width 15 height 15
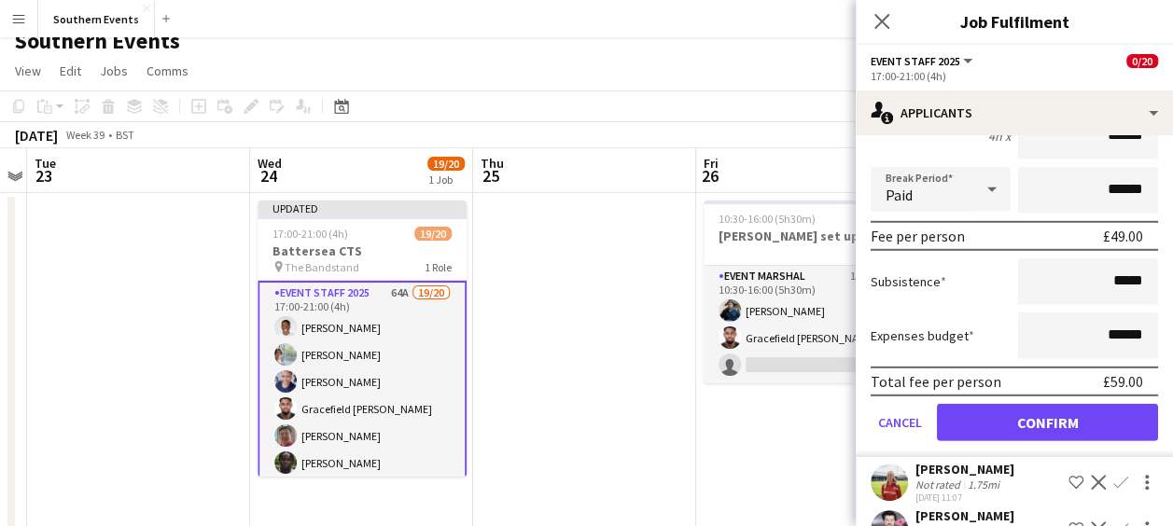
scroll to position [2720, 0]
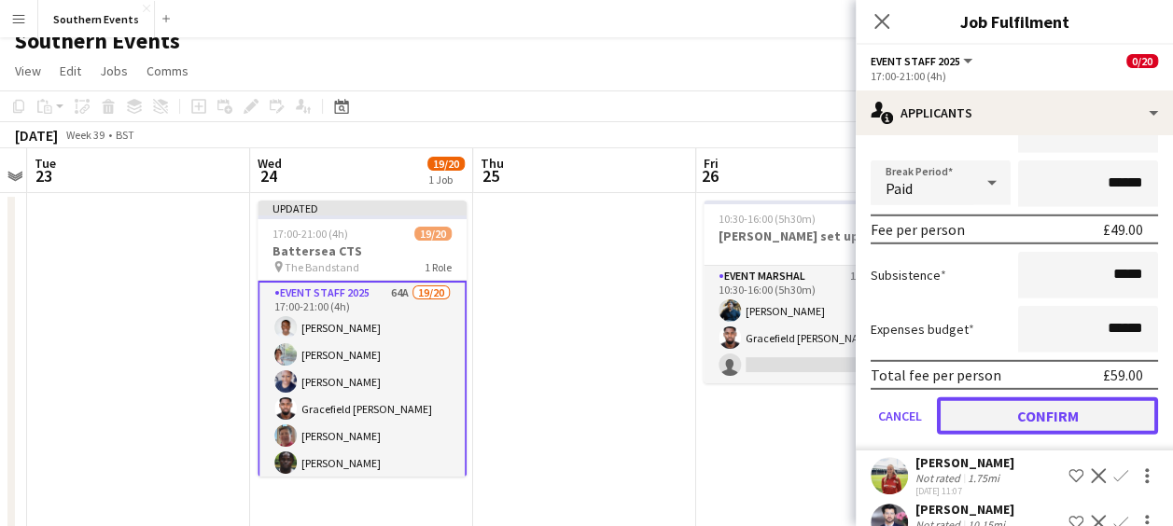
click at [1008, 426] on button "Confirm" at bounding box center [1047, 416] width 221 height 37
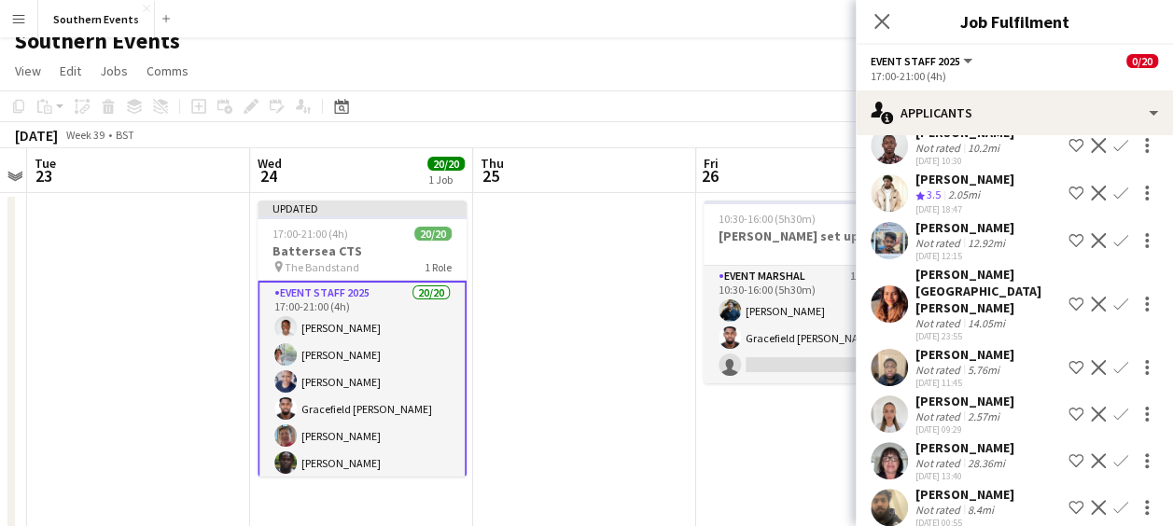
scroll to position [2250, 0]
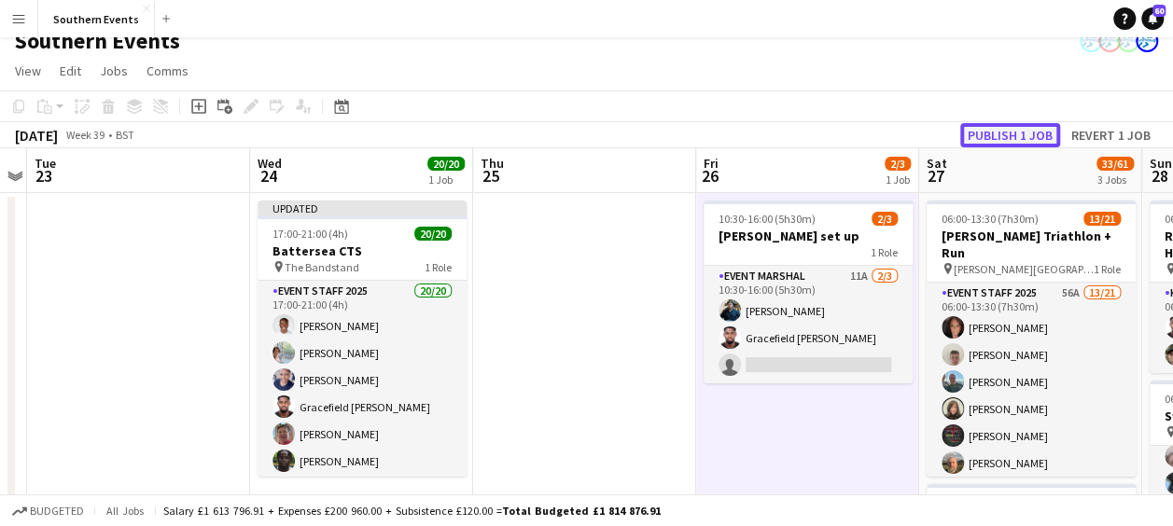
click at [1006, 128] on button "Publish 1 job" at bounding box center [1010, 135] width 100 height 24
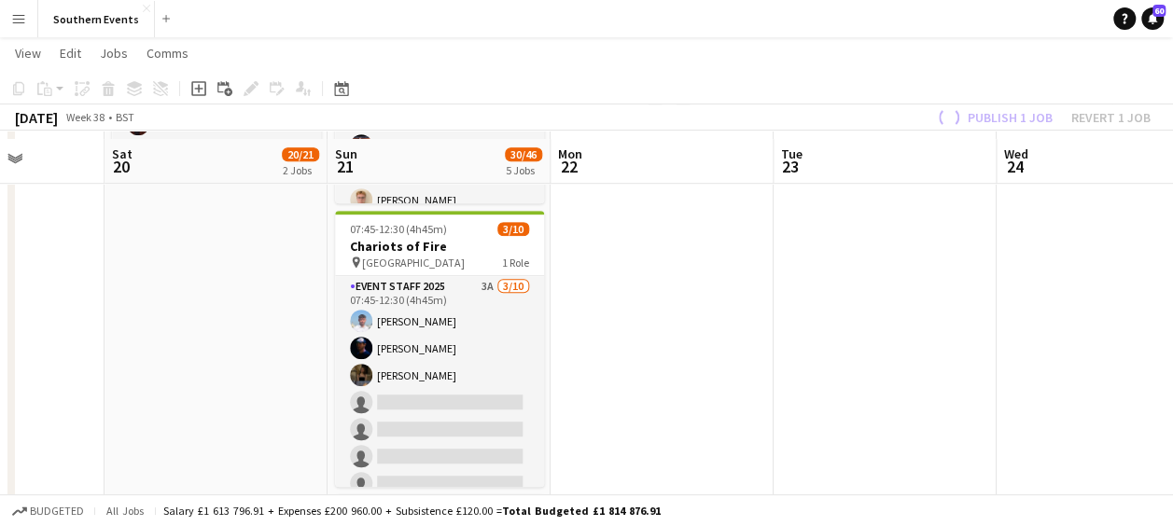
scroll to position [479, 0]
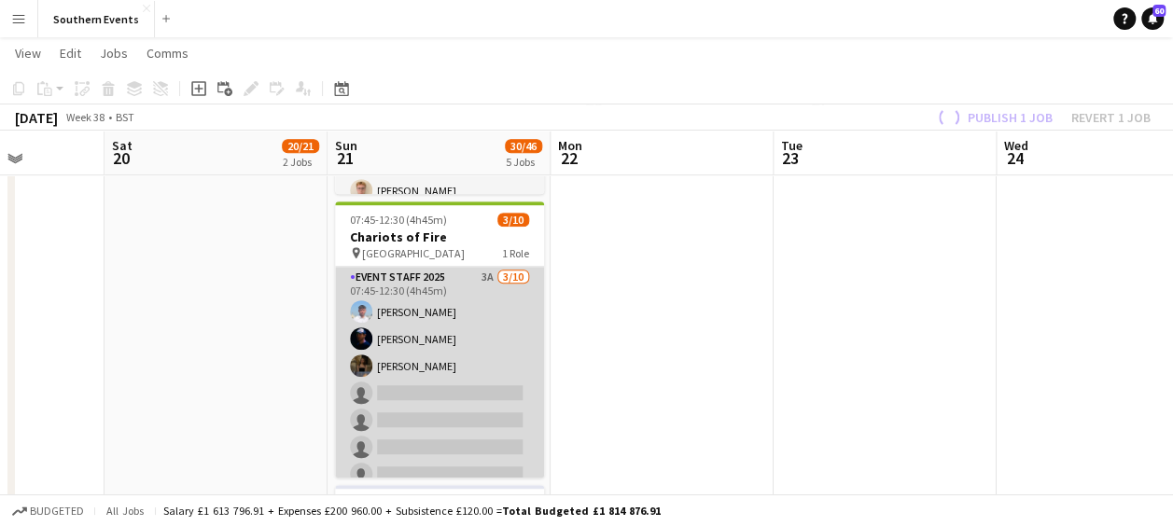
click at [437, 299] on app-card-role "Event Staff 2025 3A [DATE] 07:45-12:30 (4h45m) [PERSON_NAME] [PERSON_NAME] [PER…" at bounding box center [439, 420] width 209 height 307
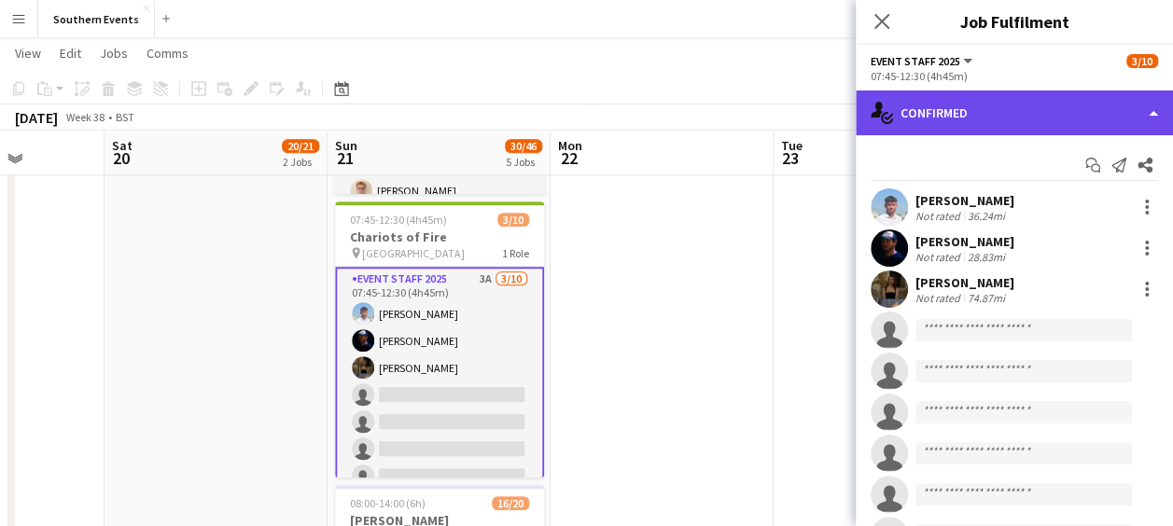
click at [980, 129] on div "single-neutral-actions-check-2 Confirmed" at bounding box center [1014, 113] width 317 height 45
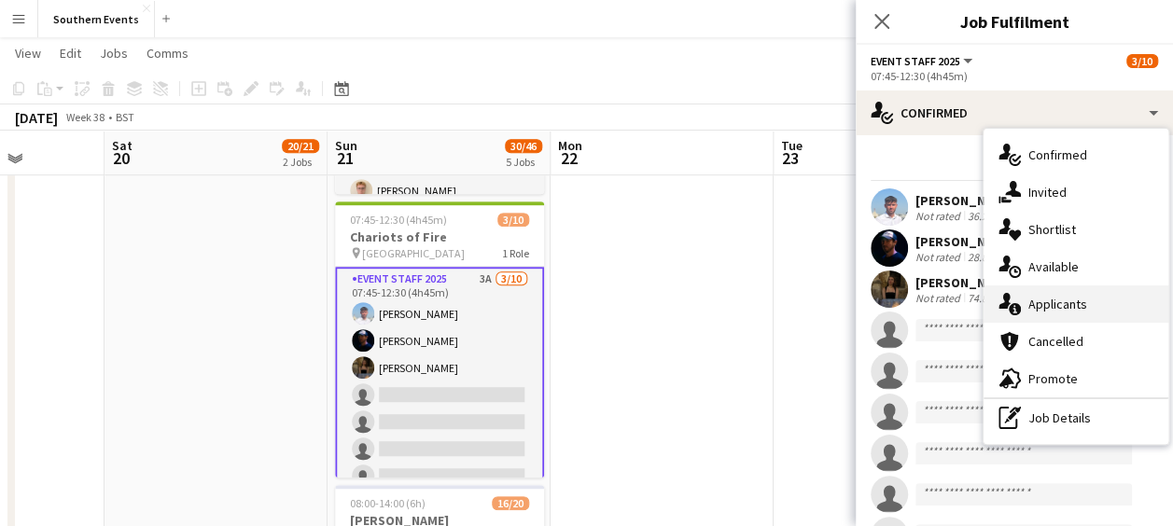
click at [1030, 295] on div "single-neutral-actions-information Applicants" at bounding box center [1076, 304] width 185 height 37
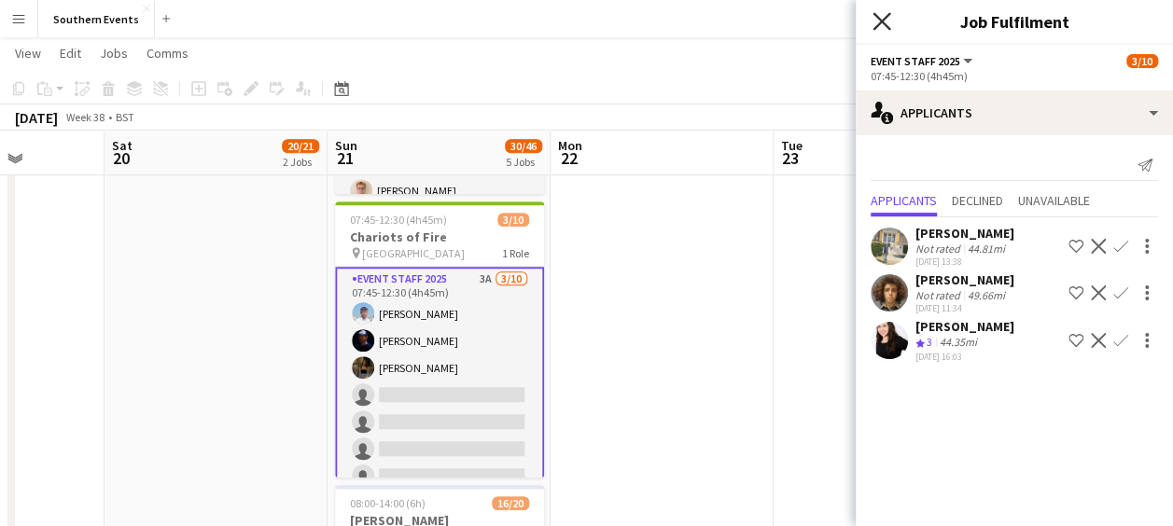
click at [880, 29] on icon "Close pop-in" at bounding box center [882, 21] width 18 height 18
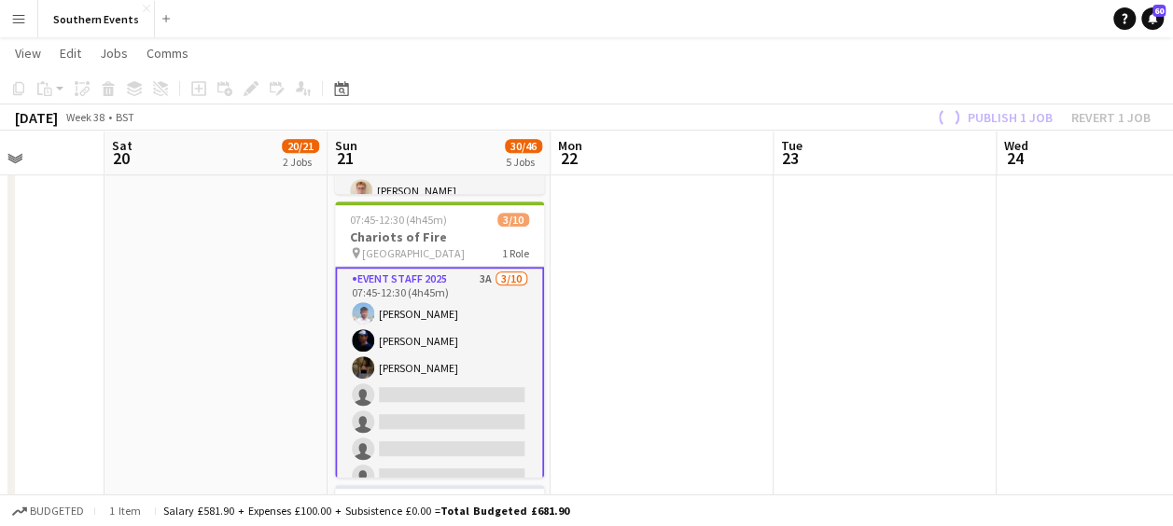
click at [693, 100] on app-toolbar "Copy Paste Paste Ctrl+V Paste with crew Ctrl+Shift+V Paste linked Job [GEOGRAPH…" at bounding box center [586, 89] width 1173 height 32
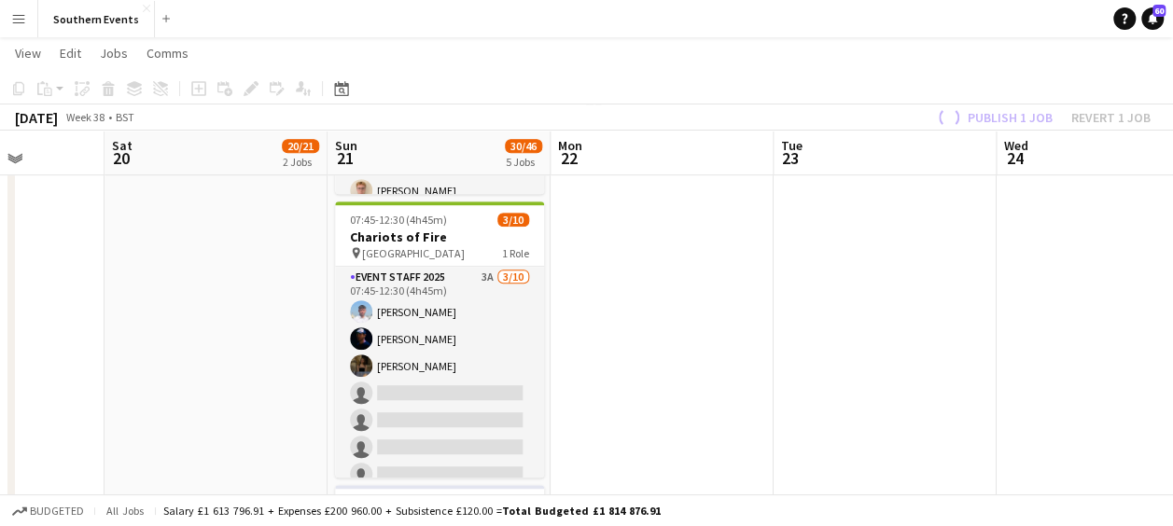
click at [985, 117] on div "Publish 1 job Revert 1 job" at bounding box center [1042, 117] width 262 height 24
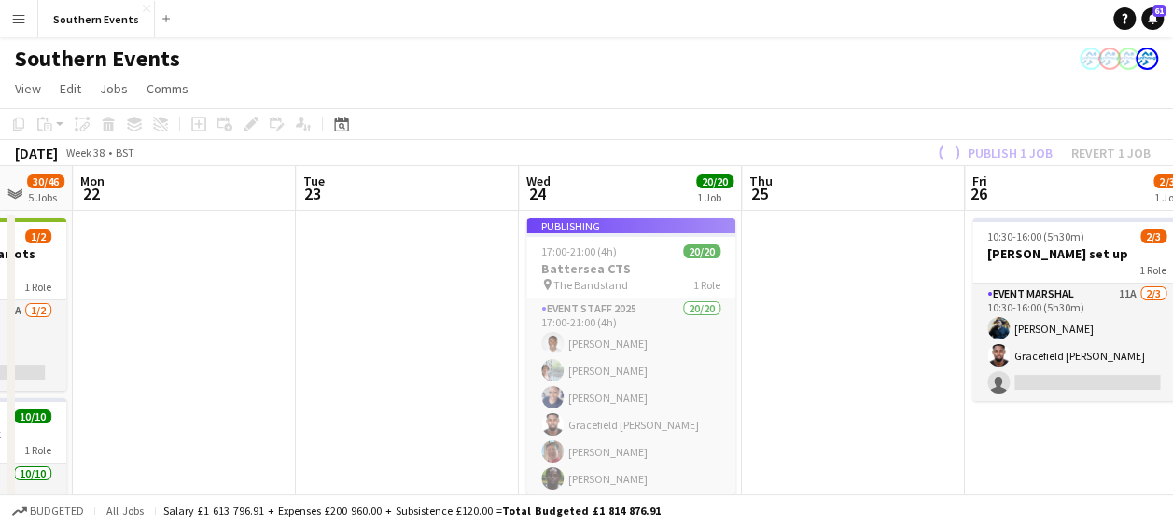
scroll to position [0, 606]
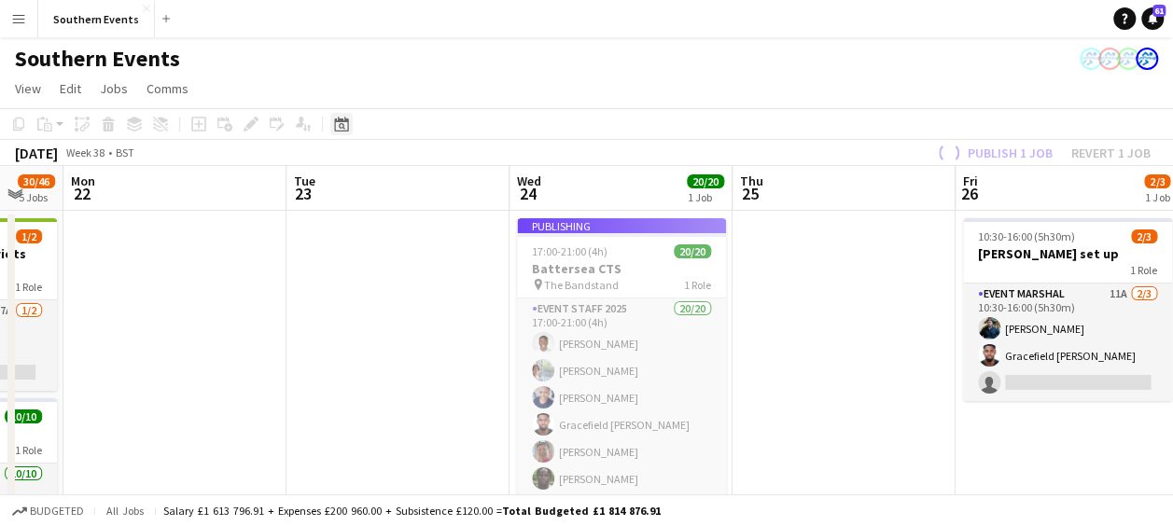
click at [342, 127] on icon "Date picker" at bounding box center [341, 124] width 15 height 15
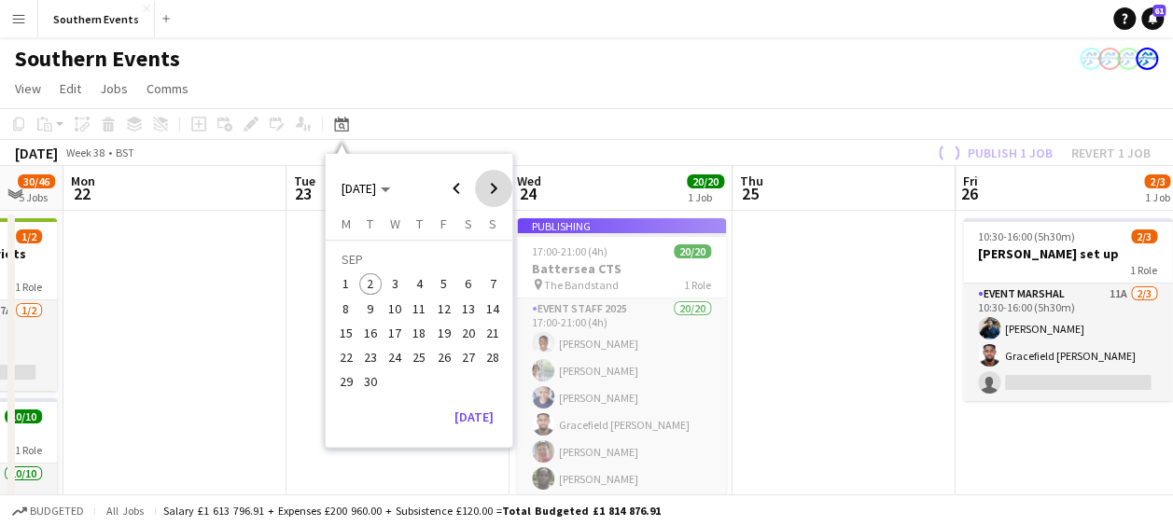
click at [488, 190] on span "Next month" at bounding box center [493, 188] width 37 height 37
click at [468, 284] on span "4" at bounding box center [468, 284] width 22 height 22
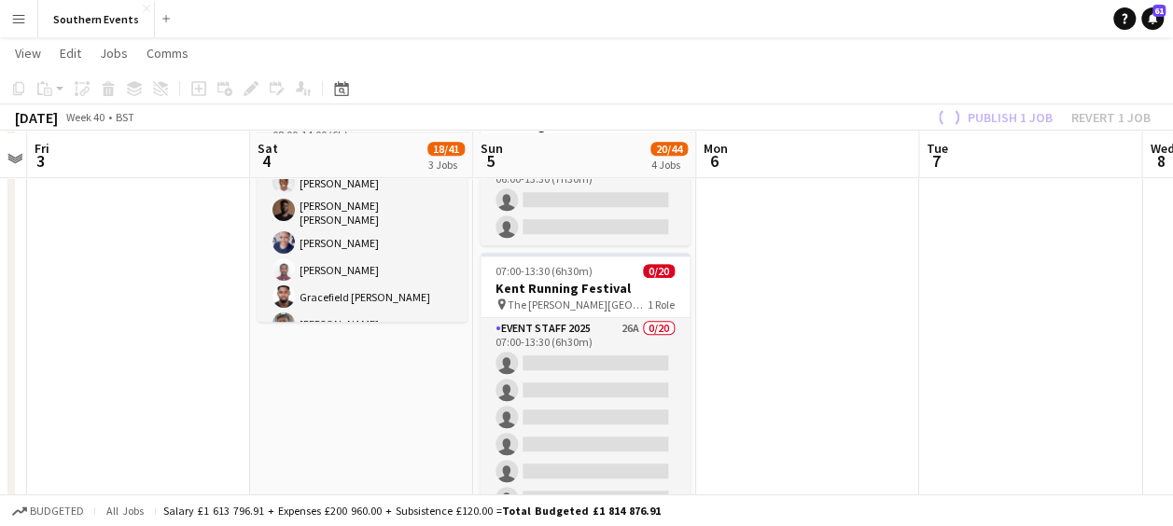
scroll to position [610, 0]
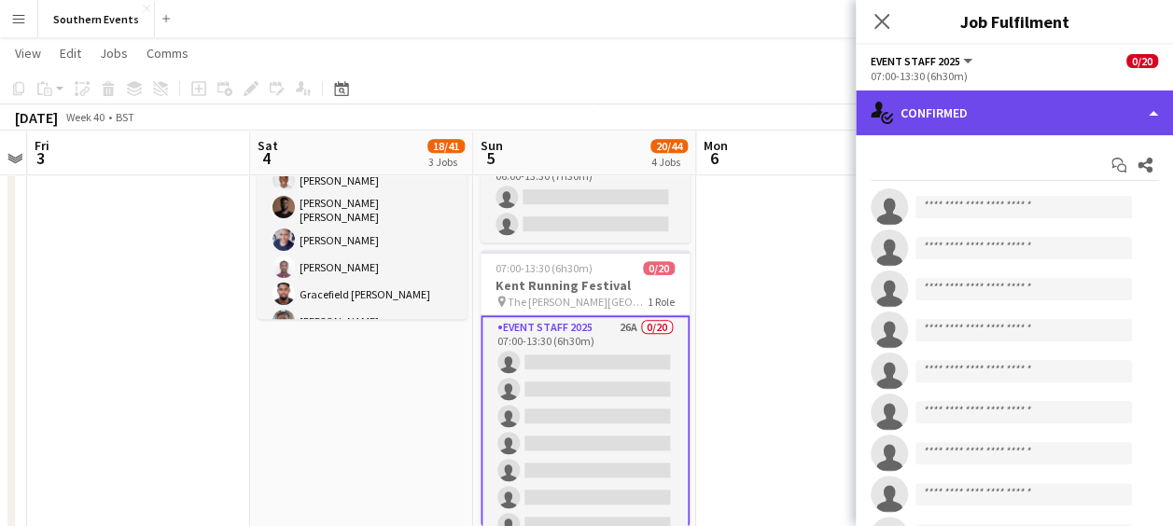
click at [1024, 99] on div "single-neutral-actions-check-2 Confirmed" at bounding box center [1014, 113] width 317 height 45
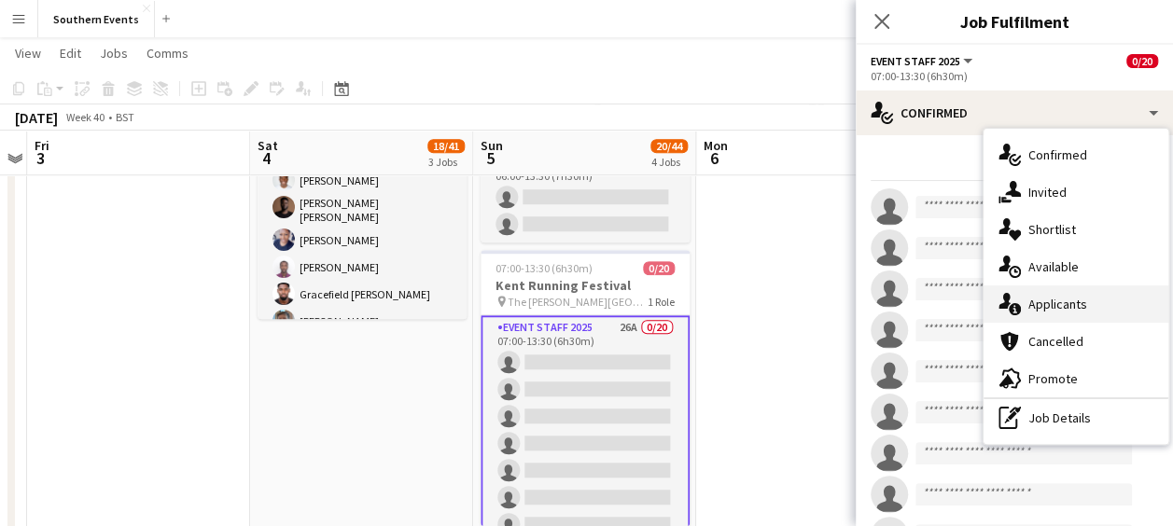
click at [1044, 304] on span "Applicants" at bounding box center [1058, 304] width 59 height 17
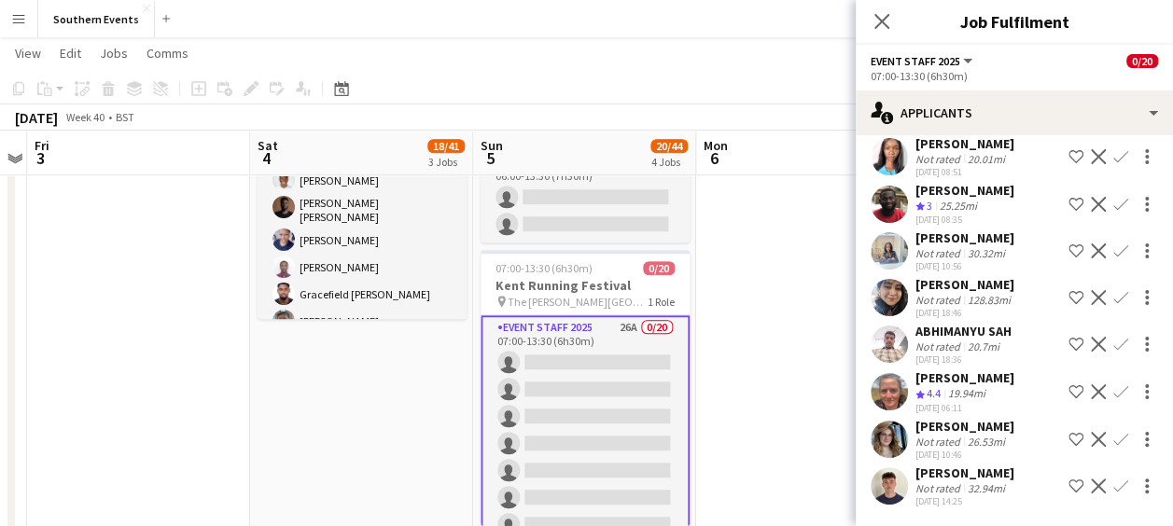
scroll to position [909, 0]
click at [879, 424] on app-user-avatar at bounding box center [889, 439] width 37 height 37
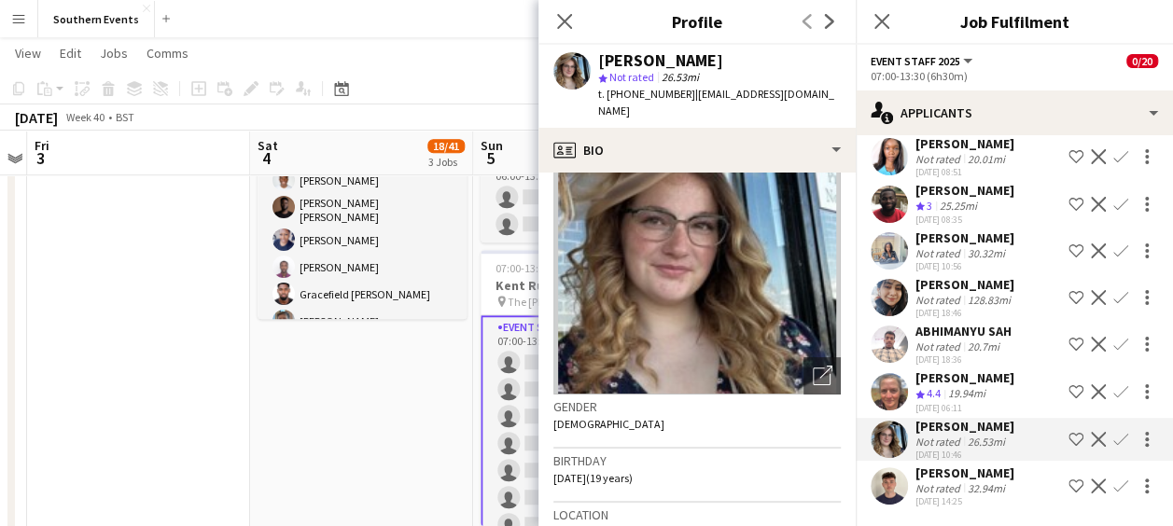
scroll to position [0, 0]
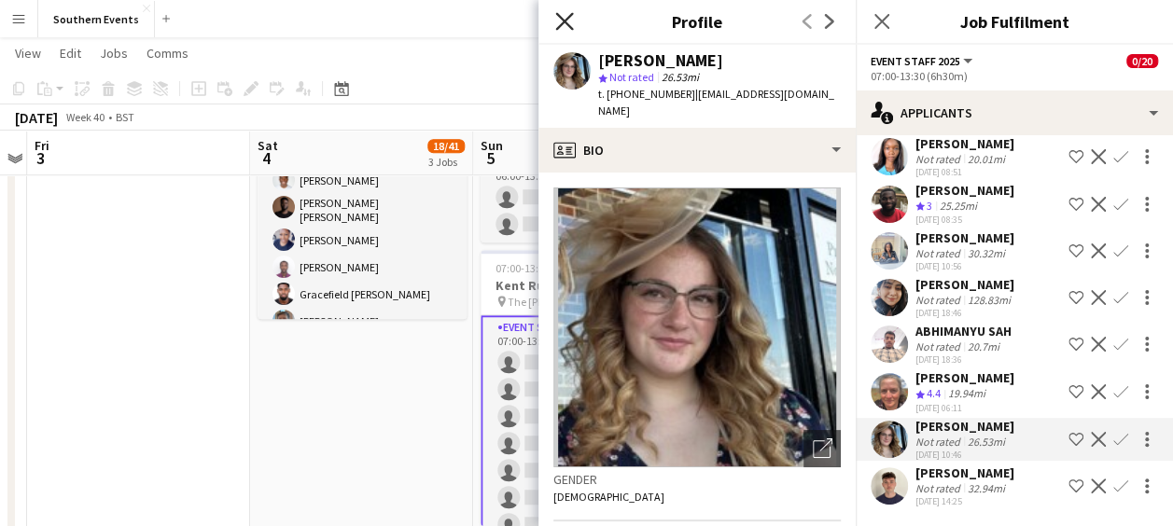
click at [564, 28] on icon "Close pop-in" at bounding box center [564, 21] width 18 height 18
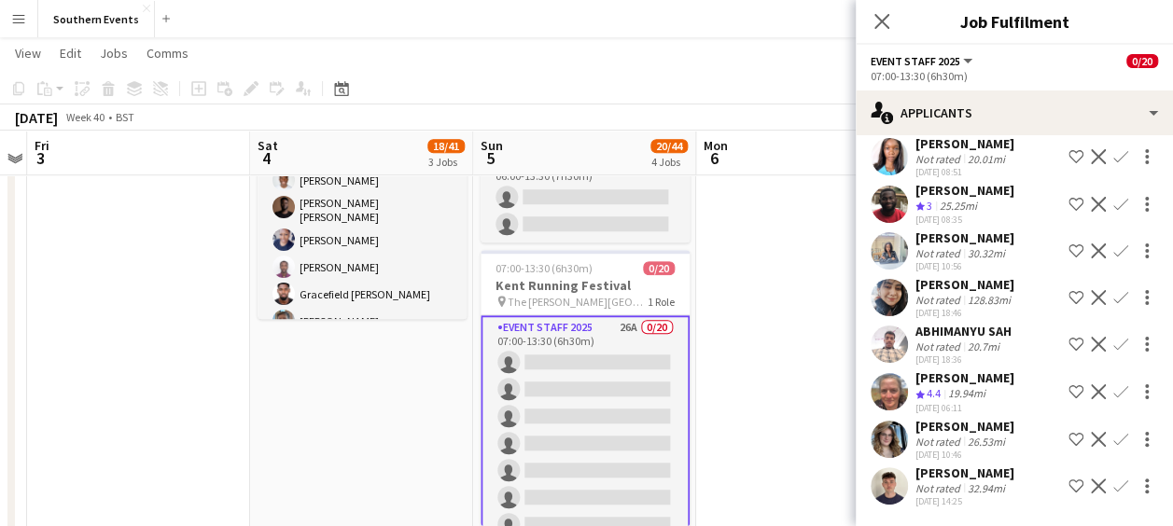
click at [856, 25] on div "Close pop-in" at bounding box center [882, 21] width 52 height 43
click at [884, 22] on icon "Close pop-in" at bounding box center [882, 21] width 18 height 18
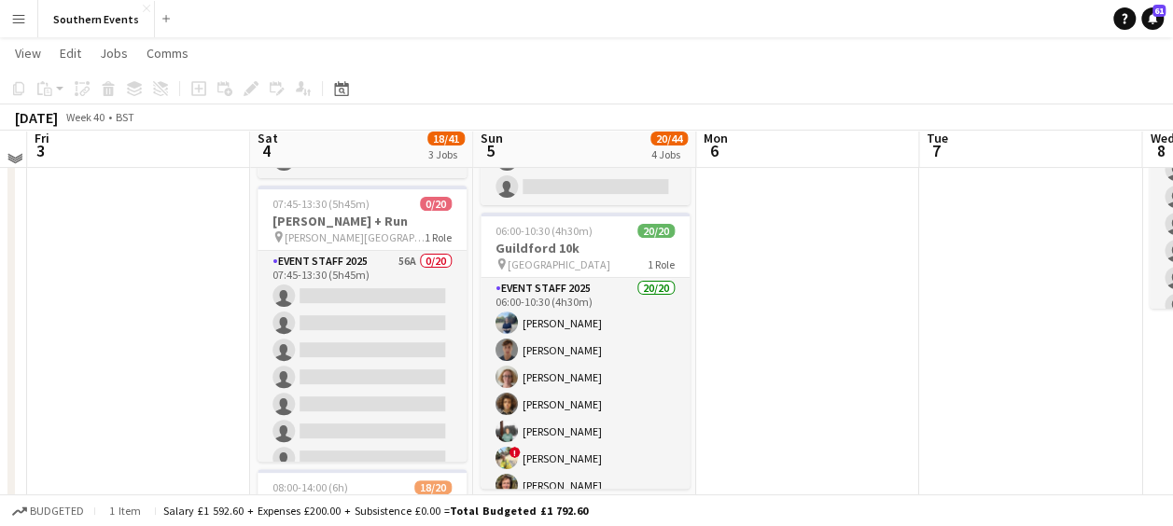
scroll to position [174, 0]
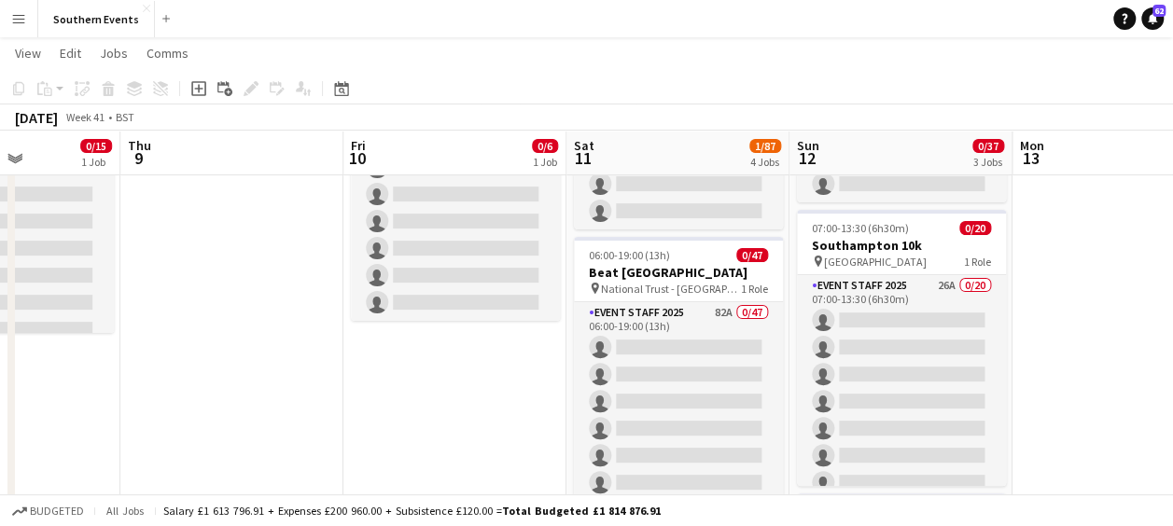
scroll to position [159, 0]
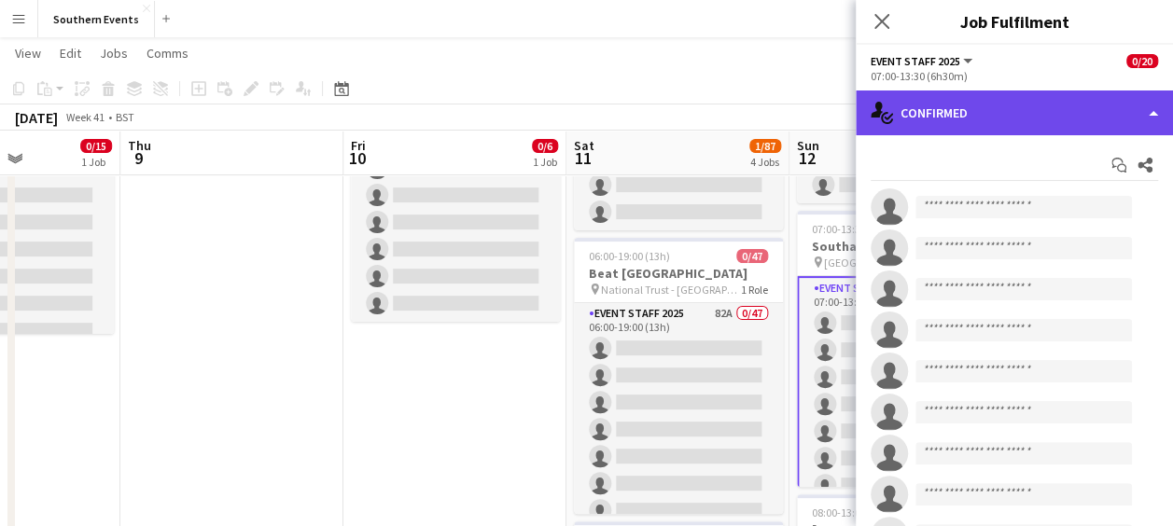
click at [1006, 123] on div "single-neutral-actions-check-2 Confirmed" at bounding box center [1014, 113] width 317 height 45
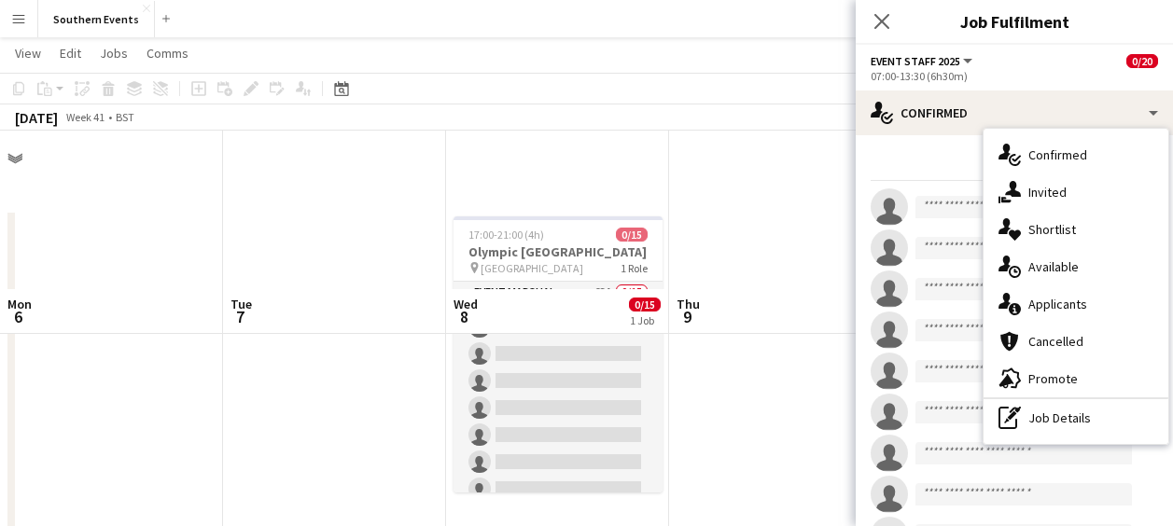
click at [1023, 109] on div "single-neutral-actions-check-2 Confirmed" at bounding box center [1014, 113] width 317 height 45
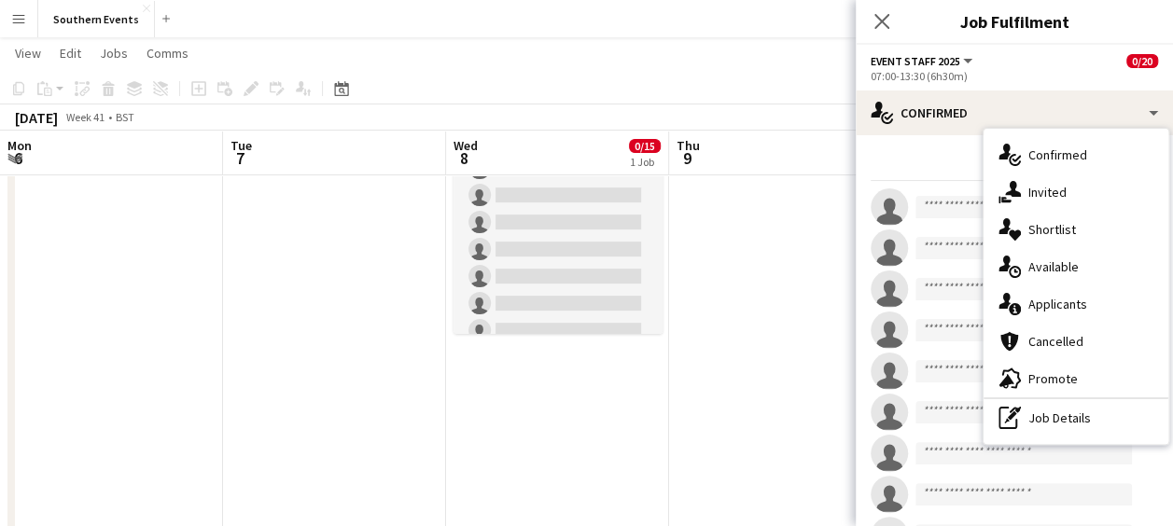
scroll to position [0, 549]
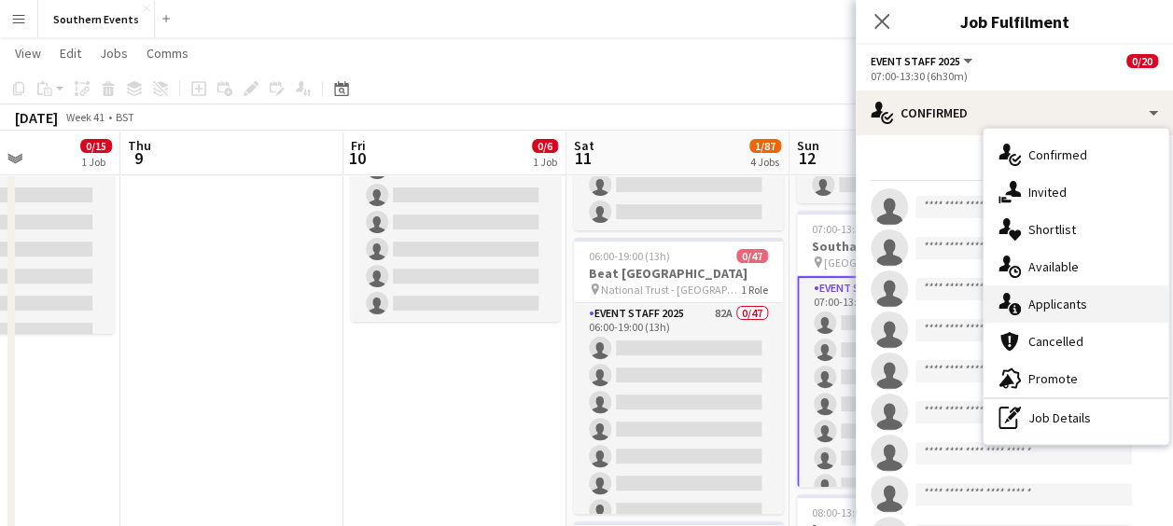
click at [1045, 305] on span "Applicants" at bounding box center [1058, 304] width 59 height 17
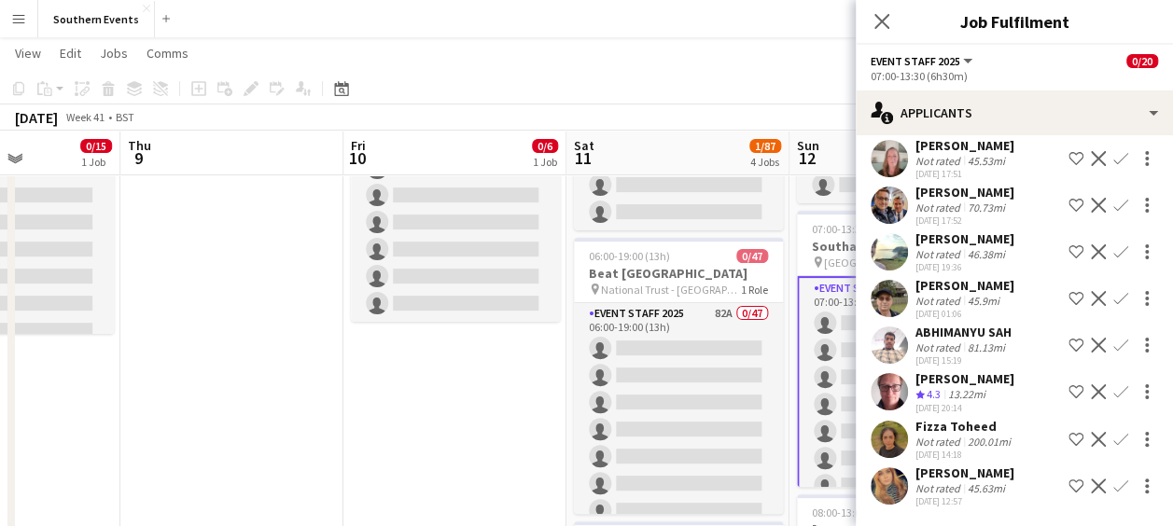
scroll to position [964, 0]
click at [1114, 385] on app-icon "Confirm" at bounding box center [1121, 392] width 15 height 15
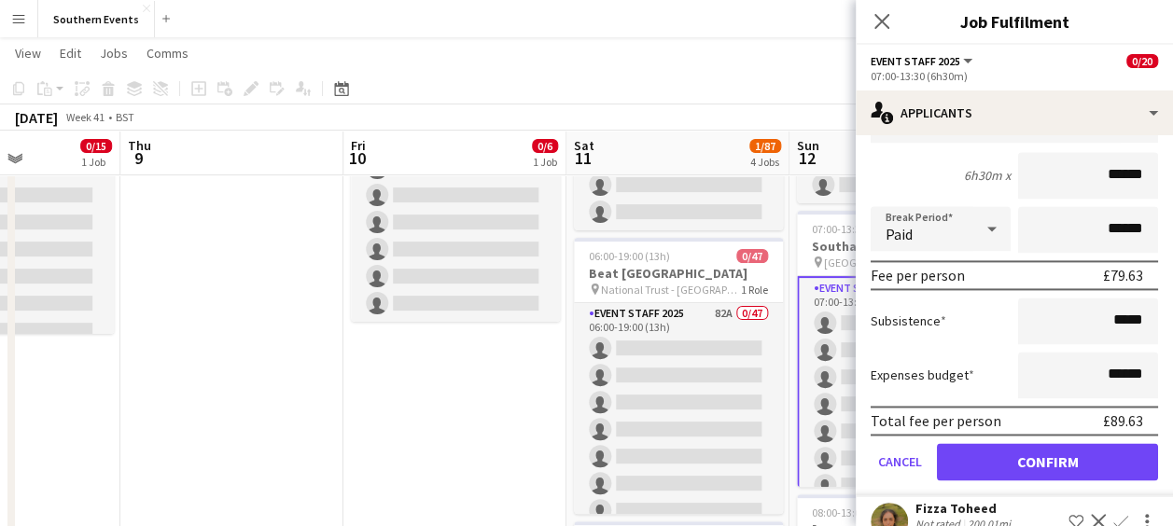
scroll to position [1295, 0]
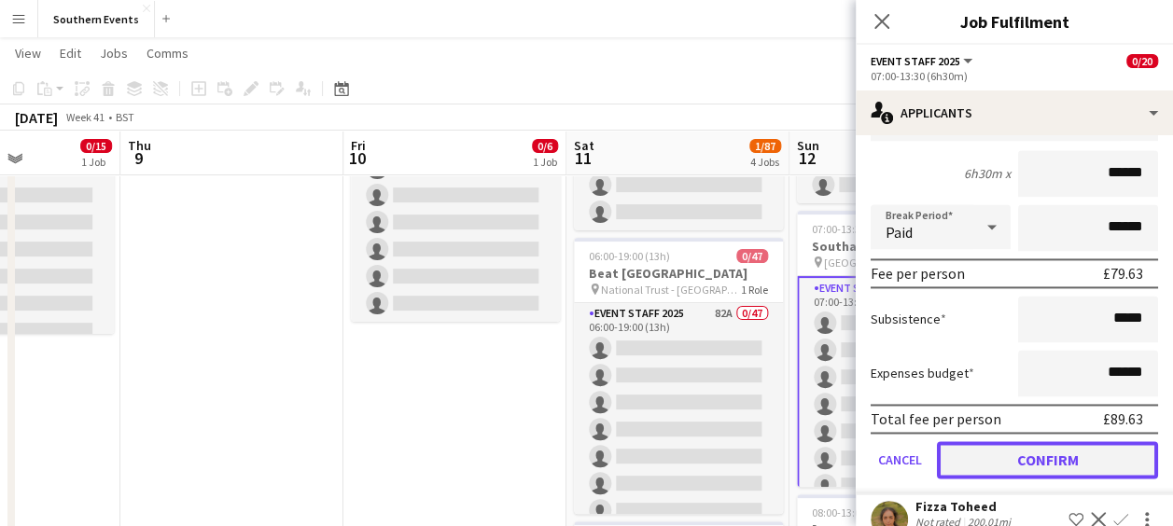
click at [1029, 461] on button "Confirm" at bounding box center [1047, 459] width 221 height 37
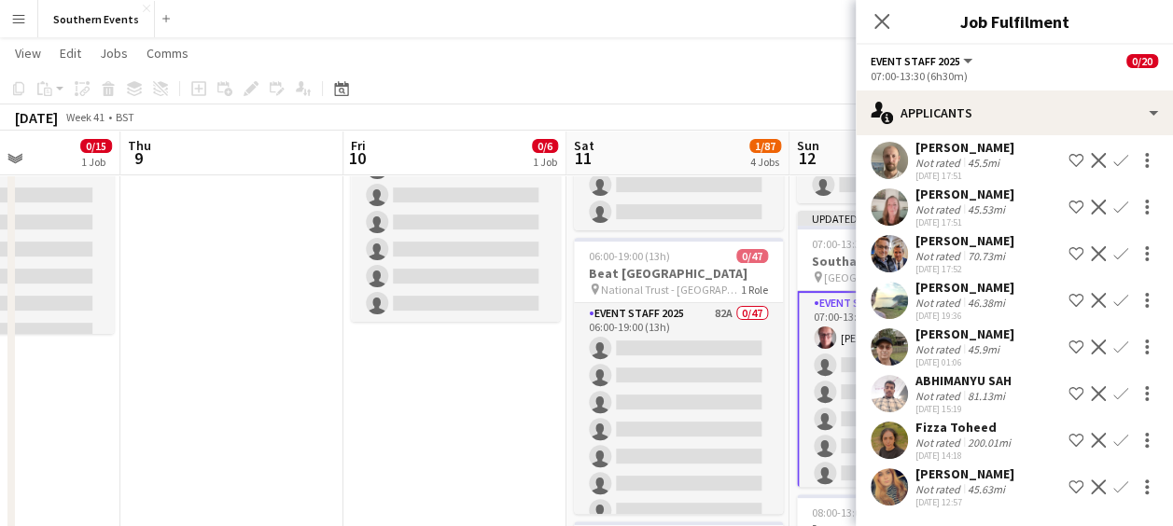
drag, startPoint x: 1029, startPoint y: 461, endPoint x: 1040, endPoint y: 461, distance: 11.2
click at [1040, 415] on div "ABHIMANYU SAH Not rated 81.13mi 24-08-2025 15:19 Shortlist crew Decline Confirm" at bounding box center [1014, 393] width 317 height 43
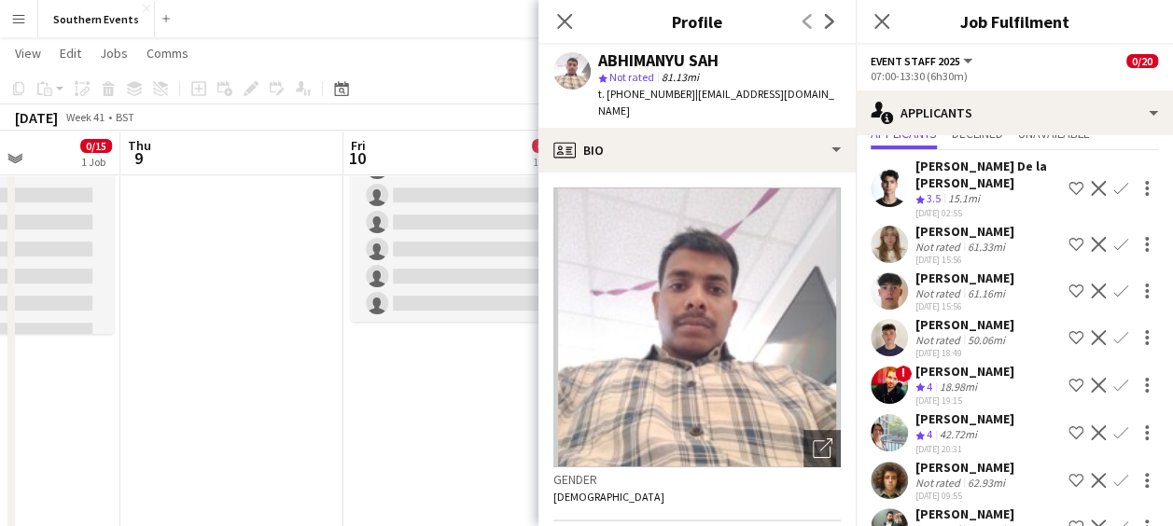
scroll to position [66, 0]
drag, startPoint x: 1040, startPoint y: 461, endPoint x: 1105, endPoint y: 185, distance: 283.9
click at [1114, 185] on app-icon "Confirm" at bounding box center [1121, 189] width 15 height 15
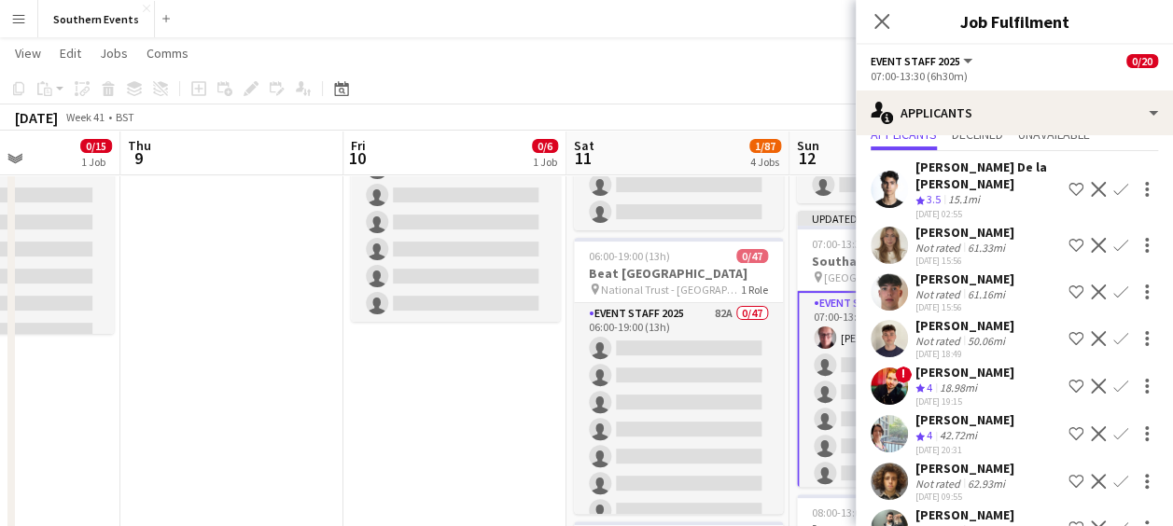
click at [1114, 185] on app-icon "Confirm" at bounding box center [1121, 189] width 15 height 15
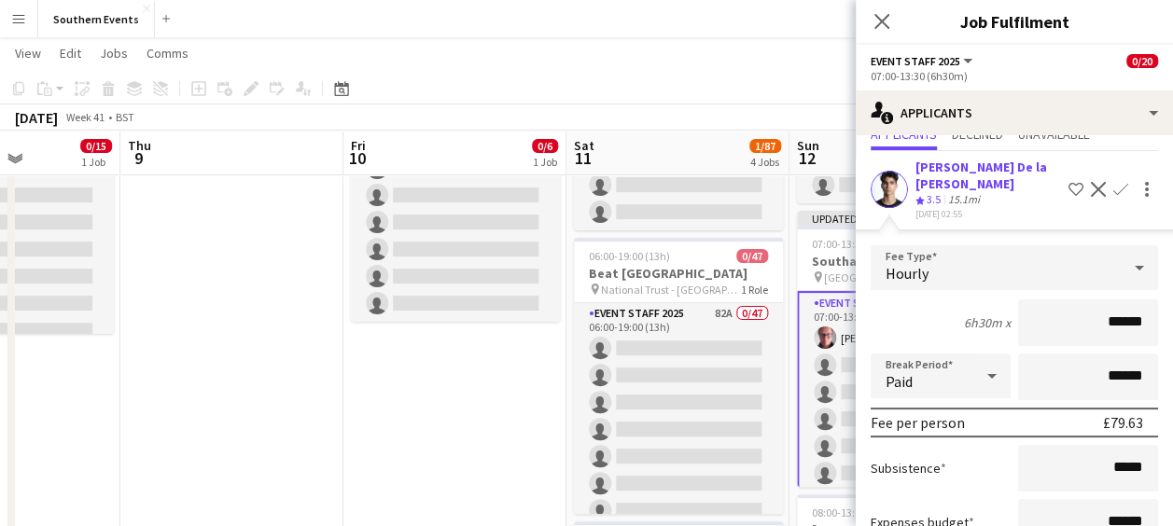
click at [1114, 193] on app-icon "Confirm" at bounding box center [1121, 189] width 15 height 15
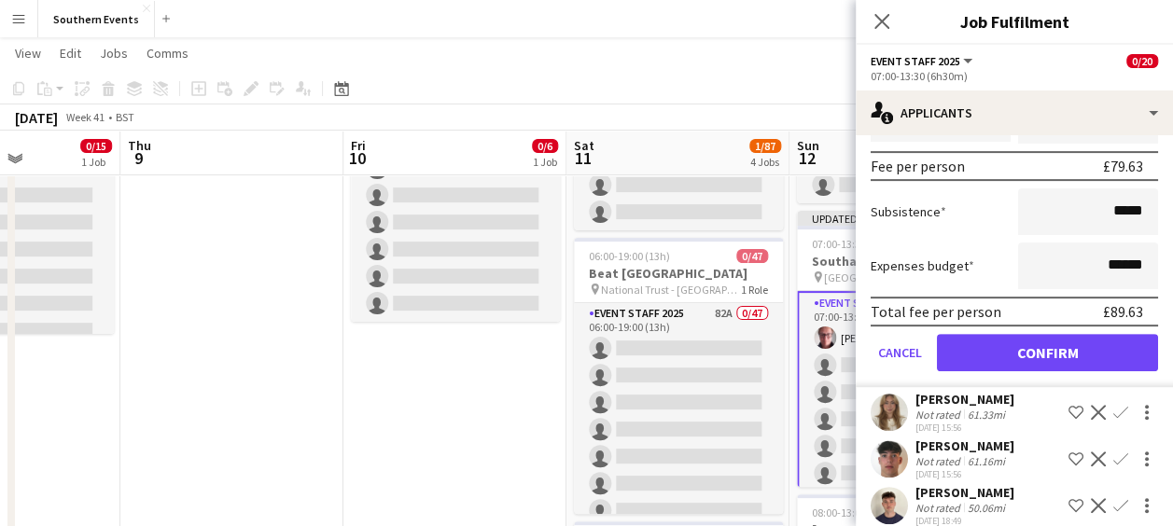
scroll to position [324, 0]
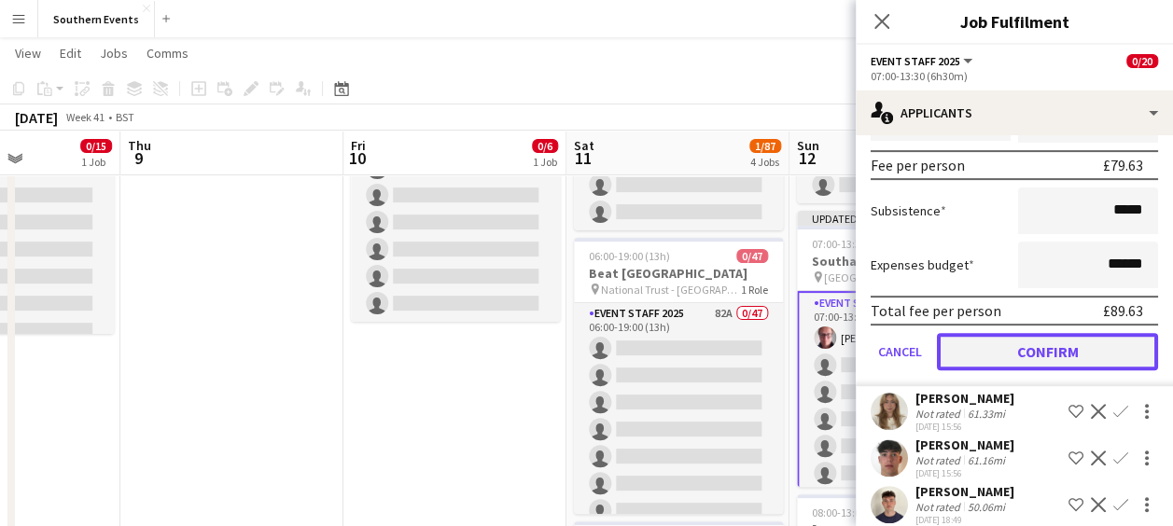
click at [1042, 349] on button "Confirm" at bounding box center [1047, 351] width 221 height 37
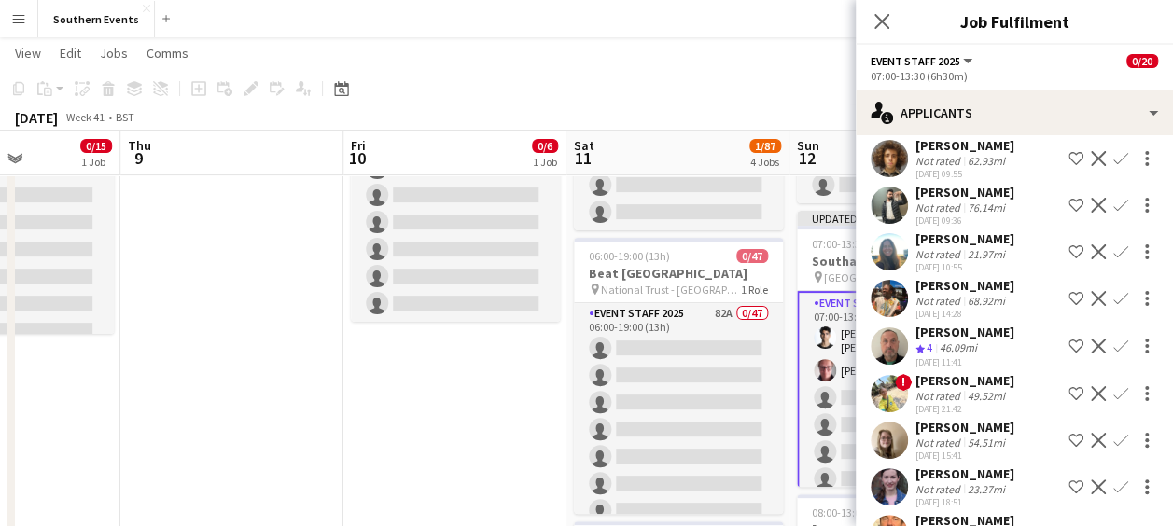
scroll to position [0, 0]
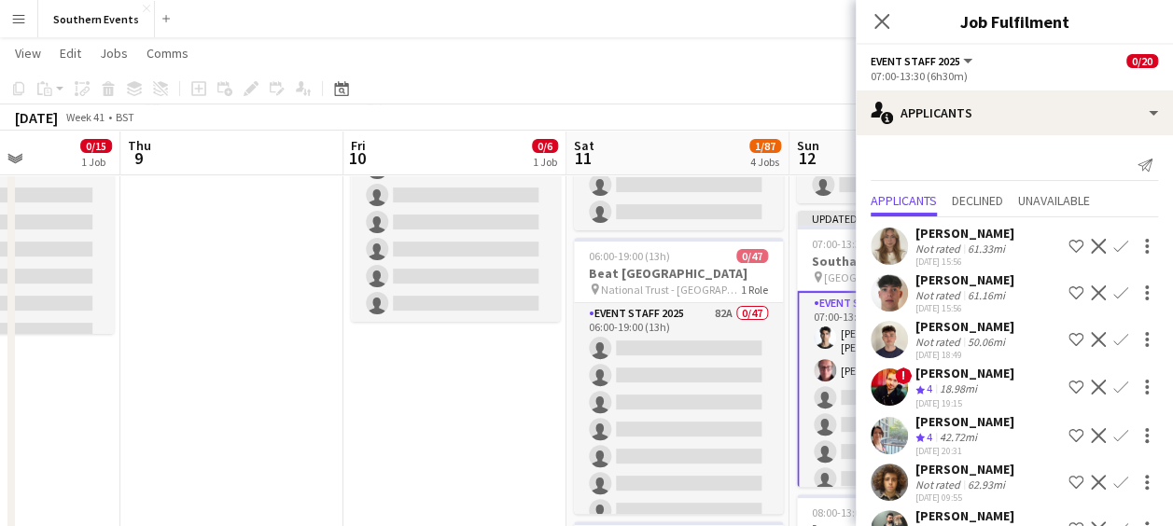
click at [1114, 382] on app-icon "Confirm" at bounding box center [1121, 387] width 15 height 15
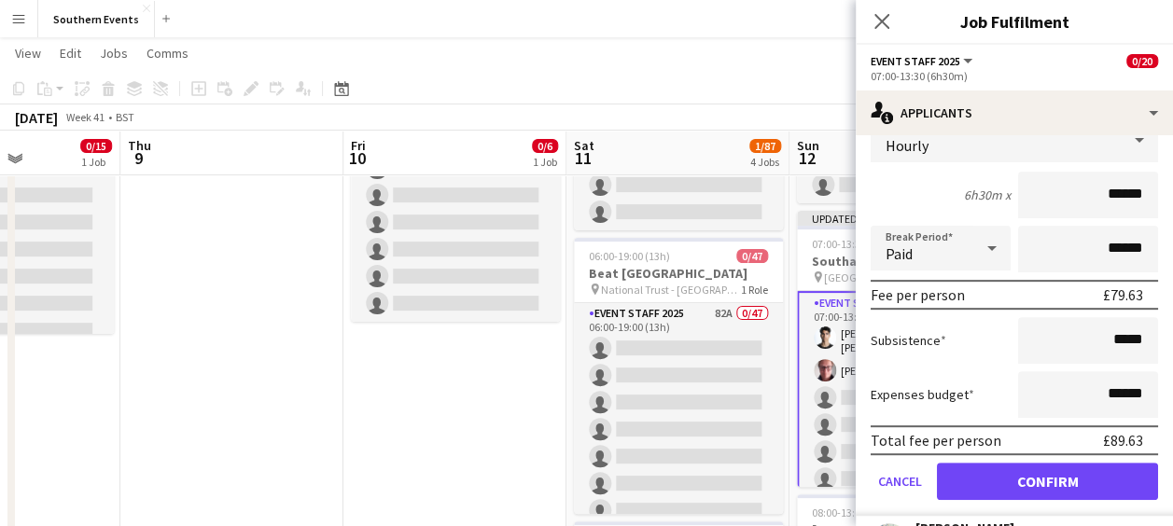
scroll to position [334, 0]
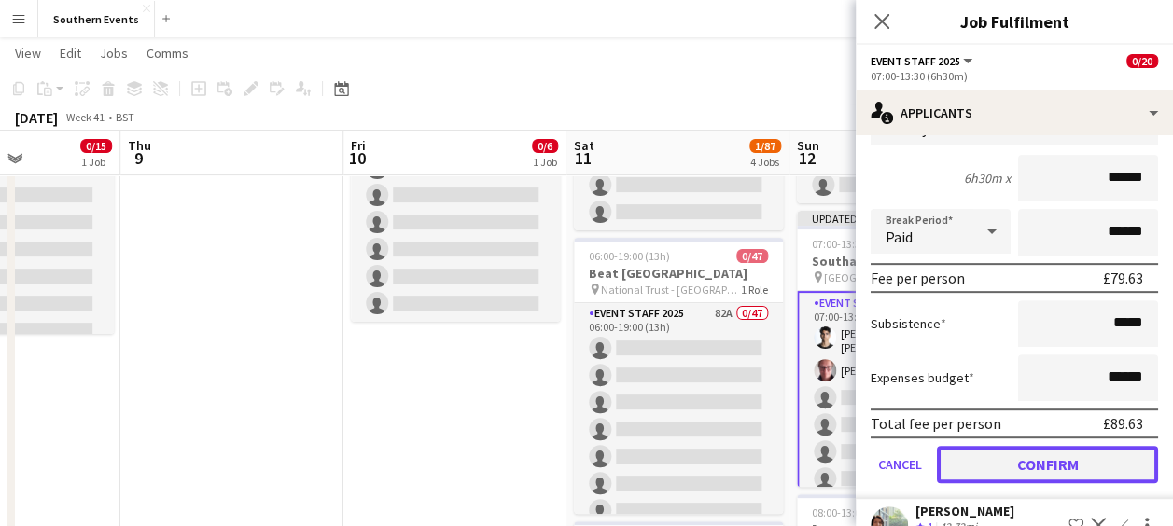
click at [1023, 457] on button "Confirm" at bounding box center [1047, 464] width 221 height 37
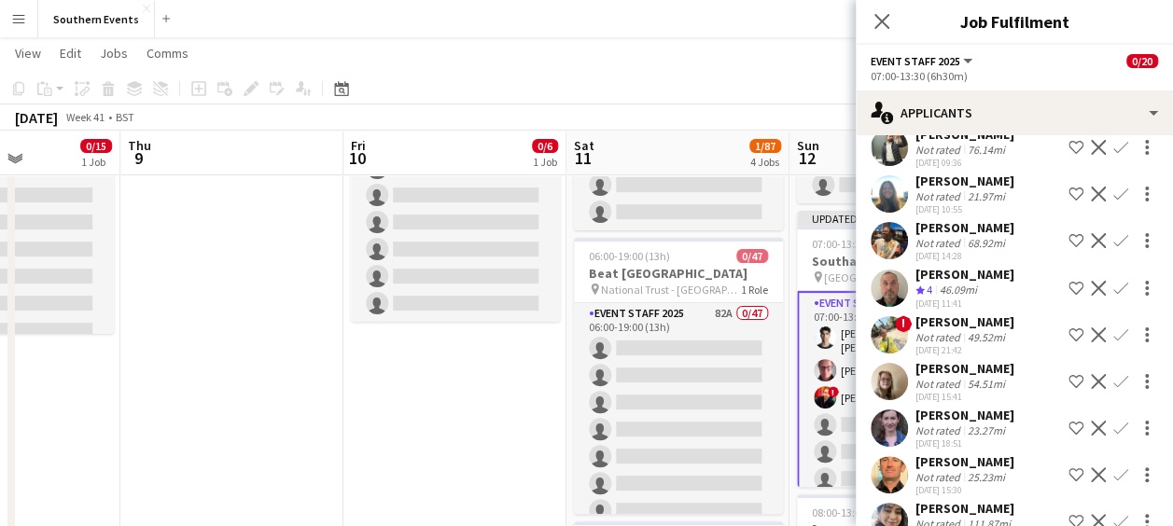
scroll to position [0, 0]
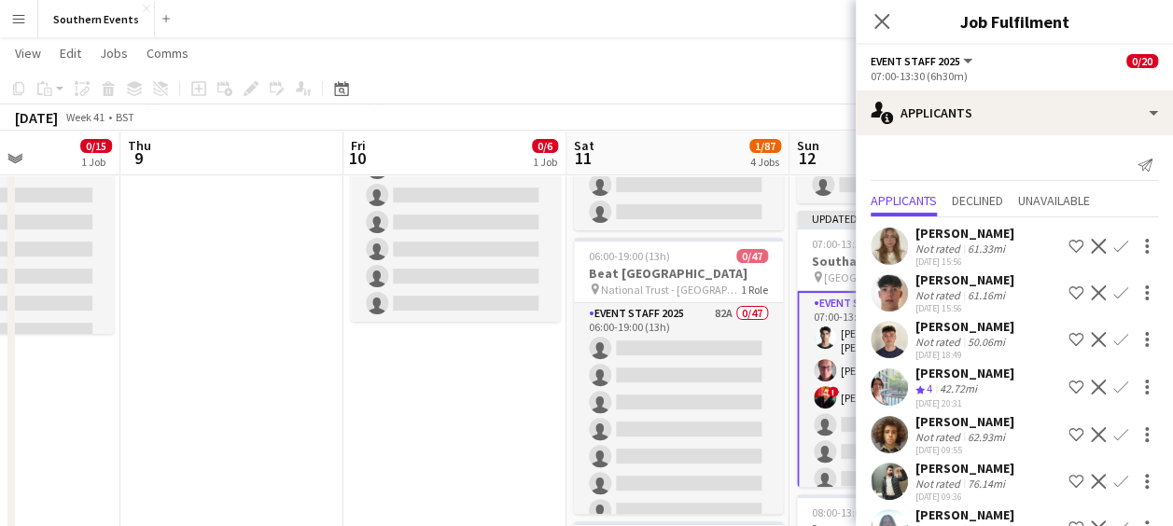
click at [1114, 385] on app-icon "Confirm" at bounding box center [1121, 387] width 15 height 15
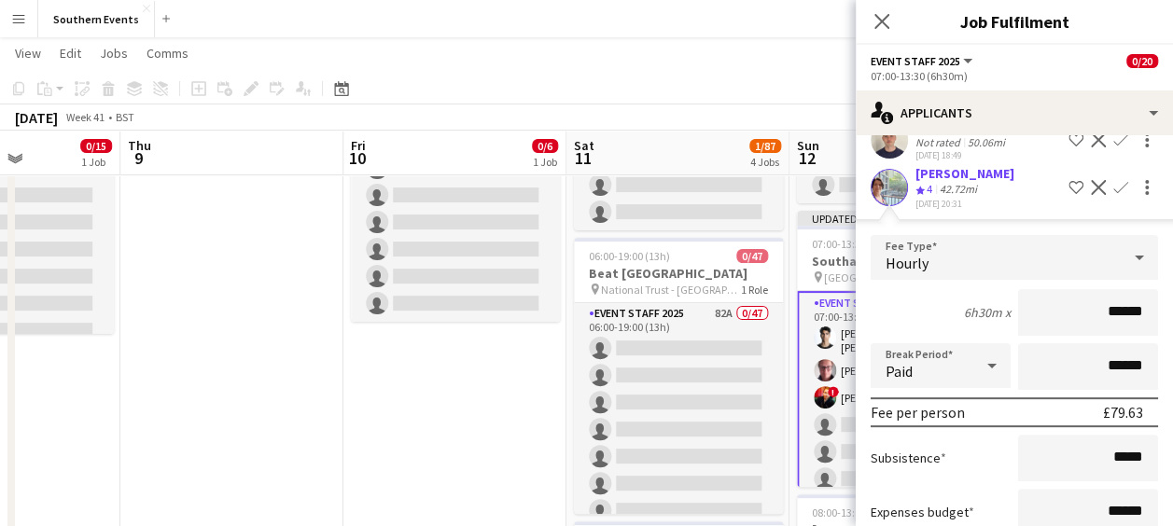
scroll to position [363, 0]
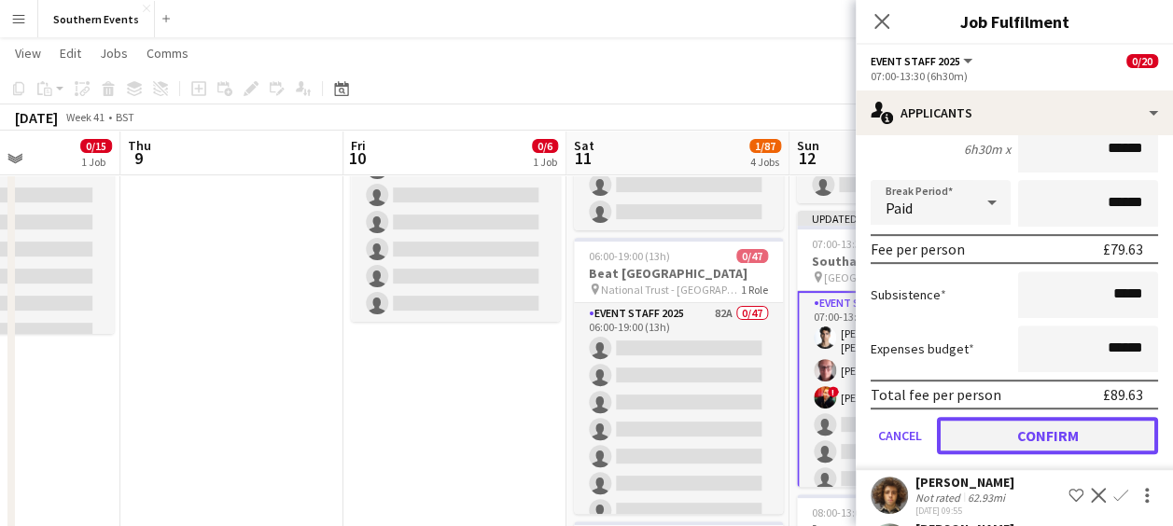
click at [1027, 440] on button "Confirm" at bounding box center [1047, 435] width 221 height 37
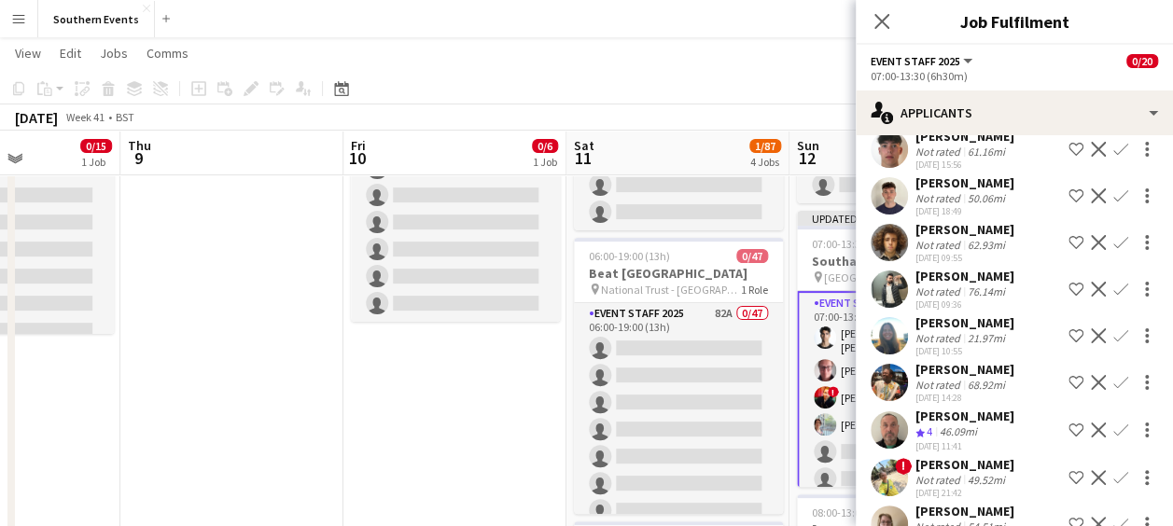
scroll to position [144, 0]
click at [1110, 420] on button "Confirm" at bounding box center [1121, 430] width 22 height 22
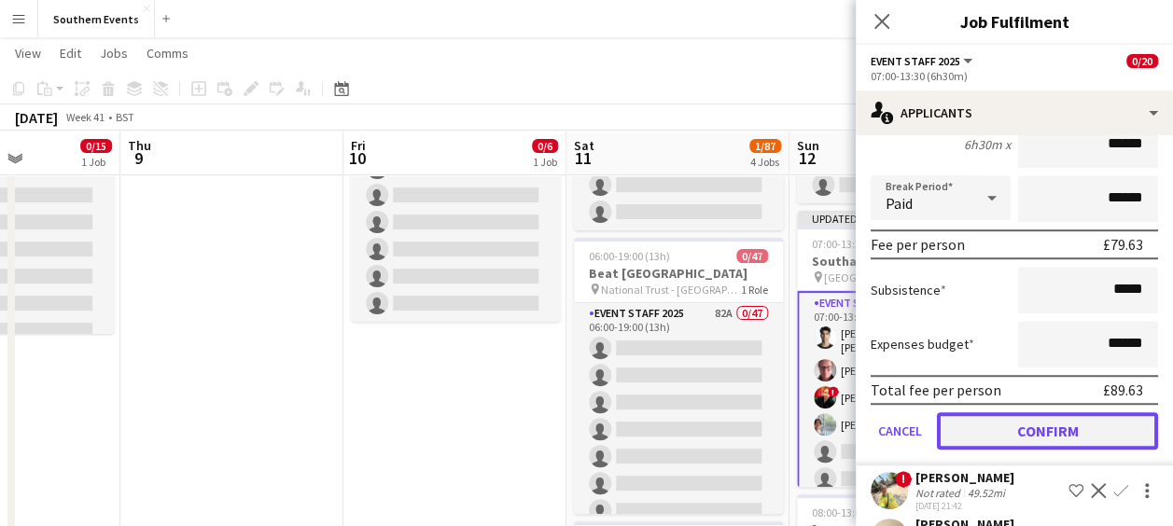
click at [1023, 431] on button "Confirm" at bounding box center [1047, 431] width 221 height 37
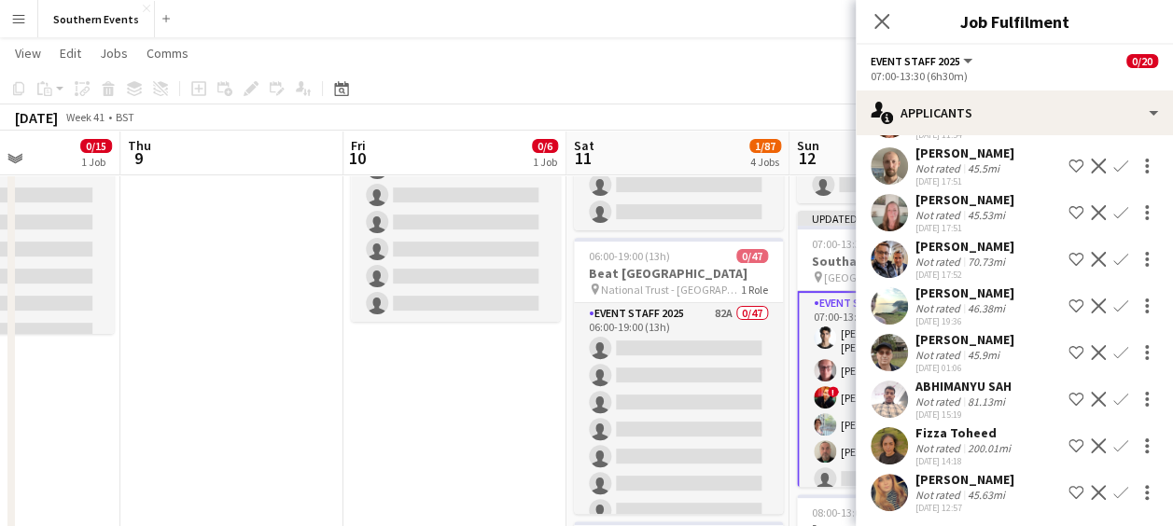
scroll to position [687, 0]
click at [1114, 347] on app-icon "Confirm" at bounding box center [1121, 352] width 15 height 15
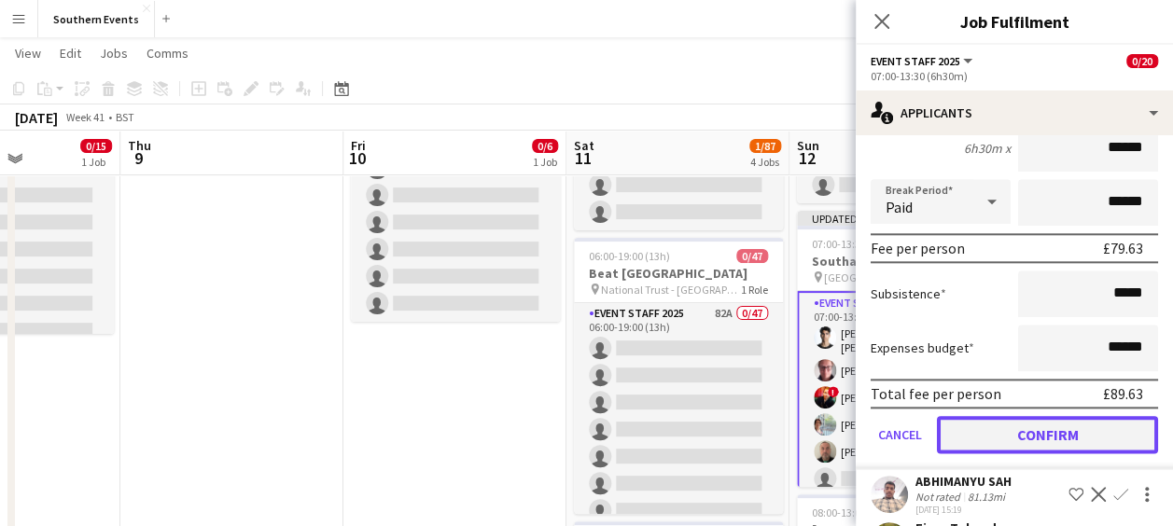
click at [989, 433] on button "Confirm" at bounding box center [1047, 434] width 221 height 37
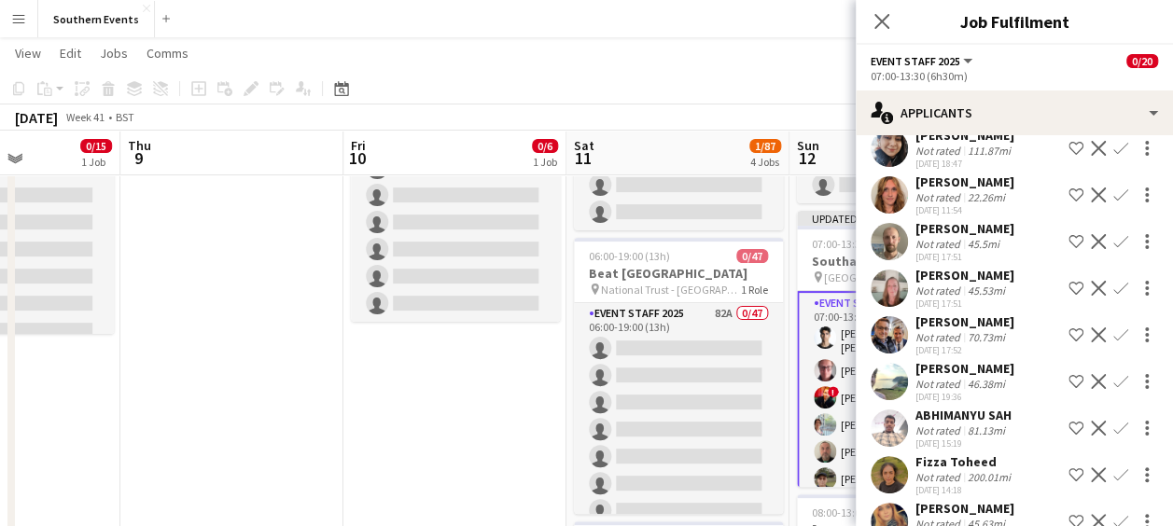
scroll to position [646, 0]
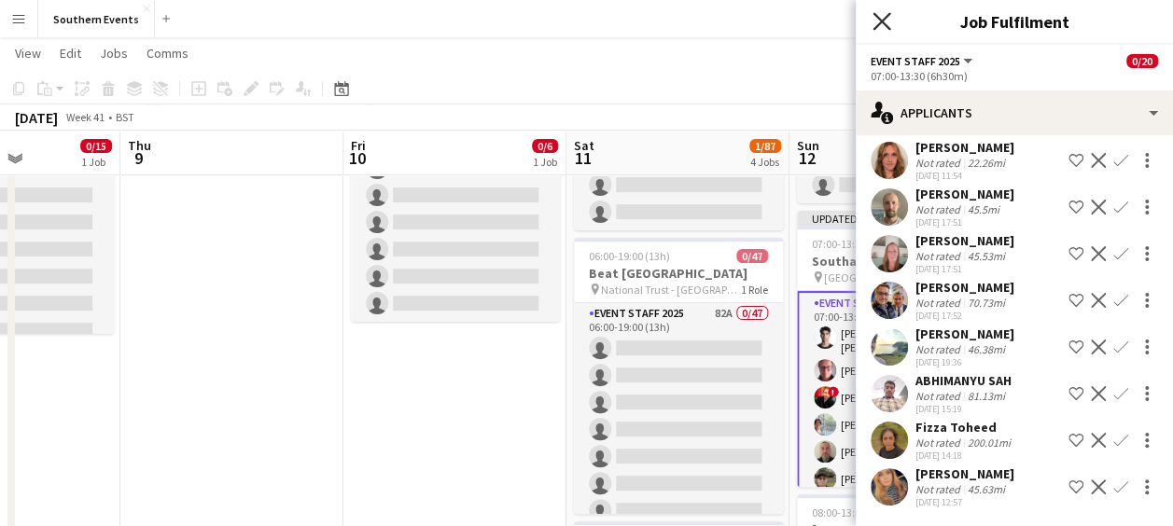
click at [875, 16] on icon at bounding box center [882, 21] width 18 height 18
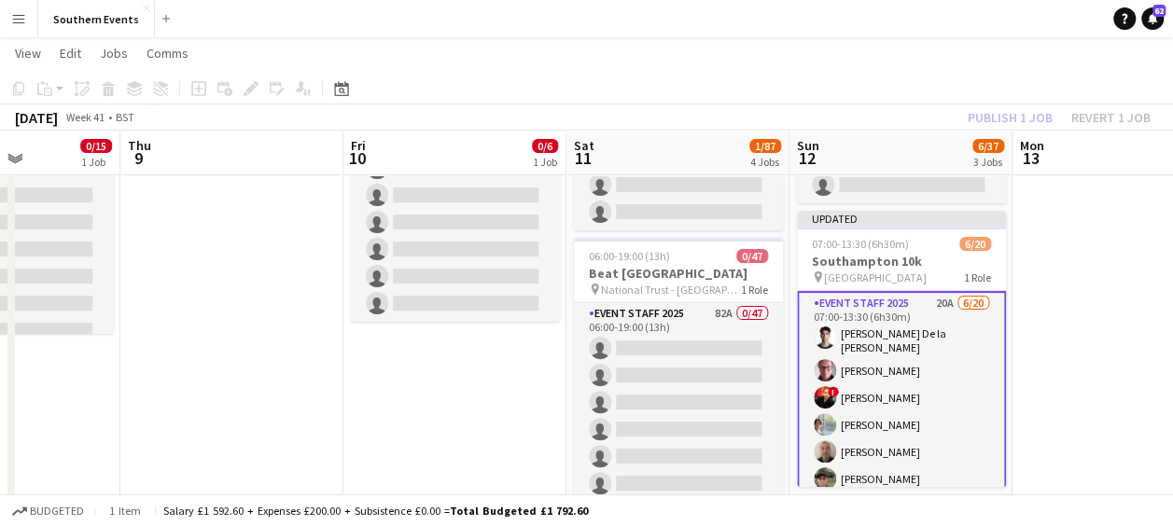
click at [798, 99] on app-toolbar "Copy Paste Paste Ctrl+V Paste with crew Ctrl+Shift+V Paste linked Job Delete Gr…" at bounding box center [586, 89] width 1173 height 32
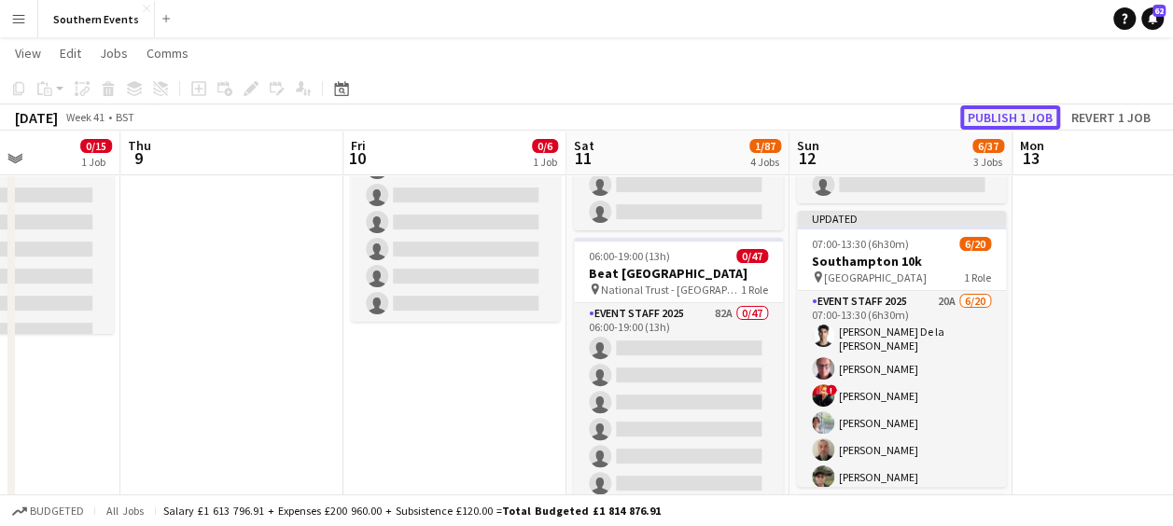
click at [988, 113] on button "Publish 1 job" at bounding box center [1010, 117] width 100 height 24
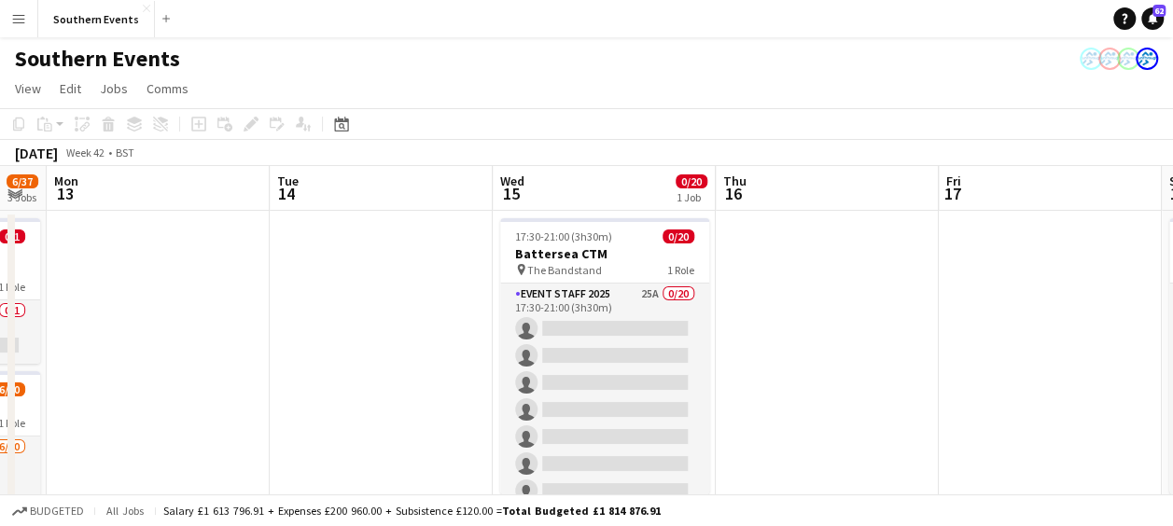
scroll to position [0, 590]
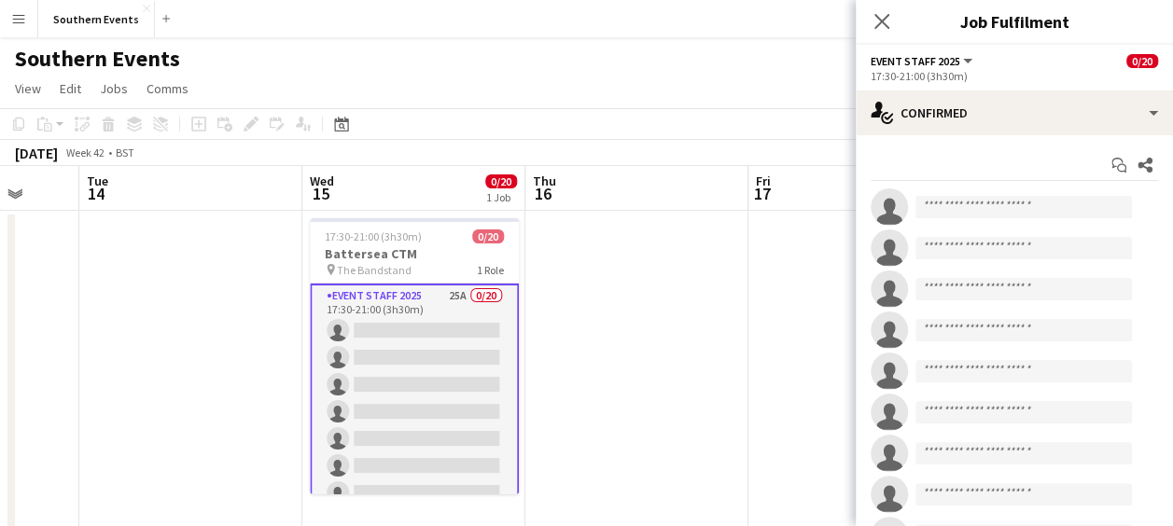
click at [969, 87] on app-options-switcher "Event Staff 2025 All roles Event Staff 2025 0/20 17:30-21:00 (3h30m)" at bounding box center [1014, 68] width 317 height 46
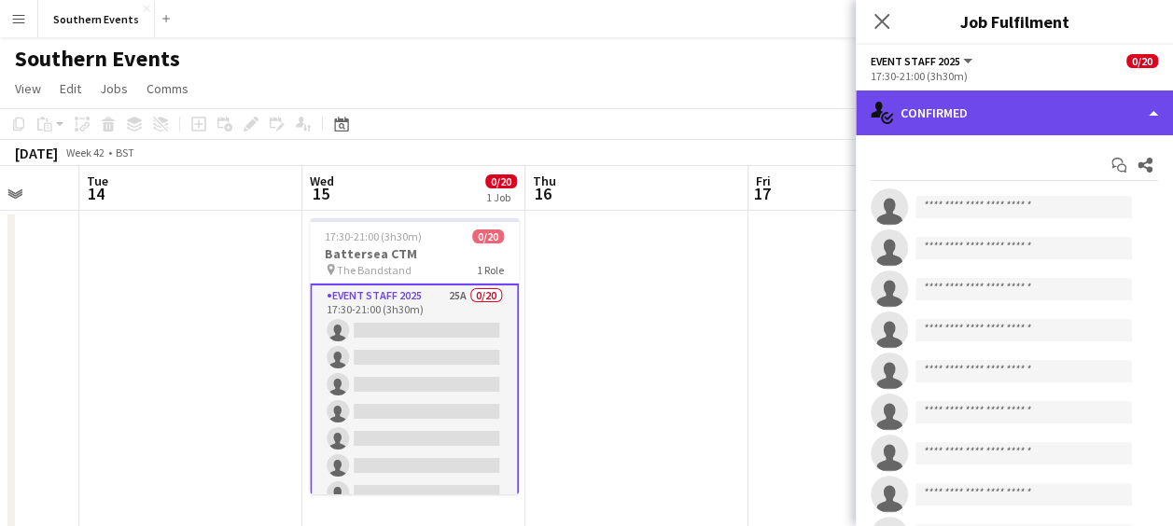
click at [961, 108] on div "single-neutral-actions-check-2 Confirmed" at bounding box center [1014, 113] width 317 height 45
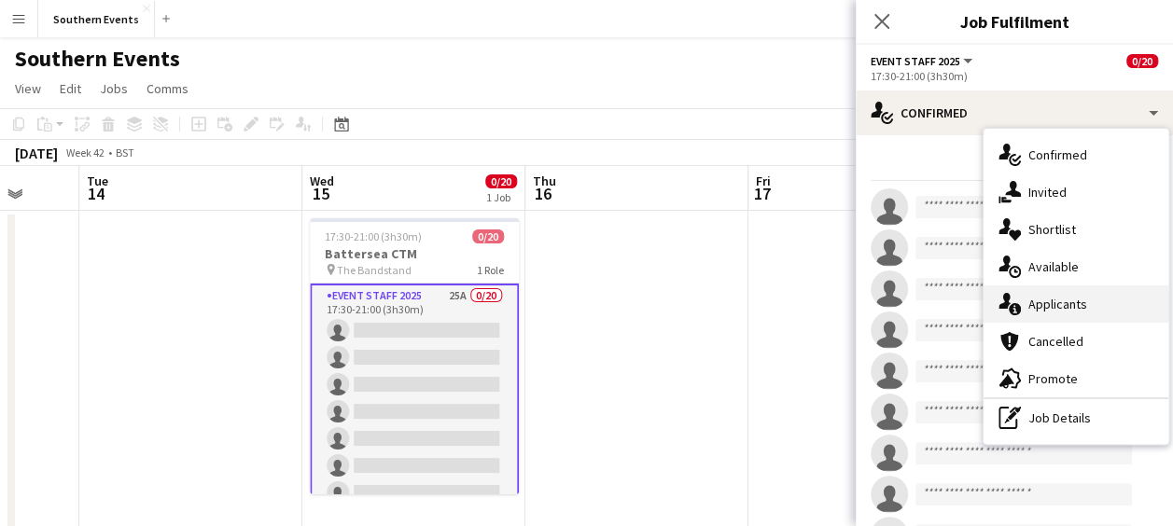
click at [1037, 297] on span "Applicants" at bounding box center [1058, 304] width 59 height 17
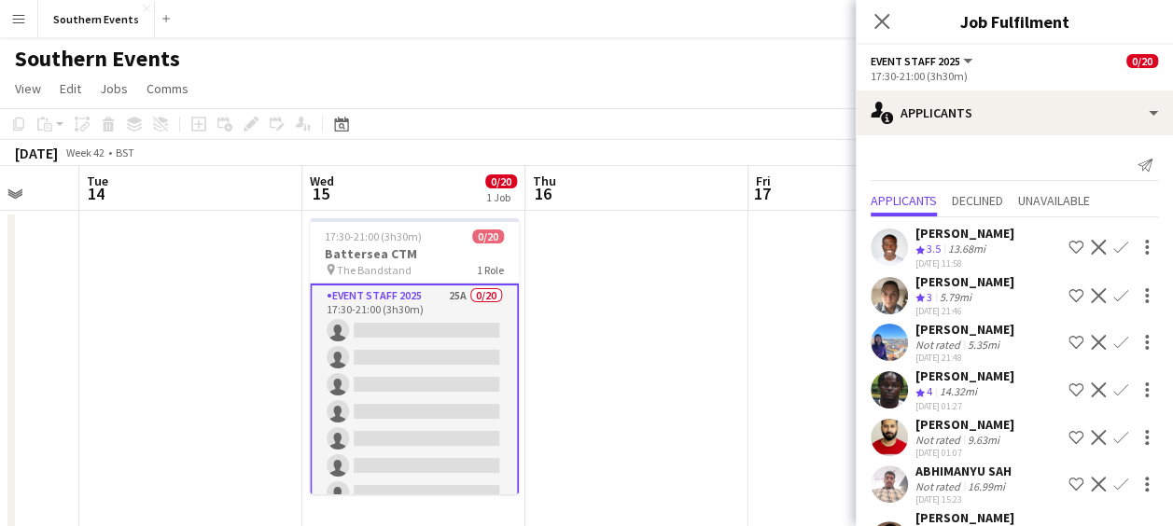
click at [1114, 240] on app-icon "Confirm" at bounding box center [1121, 247] width 15 height 15
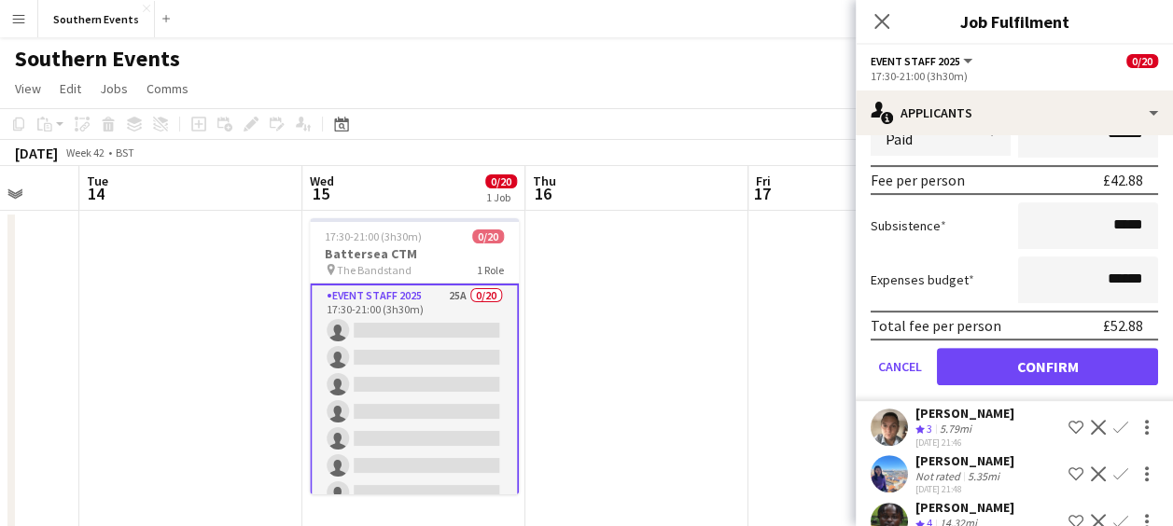
scroll to position [293, 0]
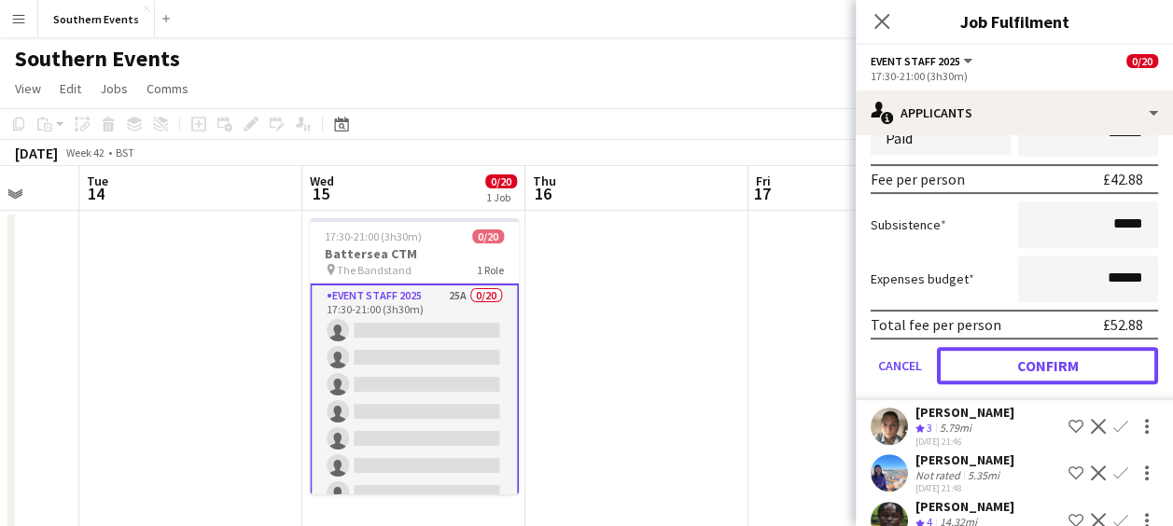
click at [1023, 351] on button "Confirm" at bounding box center [1047, 365] width 221 height 37
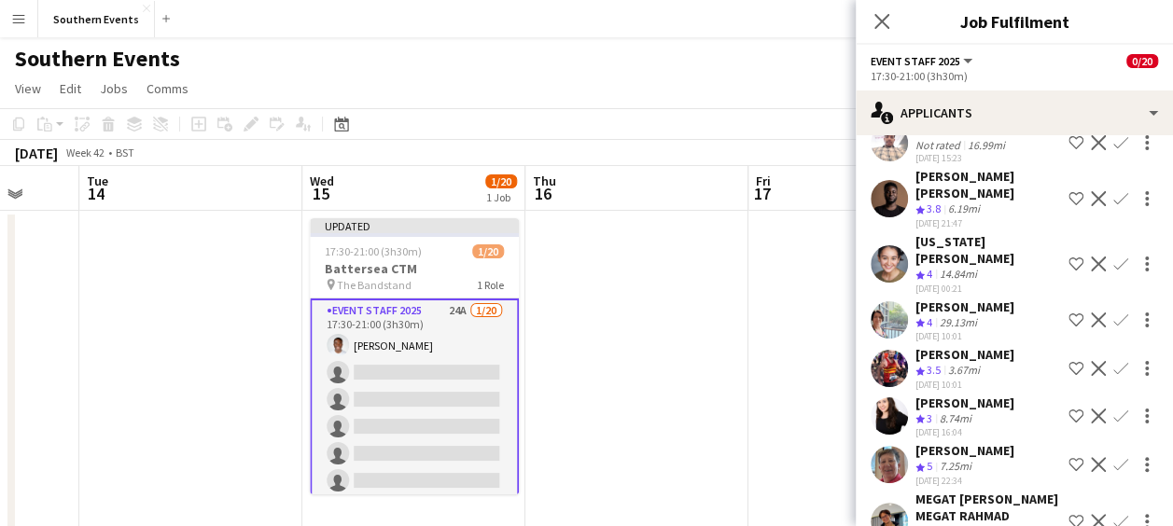
scroll to position [0, 0]
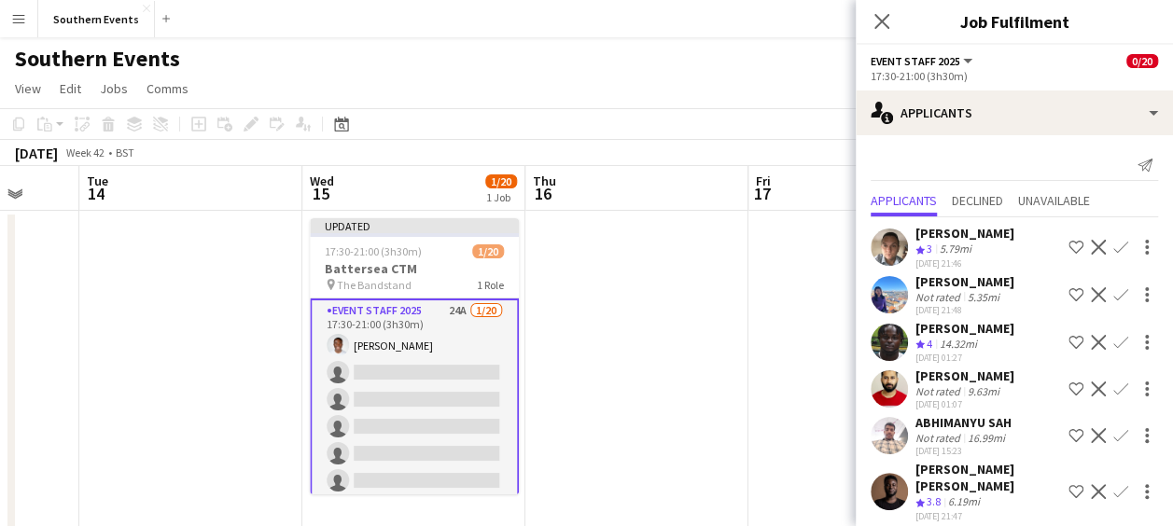
click at [1112, 236] on button "Confirm" at bounding box center [1121, 247] width 22 height 22
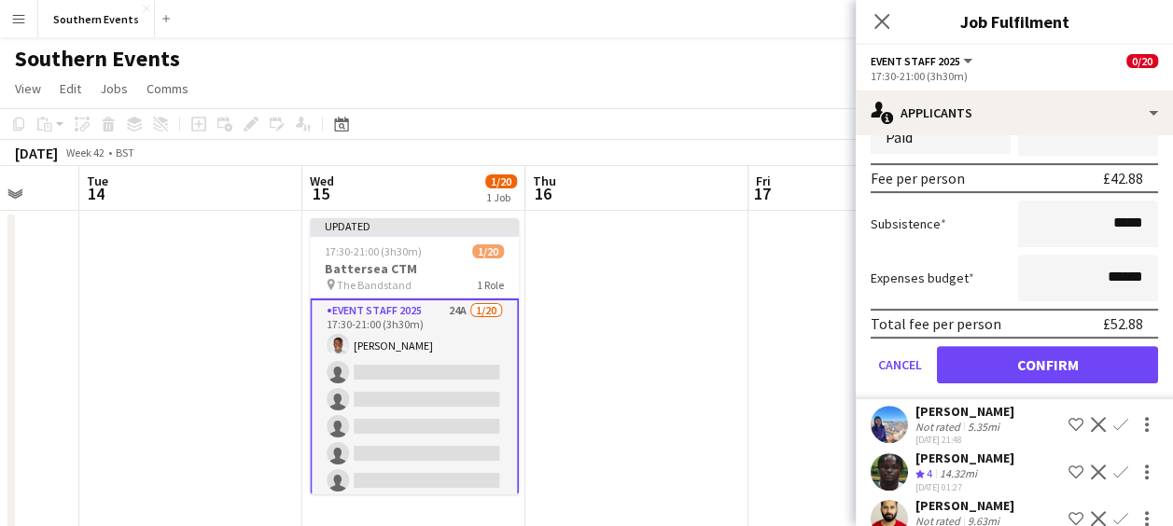
scroll to position [295, 0]
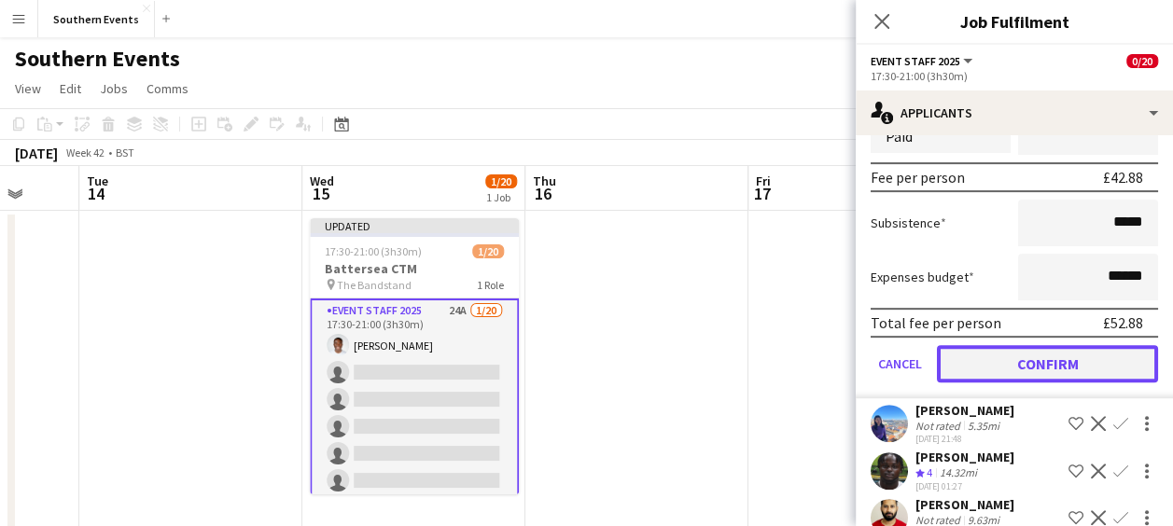
click at [1027, 360] on button "Confirm" at bounding box center [1047, 363] width 221 height 37
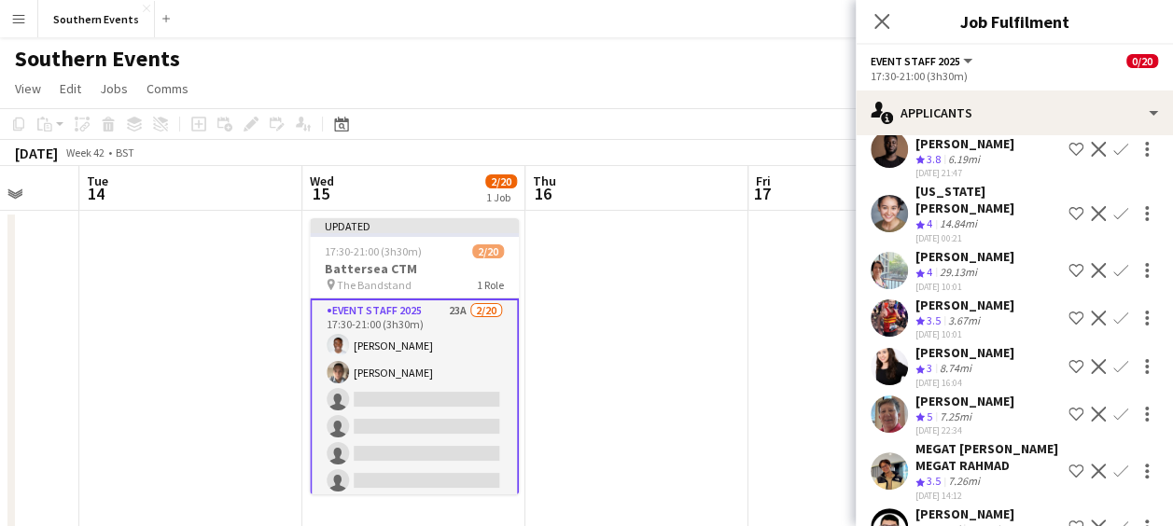
scroll to position [0, 0]
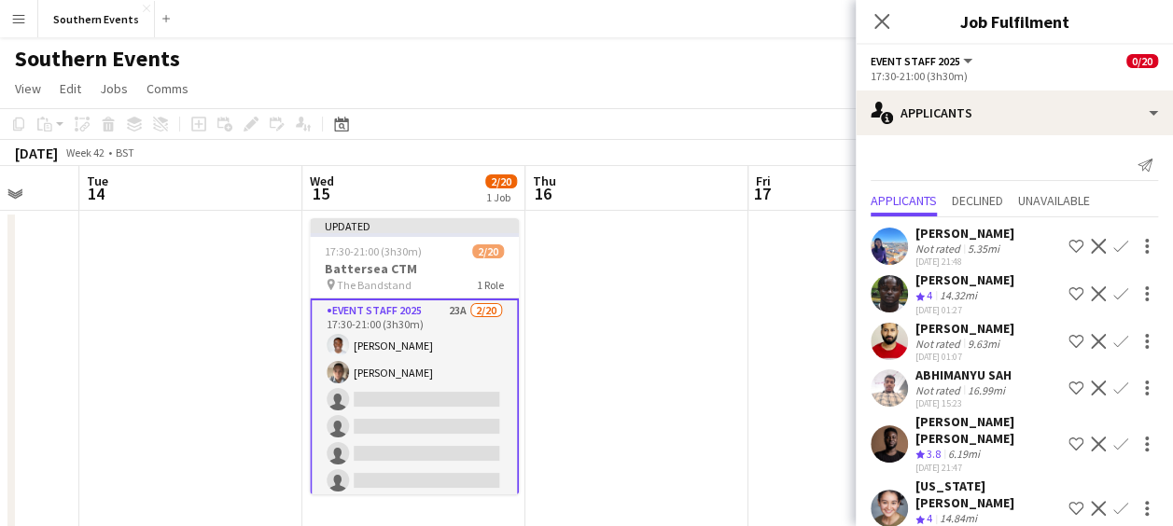
click at [1114, 288] on app-icon "Confirm" at bounding box center [1121, 294] width 15 height 15
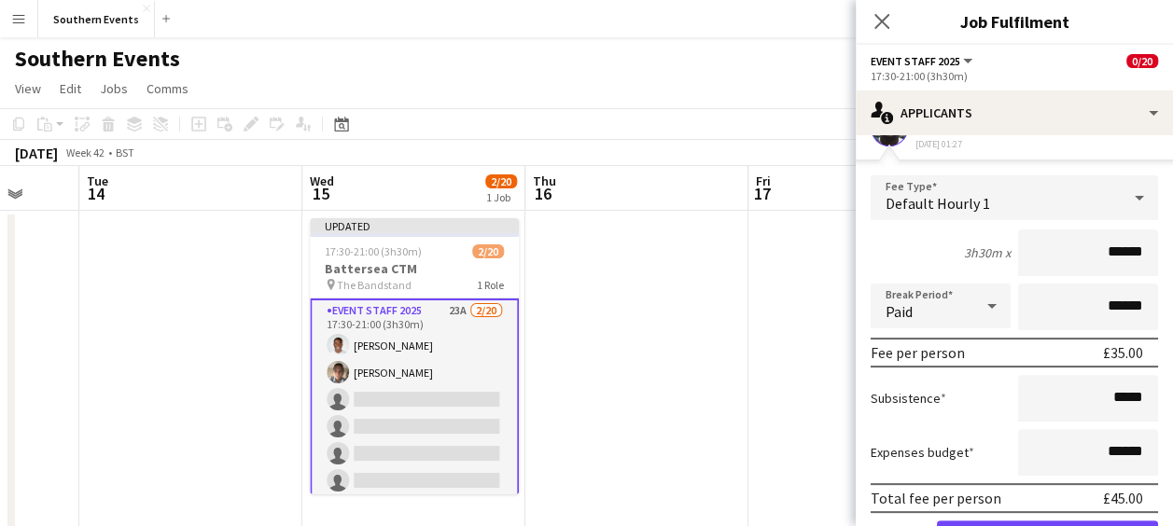
scroll to position [263, 0]
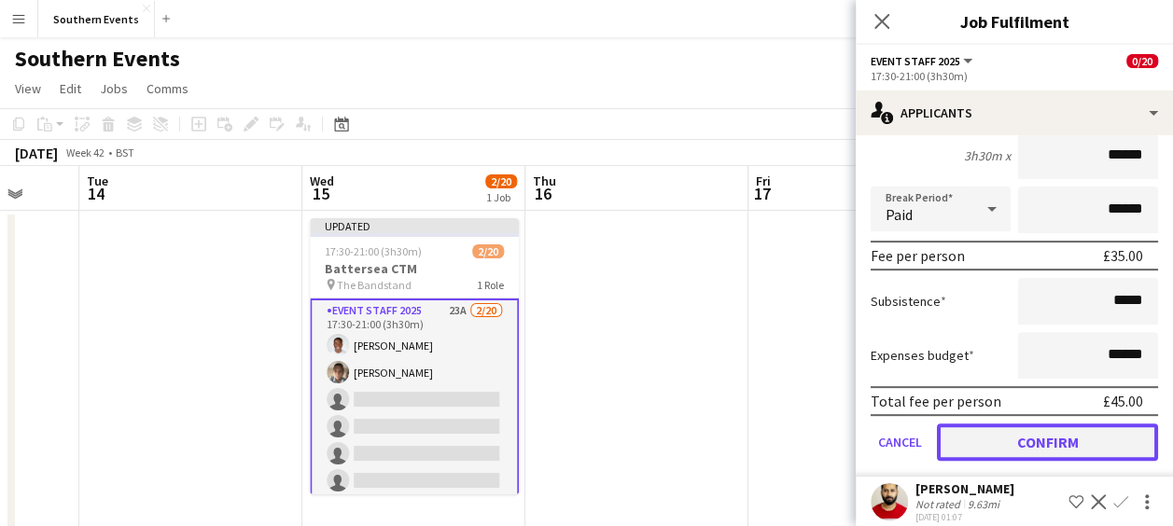
click at [1004, 444] on button "Confirm" at bounding box center [1047, 442] width 221 height 37
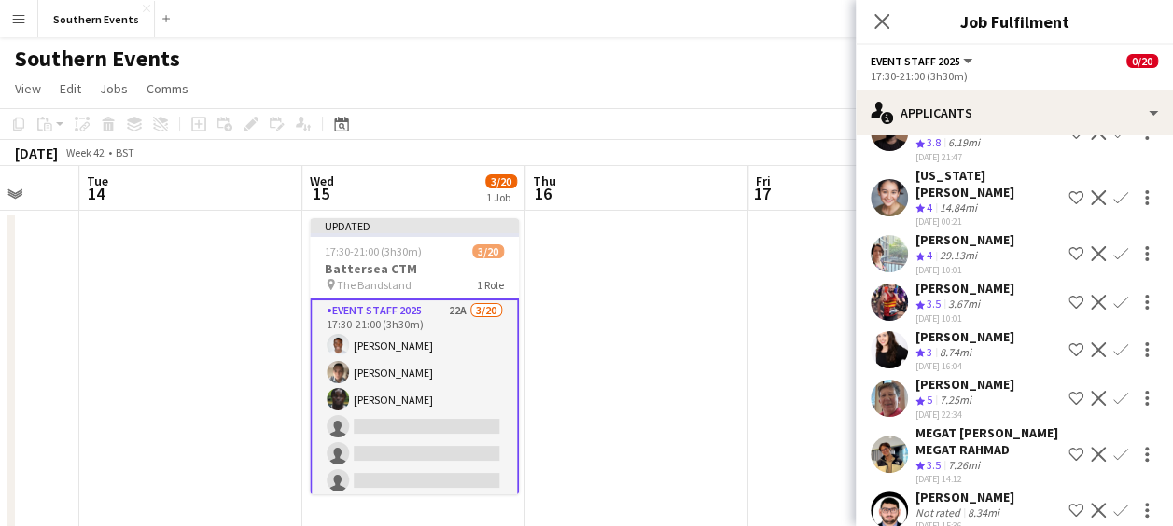
scroll to position [0, 0]
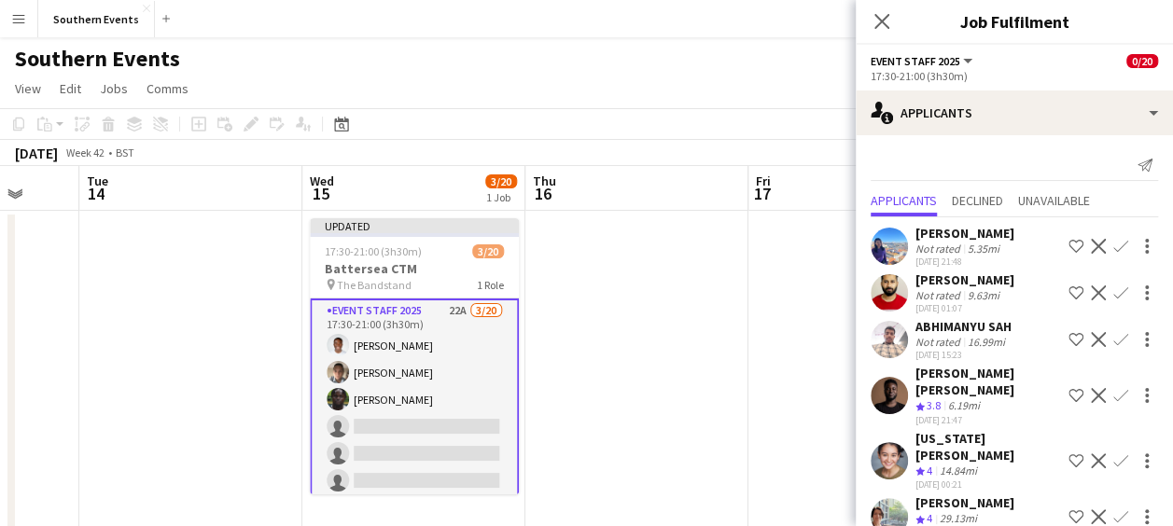
click at [1114, 388] on app-icon "Confirm" at bounding box center [1121, 395] width 15 height 15
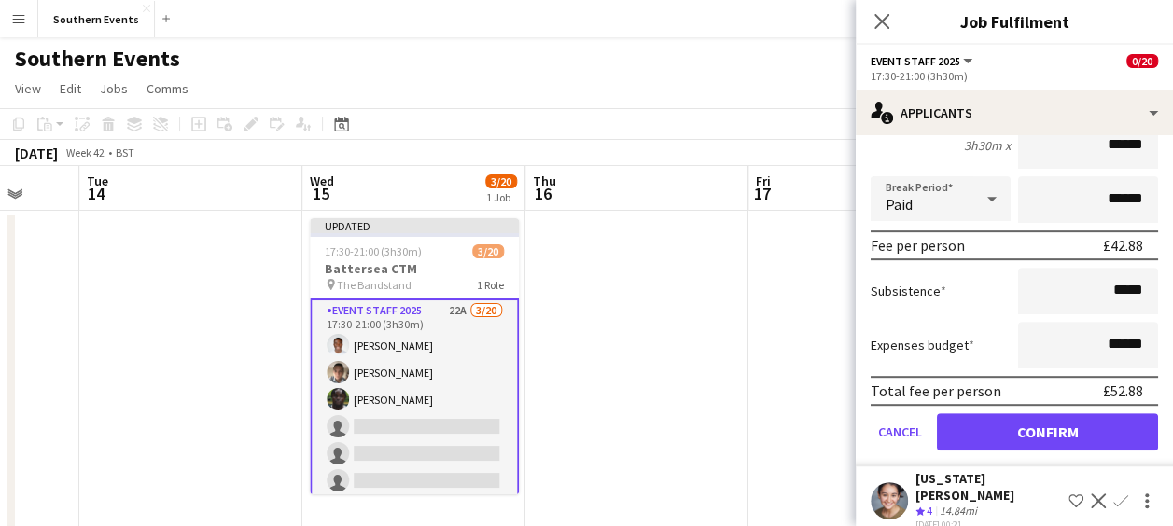
scroll to position [385, 0]
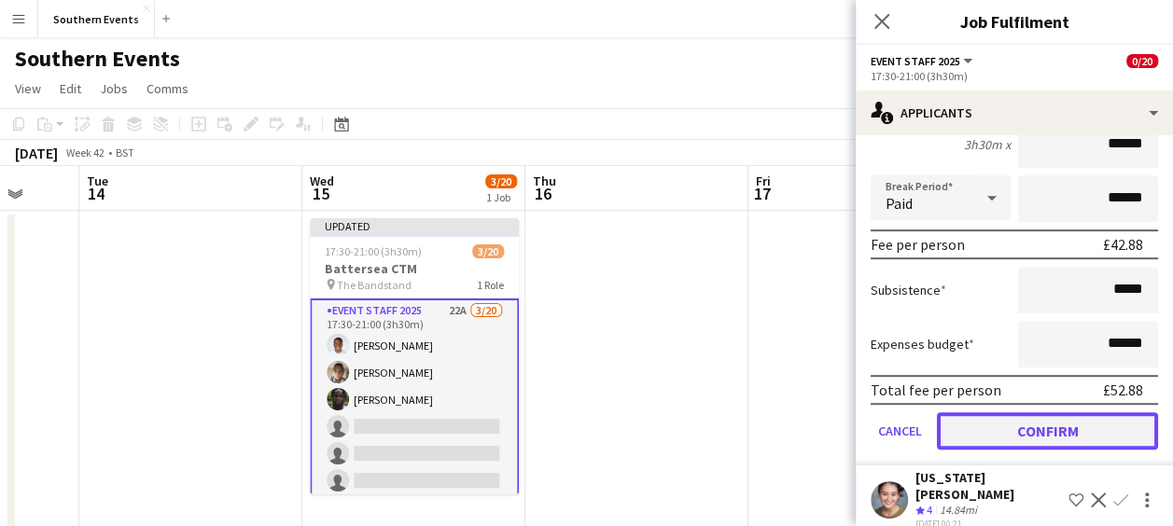
click at [997, 429] on button "Confirm" at bounding box center [1047, 431] width 221 height 37
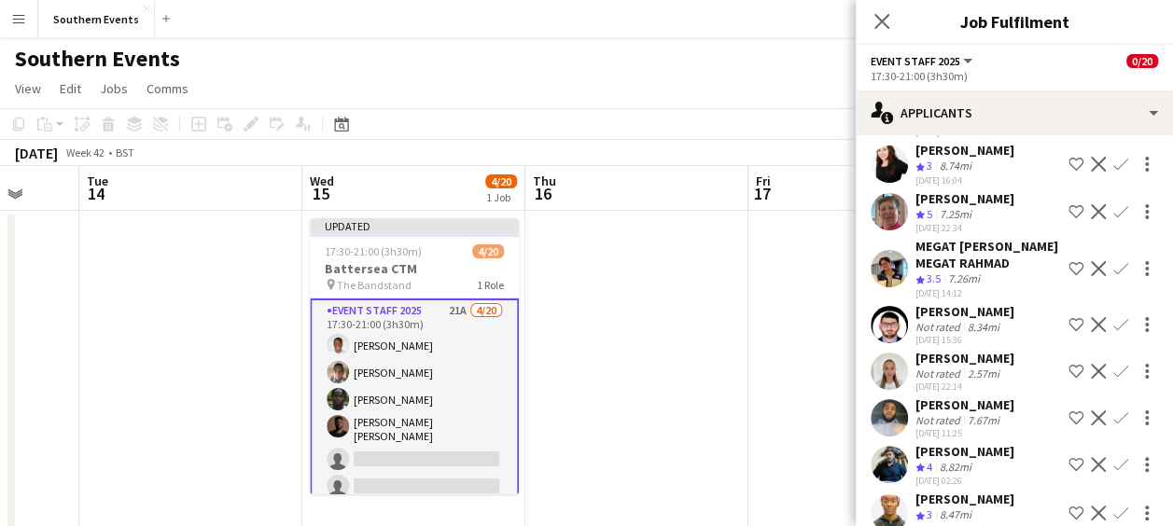
scroll to position [0, 0]
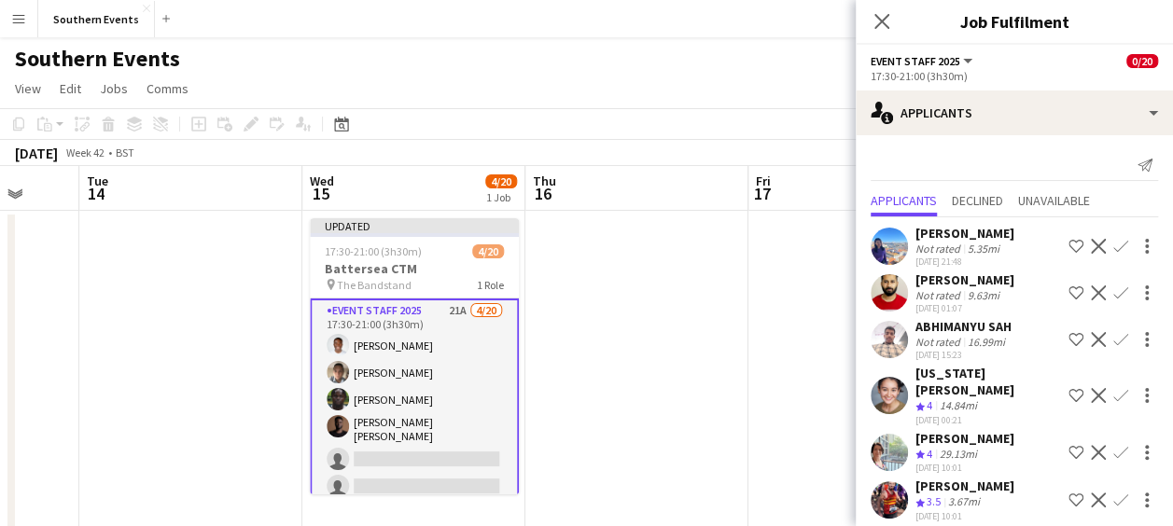
click at [1114, 390] on app-icon "Confirm" at bounding box center [1121, 395] width 15 height 15
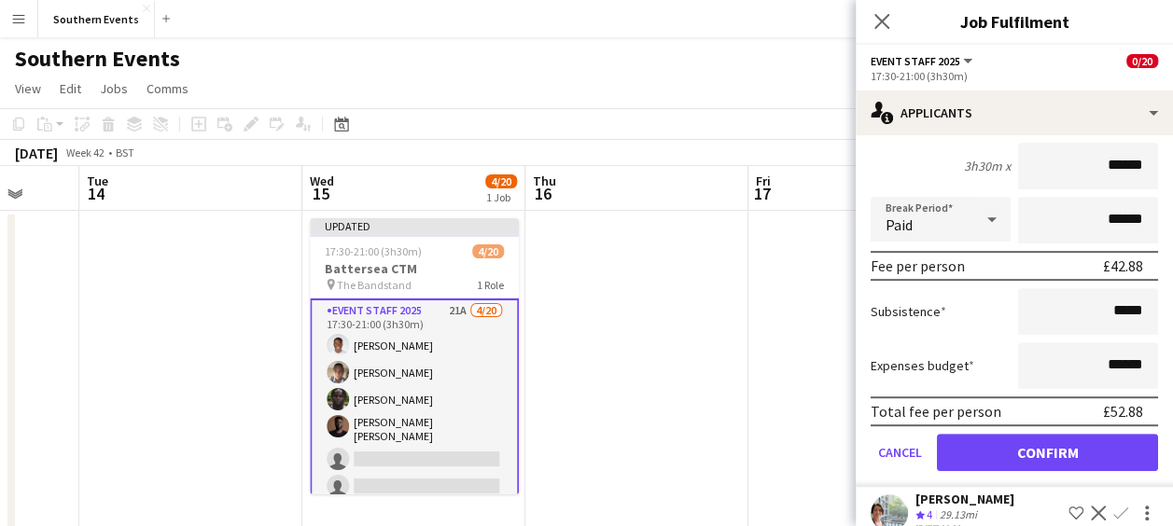
scroll to position [382, 0]
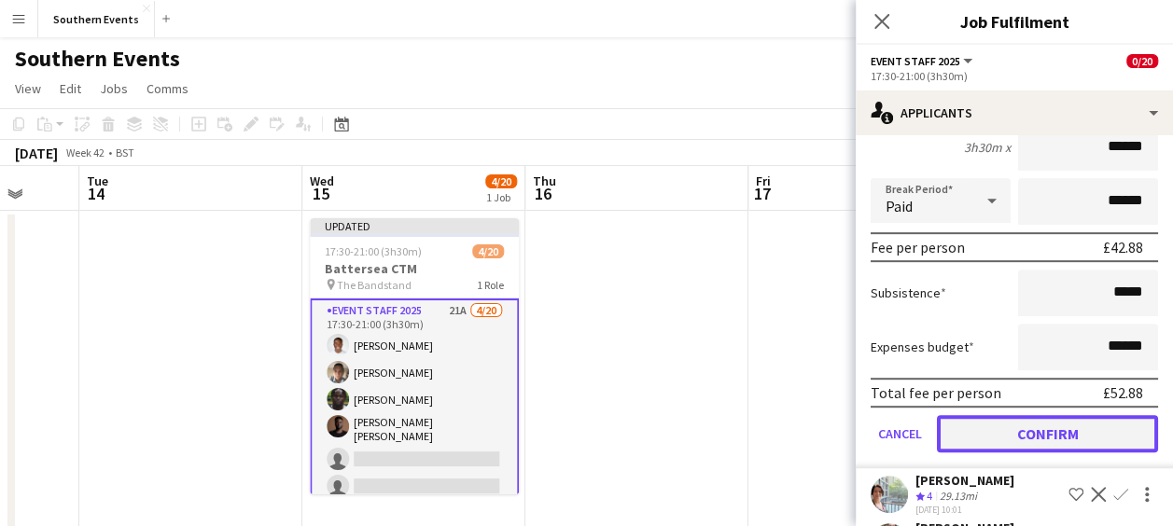
click at [1027, 415] on button "Confirm" at bounding box center [1047, 433] width 221 height 37
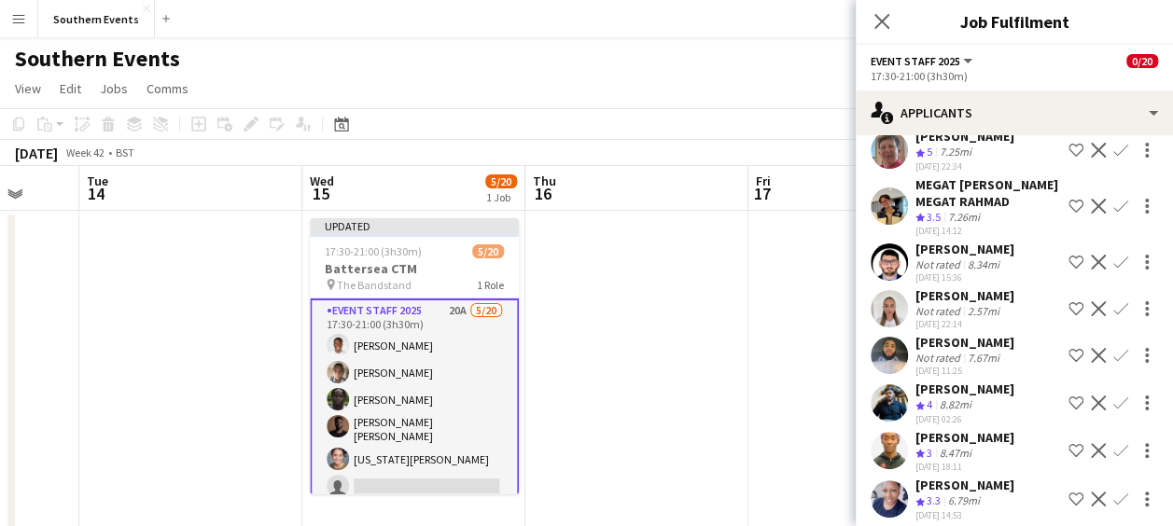
scroll to position [0, 0]
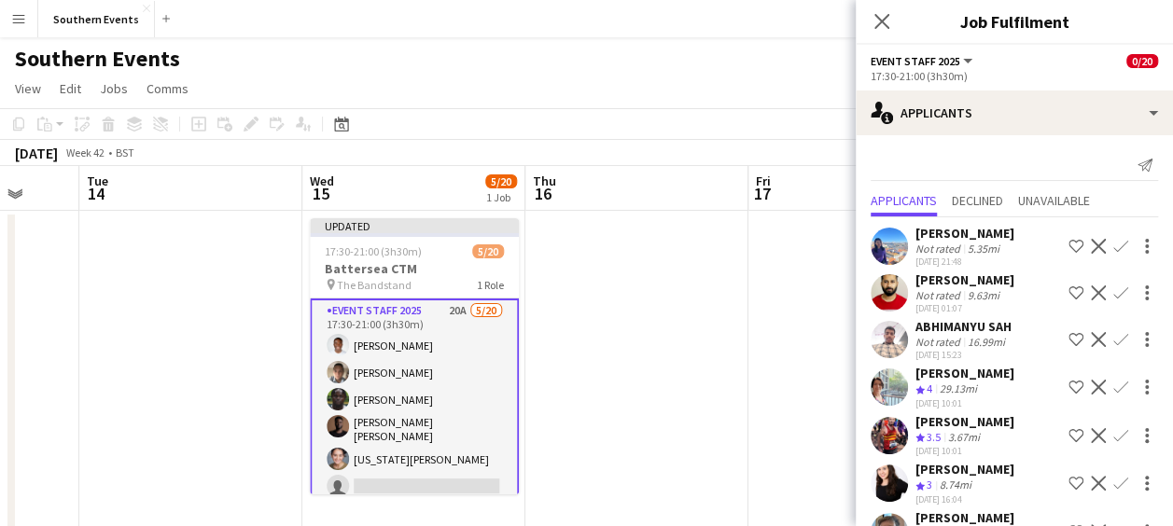
click at [1110, 394] on button "Confirm" at bounding box center [1121, 387] width 22 height 22
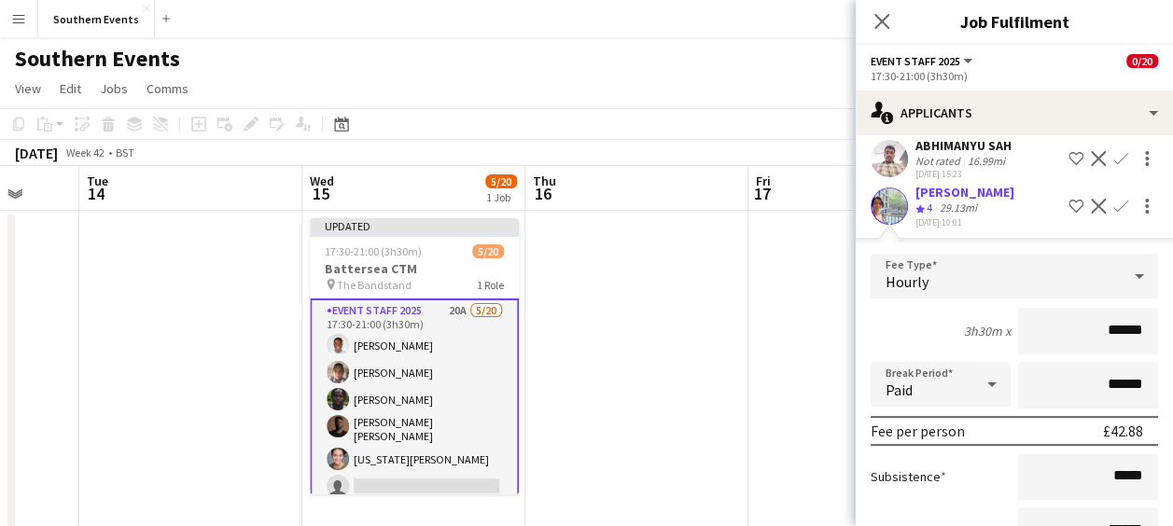
scroll to position [319, 0]
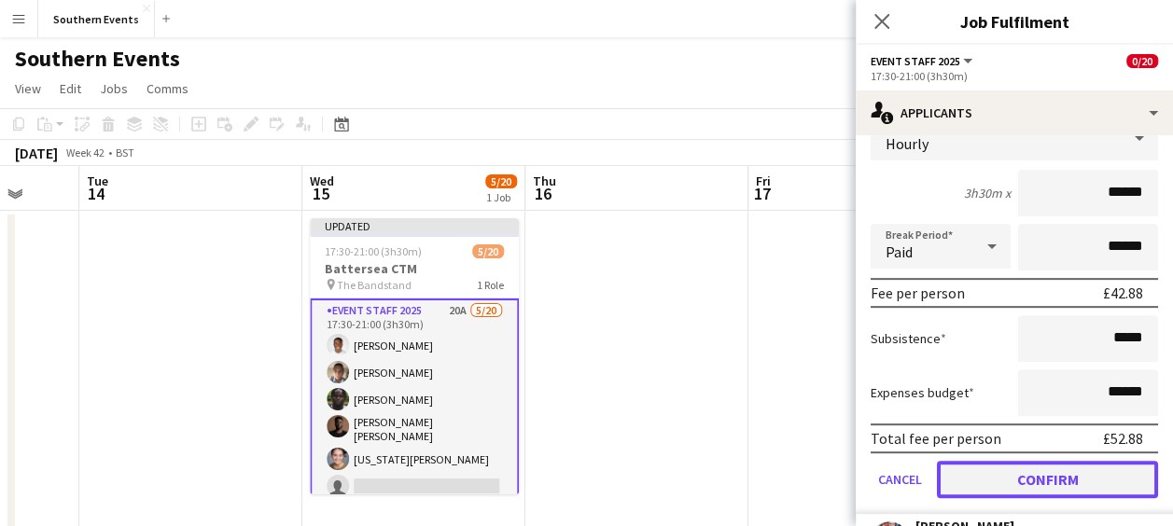
click at [1019, 469] on button "Confirm" at bounding box center [1047, 479] width 221 height 37
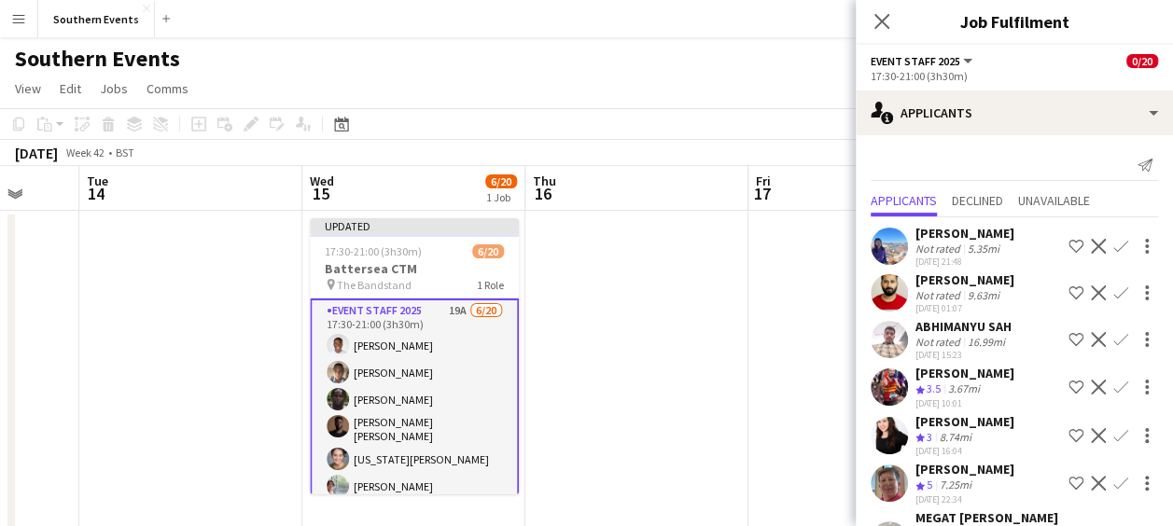
scroll to position [0, 0]
click at [1114, 381] on app-icon "Confirm" at bounding box center [1121, 387] width 15 height 15
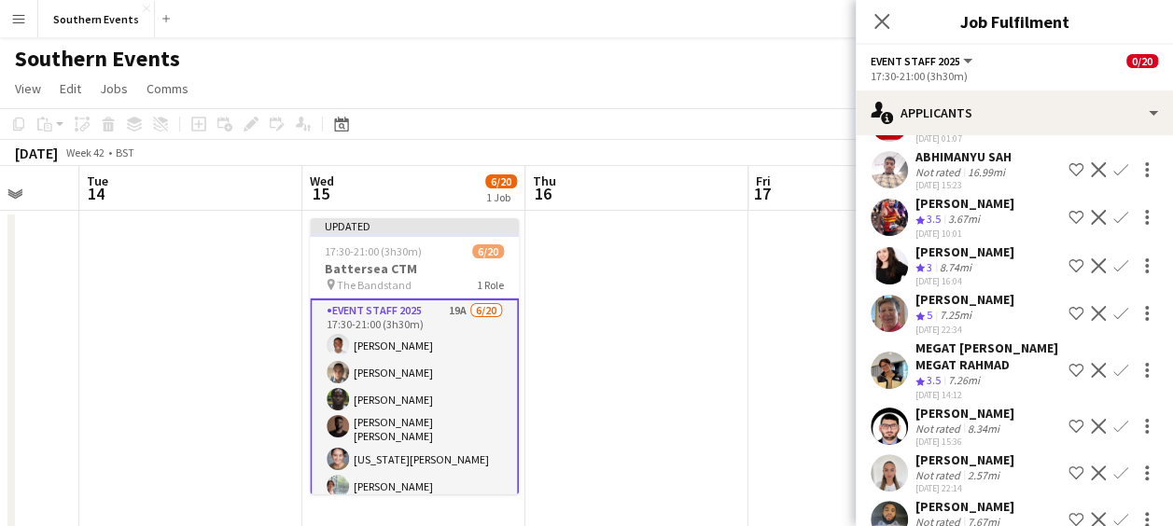
scroll to position [155, 0]
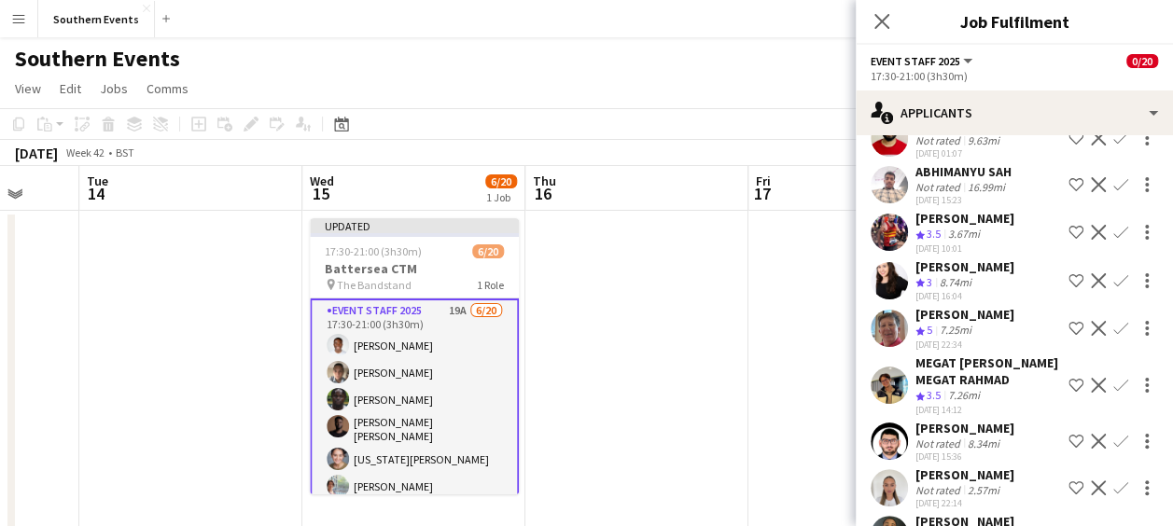
click at [1114, 228] on app-icon "Confirm" at bounding box center [1121, 232] width 15 height 15
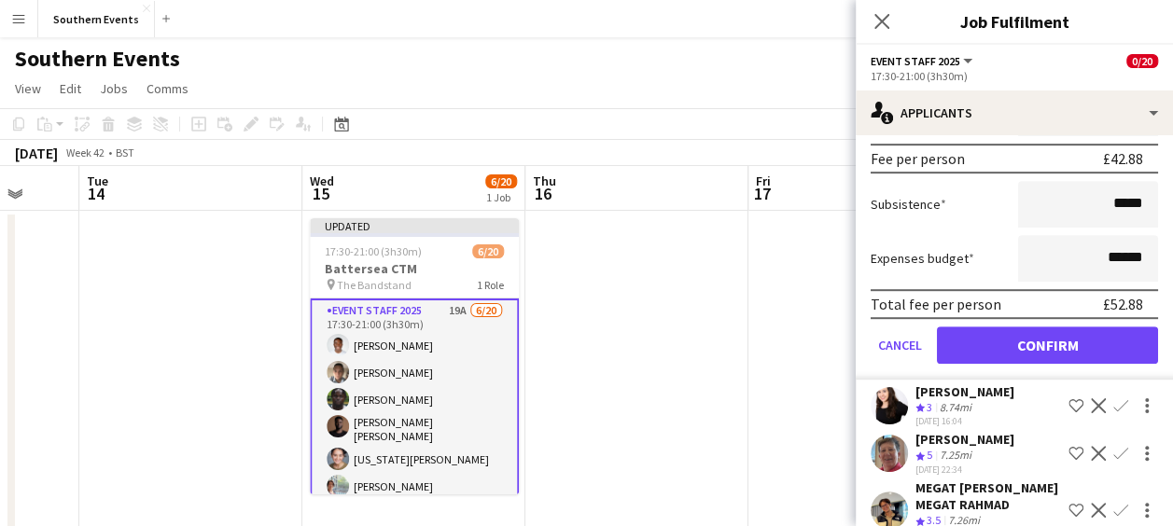
scroll to position [455, 0]
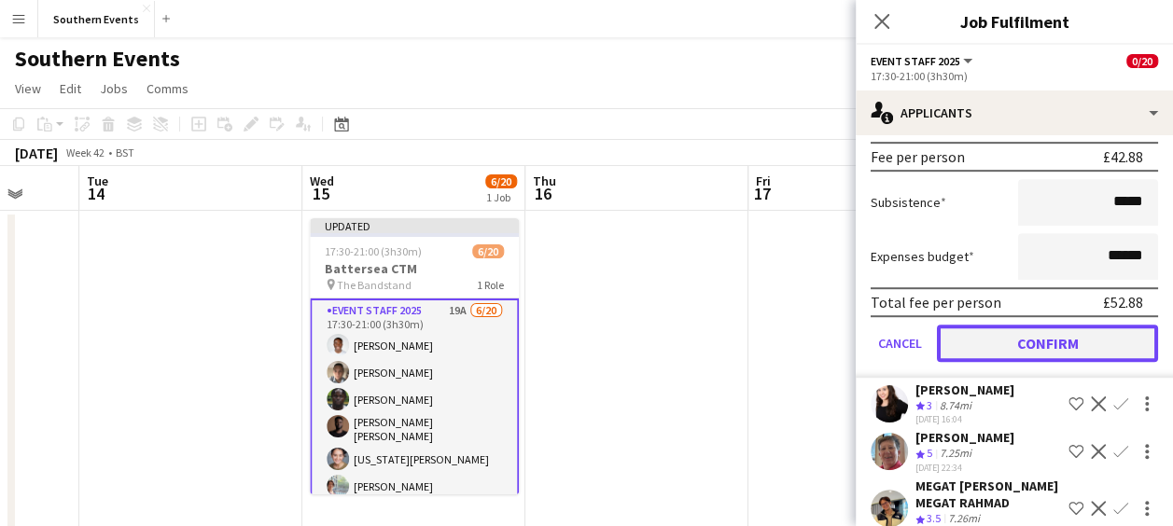
click at [1031, 343] on button "Confirm" at bounding box center [1047, 343] width 221 height 37
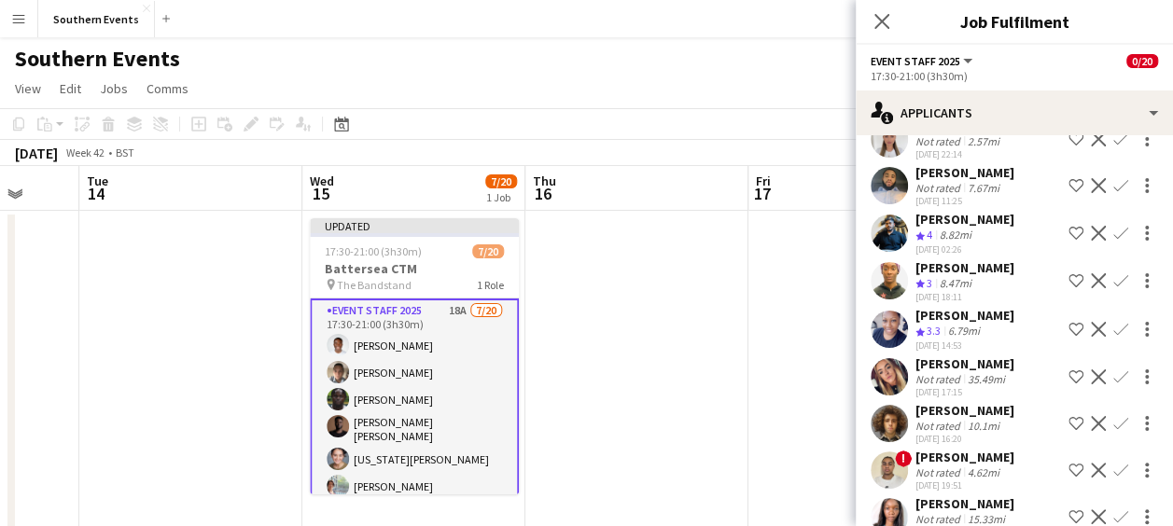
scroll to position [0, 0]
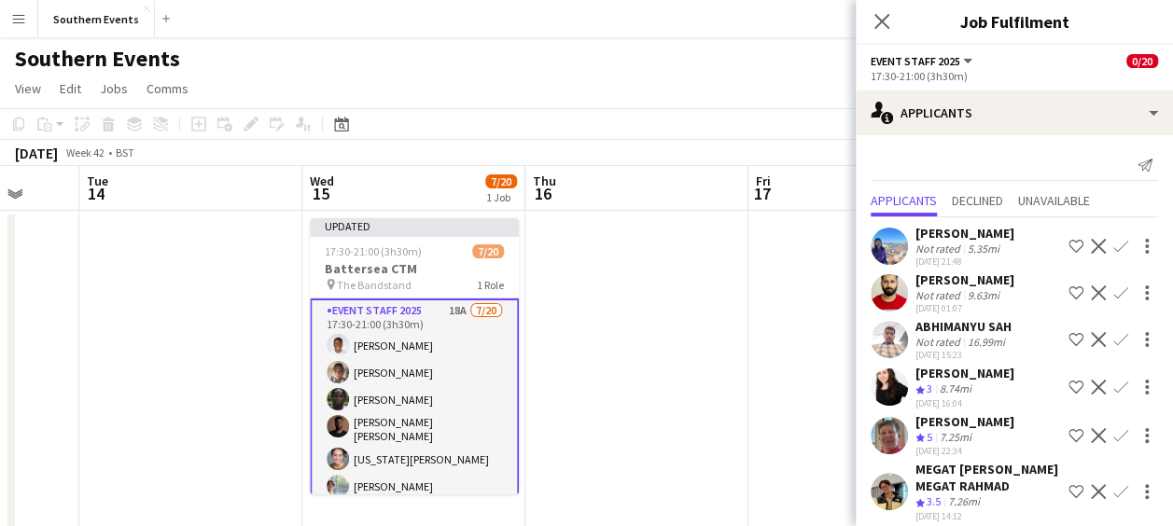
click at [1114, 439] on app-icon "Confirm" at bounding box center [1121, 435] width 15 height 15
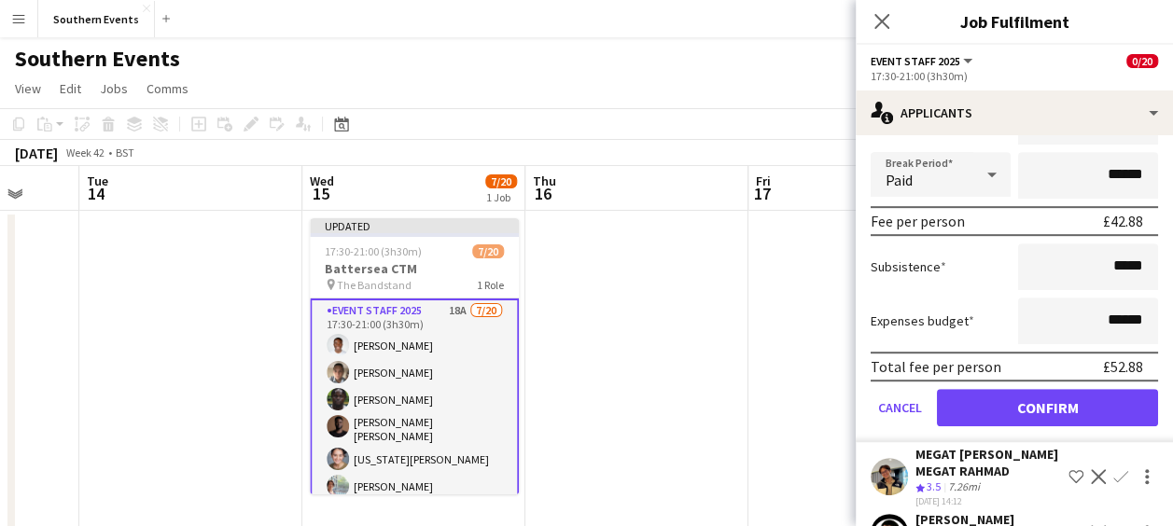
scroll to position [528, 0]
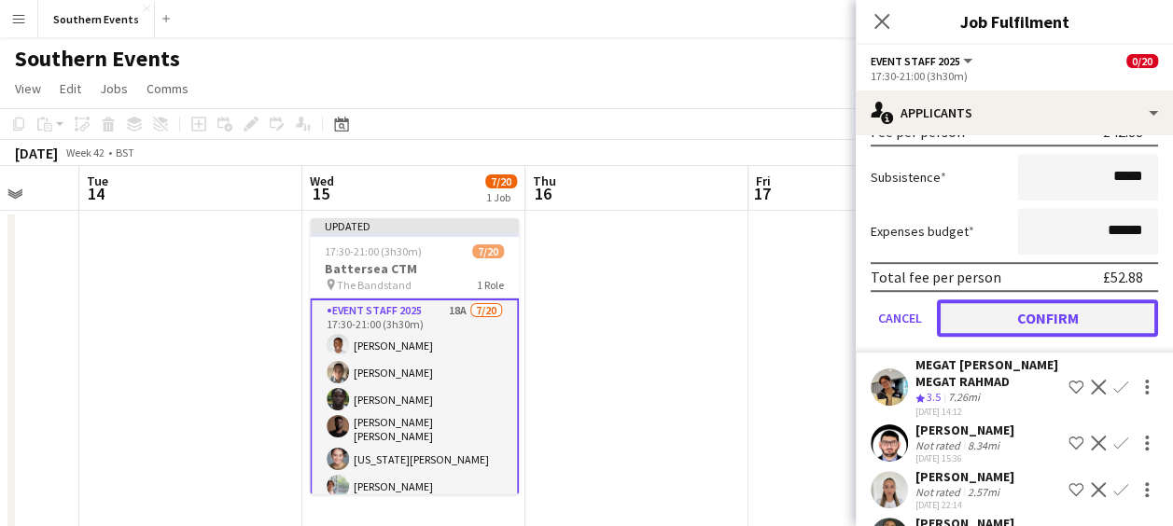
click at [1017, 314] on button "Confirm" at bounding box center [1047, 318] width 221 height 37
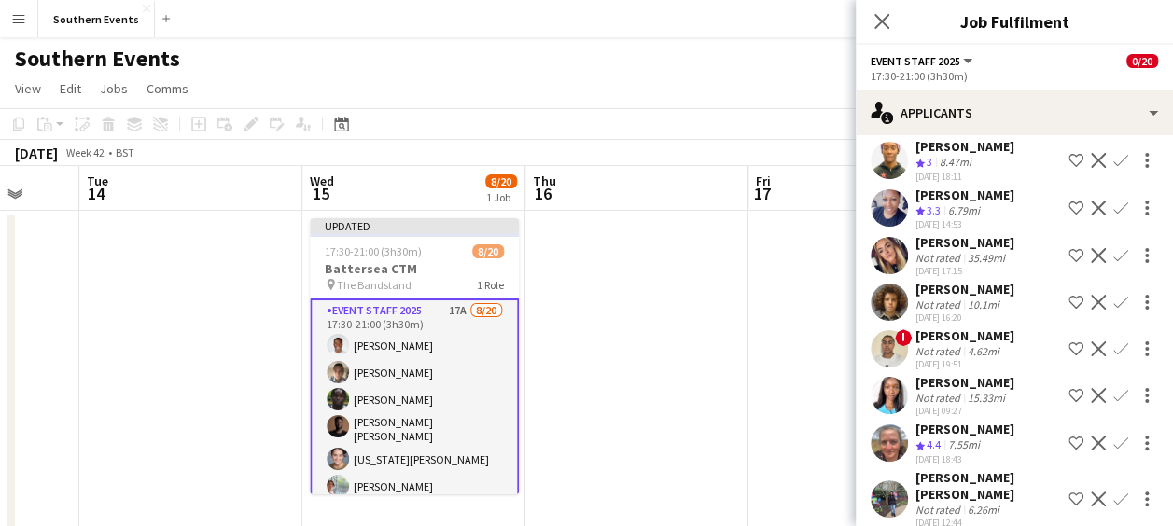
scroll to position [58, 0]
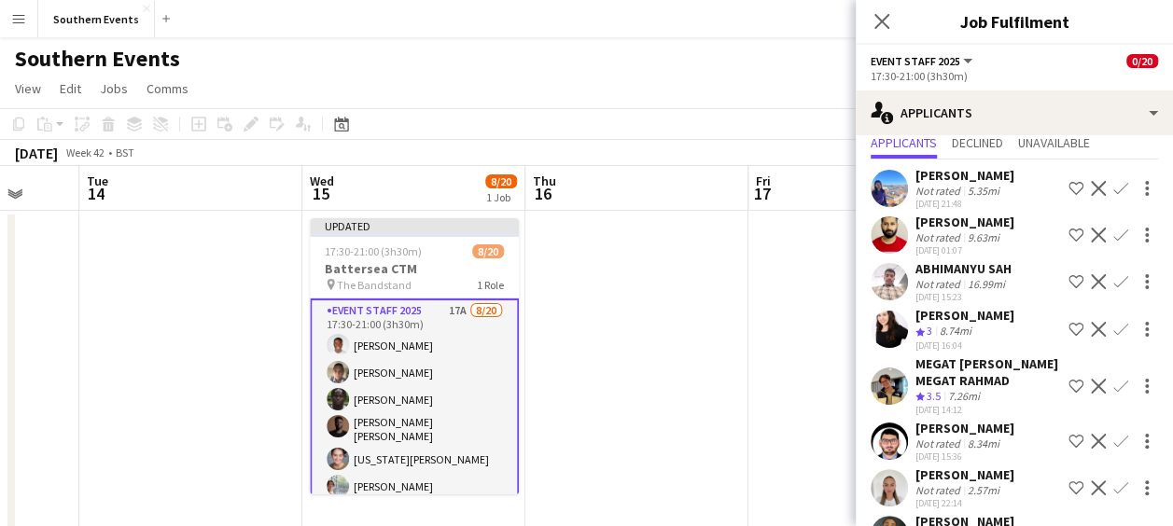
click at [1114, 391] on app-icon "Confirm" at bounding box center [1121, 386] width 15 height 15
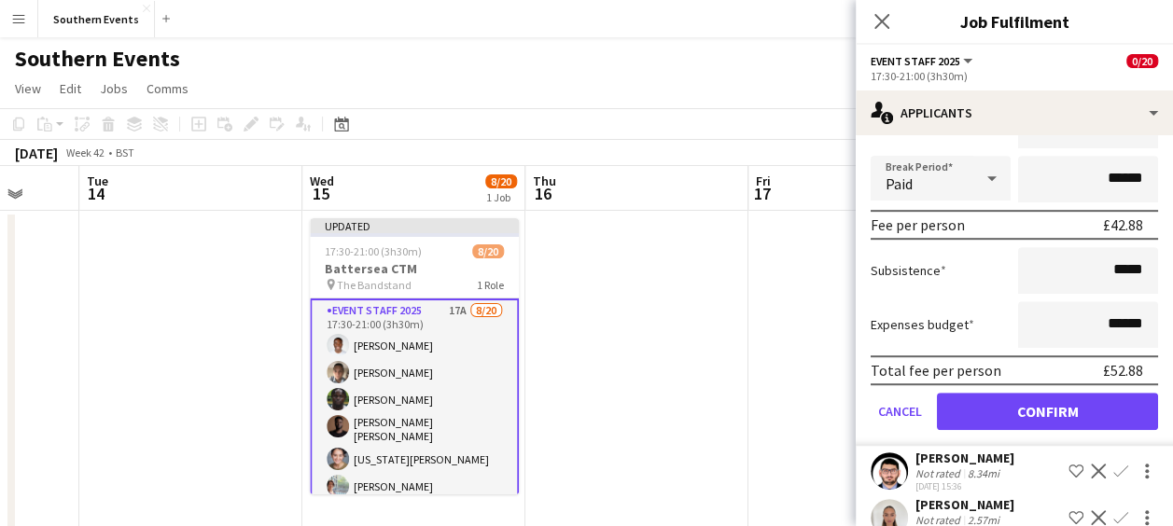
scroll to position [455, 0]
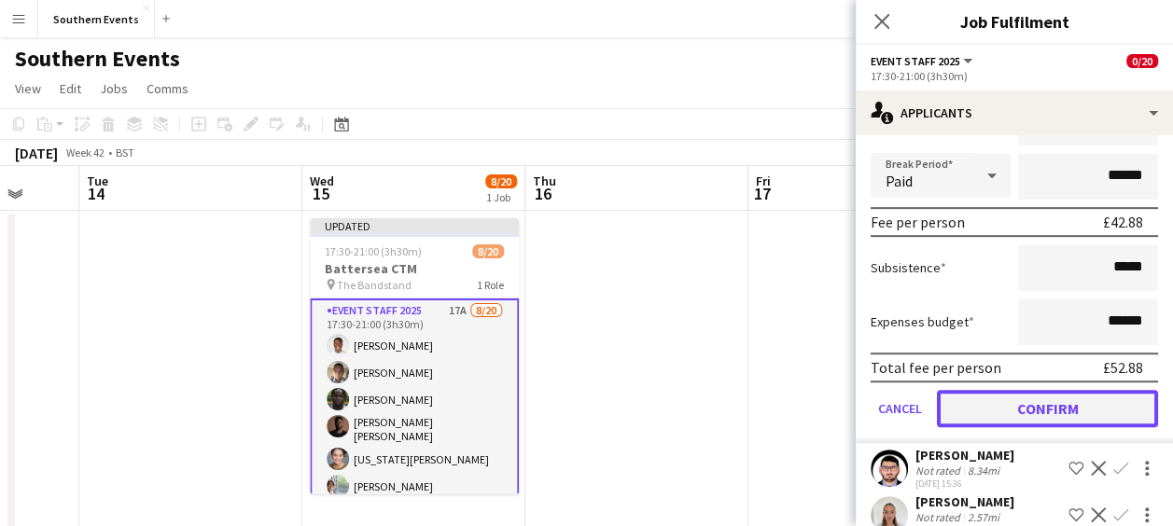
click at [1008, 416] on button "Confirm" at bounding box center [1047, 408] width 221 height 37
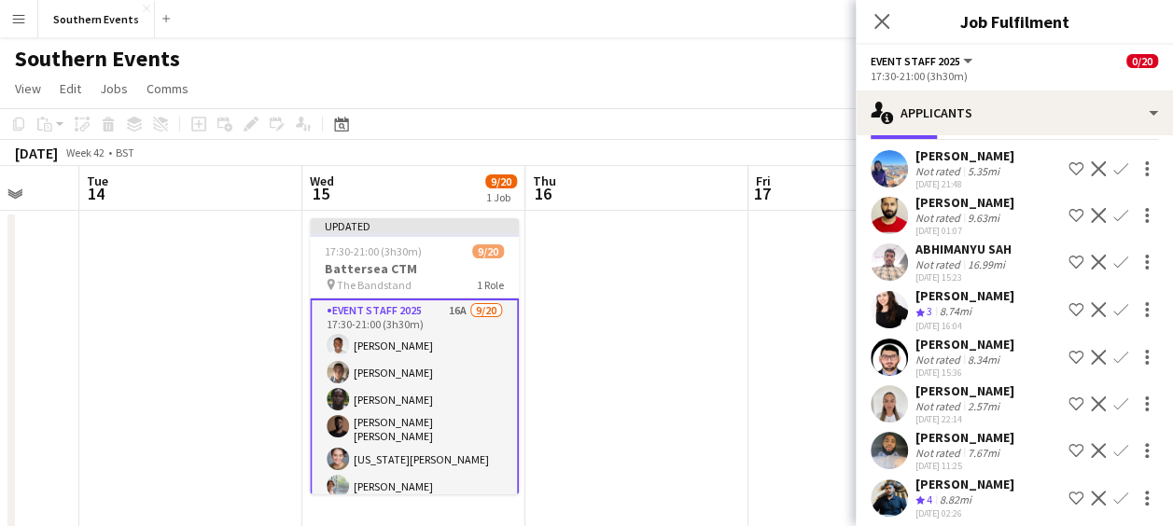
scroll to position [97, 0]
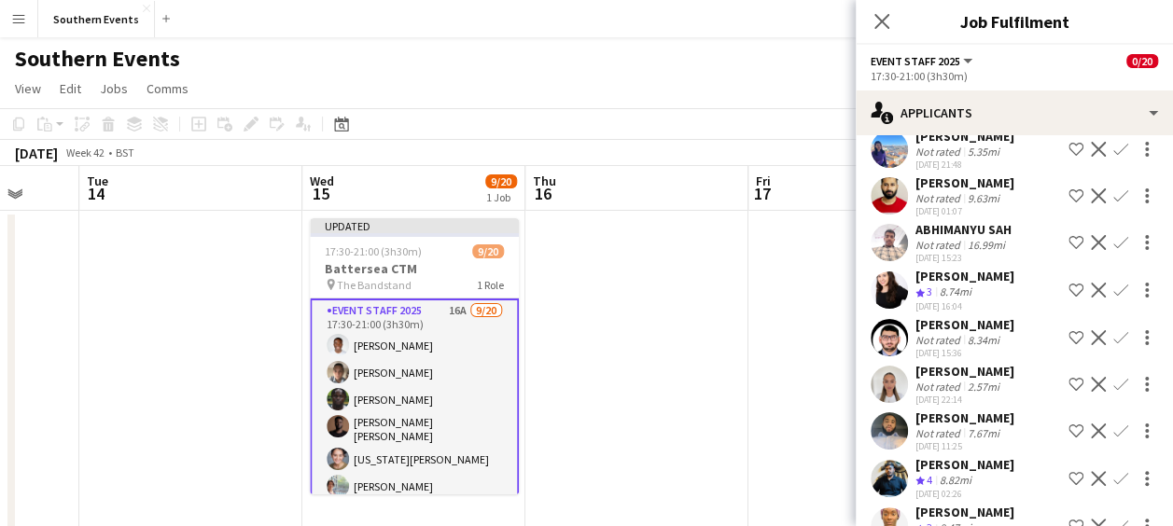
click at [892, 380] on app-user-avatar at bounding box center [889, 384] width 37 height 37
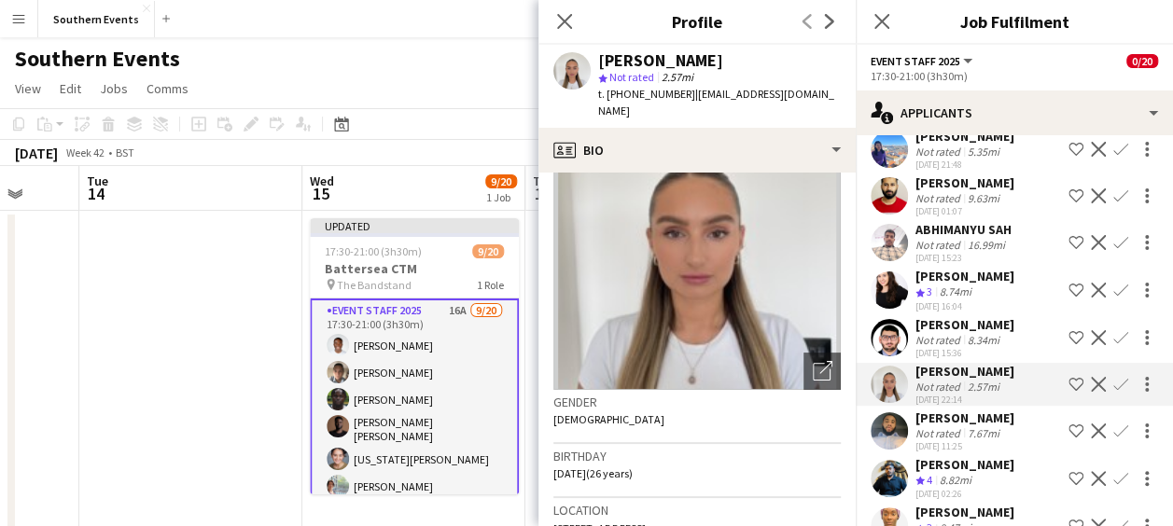
scroll to position [52, 0]
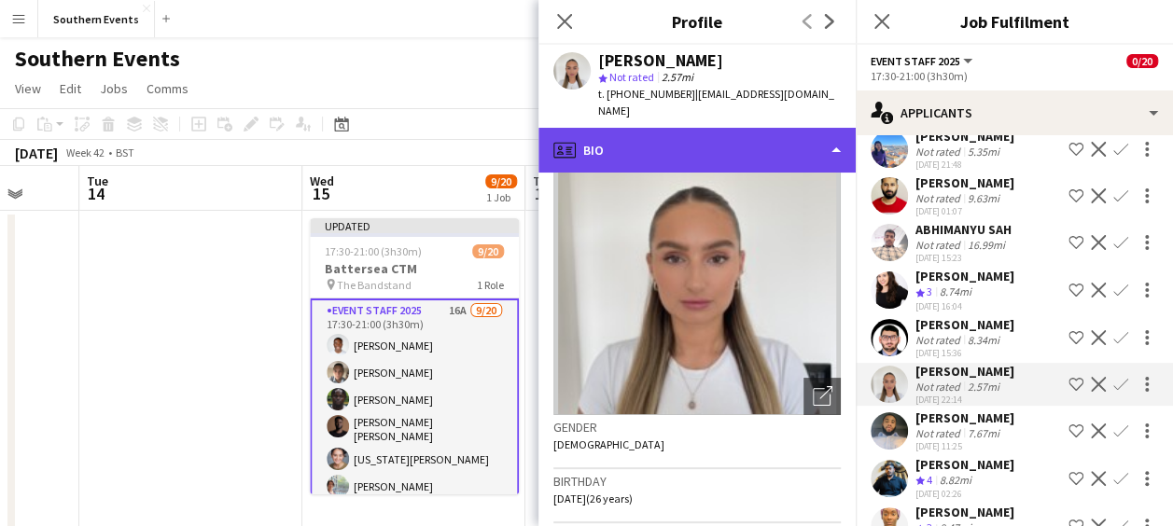
click at [749, 129] on div "profile Bio" at bounding box center [697, 150] width 317 height 45
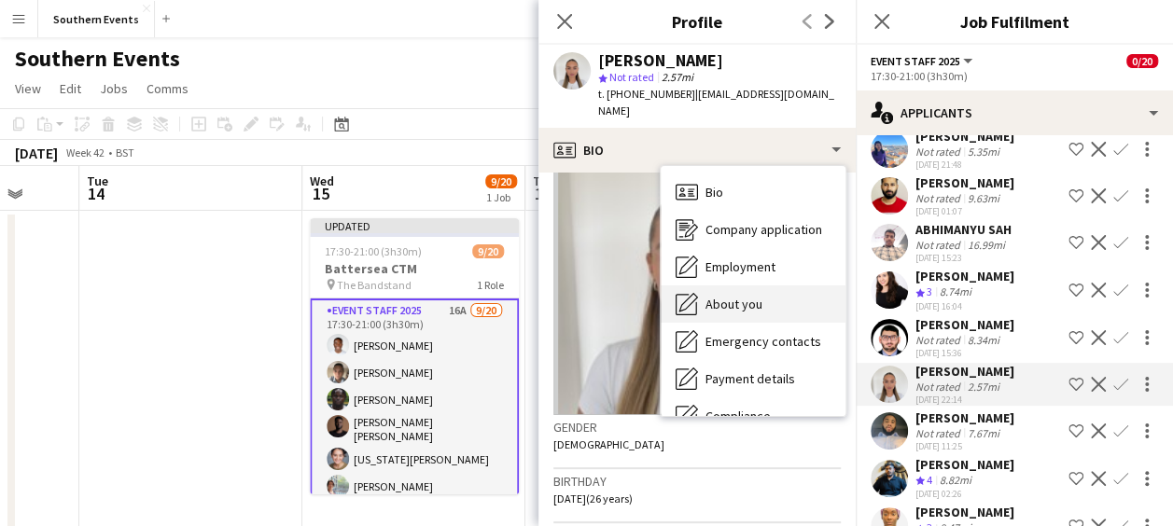
click at [743, 296] on span "About you" at bounding box center [734, 304] width 57 height 17
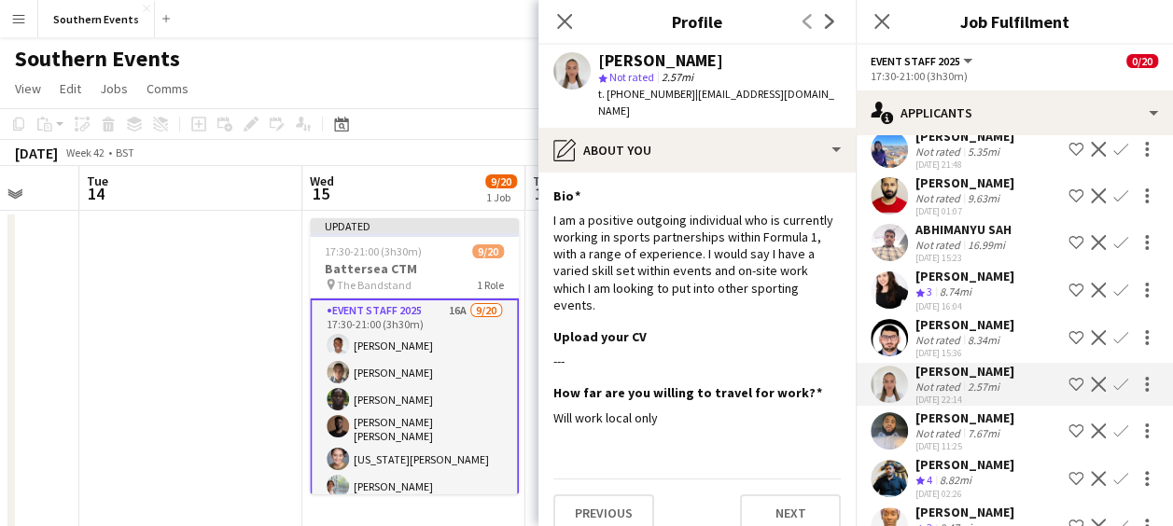
click at [1114, 377] on app-icon "Confirm" at bounding box center [1121, 384] width 15 height 15
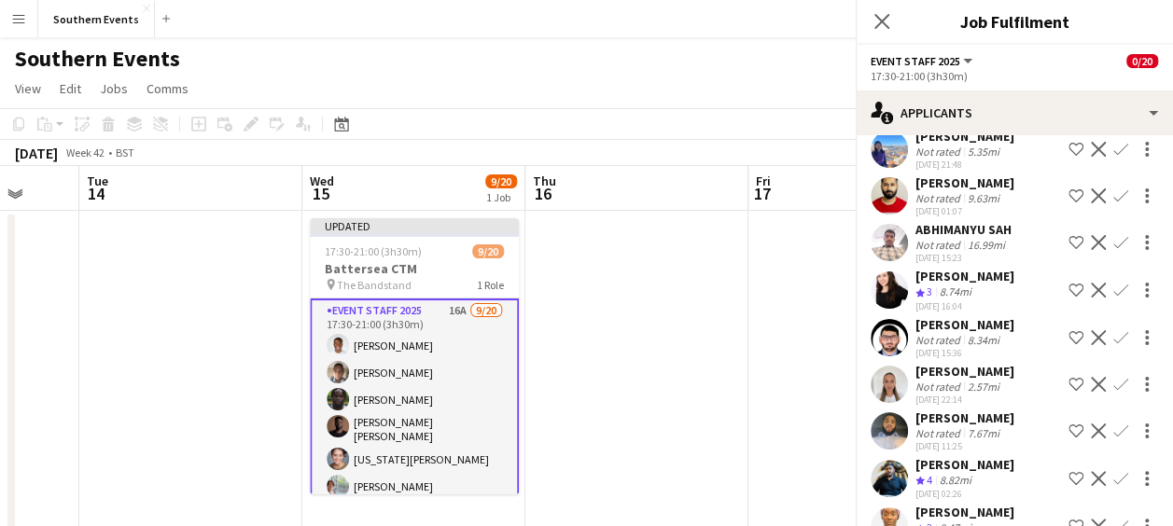
scroll to position [101, 0]
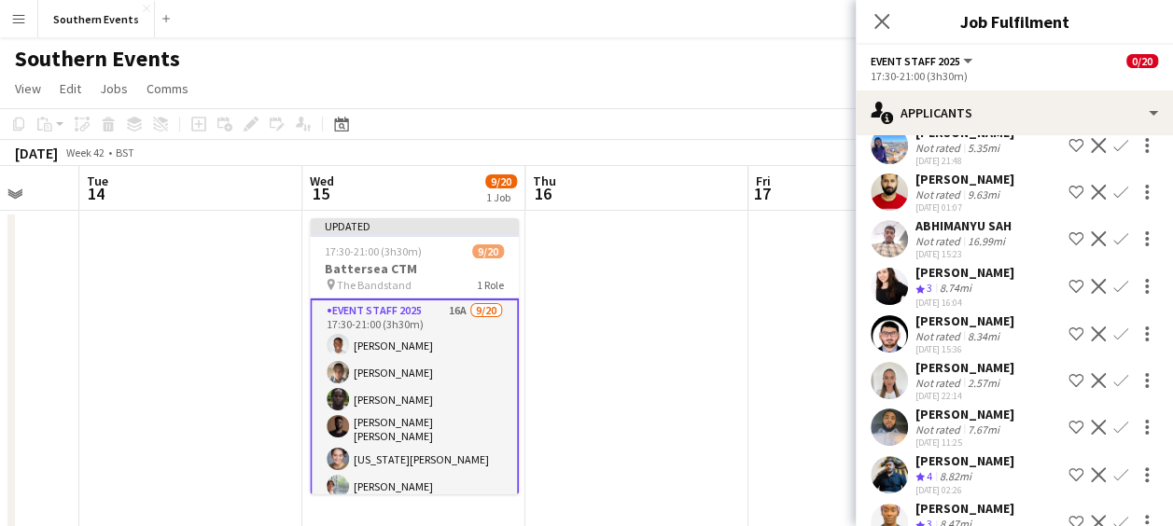
click at [1114, 377] on app-icon "Confirm" at bounding box center [1121, 380] width 15 height 15
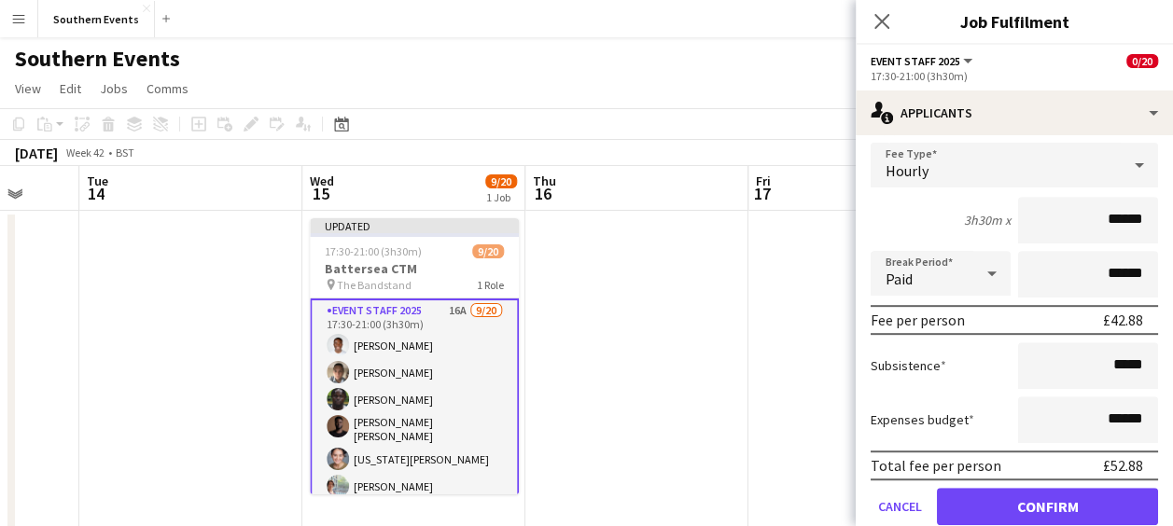
scroll to position [418, 0]
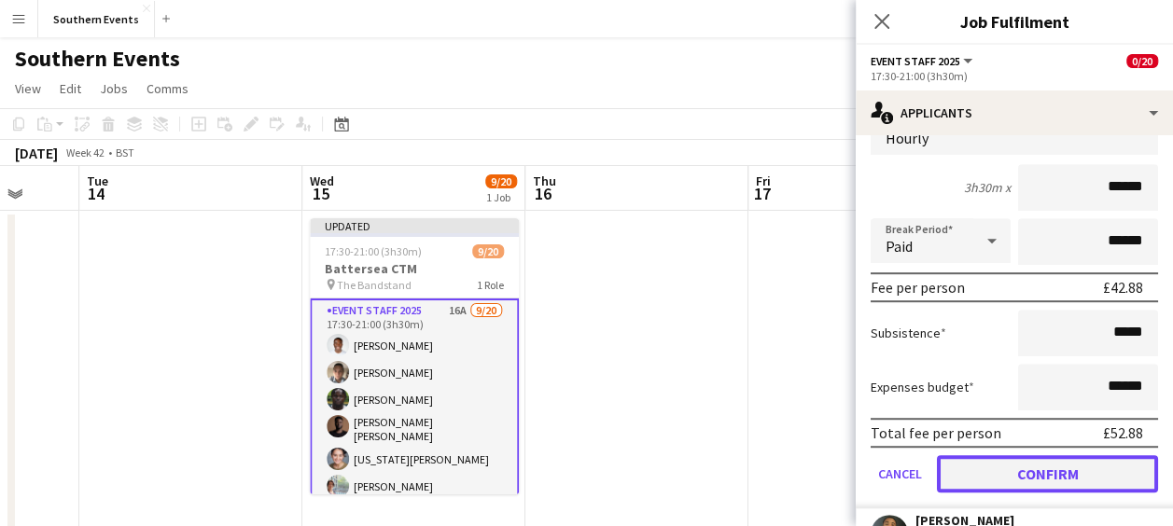
click at [1008, 462] on button "Confirm" at bounding box center [1047, 473] width 221 height 37
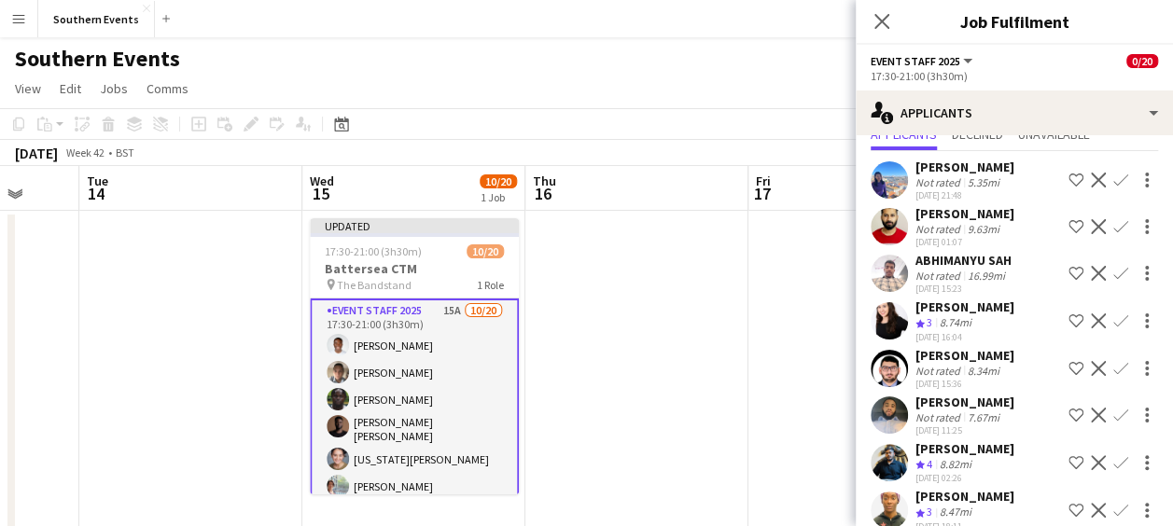
scroll to position [114, 0]
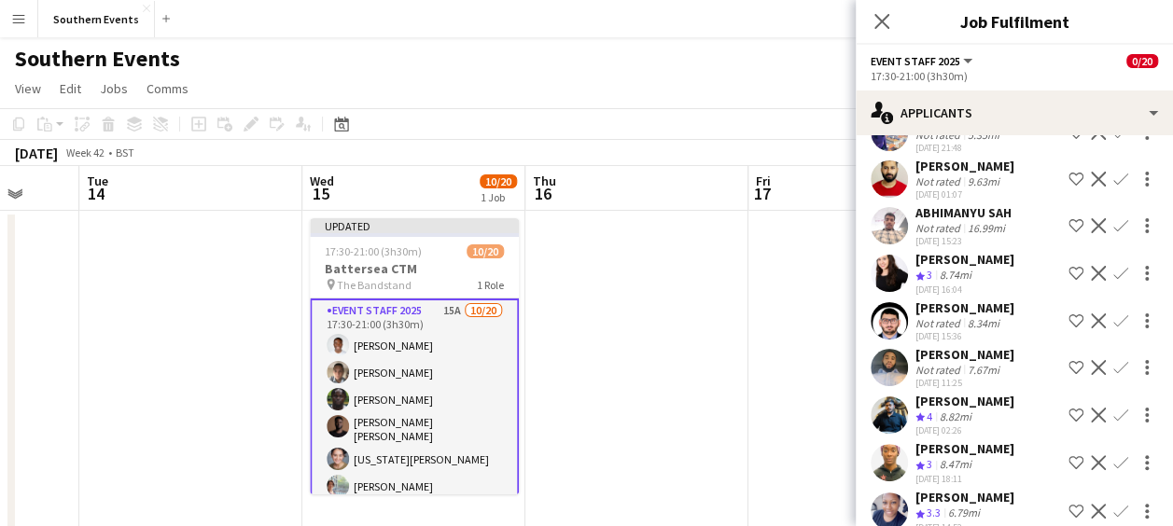
click at [1114, 410] on app-icon "Confirm" at bounding box center [1121, 415] width 15 height 15
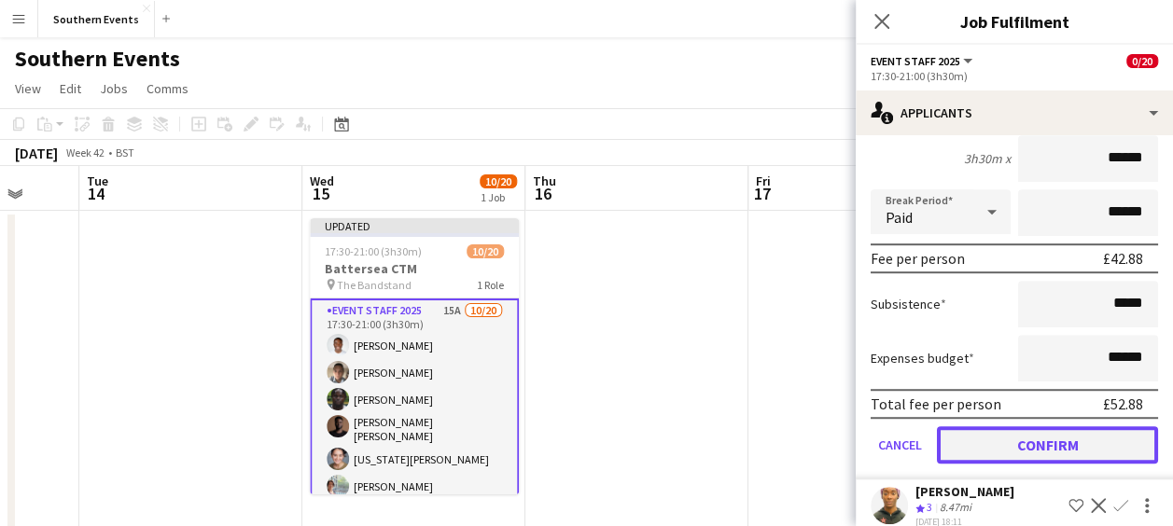
click at [1015, 440] on button "Confirm" at bounding box center [1047, 445] width 221 height 37
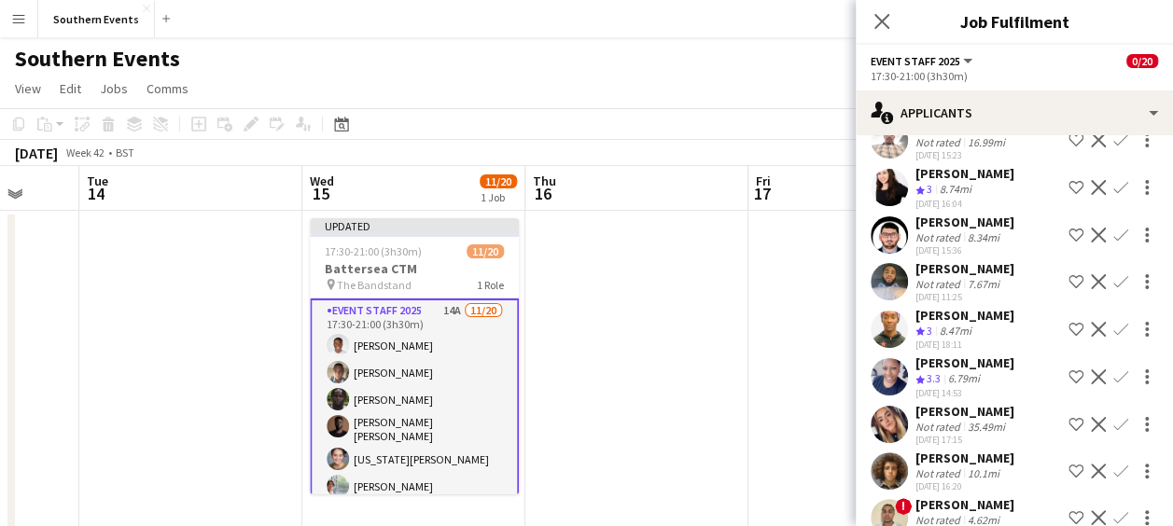
scroll to position [220, 0]
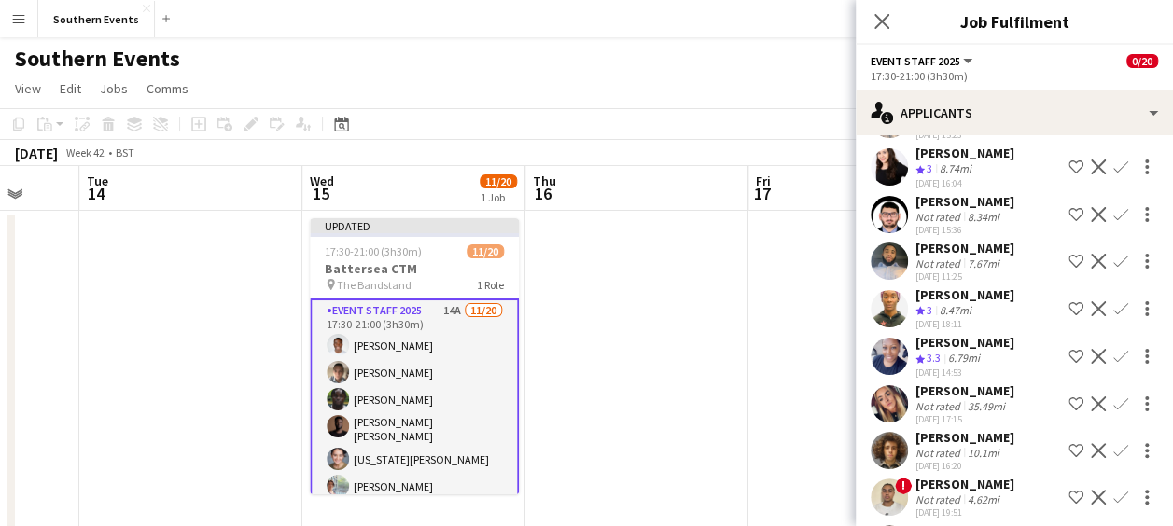
click at [1114, 355] on app-icon "Confirm" at bounding box center [1121, 356] width 15 height 15
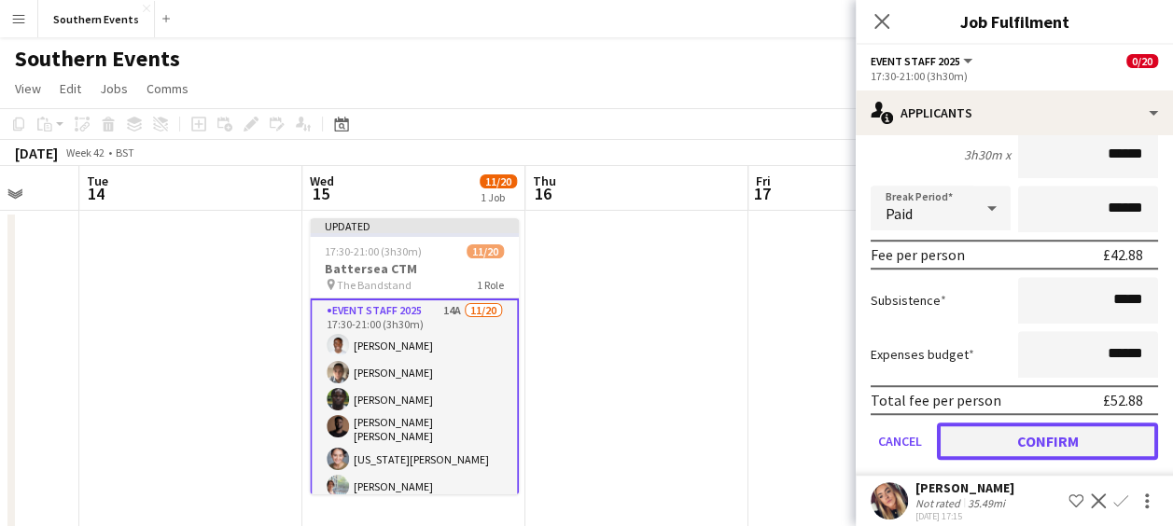
click at [1020, 438] on button "Confirm" at bounding box center [1047, 441] width 221 height 37
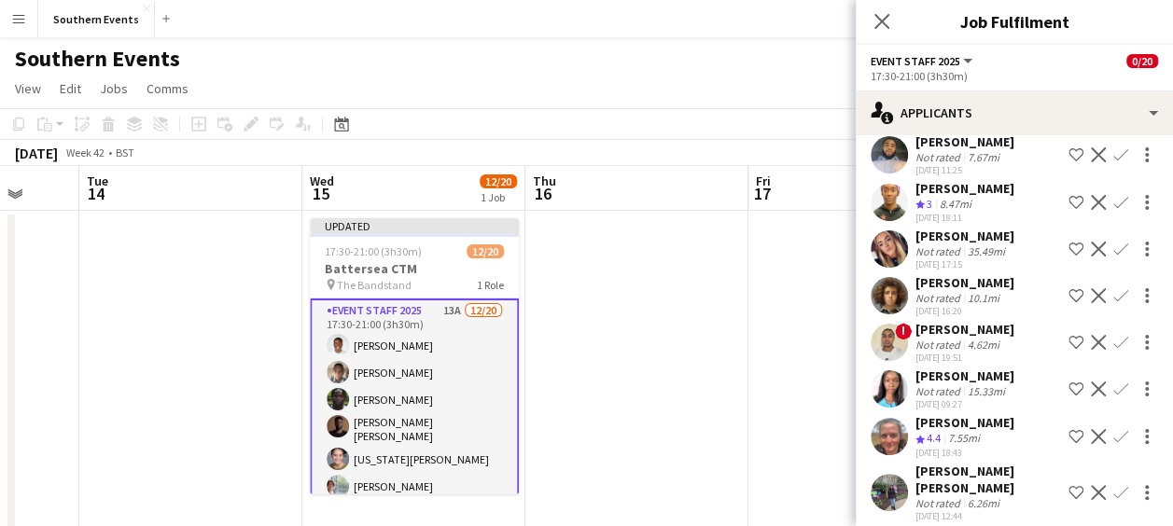
scroll to position [356, 0]
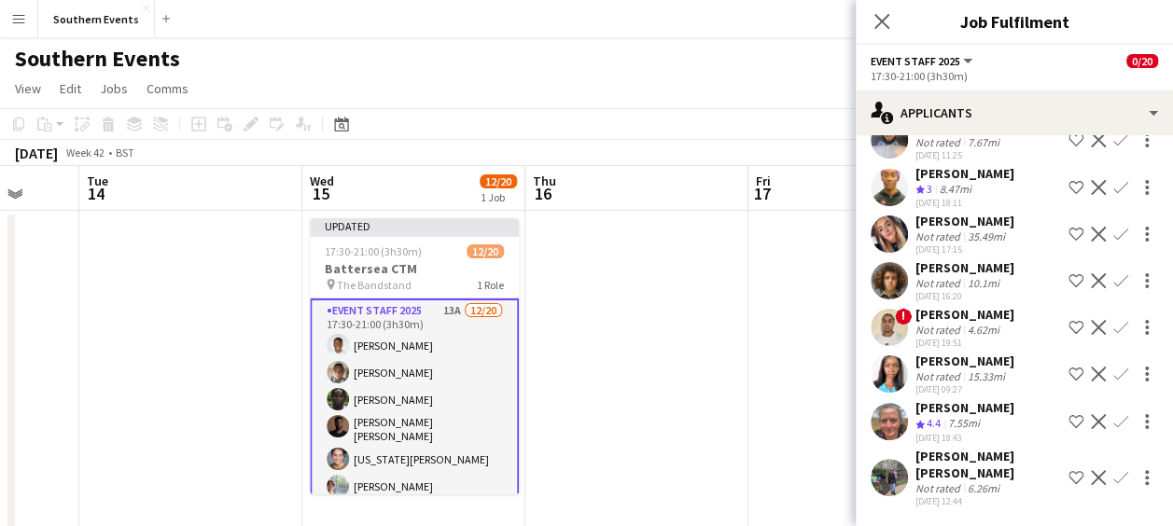
click at [1114, 420] on app-icon "Confirm" at bounding box center [1121, 421] width 15 height 15
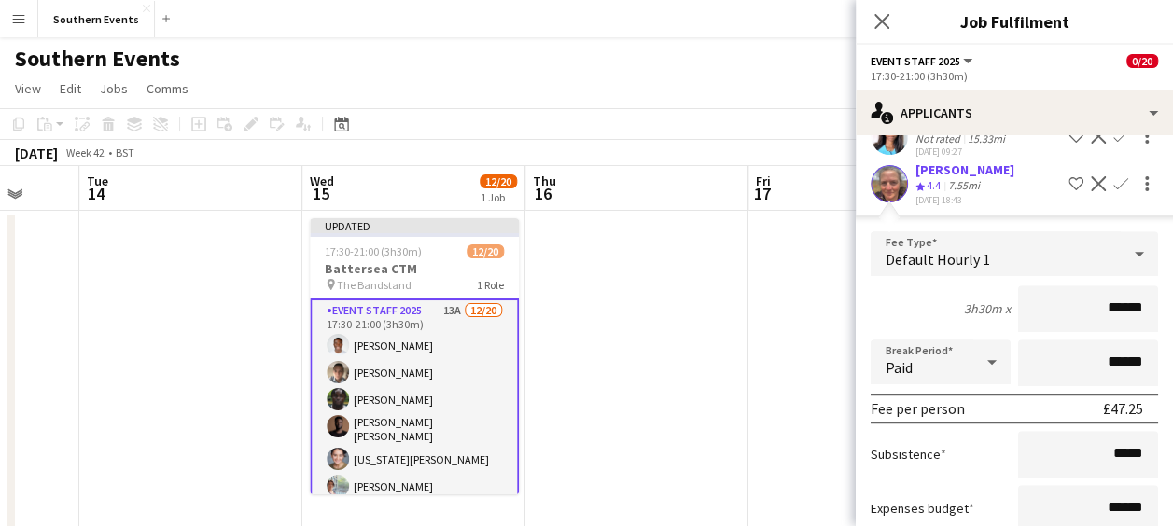
scroll to position [725, 0]
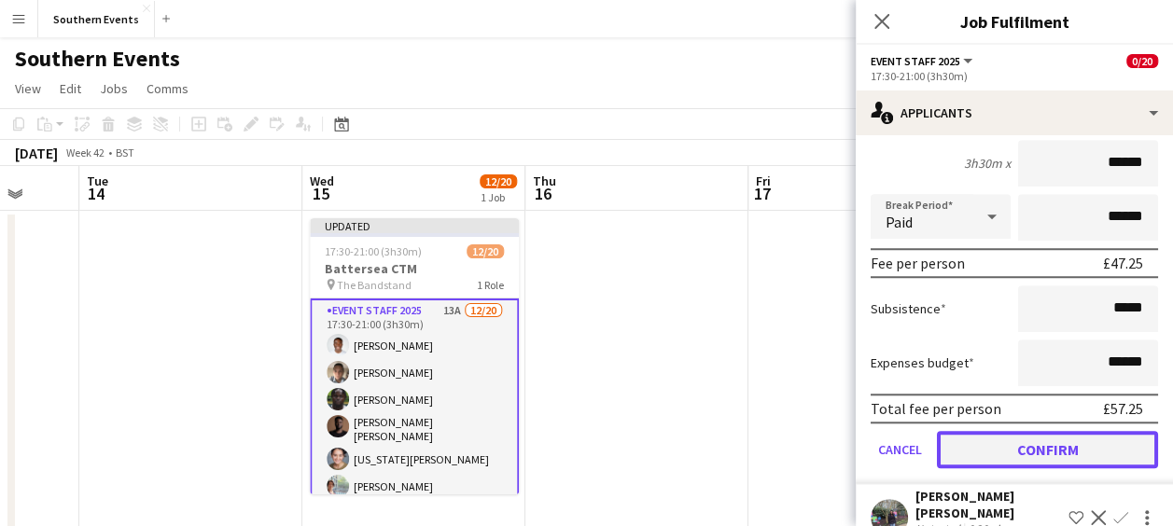
click at [1027, 461] on button "Confirm" at bounding box center [1047, 449] width 221 height 37
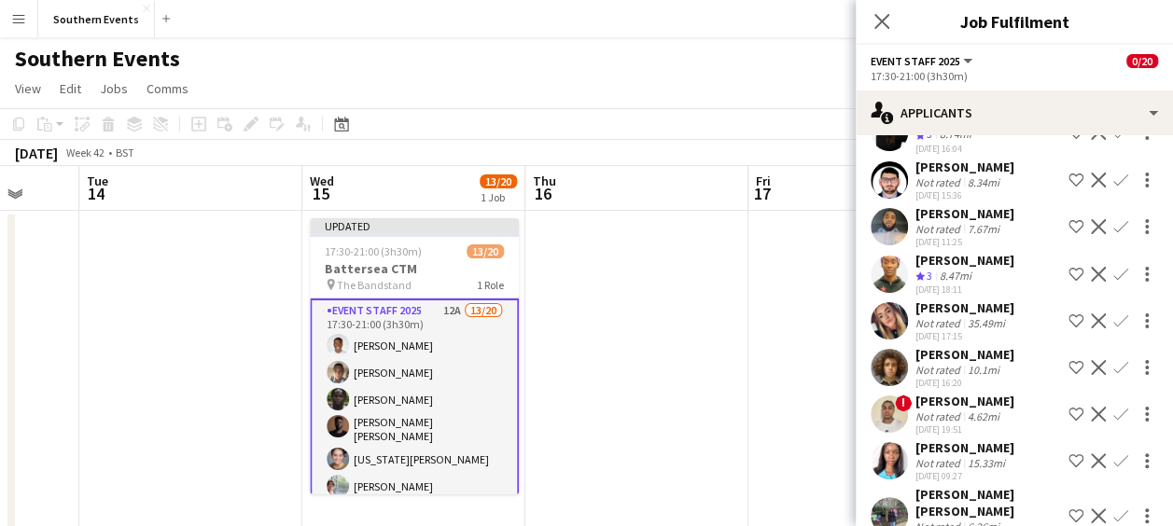
scroll to position [308, 0]
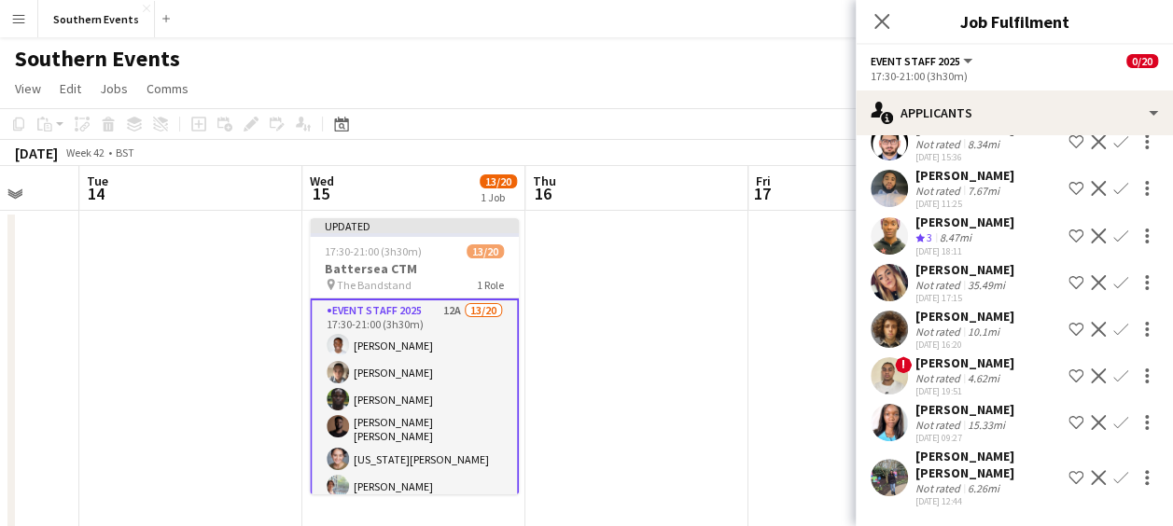
click at [1114, 476] on app-icon "Confirm" at bounding box center [1121, 477] width 15 height 15
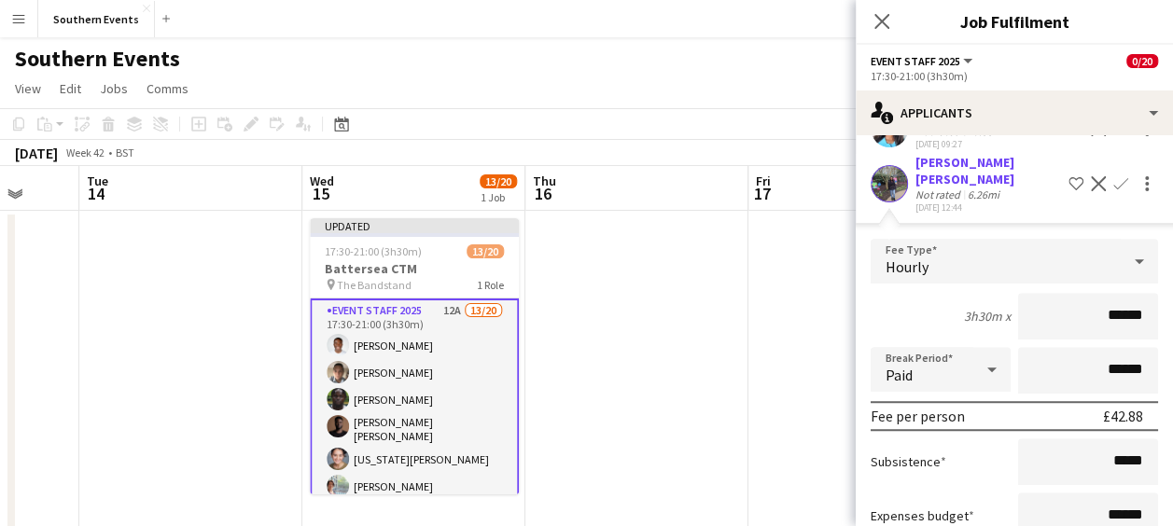
scroll to position [732, 0]
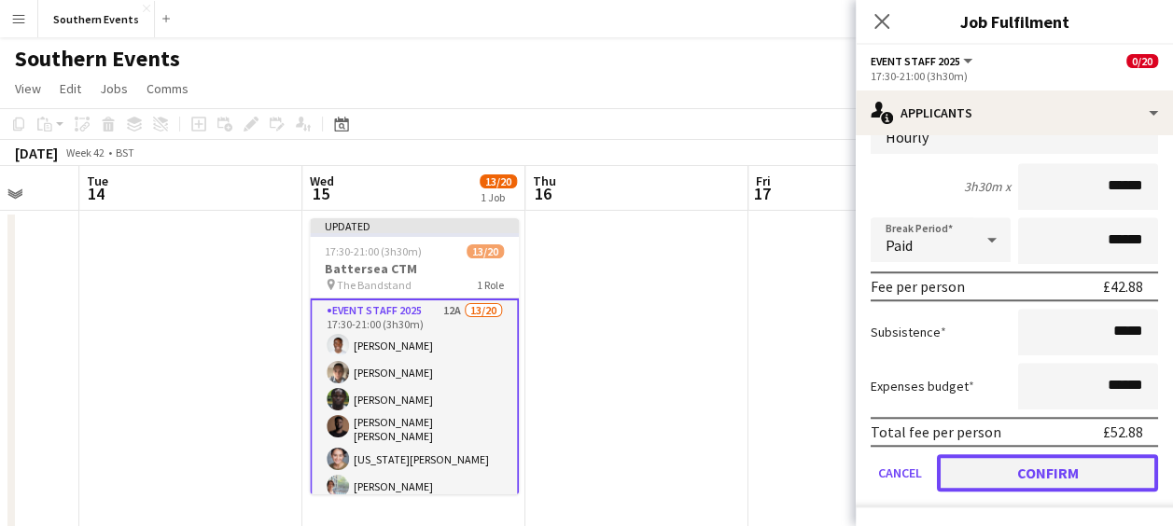
click at [1028, 483] on button "Confirm" at bounding box center [1047, 473] width 221 height 37
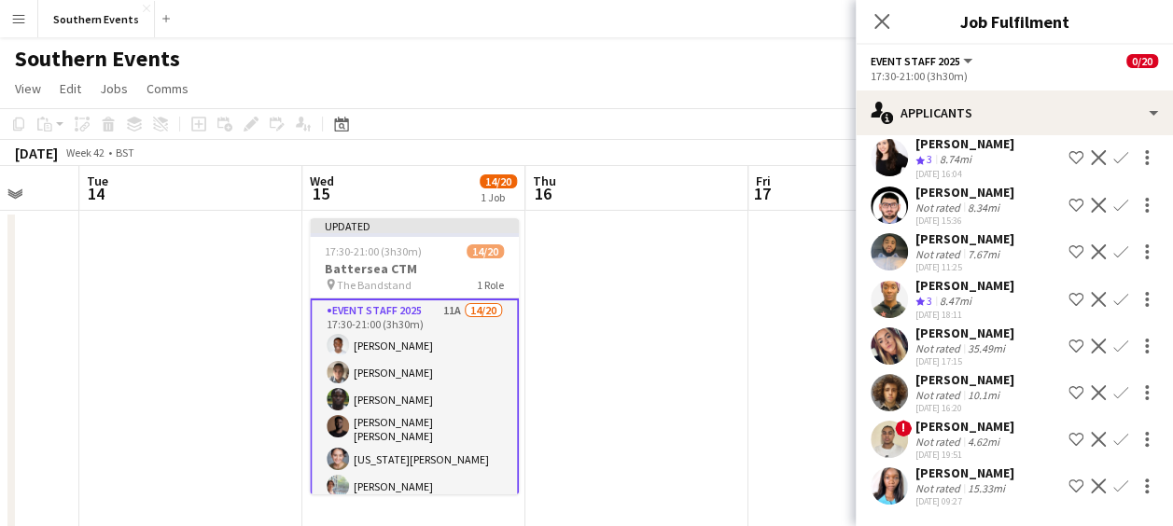
scroll to position [245, 0]
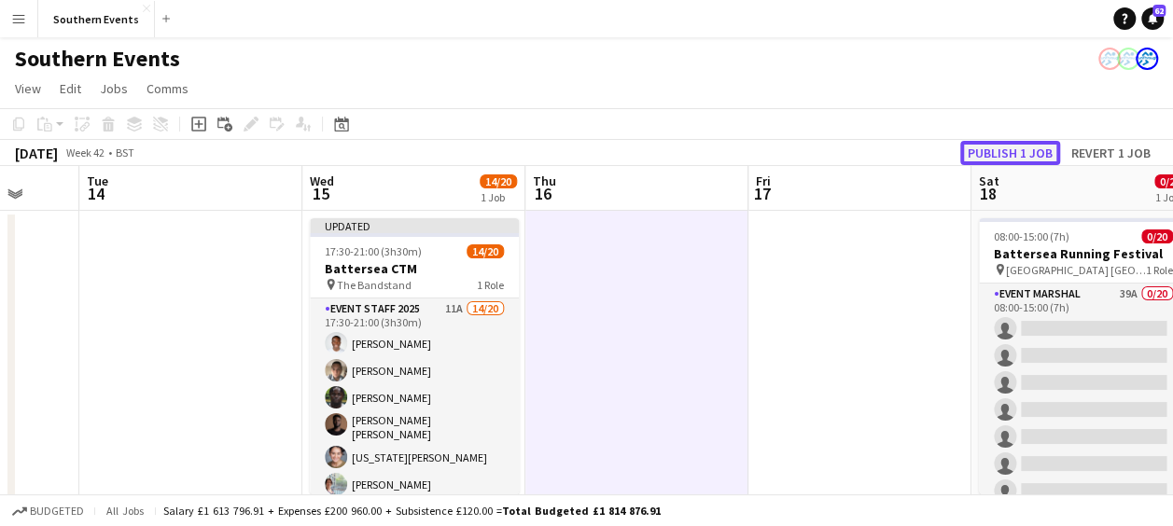
click at [1017, 147] on button "Publish 1 job" at bounding box center [1010, 153] width 100 height 24
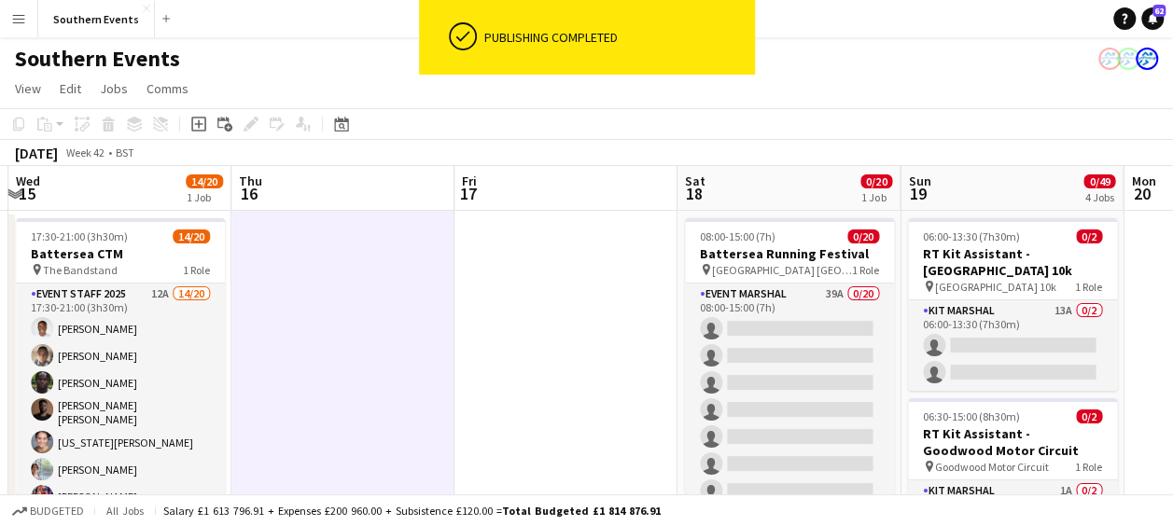
scroll to position [0, 896]
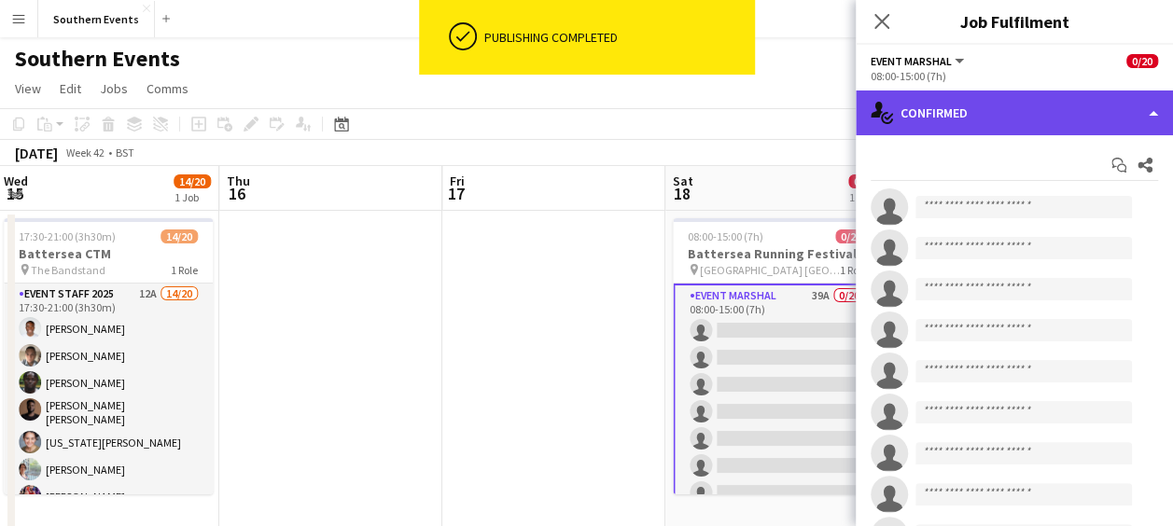
click at [1027, 99] on div "single-neutral-actions-check-2 Confirmed" at bounding box center [1014, 113] width 317 height 45
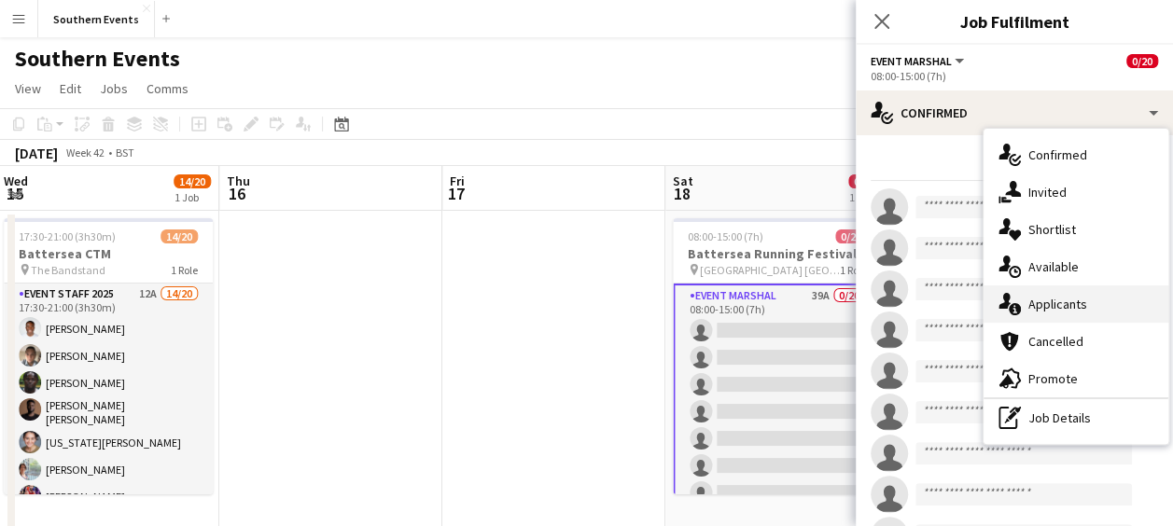
click at [1048, 297] on span "Applicants" at bounding box center [1058, 304] width 59 height 17
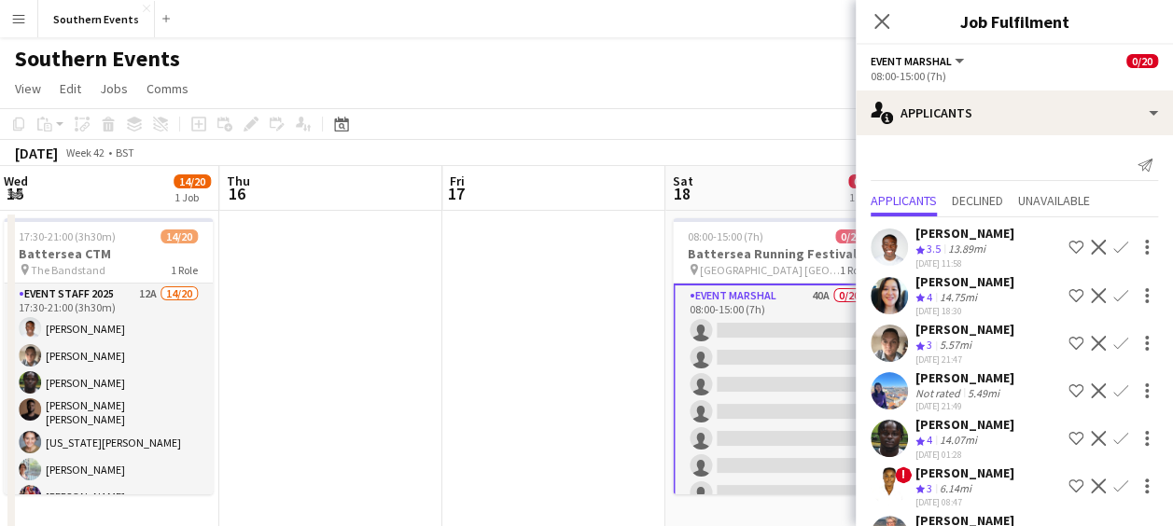
click at [1114, 240] on app-icon "Confirm" at bounding box center [1121, 247] width 15 height 15
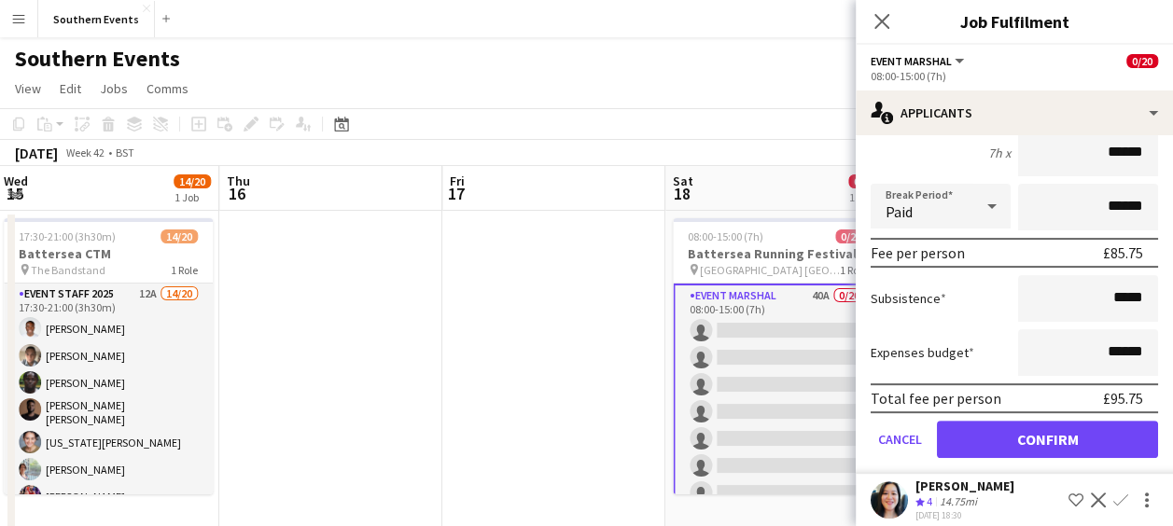
scroll to position [222, 0]
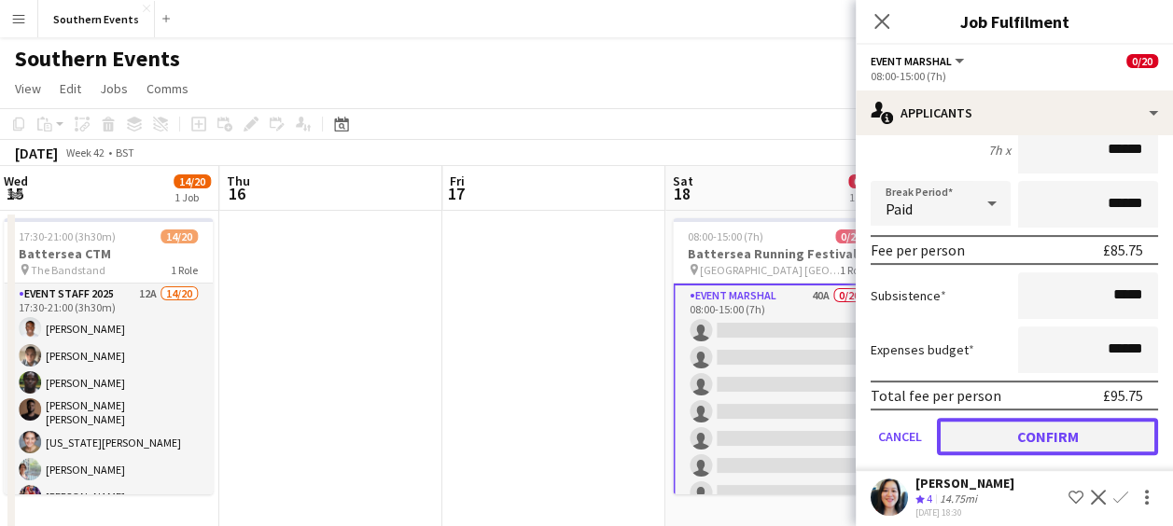
click at [1026, 434] on button "Confirm" at bounding box center [1047, 436] width 221 height 37
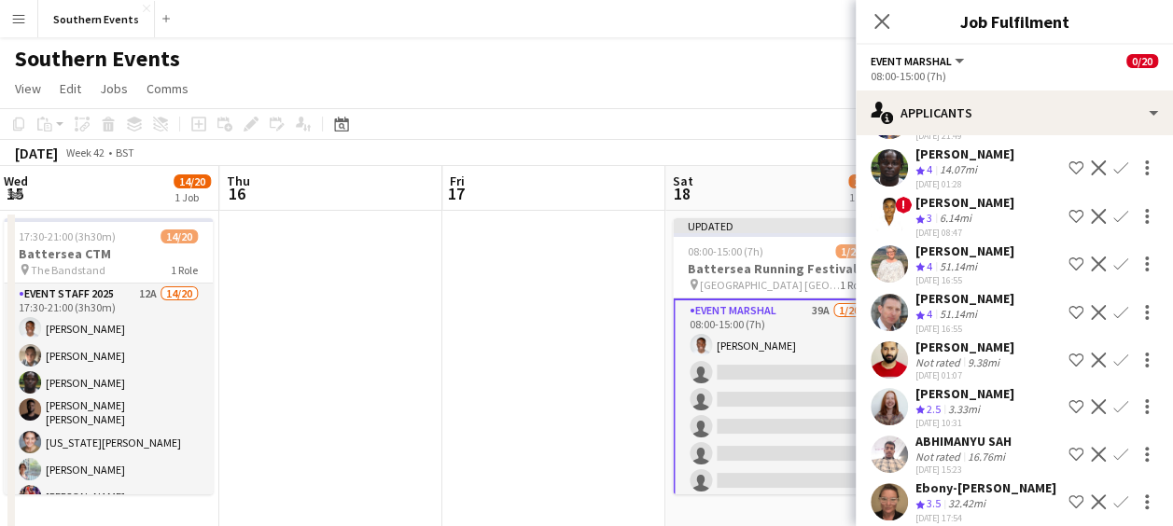
scroll to position [0, 0]
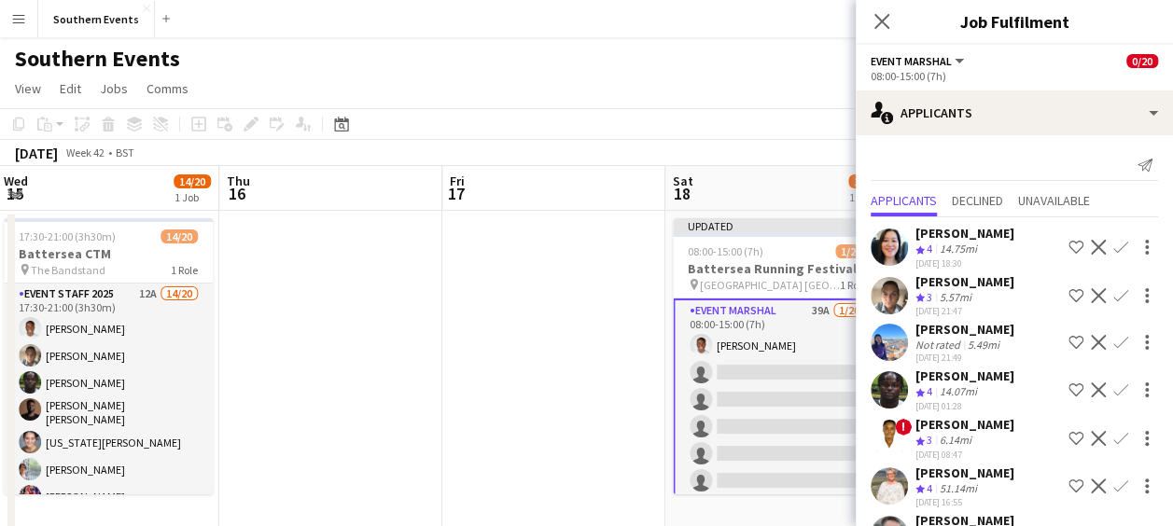
click at [1114, 242] on app-icon "Confirm" at bounding box center [1121, 247] width 15 height 15
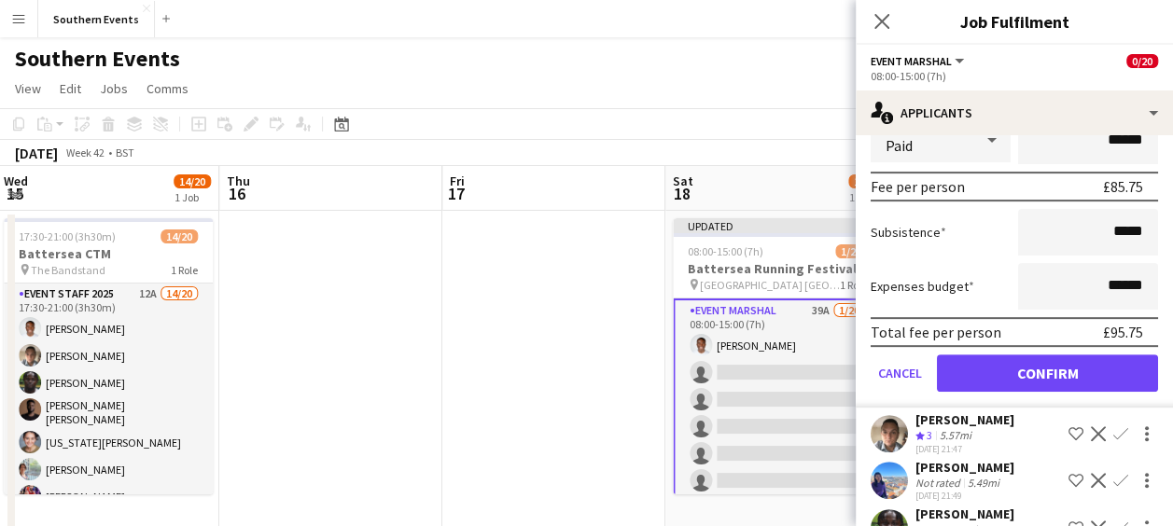
scroll to position [294, 0]
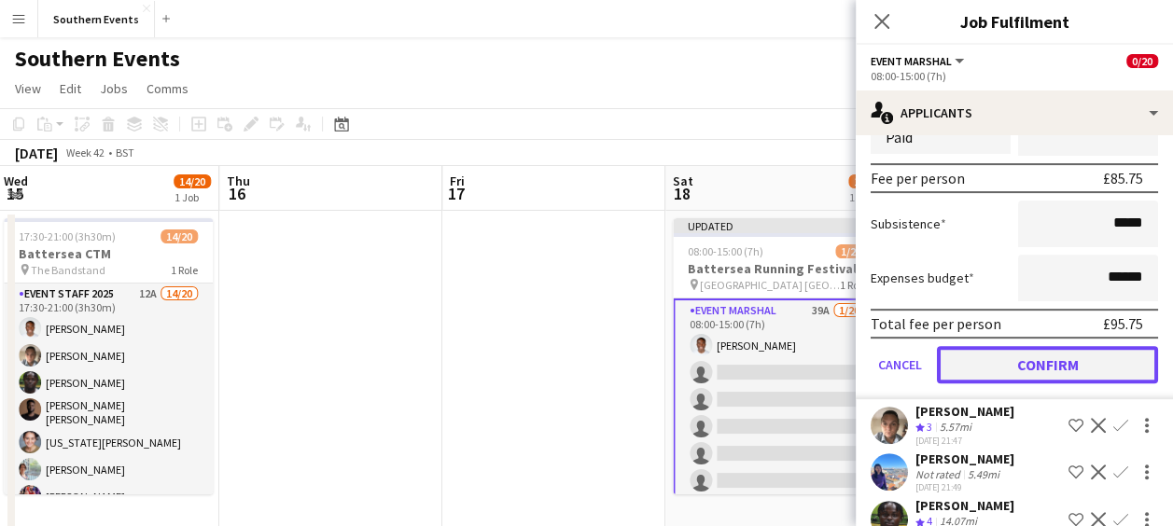
click at [1053, 353] on button "Confirm" at bounding box center [1047, 364] width 221 height 37
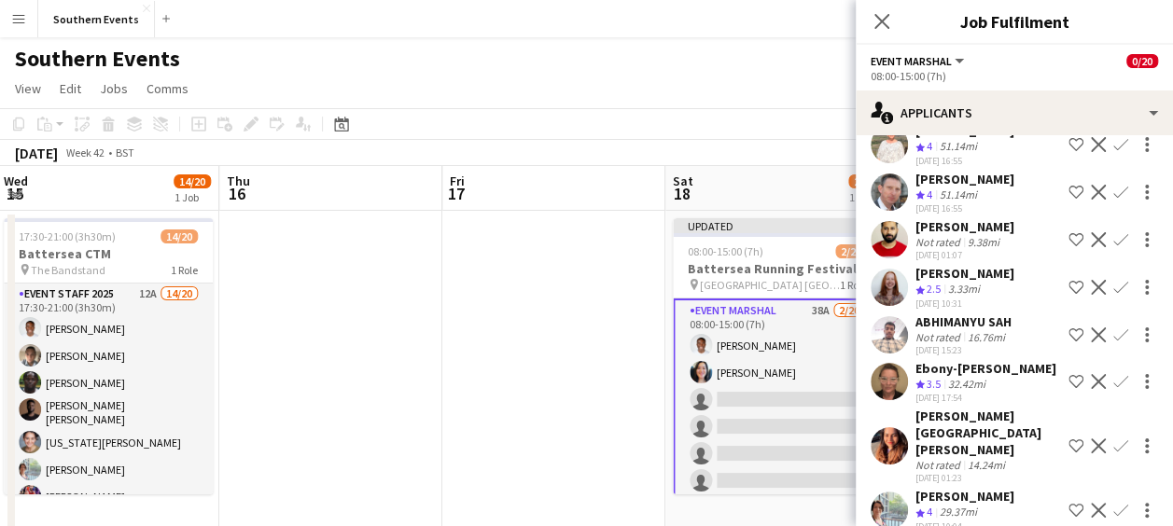
scroll to position [0, 0]
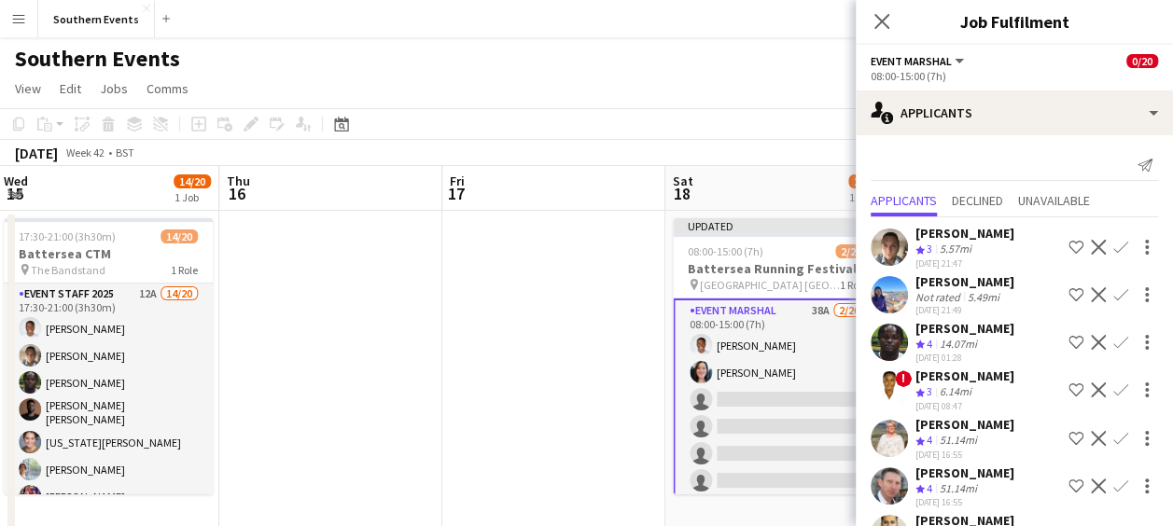
click at [1114, 241] on app-icon "Confirm" at bounding box center [1121, 247] width 15 height 15
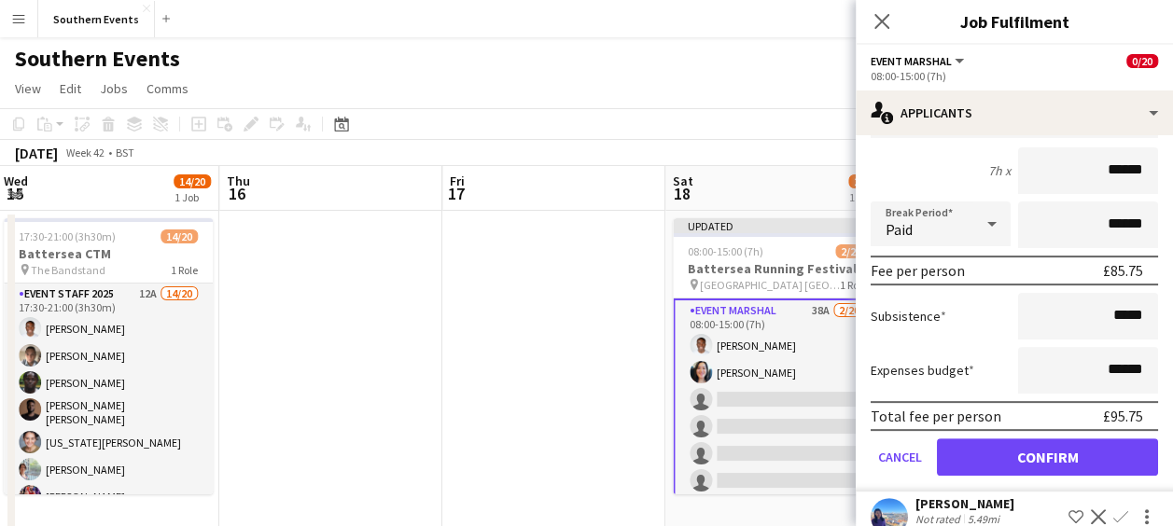
scroll to position [286, 0]
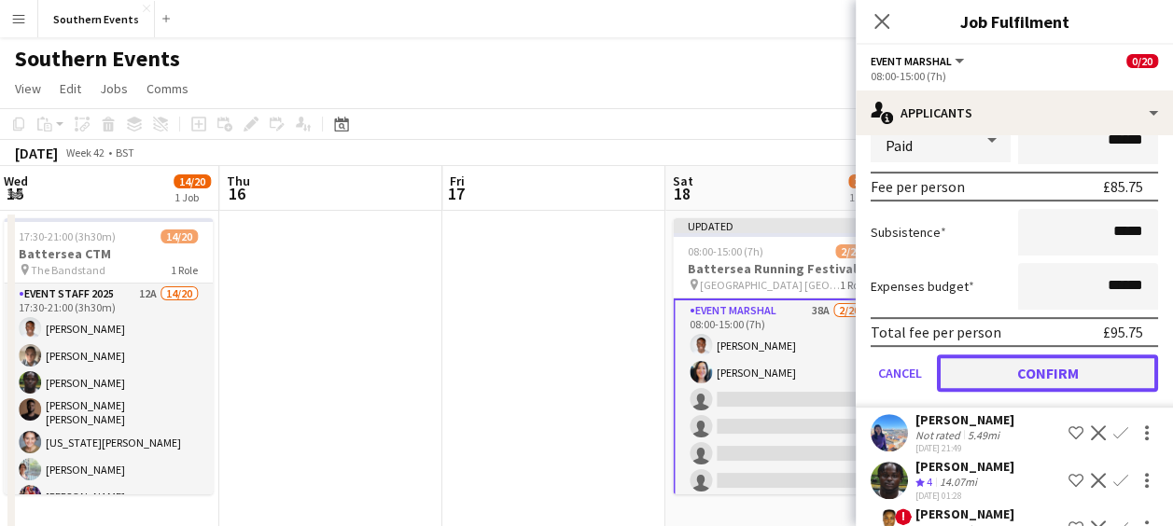
click at [1036, 364] on button "Confirm" at bounding box center [1047, 373] width 221 height 37
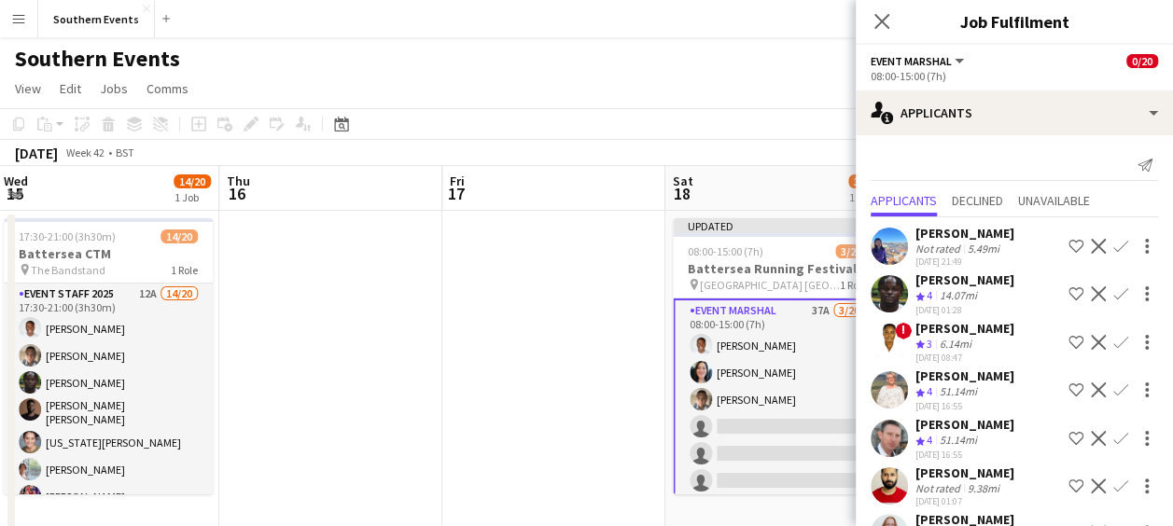
scroll to position [0, 0]
click at [1114, 287] on app-icon "Confirm" at bounding box center [1121, 294] width 15 height 15
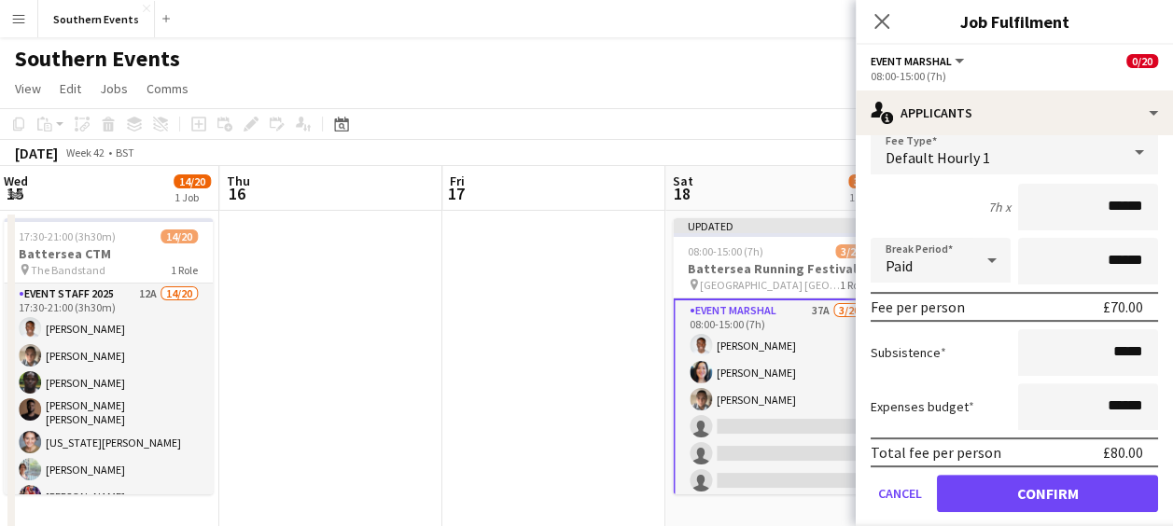
scroll to position [234, 0]
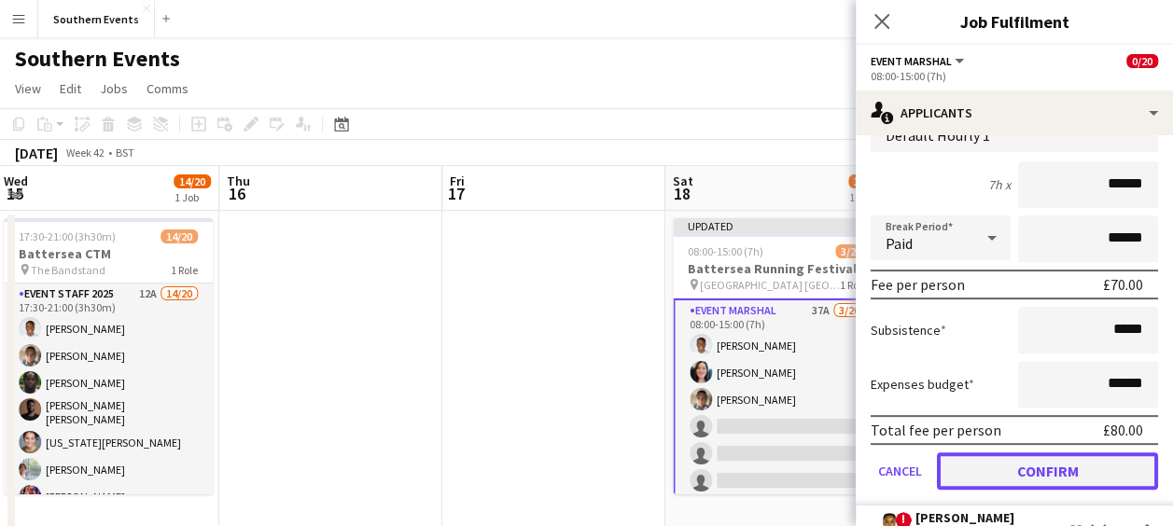
click at [1019, 459] on button "Confirm" at bounding box center [1047, 471] width 221 height 37
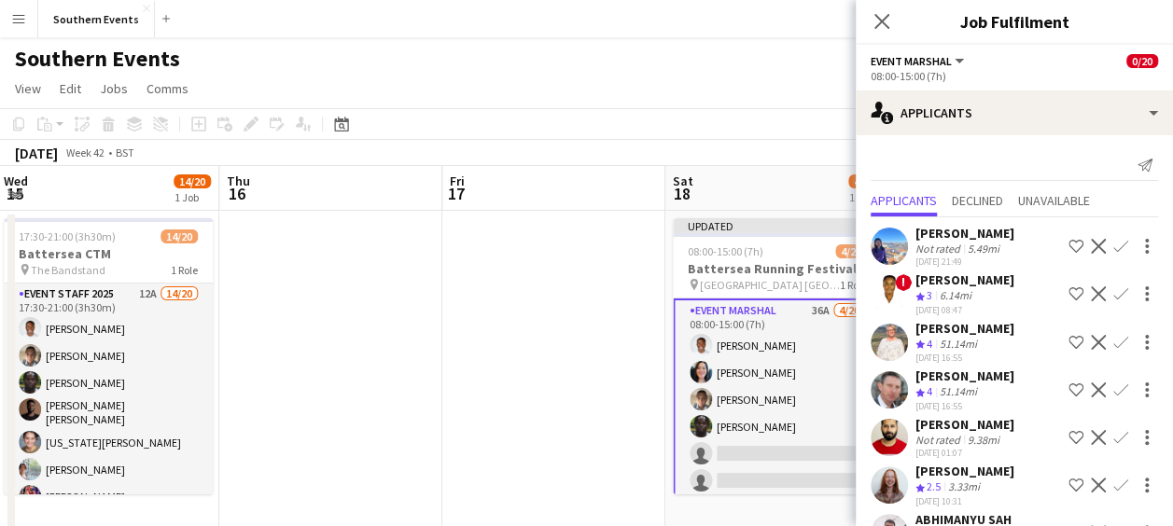
click at [1114, 242] on app-icon "Confirm" at bounding box center [1121, 246] width 15 height 15
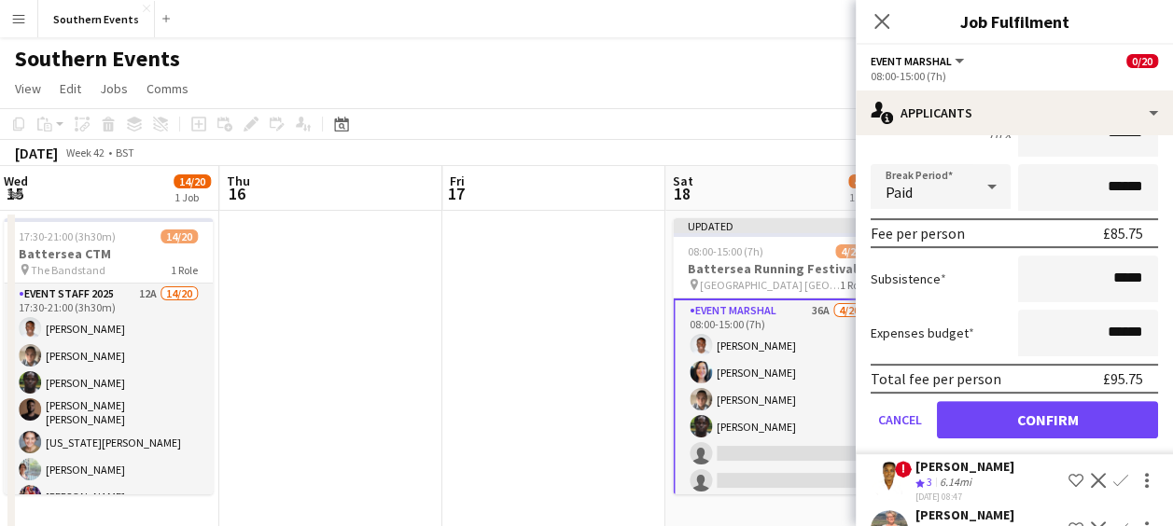
scroll to position [241, 0]
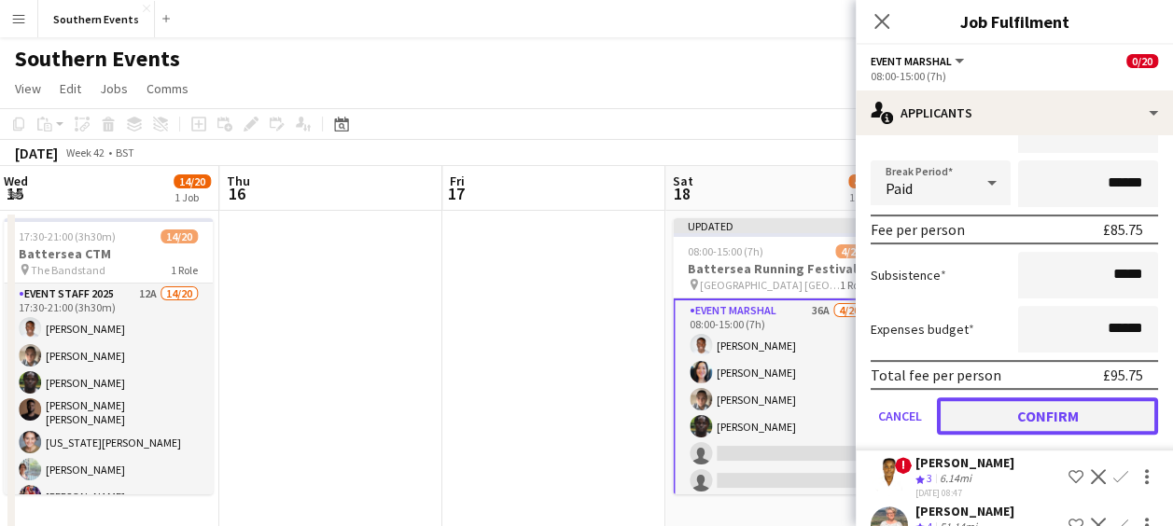
click at [1004, 409] on button "Confirm" at bounding box center [1047, 416] width 221 height 37
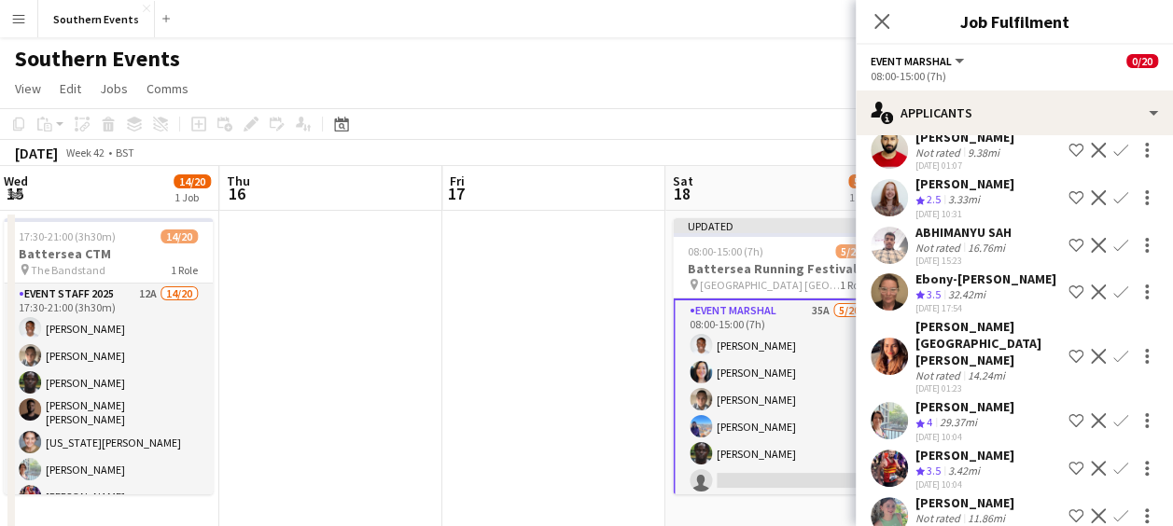
scroll to position [0, 0]
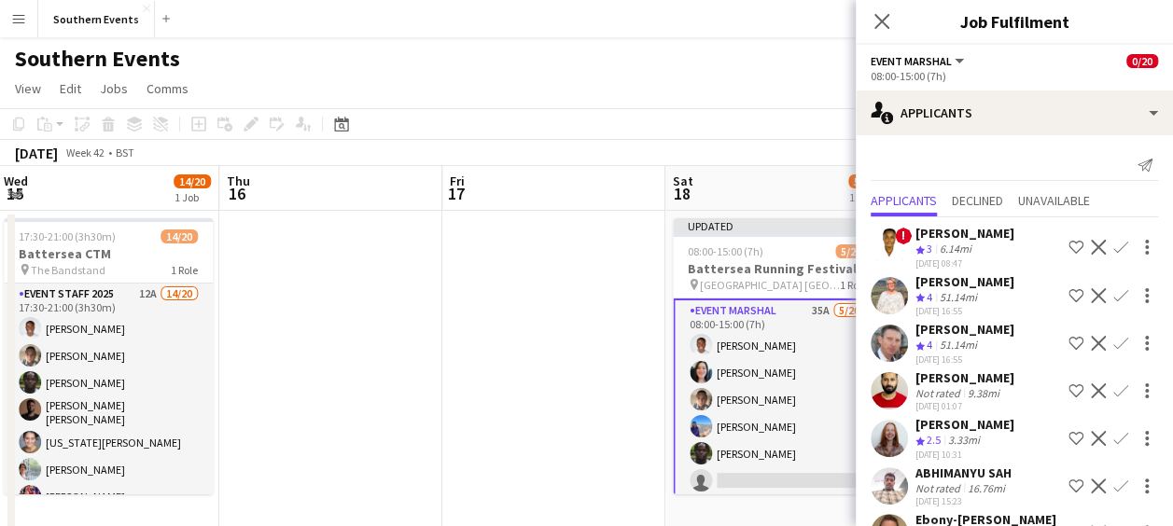
click at [1114, 288] on app-icon "Confirm" at bounding box center [1121, 295] width 15 height 15
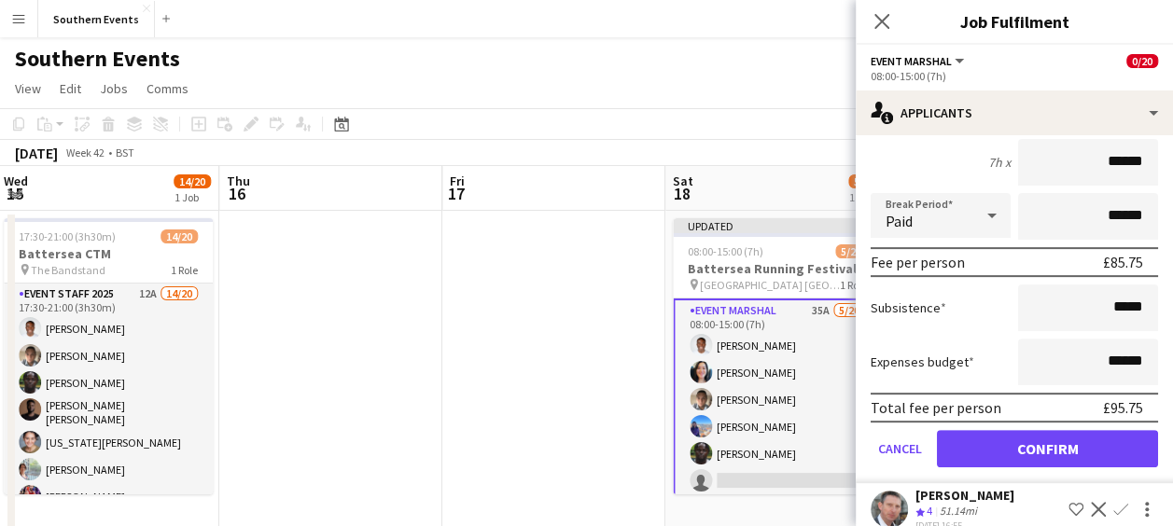
scroll to position [281, 0]
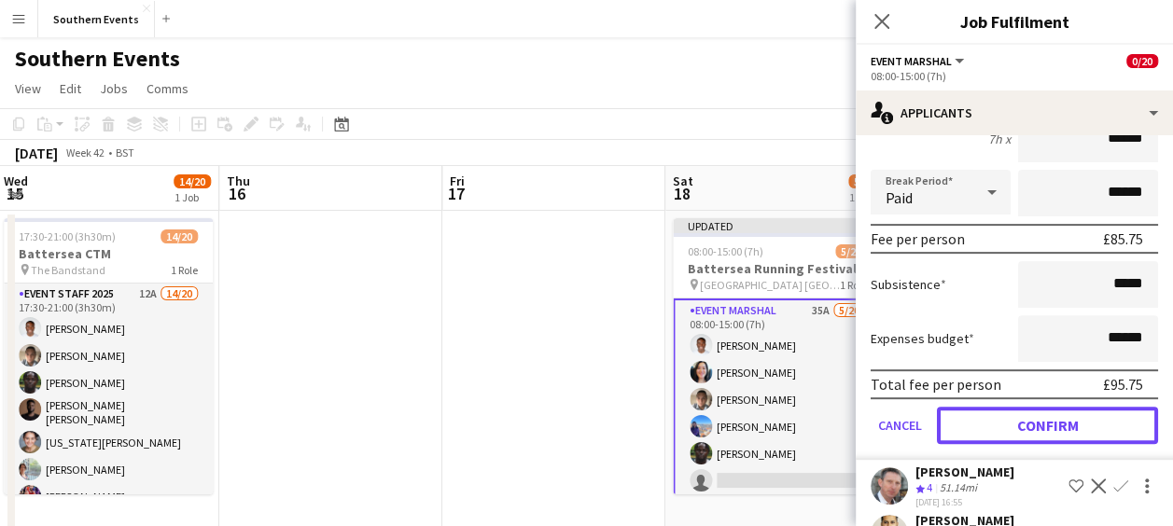
click at [1017, 407] on button "Confirm" at bounding box center [1047, 425] width 221 height 37
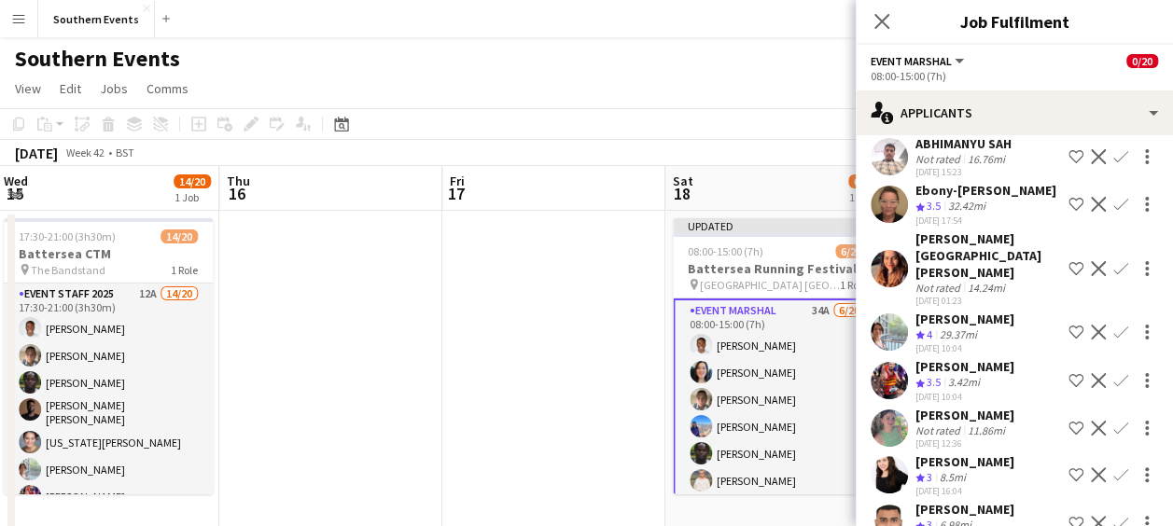
scroll to position [0, 0]
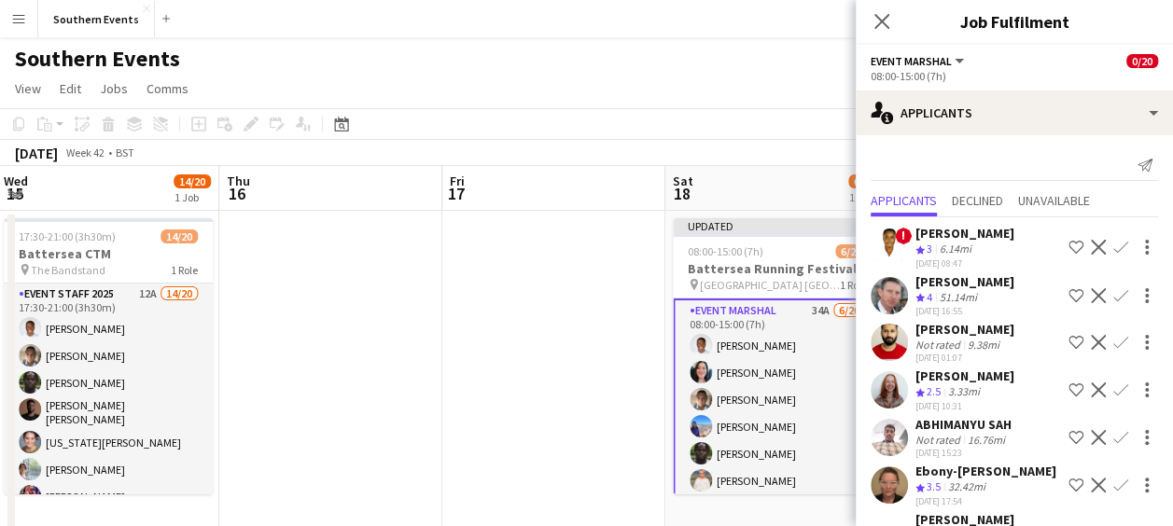
click at [1114, 297] on app-icon "Confirm" at bounding box center [1121, 295] width 15 height 15
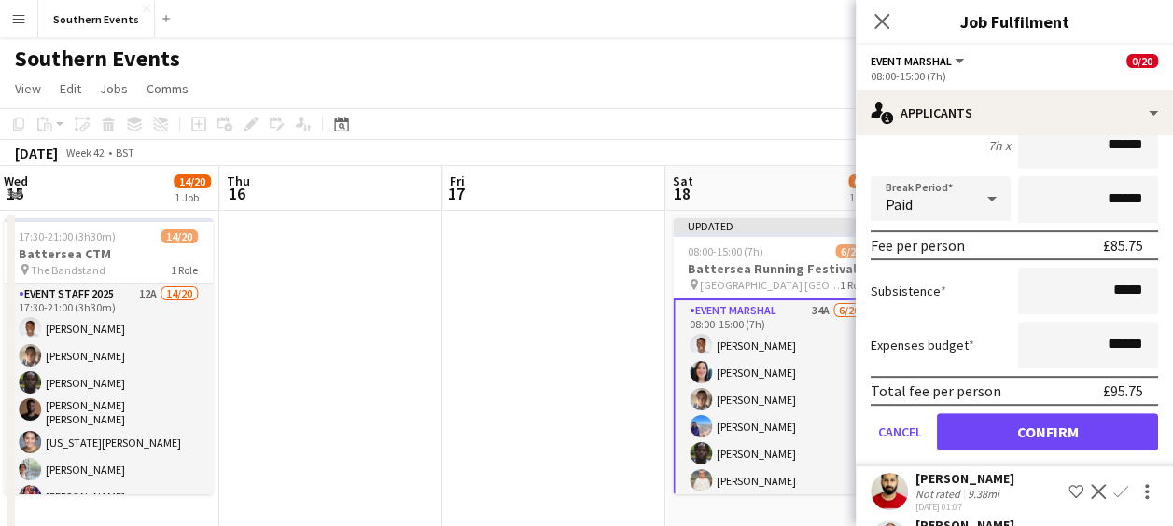
scroll to position [275, 0]
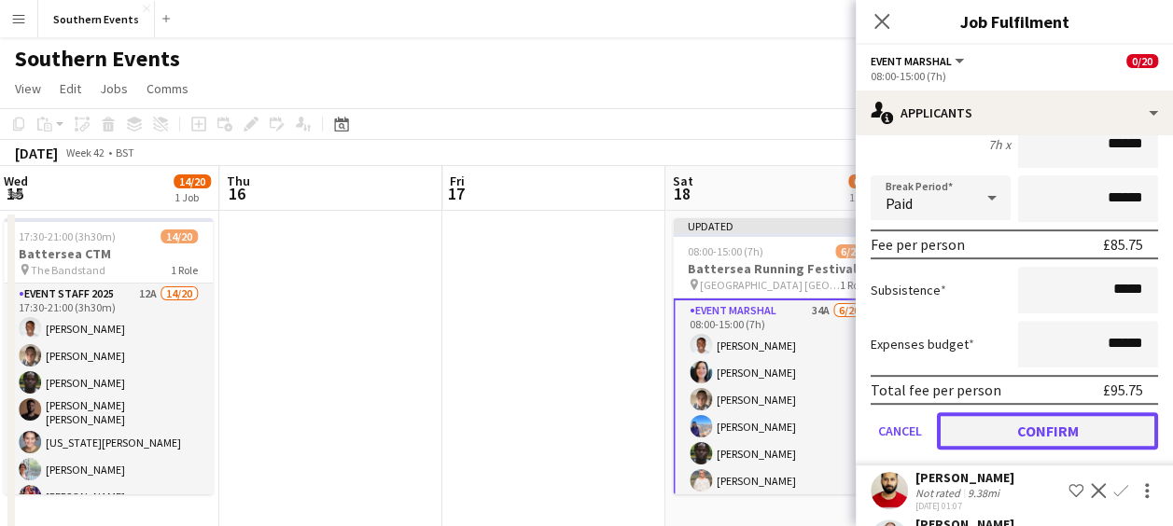
click at [1016, 432] on button "Confirm" at bounding box center [1047, 431] width 221 height 37
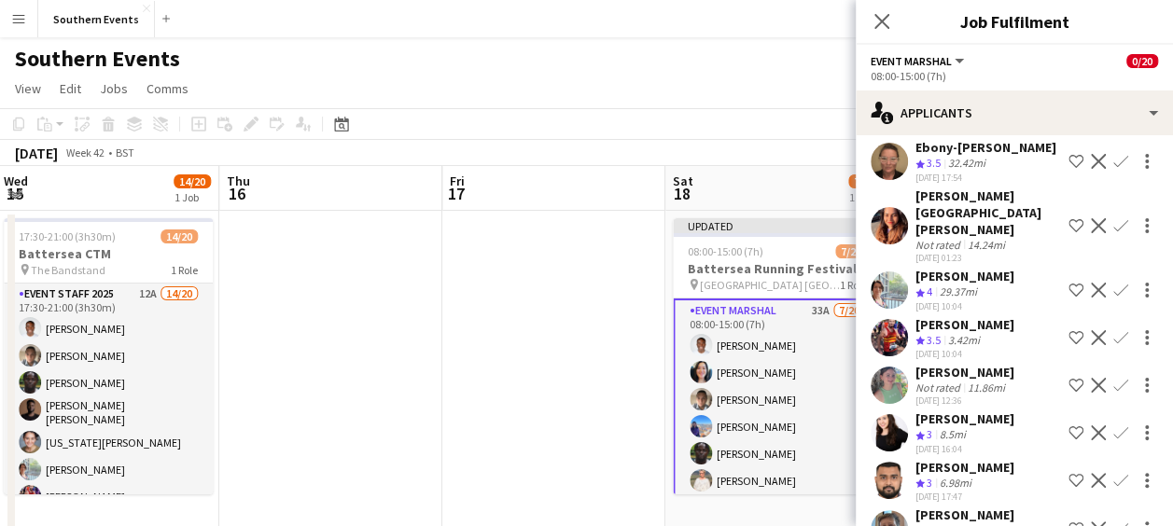
scroll to position [0, 0]
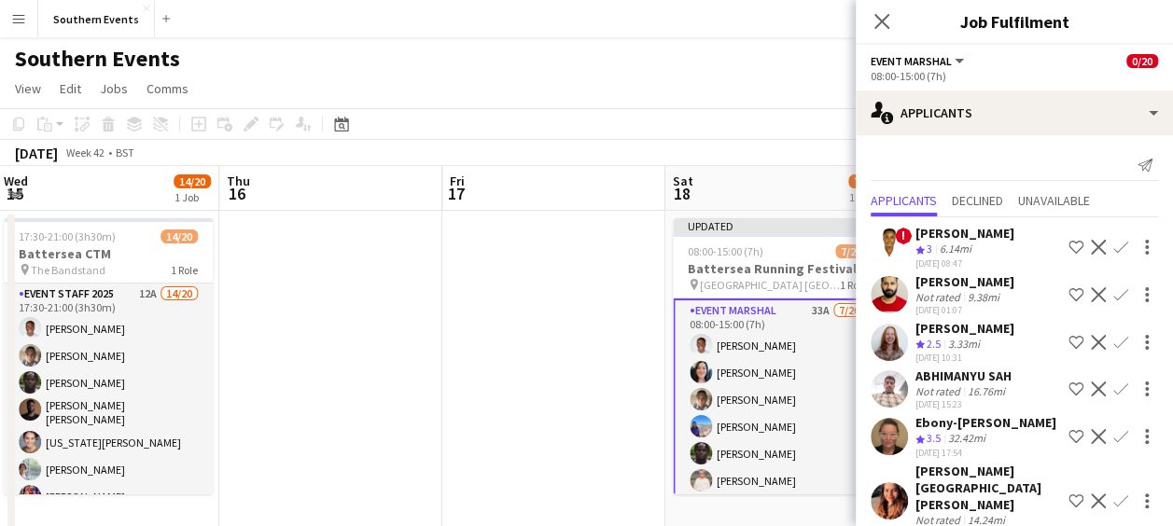
click at [1016, 432] on div "Crew rating 3.5 32.42mi" at bounding box center [986, 439] width 141 height 16
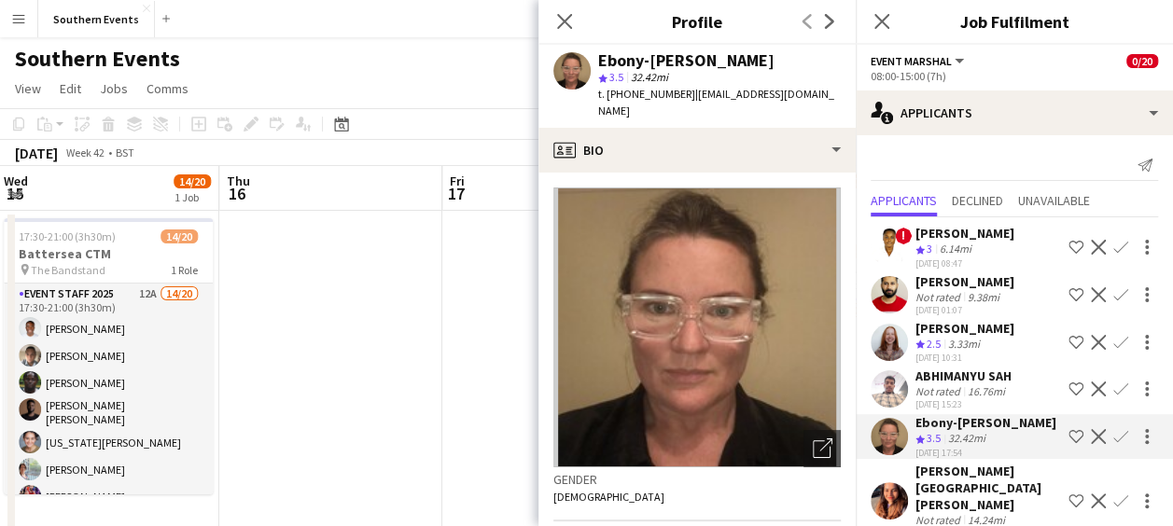
click at [1114, 435] on app-icon "Confirm" at bounding box center [1121, 436] width 15 height 15
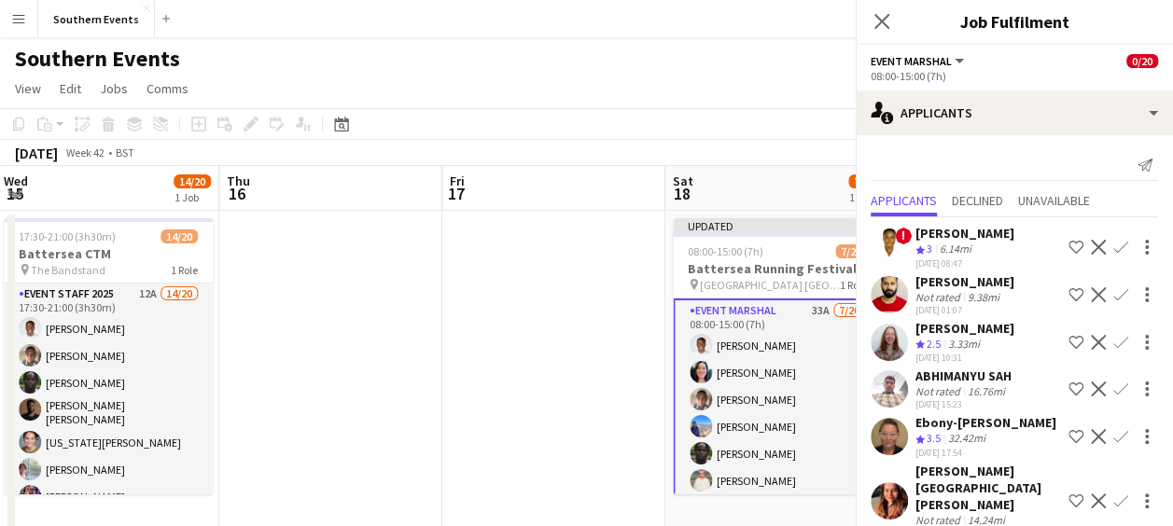
scroll to position [228, 0]
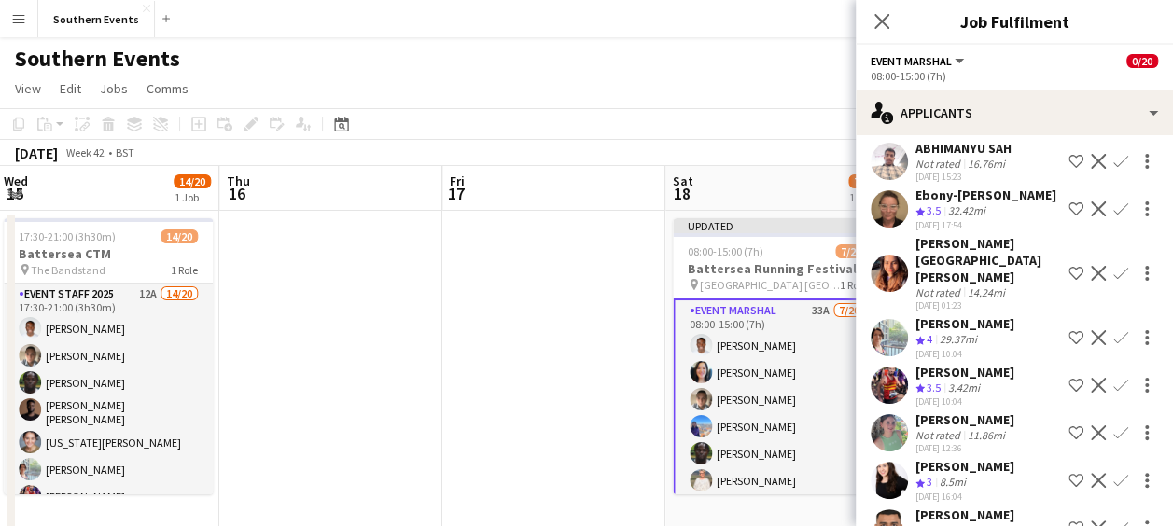
click at [1114, 207] on app-icon "Confirm" at bounding box center [1121, 209] width 15 height 15
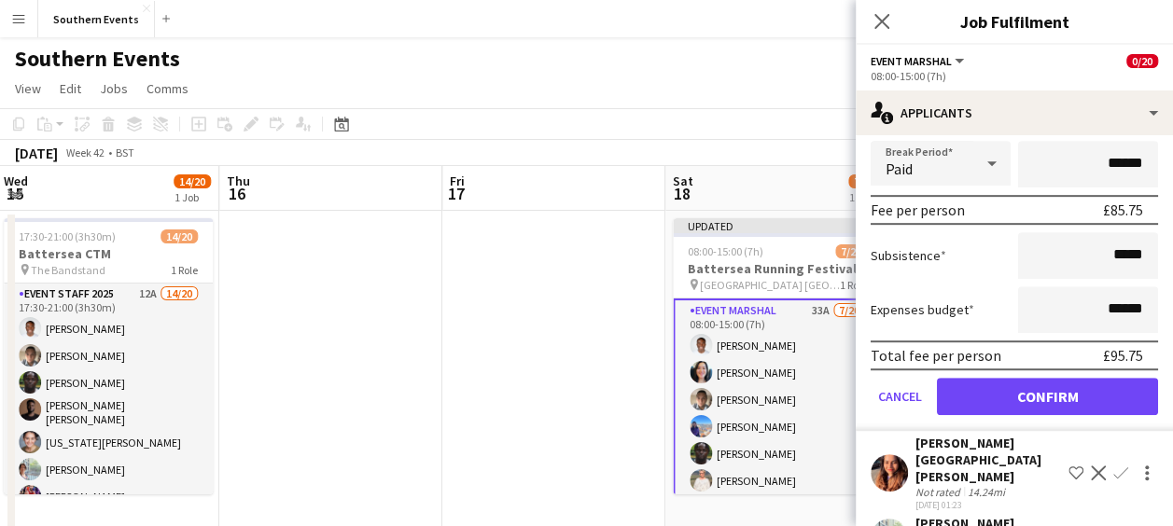
scroll to position [452, 0]
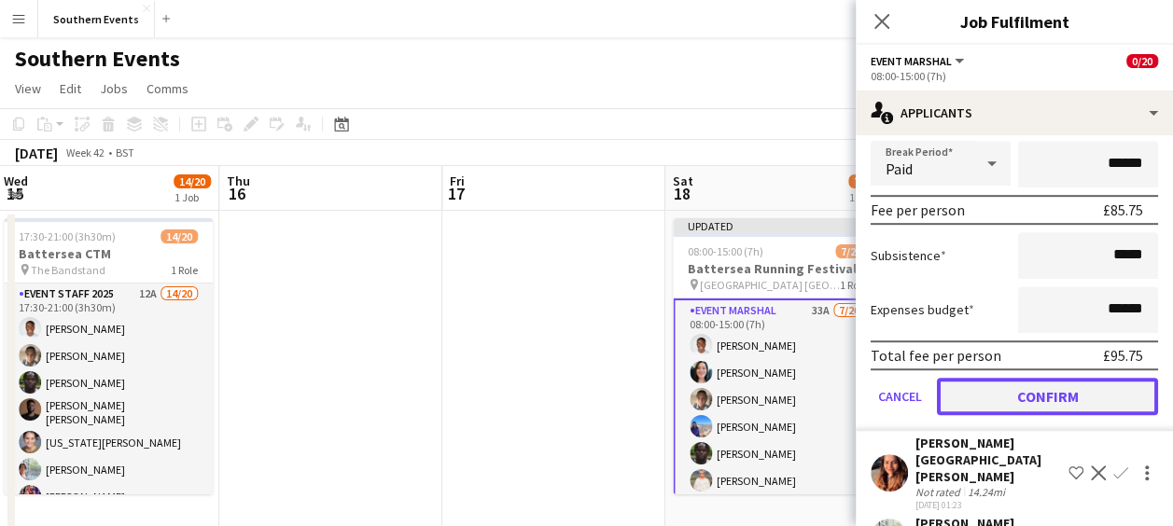
click at [1015, 392] on button "Confirm" at bounding box center [1047, 396] width 221 height 37
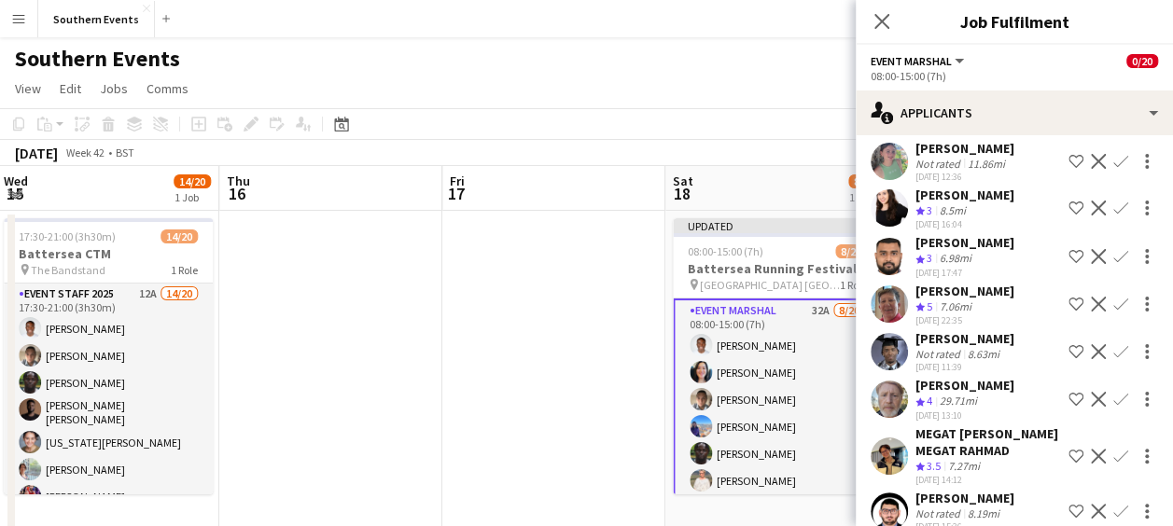
scroll to position [0, 0]
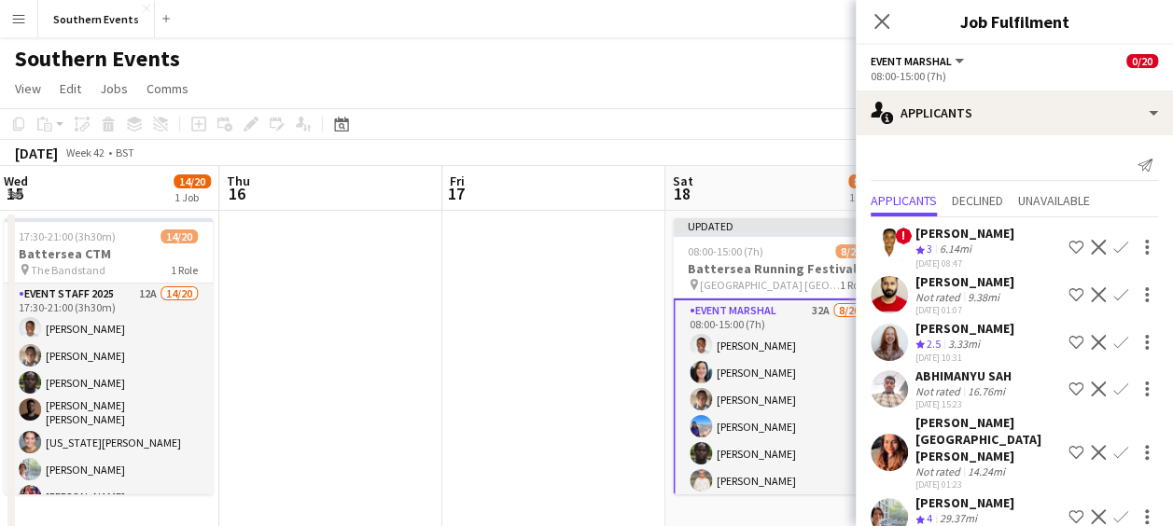
click at [1114, 510] on app-icon "Confirm" at bounding box center [1121, 517] width 15 height 15
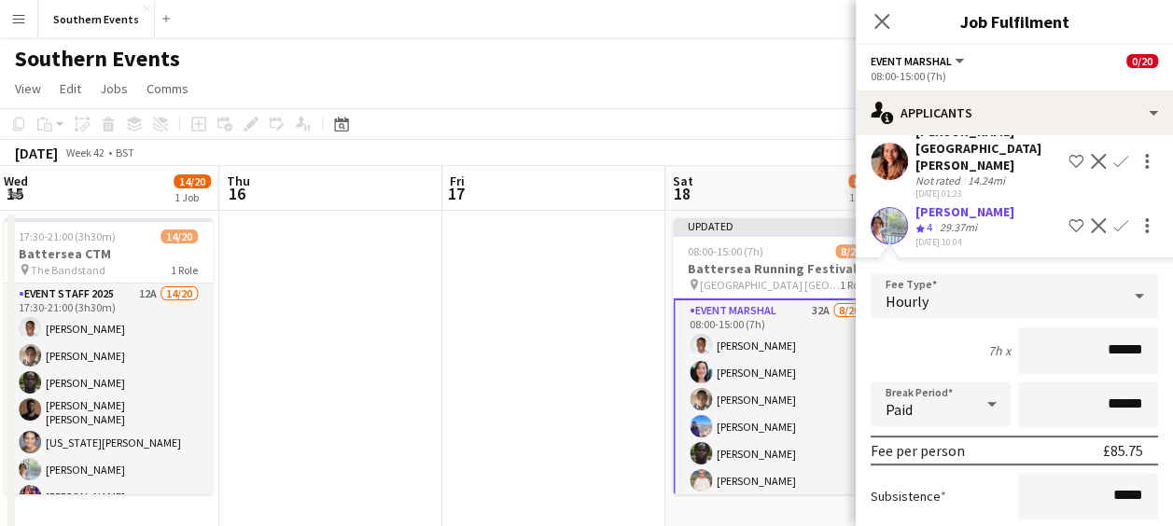
scroll to position [472, 0]
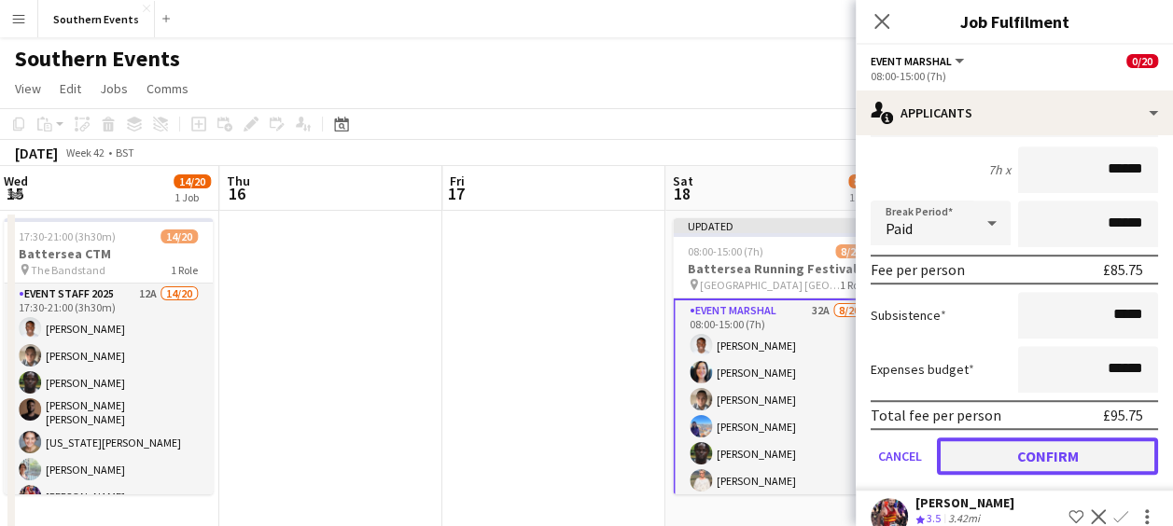
click at [1004, 438] on button "Confirm" at bounding box center [1047, 456] width 221 height 37
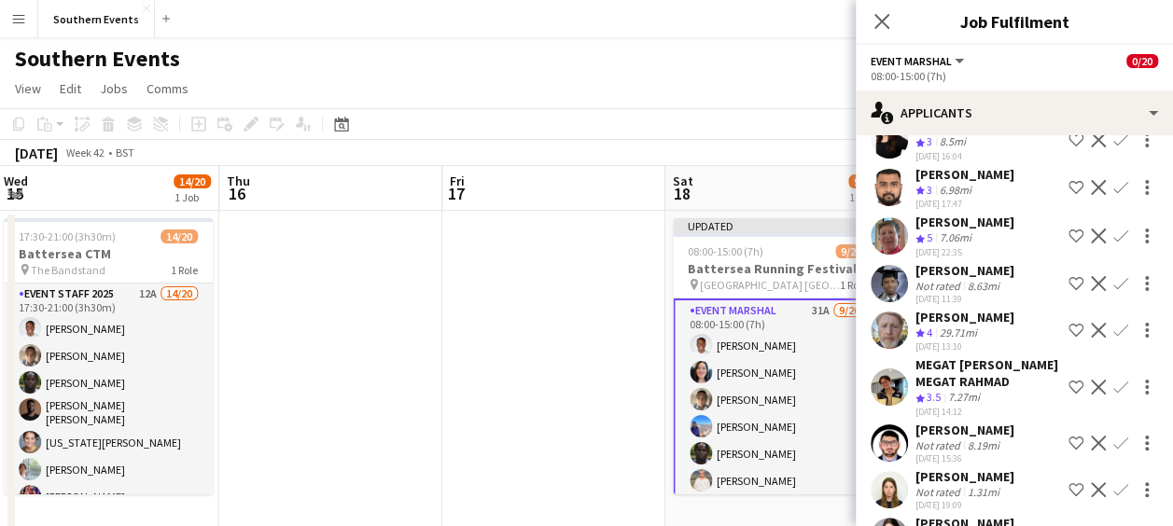
scroll to position [2, 0]
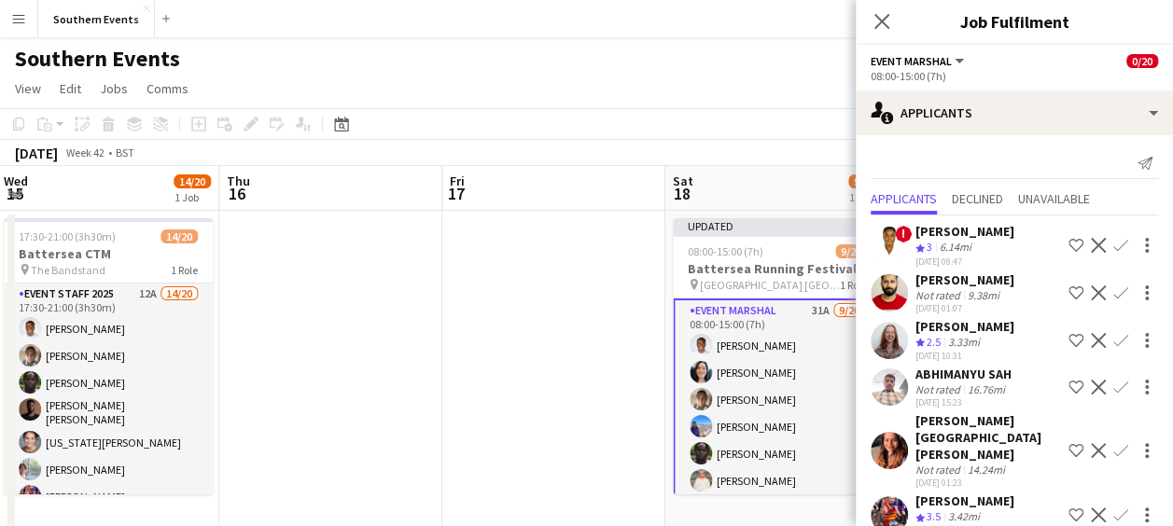
click at [1114, 508] on app-icon "Confirm" at bounding box center [1121, 515] width 15 height 15
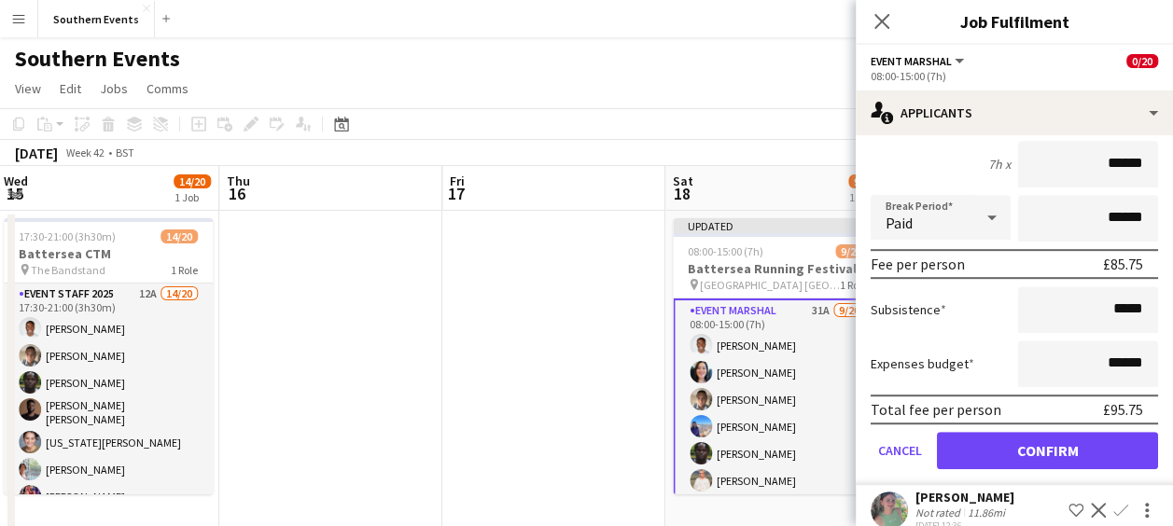
scroll to position [482, 0]
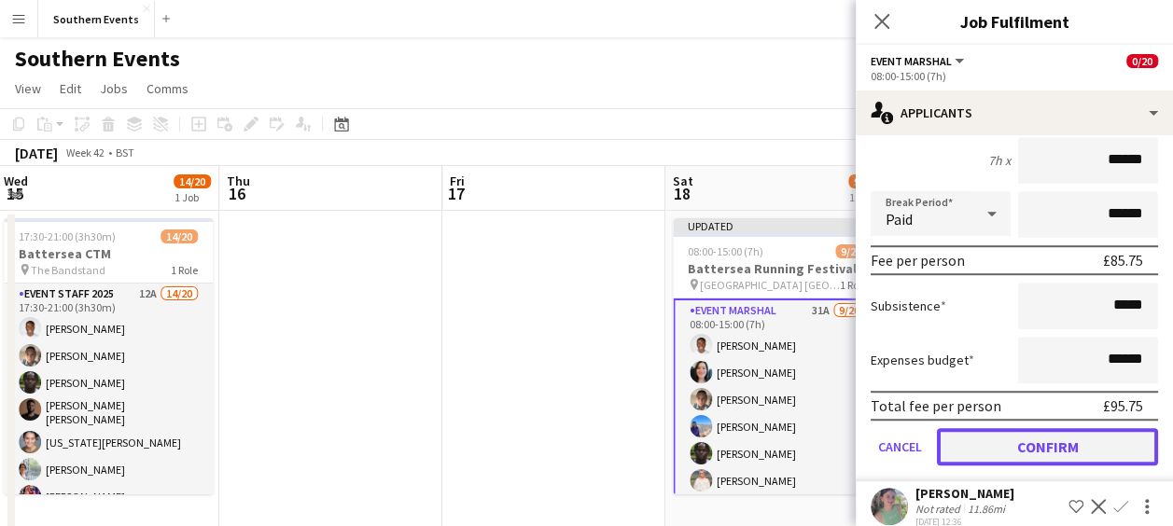
click at [1028, 431] on button "Confirm" at bounding box center [1047, 446] width 221 height 37
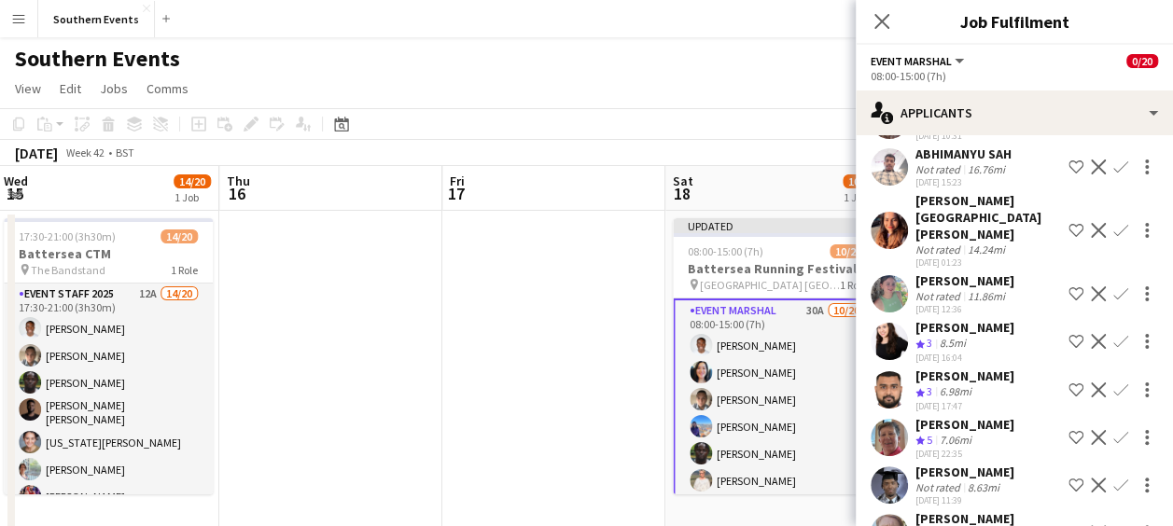
scroll to position [239, 0]
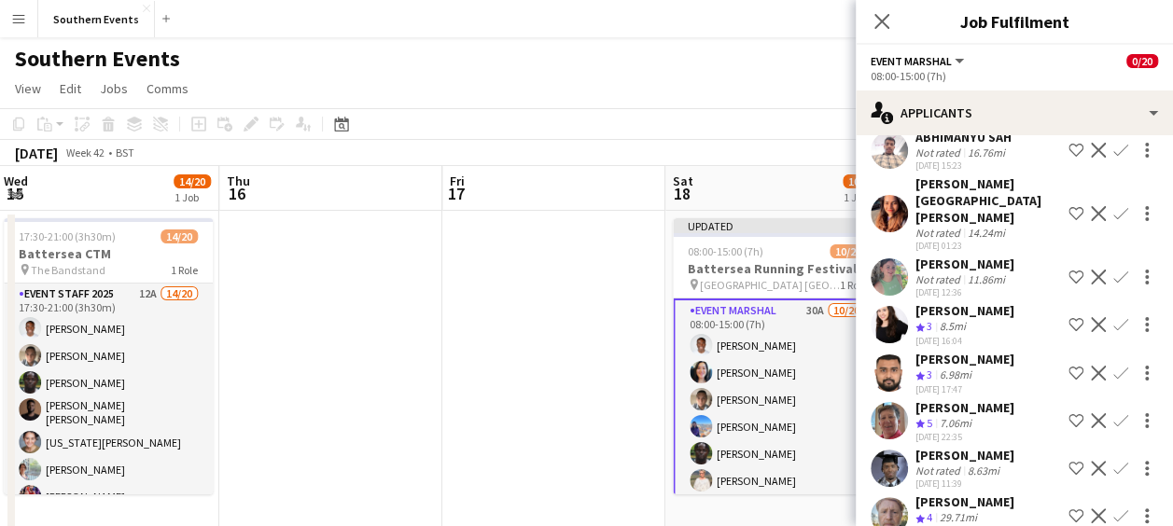
click at [1114, 413] on app-icon "Confirm" at bounding box center [1121, 420] width 15 height 15
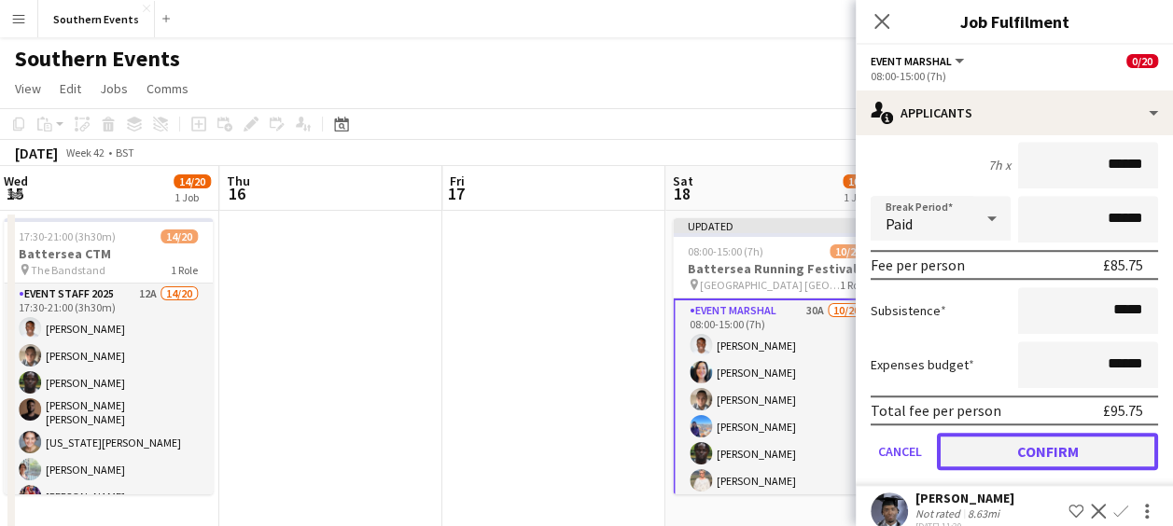
click at [1006, 436] on button "Confirm" at bounding box center [1047, 451] width 221 height 37
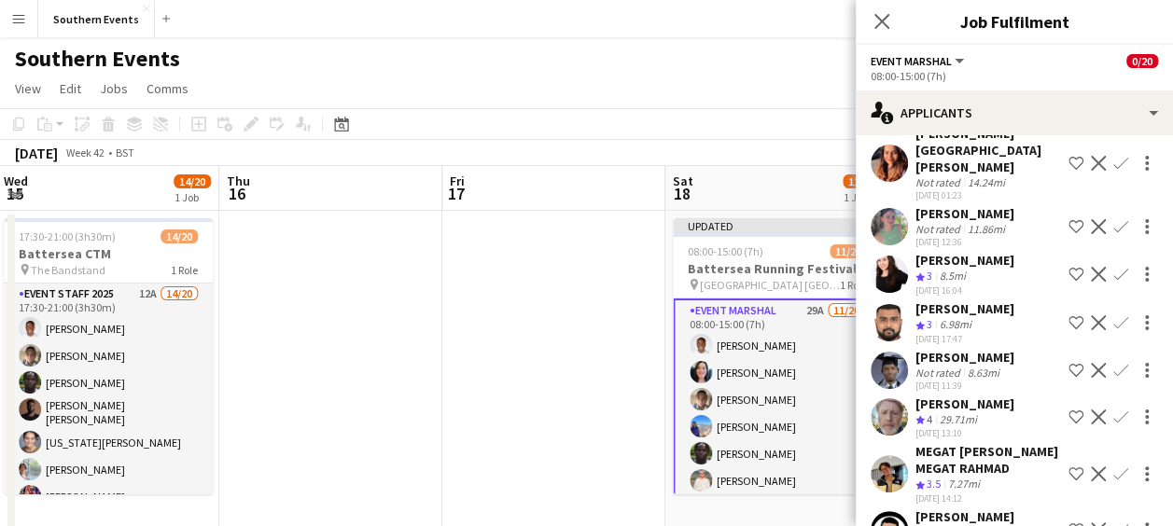
scroll to position [295, 0]
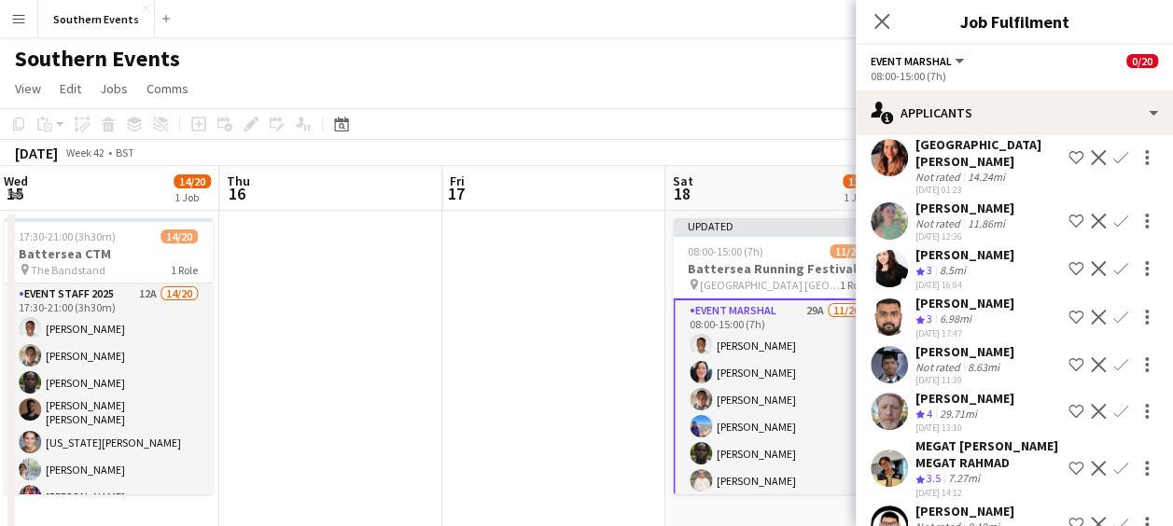
click at [1114, 404] on app-icon "Confirm" at bounding box center [1121, 411] width 15 height 15
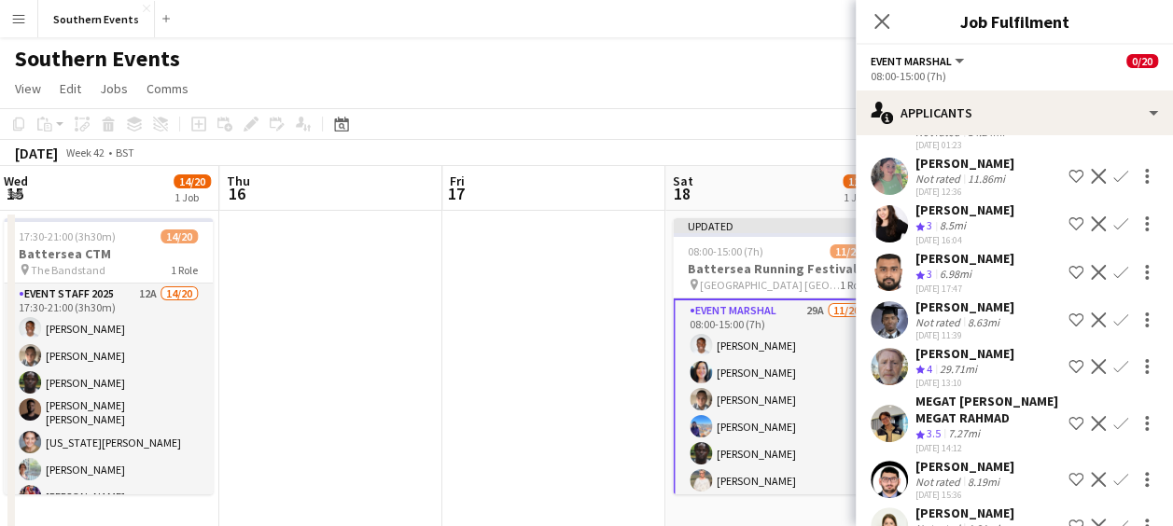
scroll to position [351, 0]
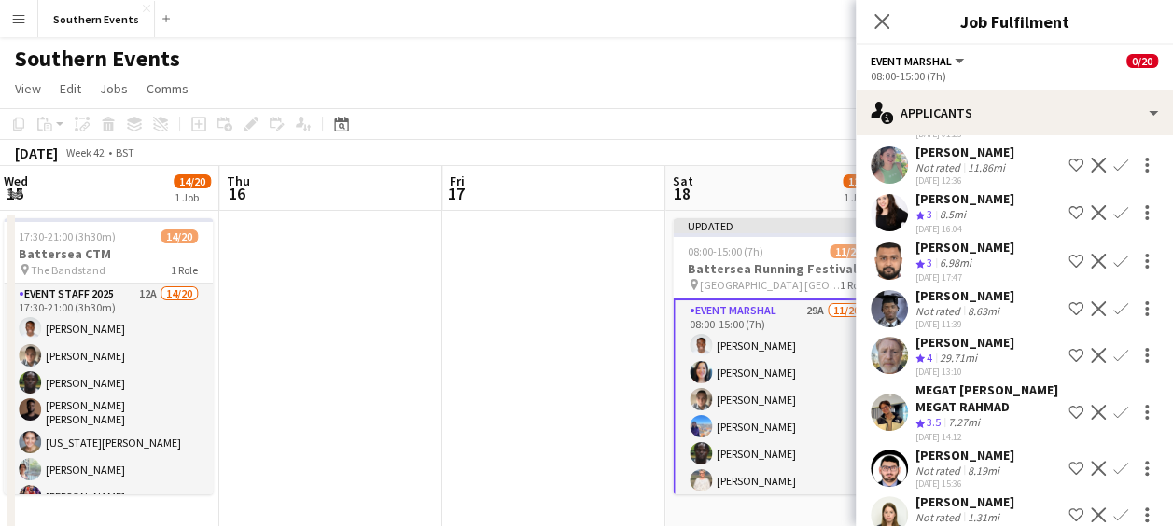
click at [1114, 348] on app-icon "Confirm" at bounding box center [1121, 355] width 15 height 15
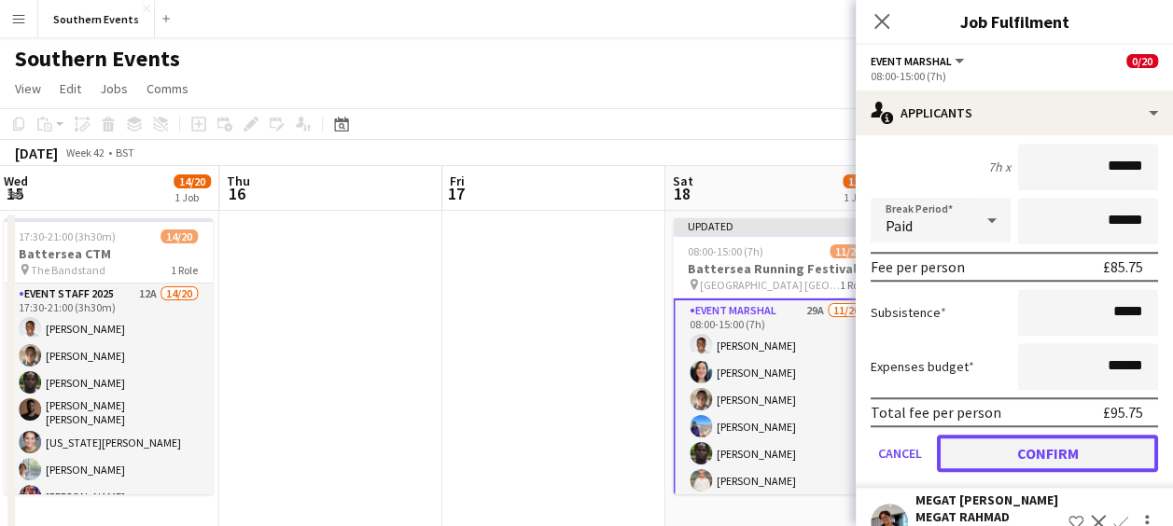
click at [1027, 446] on button "Confirm" at bounding box center [1047, 453] width 221 height 37
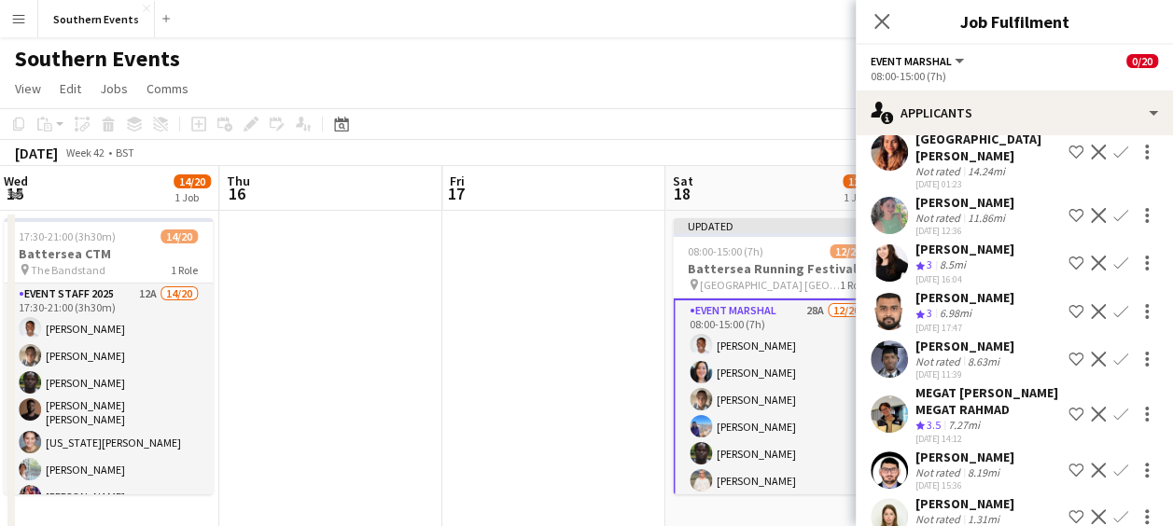
scroll to position [321, 0]
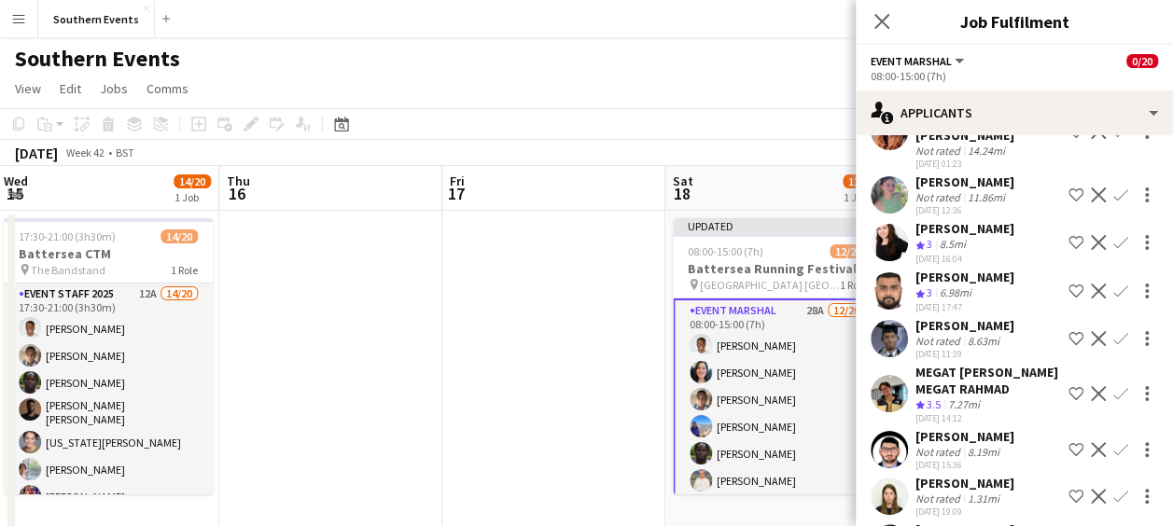
click at [1114, 386] on app-icon "Confirm" at bounding box center [1121, 393] width 15 height 15
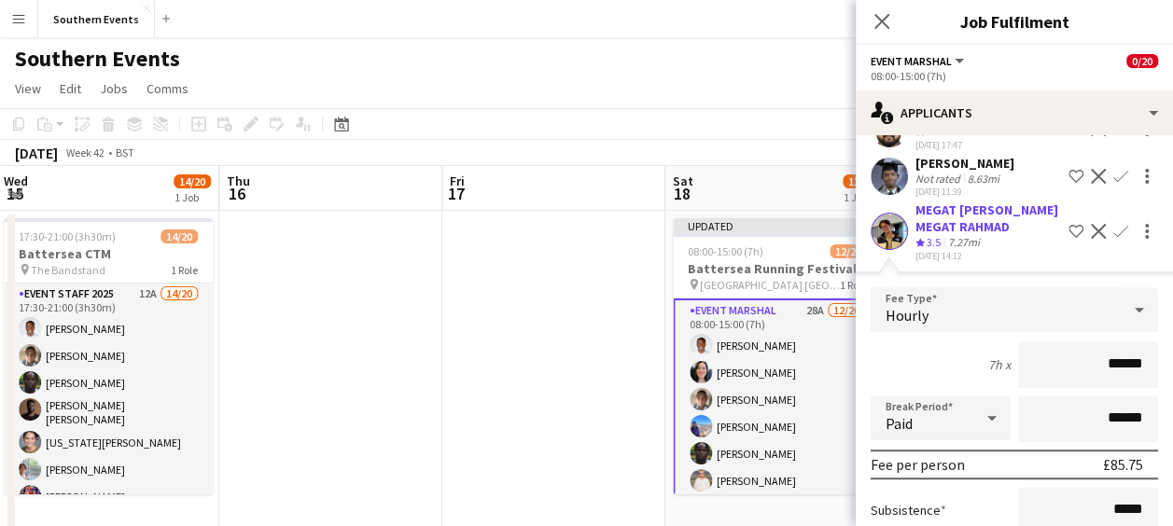
scroll to position [657, 0]
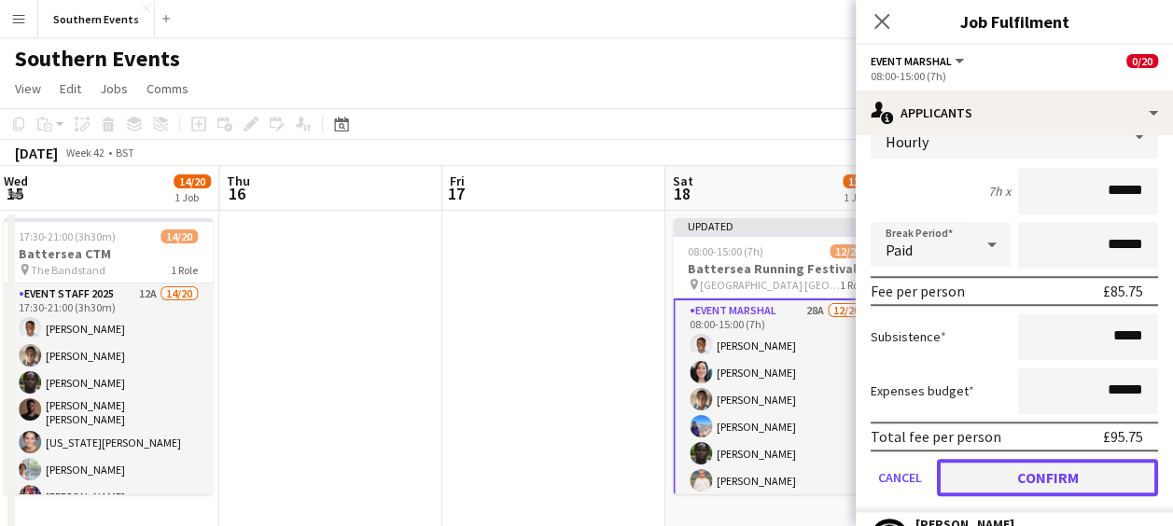
click at [996, 478] on button "Confirm" at bounding box center [1047, 477] width 221 height 37
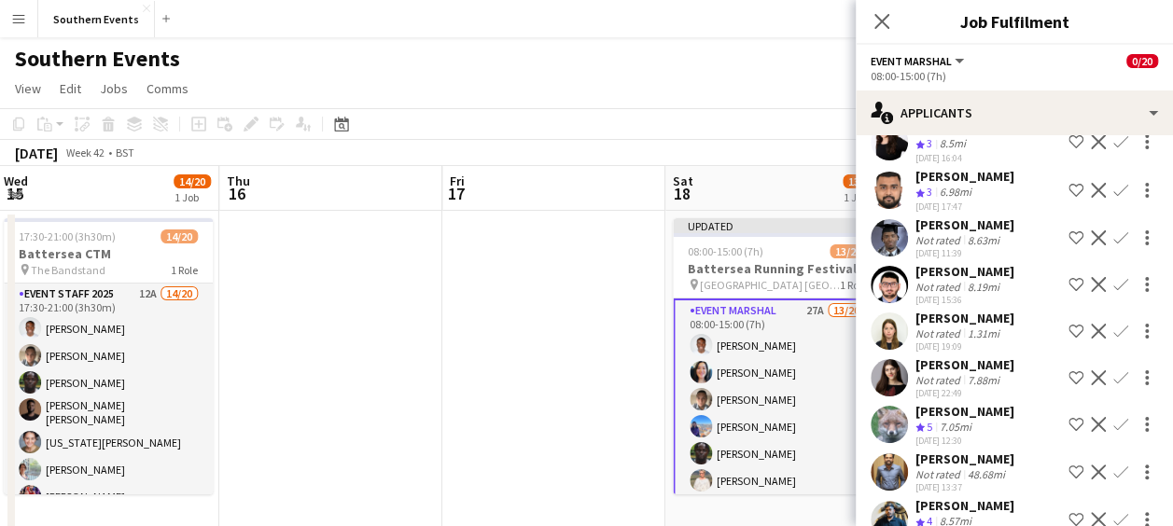
scroll to position [435, 0]
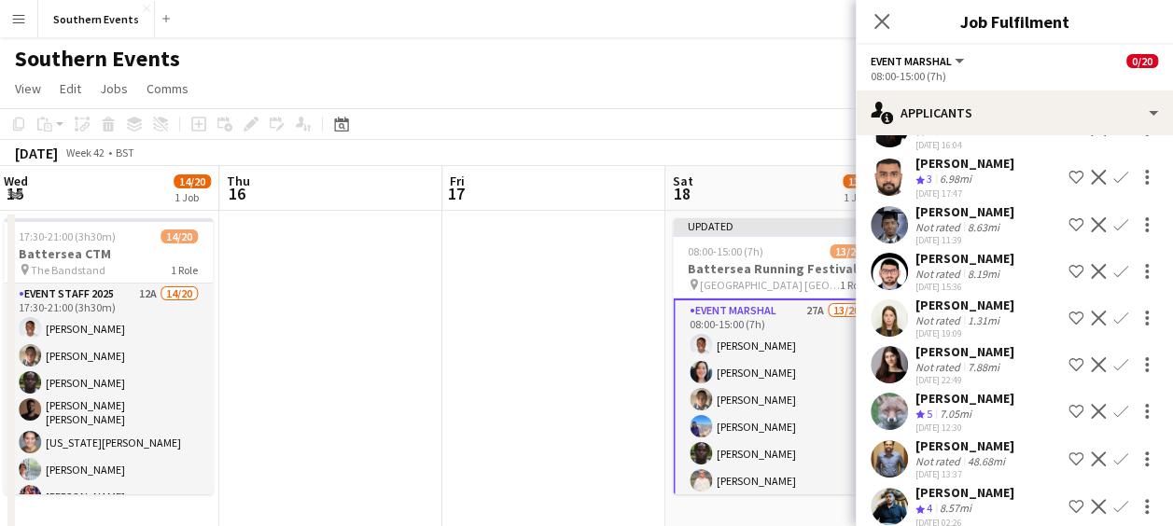
click at [1114, 404] on app-icon "Confirm" at bounding box center [1121, 411] width 15 height 15
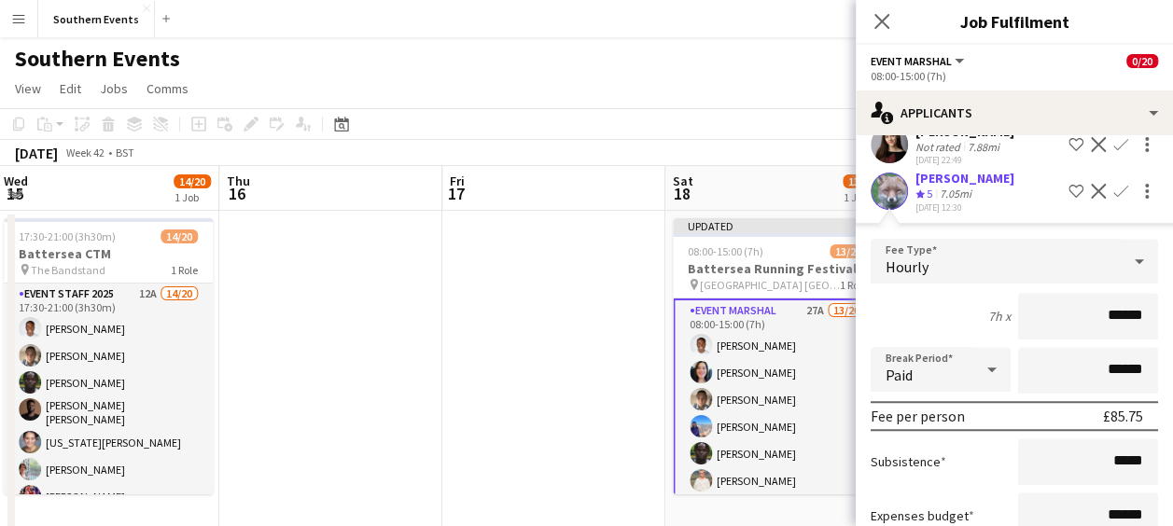
scroll to position [646, 0]
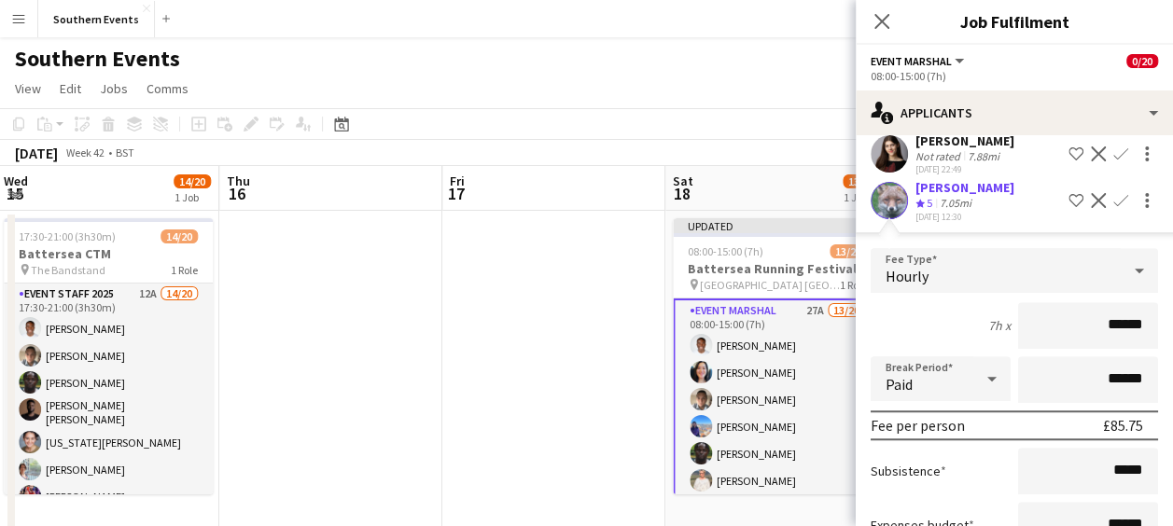
click at [898, 188] on app-user-avatar at bounding box center [889, 200] width 37 height 37
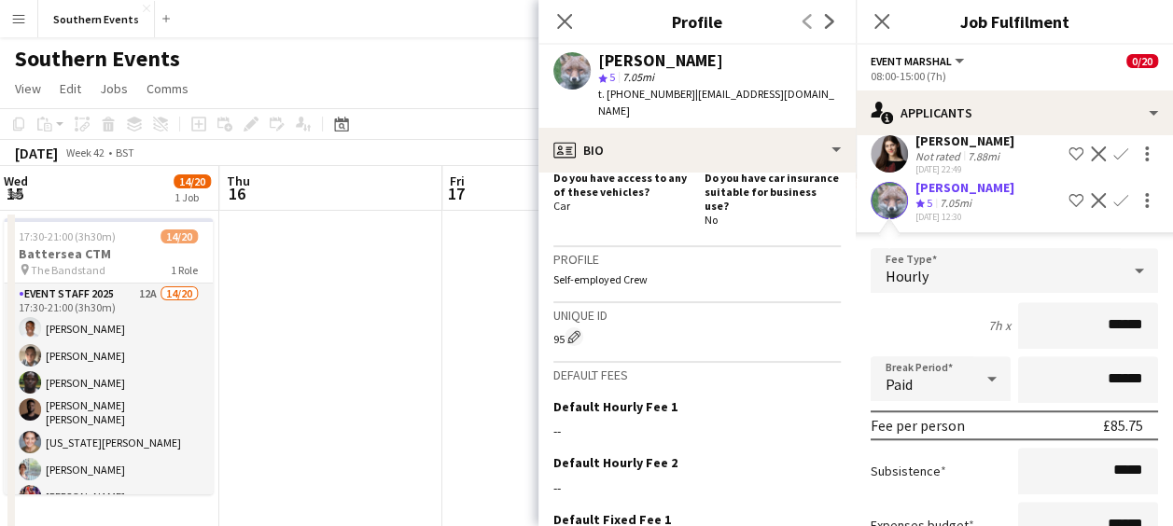
scroll to position [709, 0]
click at [829, 375] on app-crew-profile-bio "Open photos pop-in Gender Female Birthday 08-03-1952 (73 years) Location Flat B…" at bounding box center [697, 350] width 317 height 354
click at [826, 398] on app-icon "Edit this field" at bounding box center [833, 405] width 15 height 15
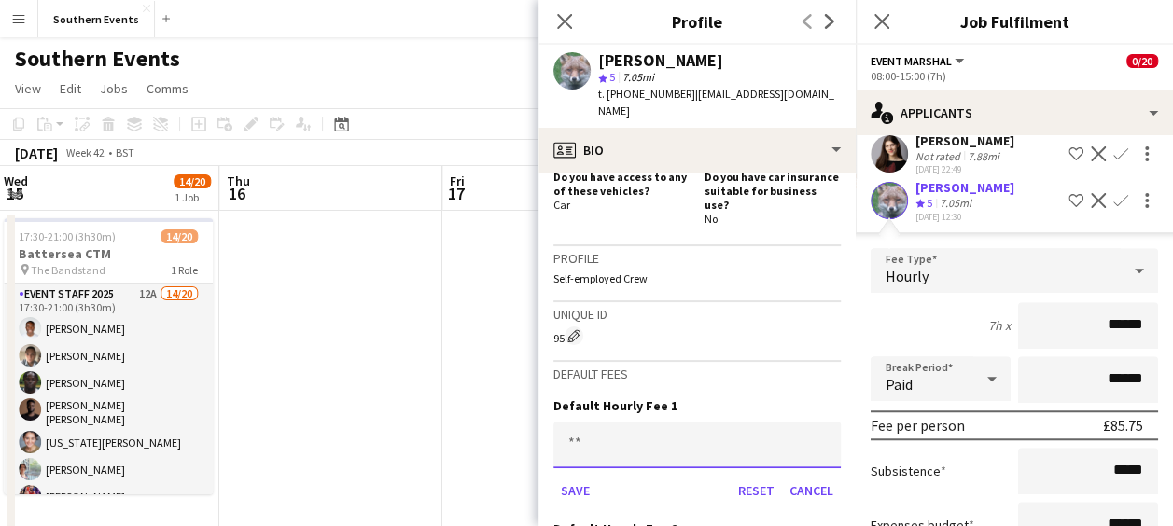
click at [601, 422] on input at bounding box center [696, 445] width 287 height 47
type input "******"
click at [575, 476] on button "Save" at bounding box center [575, 491] width 44 height 30
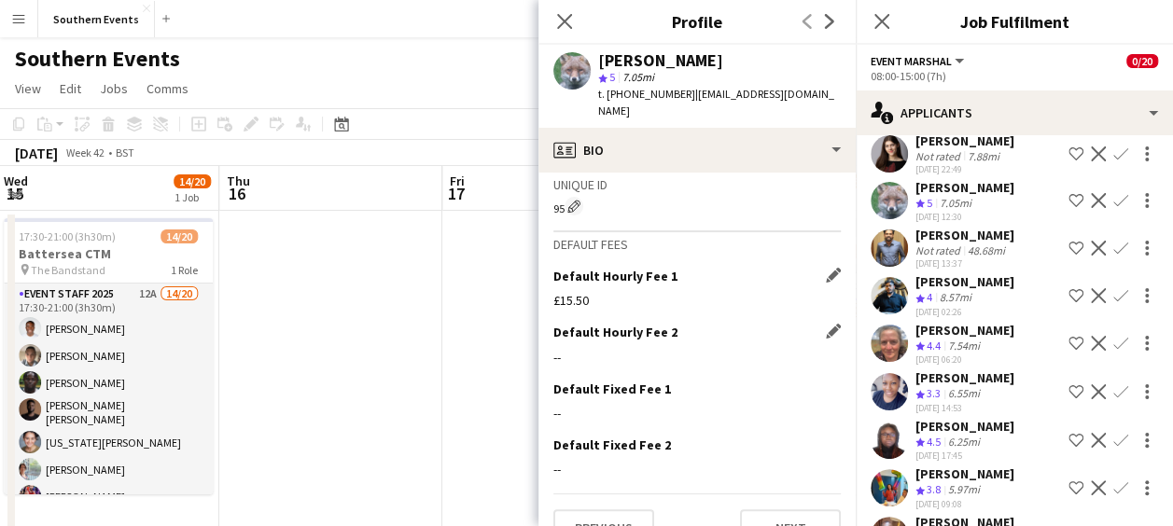
scroll to position [843, 0]
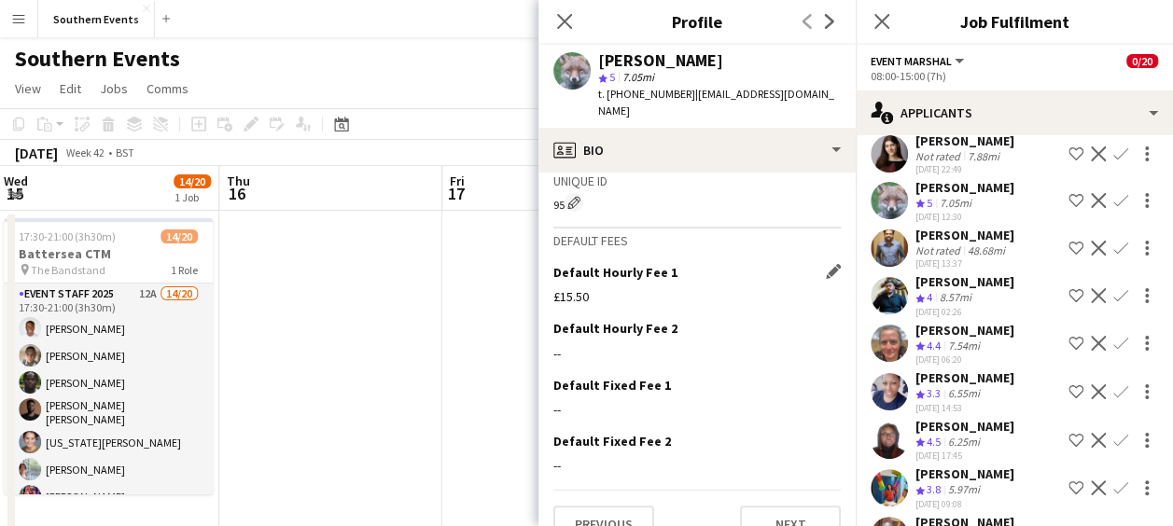
click at [1114, 193] on app-icon "Confirm" at bounding box center [1121, 200] width 15 height 15
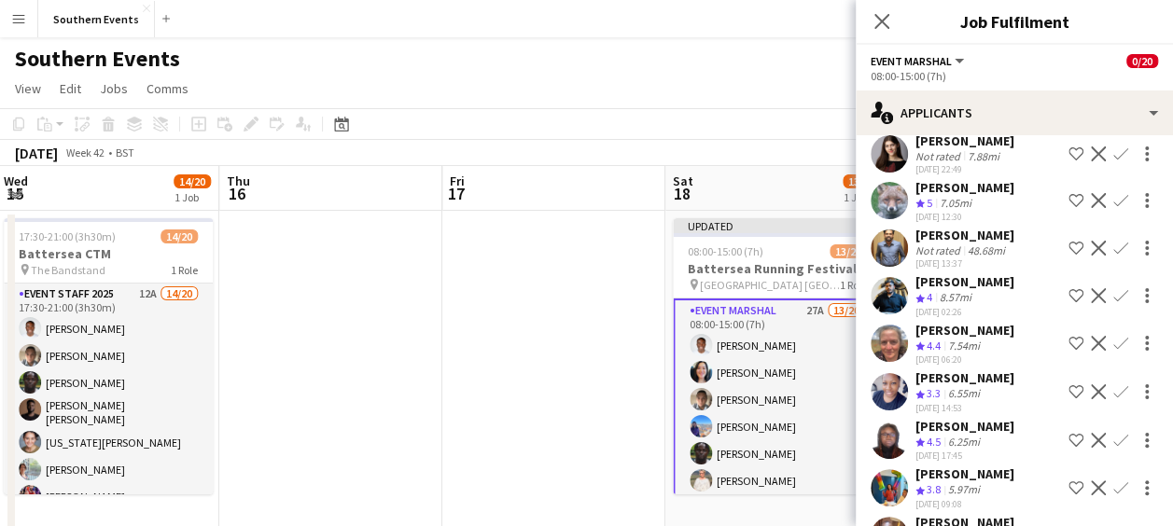
click at [1114, 193] on app-icon "Confirm" at bounding box center [1121, 200] width 15 height 15
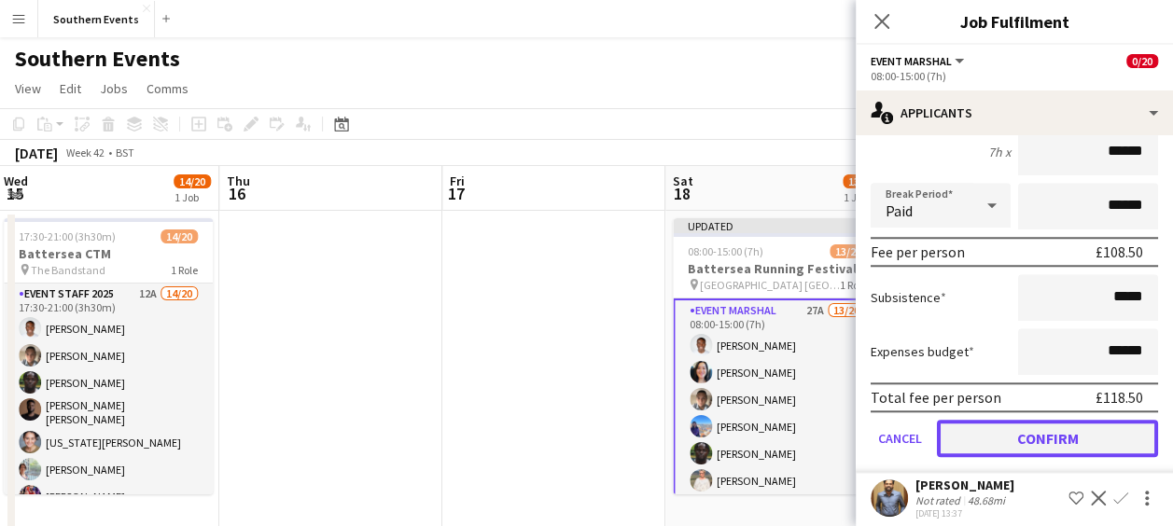
click at [1031, 420] on button "Confirm" at bounding box center [1047, 438] width 221 height 37
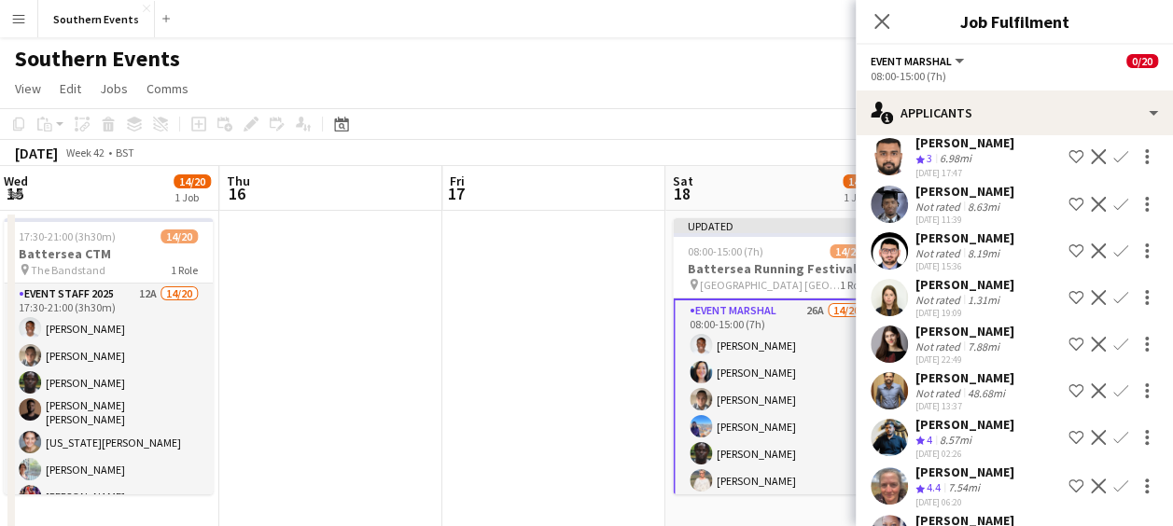
scroll to position [461, 0]
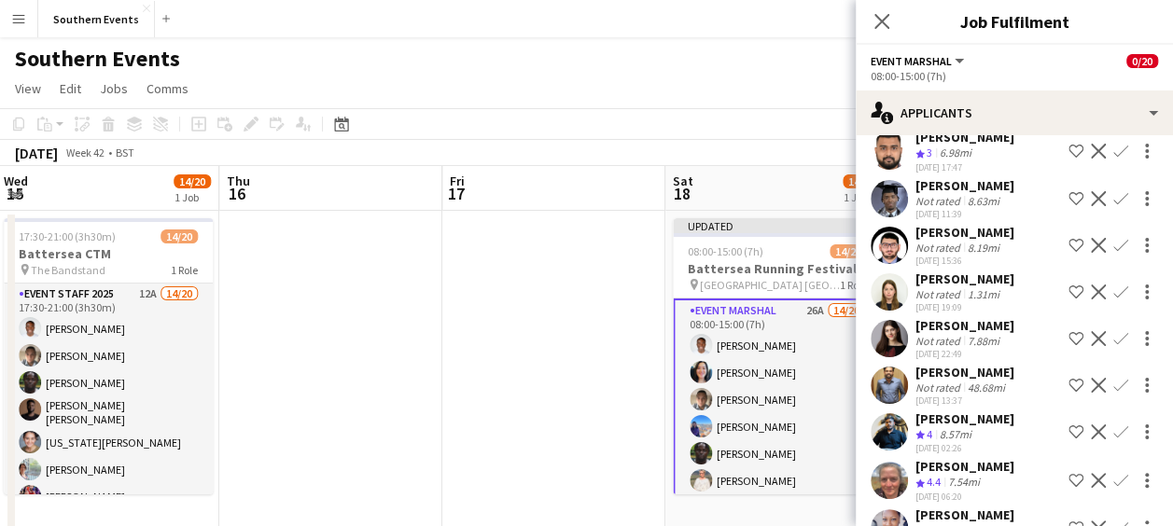
click at [1114, 425] on app-icon "Confirm" at bounding box center [1121, 432] width 15 height 15
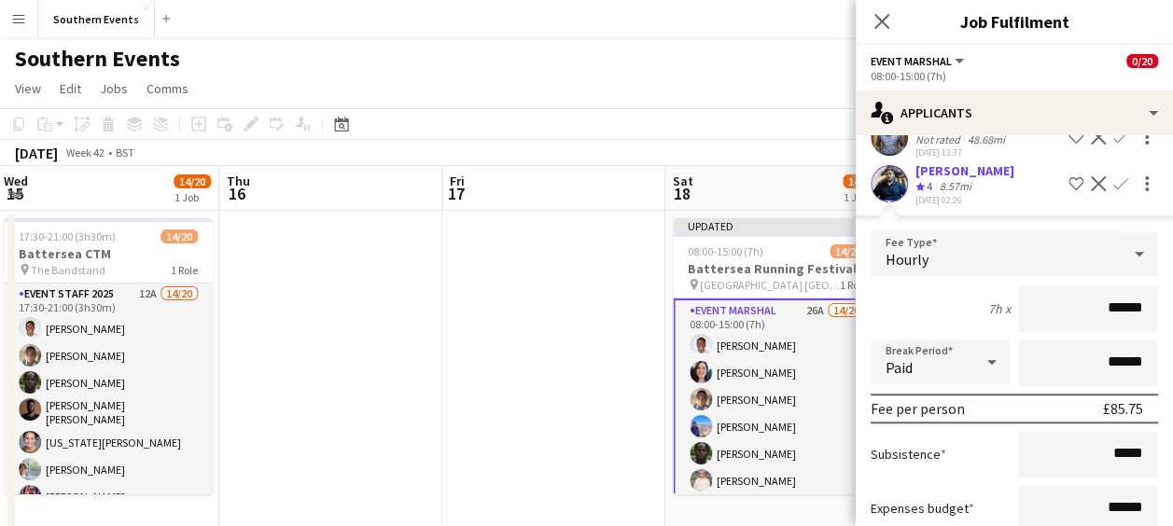
scroll to position [864, 0]
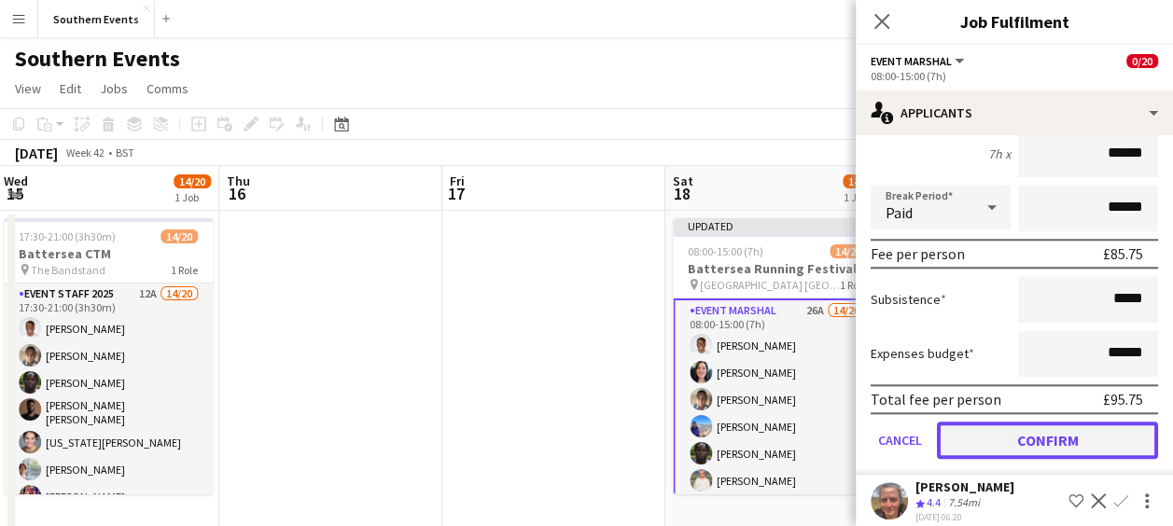
click at [1041, 422] on button "Confirm" at bounding box center [1047, 440] width 221 height 37
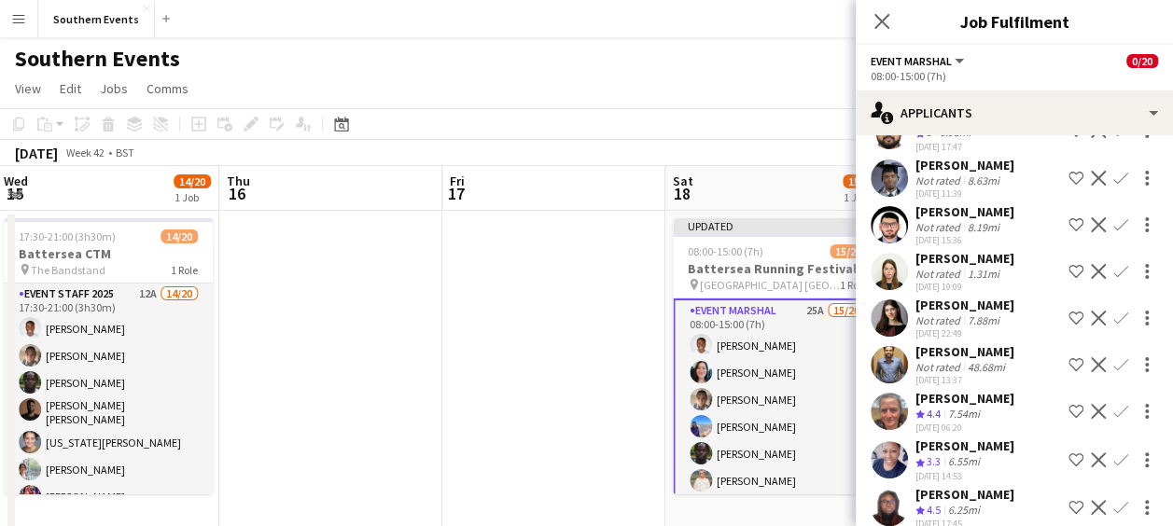
scroll to position [489, 0]
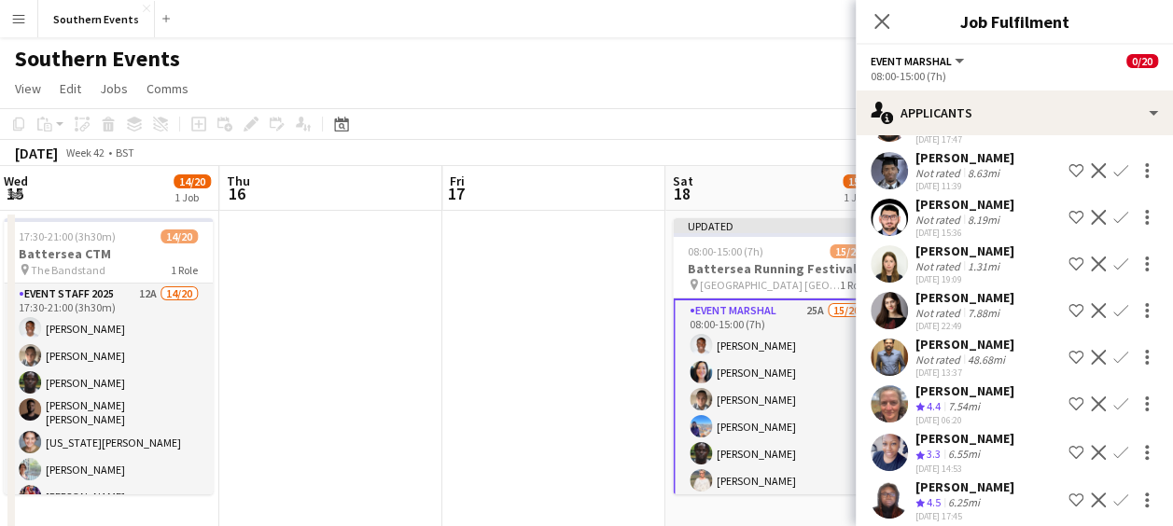
click at [1114, 397] on app-icon "Confirm" at bounding box center [1121, 404] width 15 height 15
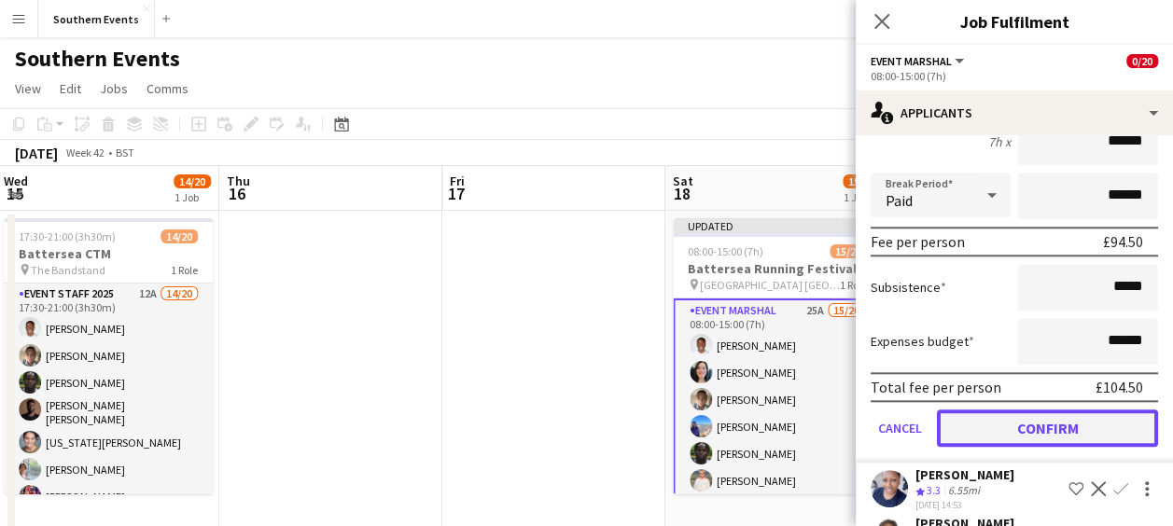
click at [1045, 410] on button "Confirm" at bounding box center [1047, 428] width 221 height 37
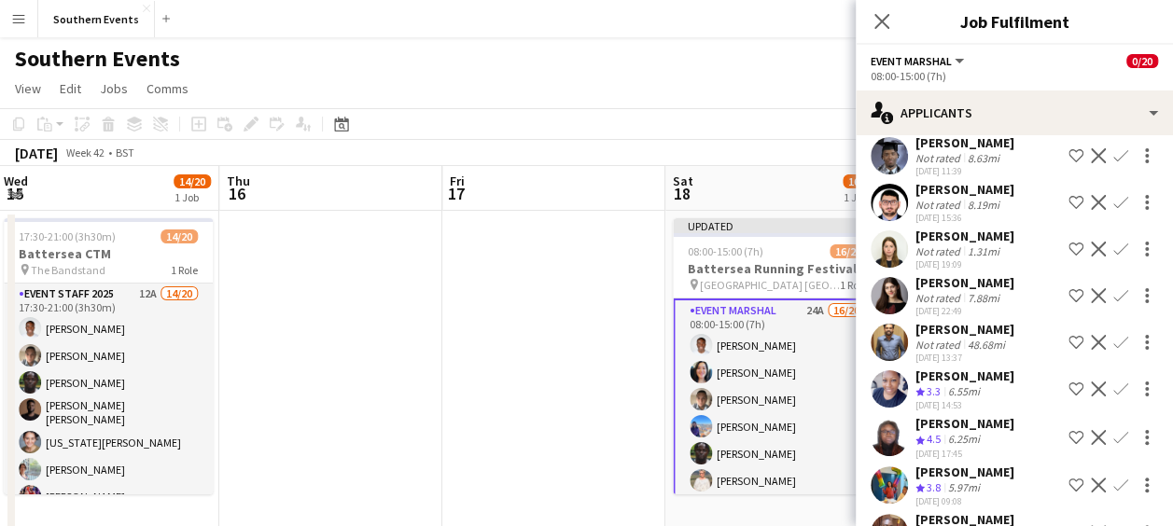
scroll to position [505, 0]
click at [1114, 381] on app-icon "Confirm" at bounding box center [1121, 388] width 15 height 15
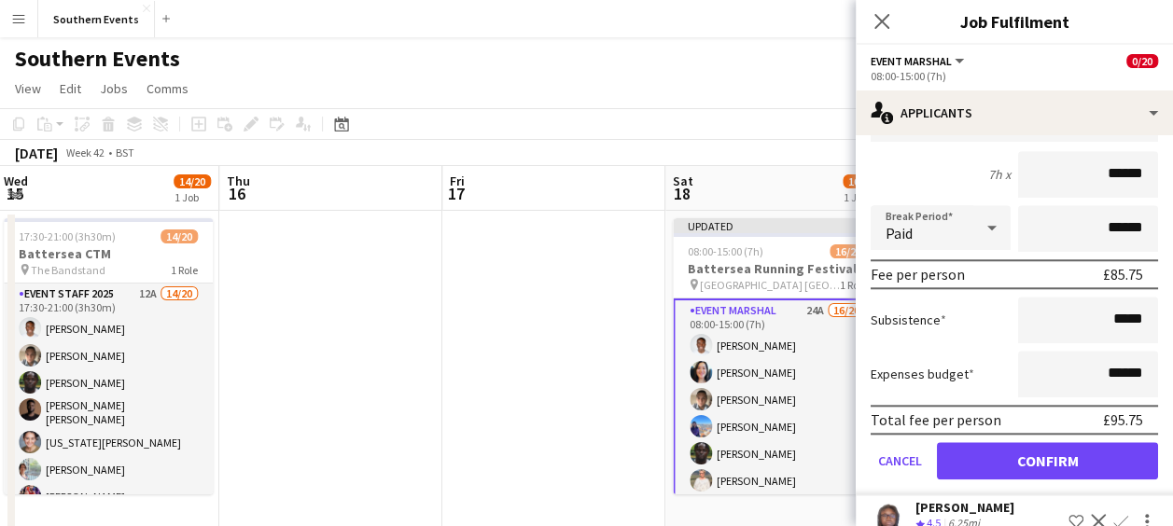
scroll to position [847, 0]
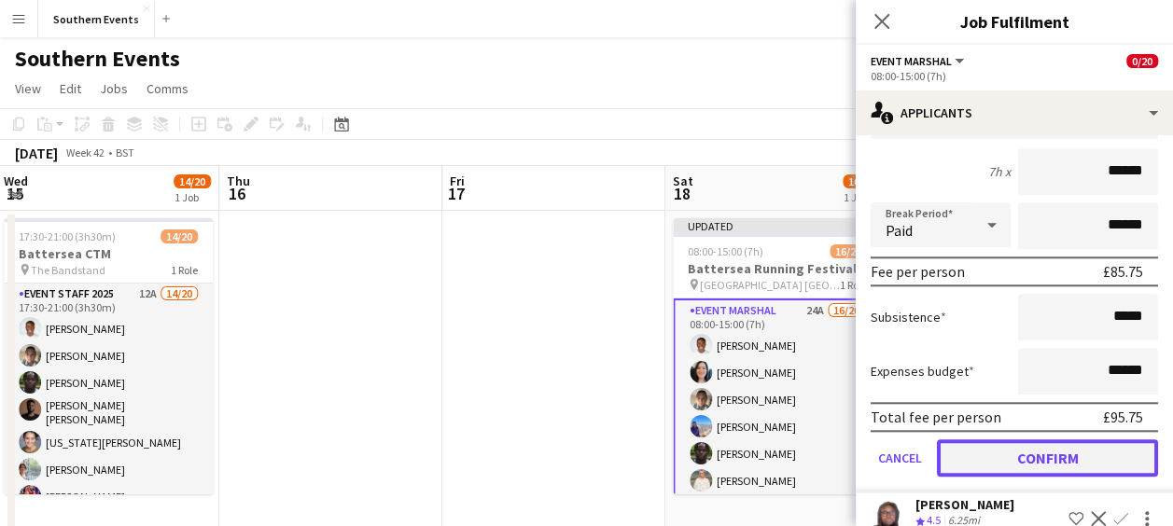
click at [1017, 440] on button "Confirm" at bounding box center [1047, 458] width 221 height 37
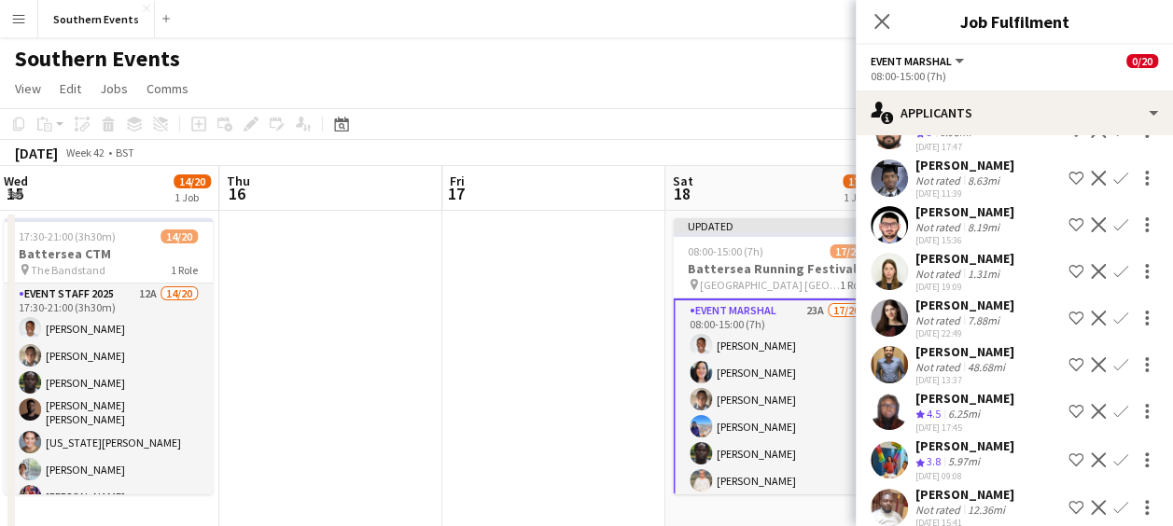
scroll to position [483, 0]
click at [1114, 403] on app-icon "Confirm" at bounding box center [1121, 410] width 15 height 15
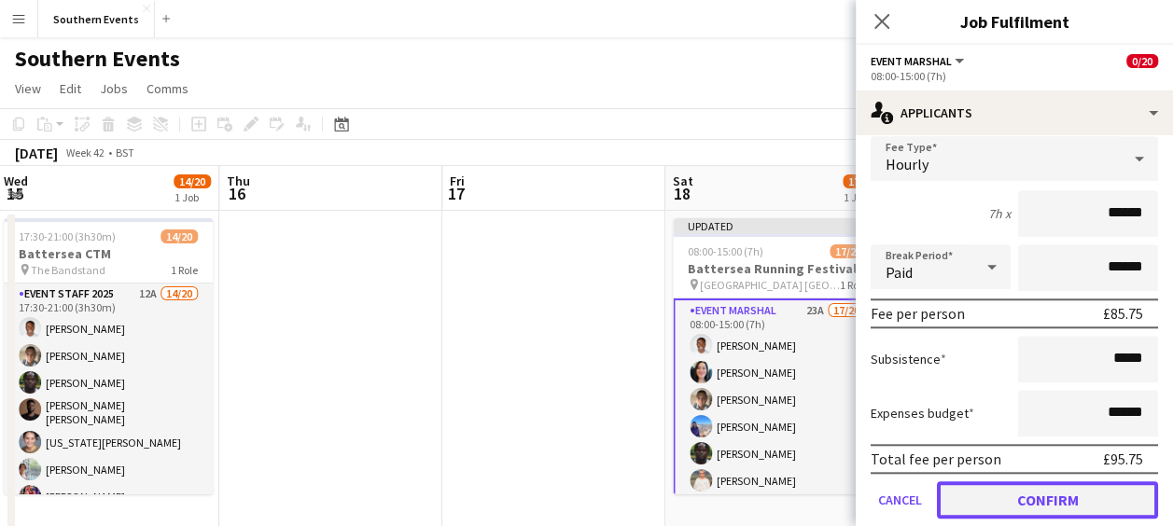
click at [1032, 482] on button "Confirm" at bounding box center [1047, 500] width 221 height 37
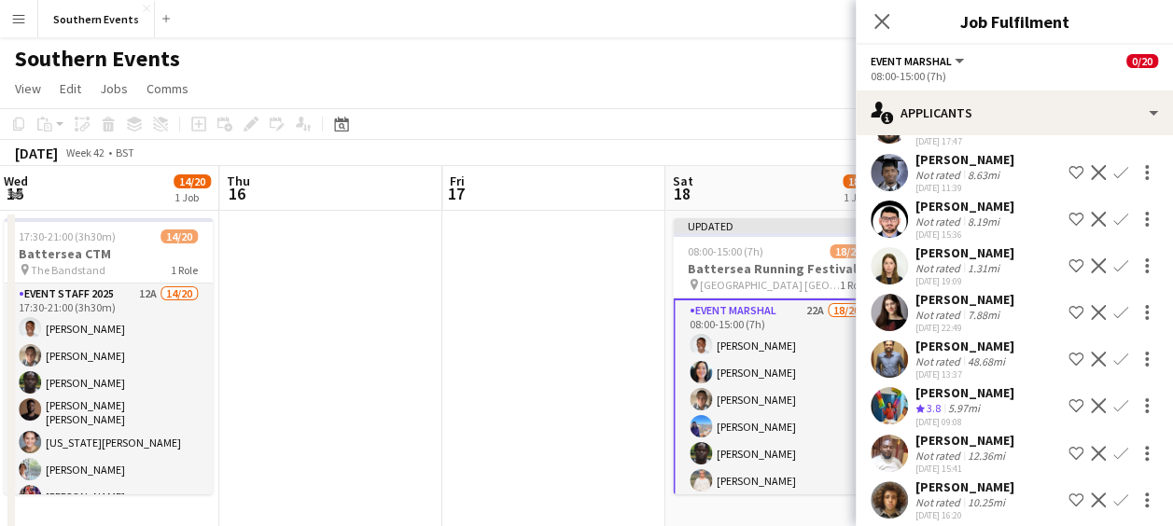
scroll to position [489, 0]
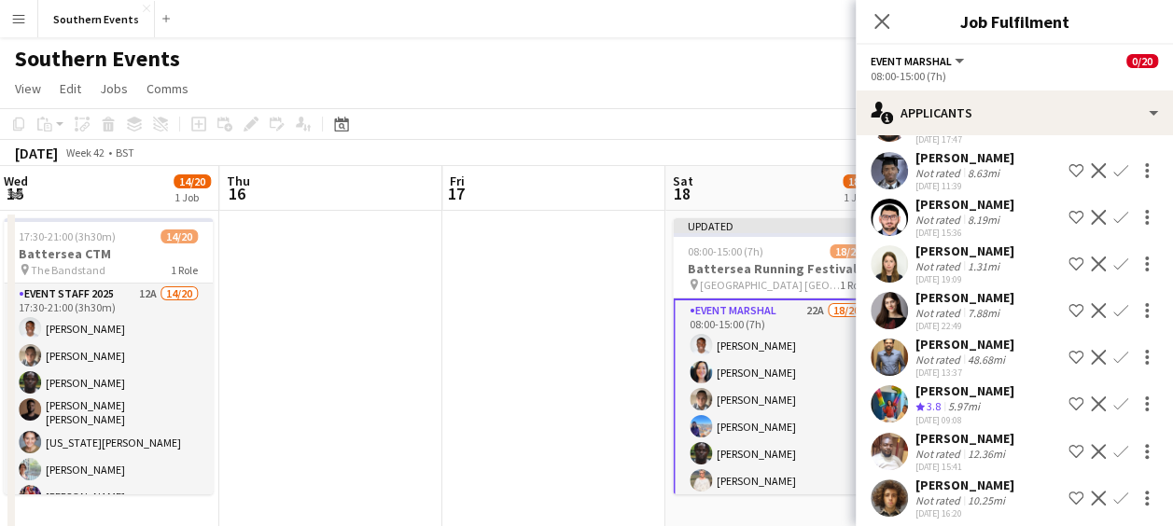
click at [1114, 397] on app-icon "Confirm" at bounding box center [1121, 404] width 15 height 15
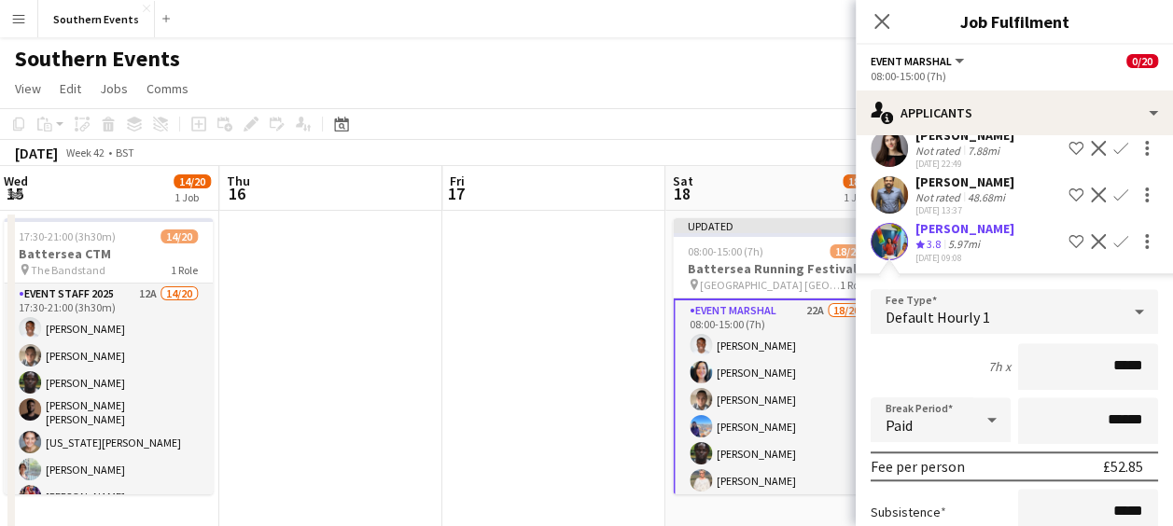
scroll to position [808, 0]
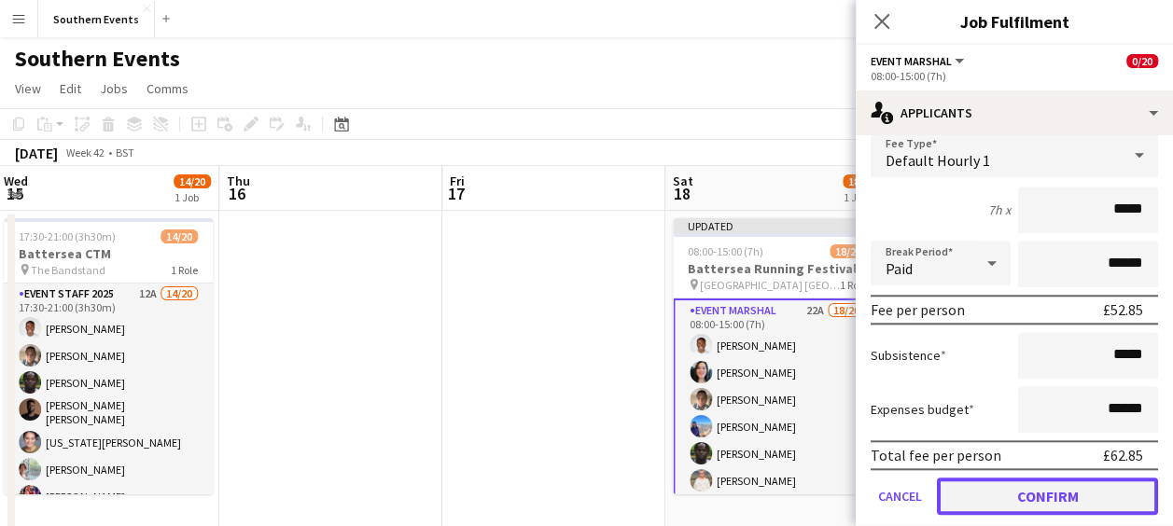
click at [1010, 478] on button "Confirm" at bounding box center [1047, 496] width 221 height 37
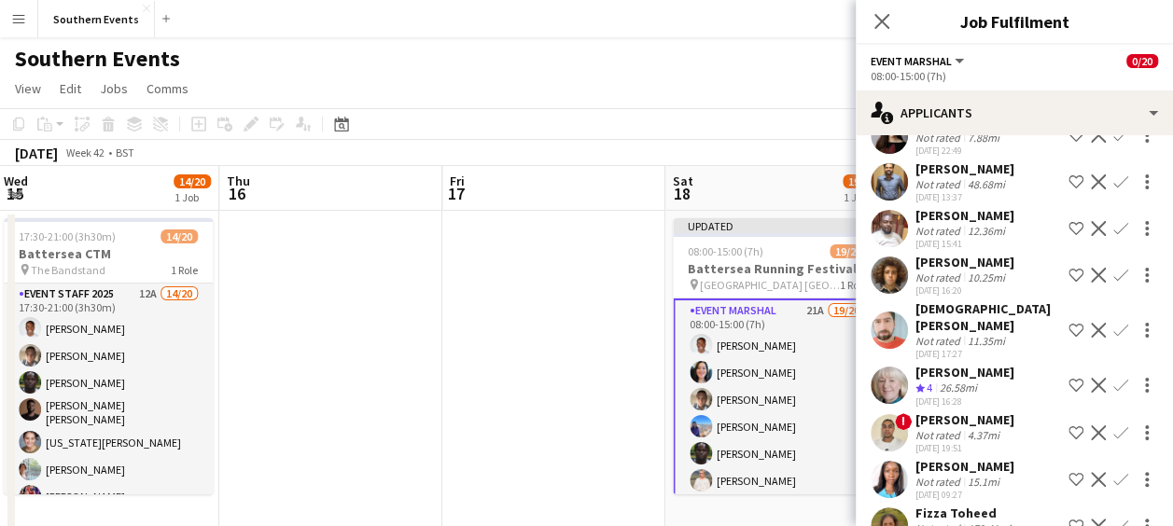
scroll to position [691, 0]
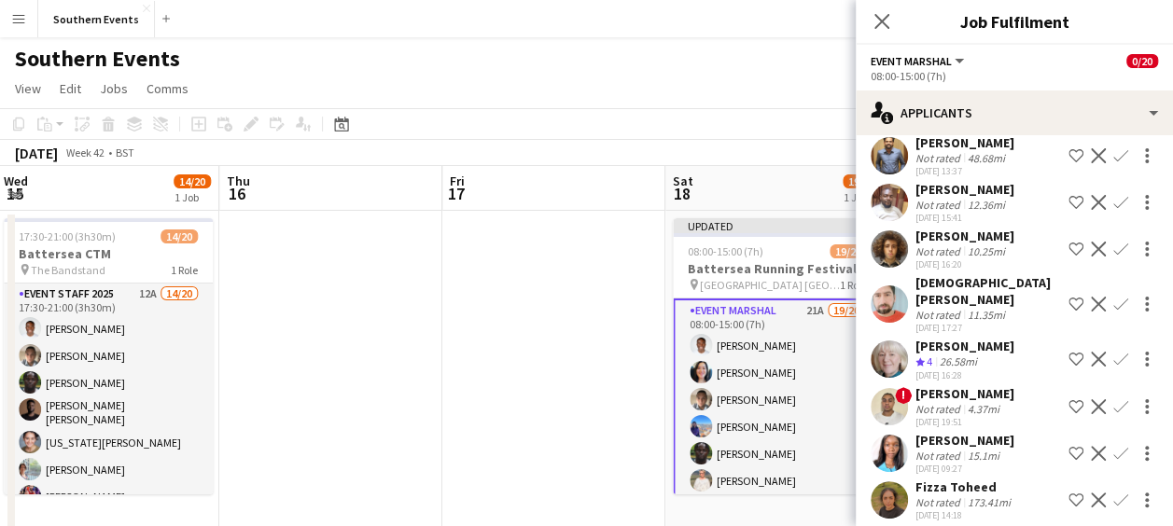
click at [1114, 352] on app-icon "Confirm" at bounding box center [1121, 359] width 15 height 15
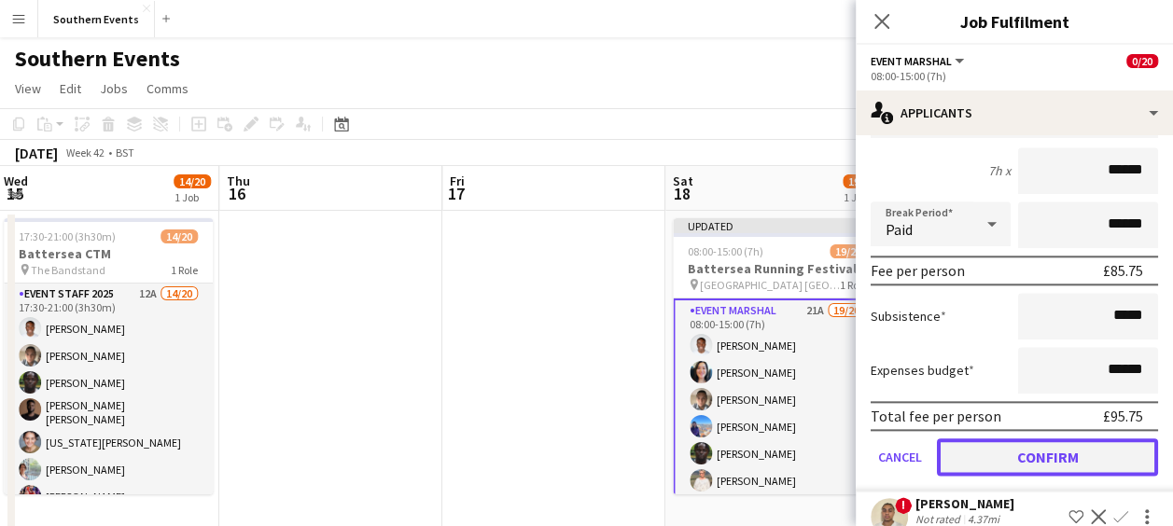
click at [1017, 439] on button "Confirm" at bounding box center [1047, 457] width 221 height 37
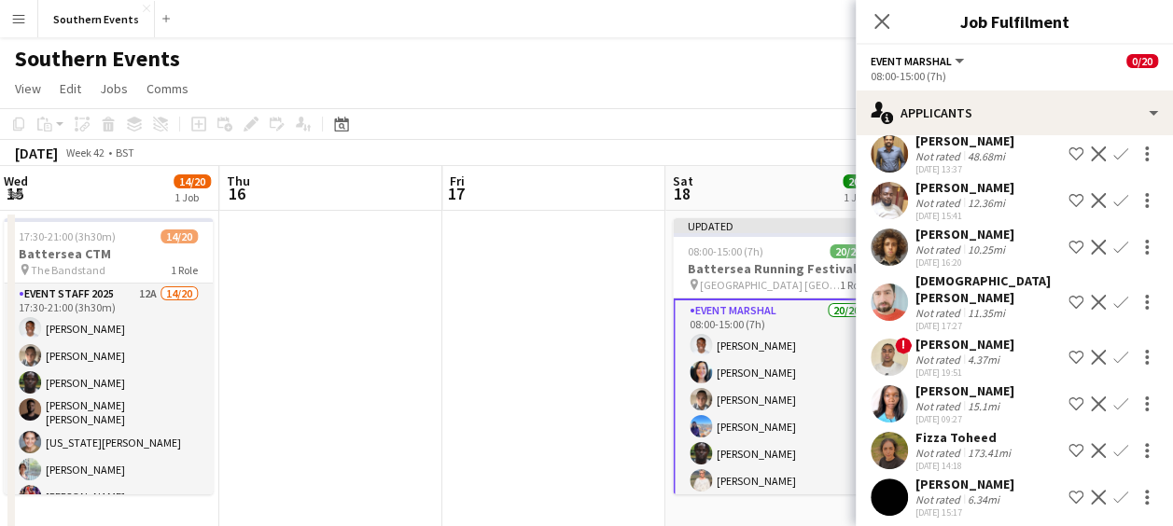
scroll to position [700, 0]
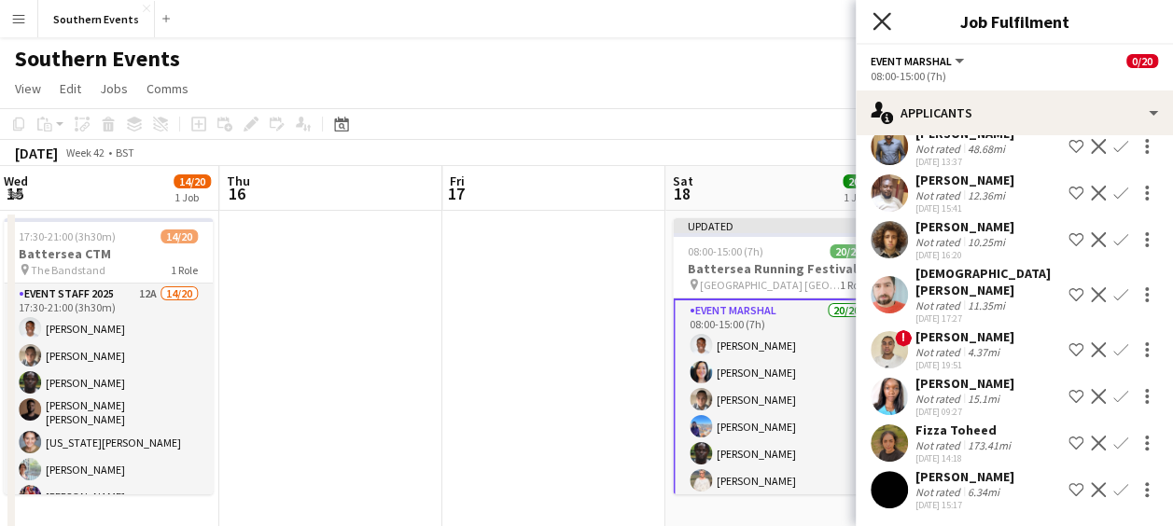
click at [879, 13] on icon "Close pop-in" at bounding box center [882, 21] width 18 height 18
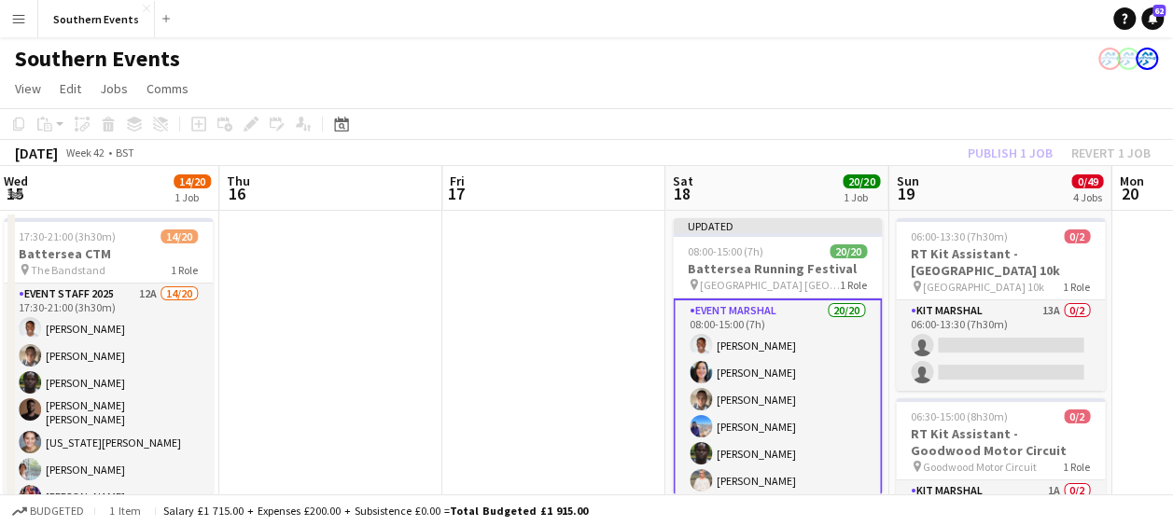
click at [766, 112] on app-toolbar "Copy Paste Paste Ctrl+V Paste with crew Ctrl+Shift+V Paste linked Job Delete Gr…" at bounding box center [586, 124] width 1173 height 32
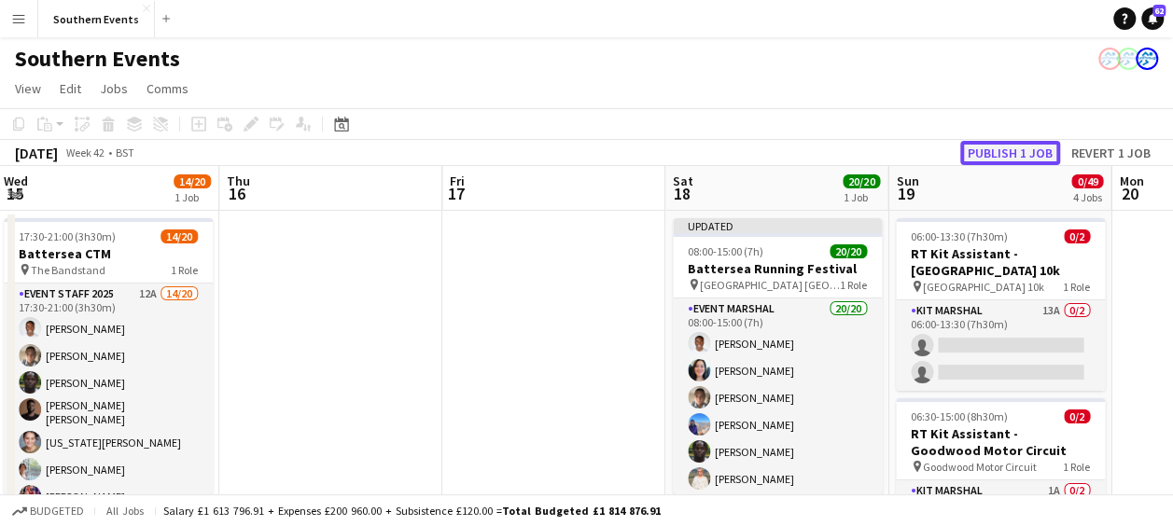
click at [989, 142] on button "Publish 1 job" at bounding box center [1010, 153] width 100 height 24
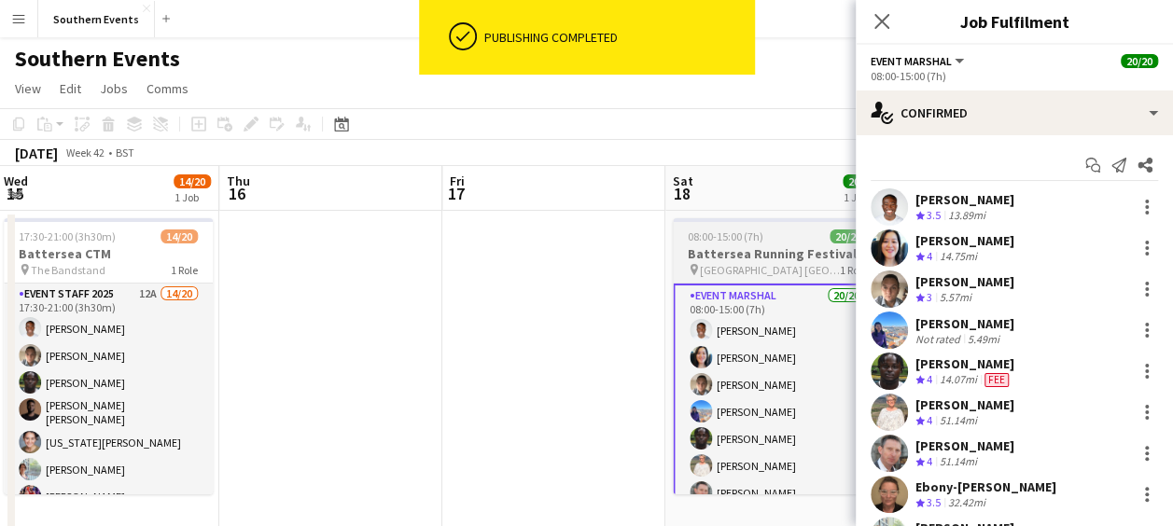
click at [760, 237] on span "08:00-15:00 (7h)" at bounding box center [726, 237] width 76 height 14
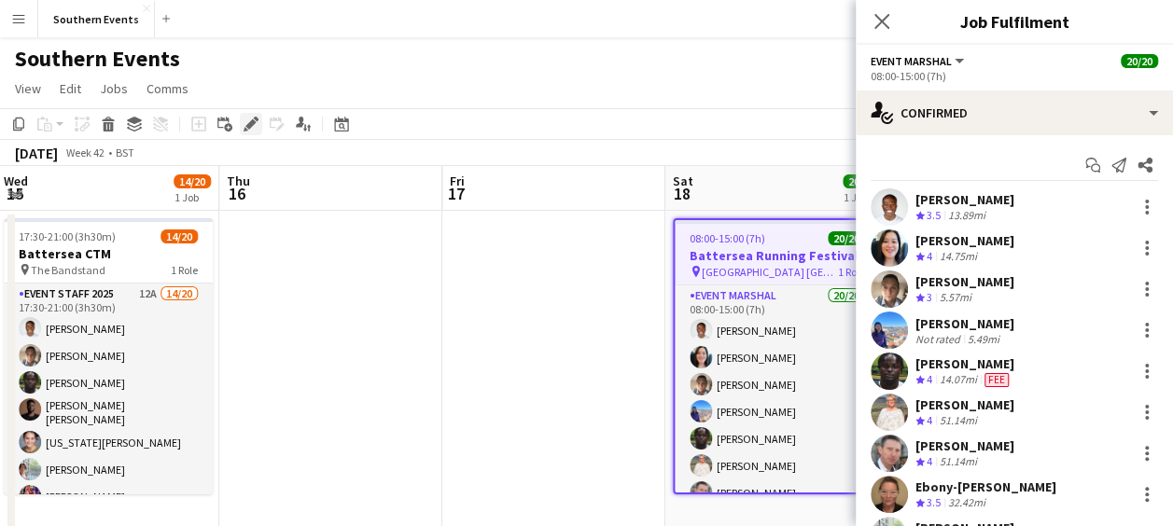
click at [245, 114] on div "Edit" at bounding box center [251, 124] width 22 height 22
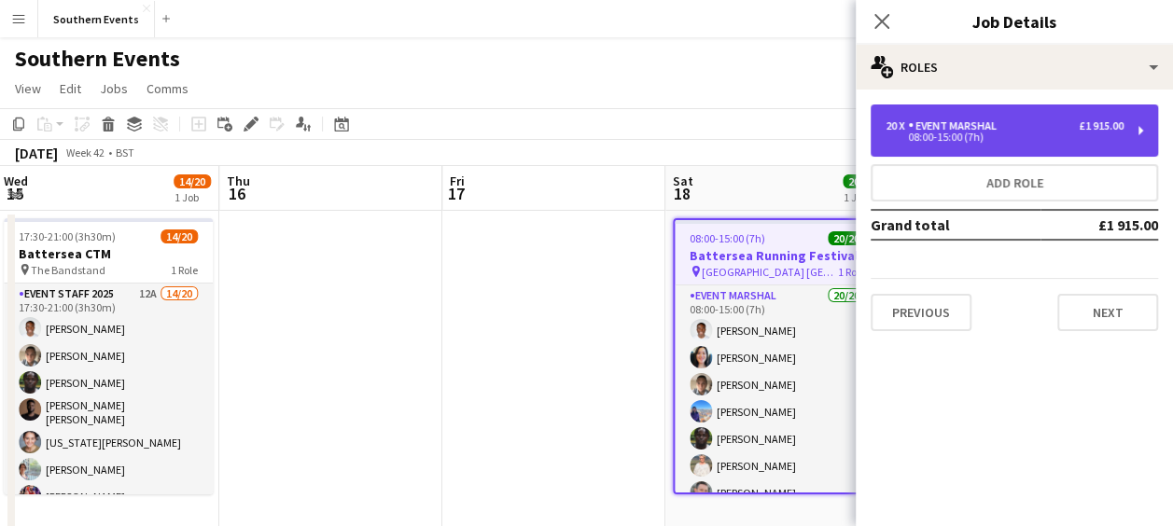
click at [945, 121] on div "Event Marshal" at bounding box center [956, 125] width 96 height 13
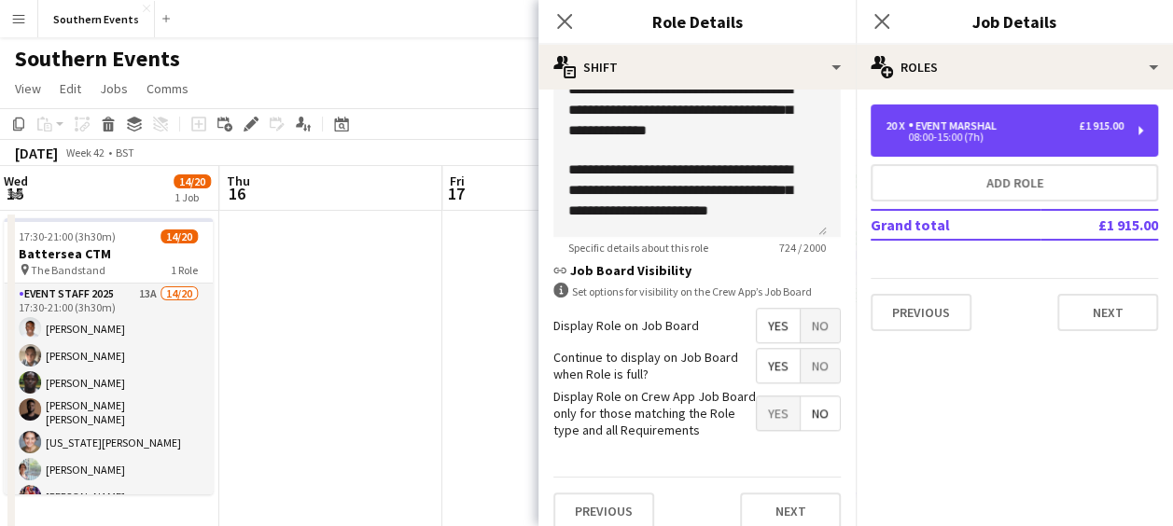
scroll to position [427, 0]
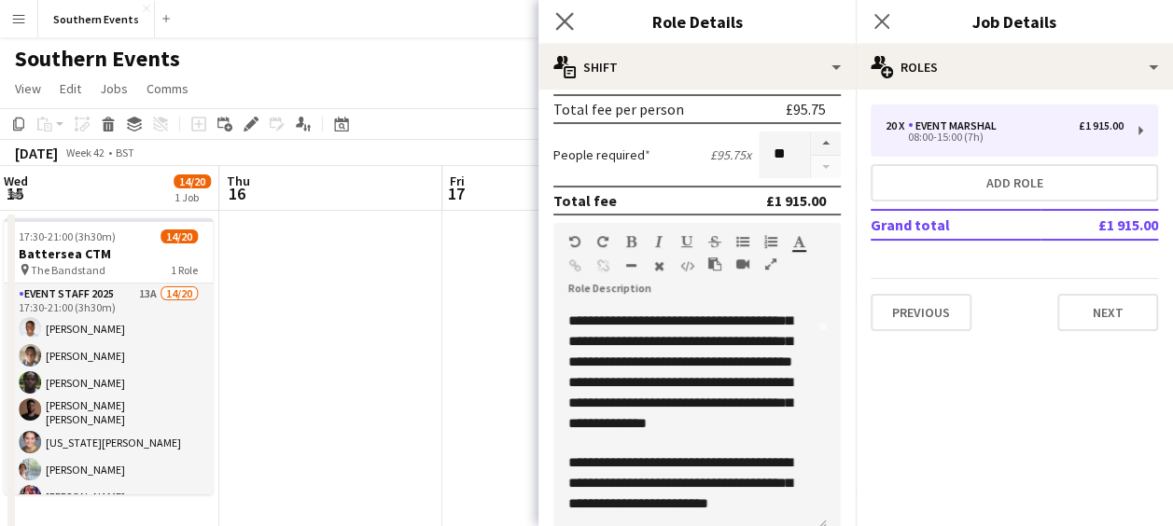
click at [567, 12] on icon "Close pop-in" at bounding box center [564, 21] width 18 height 18
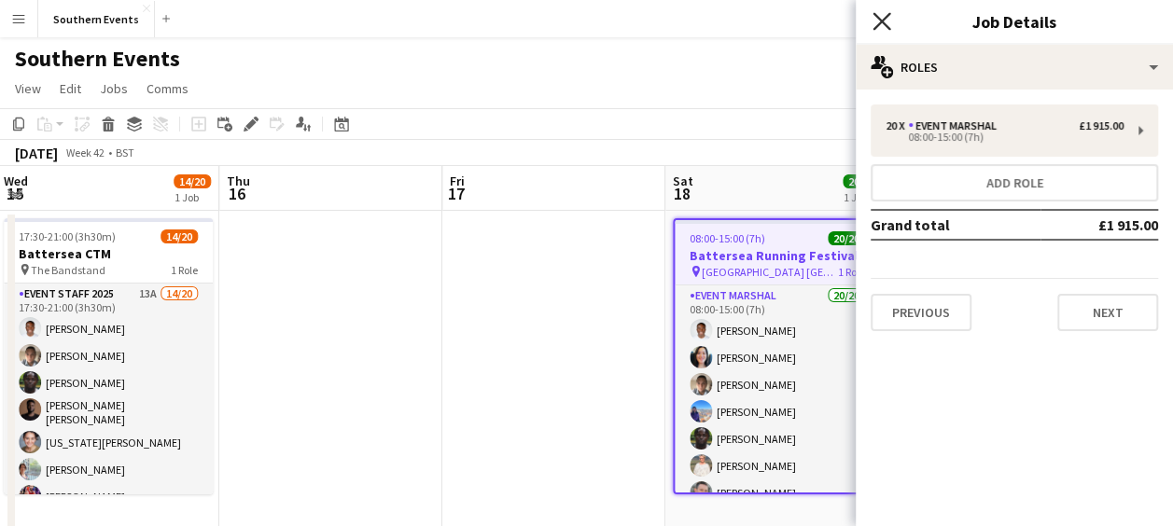
click at [881, 21] on icon at bounding box center [882, 21] width 18 height 18
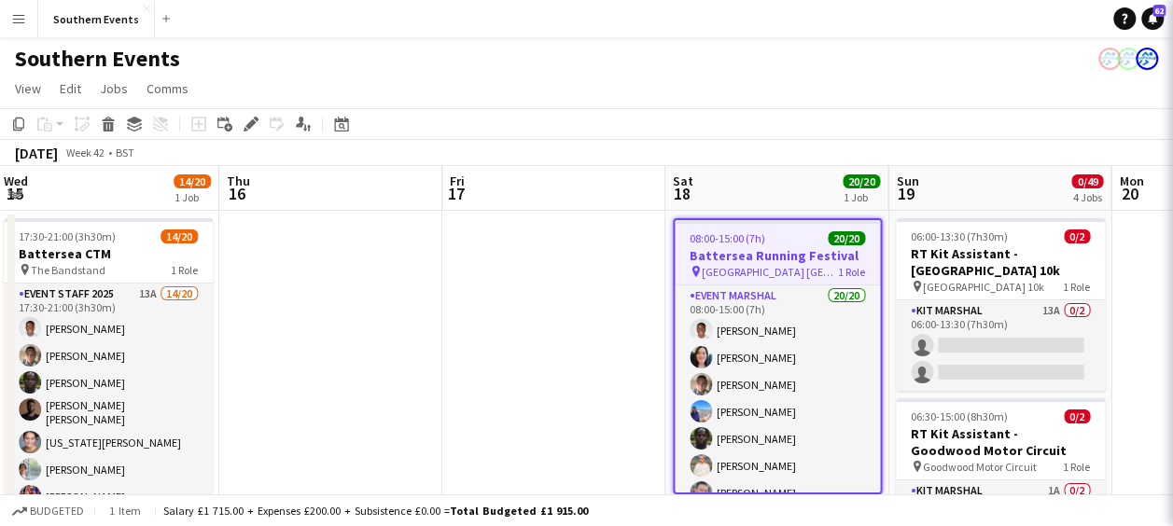
drag, startPoint x: 881, startPoint y: 21, endPoint x: 750, endPoint y: 99, distance: 152.4
click at [750, 99] on app-page-menu "View Day view expanded Day view collapsed Month view Date picker Jump to [DATE]…" at bounding box center [586, 90] width 1173 height 35
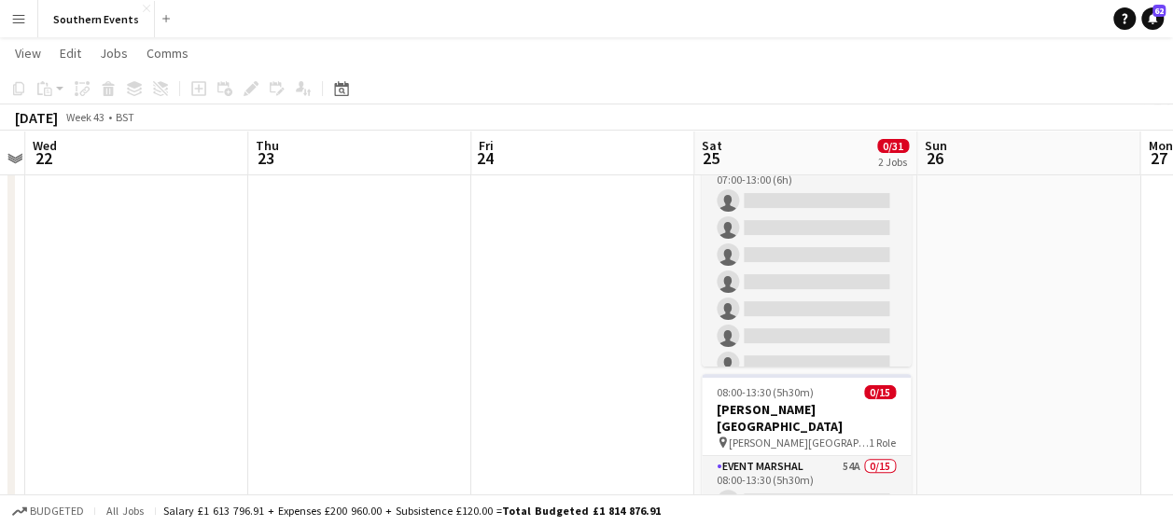
scroll to position [0, 0]
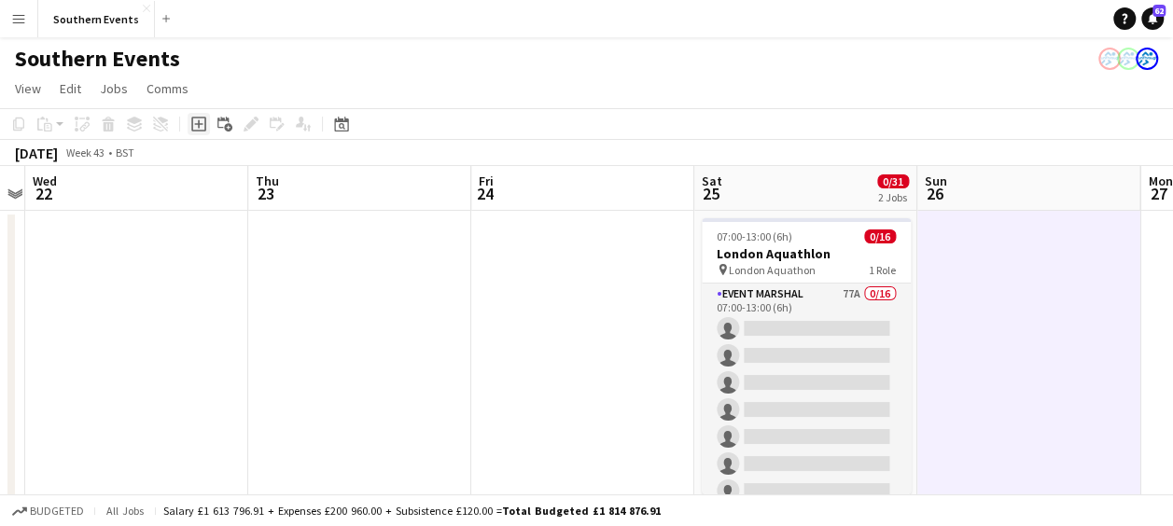
click at [197, 127] on icon "Add job" at bounding box center [198, 124] width 15 height 15
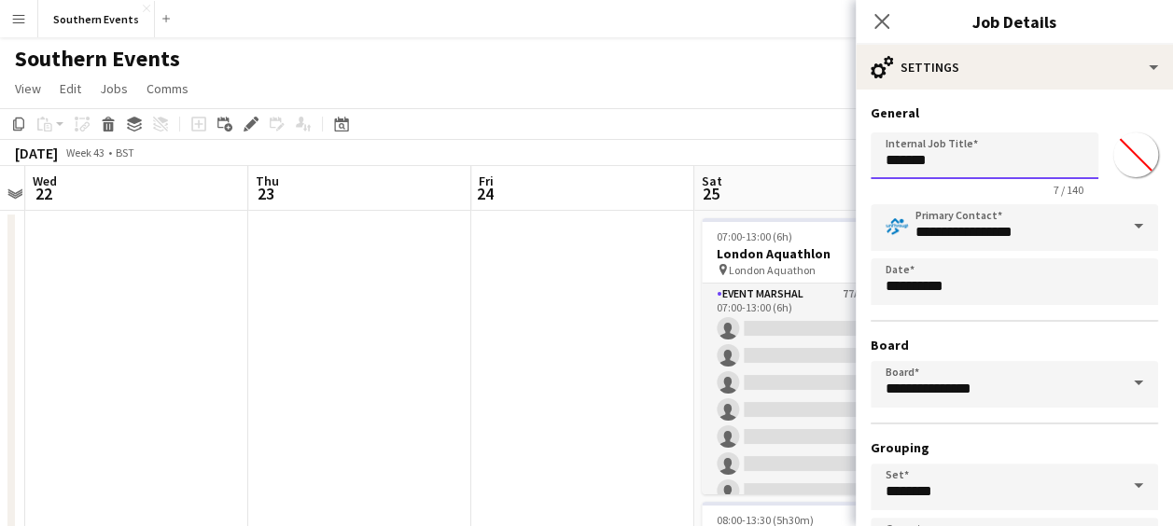
click at [926, 161] on input "*******" at bounding box center [985, 156] width 228 height 47
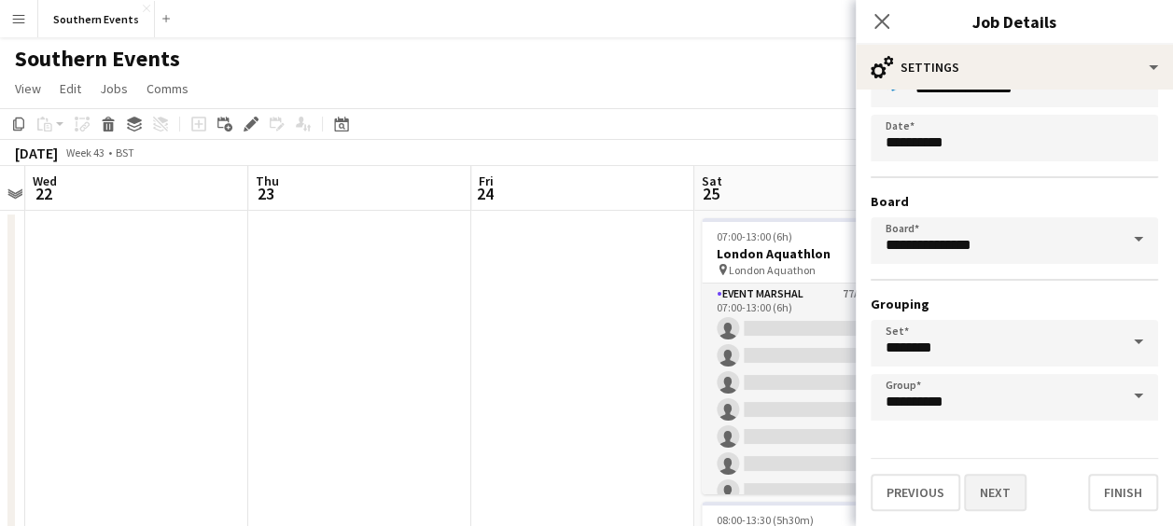
type input "**********"
click at [992, 490] on button "Next" at bounding box center [995, 492] width 63 height 37
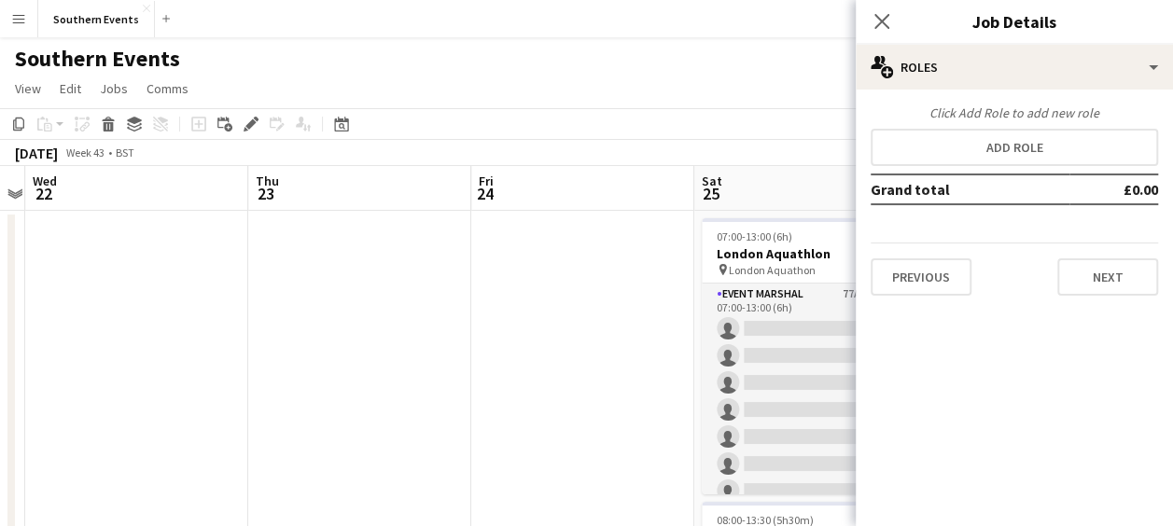
click at [992, 490] on mat-expansion-panel "pencil3 General details Click Add Role to add new role Add role Grand total £0.…" at bounding box center [1014, 308] width 317 height 437
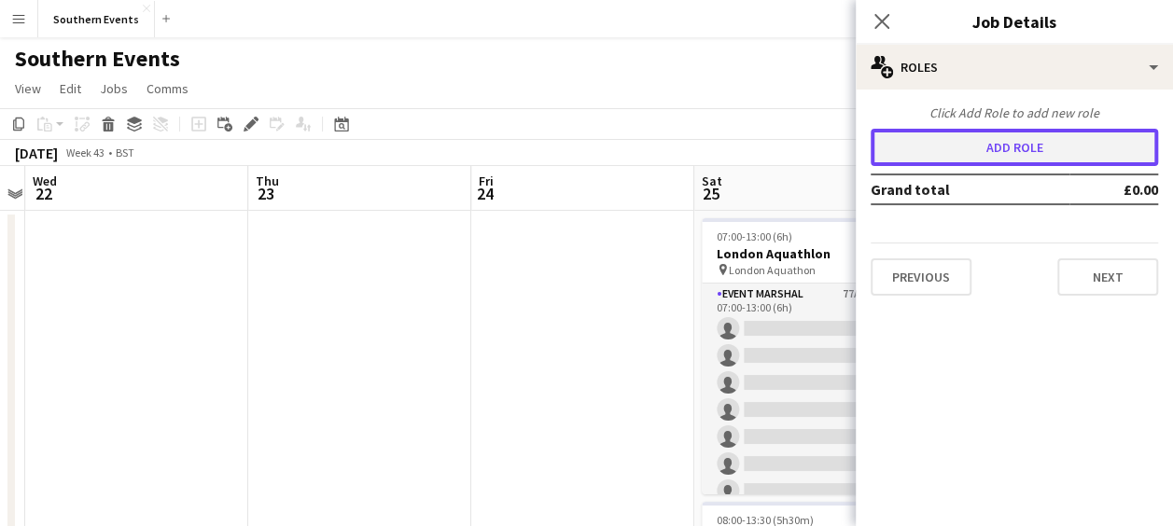
click at [1051, 137] on button "Add role" at bounding box center [1014, 147] width 287 height 37
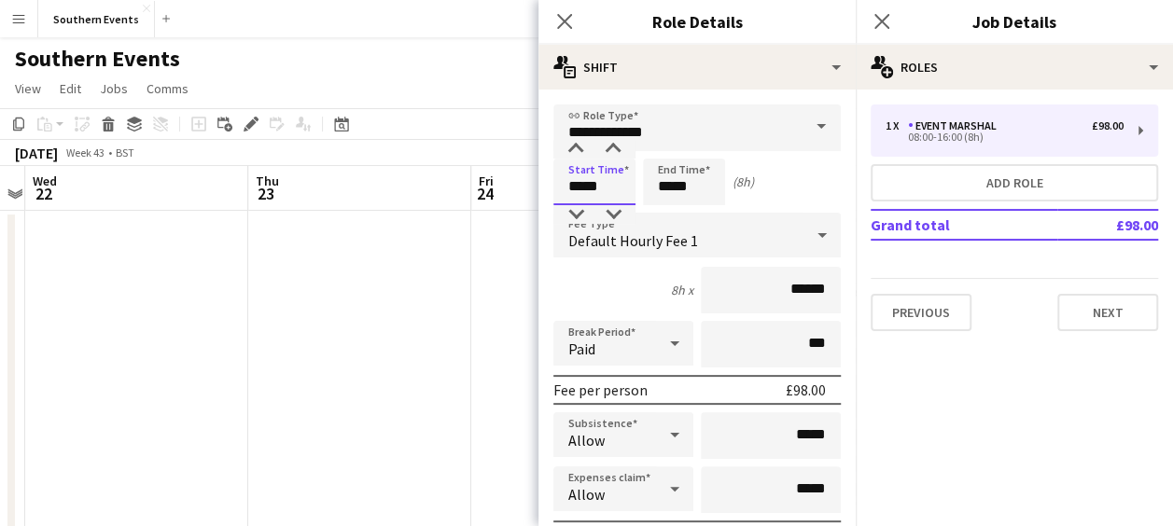
click at [581, 185] on input "*****" at bounding box center [594, 182] width 82 height 47
click at [601, 185] on input "*****" at bounding box center [594, 182] width 82 height 47
type input "*****"
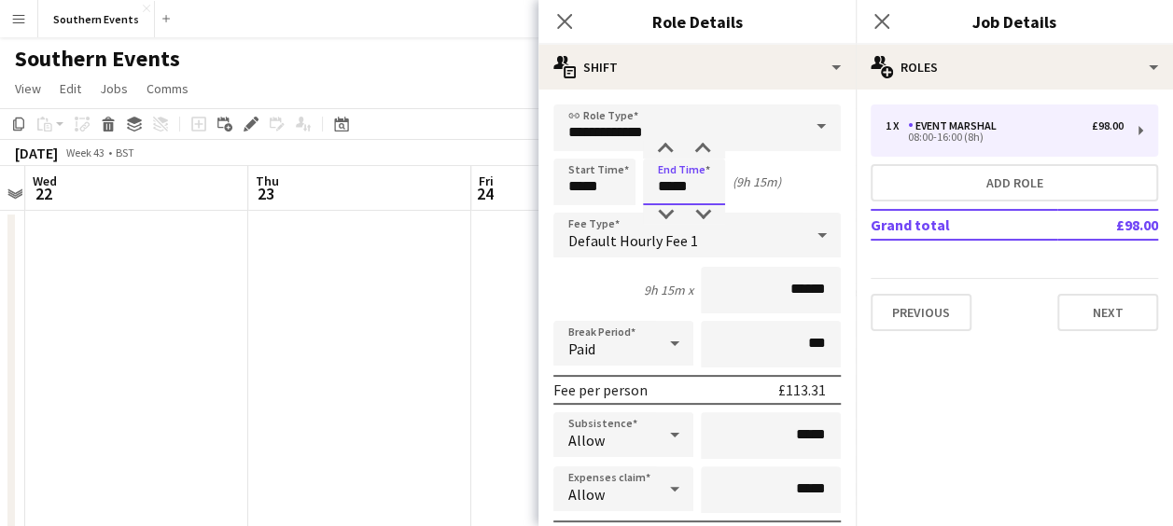
click at [670, 190] on input "*****" at bounding box center [684, 182] width 82 height 47
click at [681, 190] on input "*****" at bounding box center [684, 182] width 82 height 47
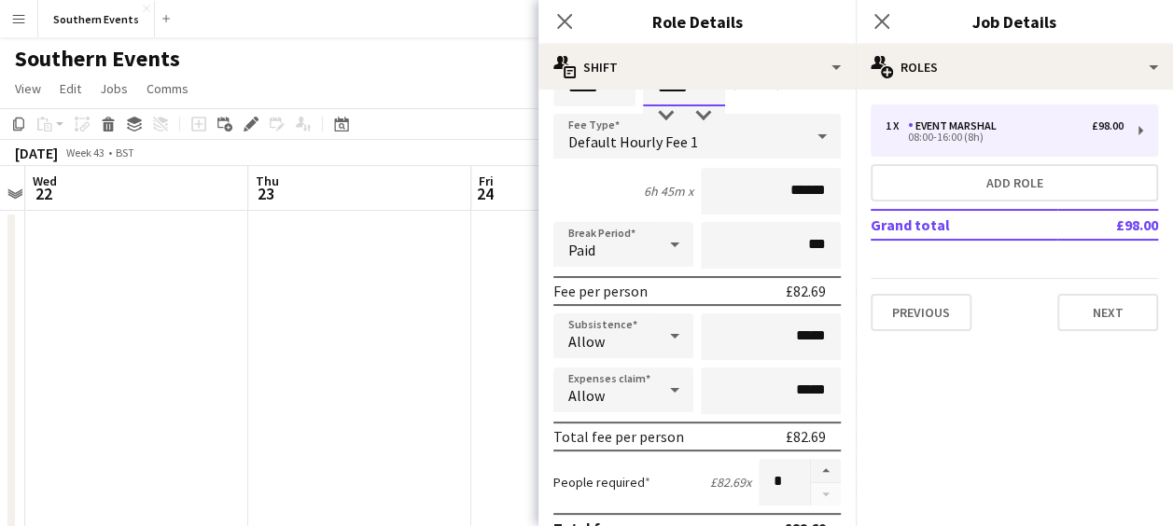
scroll to position [116, 0]
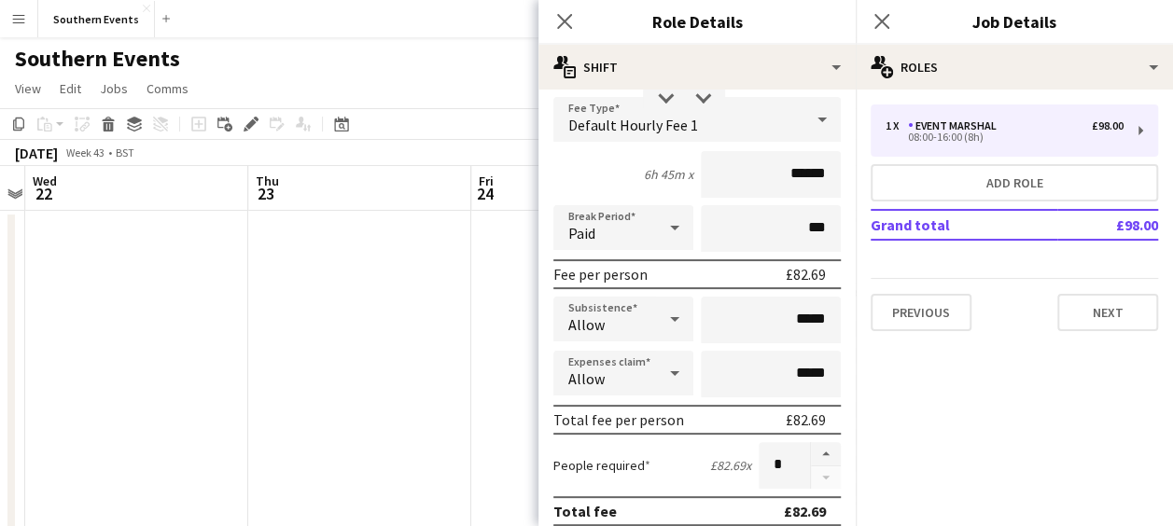
type input "*****"
click at [786, 372] on input "*****" at bounding box center [771, 374] width 140 height 47
type input "******"
click at [811, 460] on button "button" at bounding box center [826, 454] width 30 height 24
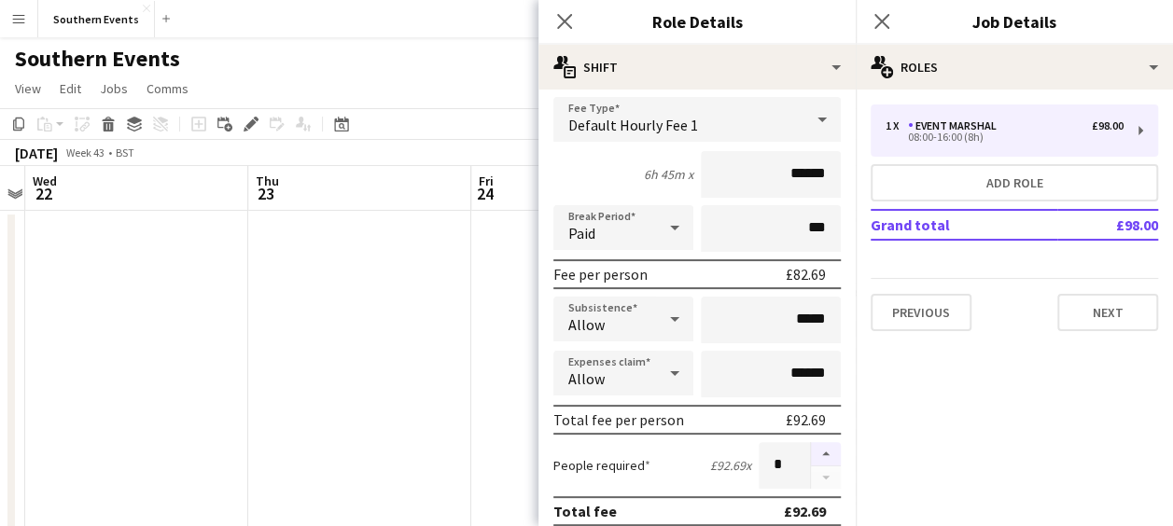
click at [811, 460] on button "button" at bounding box center [826, 454] width 30 height 24
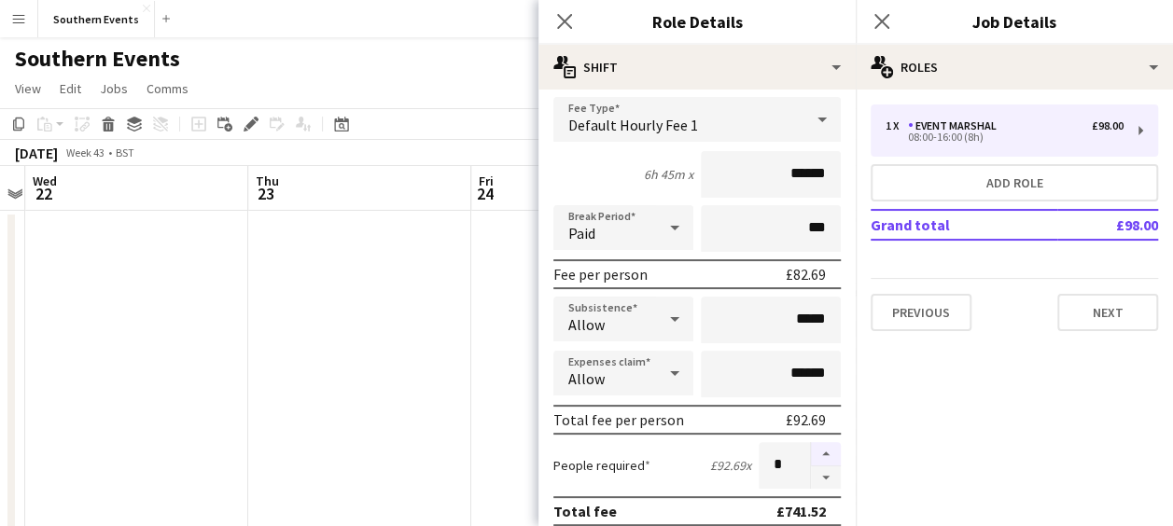
click at [811, 460] on button "button" at bounding box center [826, 454] width 30 height 24
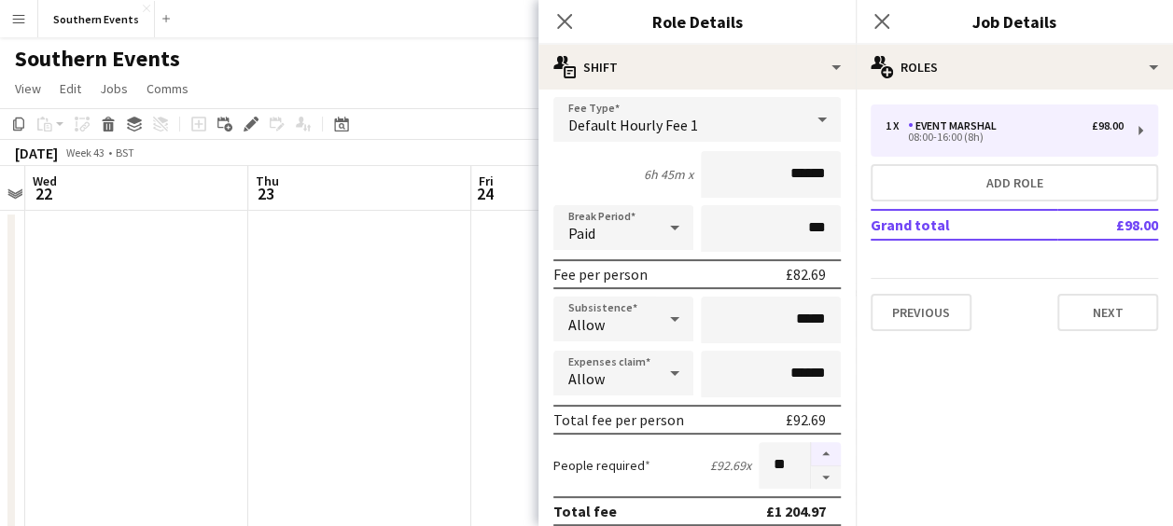
click at [811, 460] on button "button" at bounding box center [826, 454] width 30 height 24
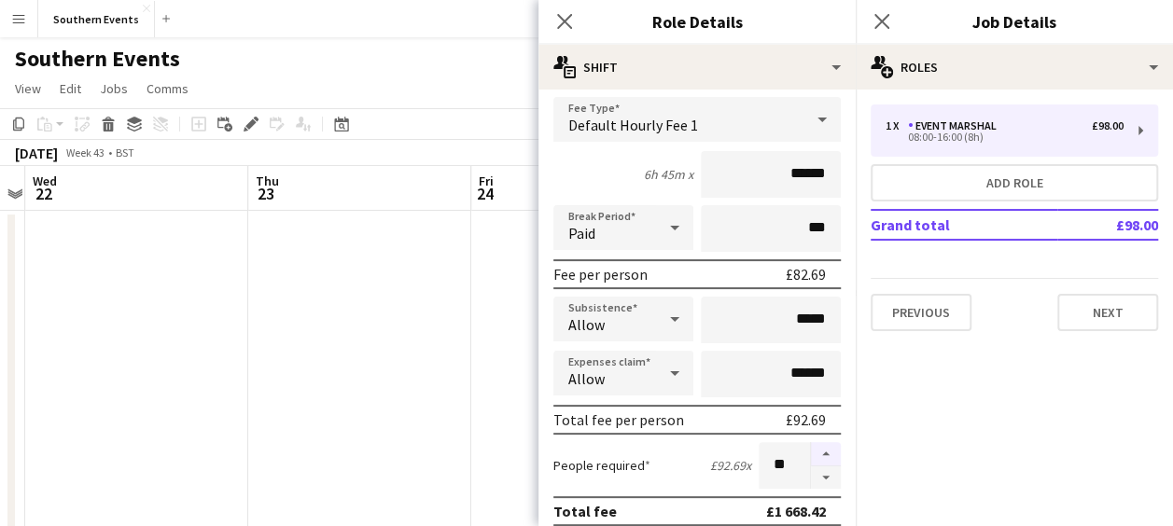
click at [811, 460] on button "button" at bounding box center [826, 454] width 30 height 24
type input "**"
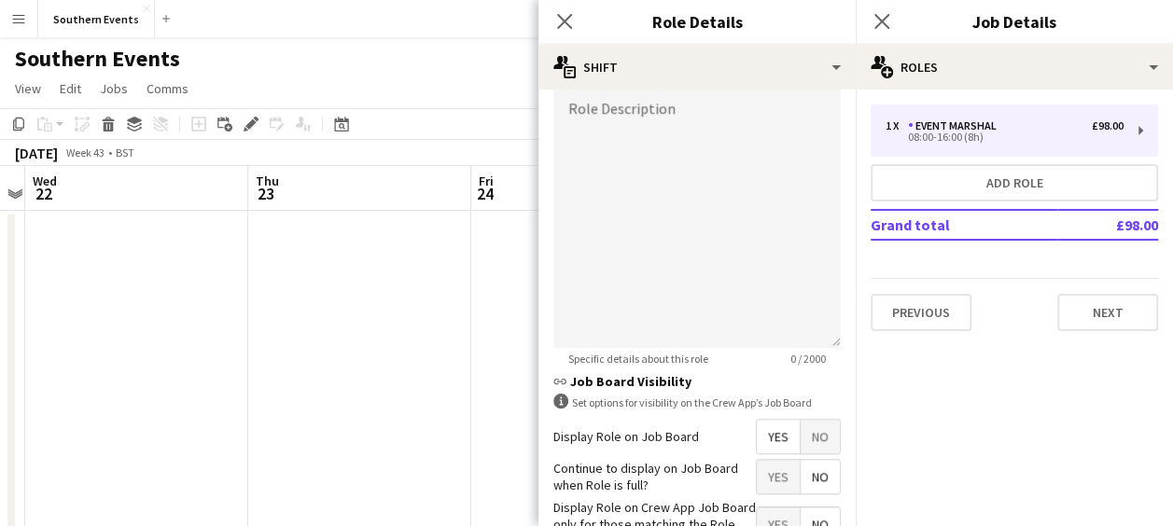
scroll to position [643, 0]
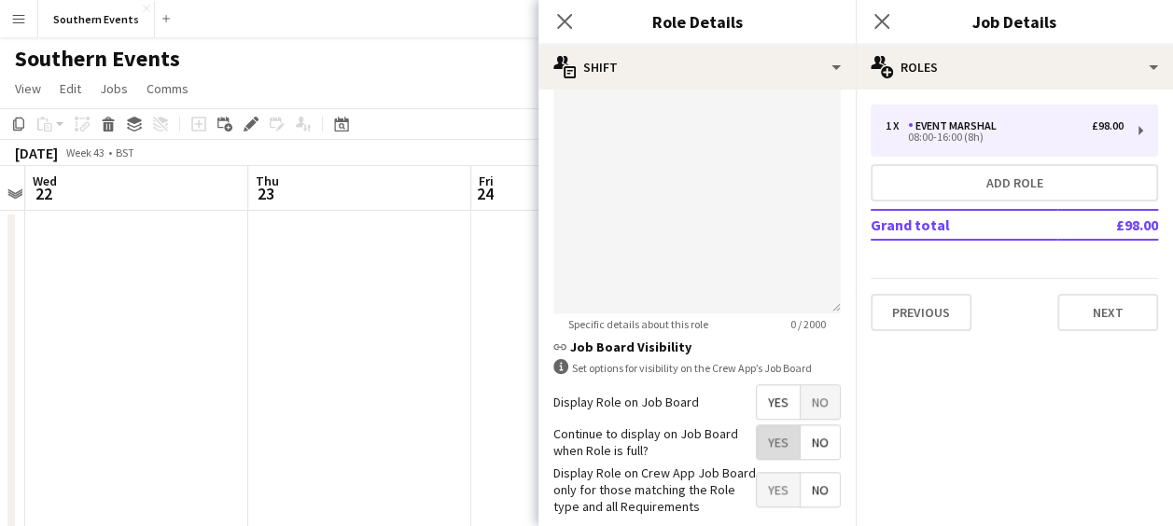
click at [760, 437] on span "Yes" at bounding box center [778, 443] width 43 height 34
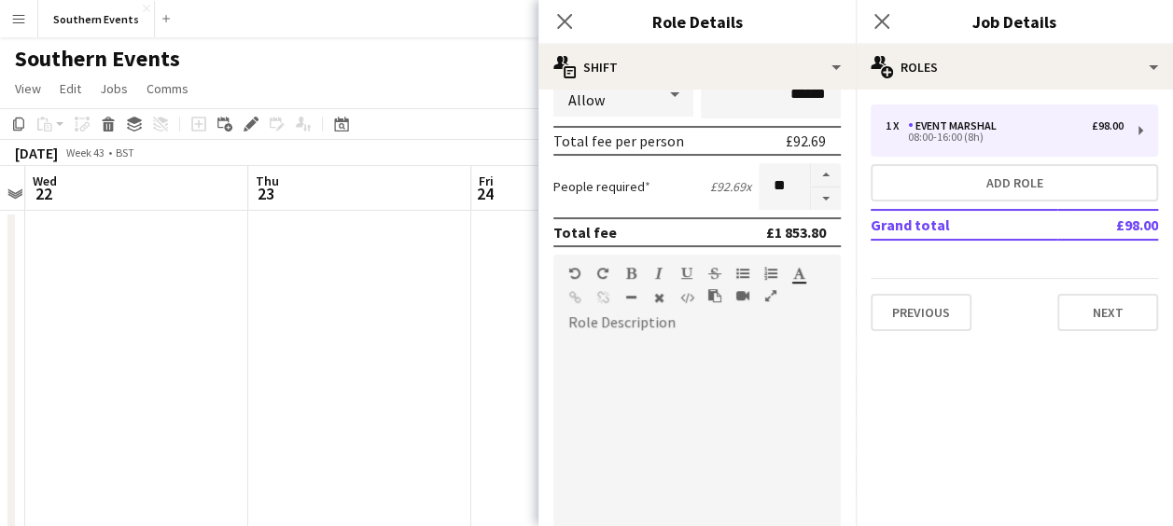
scroll to position [347, 0]
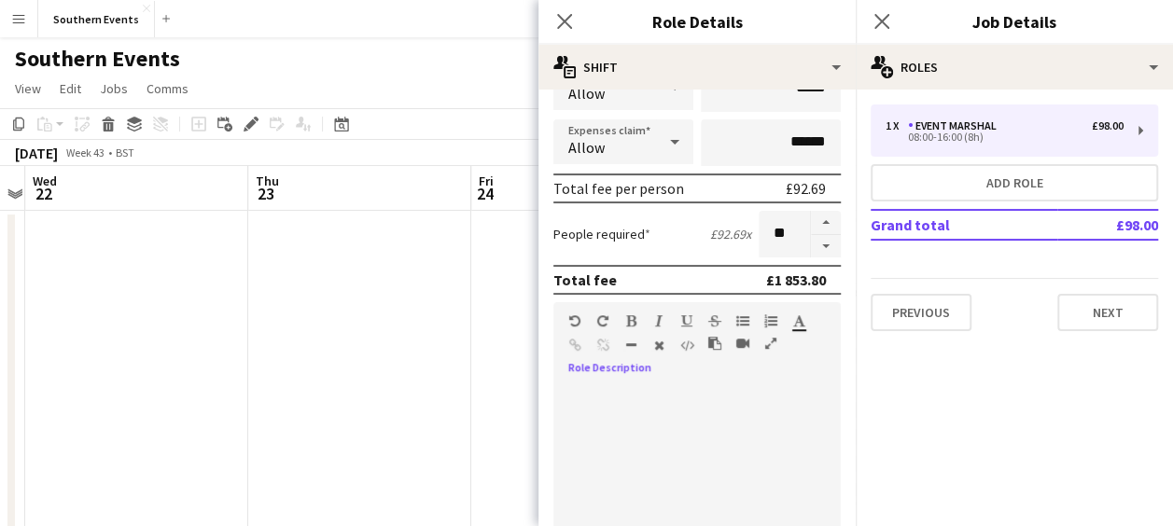
click at [669, 424] on div at bounding box center [696, 497] width 287 height 224
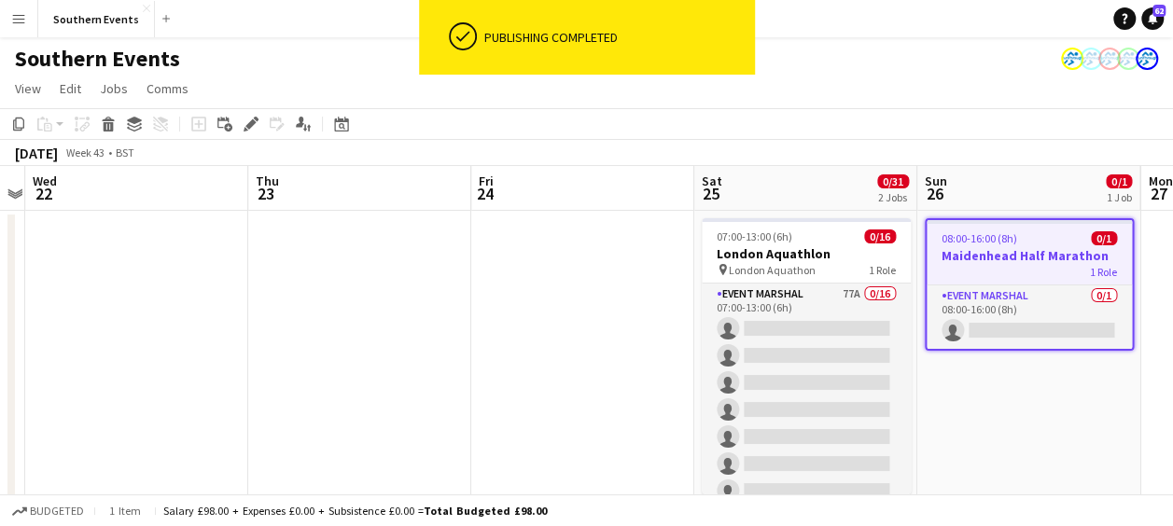
click at [968, 264] on div "1 Role" at bounding box center [1029, 271] width 205 height 15
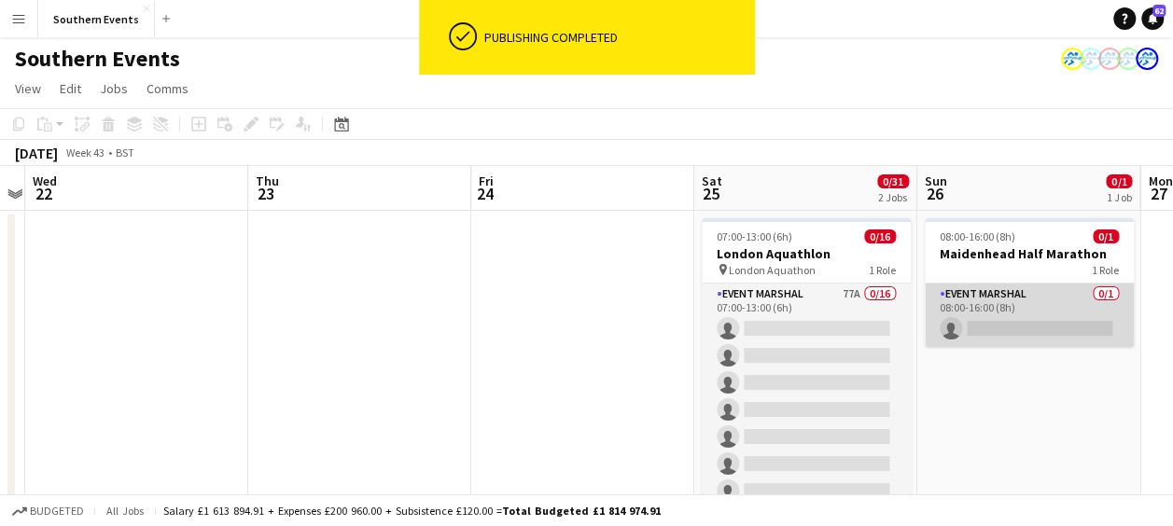
click at [964, 297] on app-card-role "Event Marshal 0/1 08:00-16:00 (8h) single-neutral-actions" at bounding box center [1029, 315] width 209 height 63
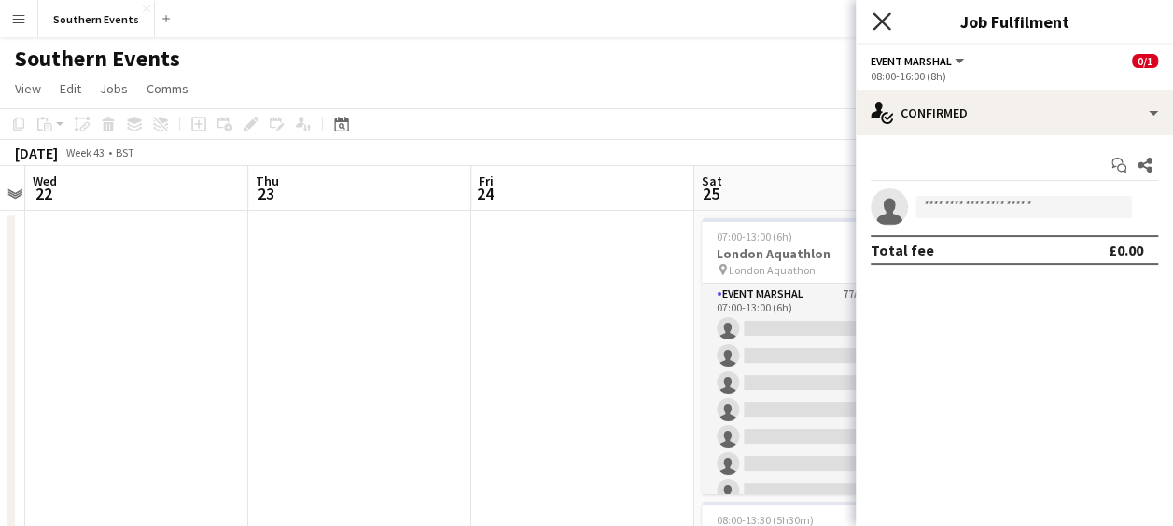
click at [877, 18] on icon at bounding box center [882, 21] width 18 height 18
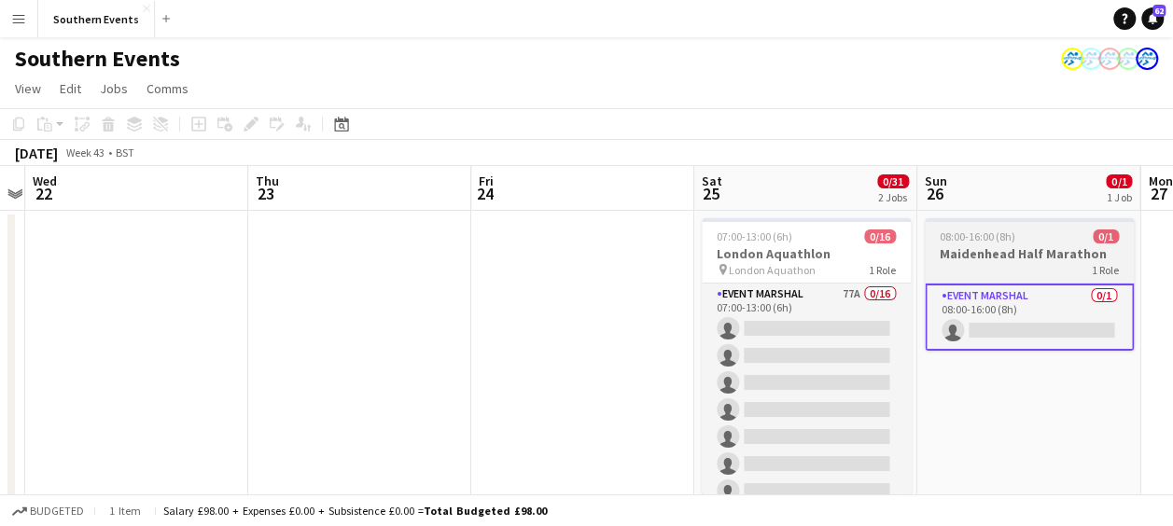
click at [961, 231] on span "08:00-16:00 (8h)" at bounding box center [978, 237] width 76 height 14
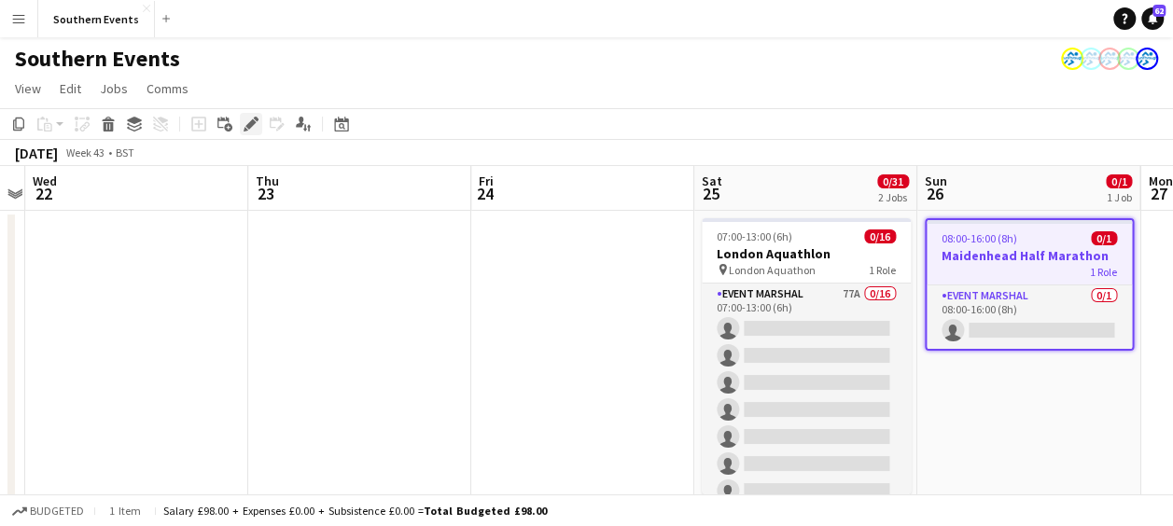
click at [255, 124] on icon "Edit" at bounding box center [251, 124] width 15 height 15
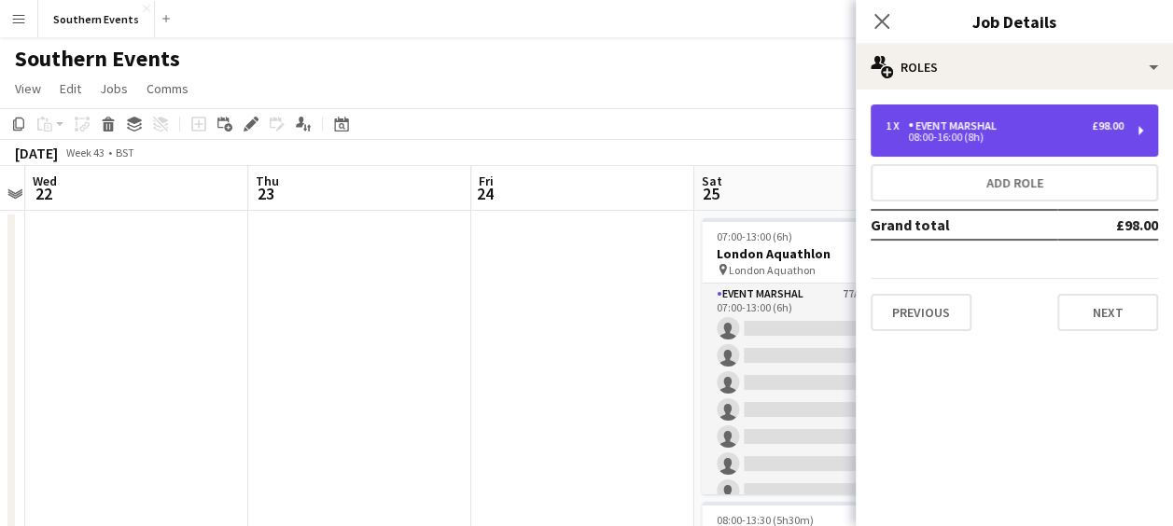
click at [980, 129] on div "Event Marshal" at bounding box center [956, 125] width 96 height 13
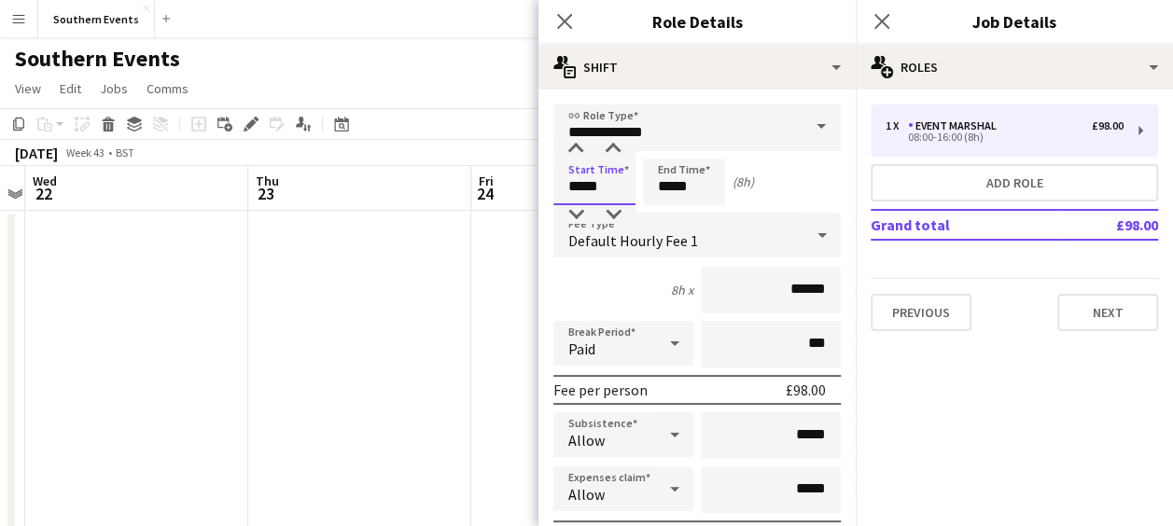
click at [579, 187] on input "*****" at bounding box center [594, 182] width 82 height 47
click at [606, 186] on input "*****" at bounding box center [594, 182] width 82 height 47
type input "*****"
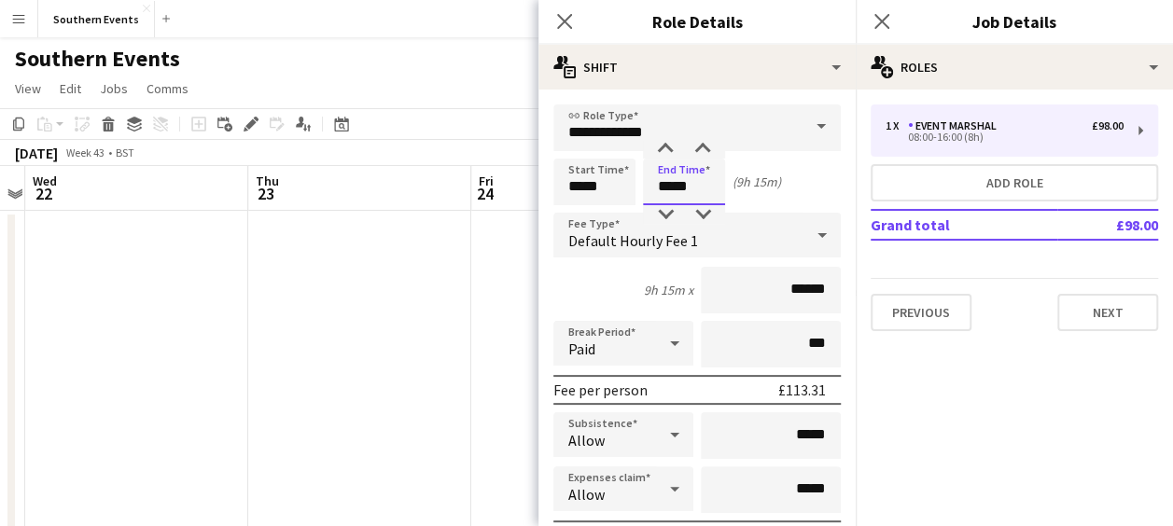
click at [670, 186] on input "*****" at bounding box center [684, 182] width 82 height 47
click at [683, 187] on input "*****" at bounding box center [684, 182] width 82 height 47
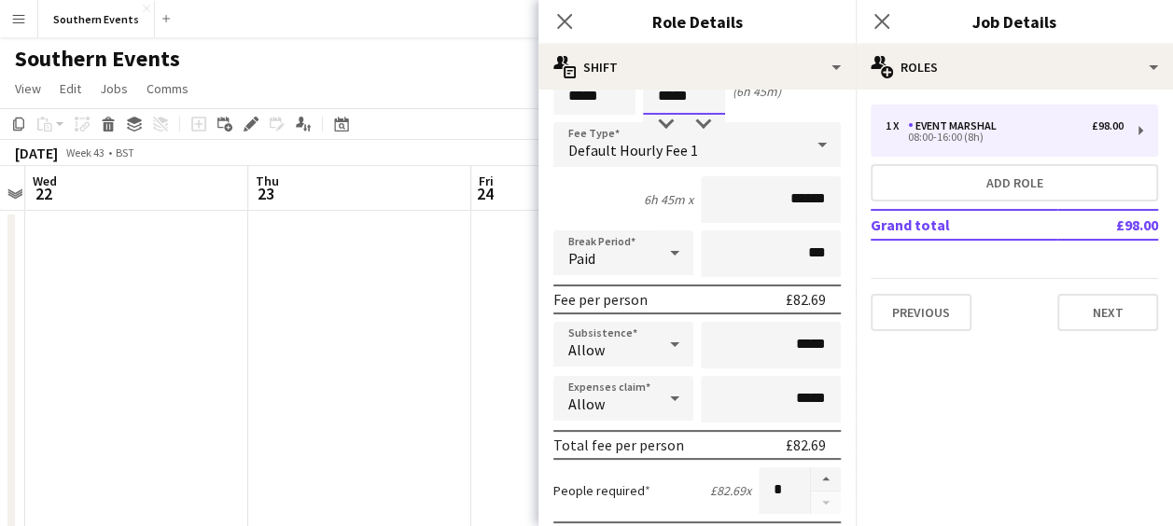
scroll to position [99, 0]
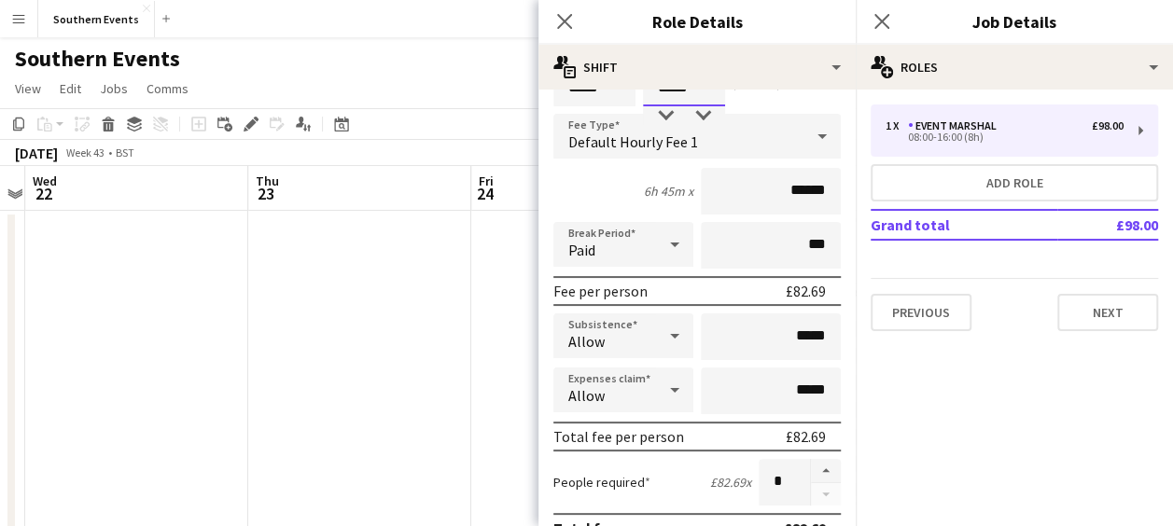
type input "*****"
click at [783, 388] on input "*****" at bounding box center [771, 391] width 140 height 47
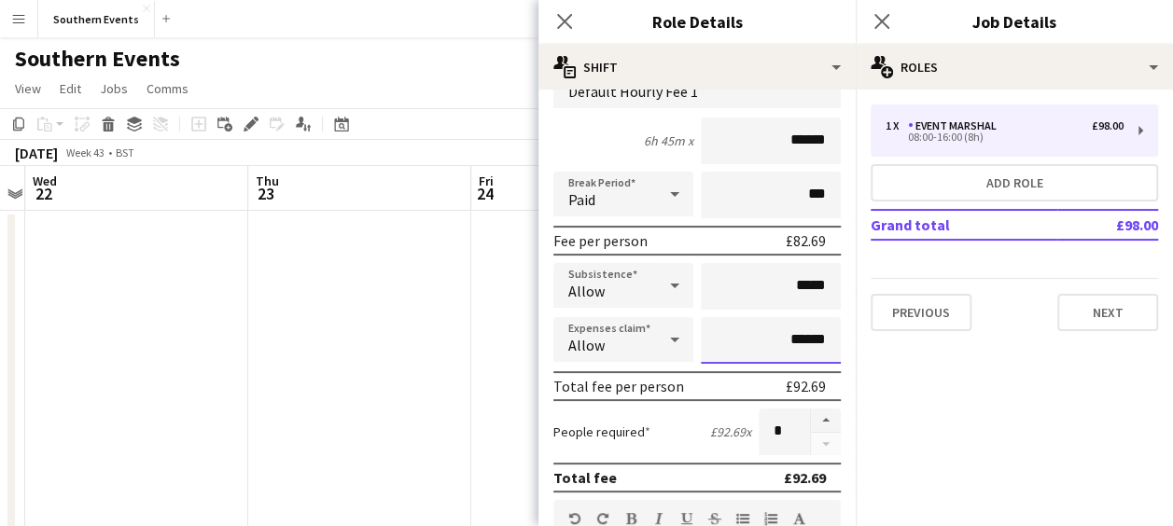
scroll to position [320, 0]
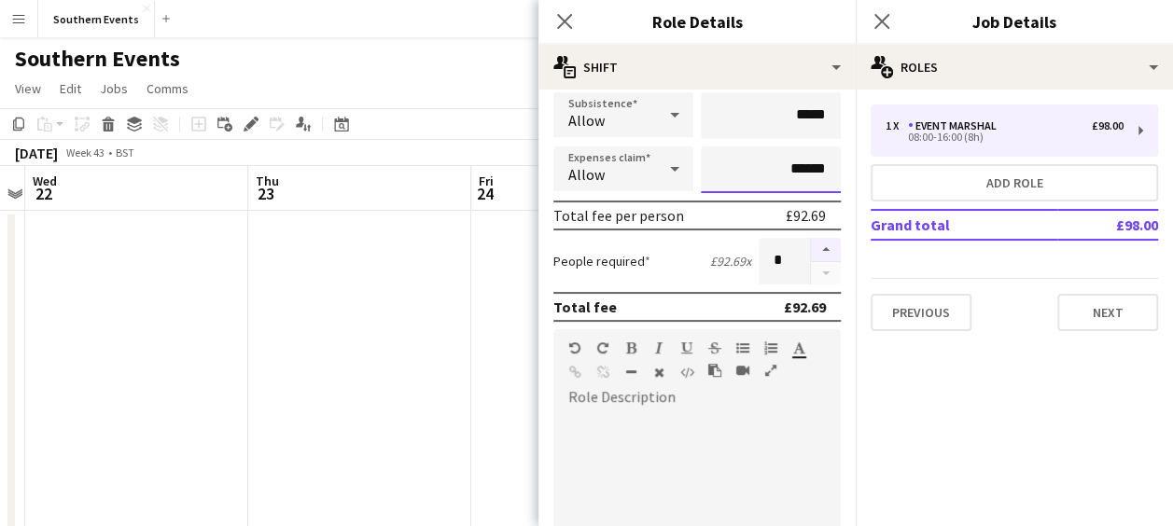
type input "******"
click at [811, 247] on button "button" at bounding box center [826, 250] width 30 height 24
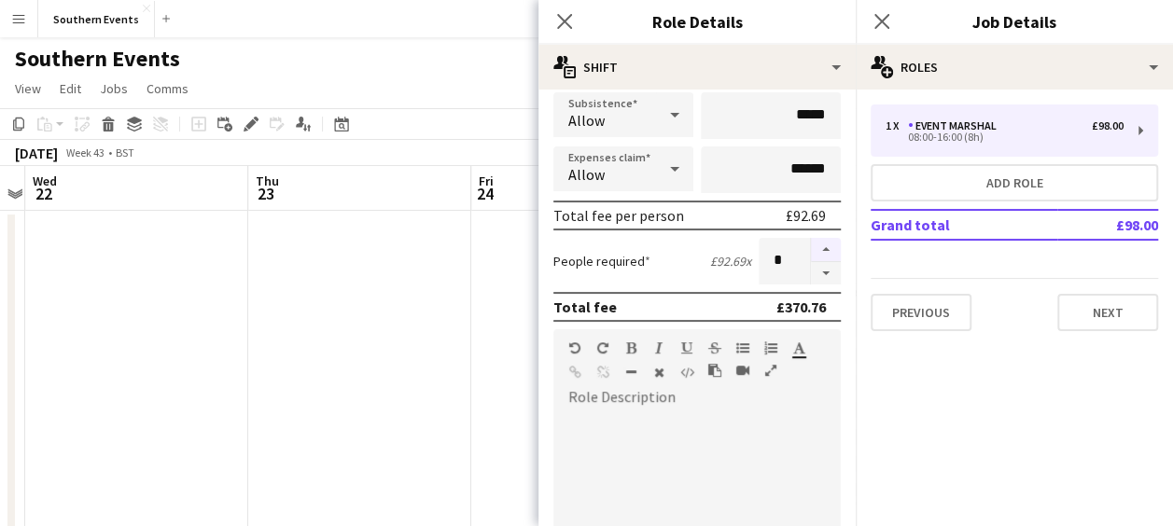
click at [811, 247] on button "button" at bounding box center [826, 250] width 30 height 24
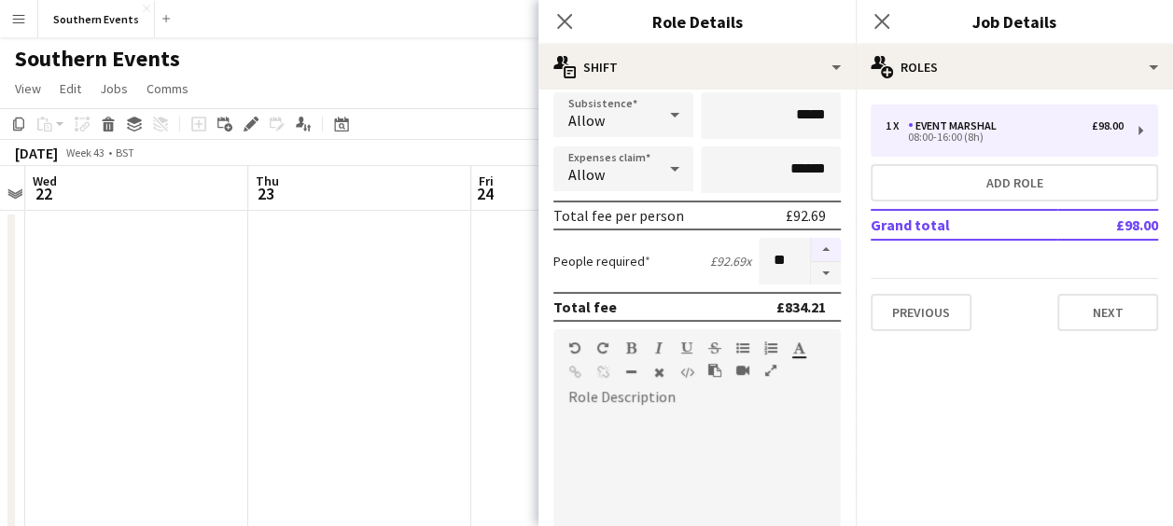
click at [811, 247] on button "button" at bounding box center [826, 250] width 30 height 24
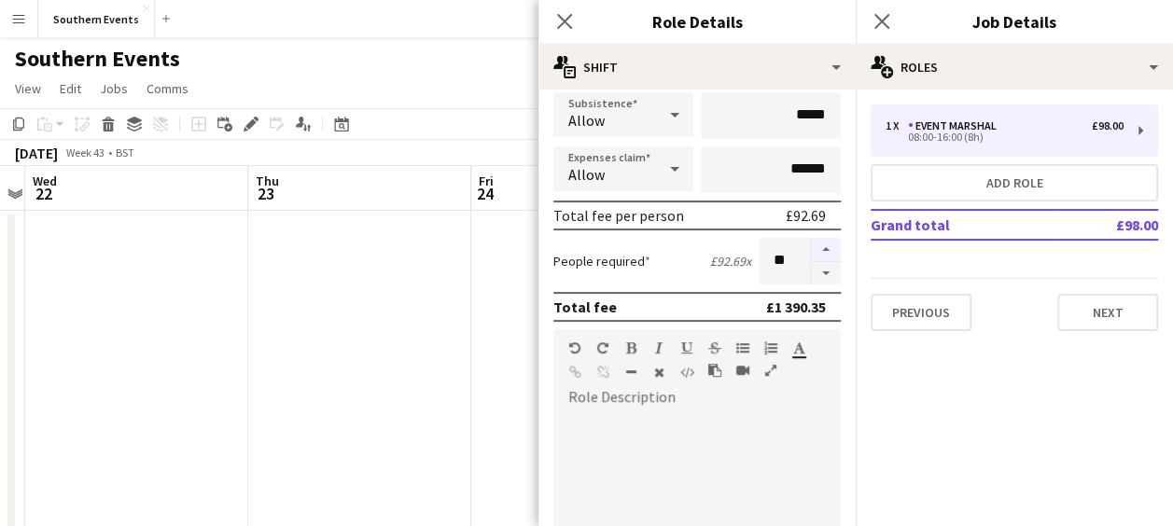
click at [811, 247] on button "button" at bounding box center [826, 250] width 30 height 24
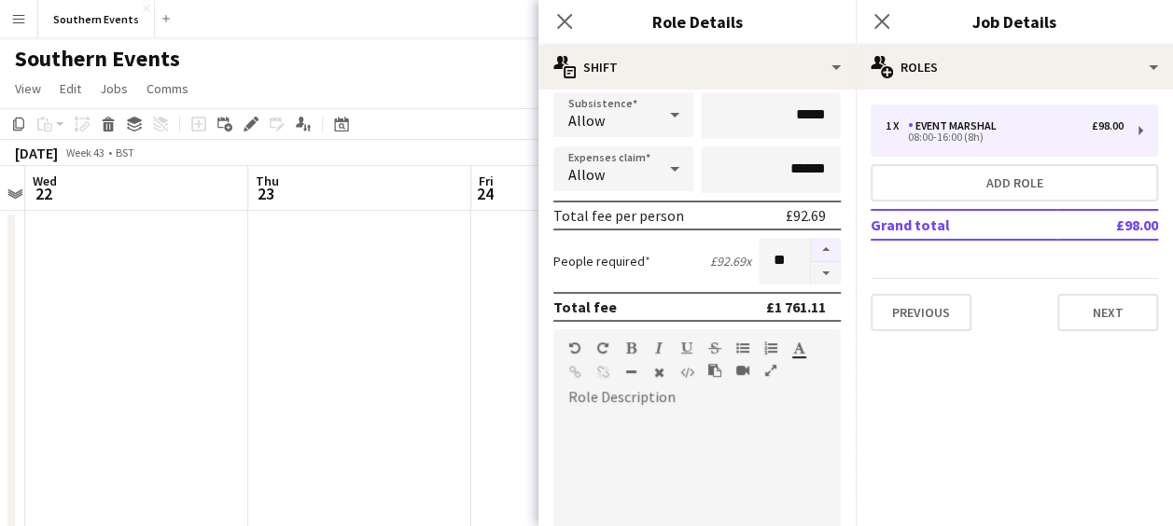
type input "**"
click at [650, 415] on div at bounding box center [696, 525] width 287 height 224
paste div
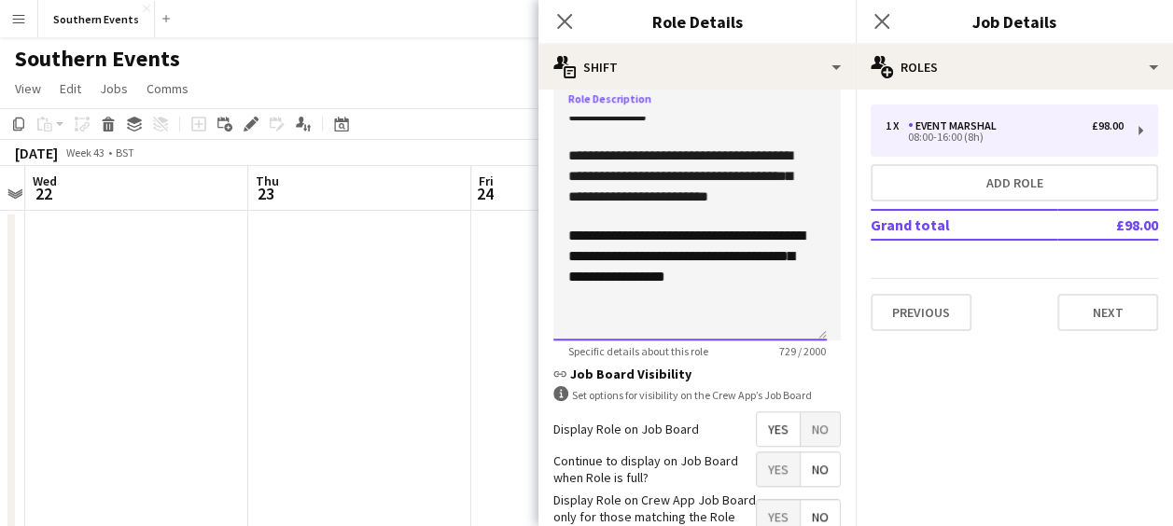
scroll to position [736, 0]
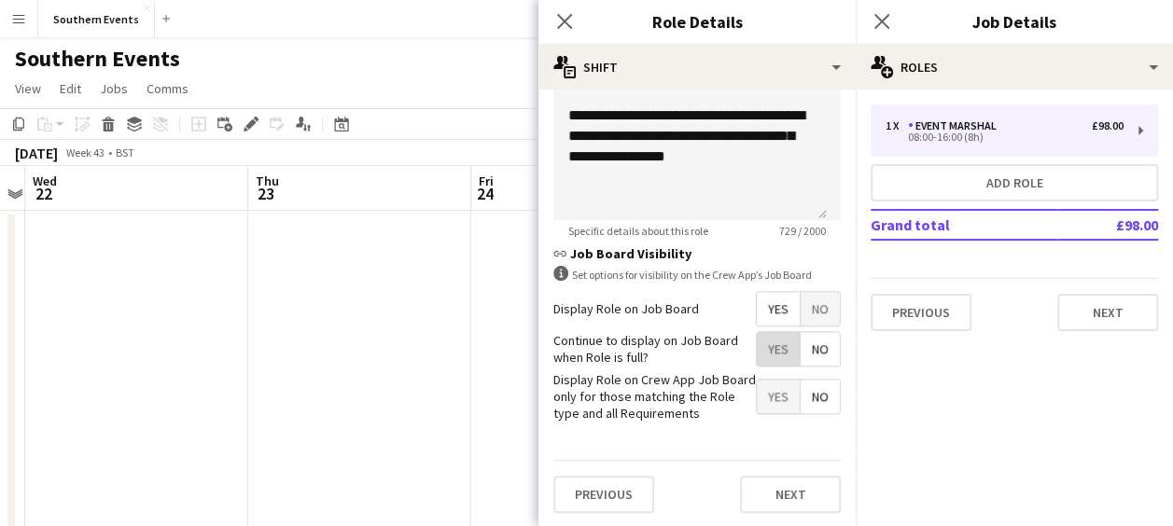
click at [766, 347] on span "Yes" at bounding box center [778, 349] width 43 height 34
click at [768, 482] on button "Next" at bounding box center [790, 494] width 101 height 37
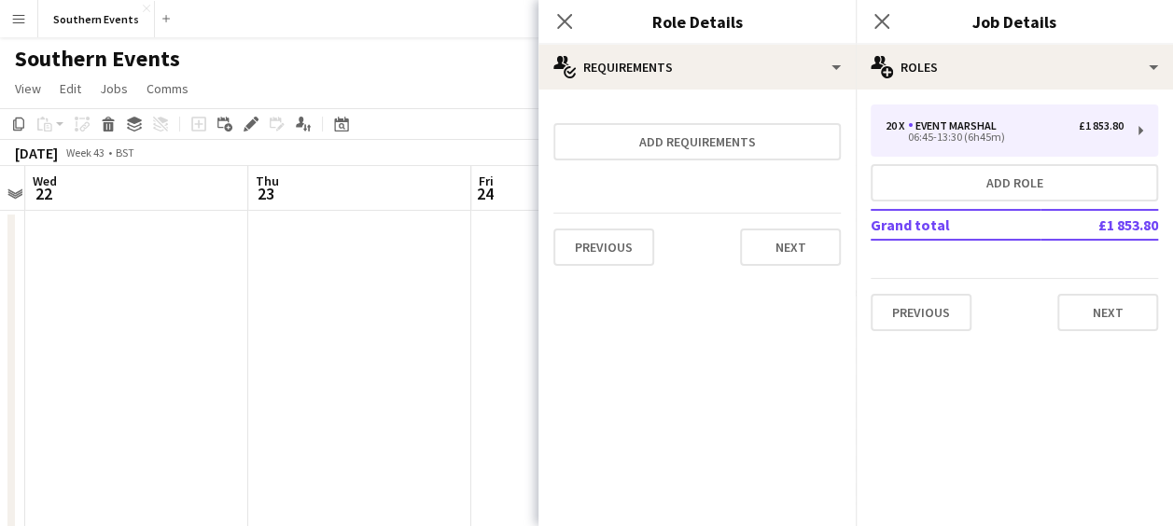
scroll to position [0, 0]
click at [791, 241] on button "Next" at bounding box center [790, 247] width 101 height 37
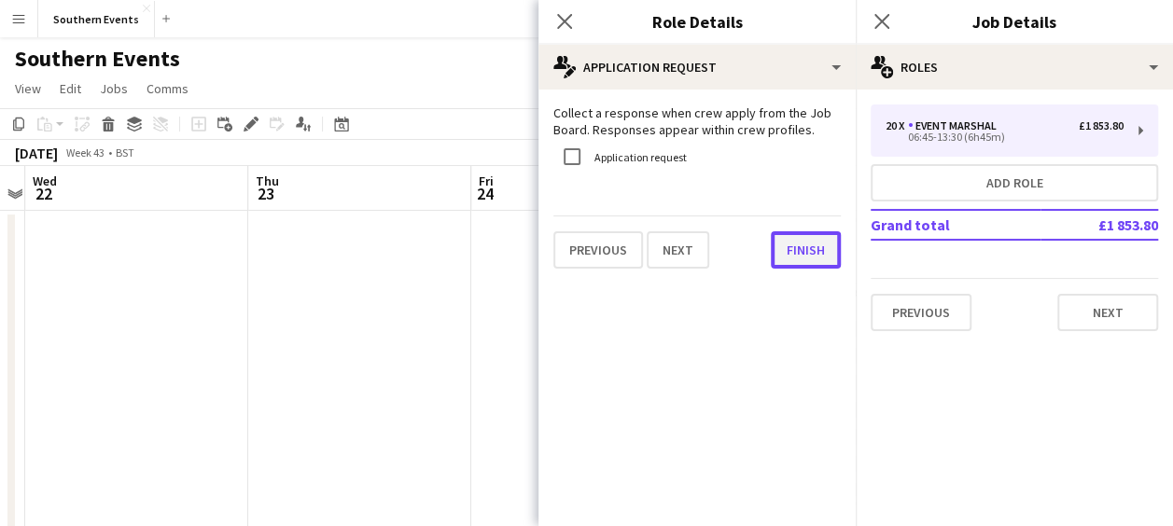
click at [791, 241] on button "Finish" at bounding box center [806, 249] width 70 height 37
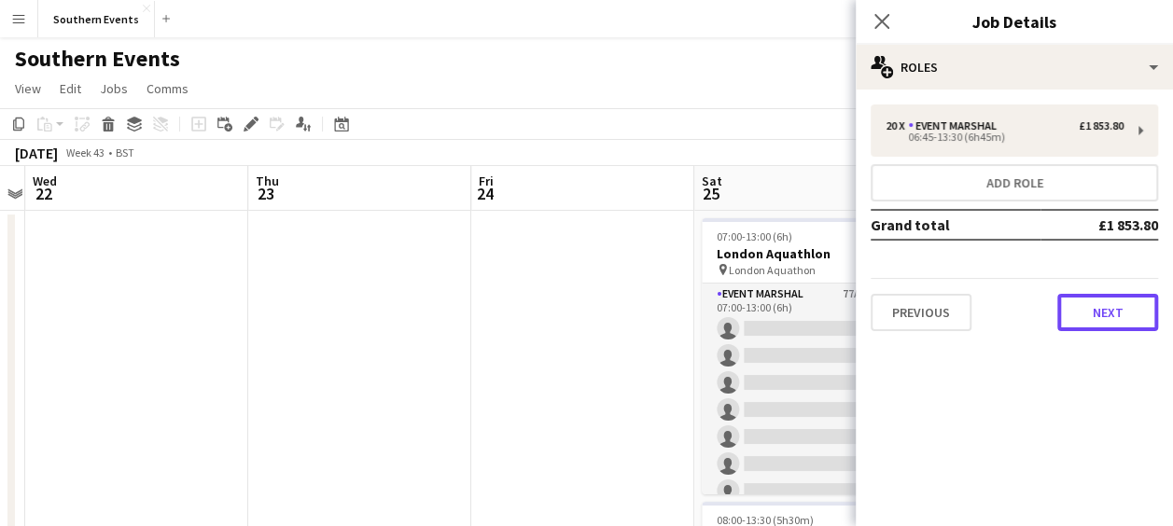
click at [1100, 315] on button "Next" at bounding box center [1108, 312] width 101 height 37
click at [1100, 525] on mat-expansion-panel "map-marker Location" at bounding box center [1014, 526] width 317 height 0
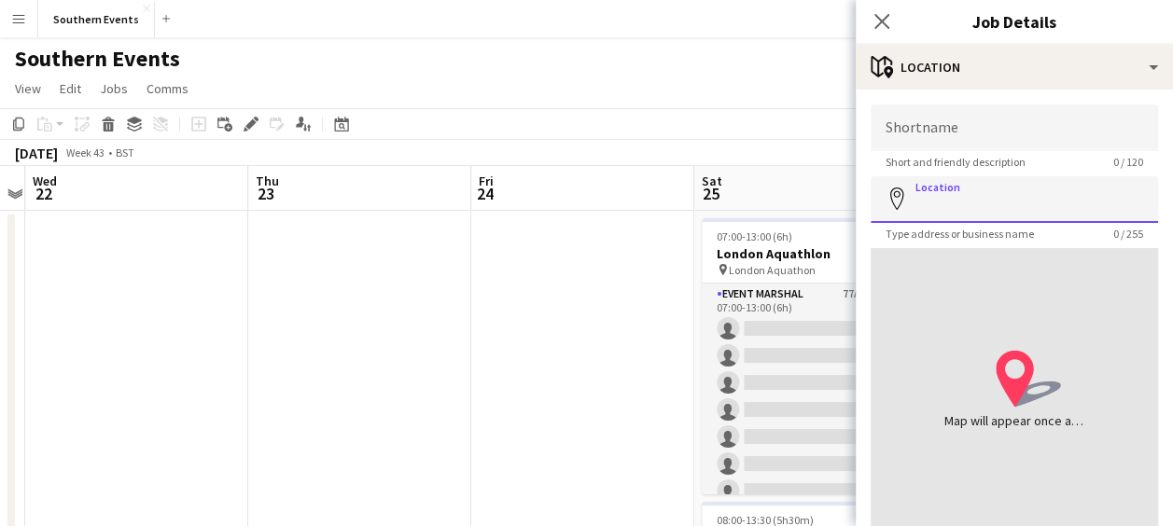
click at [954, 203] on input "Location" at bounding box center [1014, 199] width 287 height 47
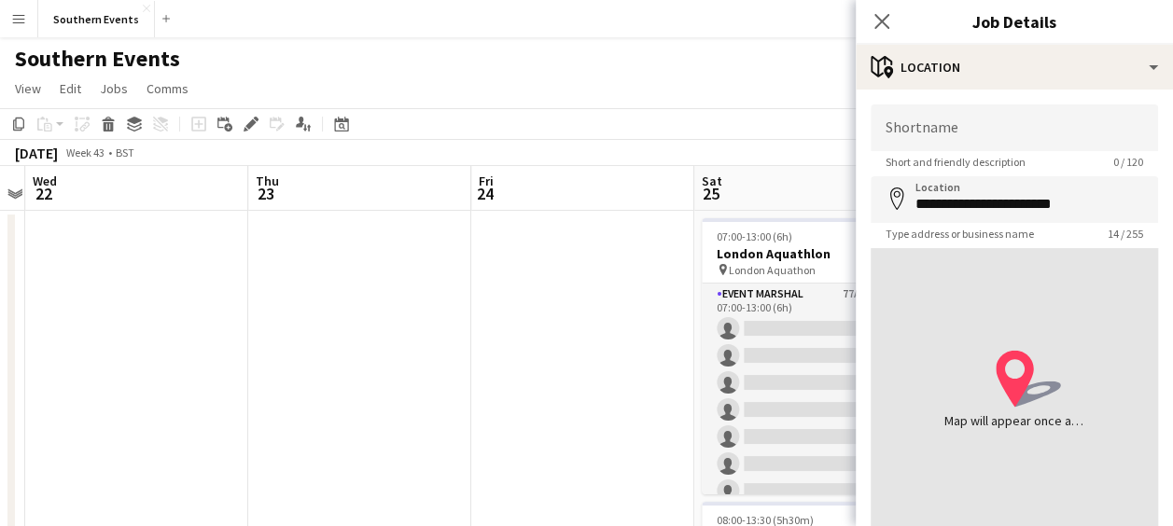
type input "**********"
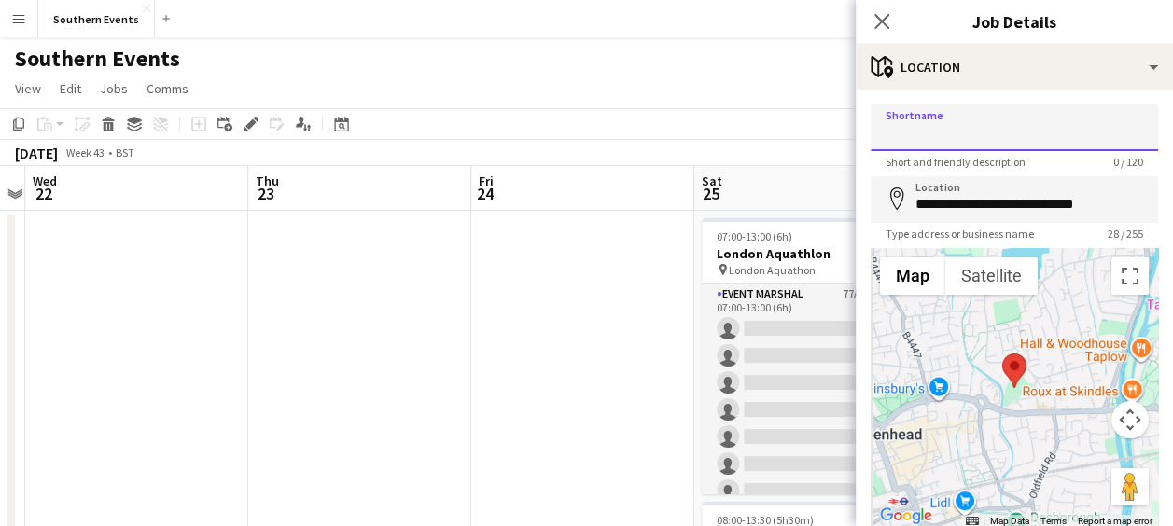
click at [935, 126] on input "Shortname" at bounding box center [1014, 128] width 287 height 47
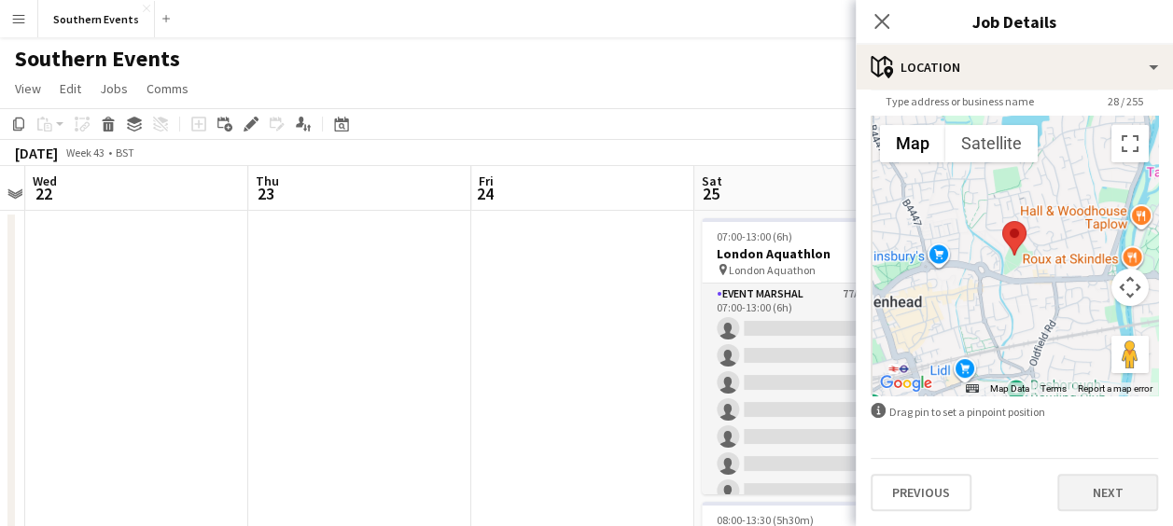
type input "**********"
click at [1083, 483] on button "Next" at bounding box center [1108, 492] width 101 height 37
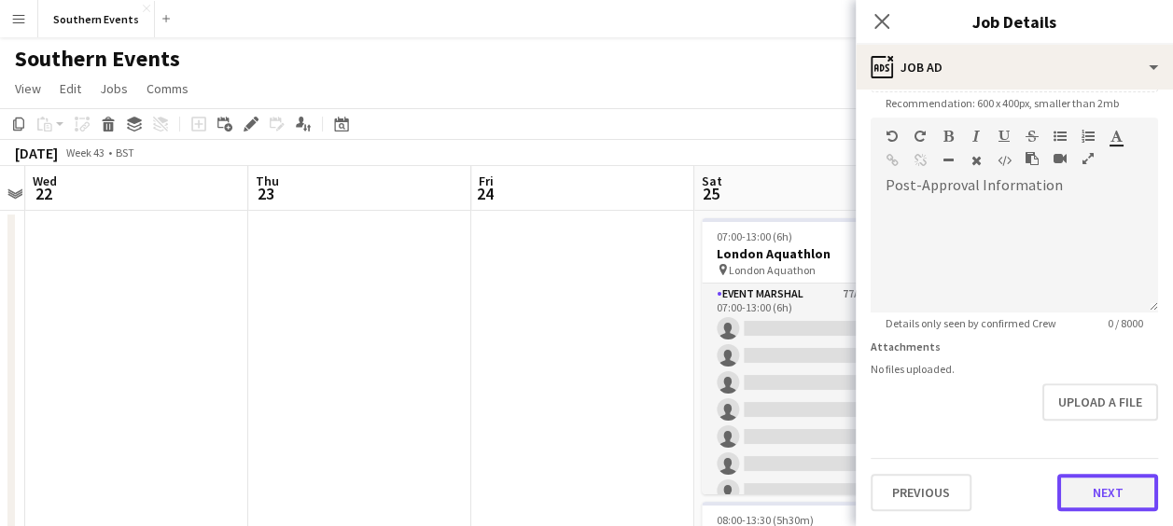
scroll to position [396, 0]
click at [1075, 467] on div "Previous Next" at bounding box center [1014, 485] width 287 height 53
click at [1094, 484] on button "Next" at bounding box center [1108, 493] width 101 height 37
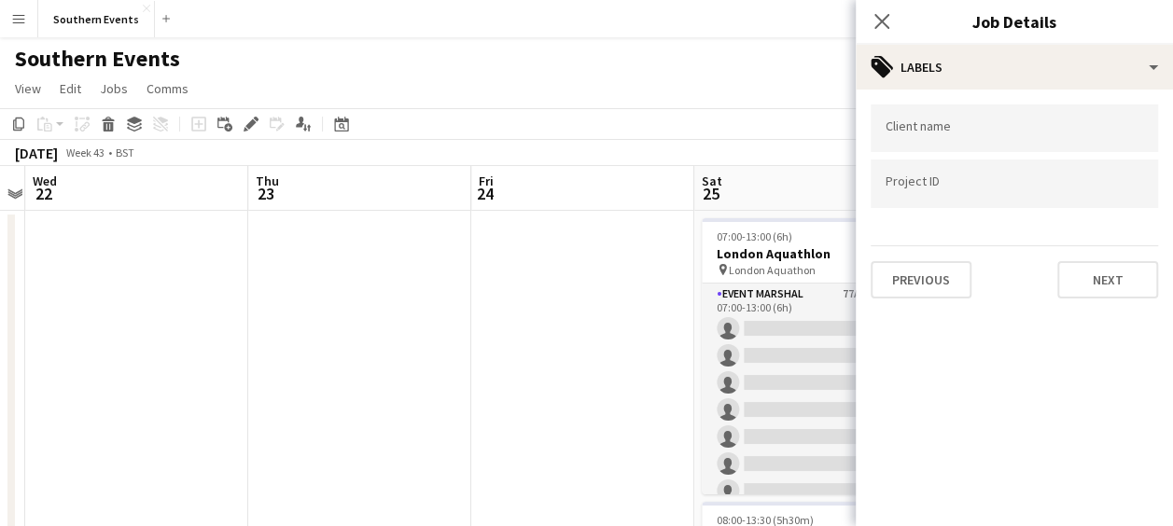
scroll to position [0, 0]
click at [1104, 268] on button "Next" at bounding box center [1108, 279] width 101 height 37
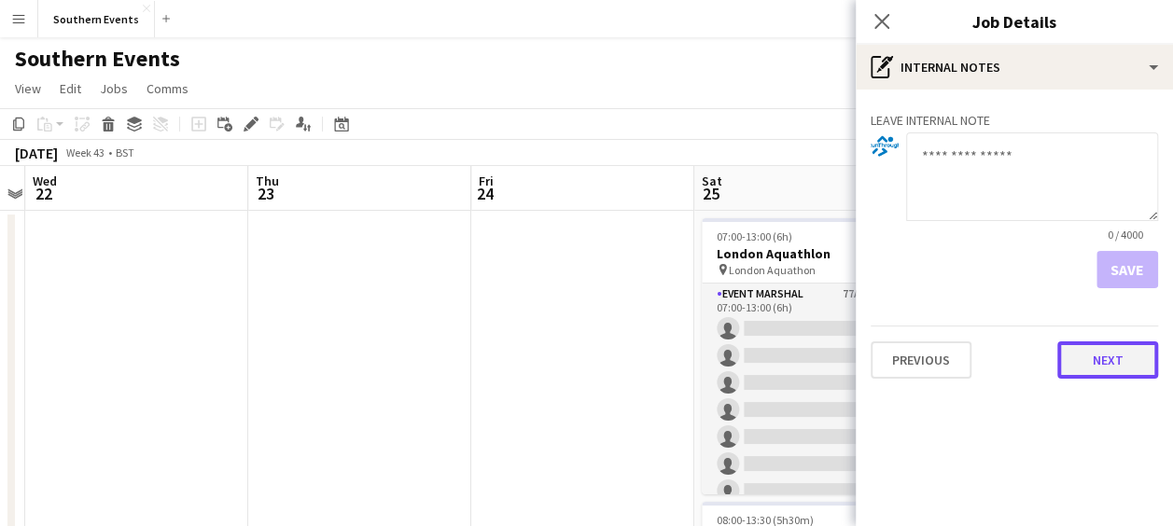
click at [1083, 371] on button "Next" at bounding box center [1108, 360] width 101 height 37
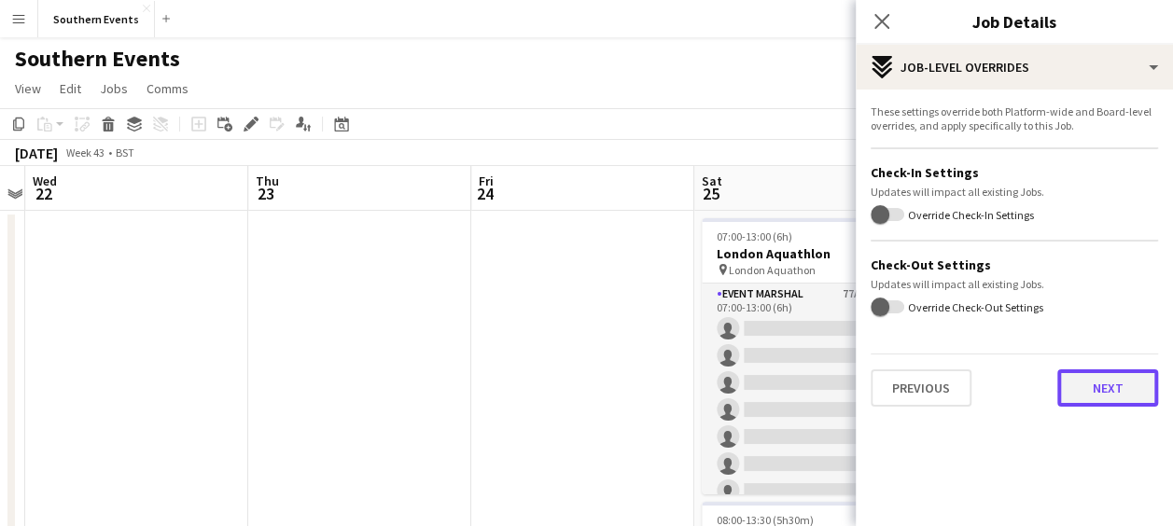
click at [1103, 383] on button "Next" at bounding box center [1108, 388] width 101 height 37
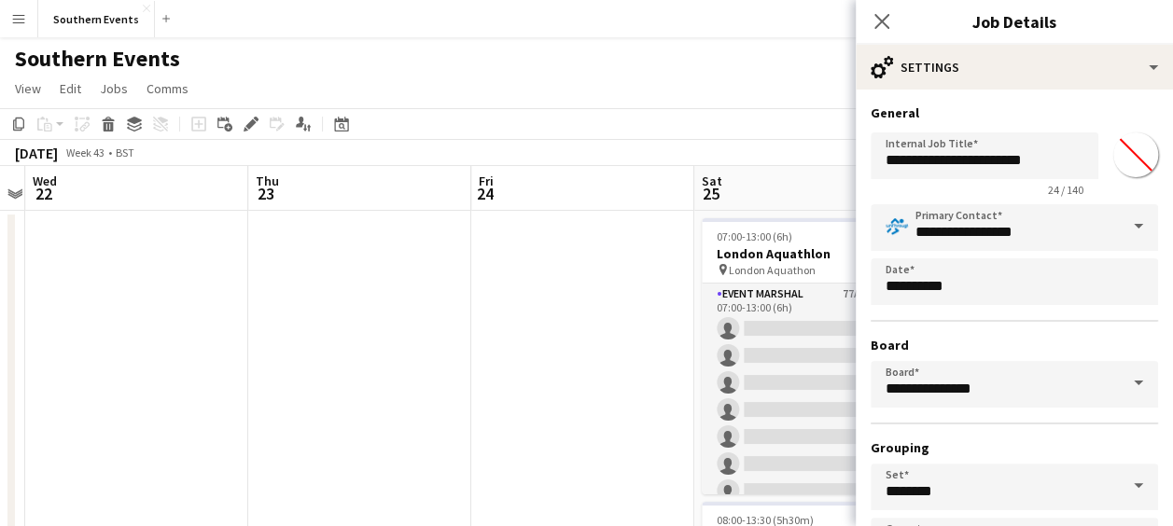
scroll to position [144, 0]
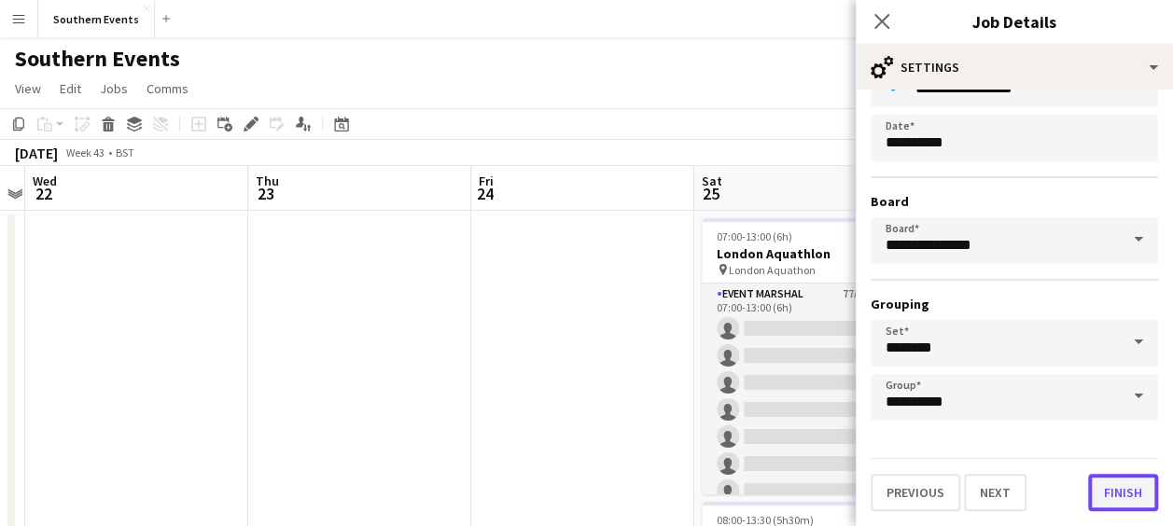
click at [1107, 490] on button "Finish" at bounding box center [1123, 492] width 70 height 37
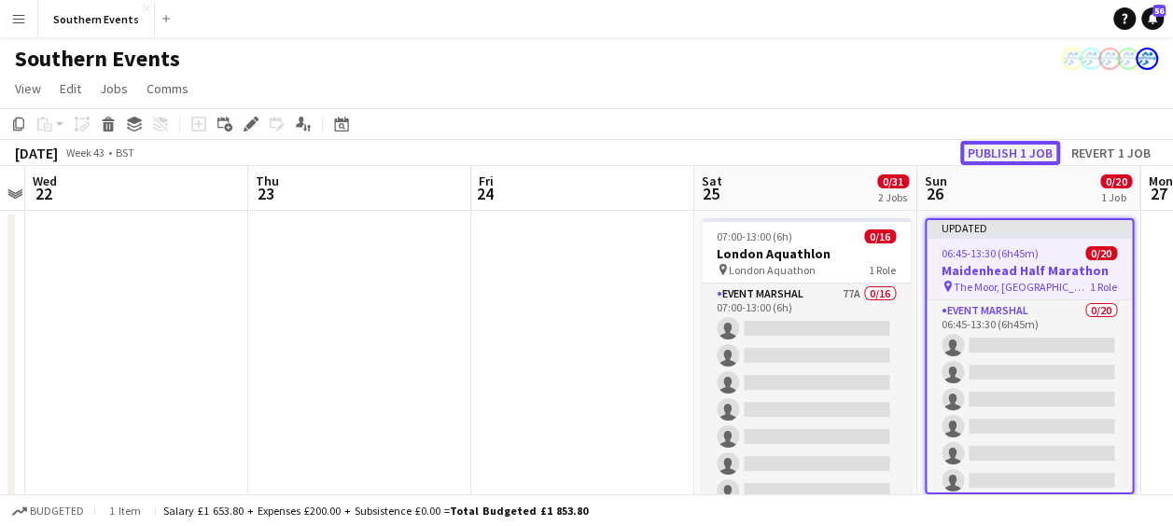
click at [1006, 157] on button "Publish 1 job" at bounding box center [1010, 153] width 100 height 24
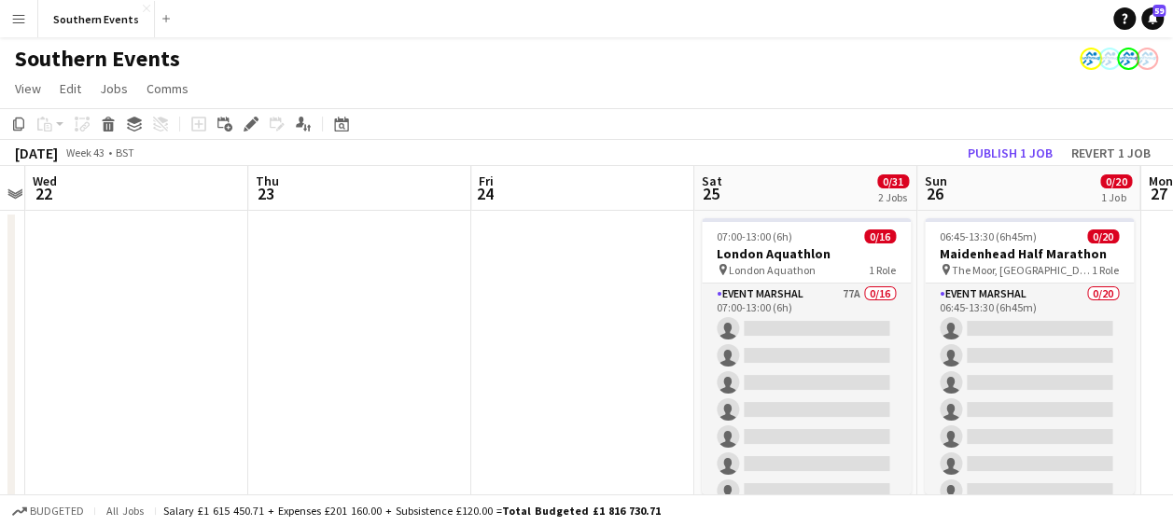
click at [1012, 138] on app-toolbar "Copy Paste Paste Ctrl+V Paste with crew Ctrl+Shift+V Paste linked Job Delete Gr…" at bounding box center [586, 124] width 1173 height 32
click at [1002, 149] on button "Publish 1 job" at bounding box center [1010, 153] width 100 height 24
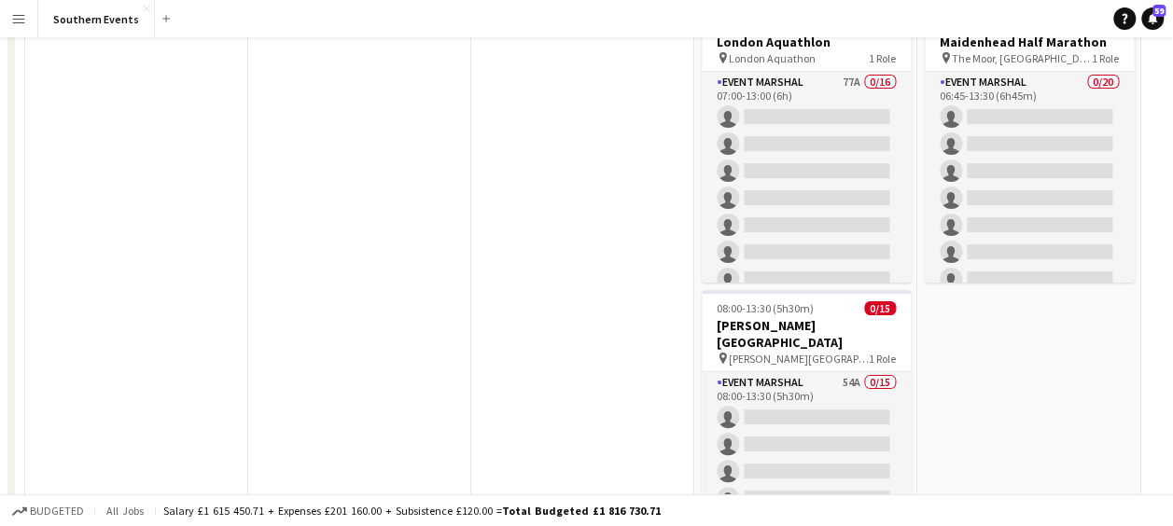
scroll to position [0, 0]
